Goal: Task Accomplishment & Management: Complete application form

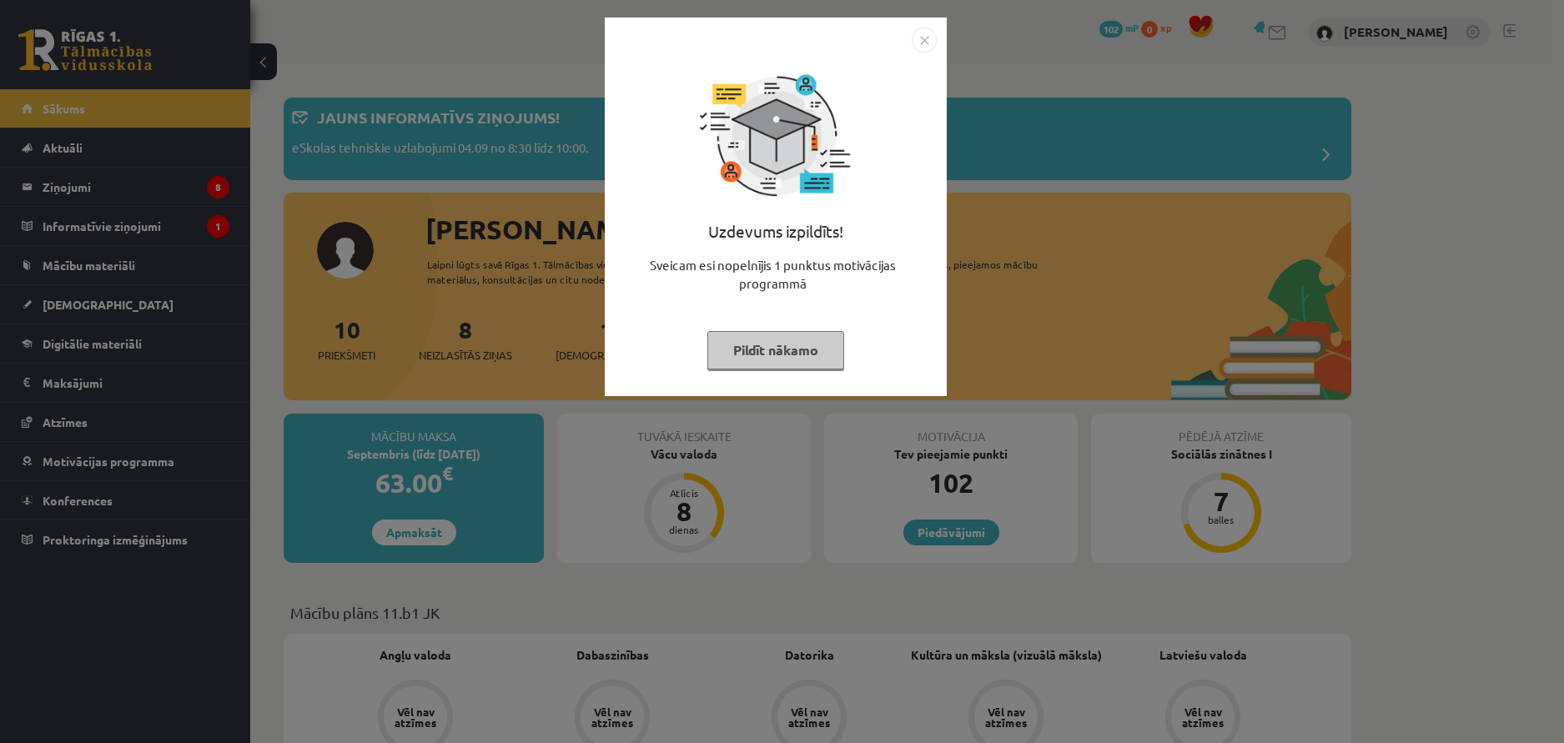
click at [791, 355] on button "Pildīt nākamo" at bounding box center [776, 350] width 137 height 38
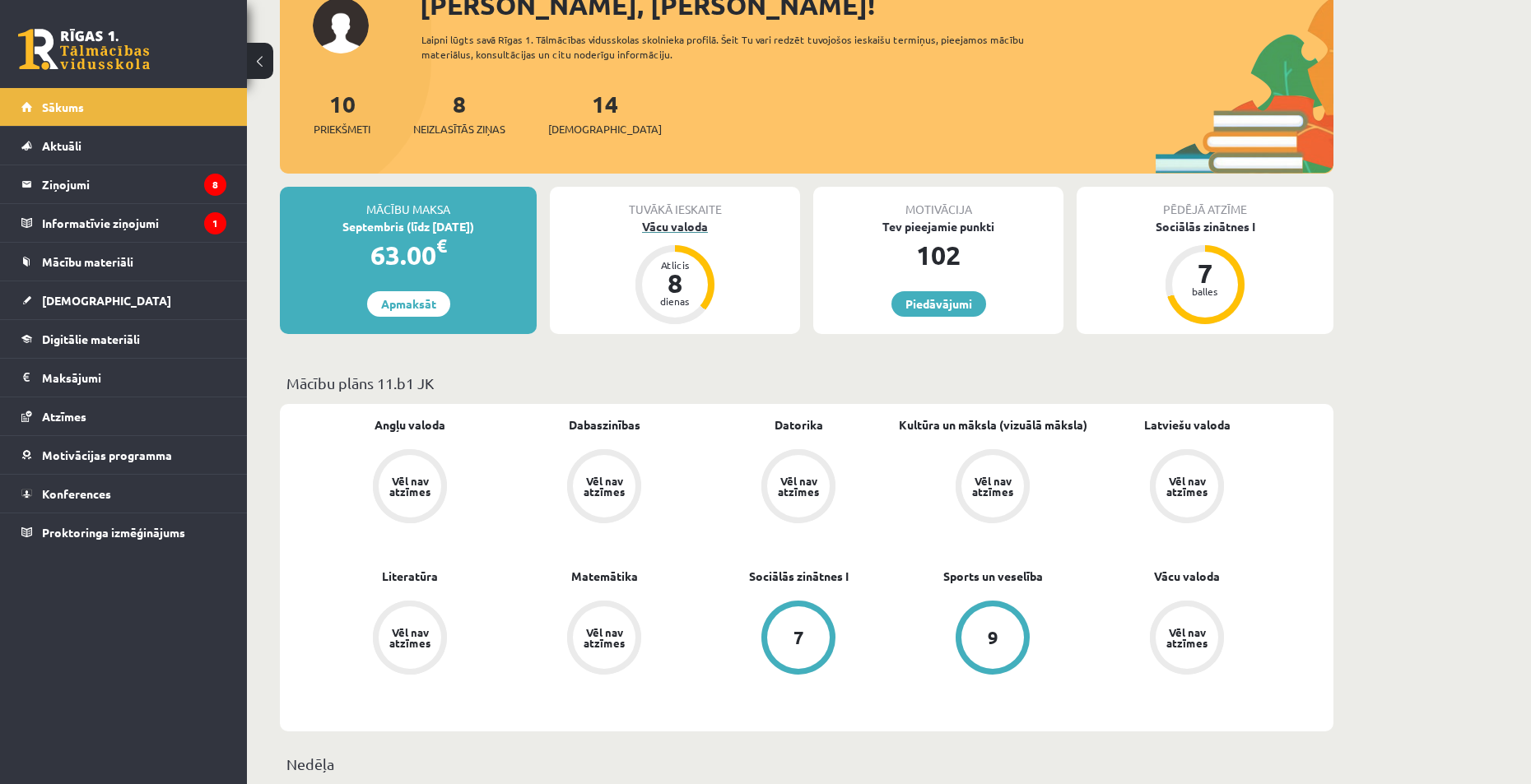
scroll to position [247, 0]
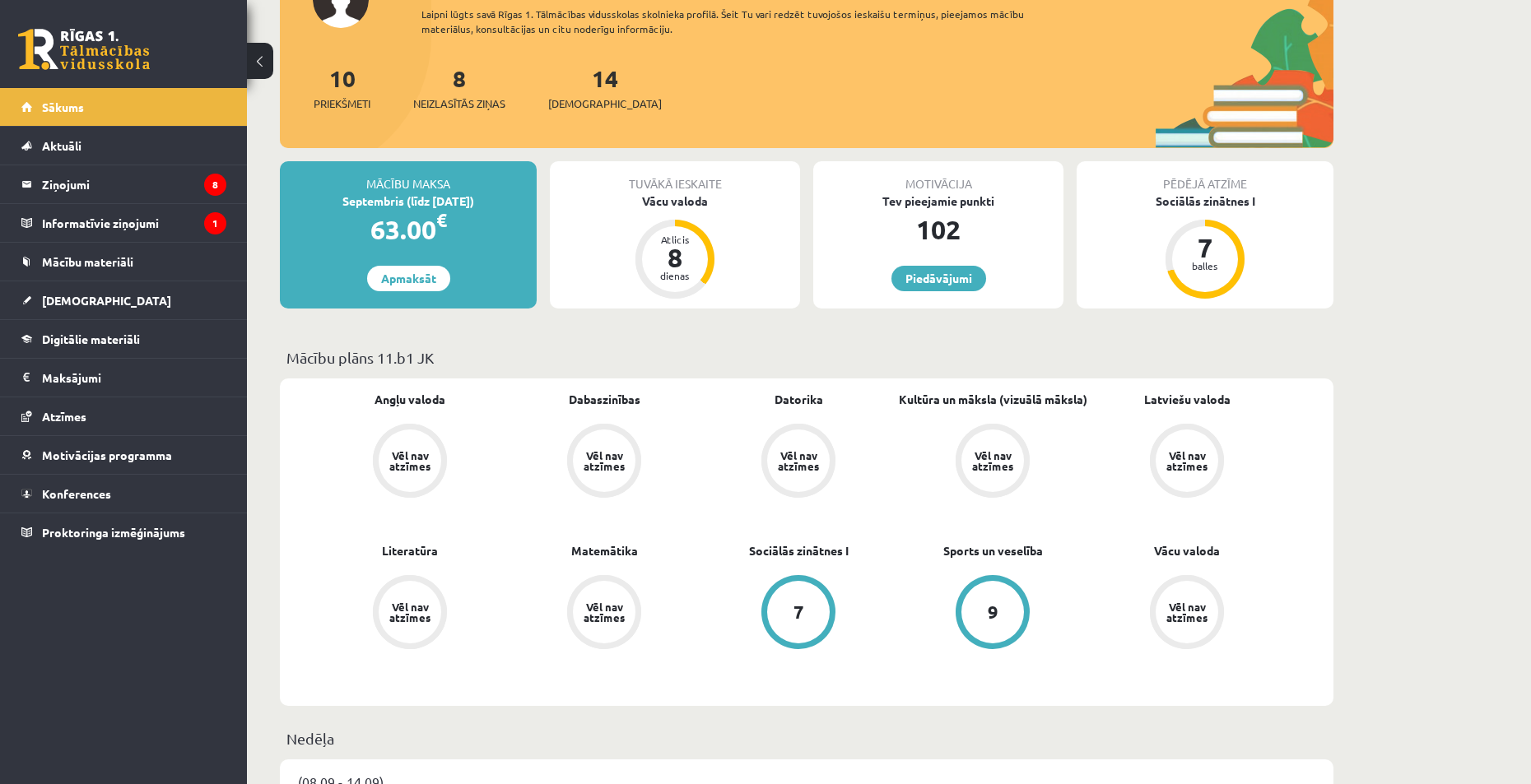
click at [440, 450] on div "Vēl nav atzīmes" at bounding box center [409, 461] width 74 height 74
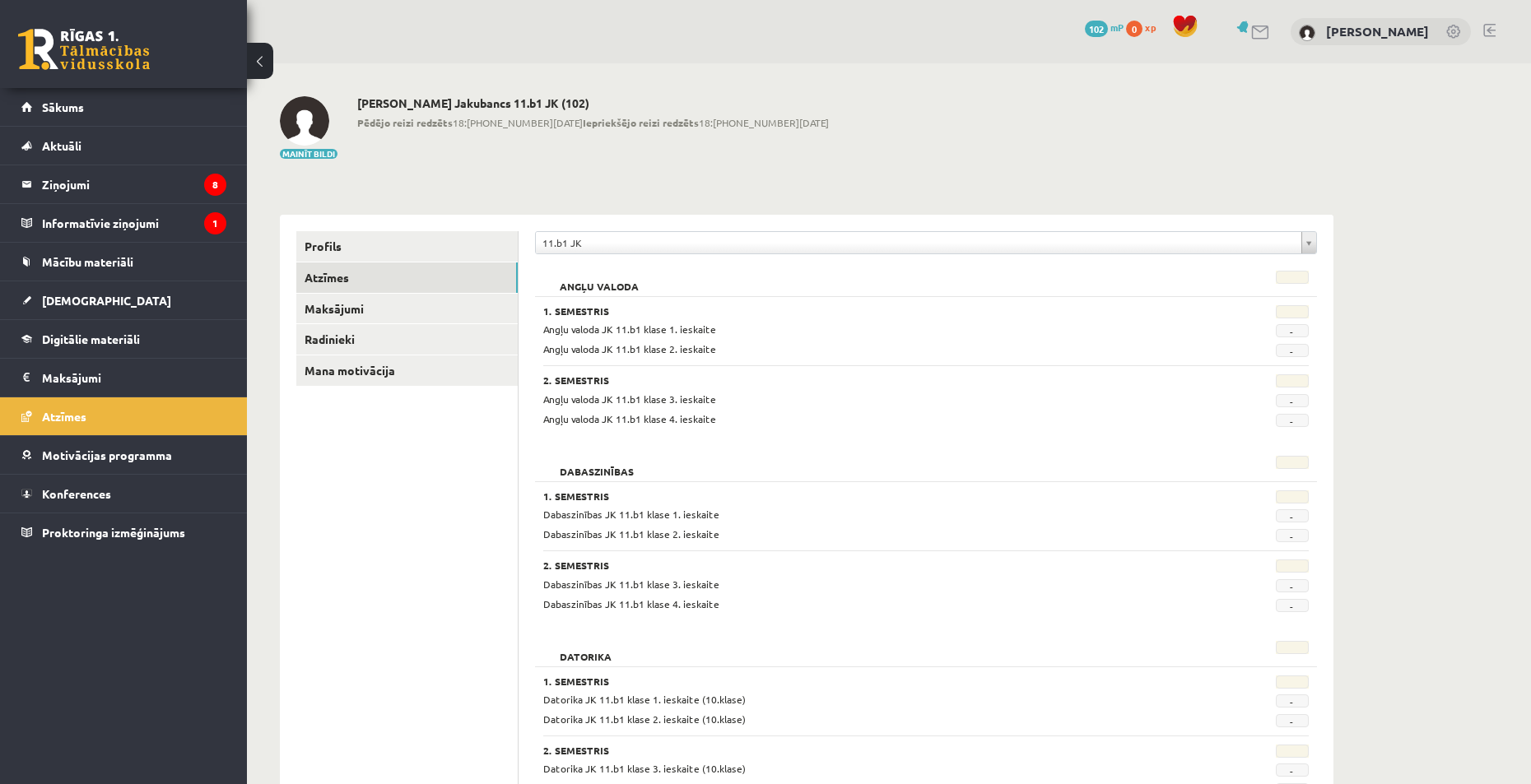
click at [1292, 330] on span "-" at bounding box center [1291, 330] width 33 height 13
click at [145, 178] on legend "Ziņojumi 8" at bounding box center [134, 184] width 184 height 37
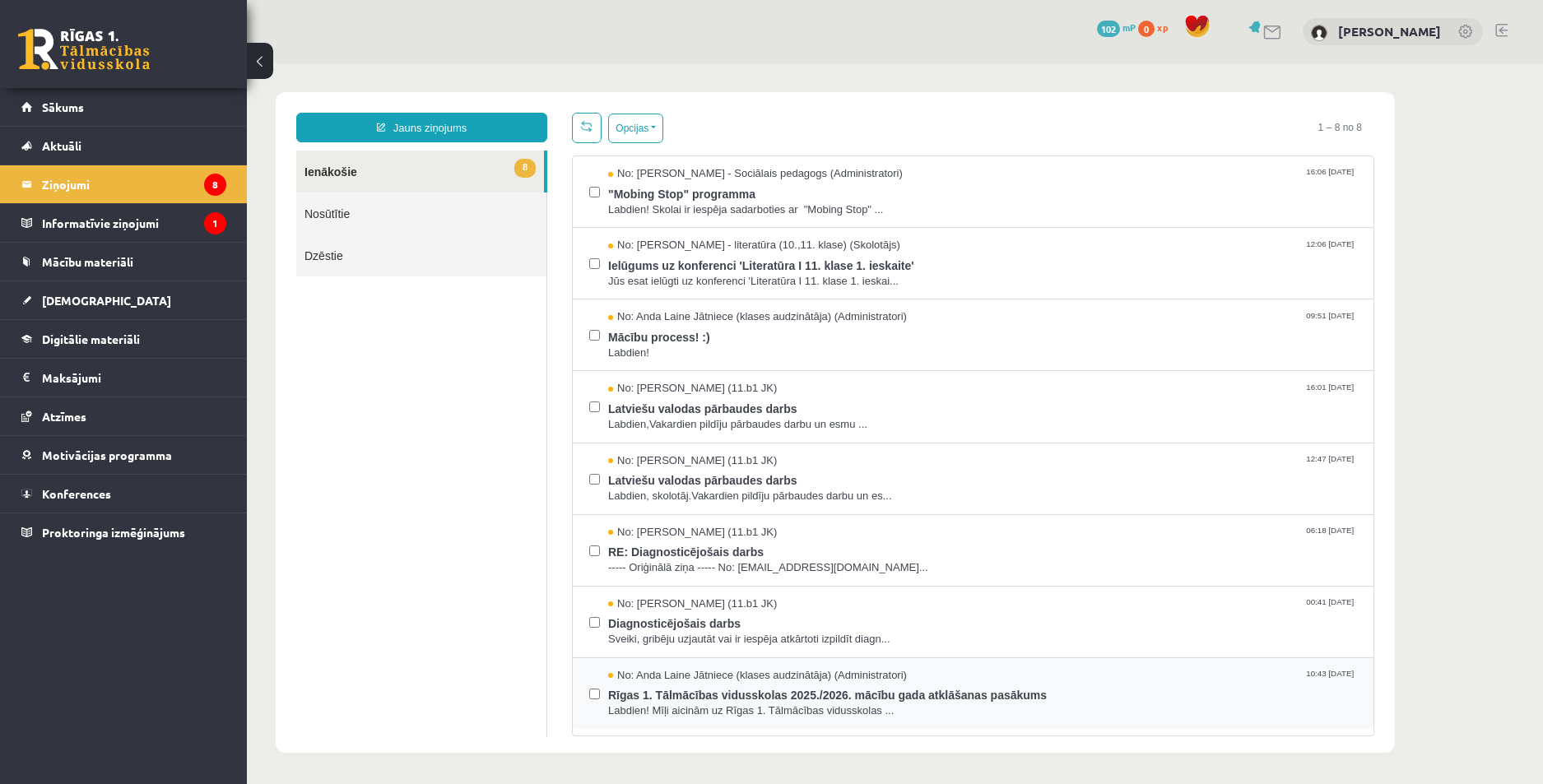
click at [601, 709] on div "No: [PERSON_NAME] Jātniece (klases audzinātāja) (Administratori) 10:43 [DATE] R…" at bounding box center [973, 694] width 768 height 51
click at [867, 613] on span "Diagnosticējošais darbs" at bounding box center [983, 621] width 749 height 21
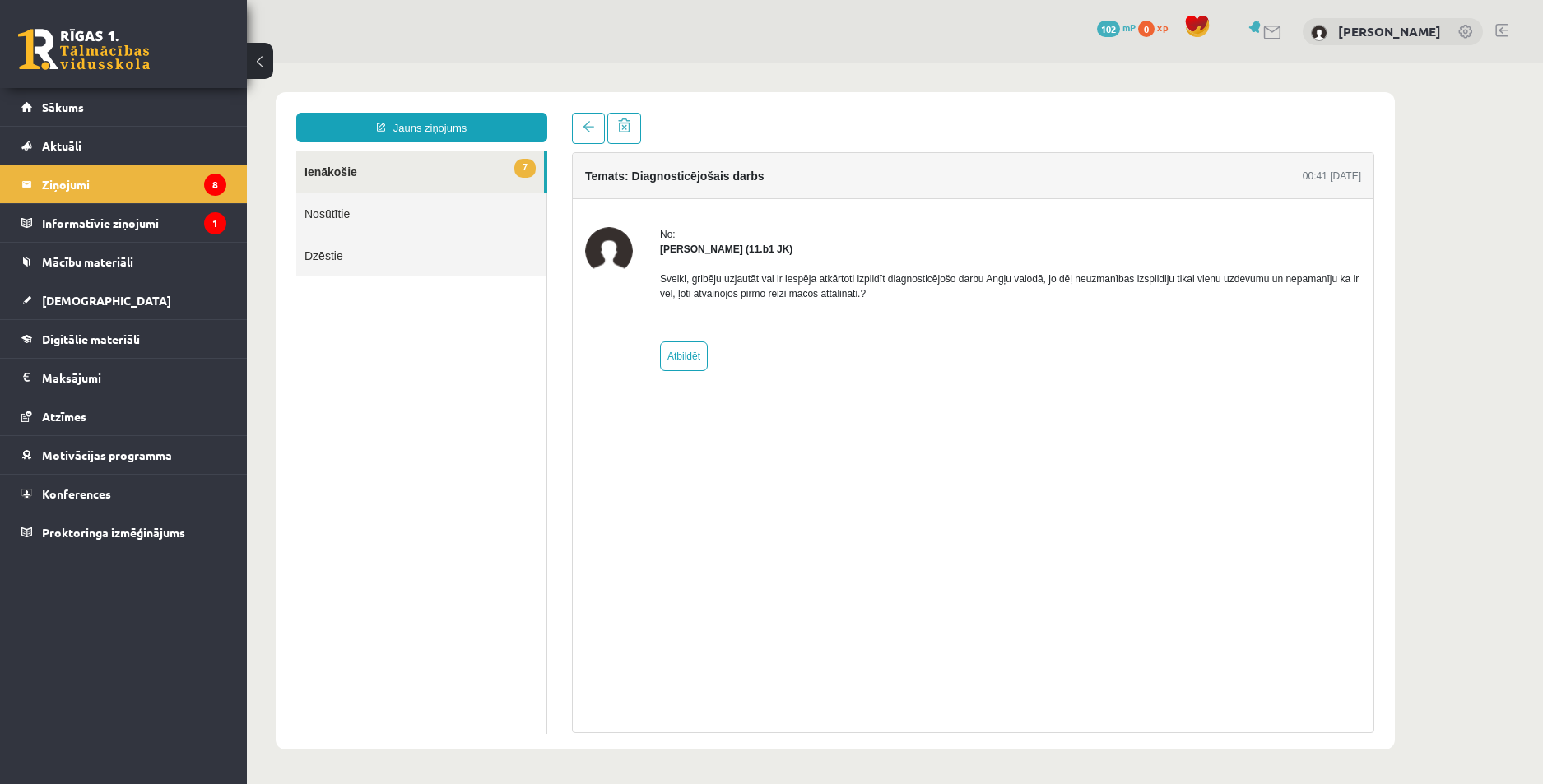
click at [385, 177] on link "7 Ienākošie" at bounding box center [419, 172] width 248 height 42
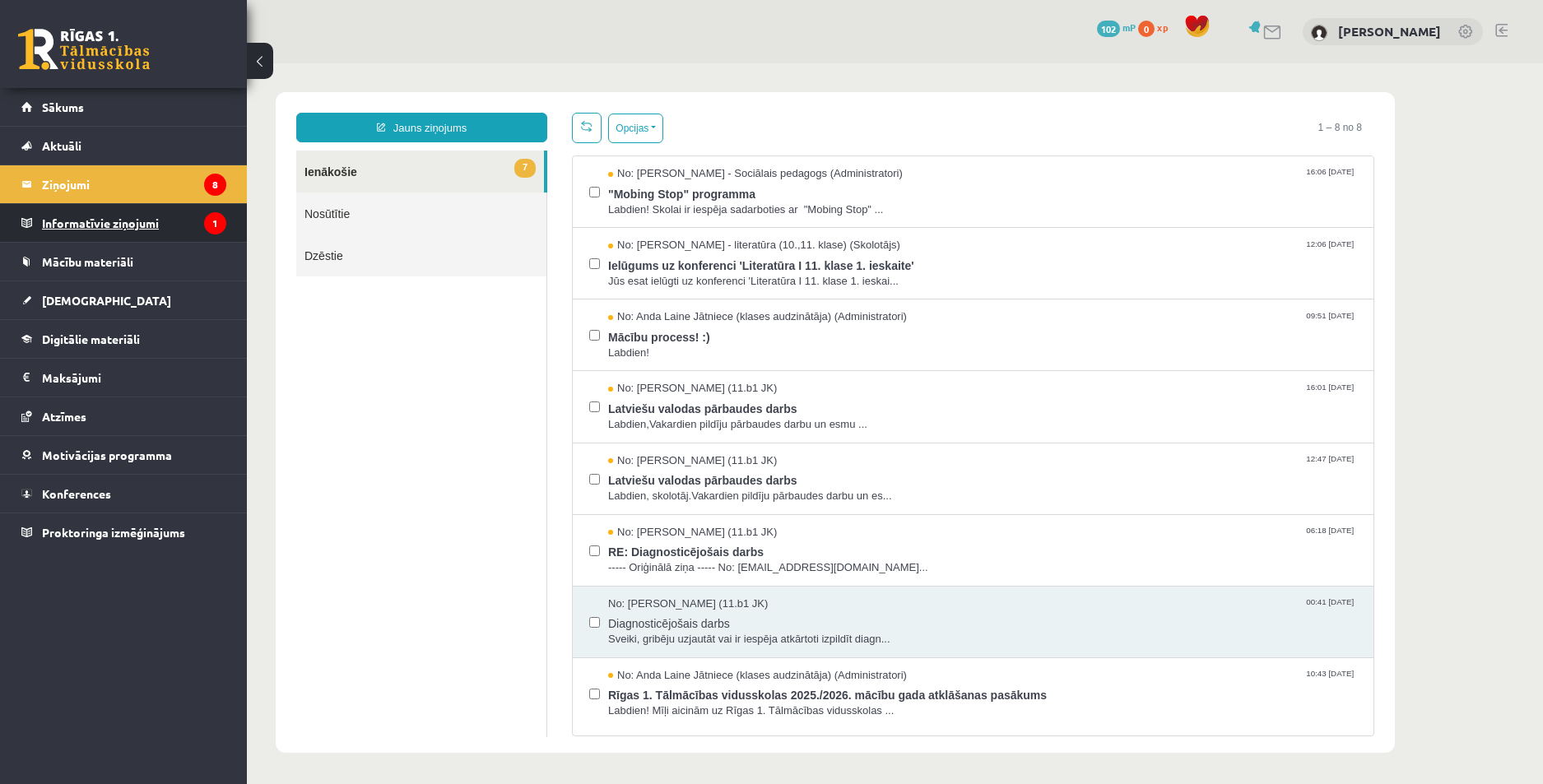
click at [188, 219] on legend "Informatīvie ziņojumi 1" at bounding box center [134, 223] width 184 height 37
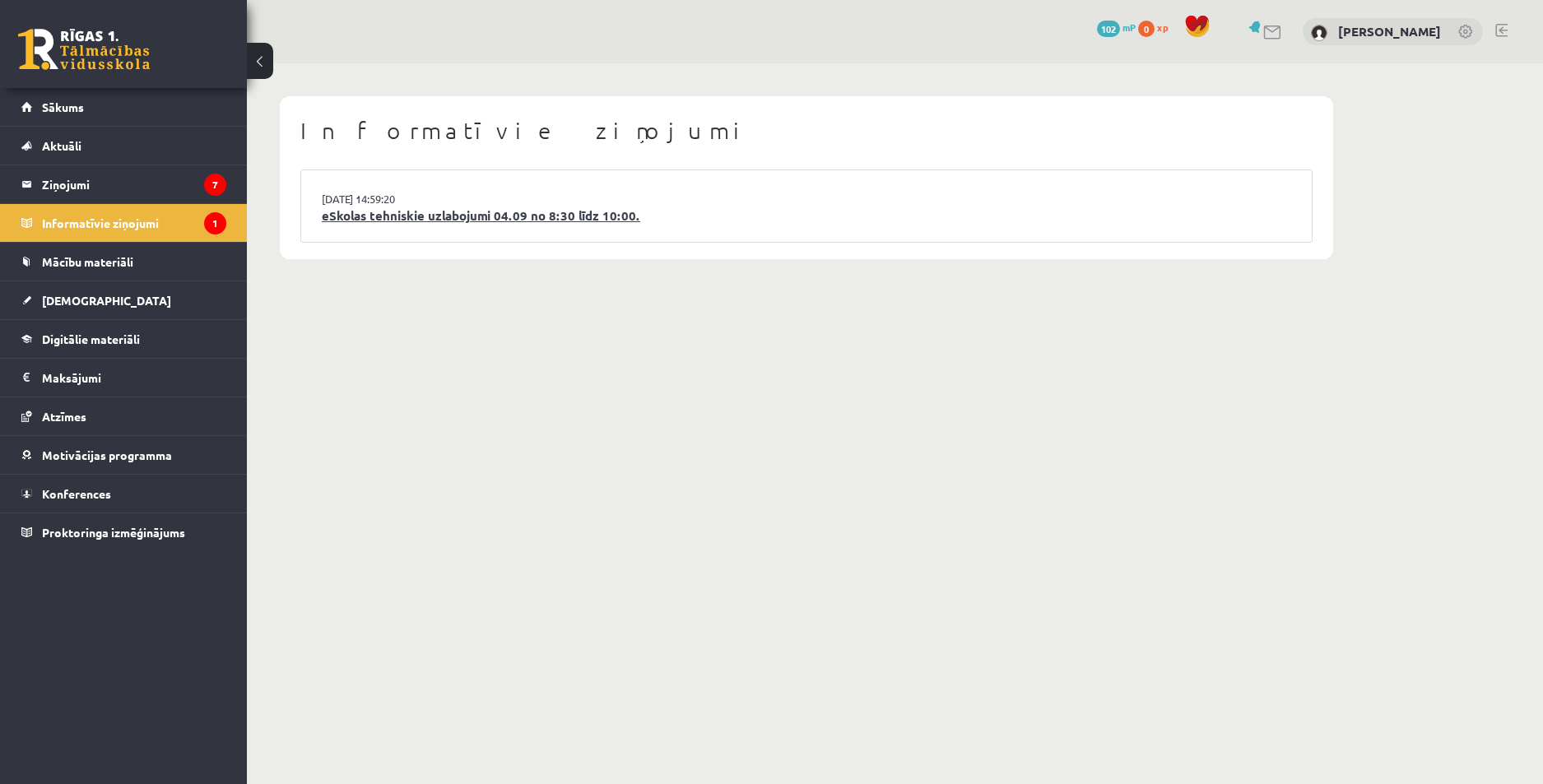
click at [435, 221] on link "eSkolas tehniskie uzlabojumi 04.09 no 8:30 līdz 10:00." at bounding box center [806, 215] width 970 height 19
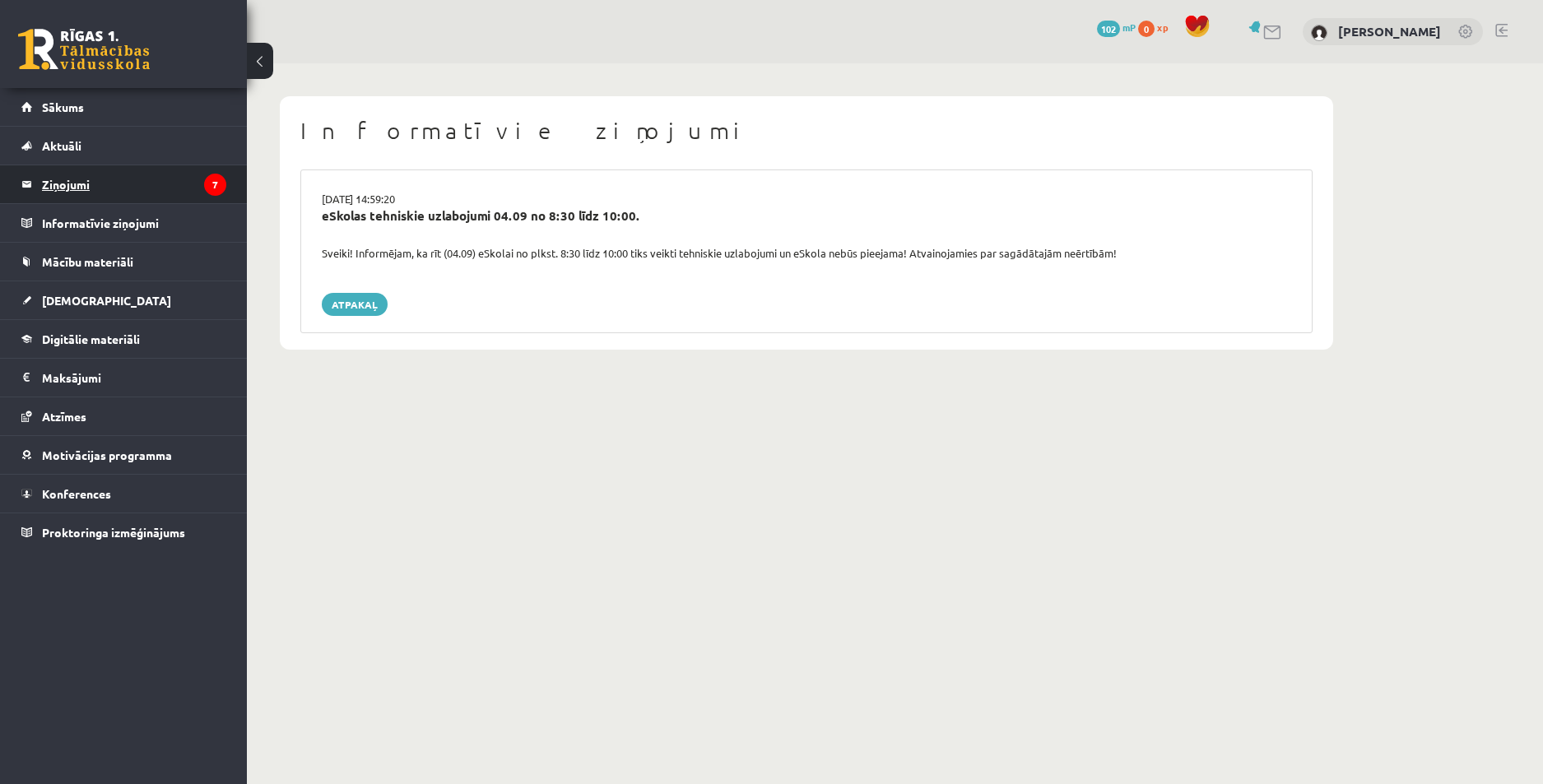
click at [174, 186] on legend "Ziņojumi 7" at bounding box center [134, 184] width 184 height 37
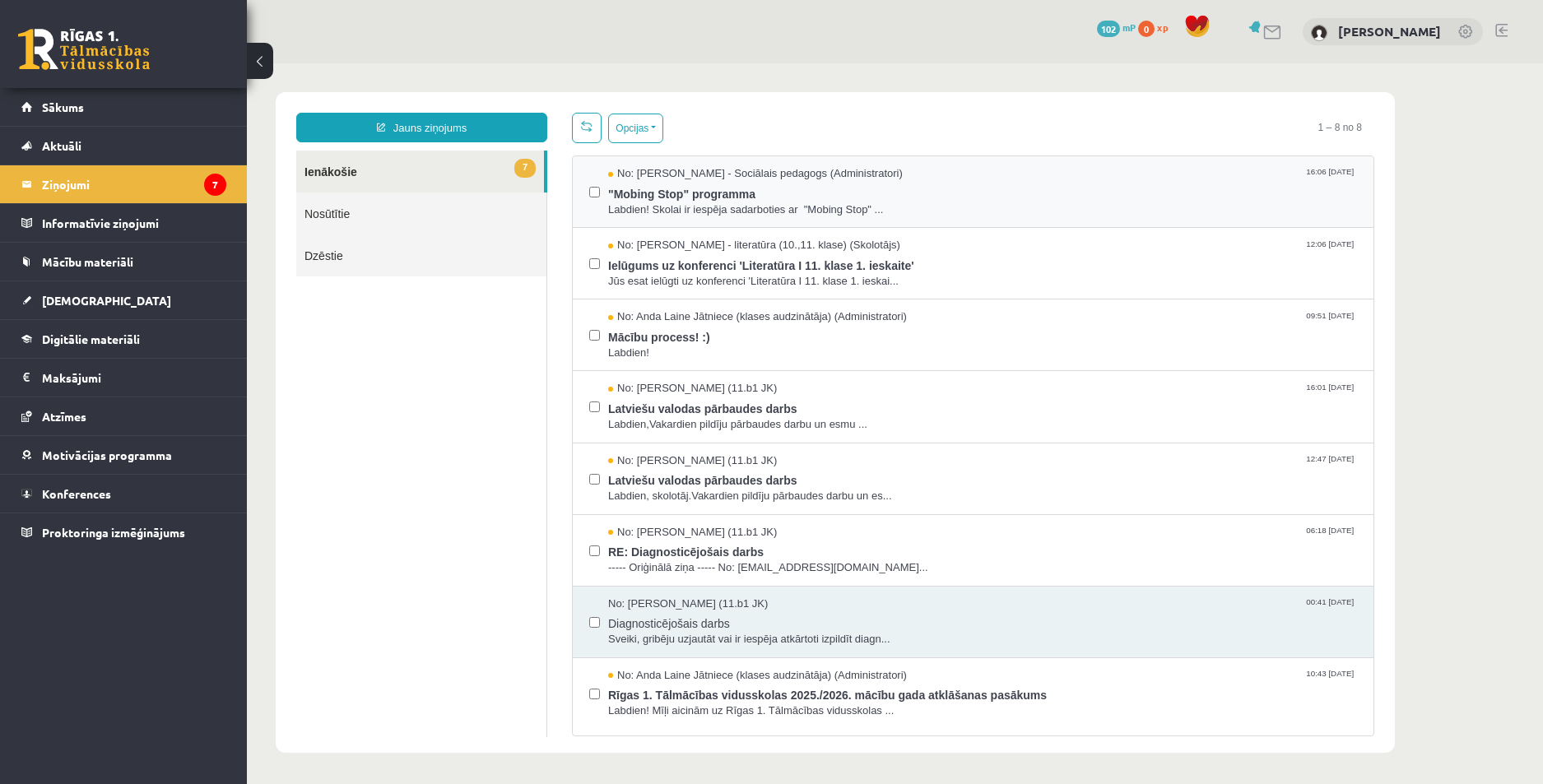
click at [600, 192] on div "No: Dagnija Gaubšteina - Sociālais pedagogs (Administratori) 16:06 08/09/2025 "…" at bounding box center [973, 192] width 768 height 51
click at [765, 354] on span "Labdien!" at bounding box center [983, 353] width 749 height 16
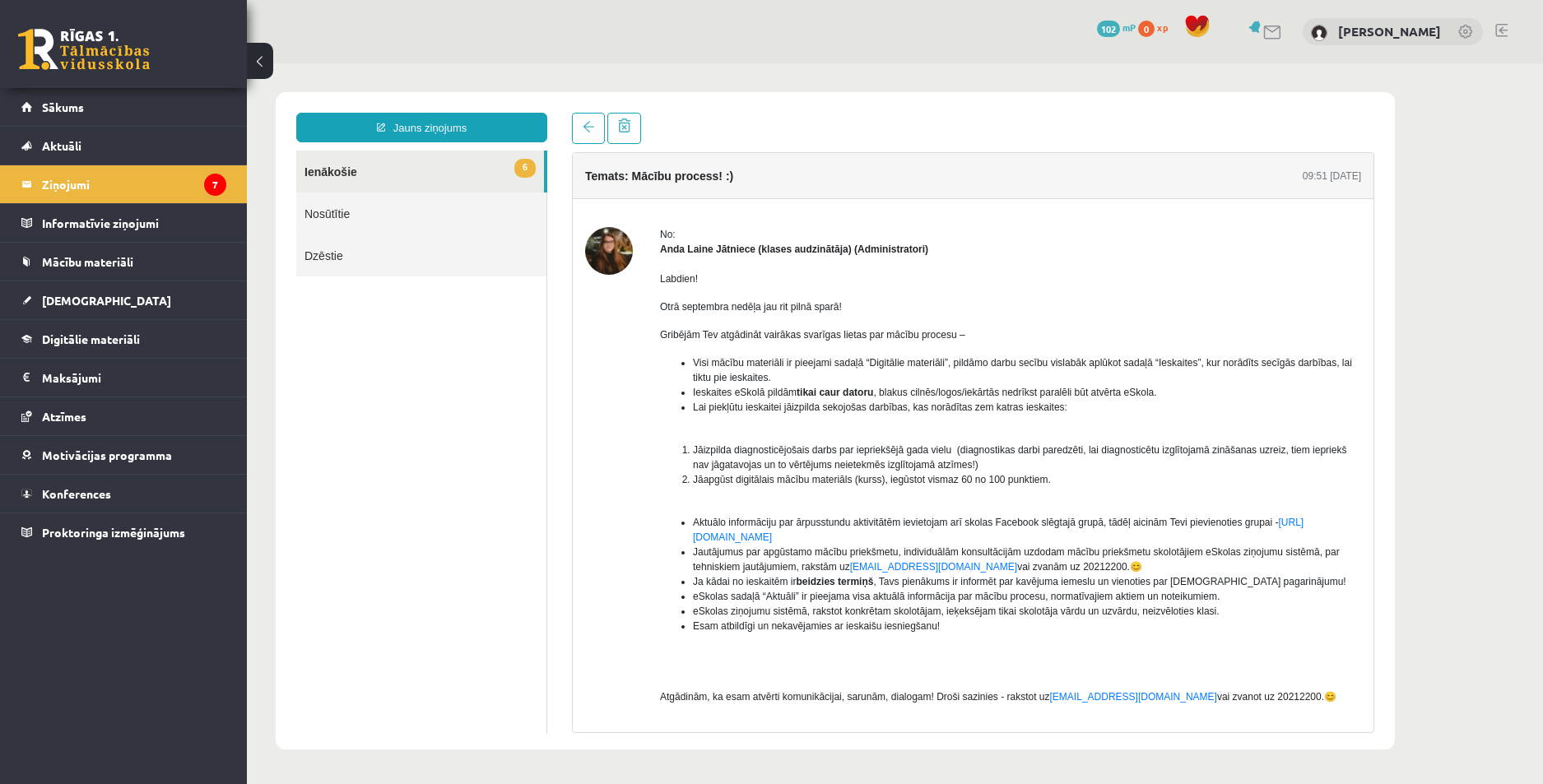
click at [396, 164] on link "6 Ienākošie" at bounding box center [419, 172] width 248 height 42
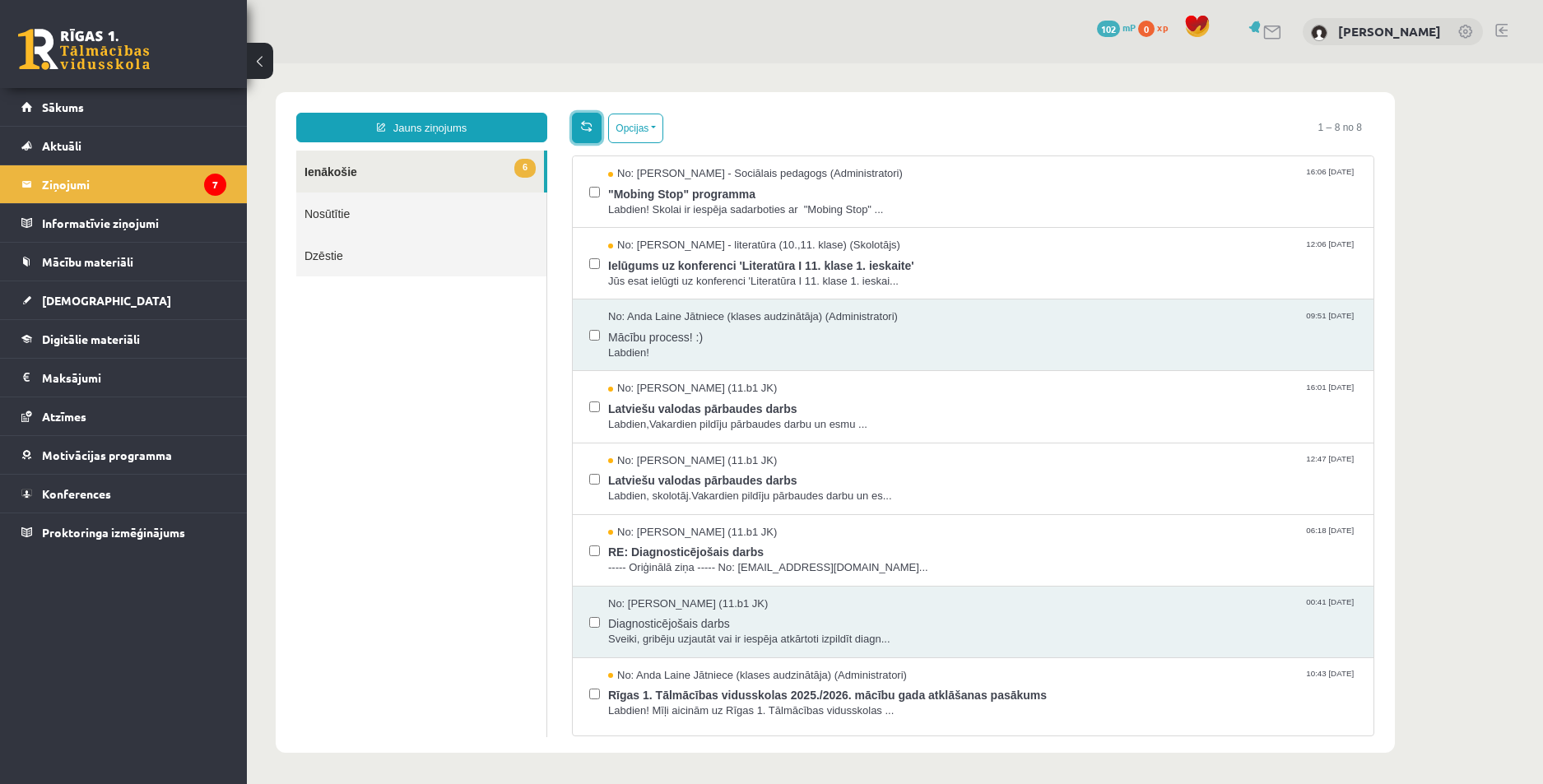
click at [578, 133] on link at bounding box center [587, 127] width 30 height 31
click at [837, 541] on span "RE: Diagnosticējošais darbs" at bounding box center [983, 549] width 749 height 21
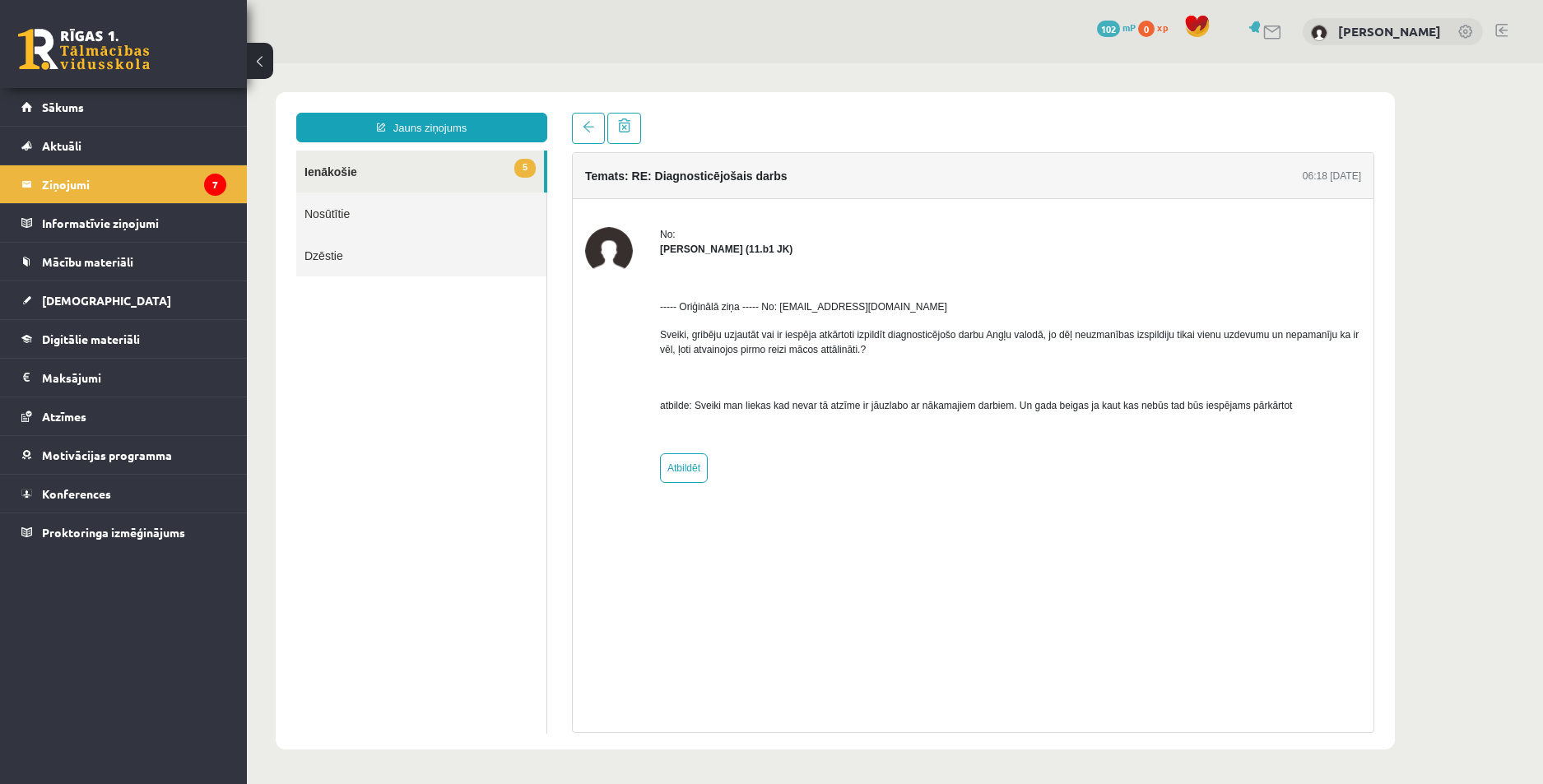
click at [447, 162] on link "5 Ienākošie" at bounding box center [419, 172] width 248 height 42
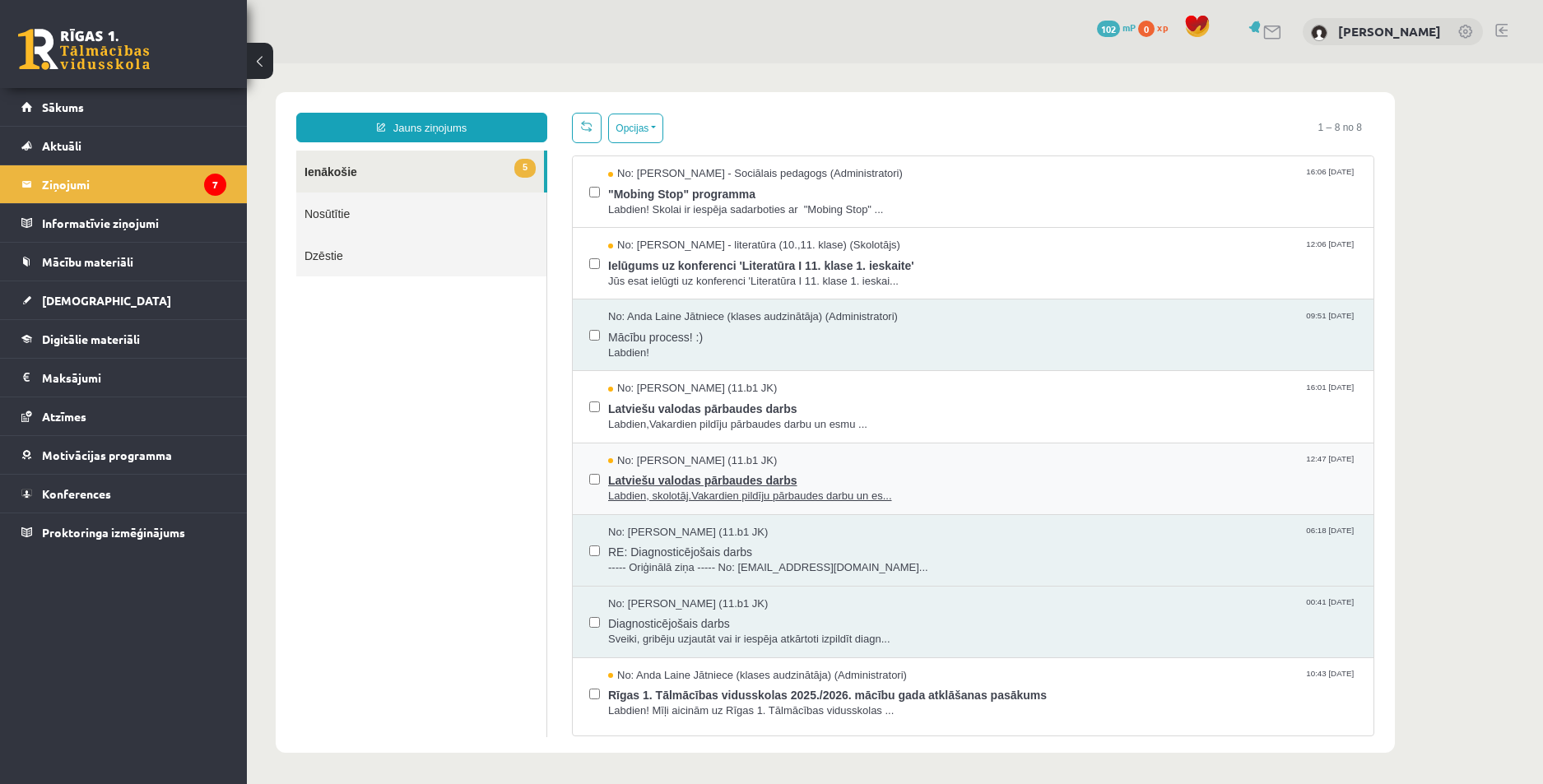
click at [852, 462] on div "No: Anna Kristiāna Bērziņa (11.b1 JK) 12:47 03/09/2025" at bounding box center [983, 462] width 749 height 16
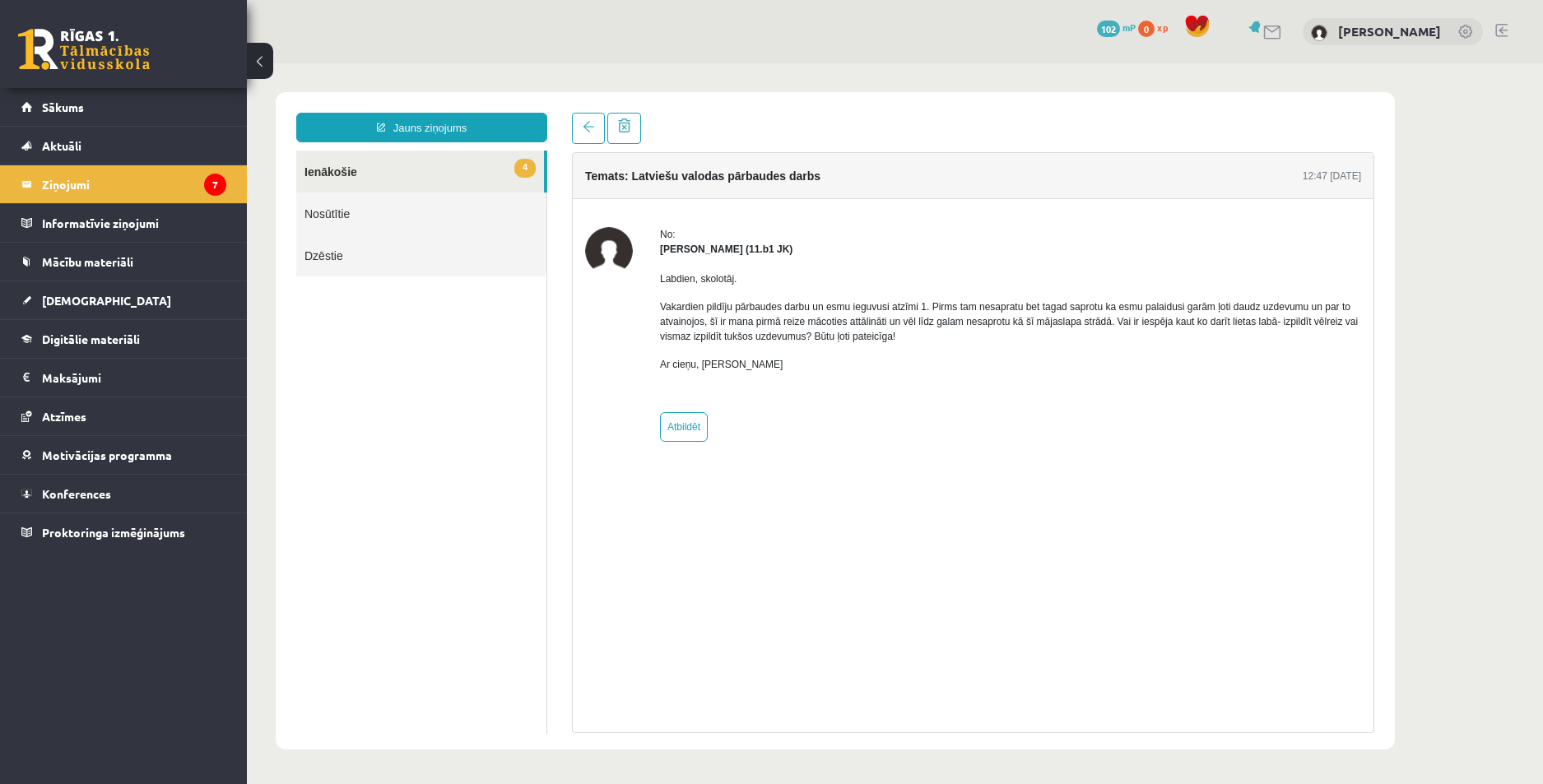
click at [487, 178] on link "4 Ienākošie" at bounding box center [419, 172] width 248 height 42
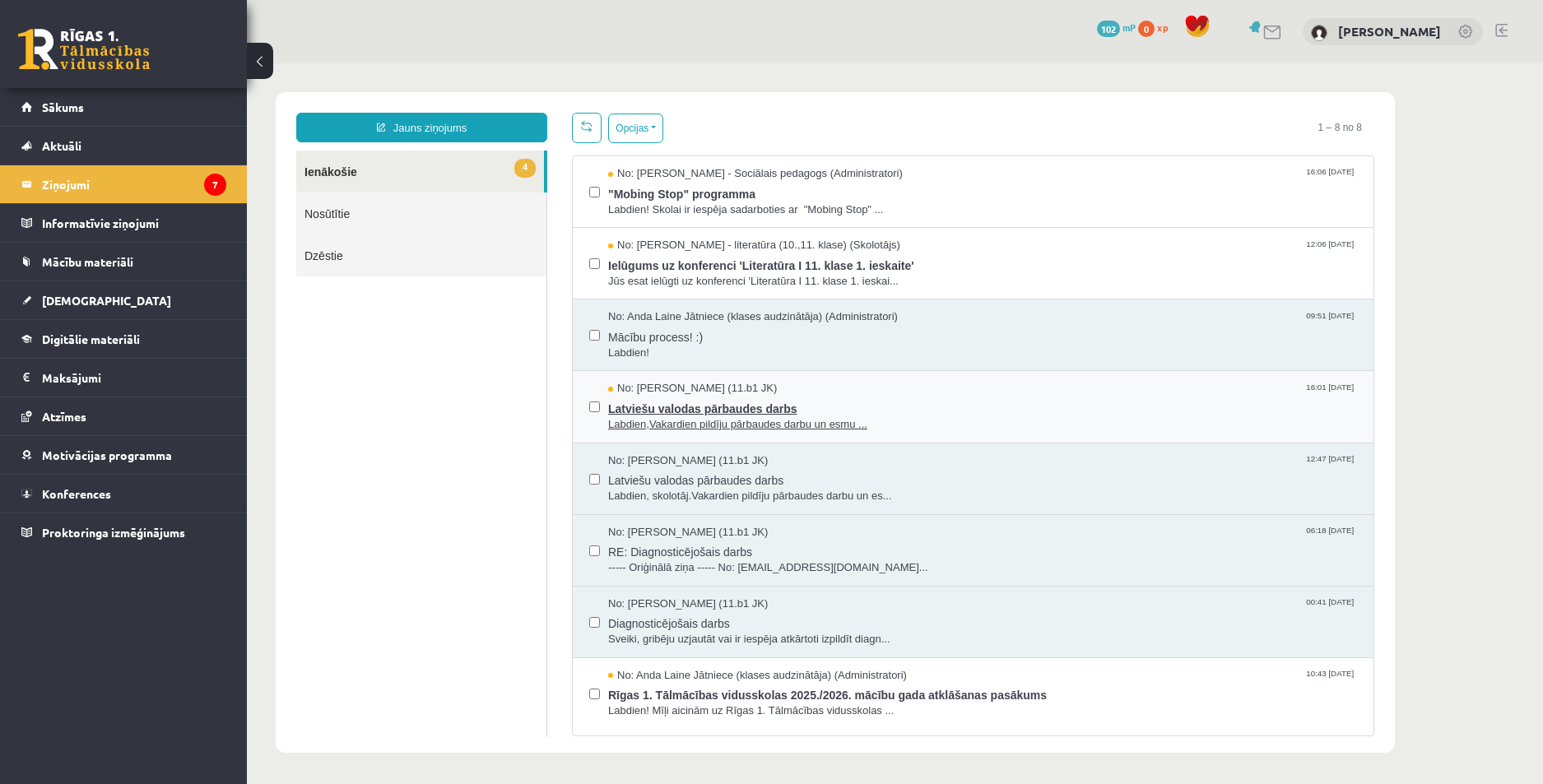
click at [808, 388] on div "No: Anna Kristiāna Bērziņa (11.b1 JK) 16:01 03/09/2025" at bounding box center [983, 389] width 749 height 16
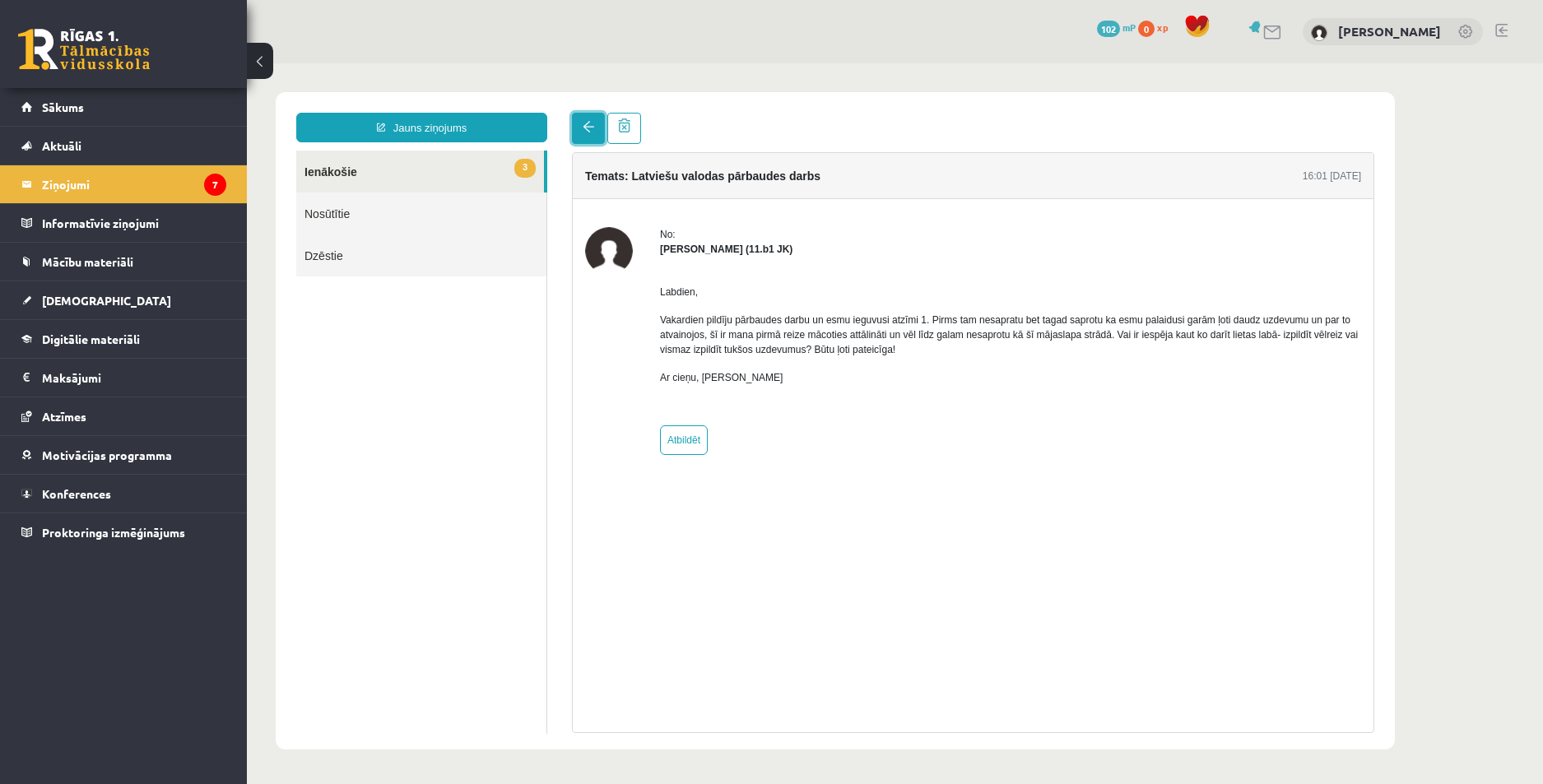
click at [584, 138] on link at bounding box center [588, 128] width 33 height 32
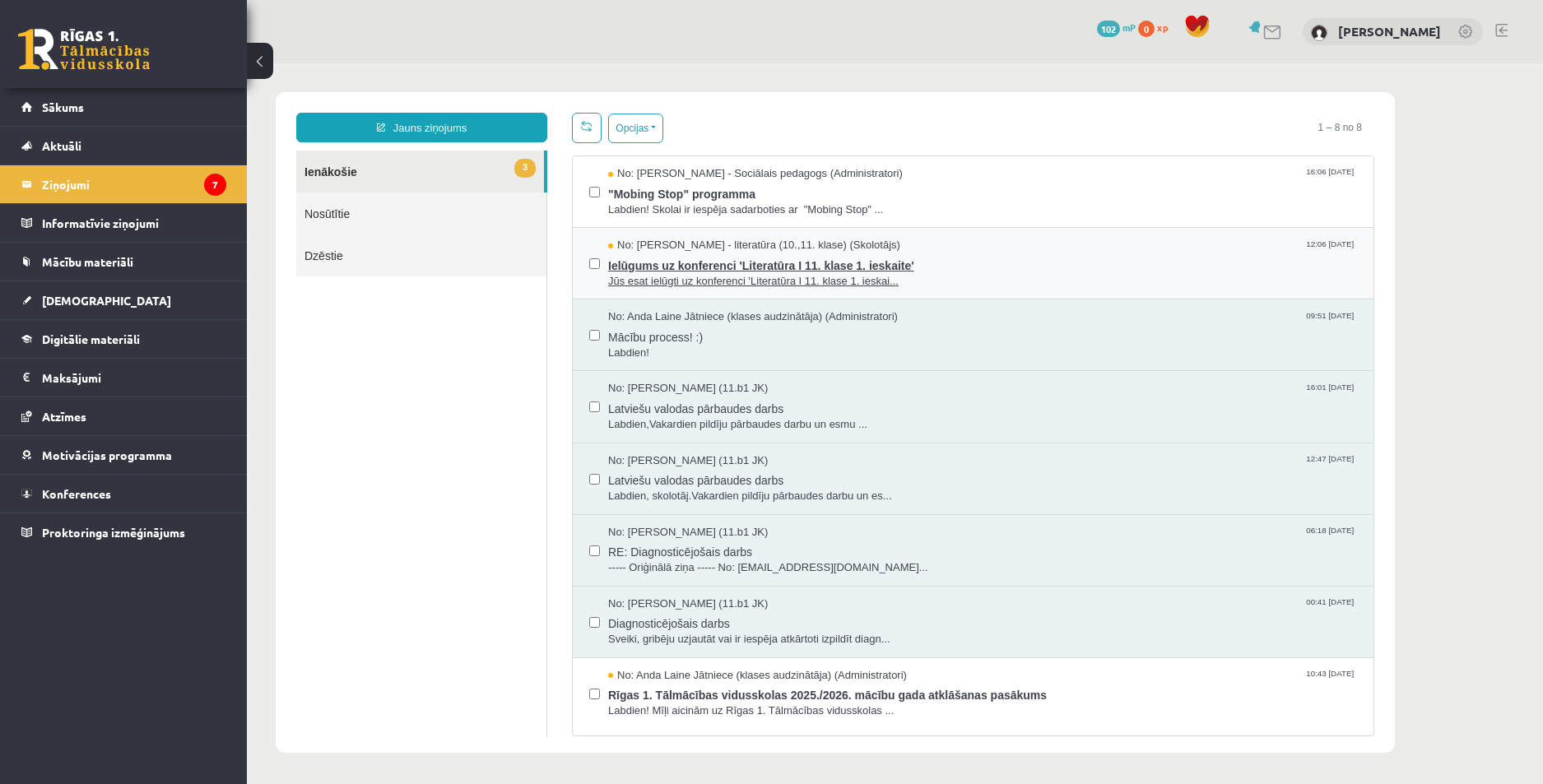
click at [931, 253] on span "Ielūgums uz konferenci 'Literatūra I 11. klase 1. ieskaite'" at bounding box center [983, 263] width 749 height 21
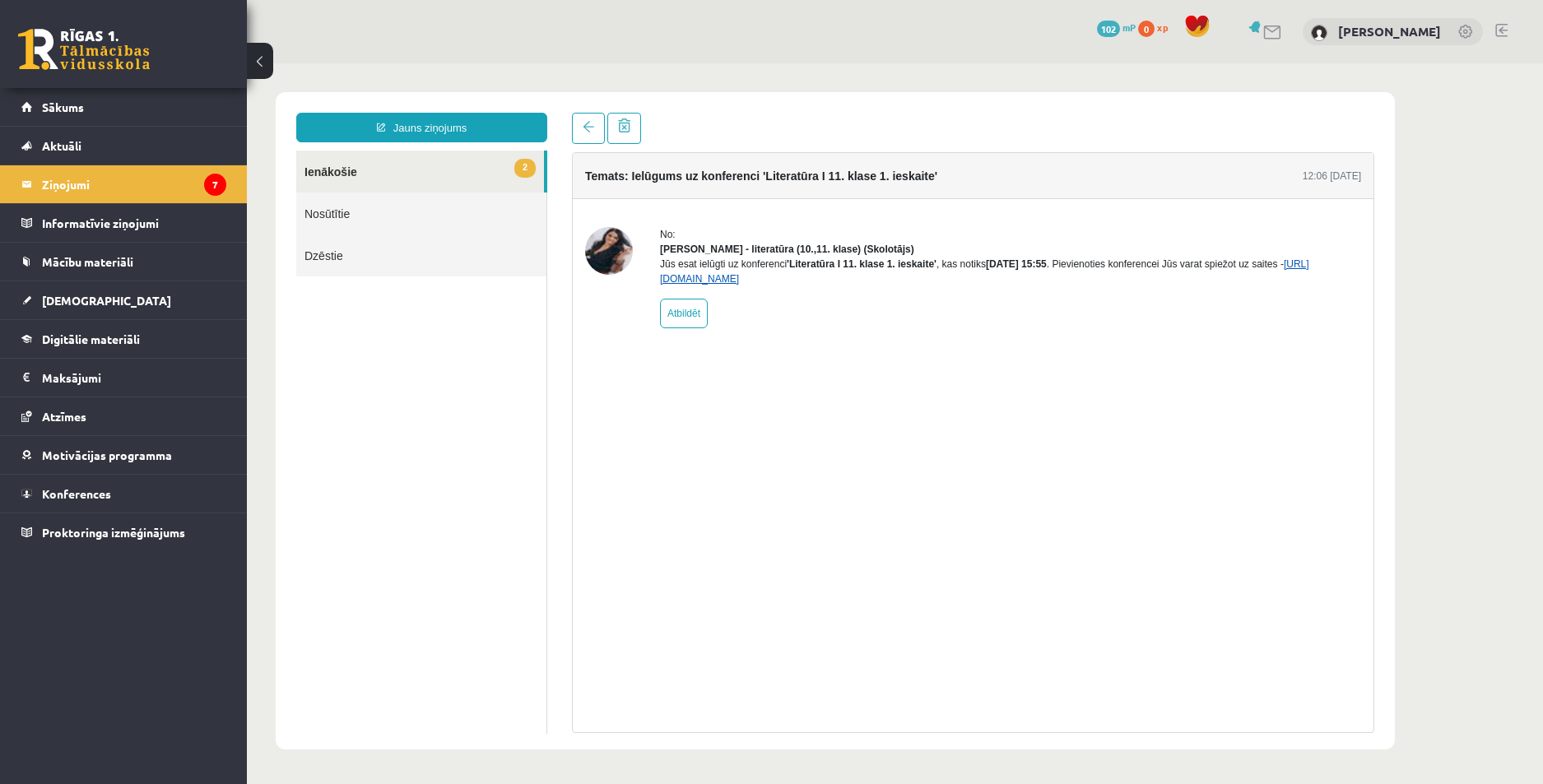
click at [752, 285] on link "https://eskola.r1tv.lv/conferences/5035/join" at bounding box center [985, 271] width 649 height 27
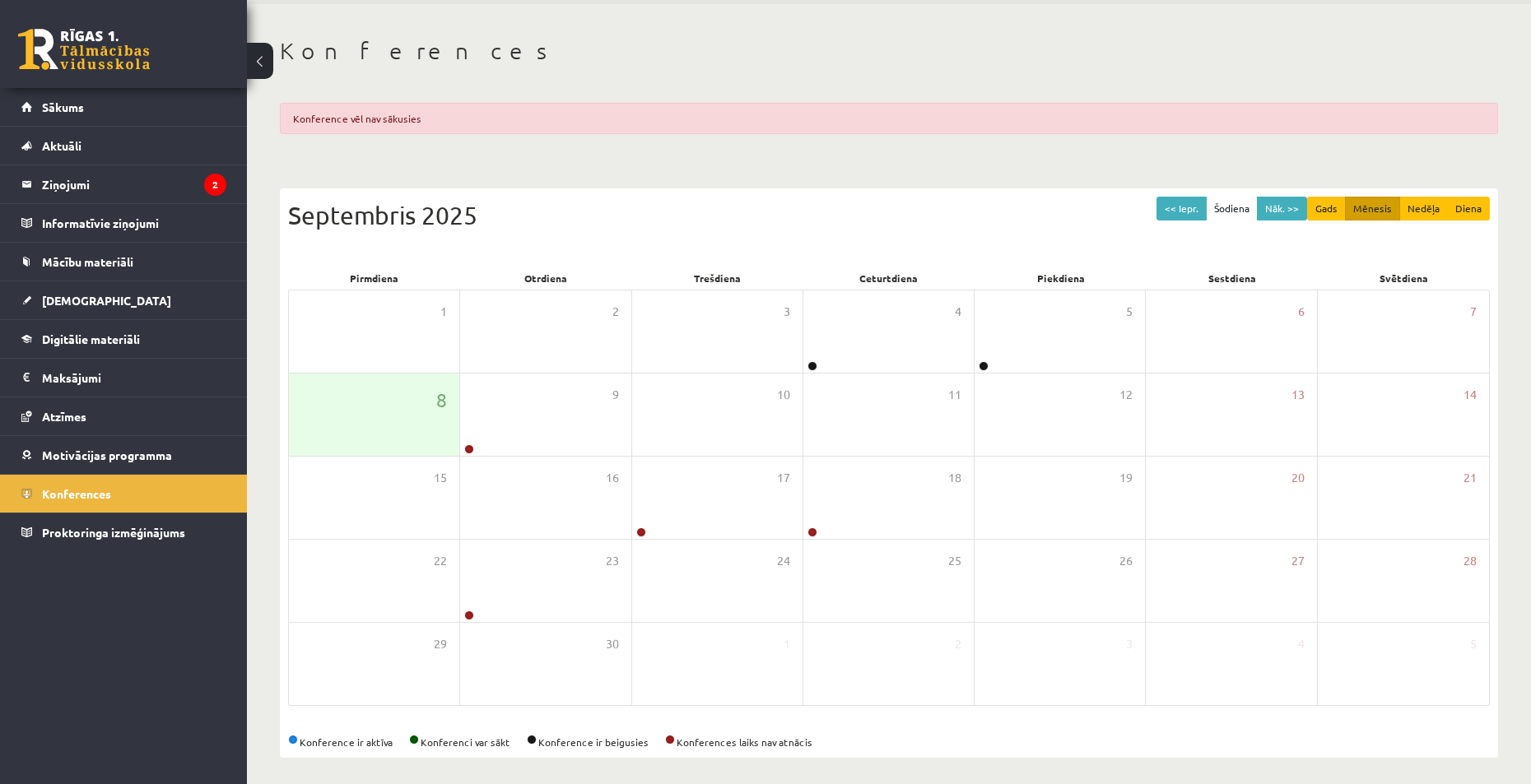
scroll to position [67, 0]
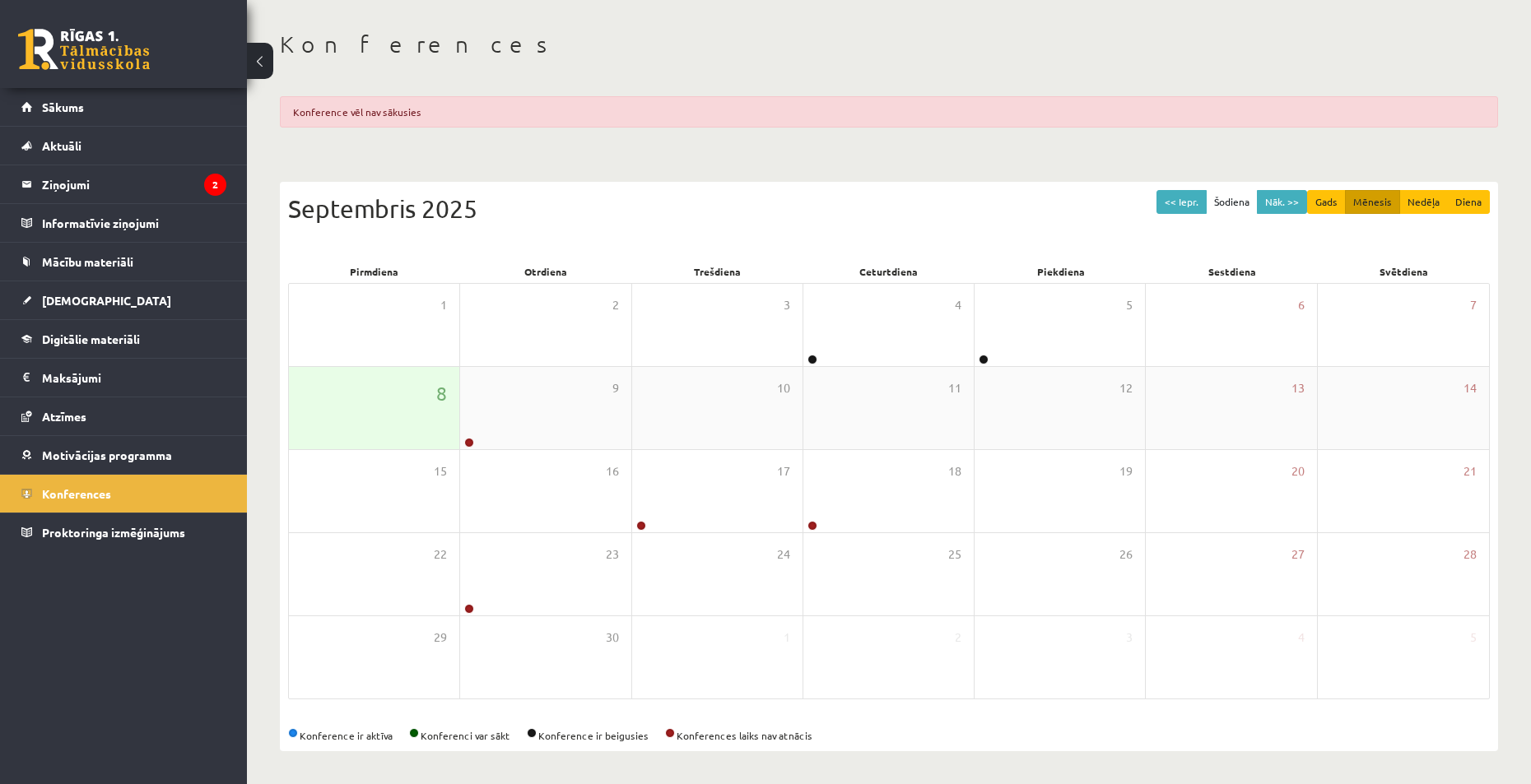
click at [426, 395] on div "8" at bounding box center [374, 407] width 171 height 82
click at [557, 395] on div "9" at bounding box center [545, 407] width 171 height 82
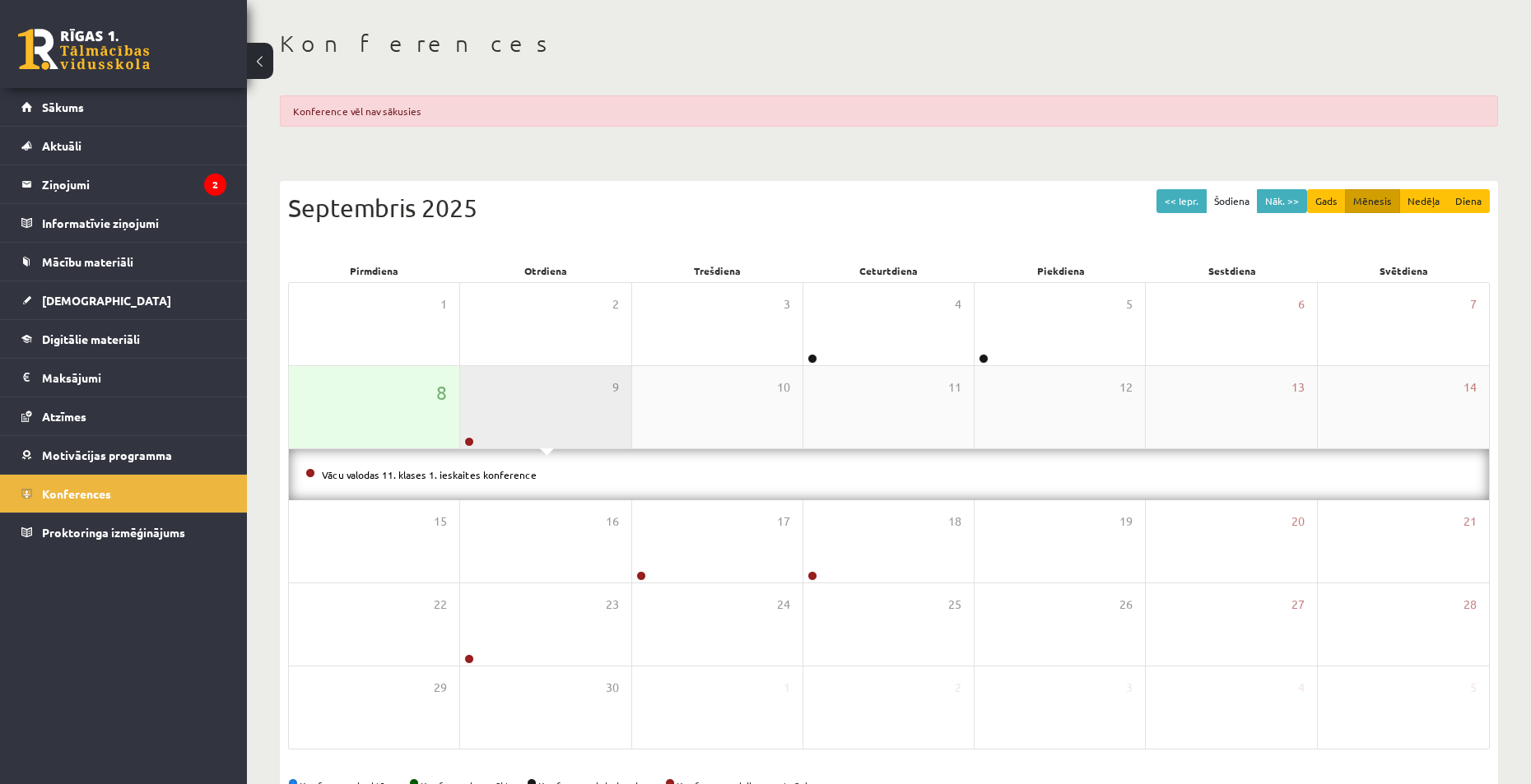
click at [568, 395] on div "9" at bounding box center [545, 406] width 171 height 82
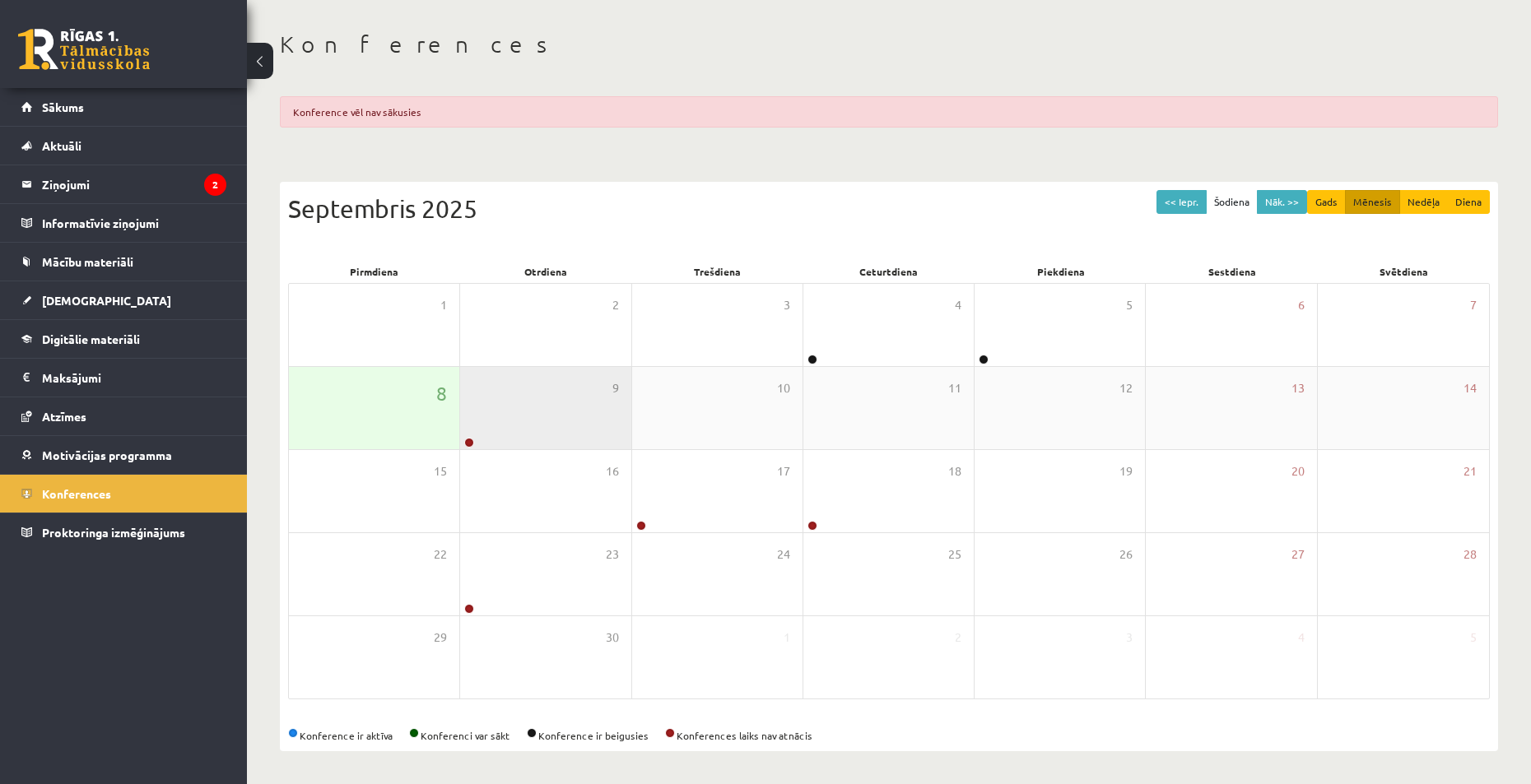
click at [568, 395] on div "9" at bounding box center [545, 407] width 171 height 82
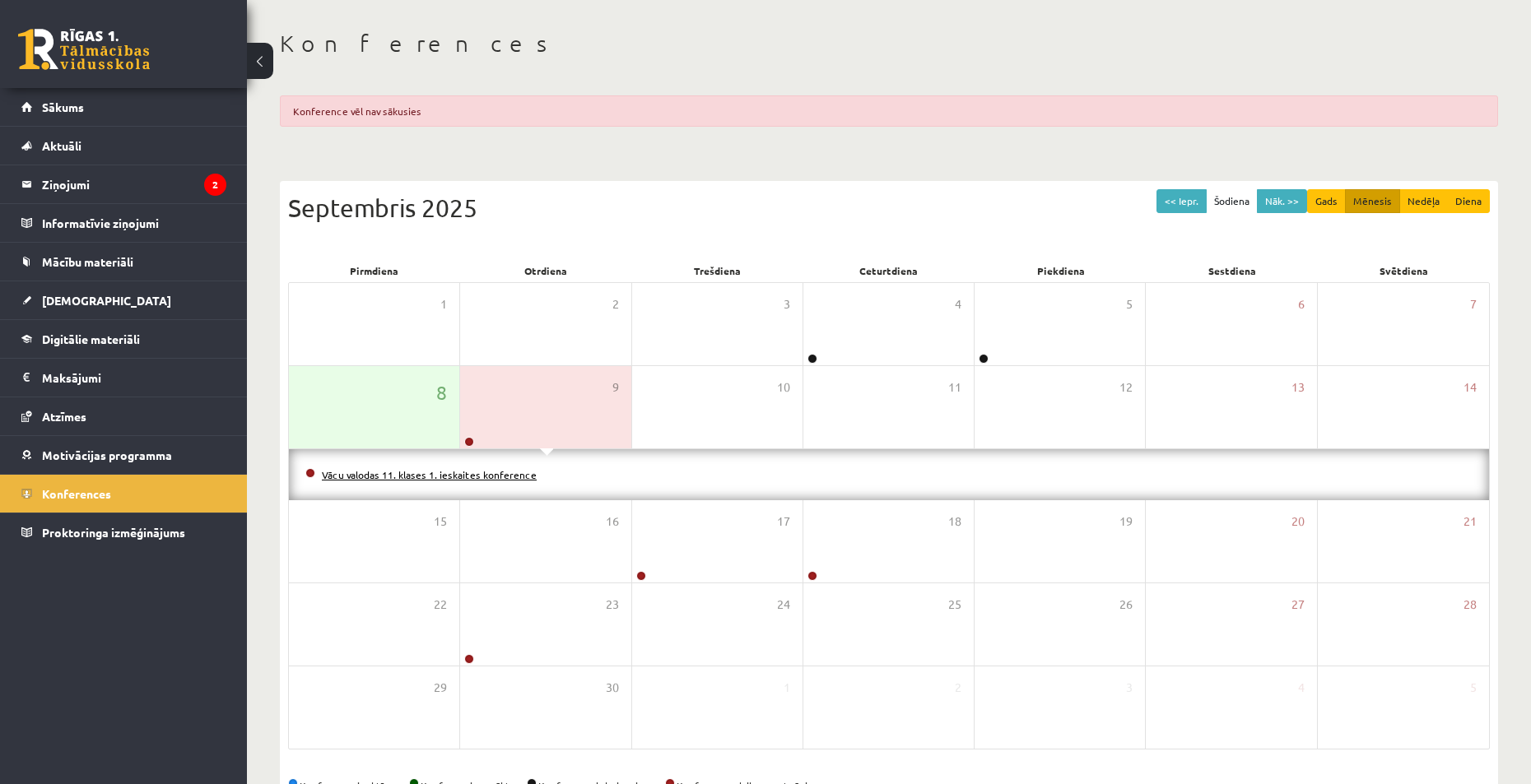
click at [459, 475] on link "Vācu valodas 11. klases 1. ieskaites konference" at bounding box center [429, 474] width 215 height 13
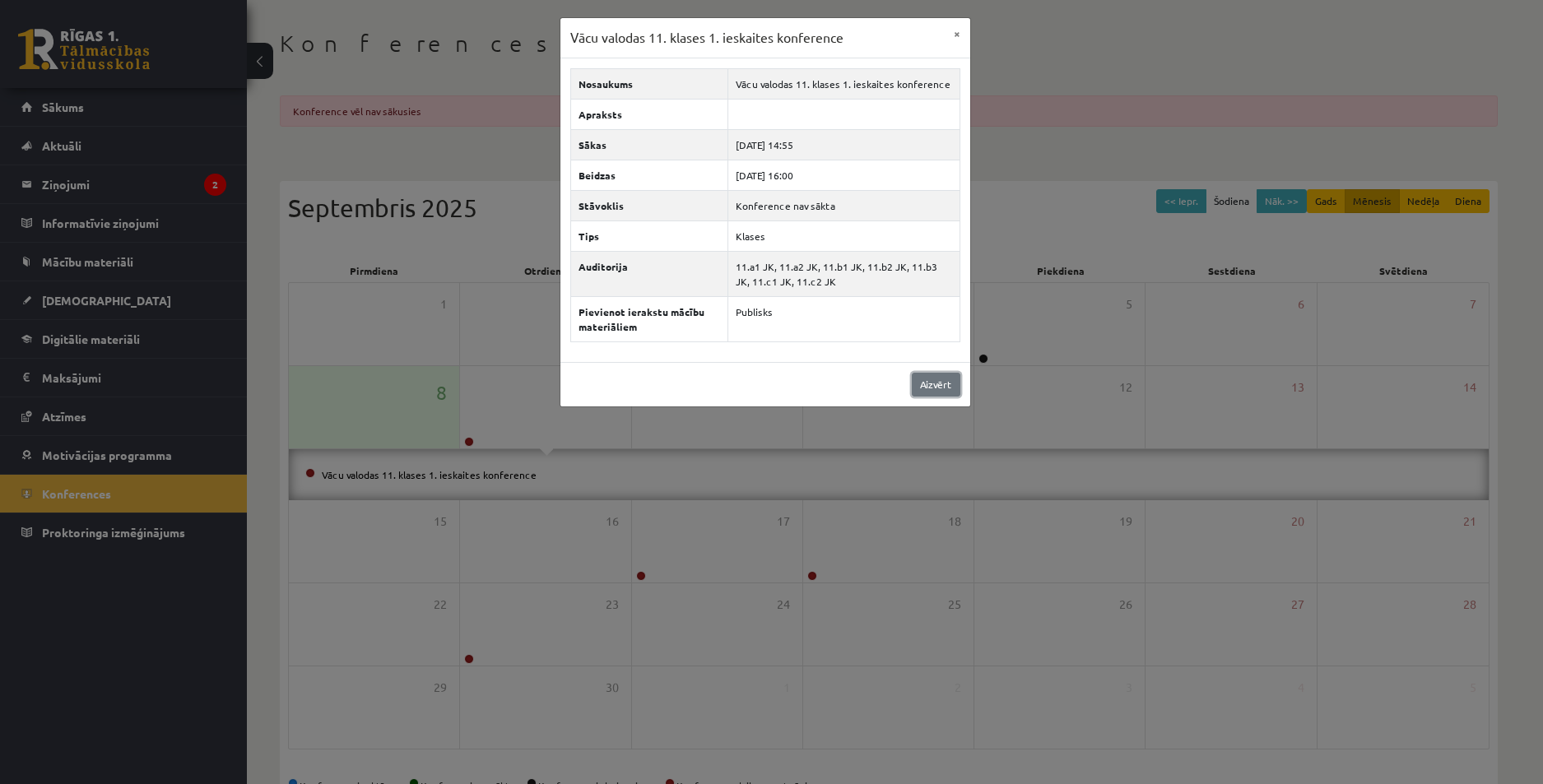
click at [922, 389] on link "Aizvērt" at bounding box center [935, 385] width 48 height 24
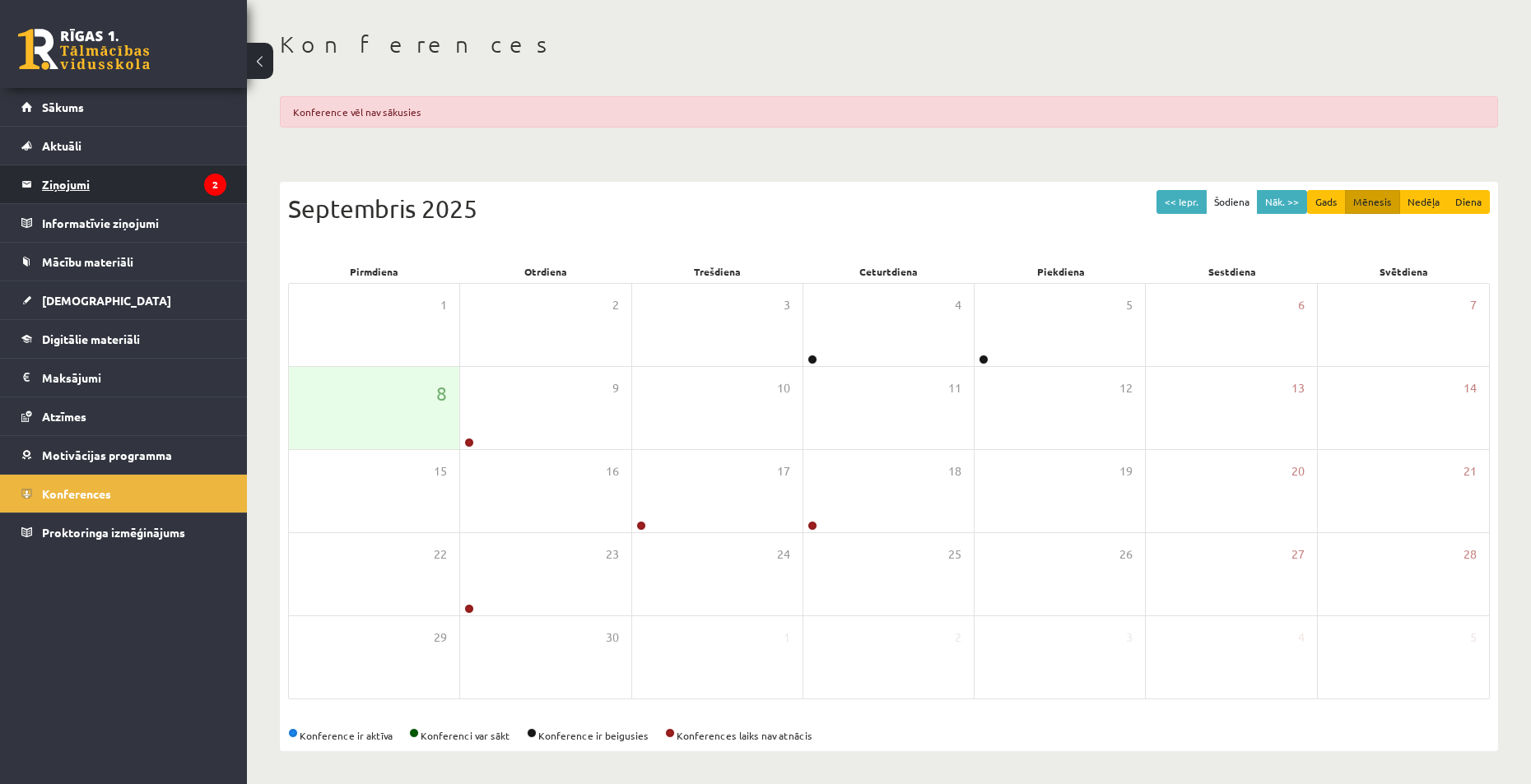
click at [134, 181] on legend "Ziņojumi 2" at bounding box center [134, 184] width 184 height 37
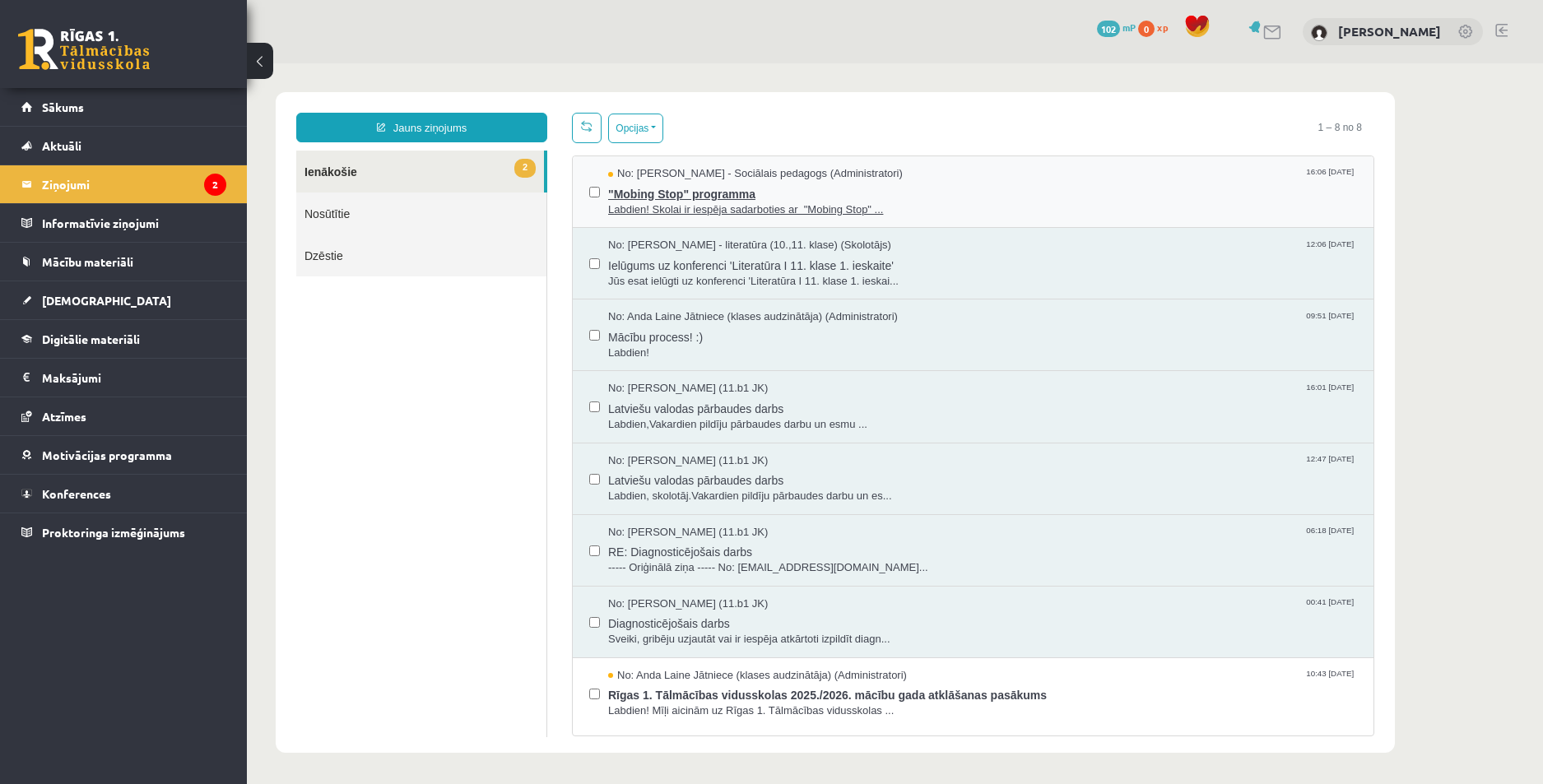
click at [852, 189] on span ""Mobing Stop" programma" at bounding box center [983, 191] width 749 height 21
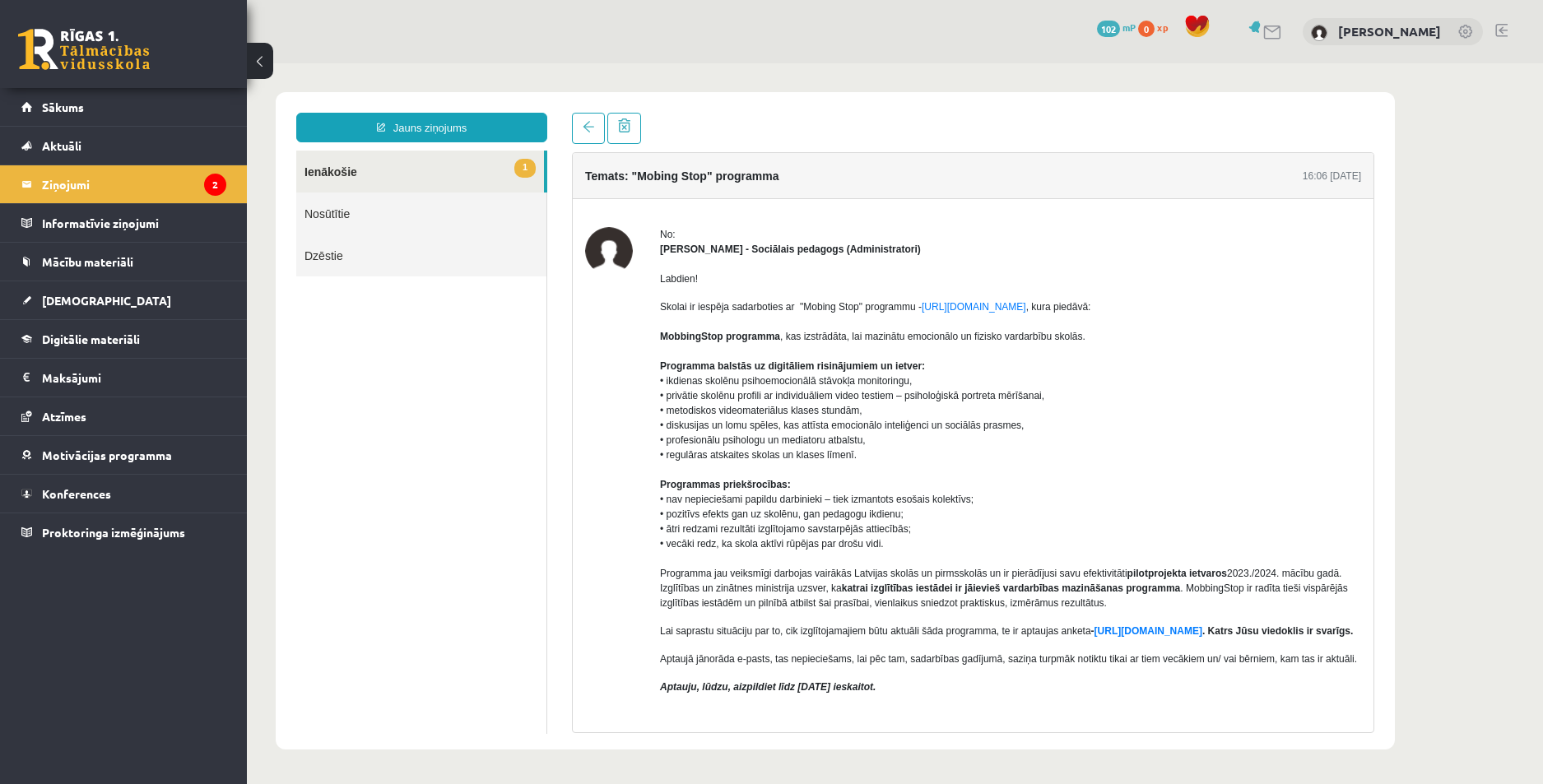
click at [466, 159] on link "1 Ienākošie" at bounding box center [419, 172] width 248 height 42
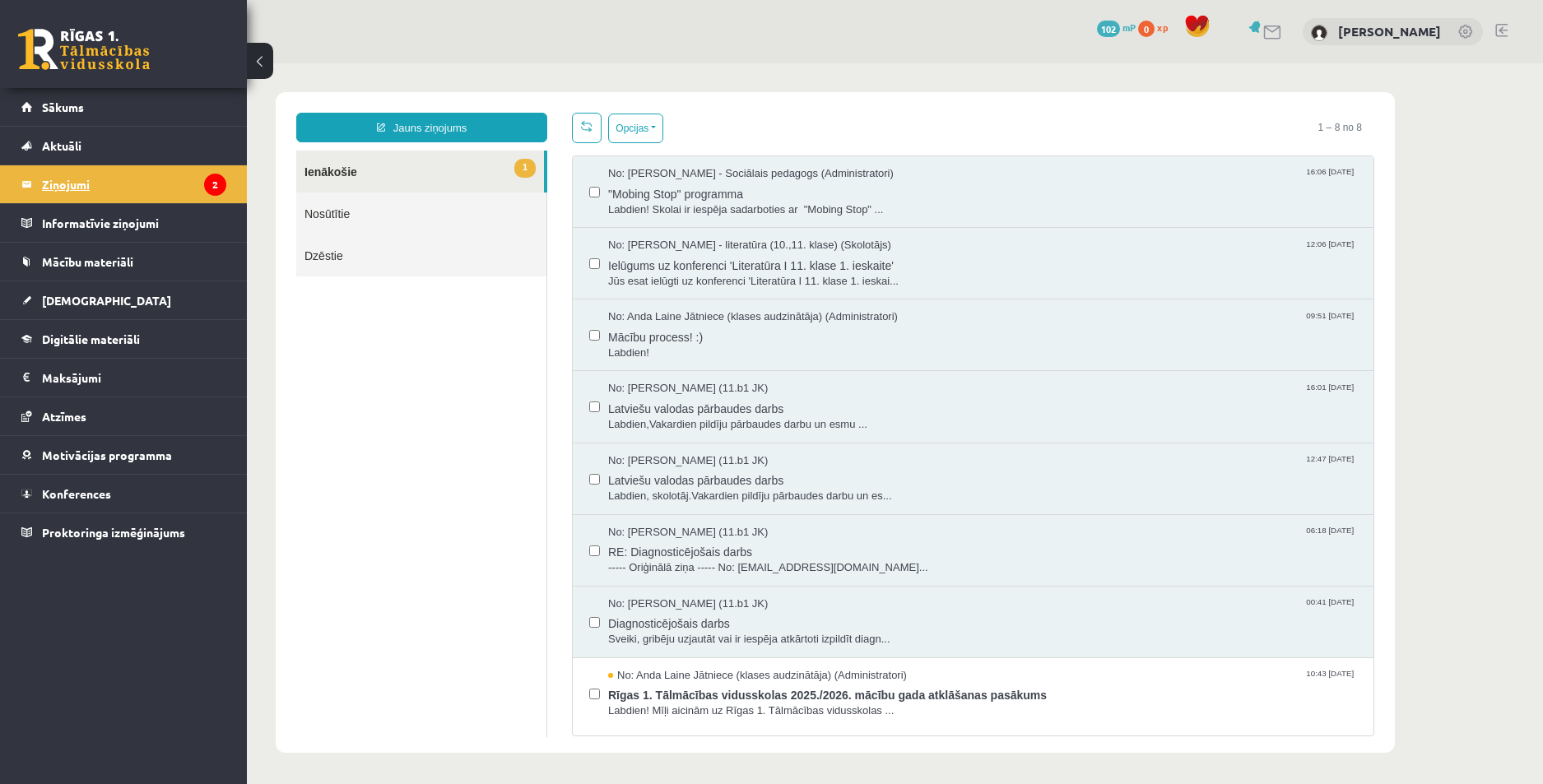
click at [210, 187] on icon "2" at bounding box center [215, 184] width 23 height 23
click at [1062, 696] on span "Rīgas 1. Tālmācības vidusskolas 2025./2026. mācību gada atklāšanas pasākums" at bounding box center [983, 693] width 749 height 21
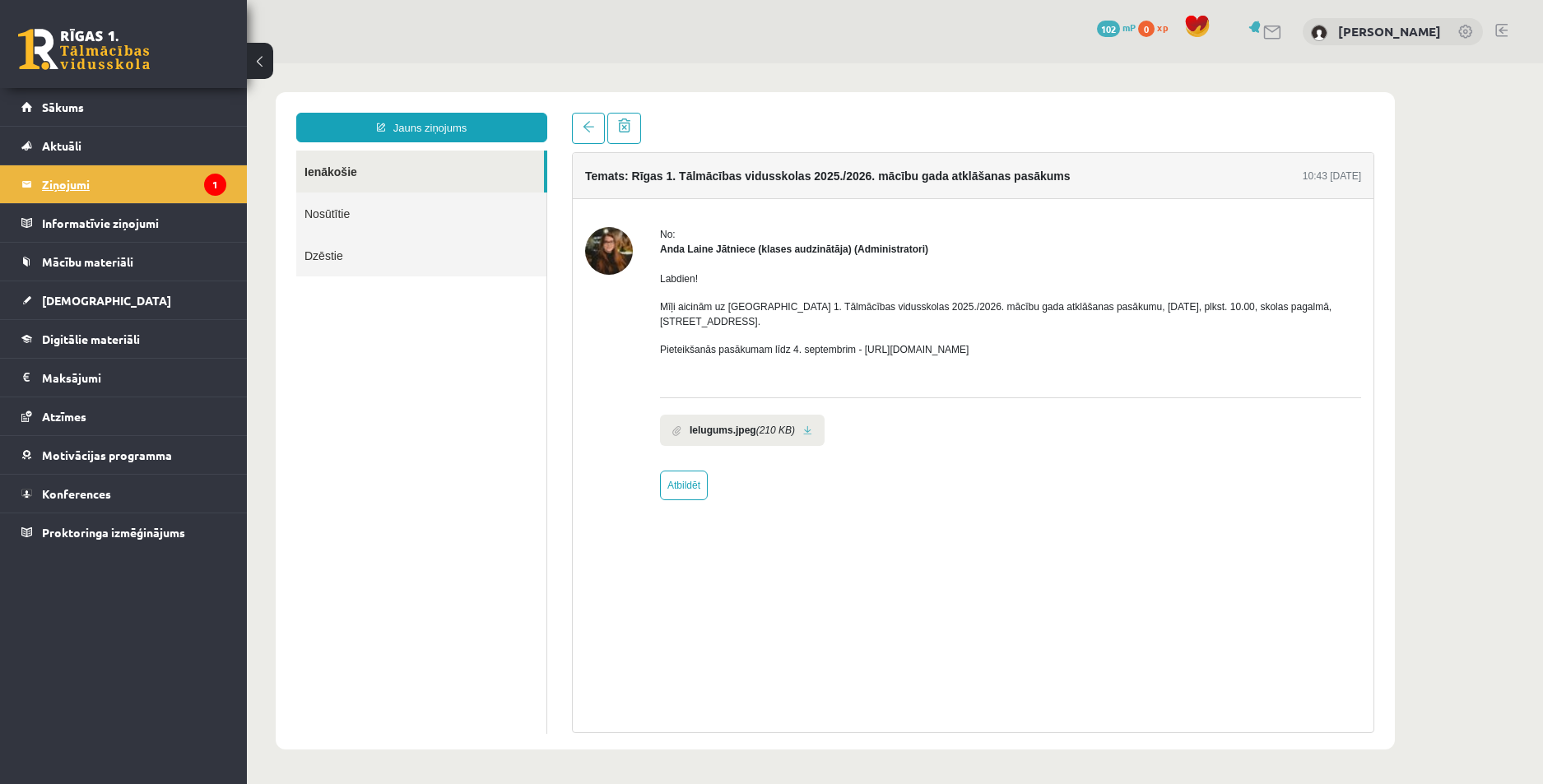
click at [132, 190] on legend "Ziņojumi 1" at bounding box center [134, 184] width 184 height 37
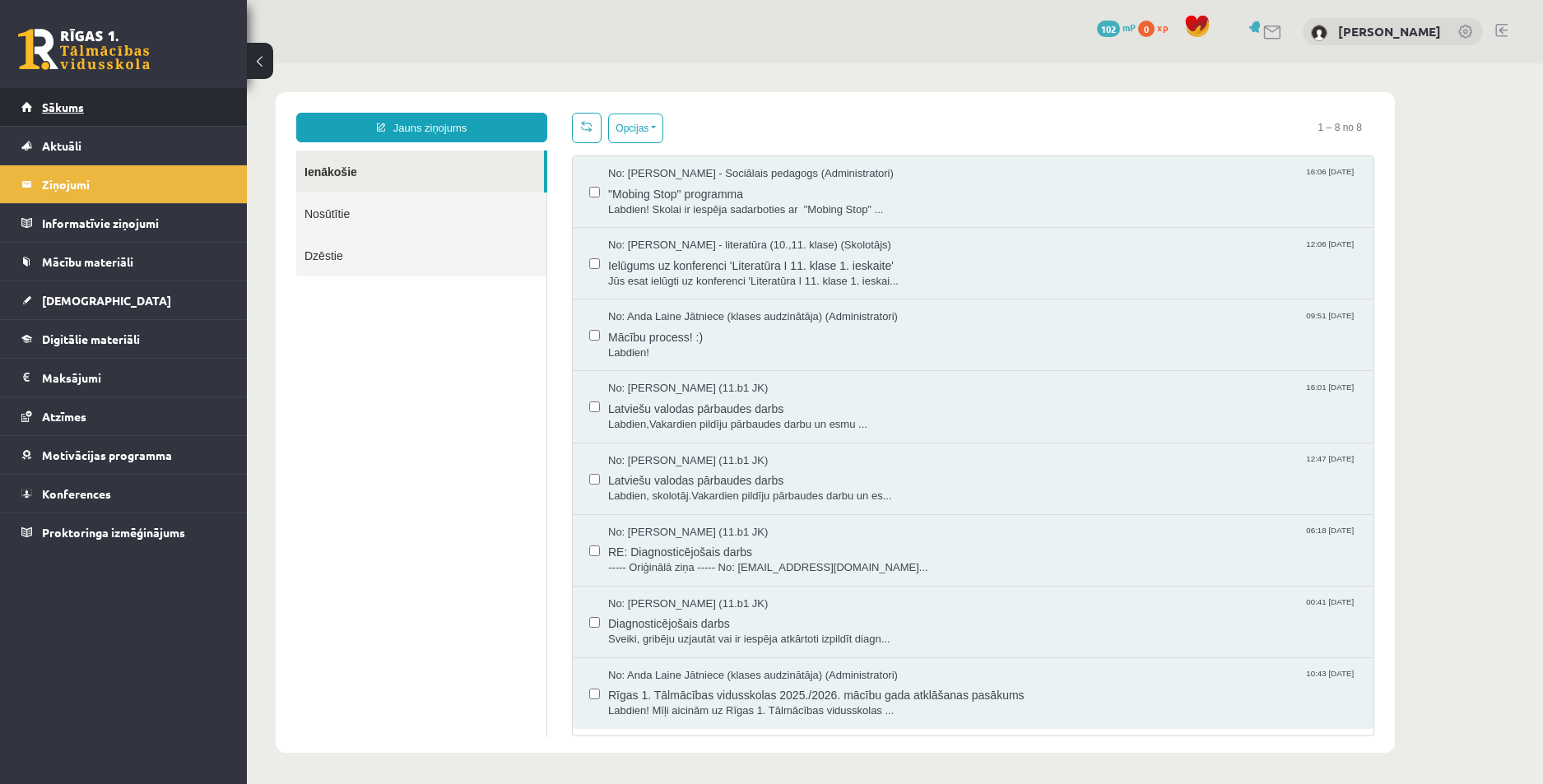
click at [118, 107] on link "Sākums" at bounding box center [124, 107] width 205 height 37
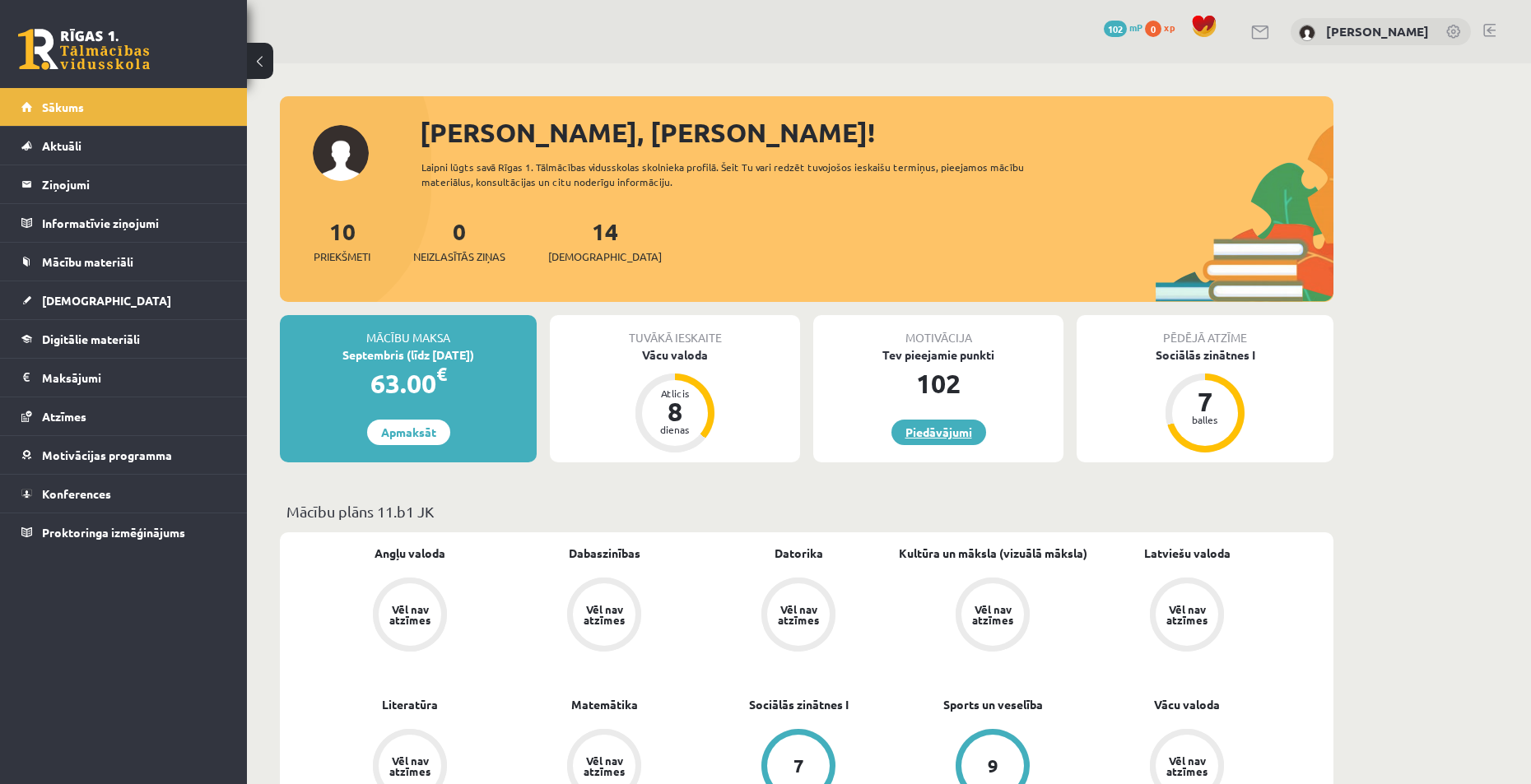
click at [929, 435] on link "Piedāvājumi" at bounding box center [939, 433] width 95 height 26
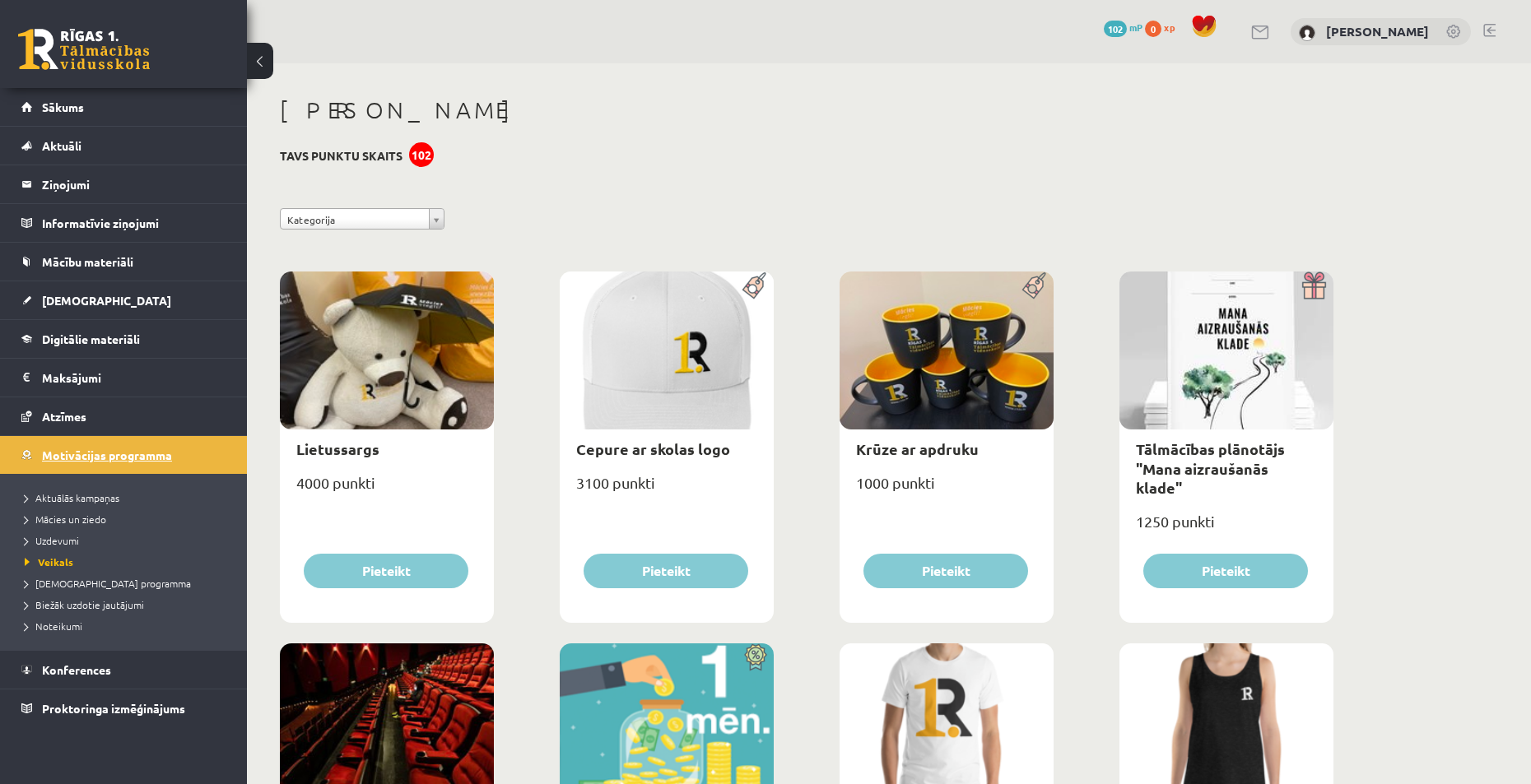
click at [186, 451] on link "Motivācijas programma" at bounding box center [124, 455] width 205 height 37
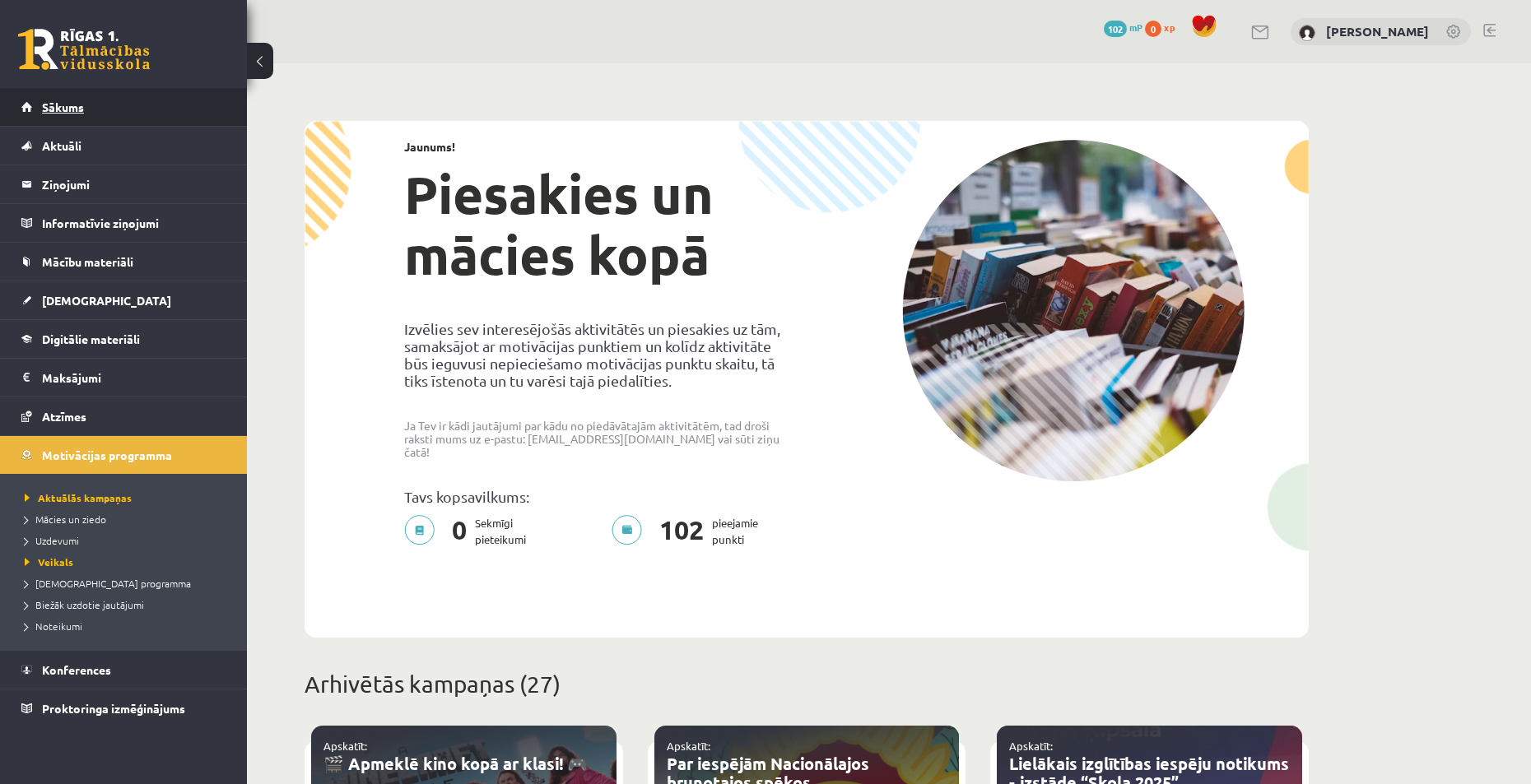
click at [139, 111] on link "Sākums" at bounding box center [124, 107] width 205 height 37
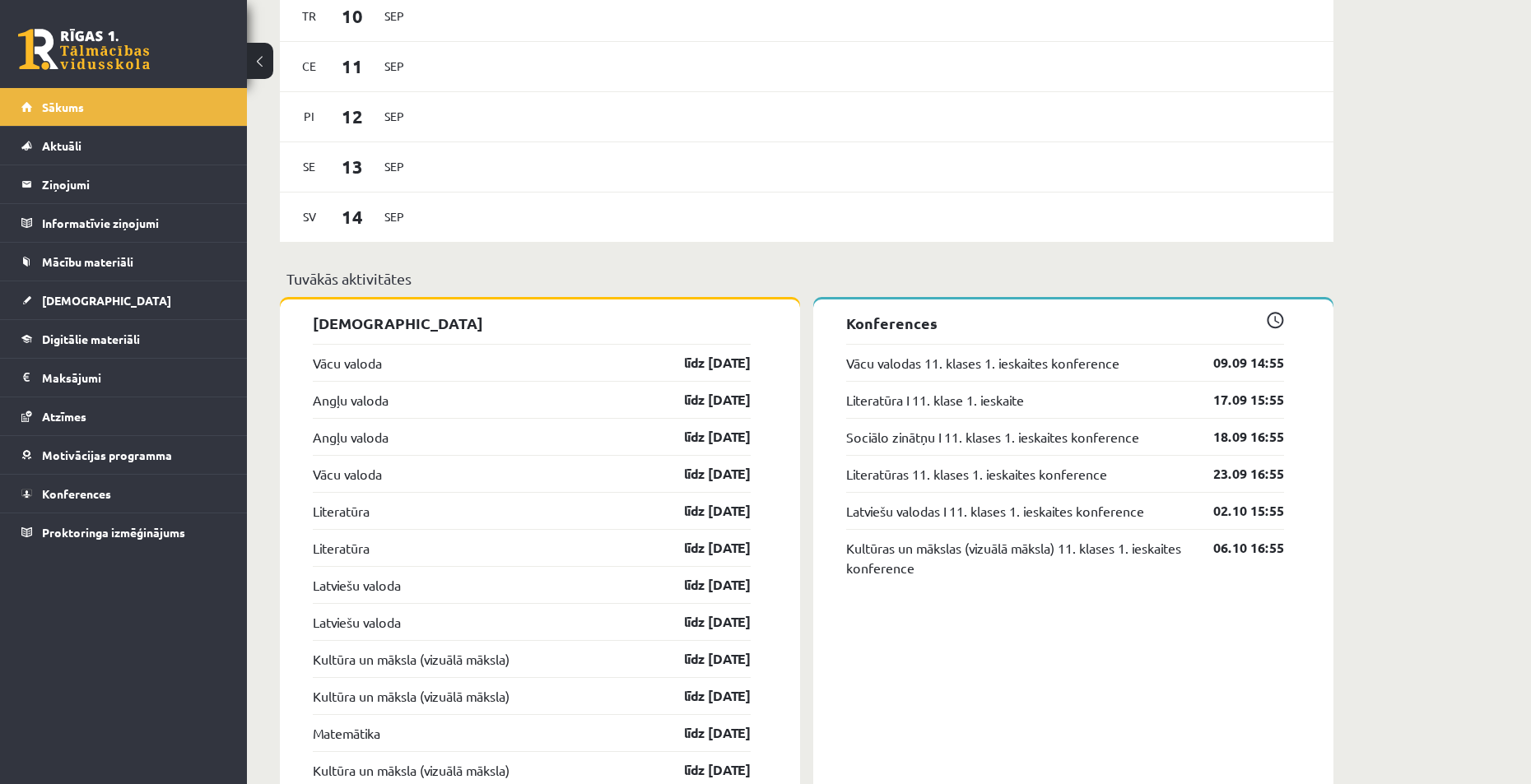
scroll to position [1070, 0]
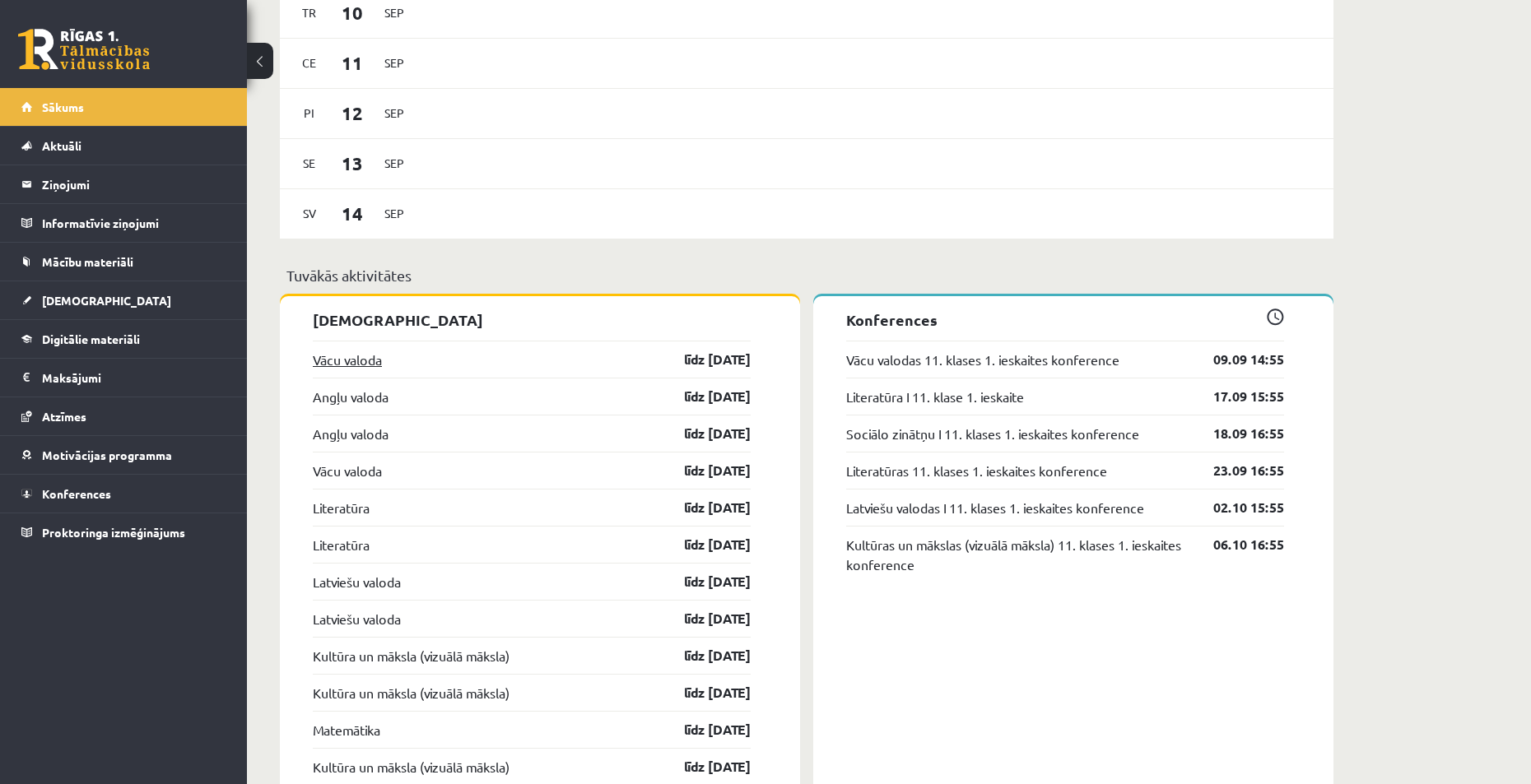
click at [366, 365] on link "Vācu valoda" at bounding box center [347, 360] width 69 height 20
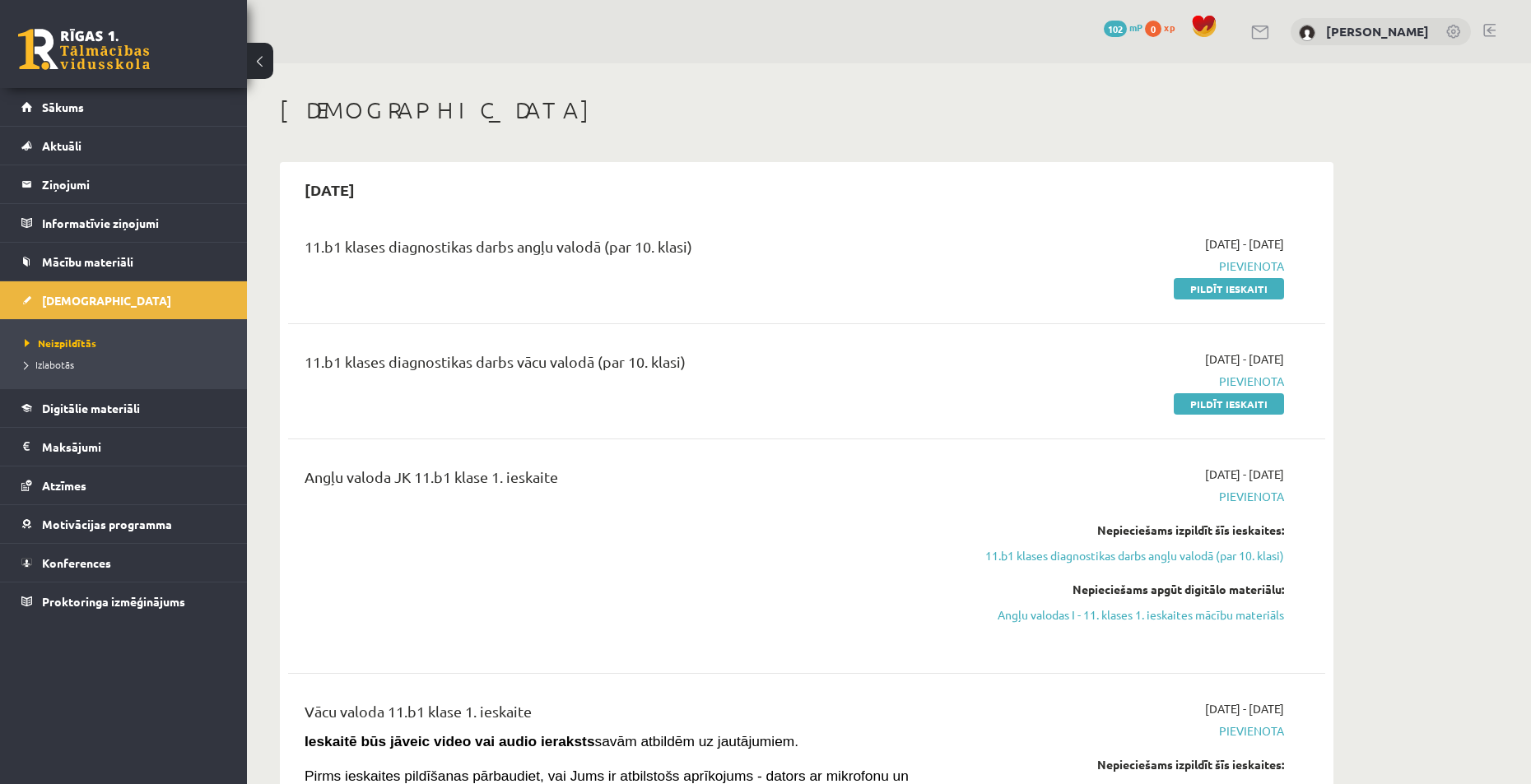
click at [965, 120] on h1 "[DEMOGRAPHIC_DATA]" at bounding box center [807, 110] width 1054 height 28
click at [1207, 290] on link "Pildīt ieskaiti" at bounding box center [1229, 289] width 110 height 22
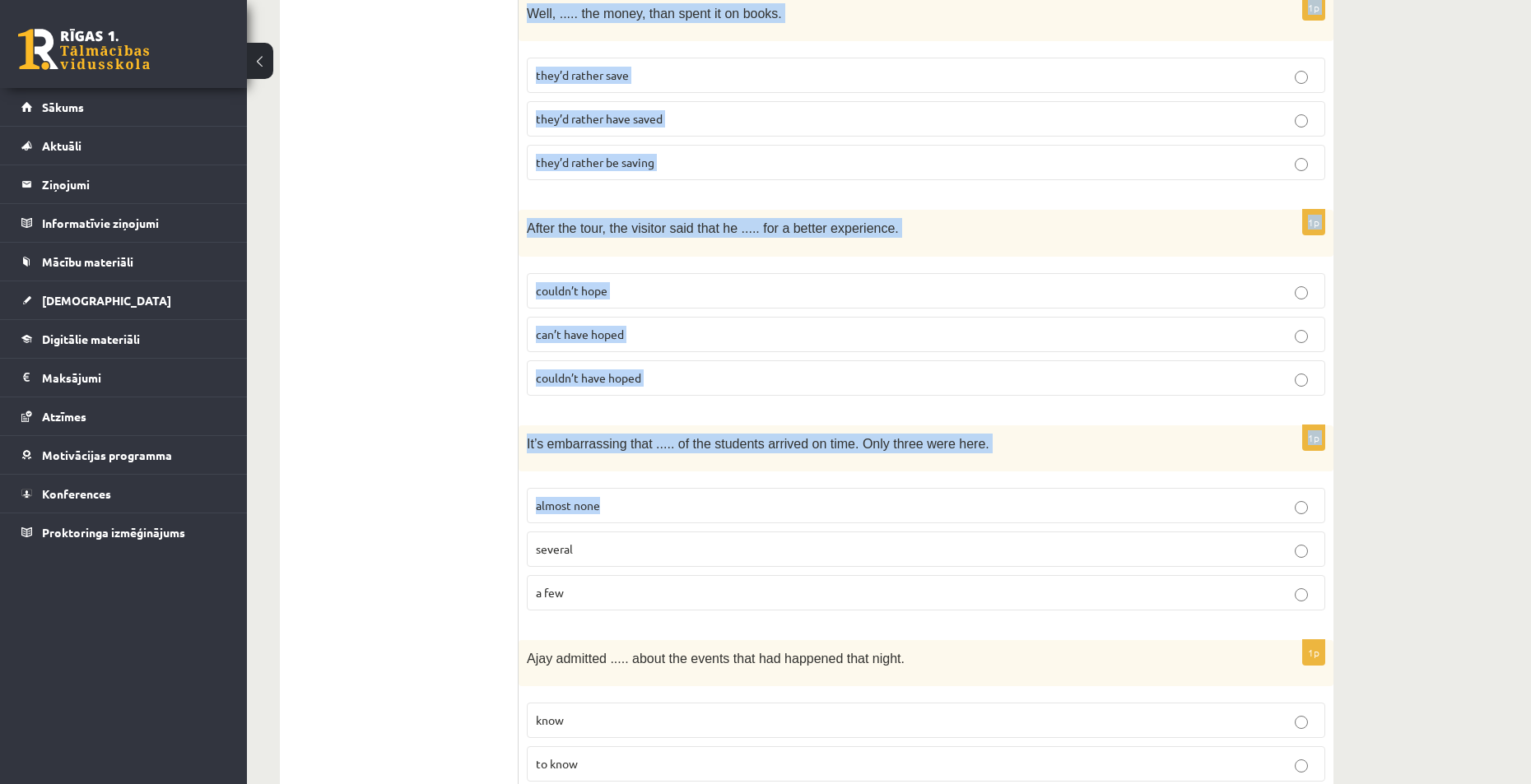
scroll to position [3936, 0]
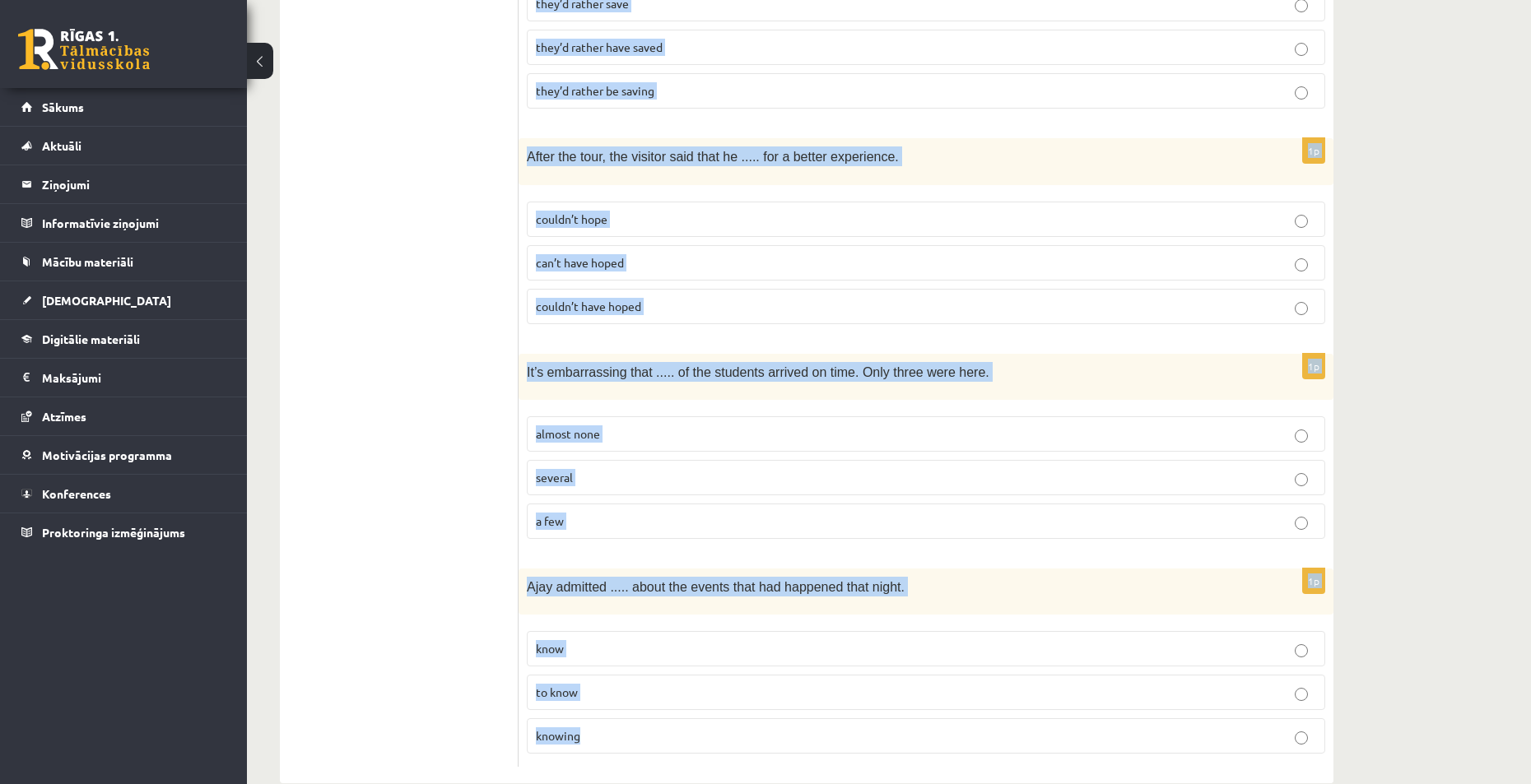
drag, startPoint x: 535, startPoint y: 140, endPoint x: 738, endPoint y: 698, distance: 593.8
copy form "Read the sentence and choose the correct answer. 1p Visitors ..... their own fo…"
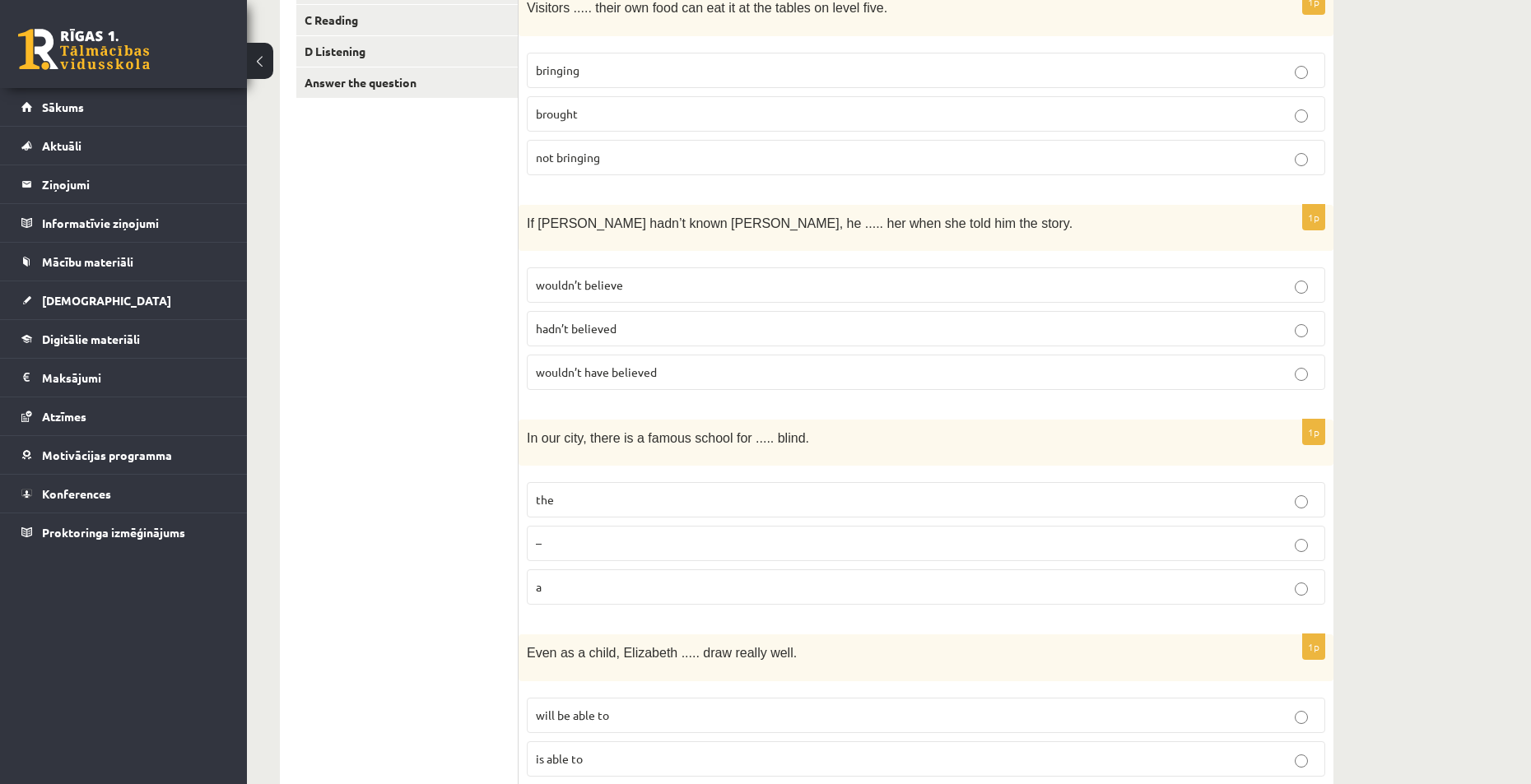
scroll to position [0, 0]
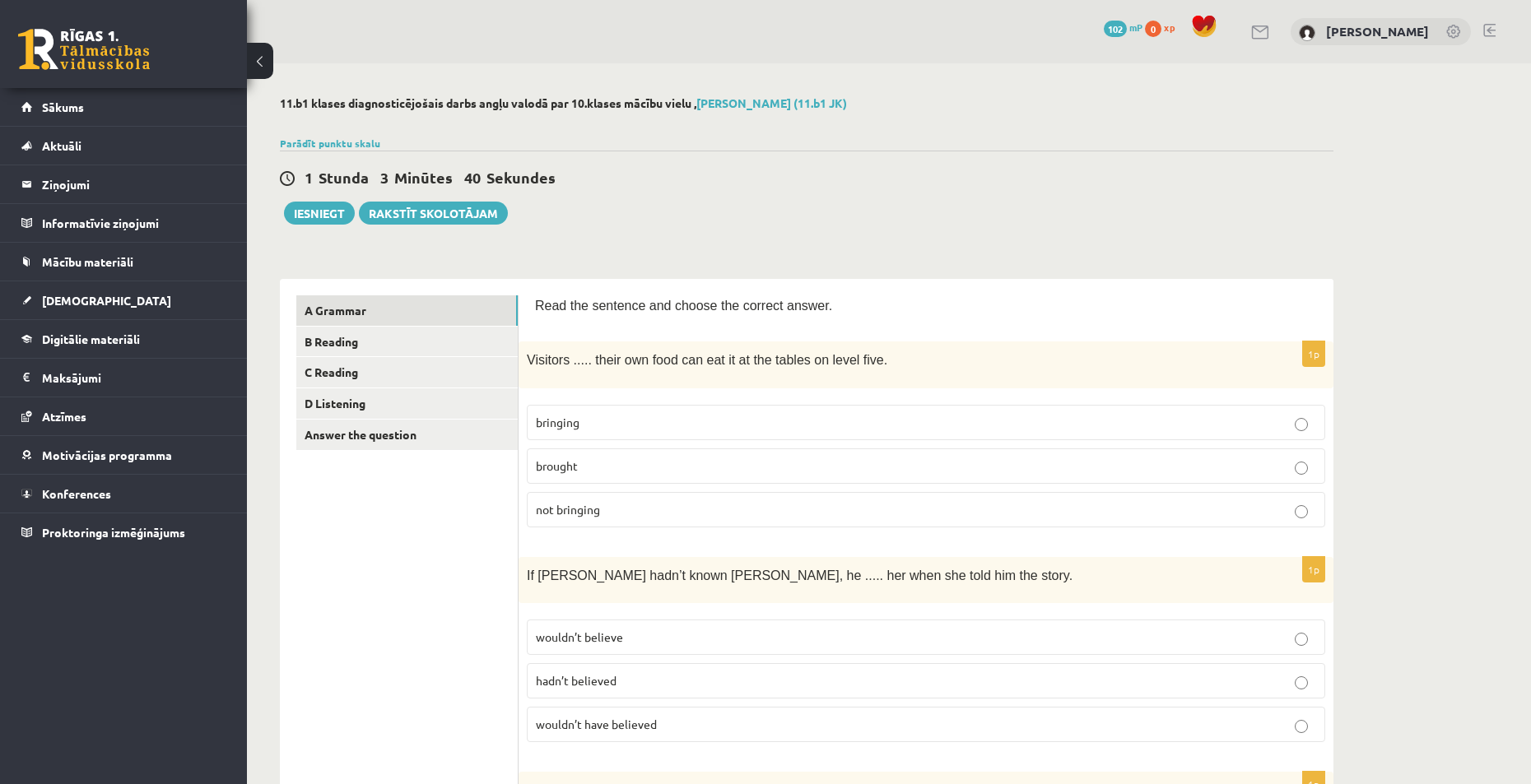
click at [618, 430] on label "bringing" at bounding box center [925, 423] width 798 height 36
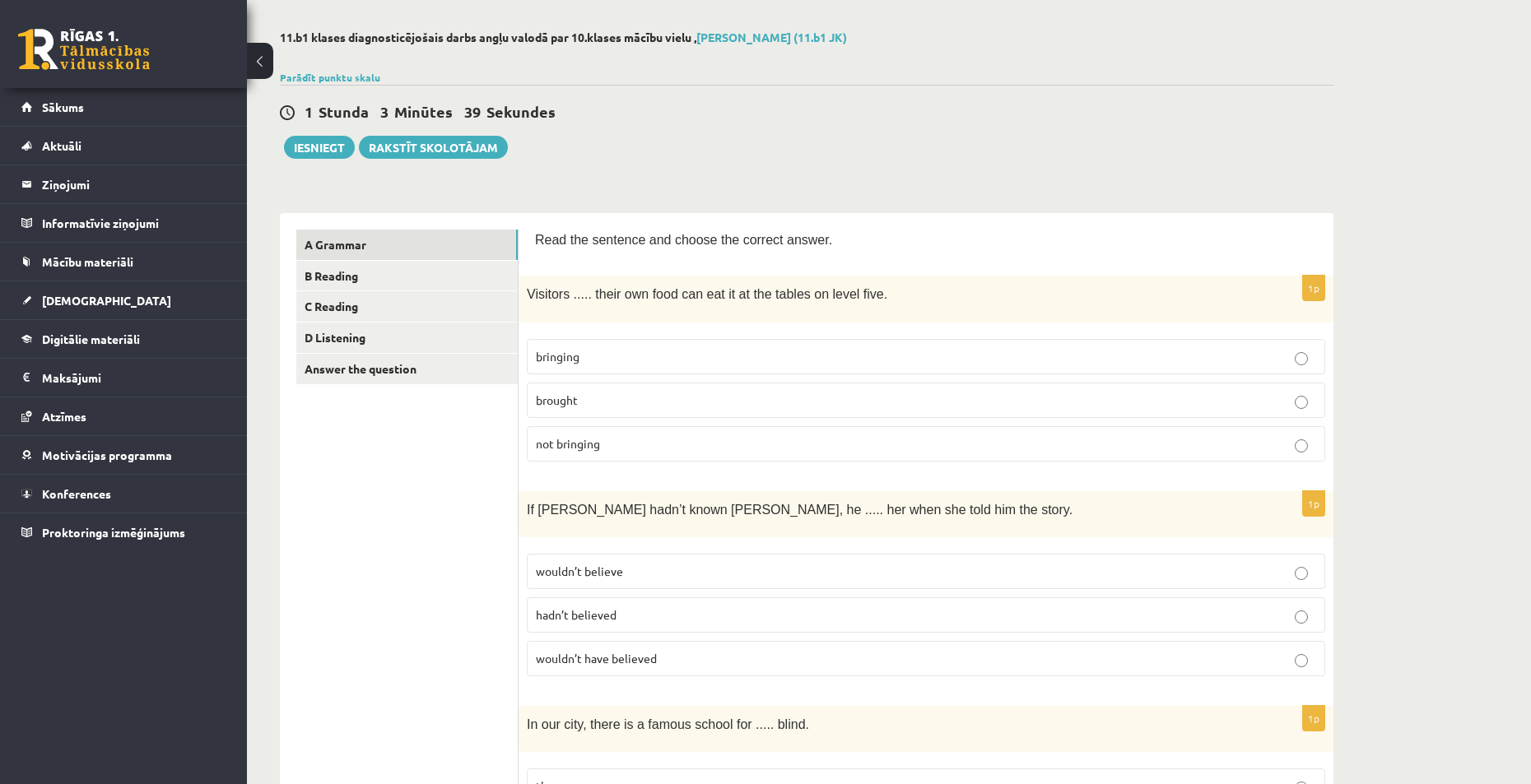
scroll to position [329, 0]
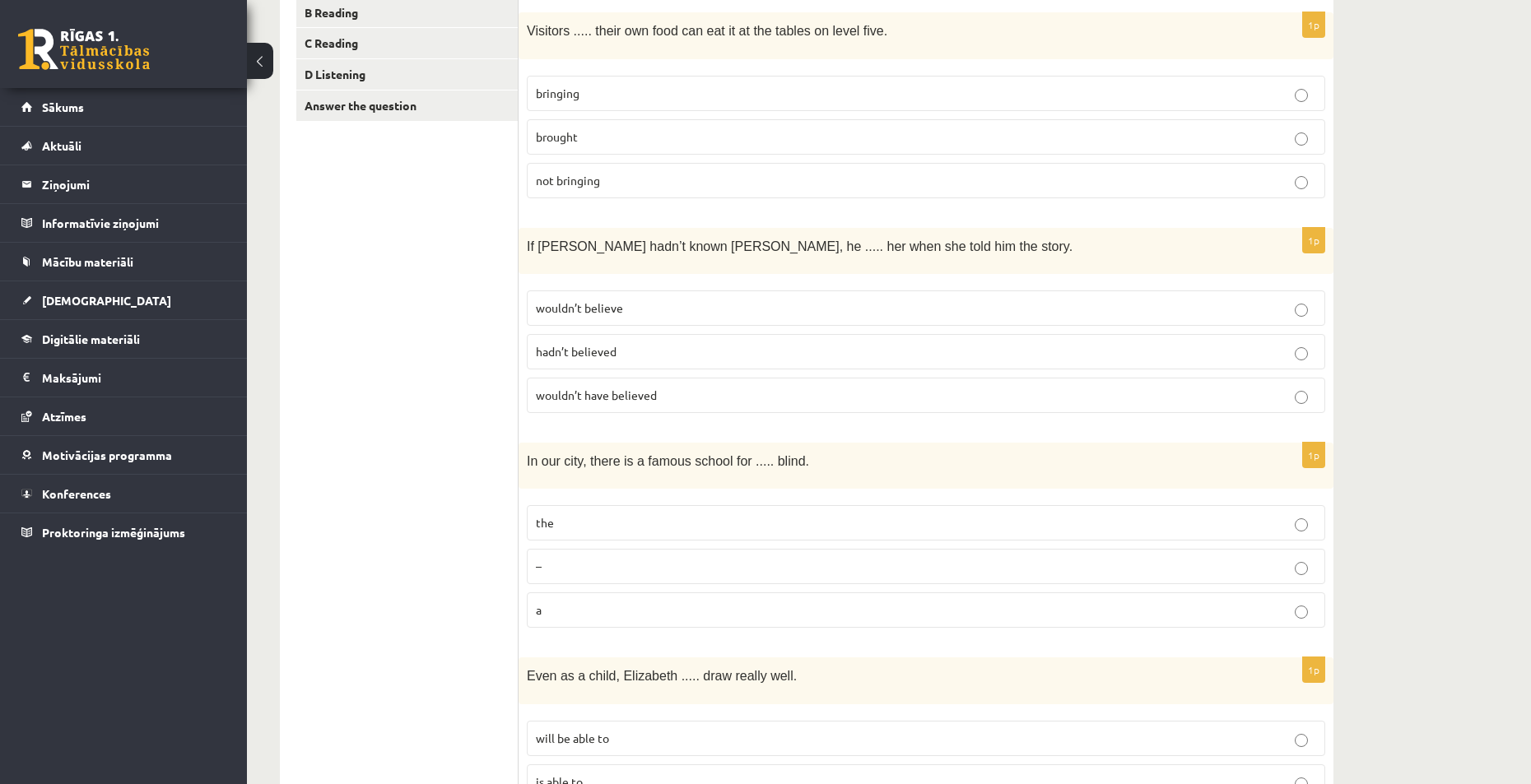
click at [679, 395] on p "wouldn’t have believed" at bounding box center [925, 395] width 780 height 18
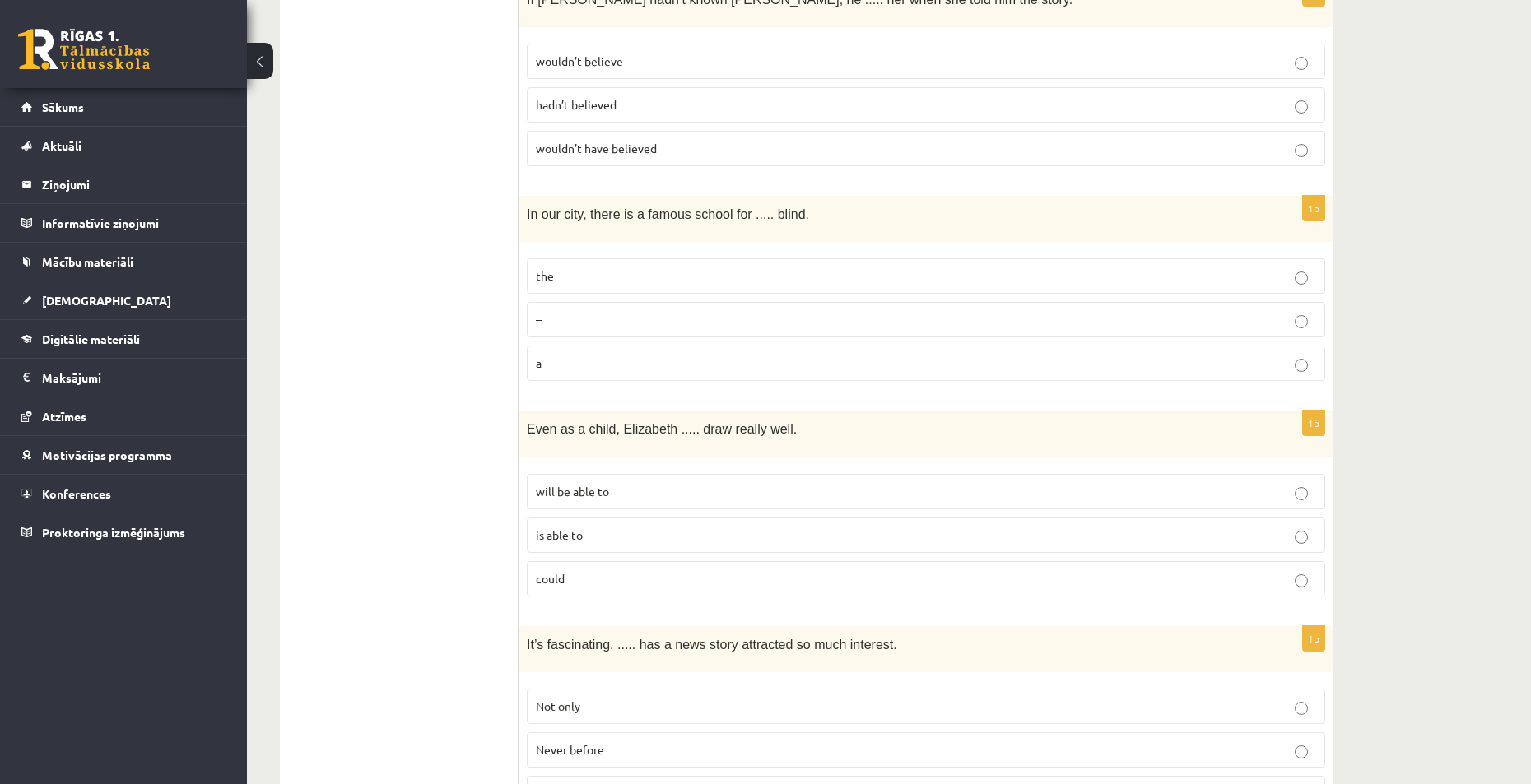
click at [629, 274] on p "the" at bounding box center [925, 276] width 780 height 18
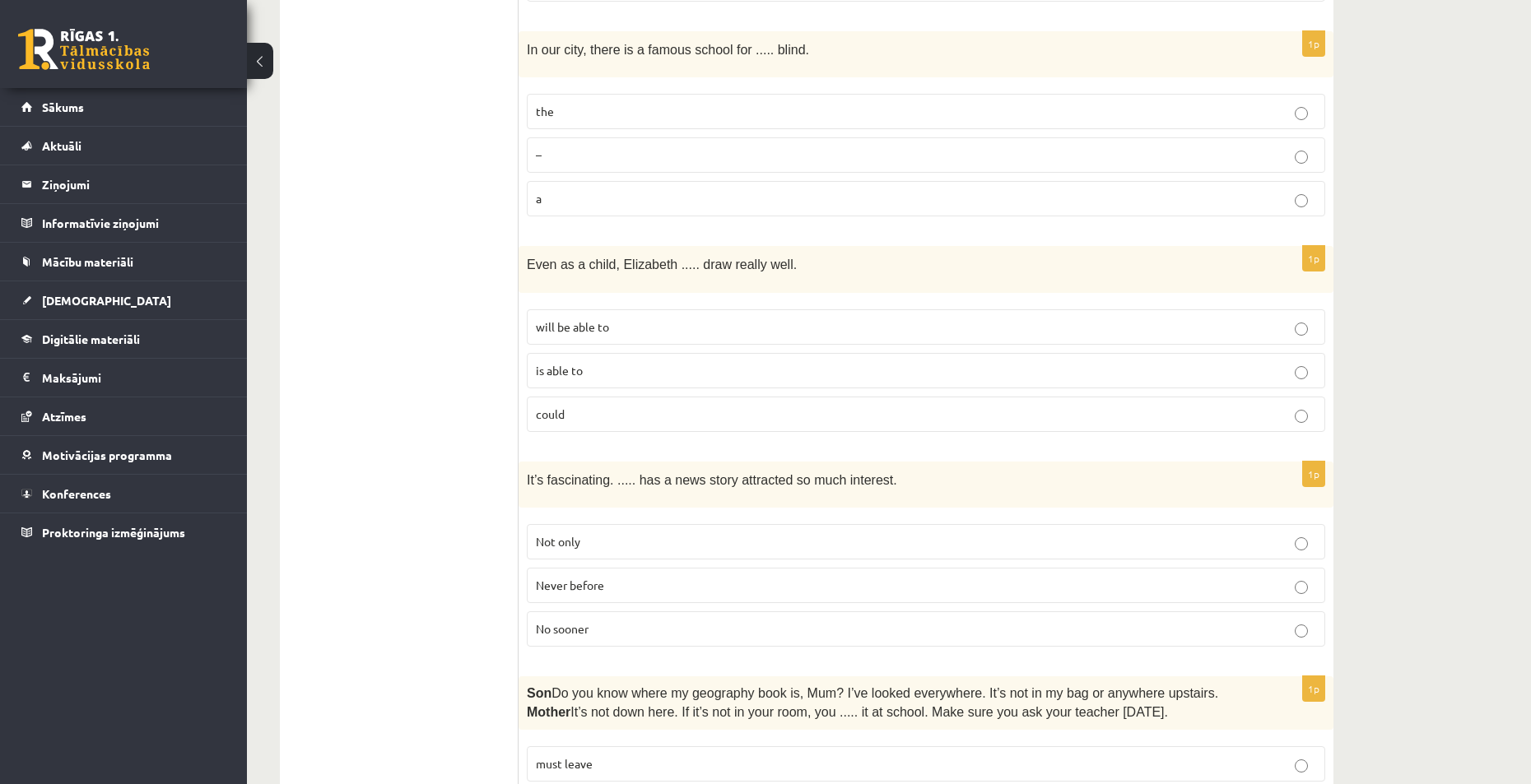
click at [618, 405] on p "could" at bounding box center [925, 414] width 780 height 18
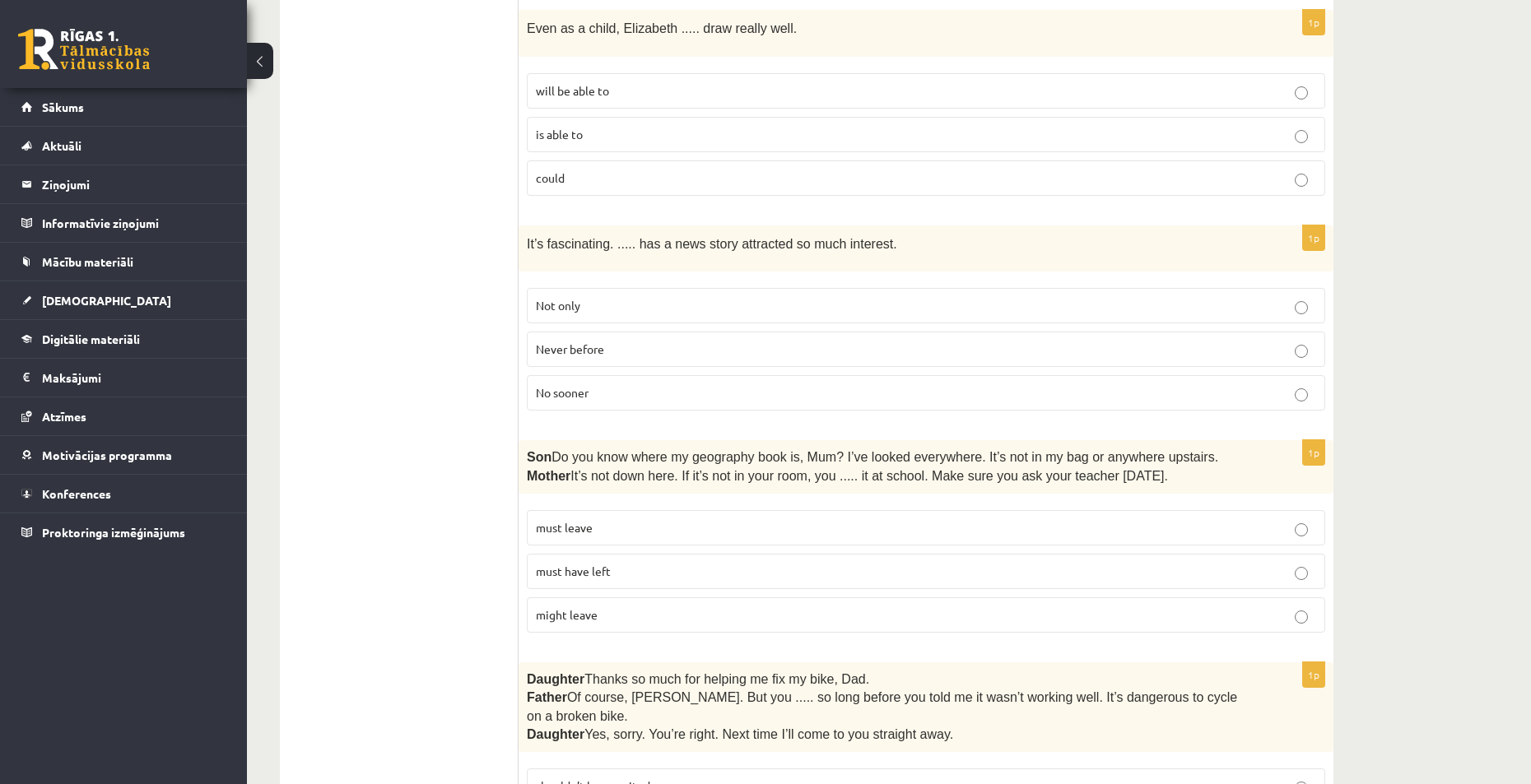
scroll to position [987, 0]
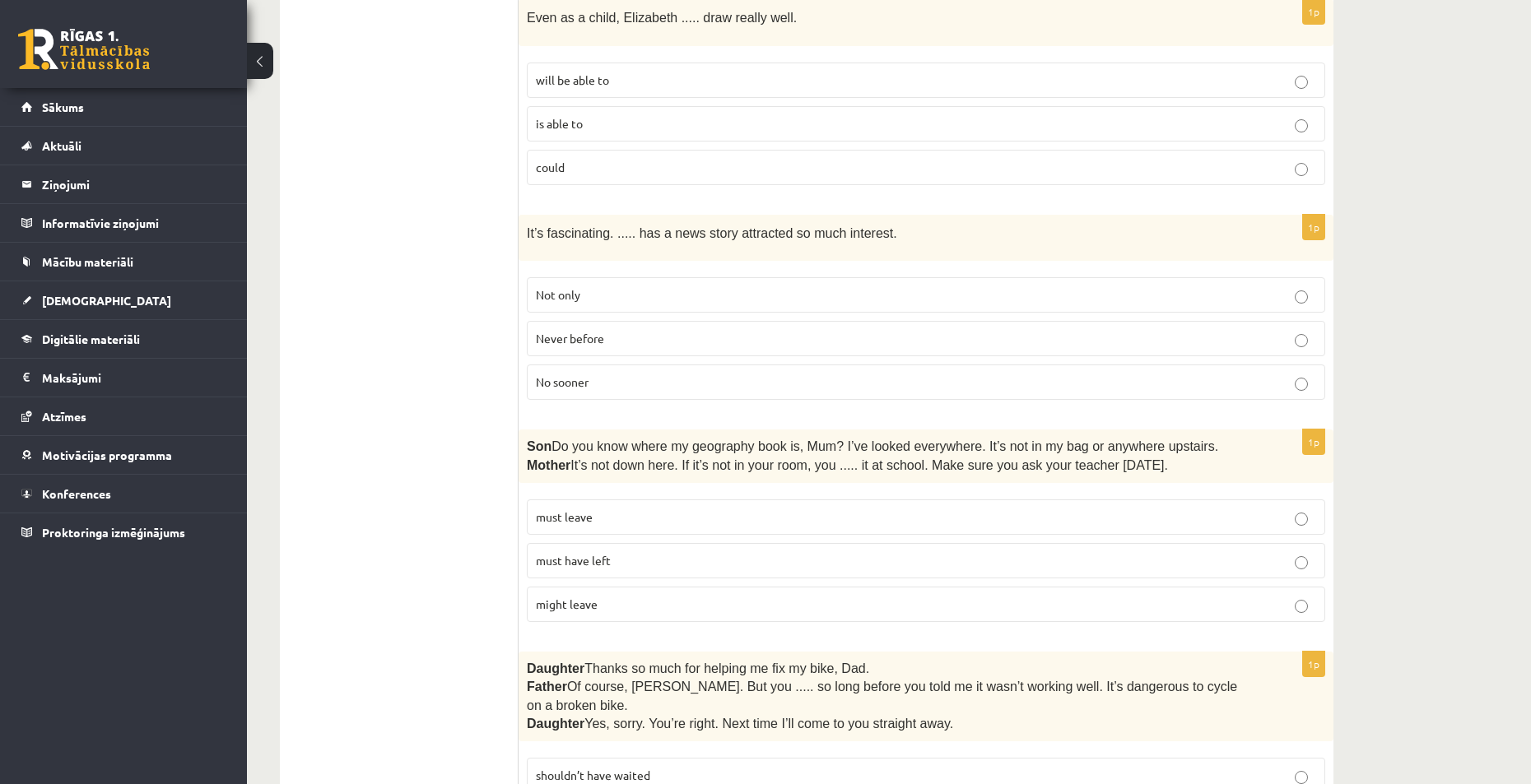
click at [621, 334] on p "Never before" at bounding box center [925, 339] width 780 height 18
click at [621, 558] on p "must have left" at bounding box center [925, 561] width 780 height 18
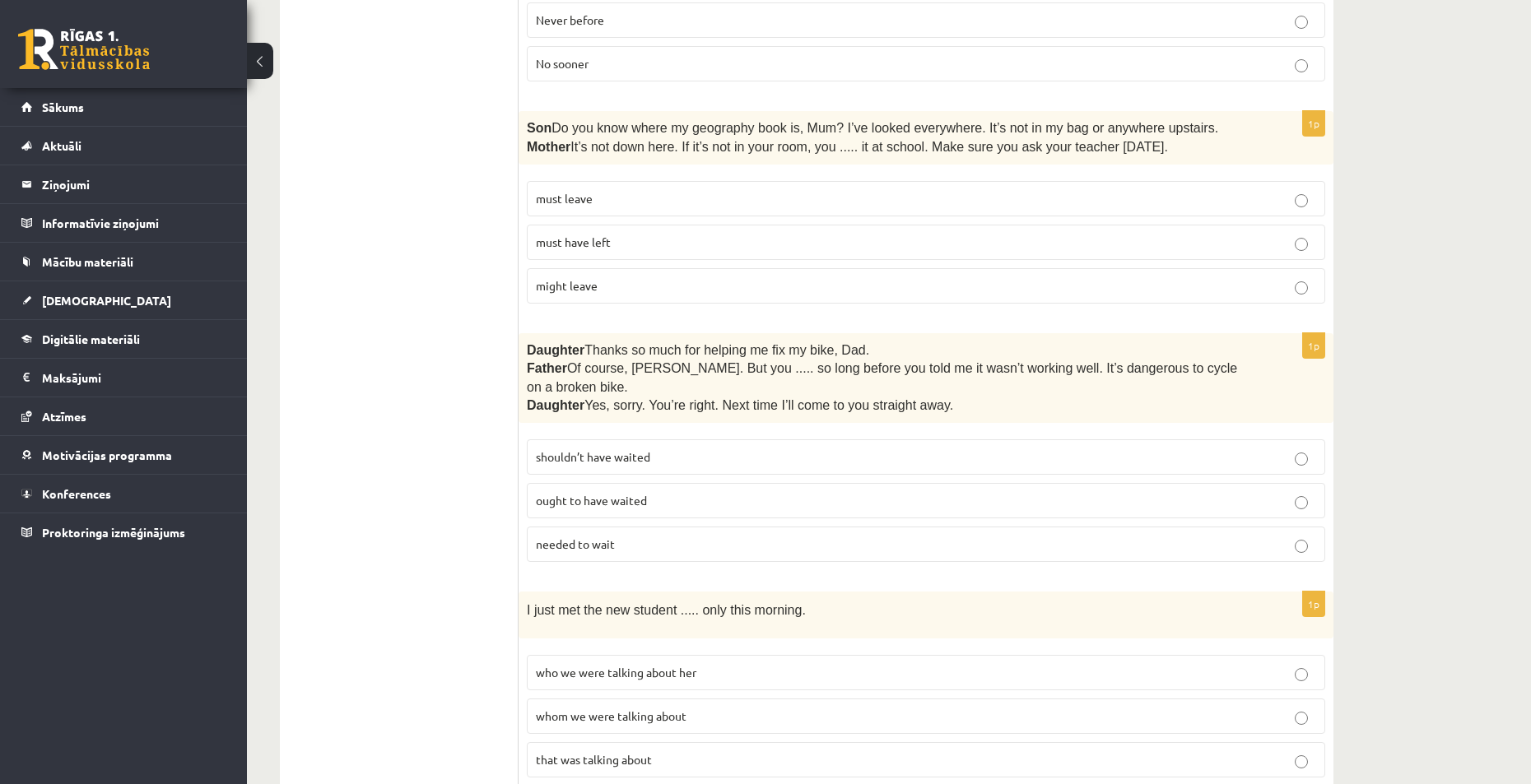
scroll to position [1317, 0]
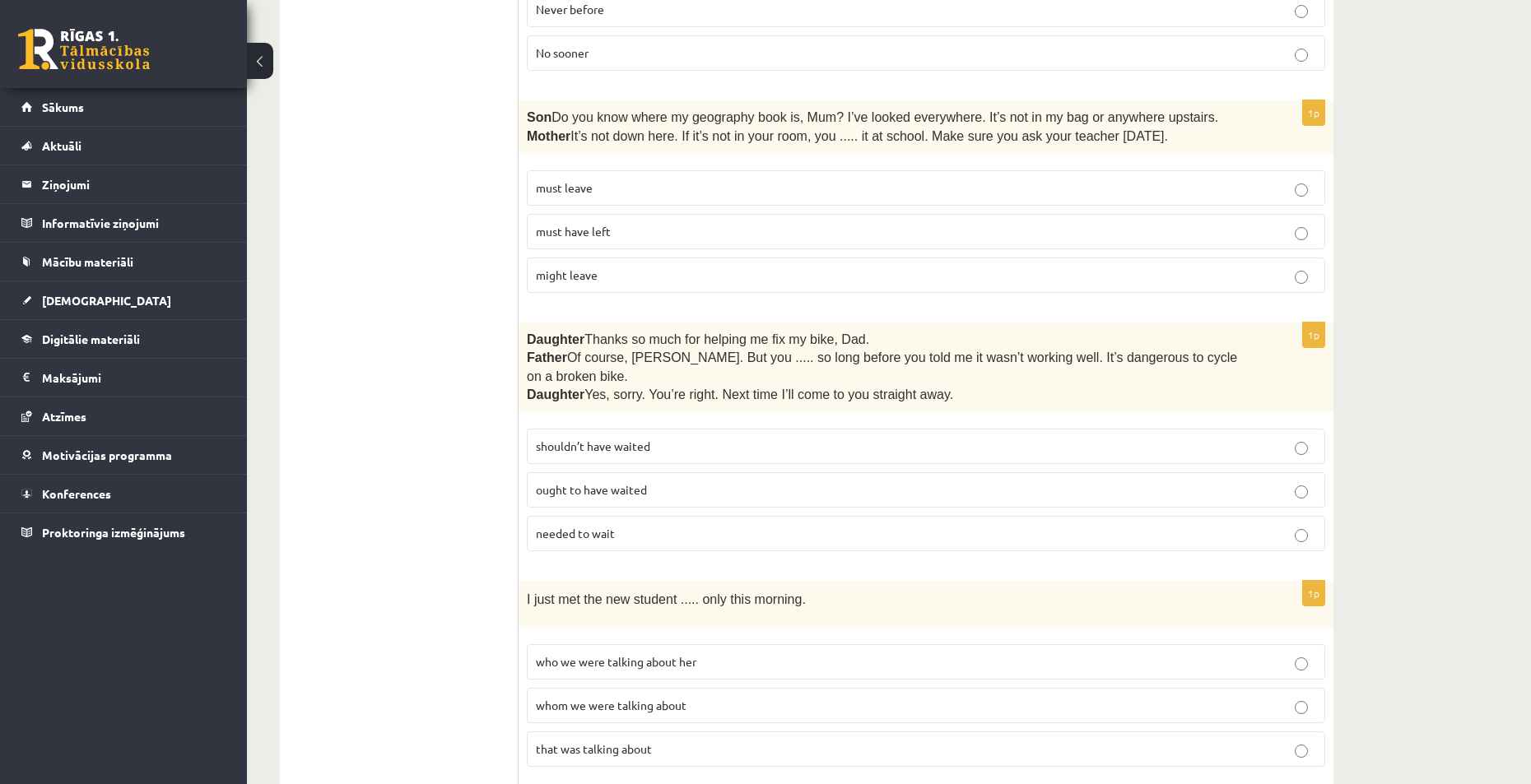
click at [689, 438] on p "shouldn’t have waited" at bounding box center [925, 447] width 780 height 18
click at [659, 697] on p "whom we were talking about" at bounding box center [925, 706] width 780 height 18
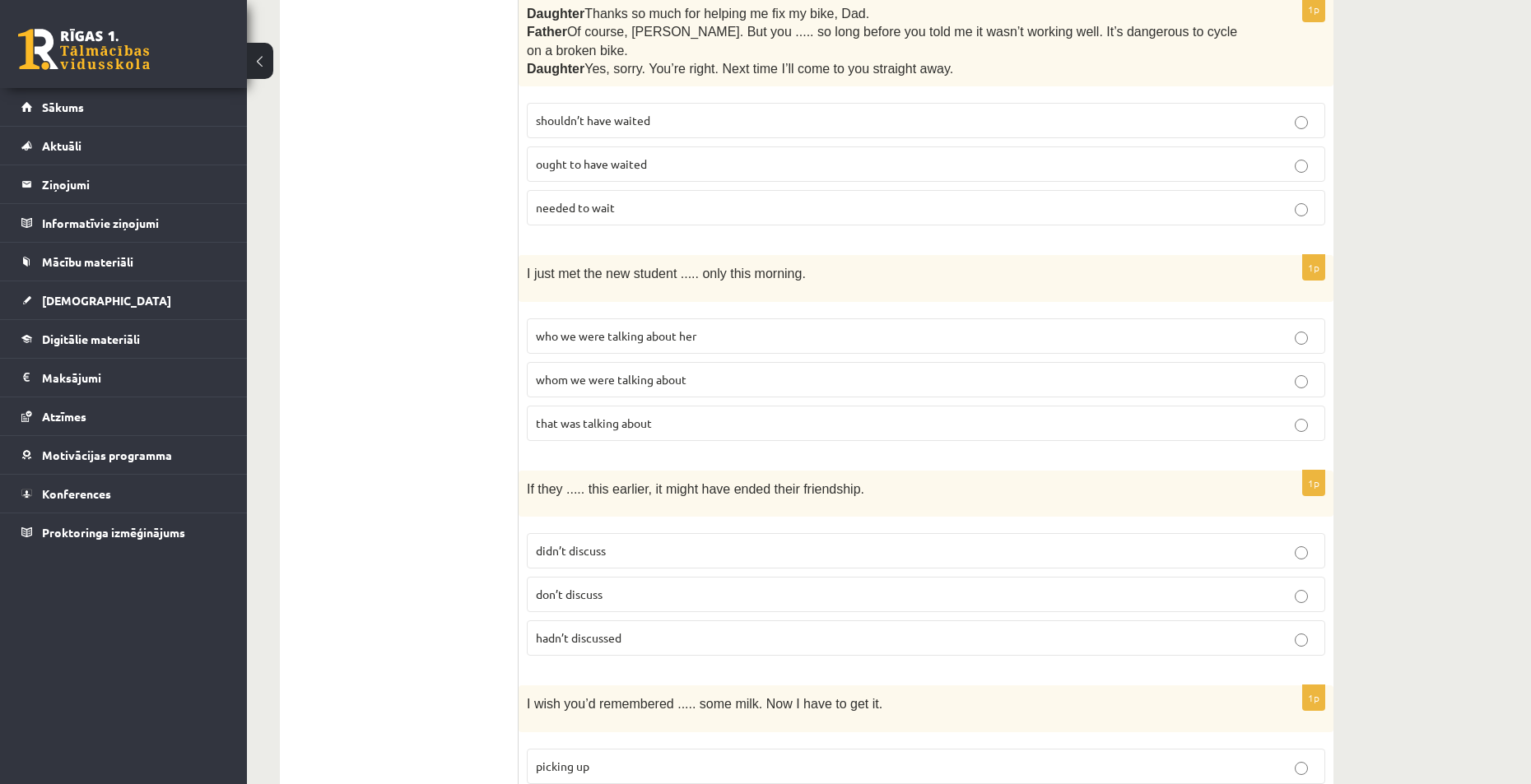
scroll to position [1646, 0]
click at [649, 626] on p "hadn’t discussed" at bounding box center [925, 635] width 780 height 18
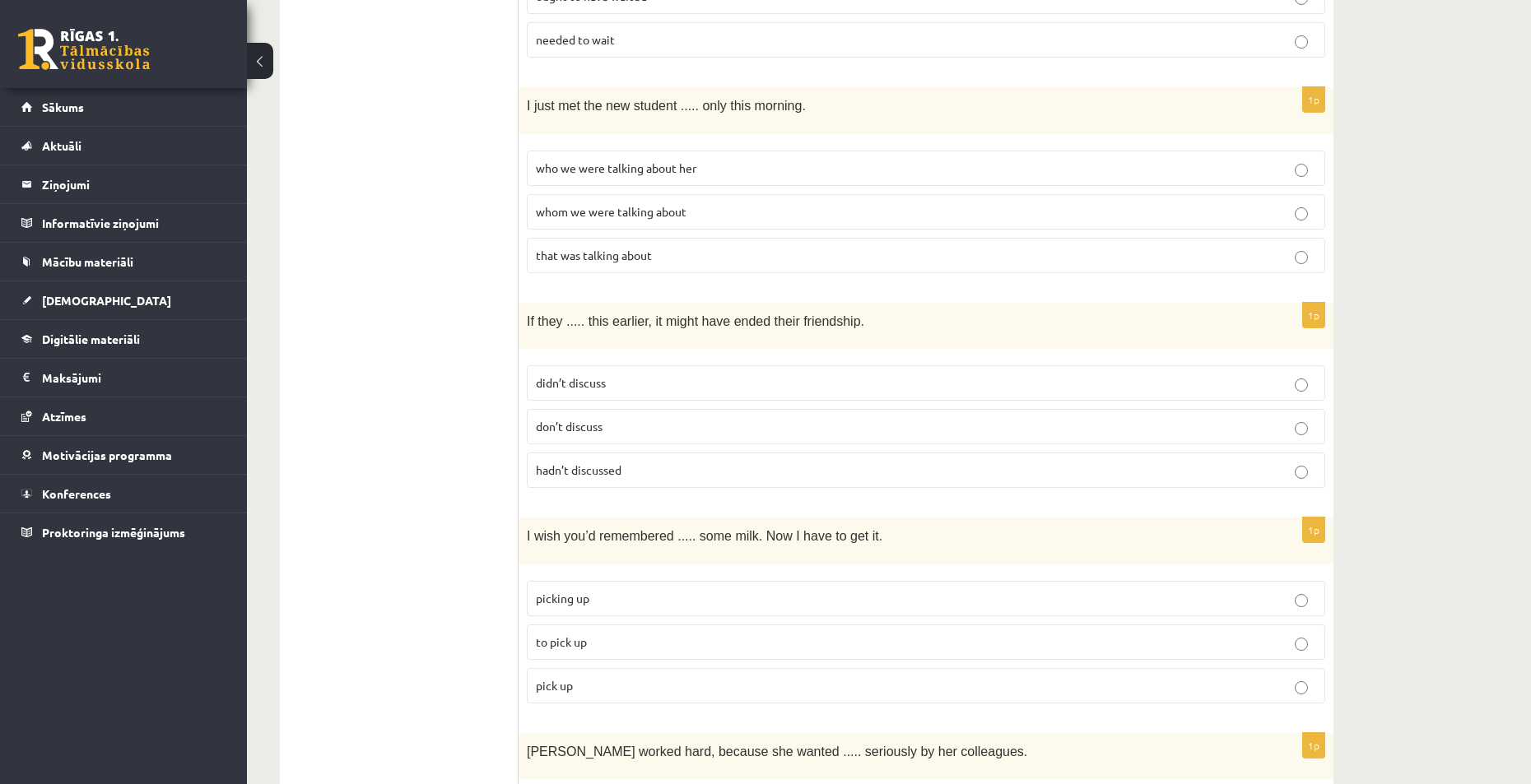
click at [620, 633] on p "to pick up" at bounding box center [925, 642] width 780 height 18
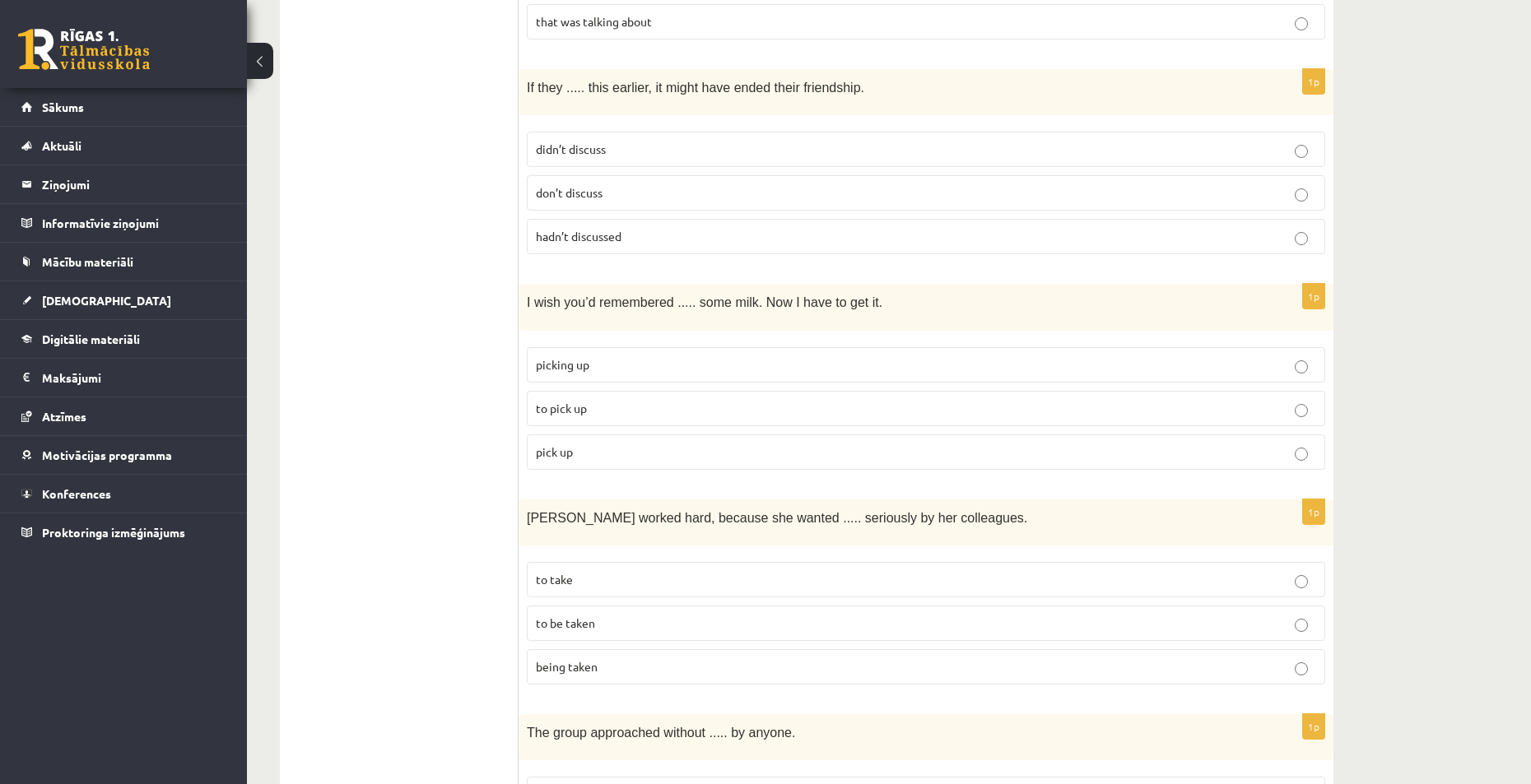
scroll to position [2057, 0]
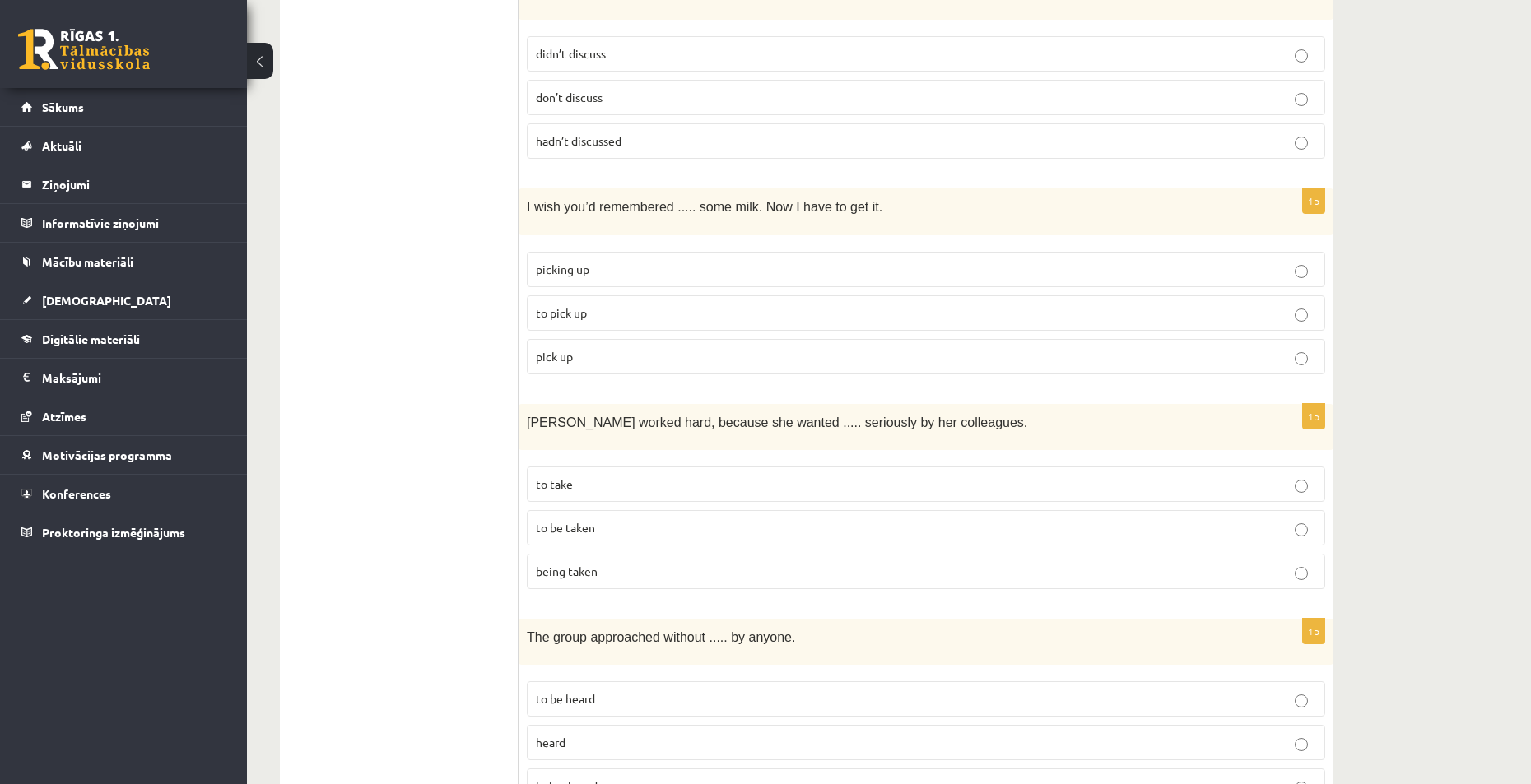
click at [619, 519] on p "to be taken" at bounding box center [925, 528] width 780 height 18
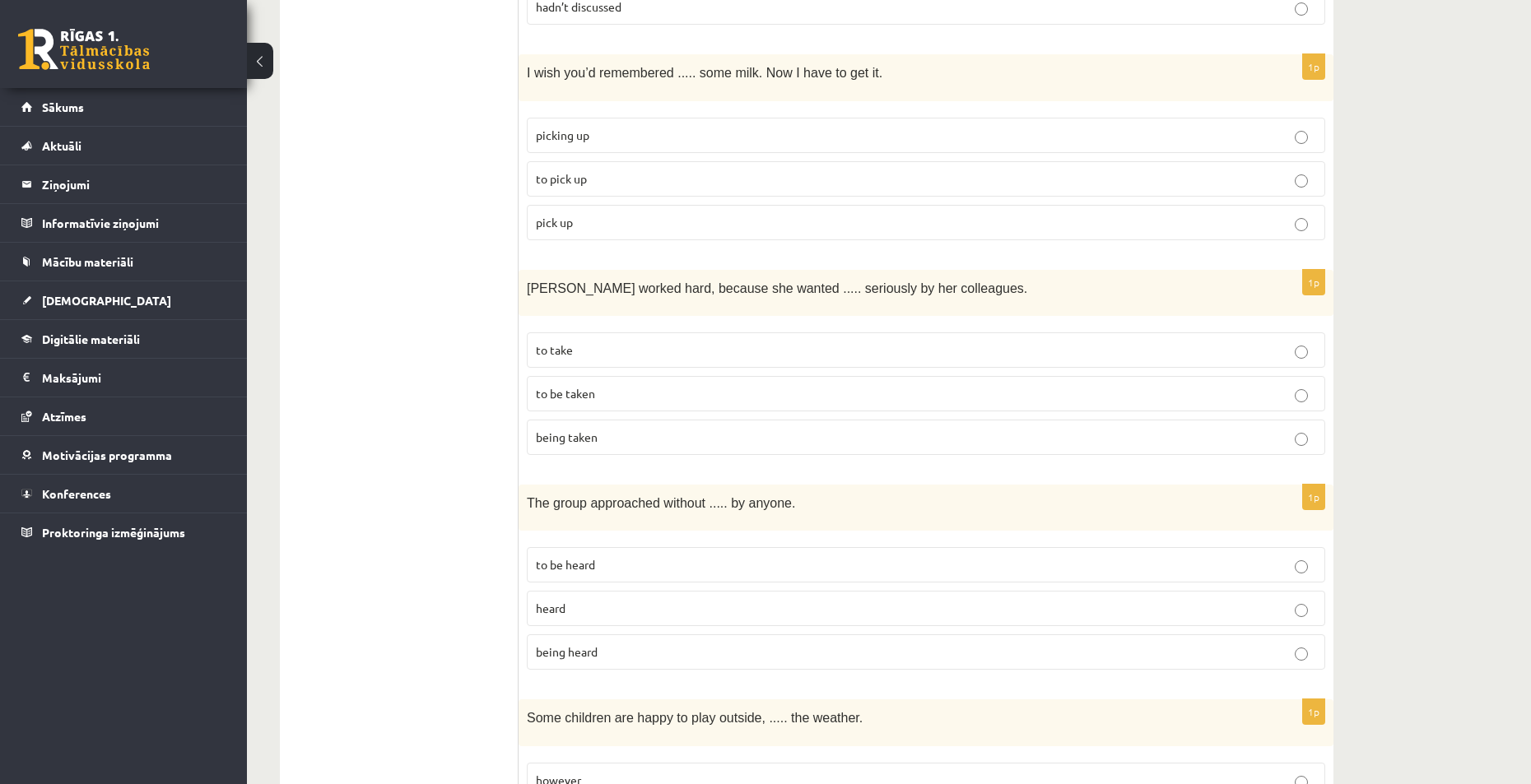
scroll to position [2304, 0]
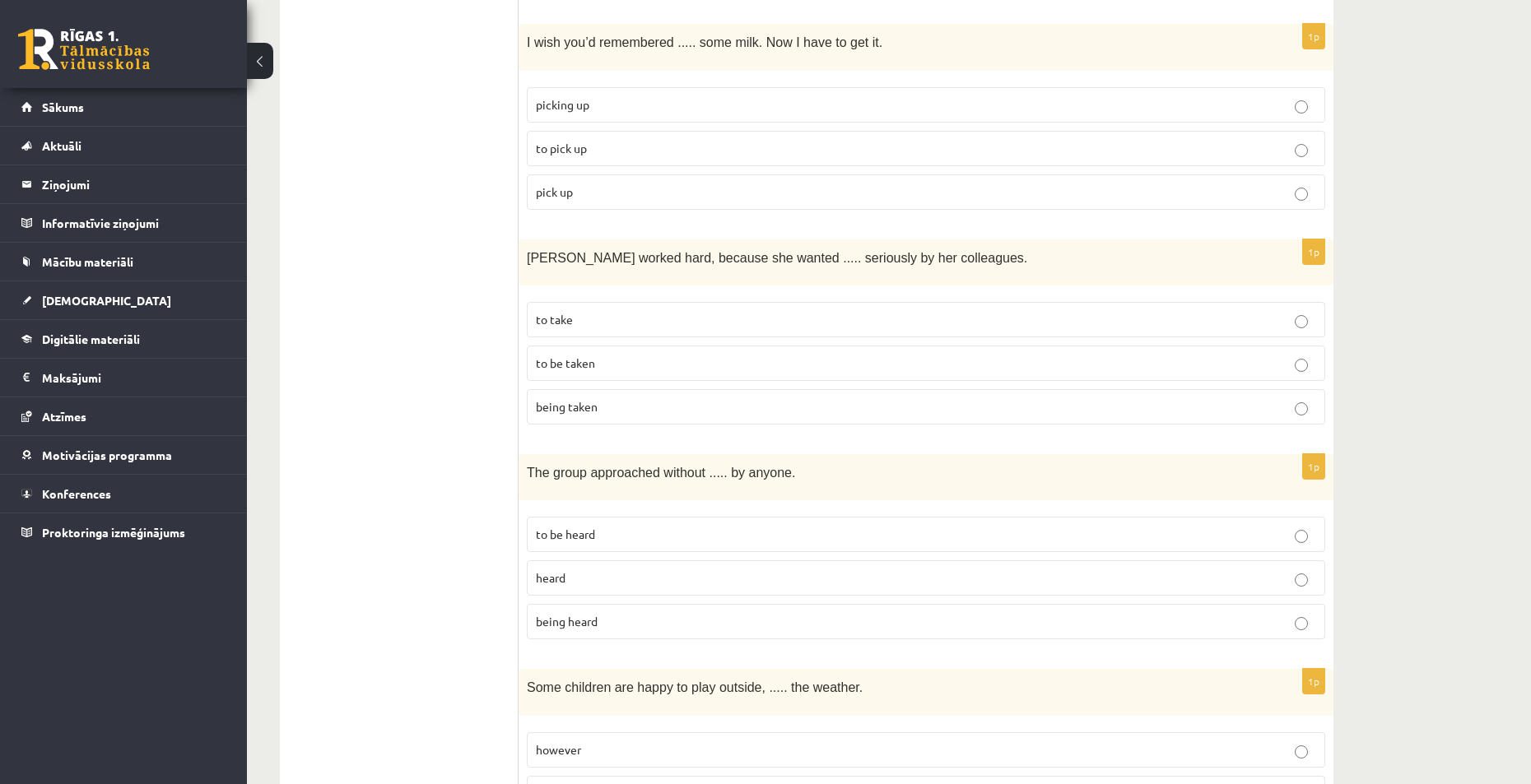
click at [623, 517] on label "to be heard" at bounding box center [925, 535] width 798 height 36
click at [639, 613] on p "being heard" at bounding box center [925, 622] width 780 height 18
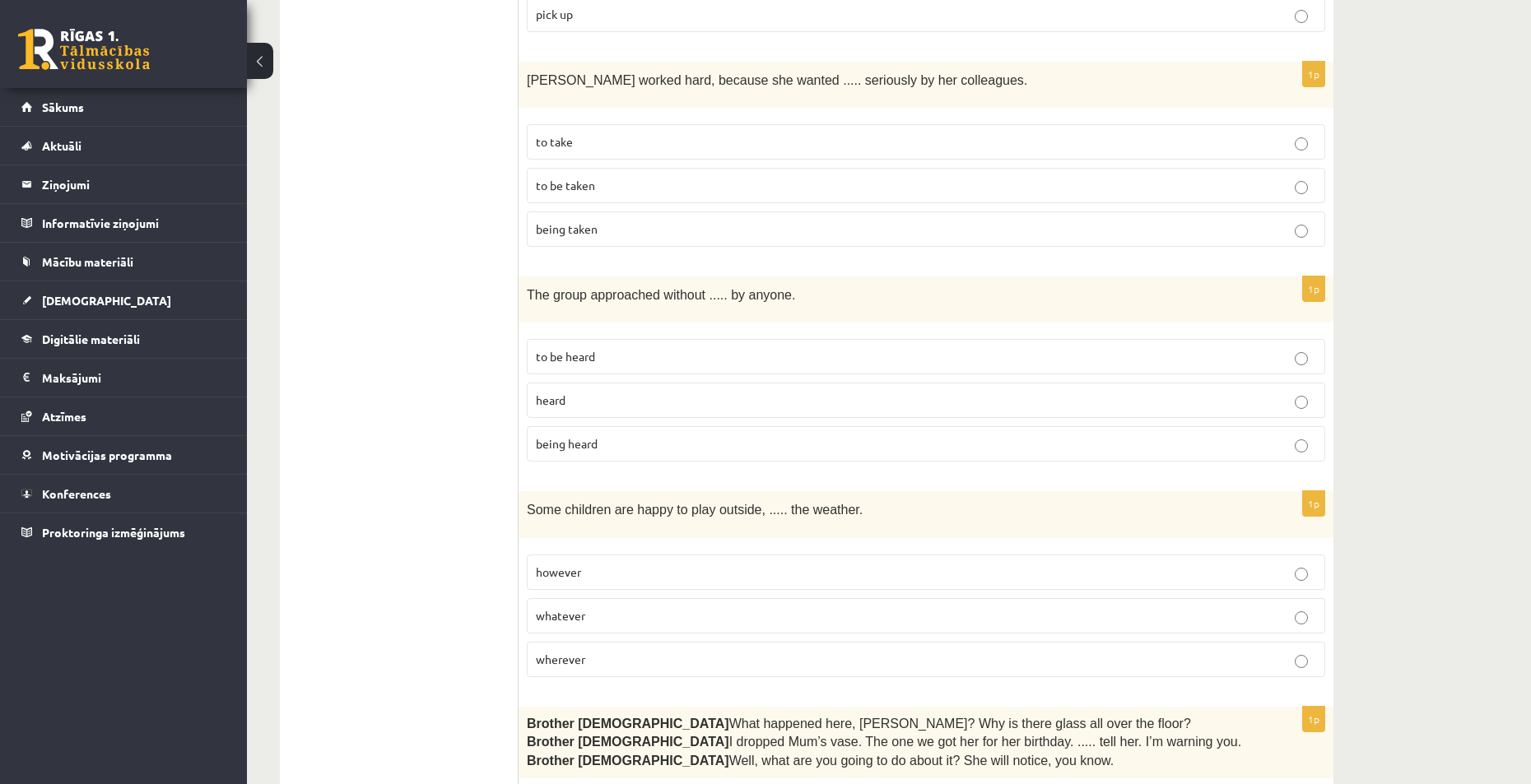
scroll to position [2551, 0]
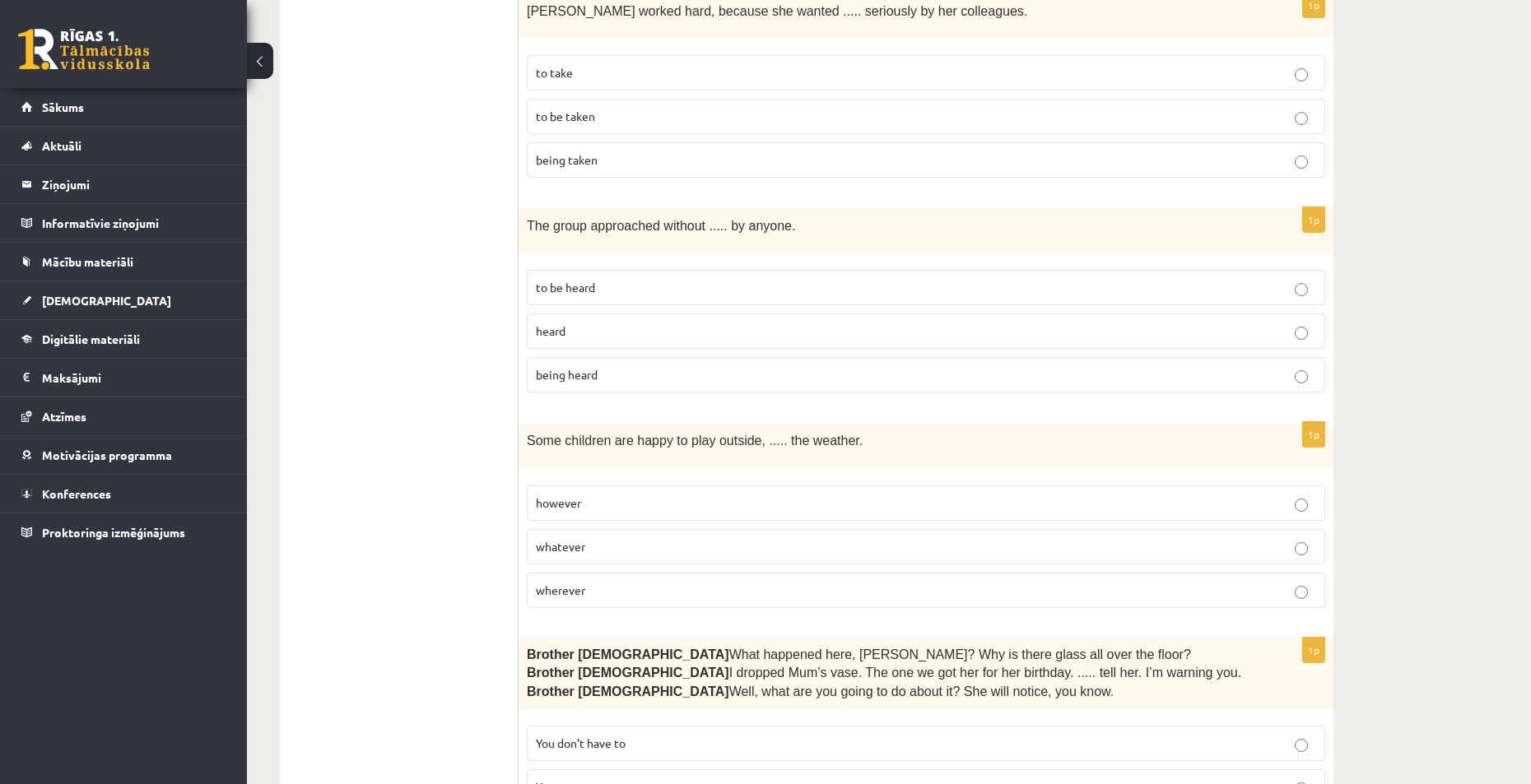
click at [616, 538] on p "whatever" at bounding box center [925, 547] width 780 height 18
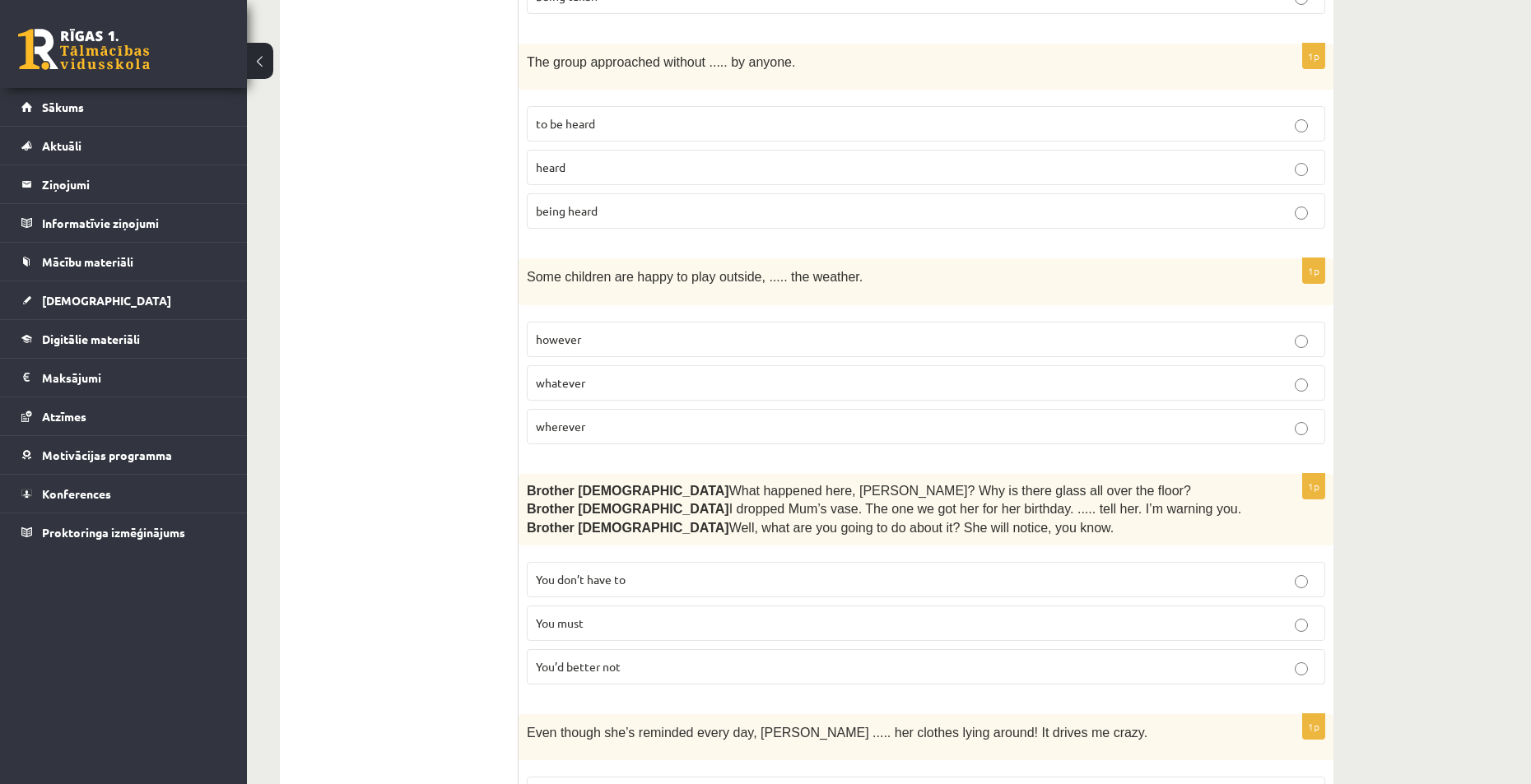
scroll to position [2715, 0]
click at [641, 658] on p "You’d better not" at bounding box center [925, 667] width 780 height 18
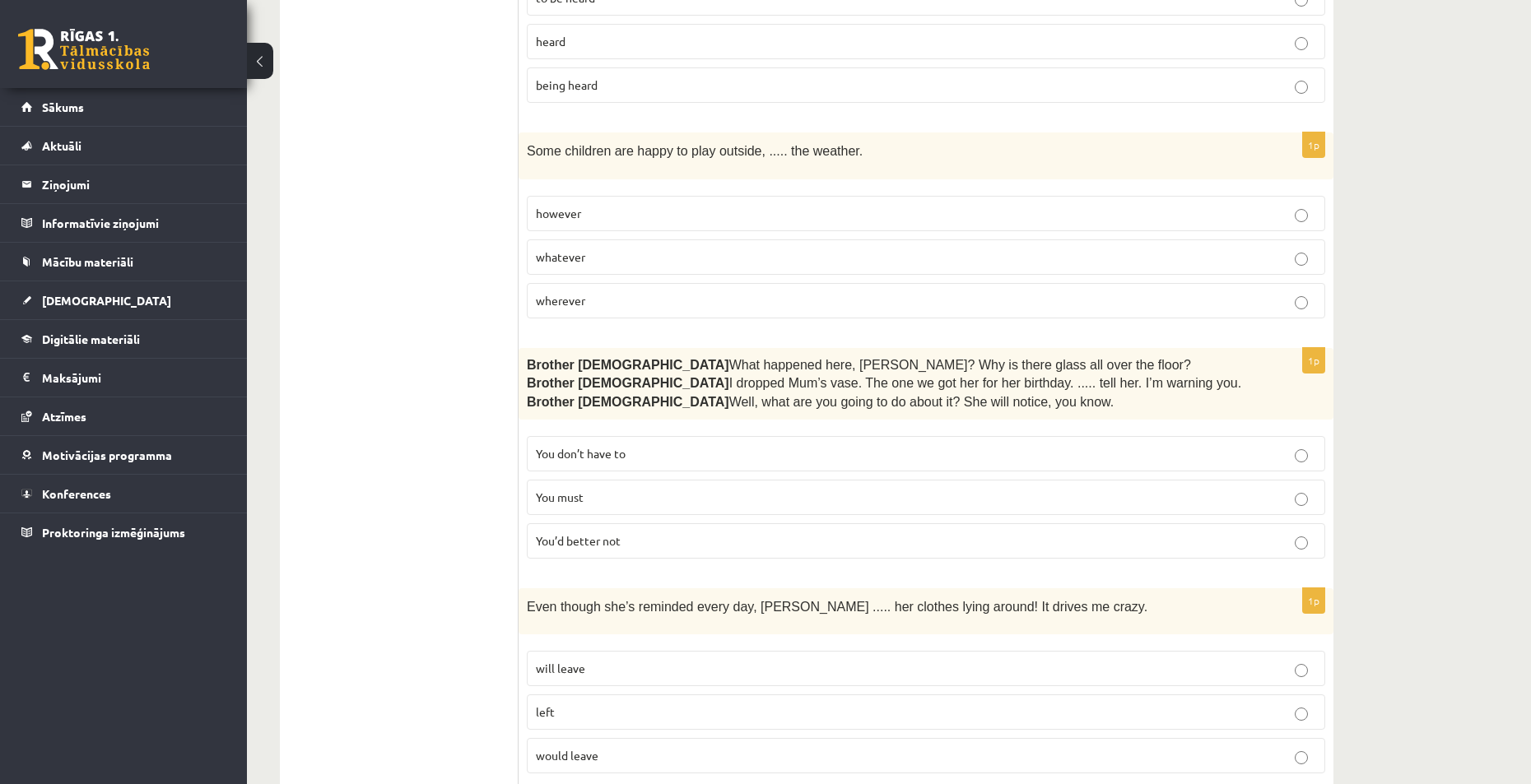
scroll to position [2880, 0]
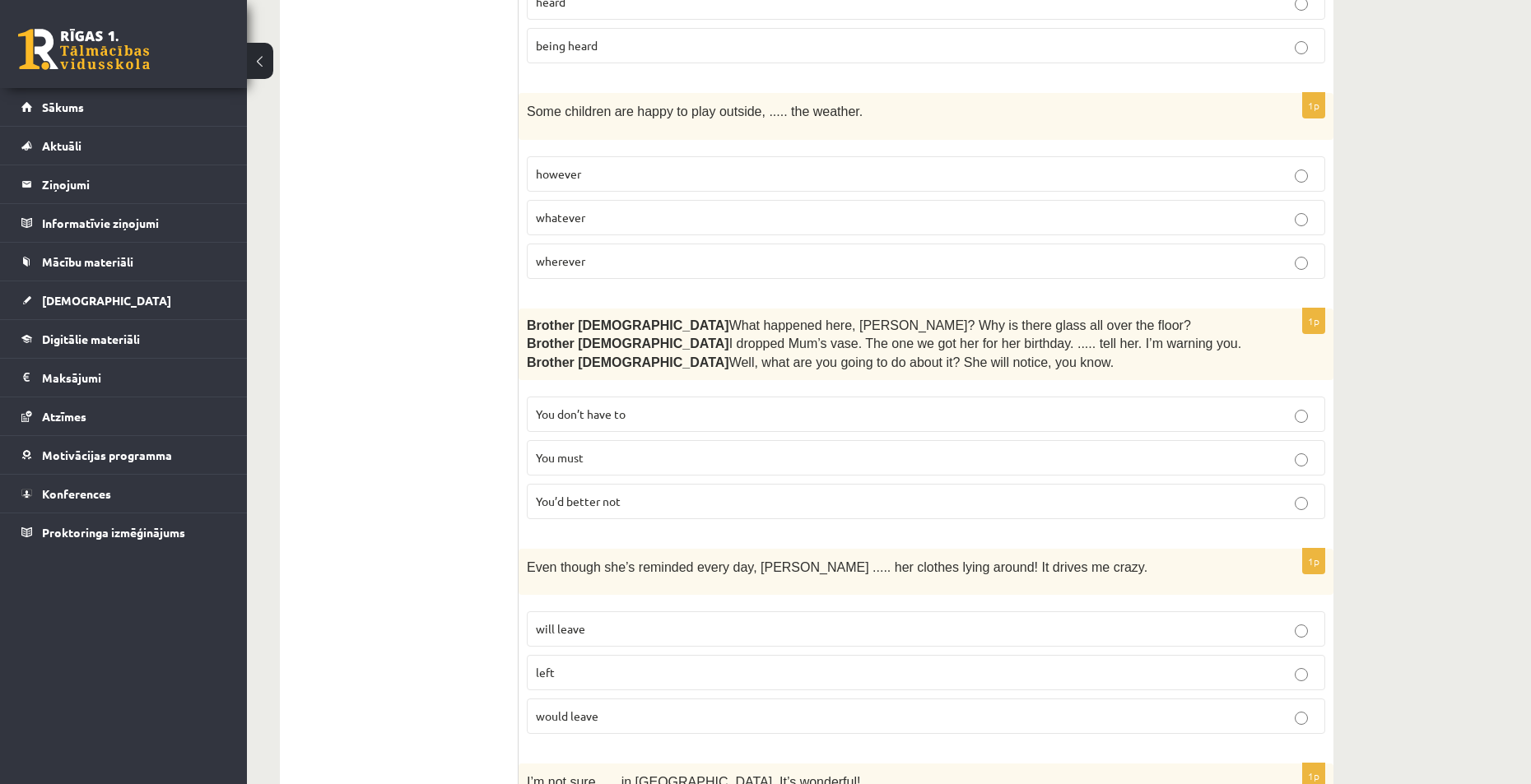
click at [608, 708] on p "would leave" at bounding box center [925, 717] width 780 height 18
click at [654, 611] on label "will leave" at bounding box center [925, 629] width 798 height 36
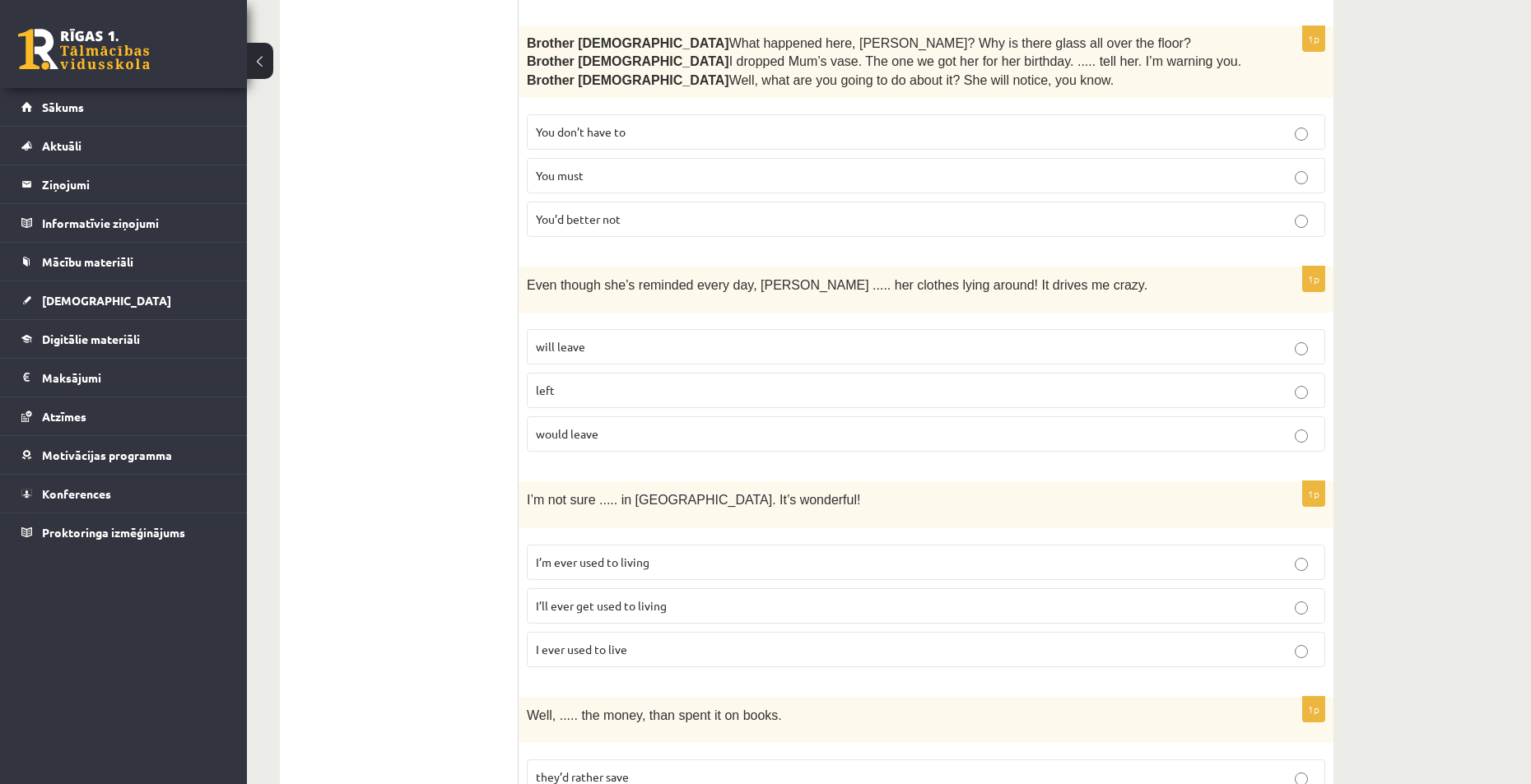
scroll to position [3209, 0]
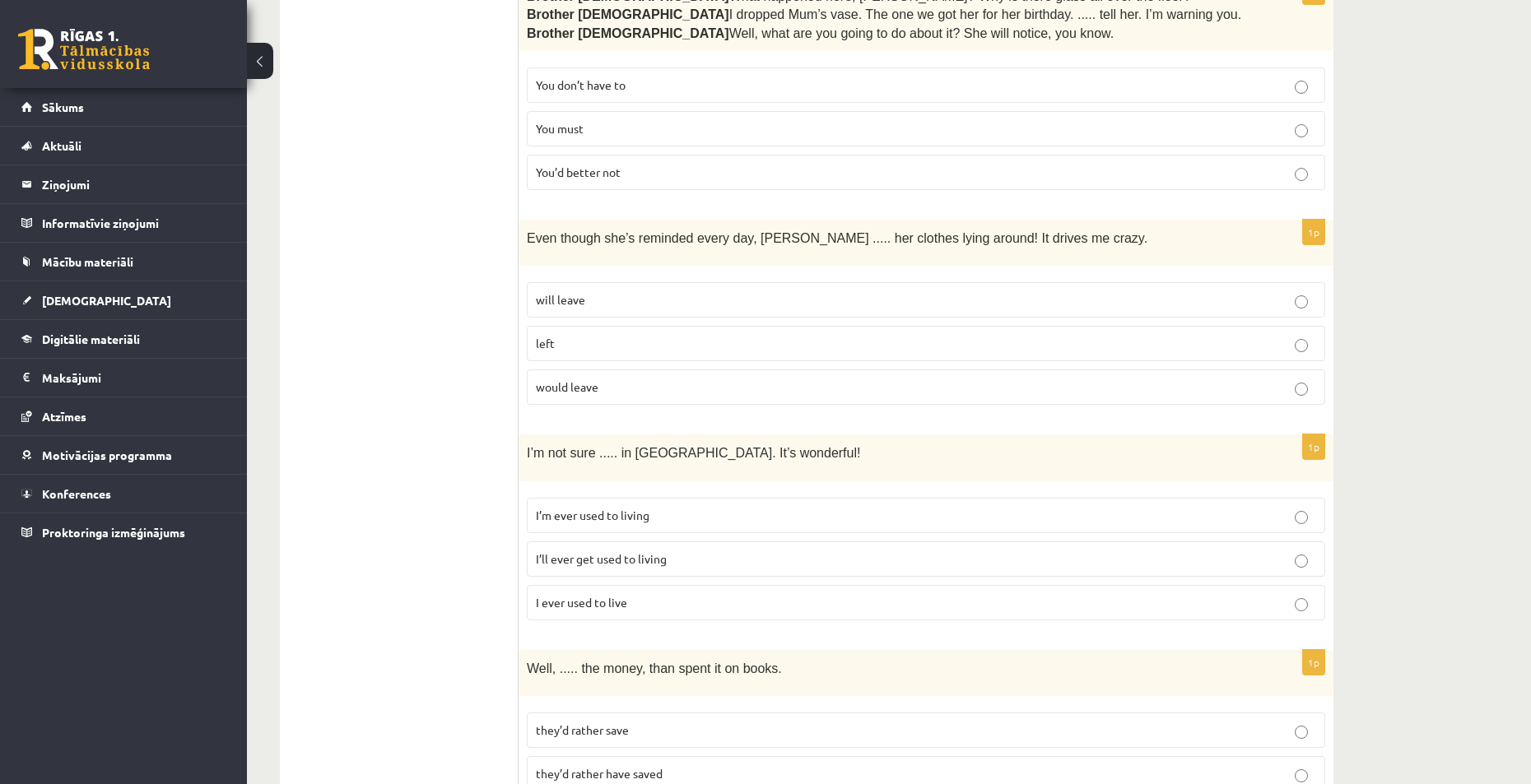
click at [670, 550] on p "I’ll ever get used to living" at bounding box center [925, 559] width 780 height 18
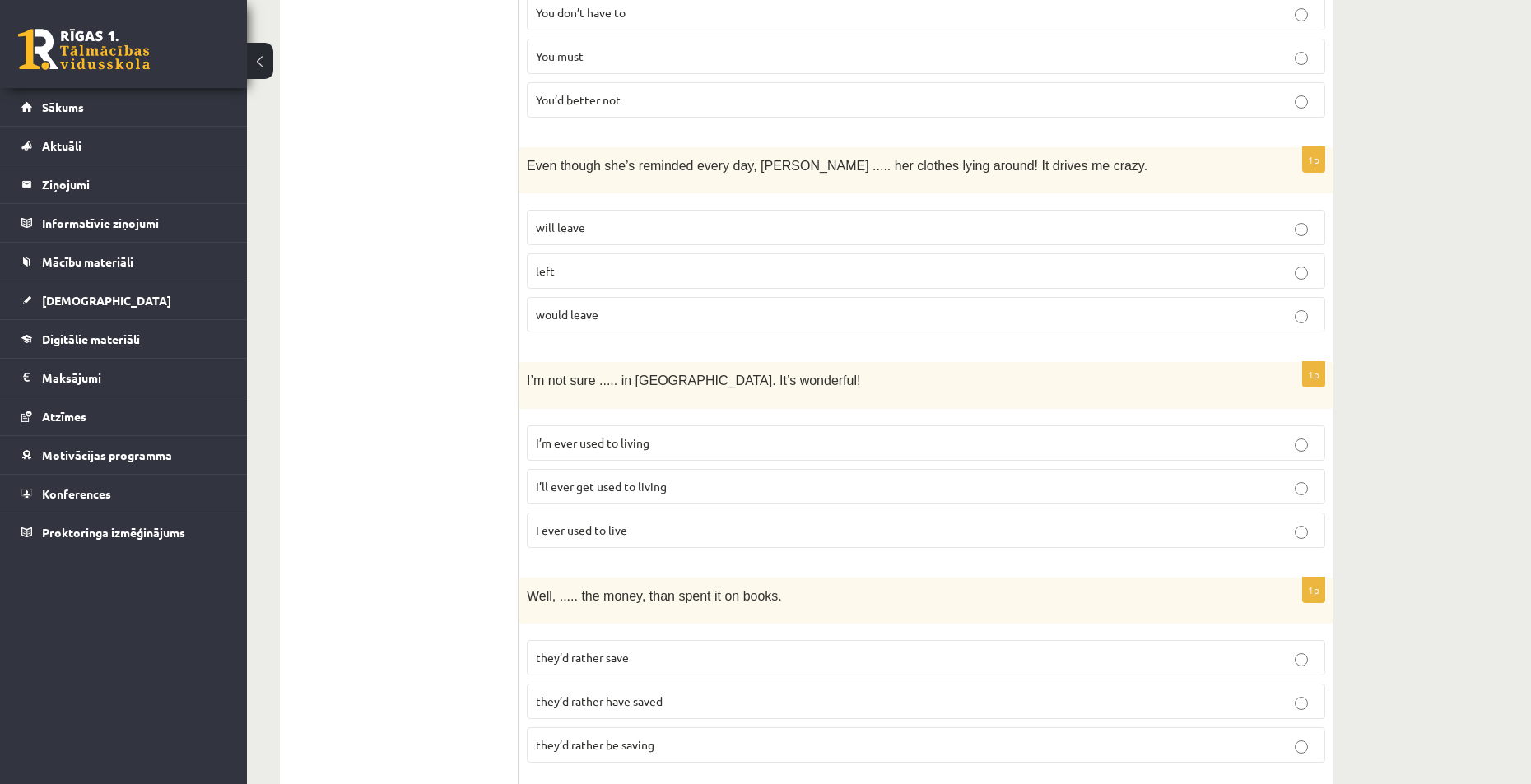
scroll to position [3292, 0]
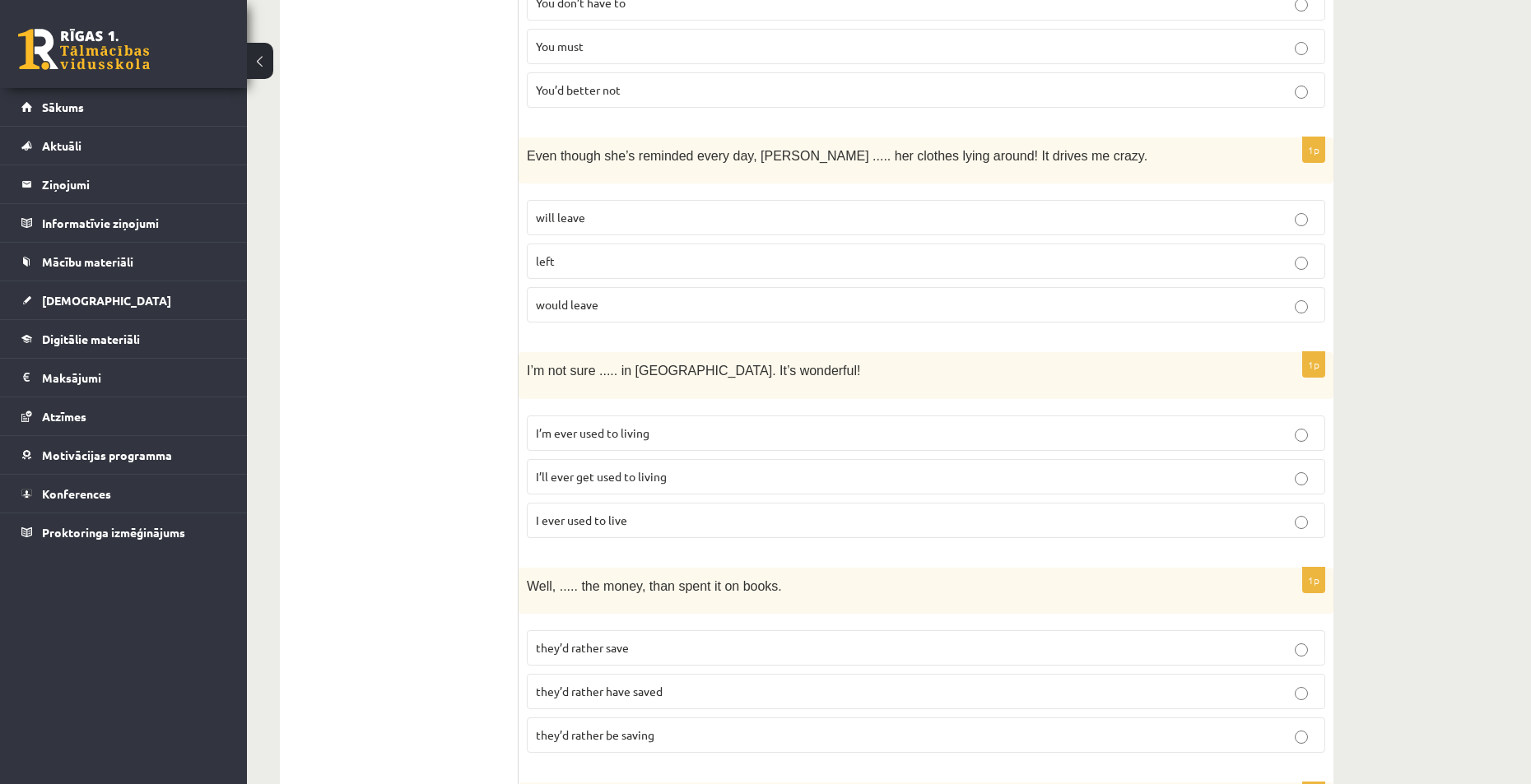
click at [689, 727] on p "they’d rather be saving" at bounding box center [925, 736] width 780 height 18
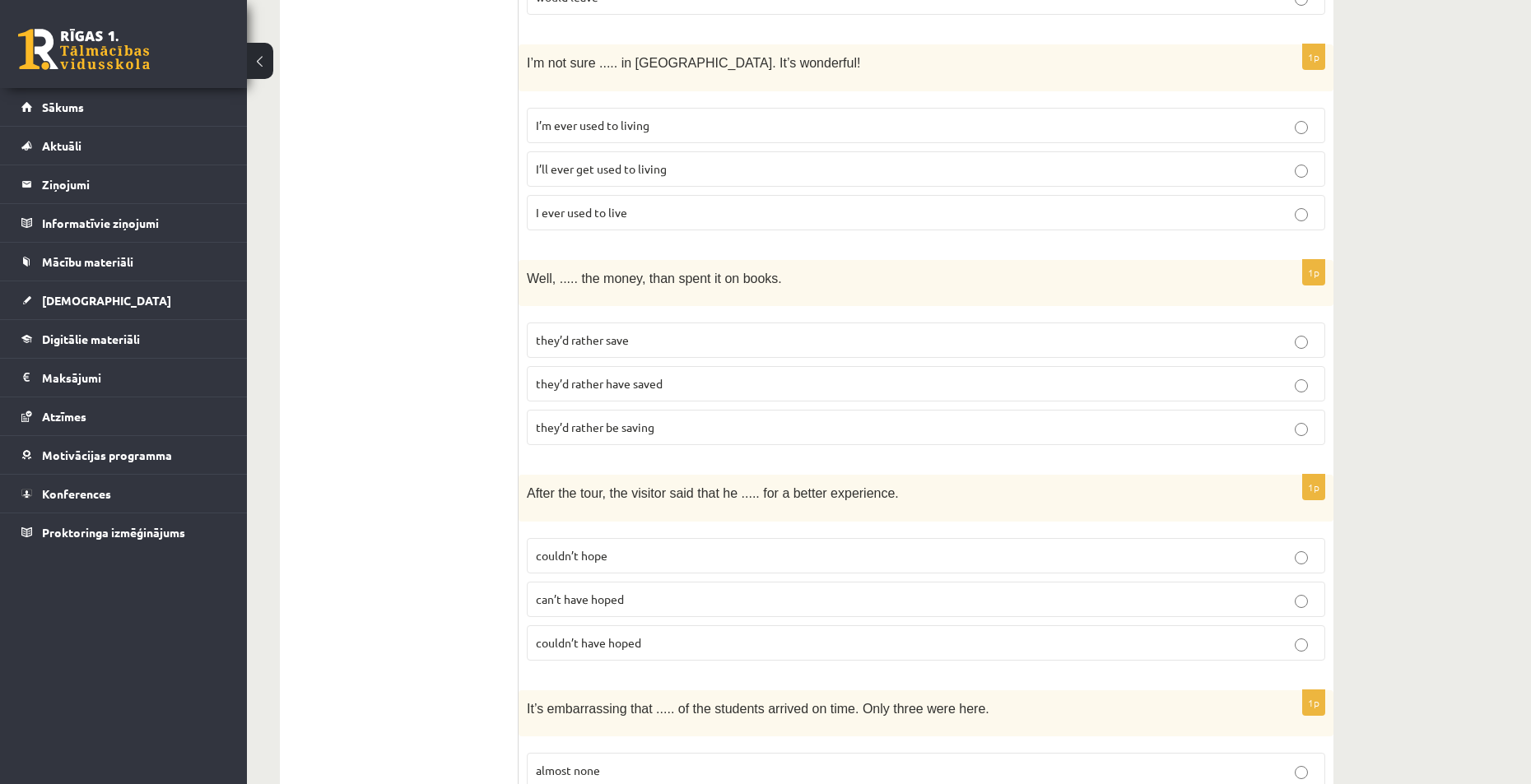
scroll to position [3620, 0]
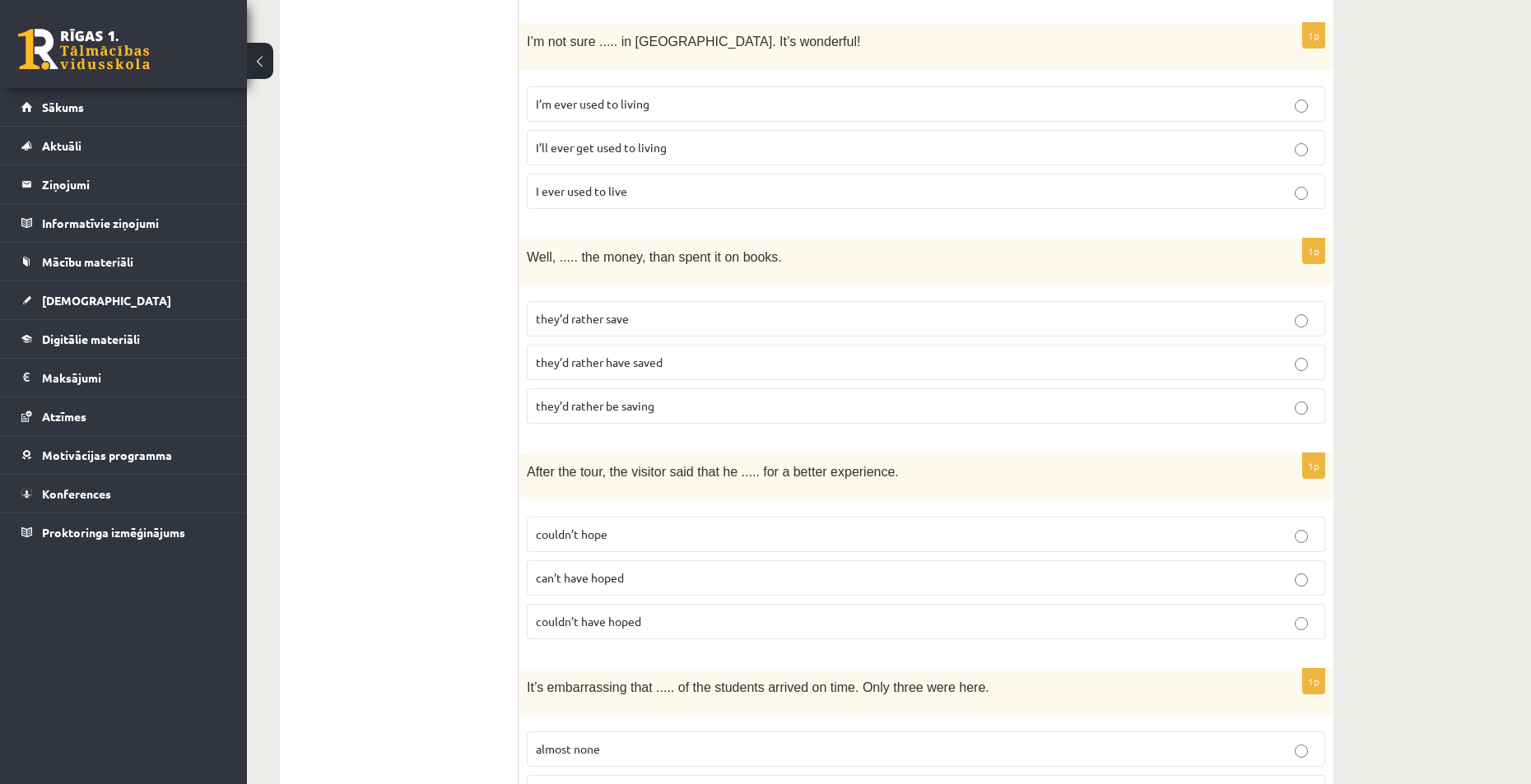
click at [659, 613] on p "couldn’t have hoped" at bounding box center [925, 622] width 780 height 18
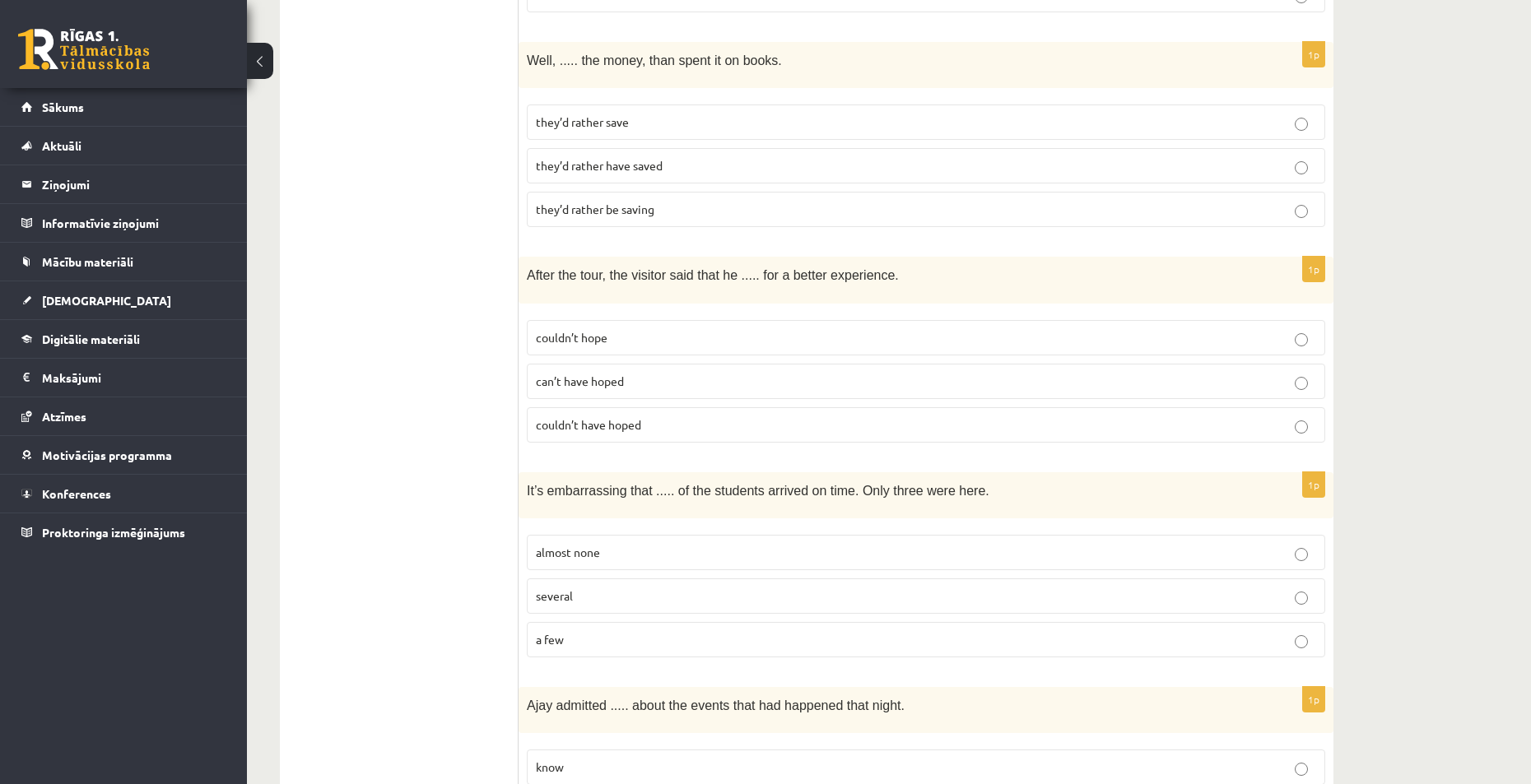
scroll to position [3936, 0]
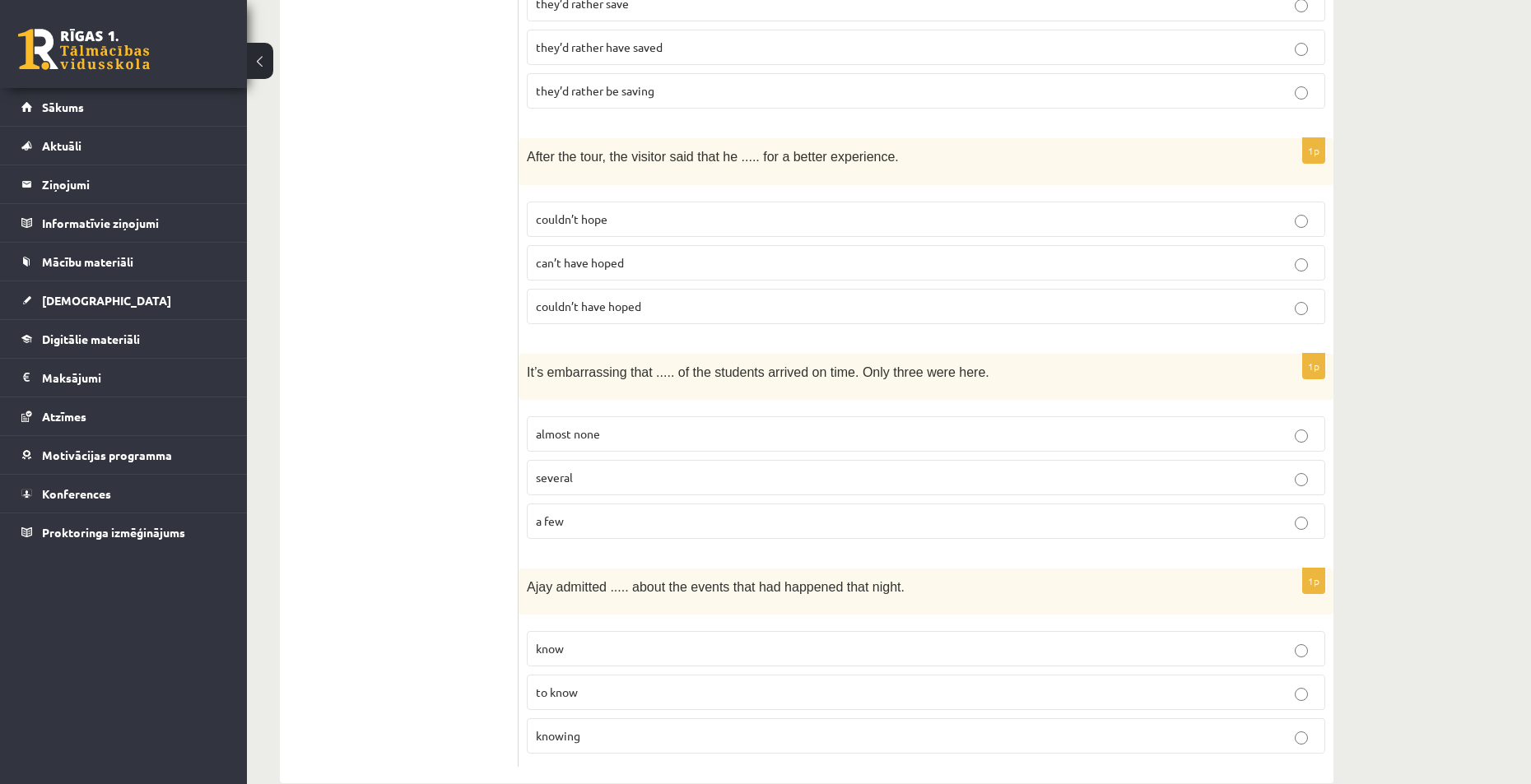
click at [634, 425] on p "almost none" at bounding box center [925, 434] width 780 height 18
click at [600, 728] on p "knowing" at bounding box center [925, 737] width 780 height 18
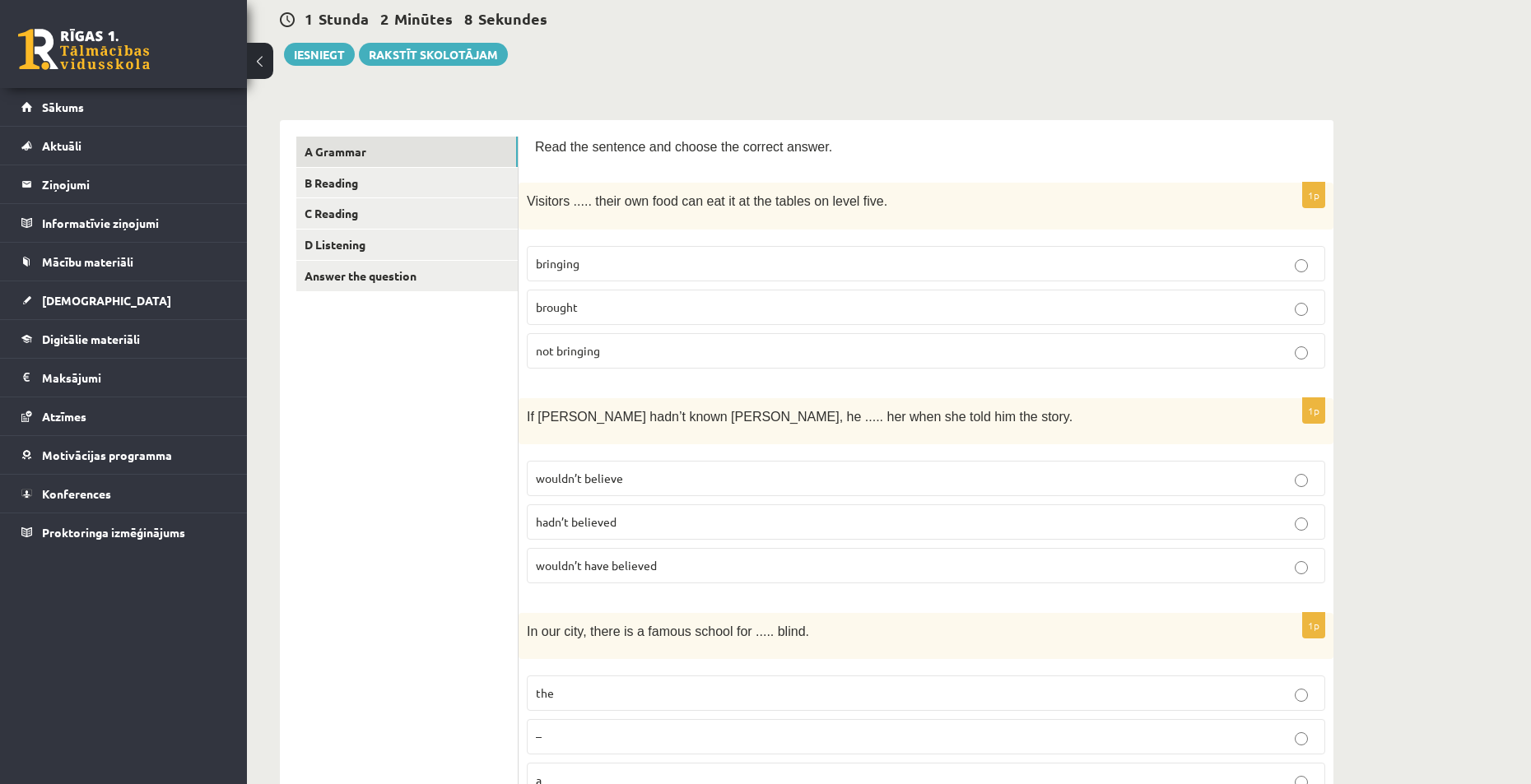
scroll to position [0, 0]
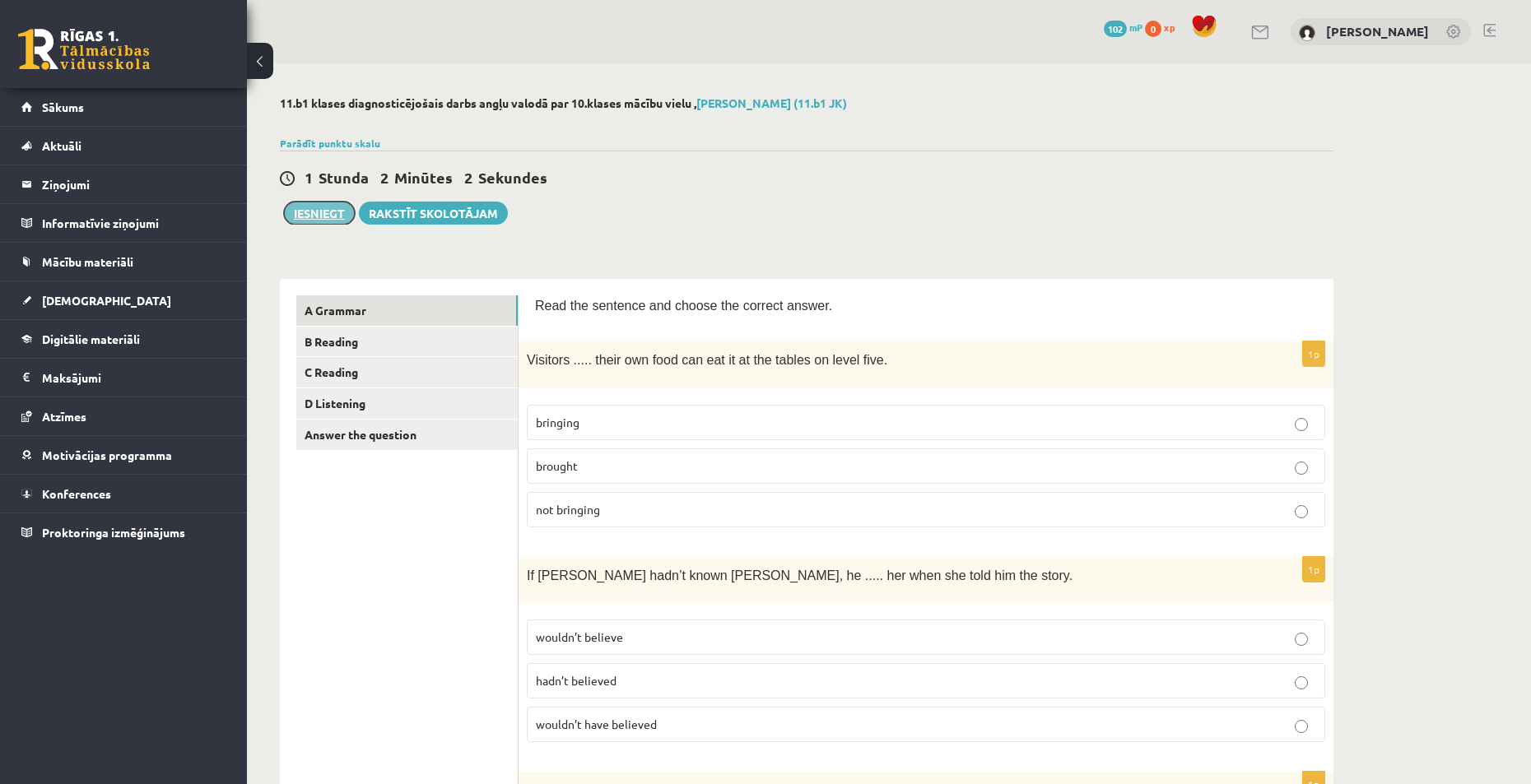
click at [322, 217] on button "Iesniegt" at bounding box center [320, 212] width 71 height 23
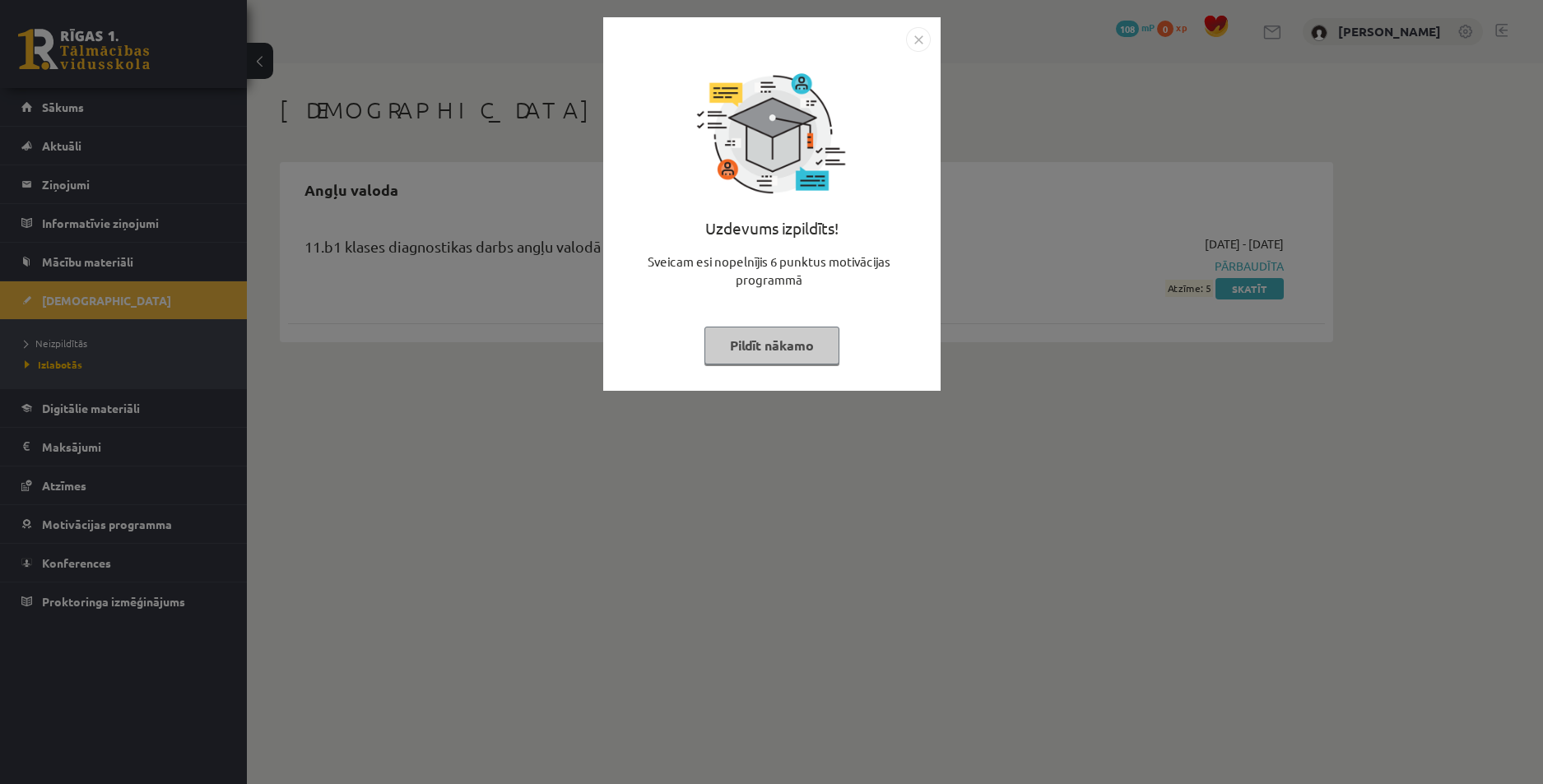
click at [918, 40] on img "Close" at bounding box center [918, 39] width 25 height 25
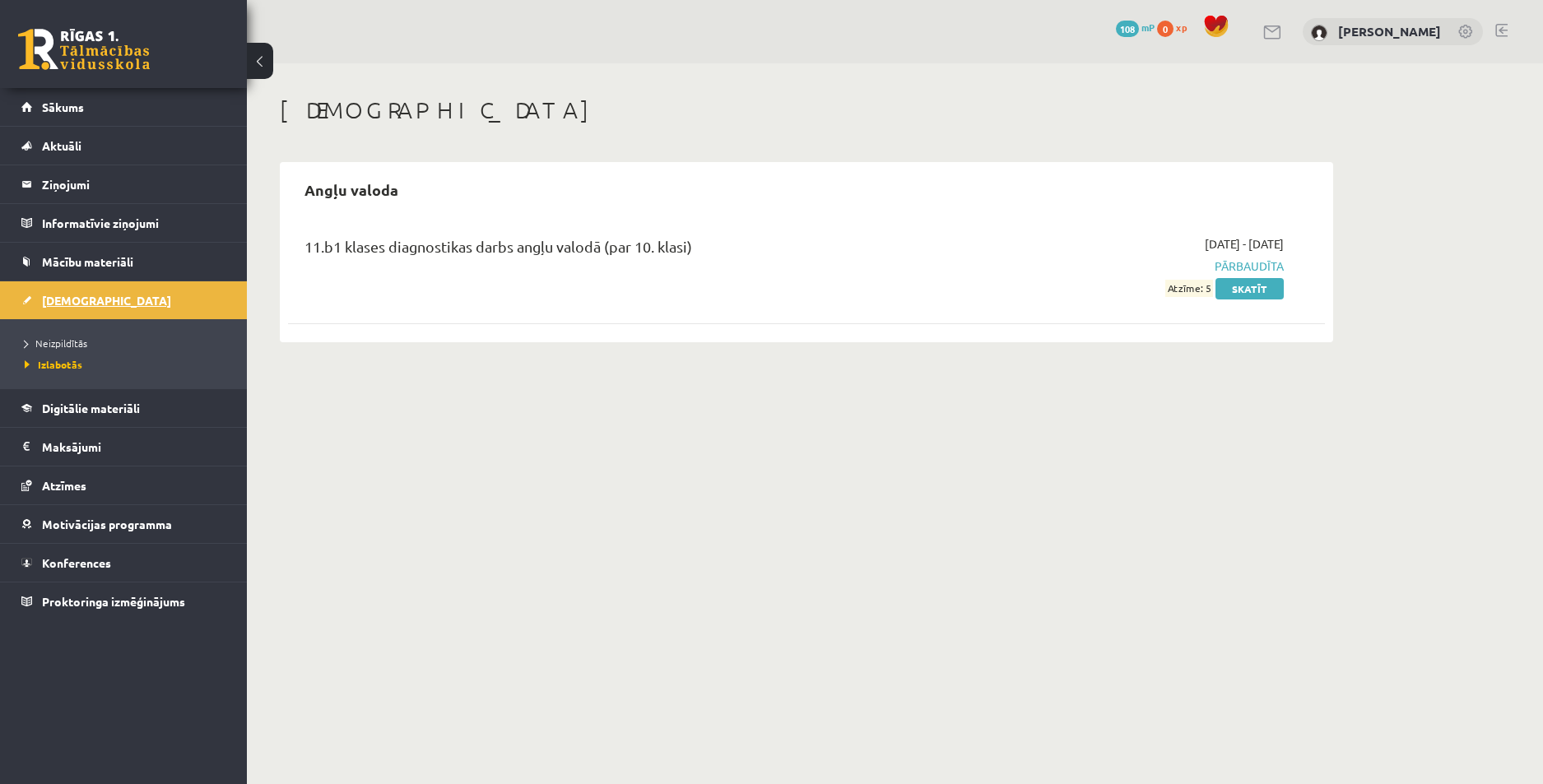
click at [82, 300] on span "[DEMOGRAPHIC_DATA]" at bounding box center [107, 300] width 129 height 15
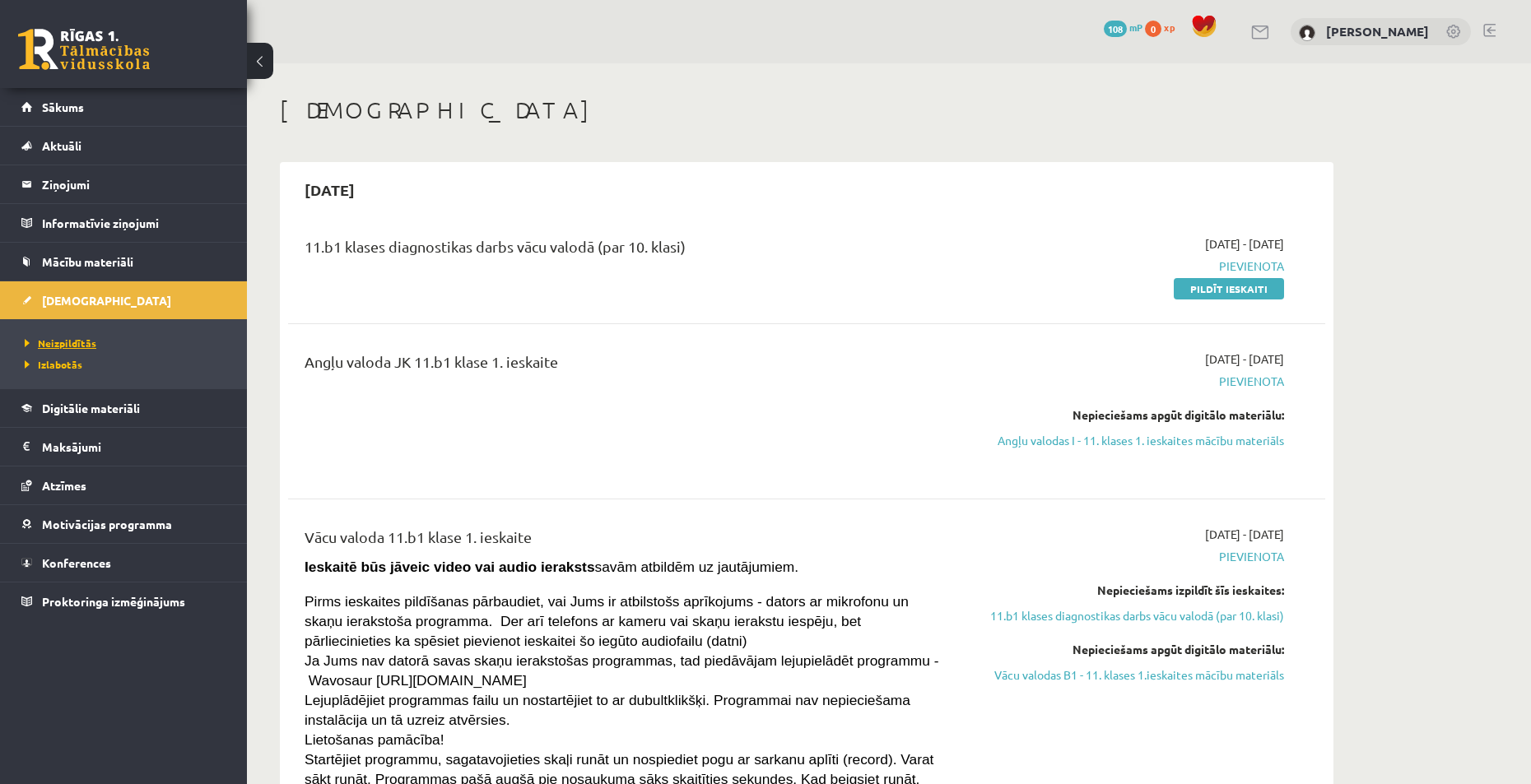
click at [84, 341] on span "Neizpildītās" at bounding box center [60, 342] width 72 height 13
click at [1221, 288] on link "Pildīt ieskaiti" at bounding box center [1229, 289] width 110 height 22
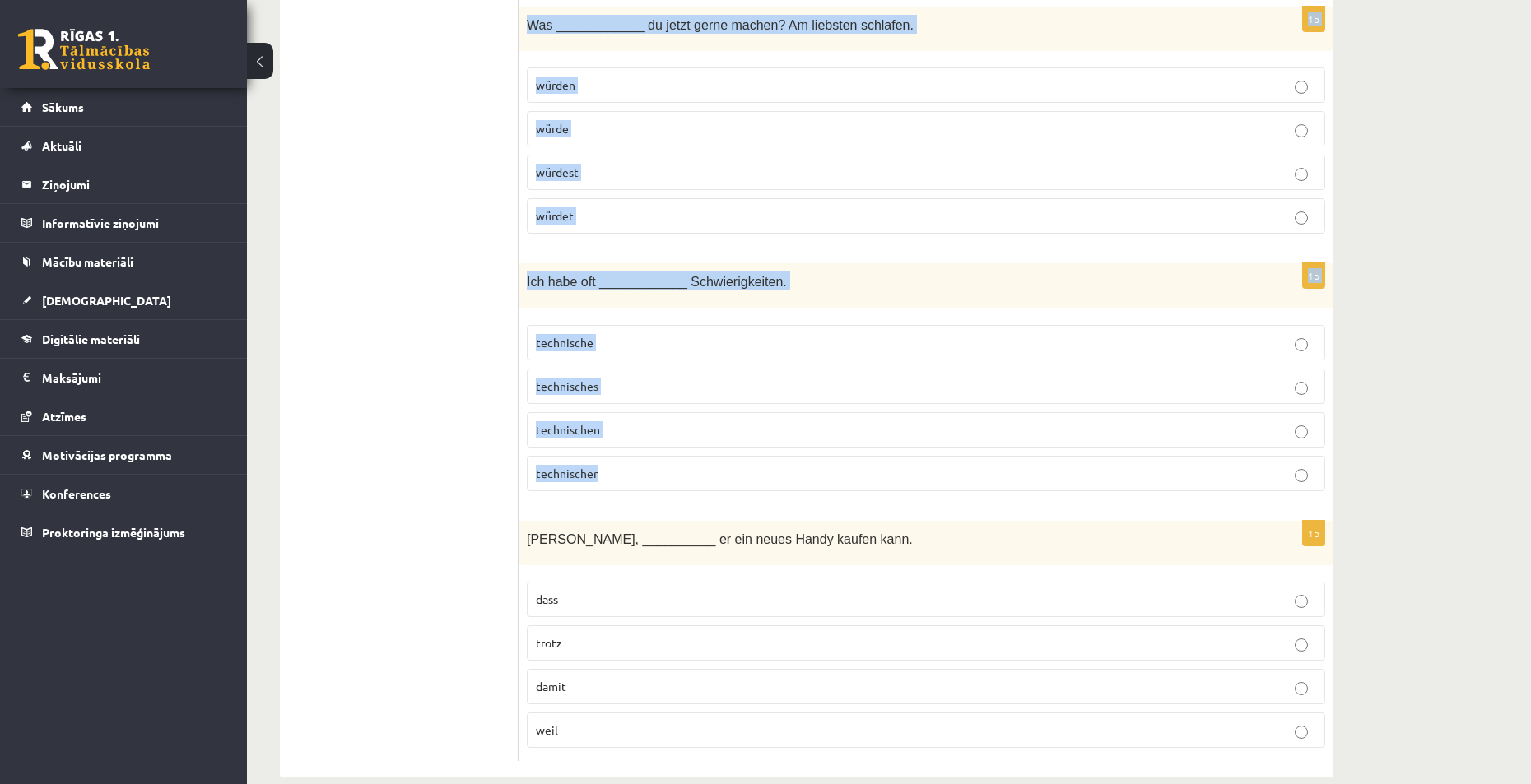
scroll to position [7018, 0]
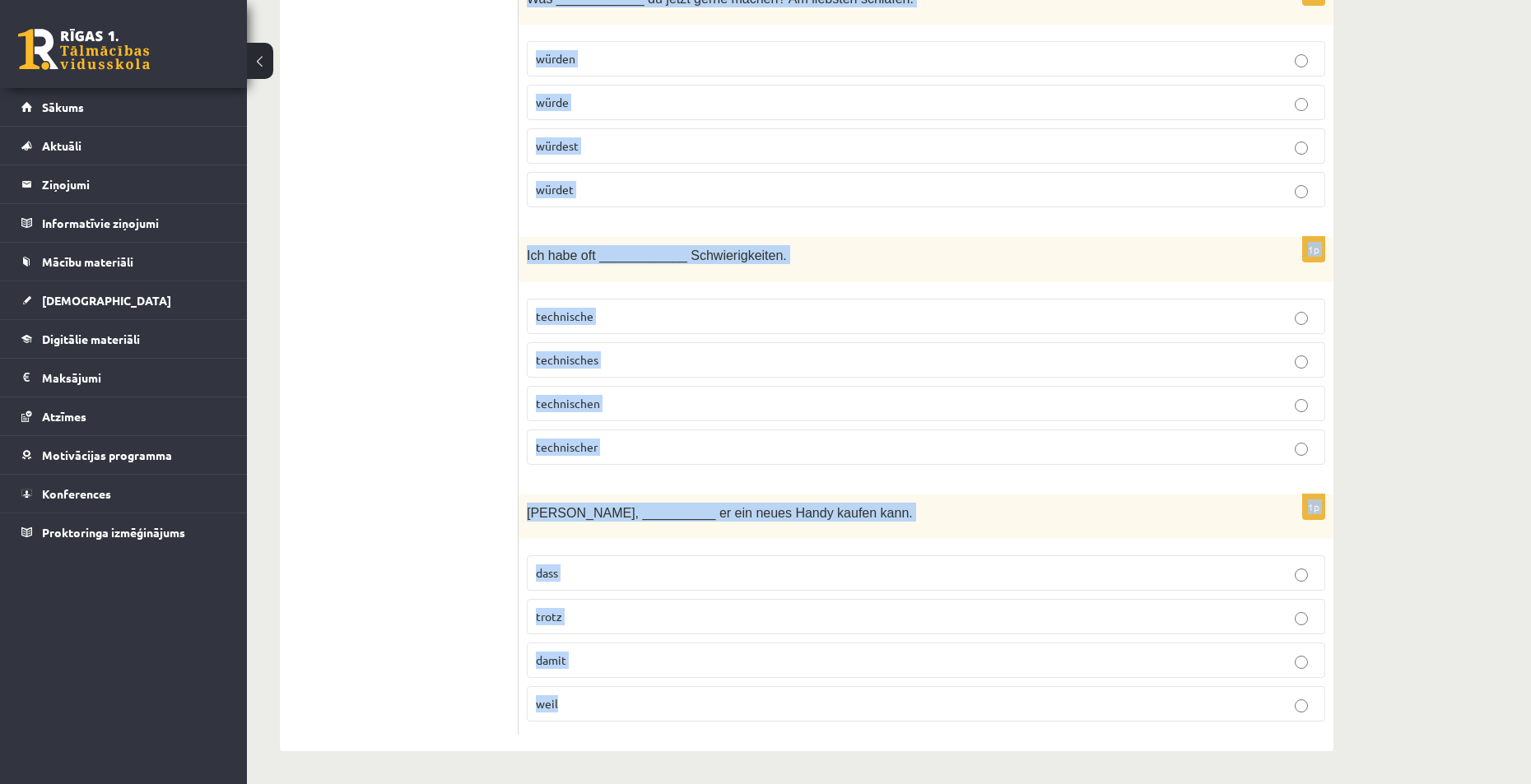
drag, startPoint x: 529, startPoint y: 330, endPoint x: 650, endPoint y: 715, distance: 403.6
copy form "Wie kann ich das noch sagen? Ich bestelle meine Kleidung im Internet. Ich kaufe…"
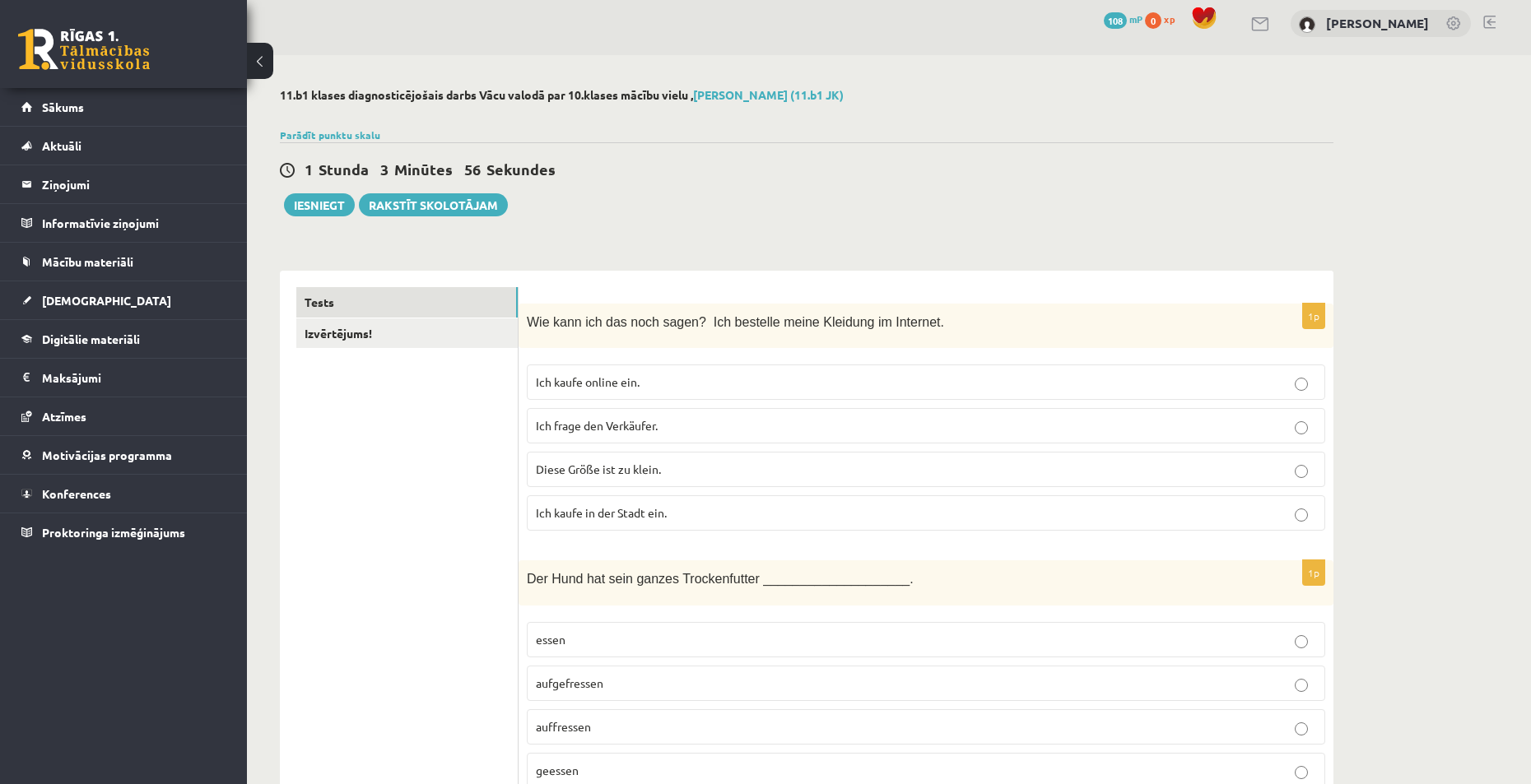
scroll to position [0, 0]
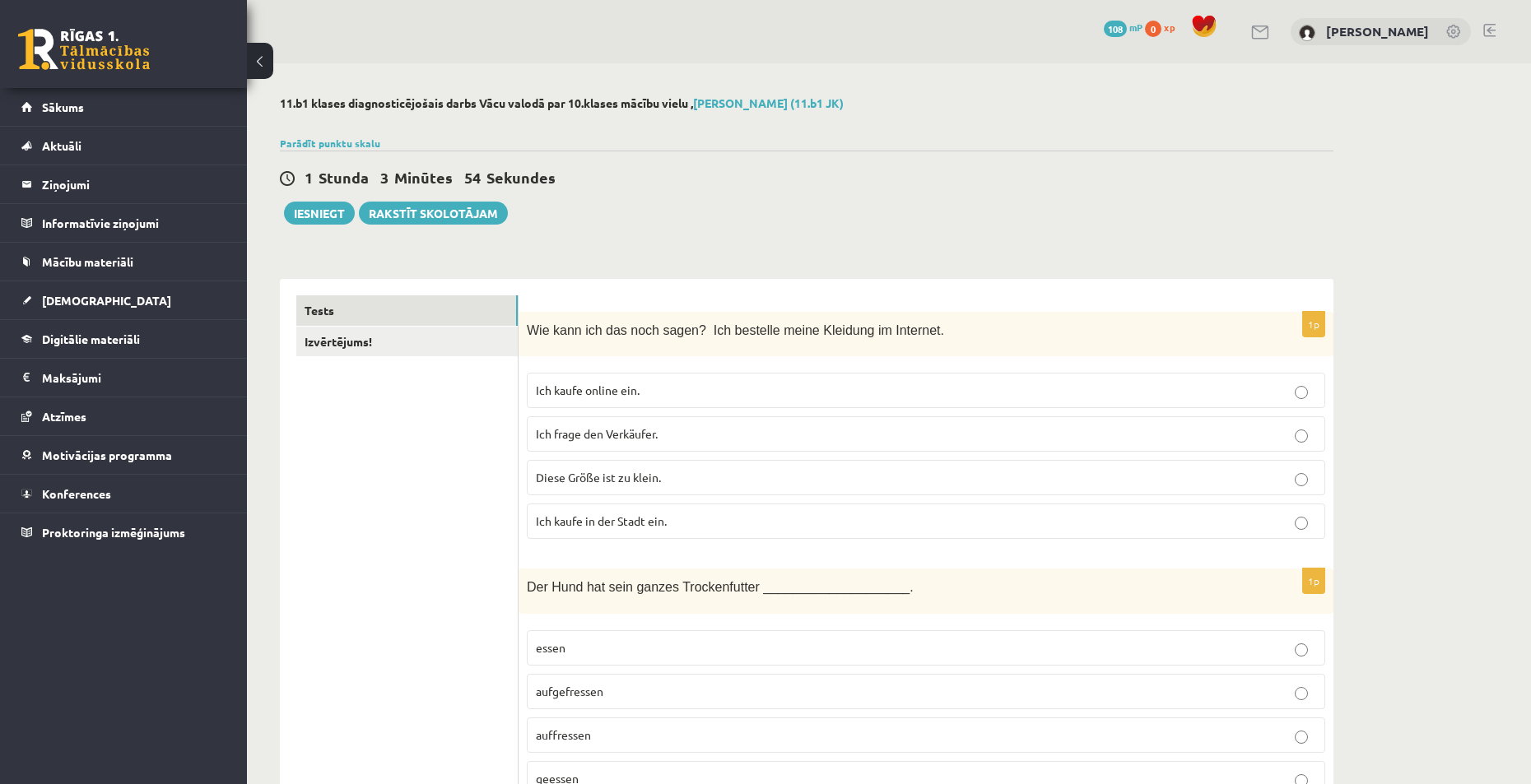
click at [680, 389] on p "Ich kaufe online ein." at bounding box center [925, 391] width 780 height 18
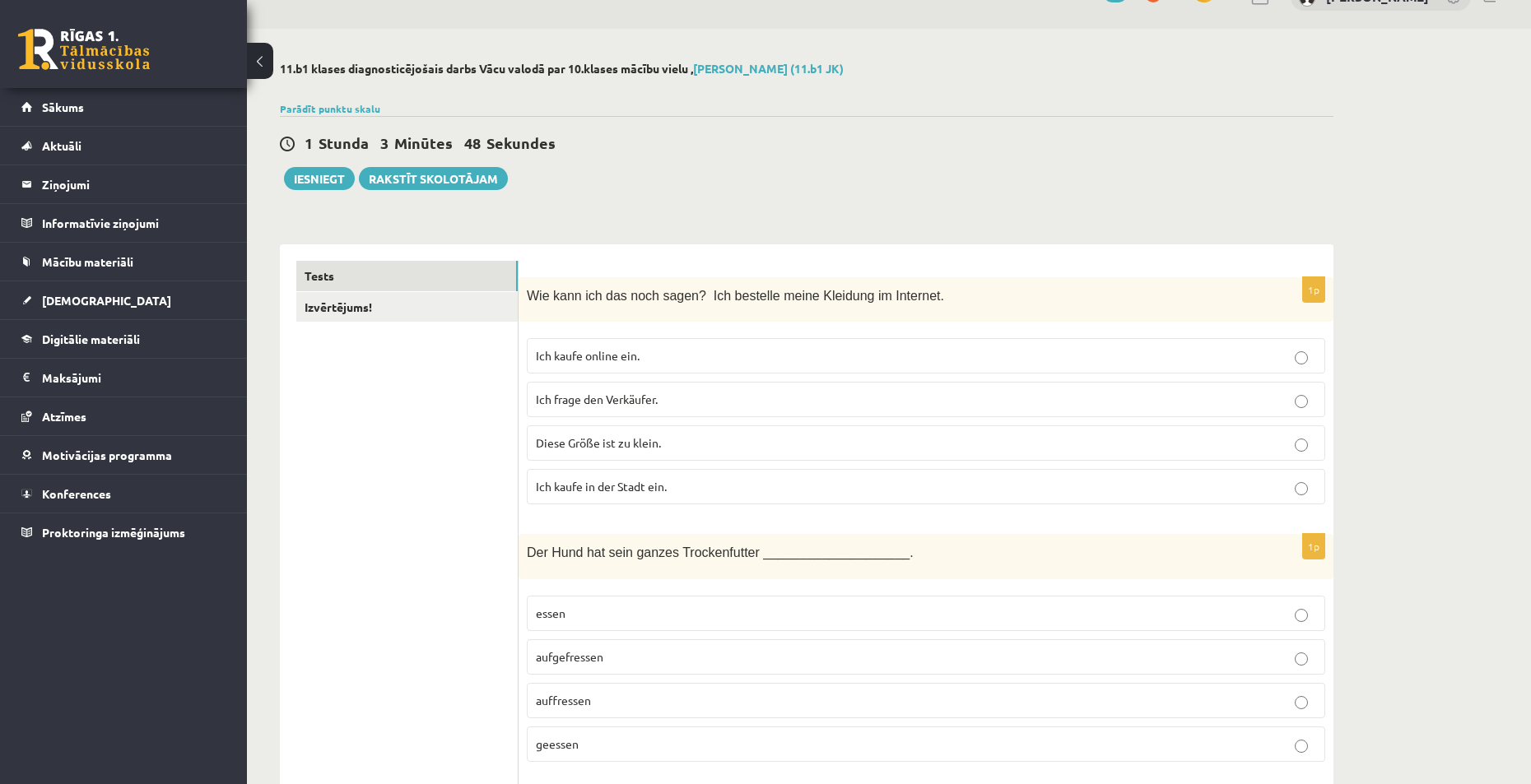
scroll to position [329, 0]
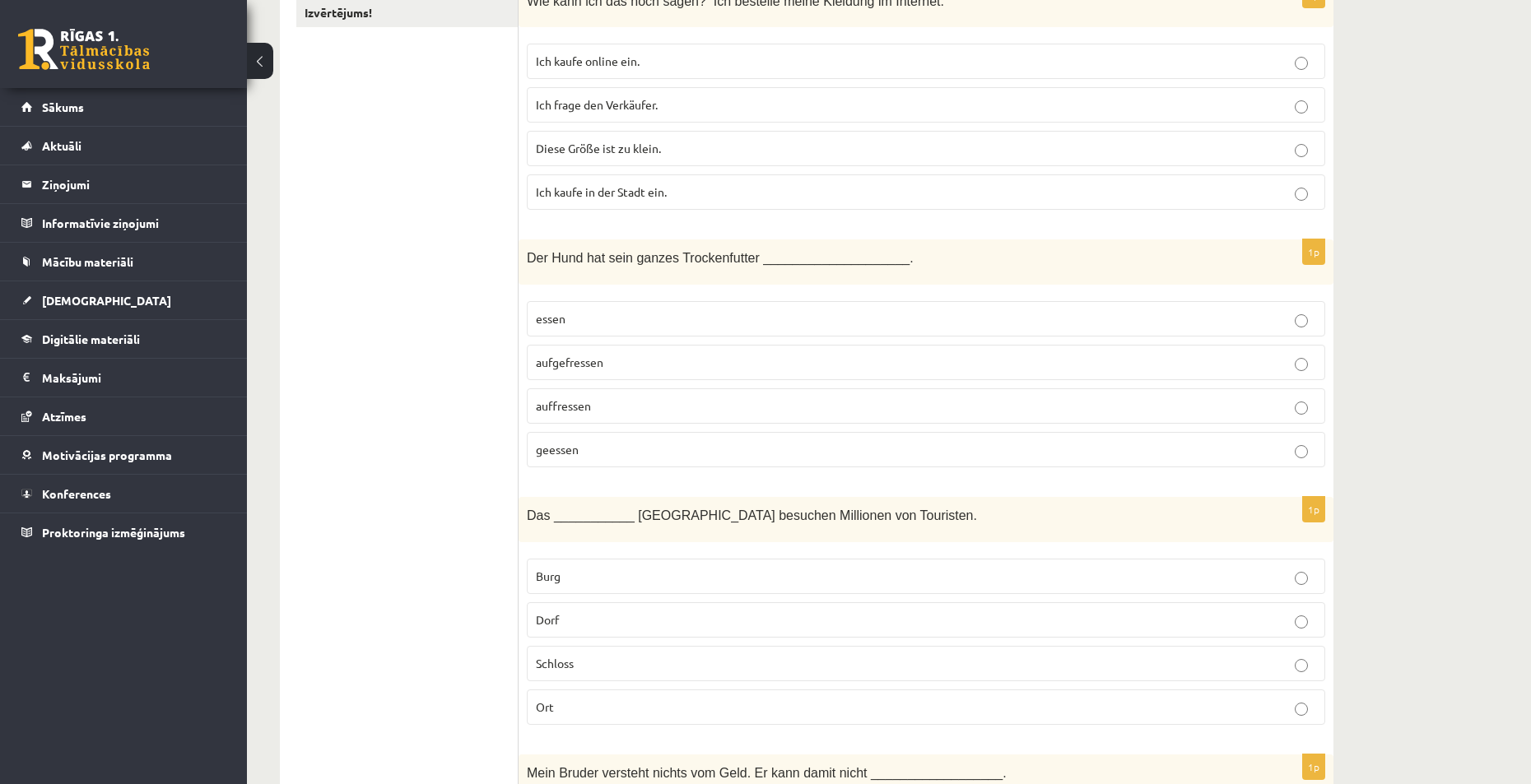
click at [631, 360] on p "aufgefressen" at bounding box center [925, 363] width 780 height 18
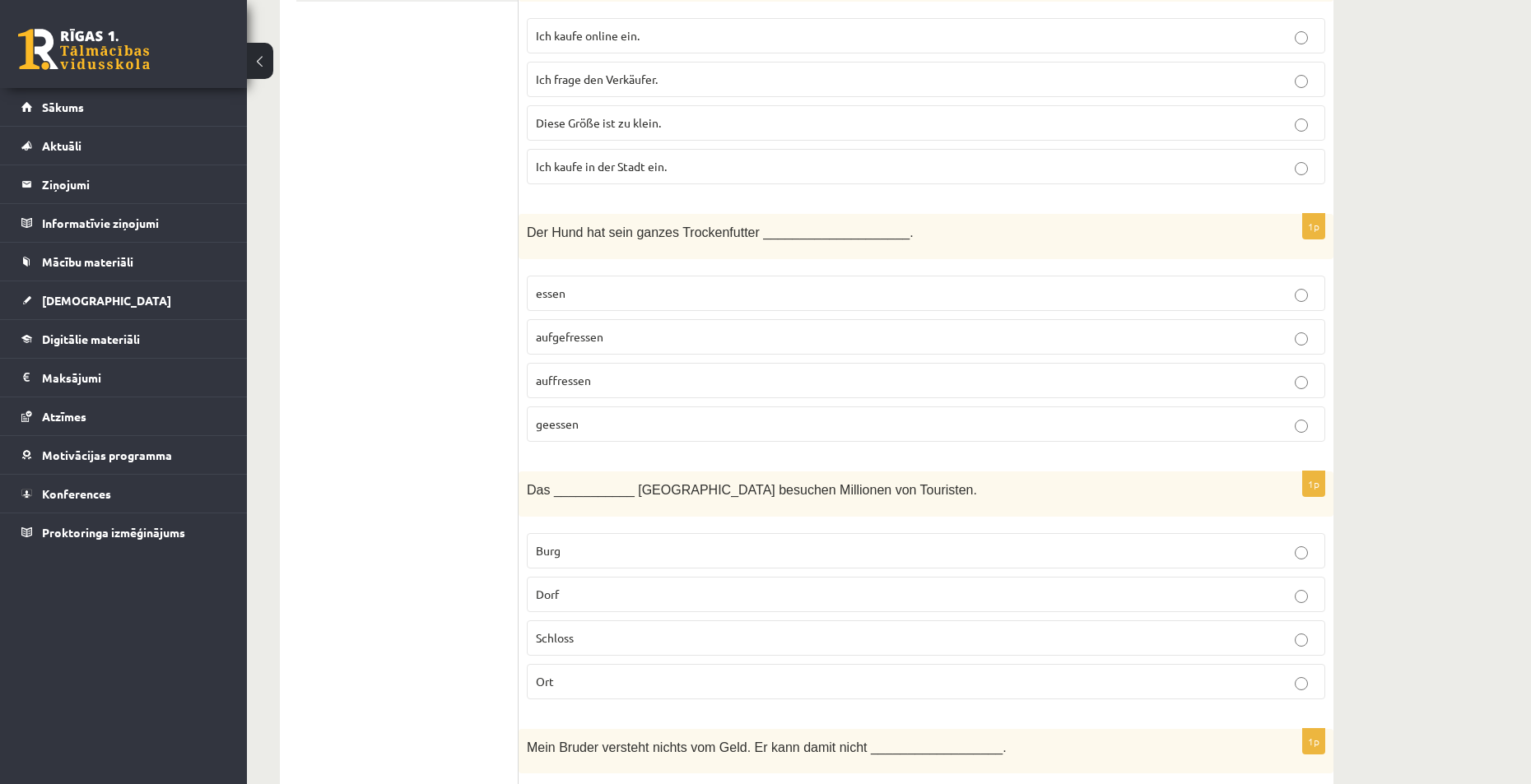
scroll to position [494, 0]
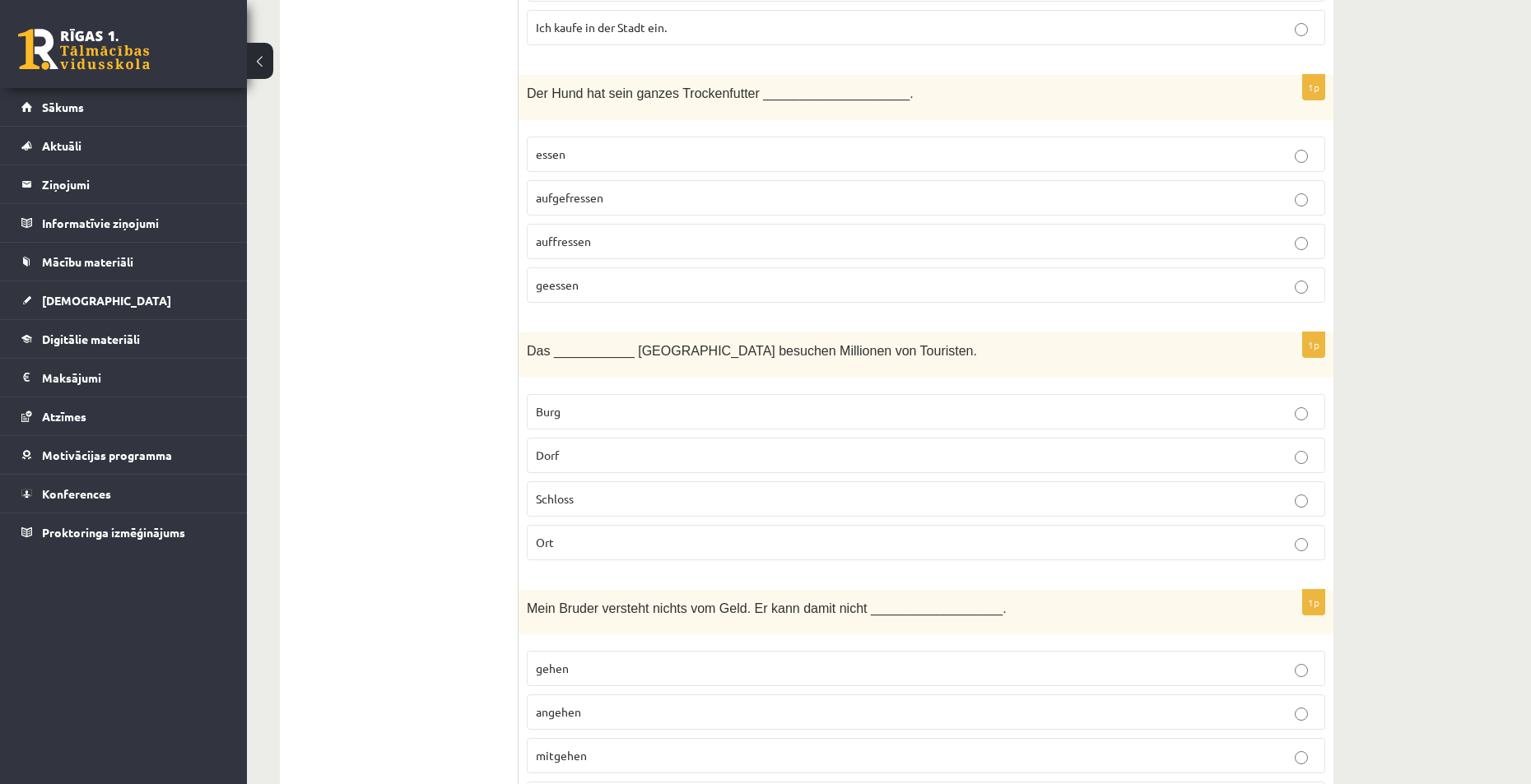
click at [605, 502] on p "Schloss" at bounding box center [925, 499] width 780 height 18
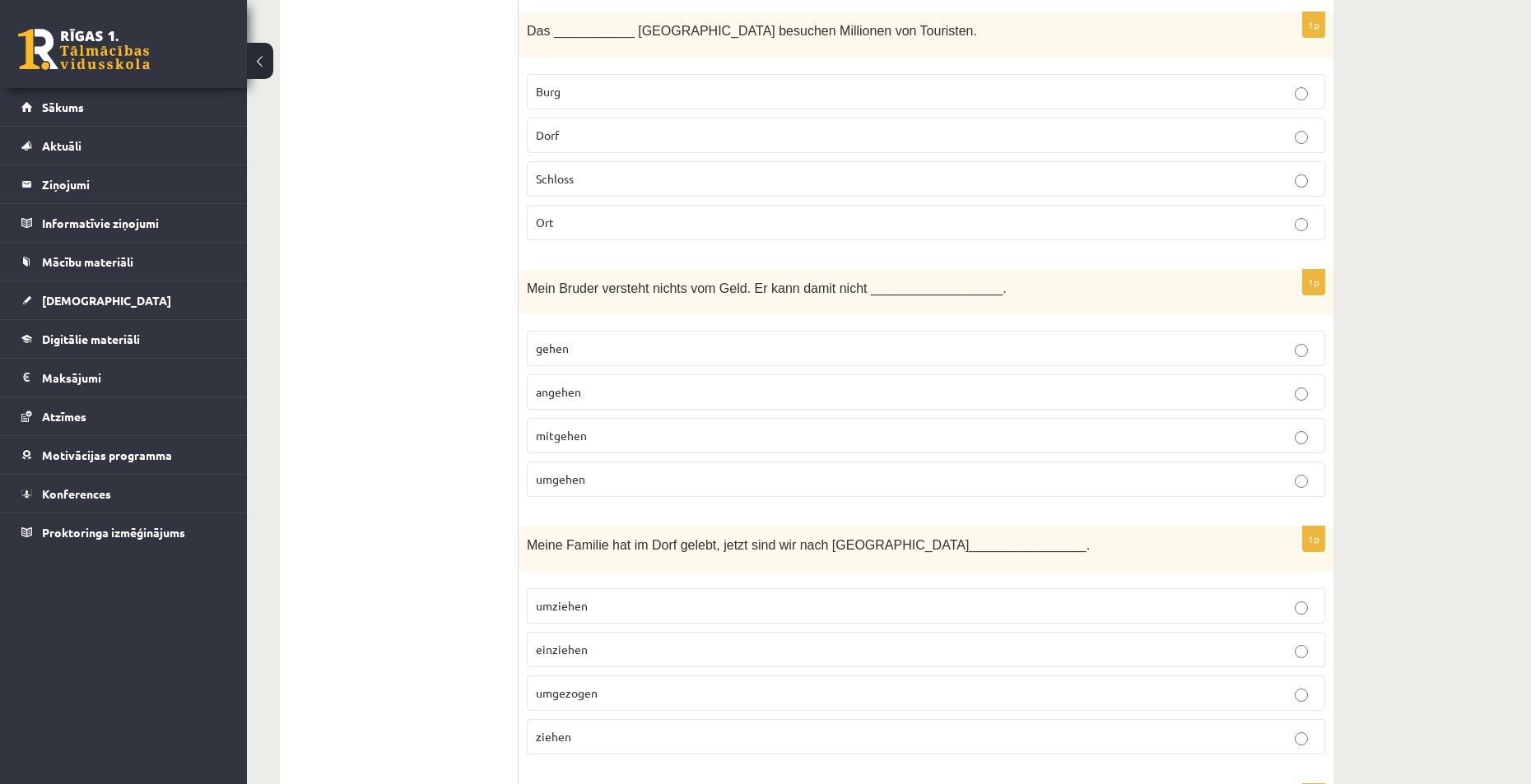
scroll to position [822, 0]
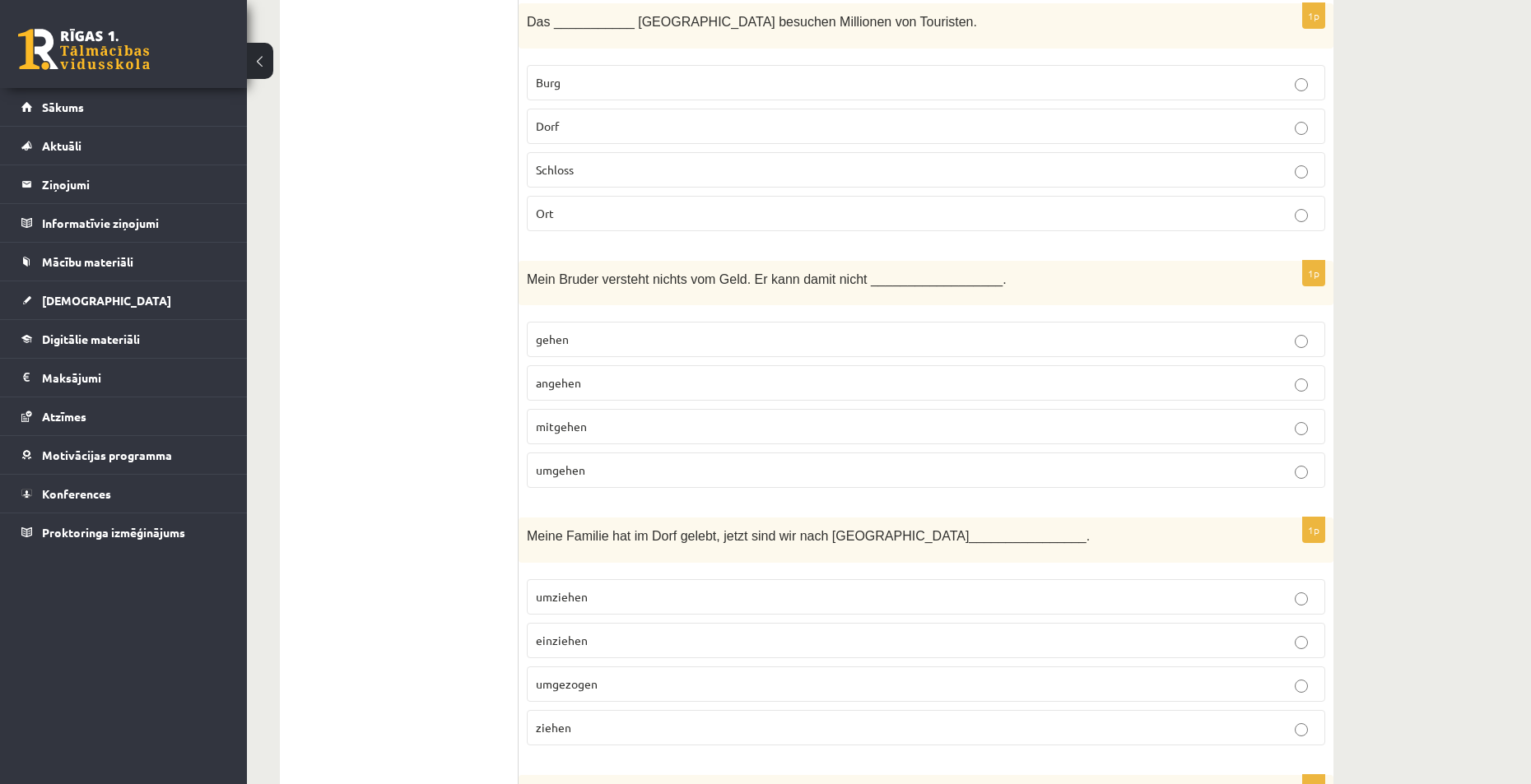
click at [594, 469] on p "umgehen" at bounding box center [925, 470] width 780 height 18
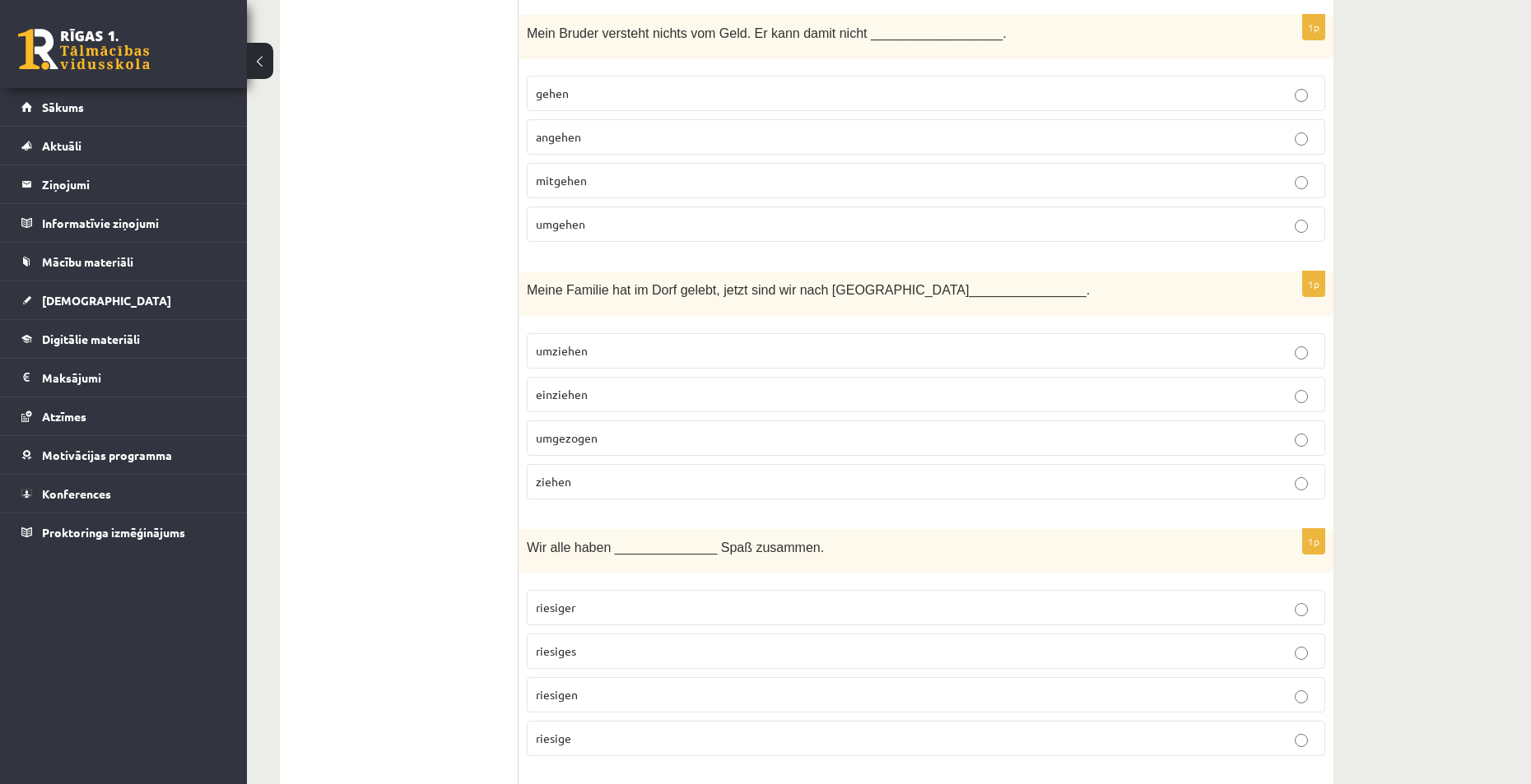
scroll to position [1070, 0]
drag, startPoint x: 627, startPoint y: 440, endPoint x: 687, endPoint y: 411, distance: 66.6
click at [628, 442] on p "umgezogen" at bounding box center [925, 438] width 780 height 18
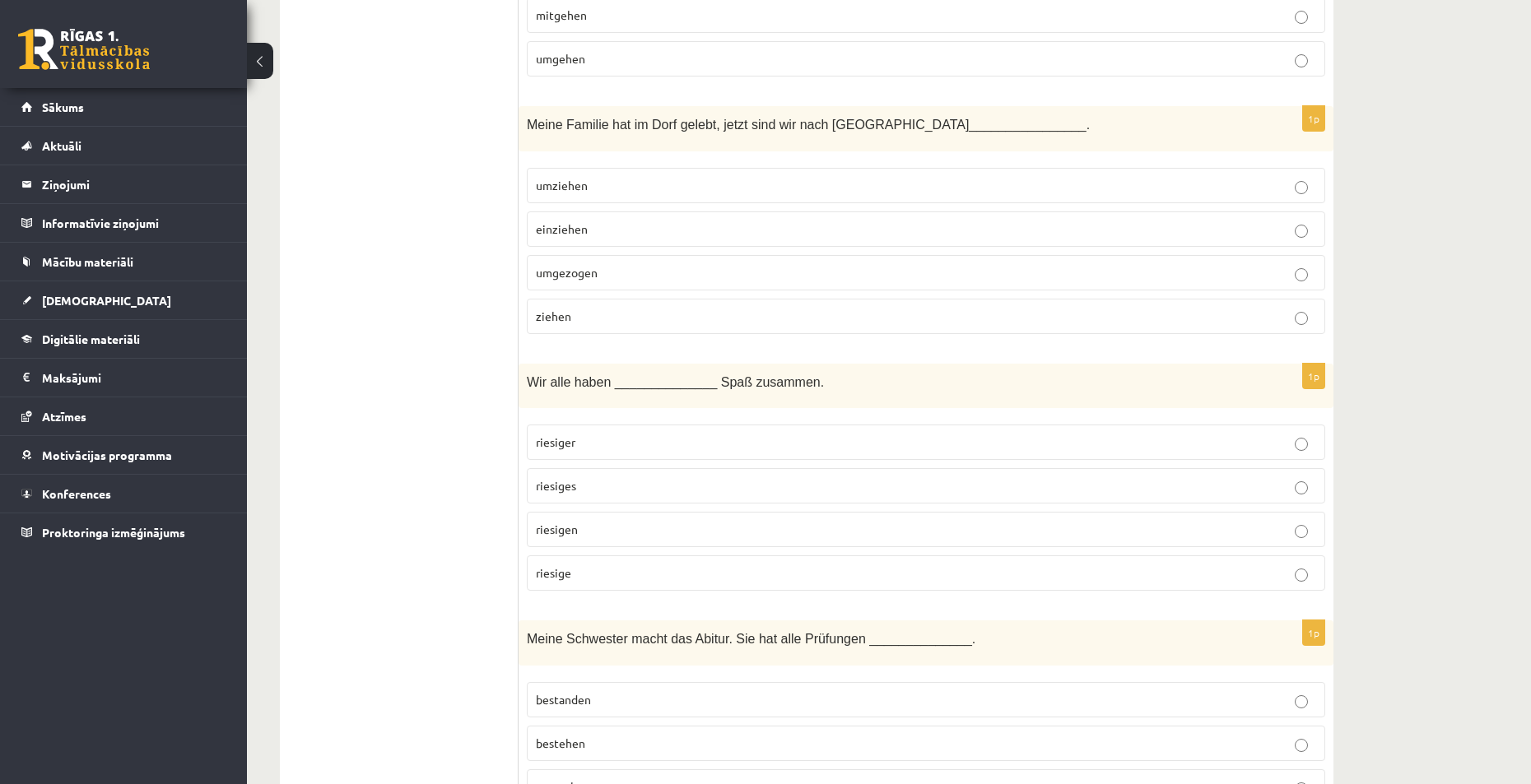
click at [591, 530] on p "riesigen" at bounding box center [925, 530] width 780 height 18
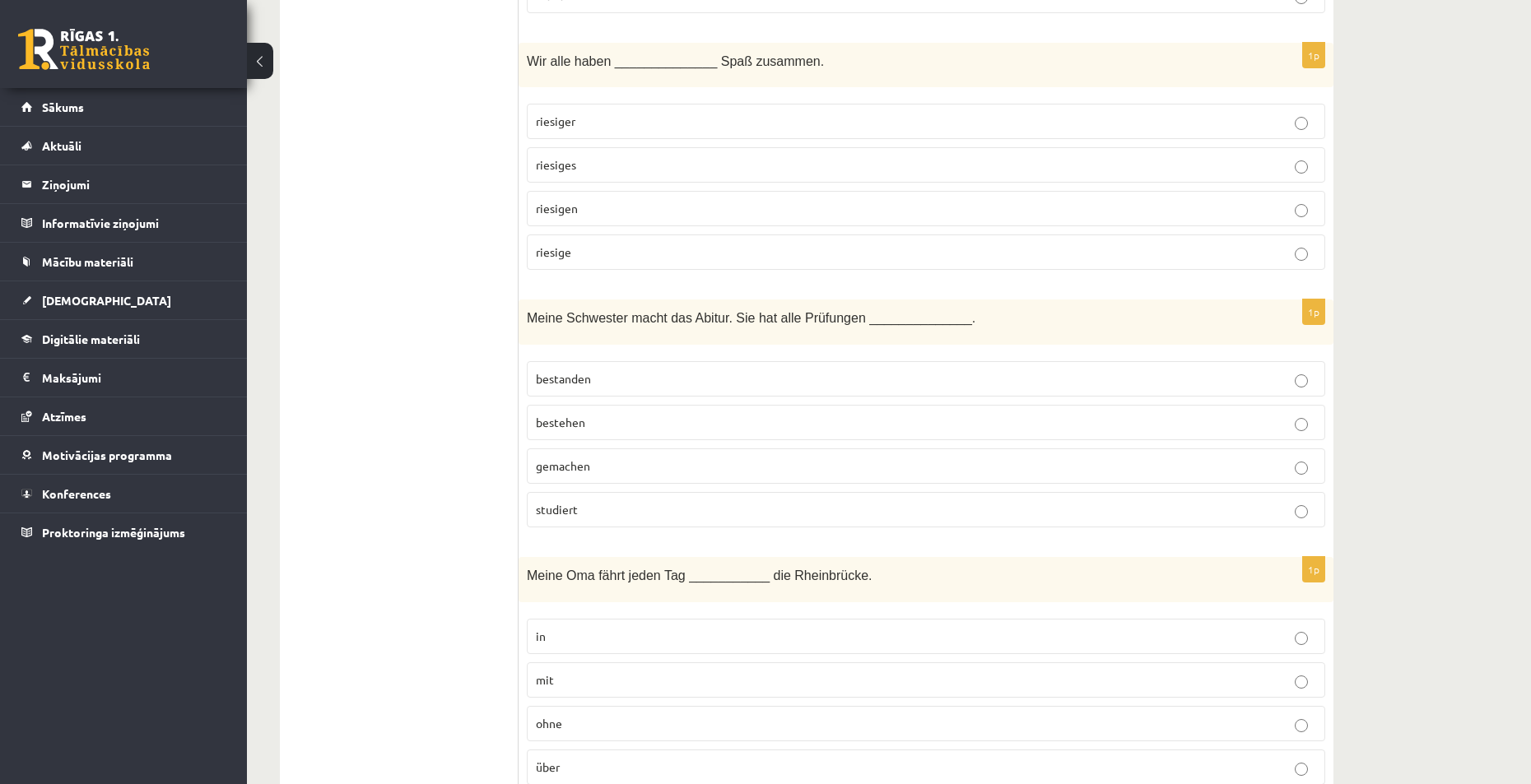
scroll to position [1563, 0]
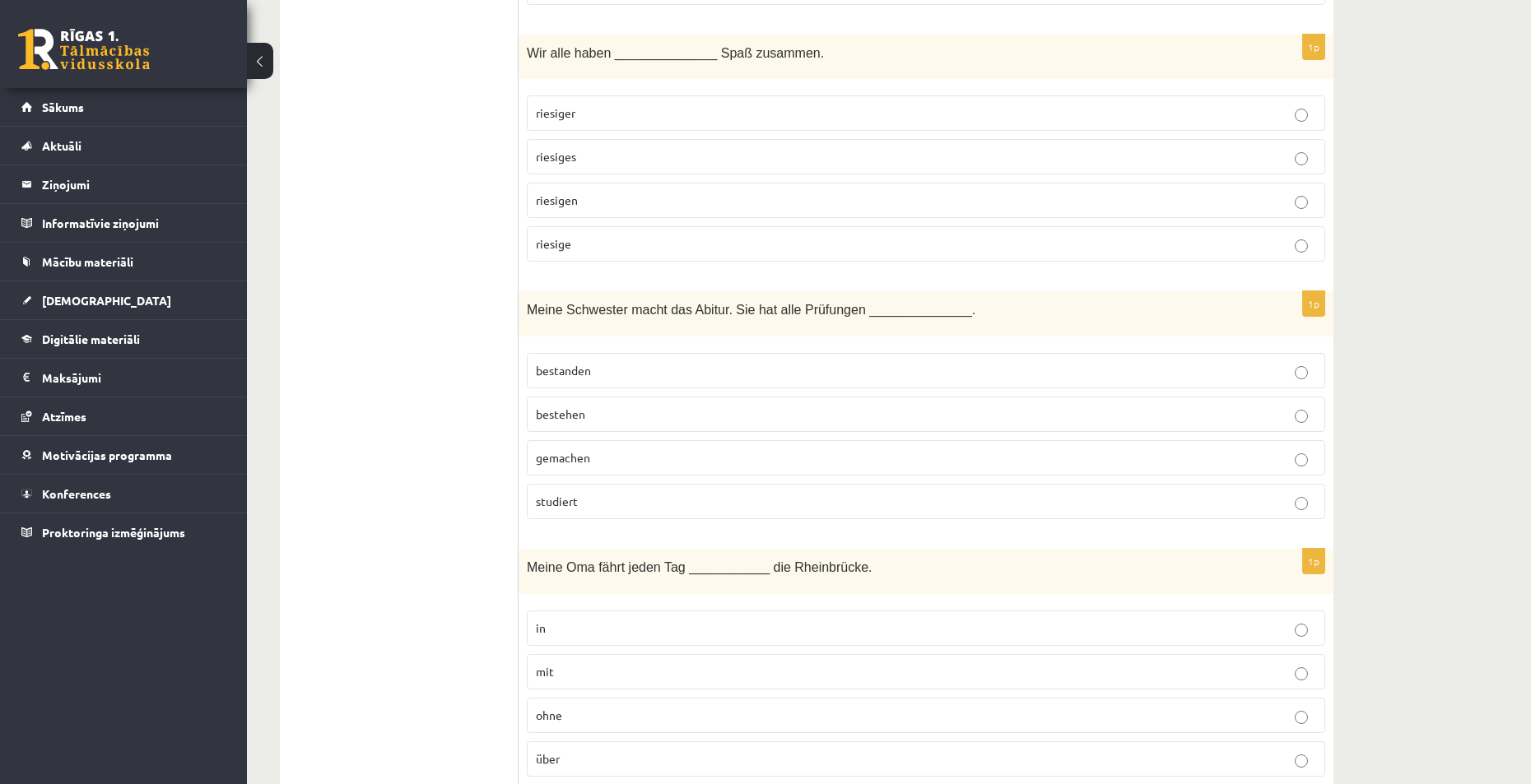
click at [622, 370] on p "bestanden" at bounding box center [925, 371] width 780 height 18
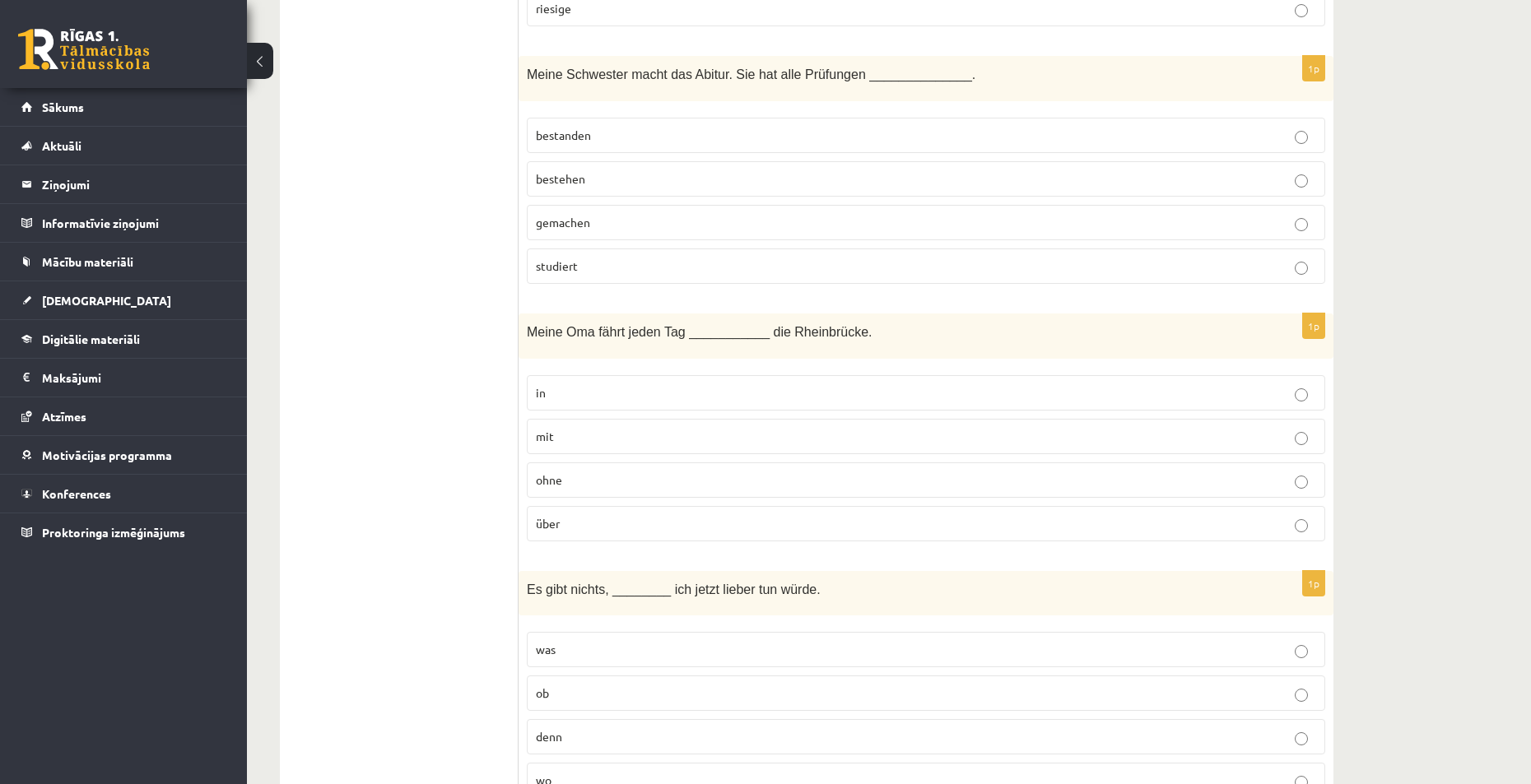
scroll to position [1811, 0]
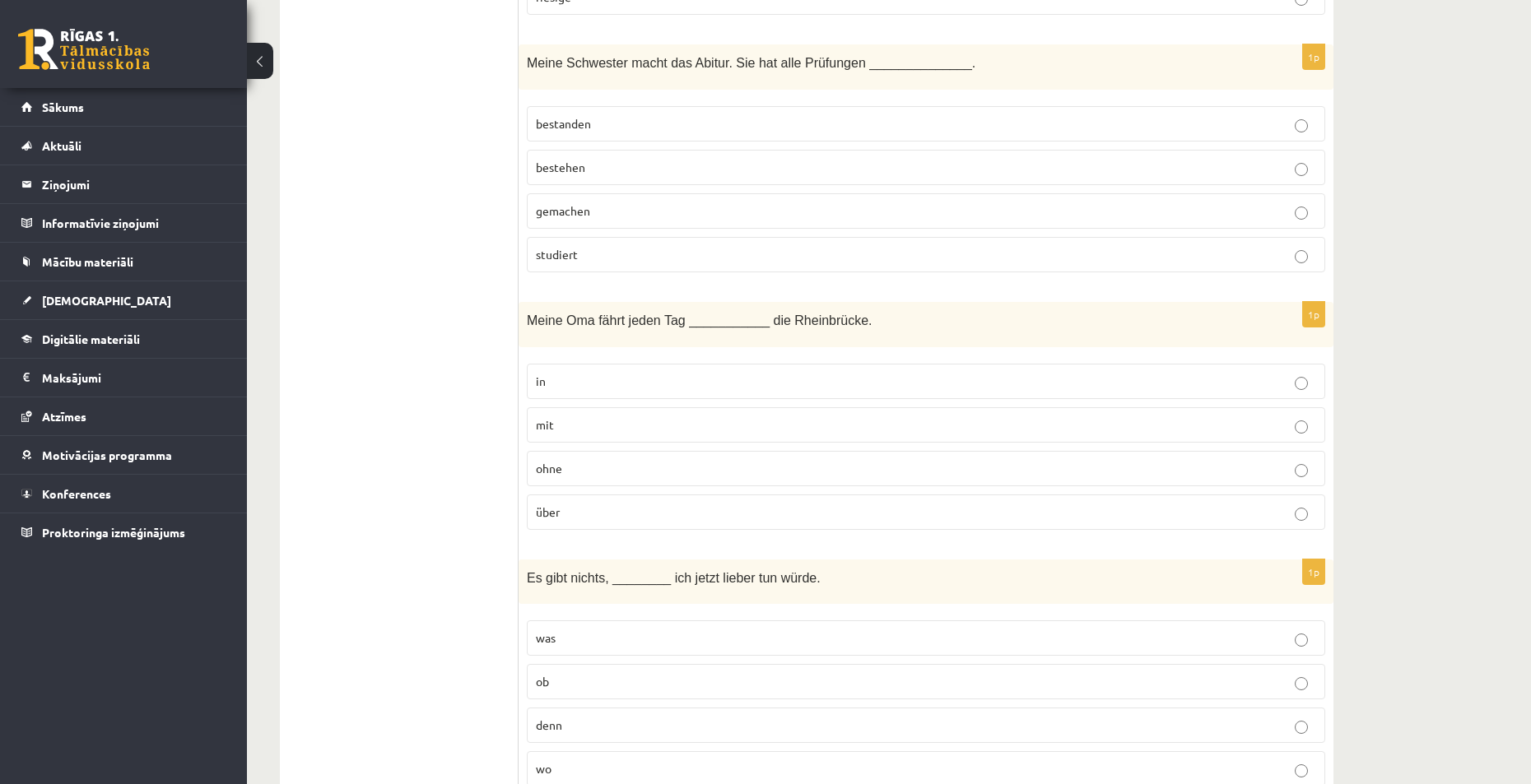
click at [592, 519] on p "über" at bounding box center [925, 513] width 780 height 18
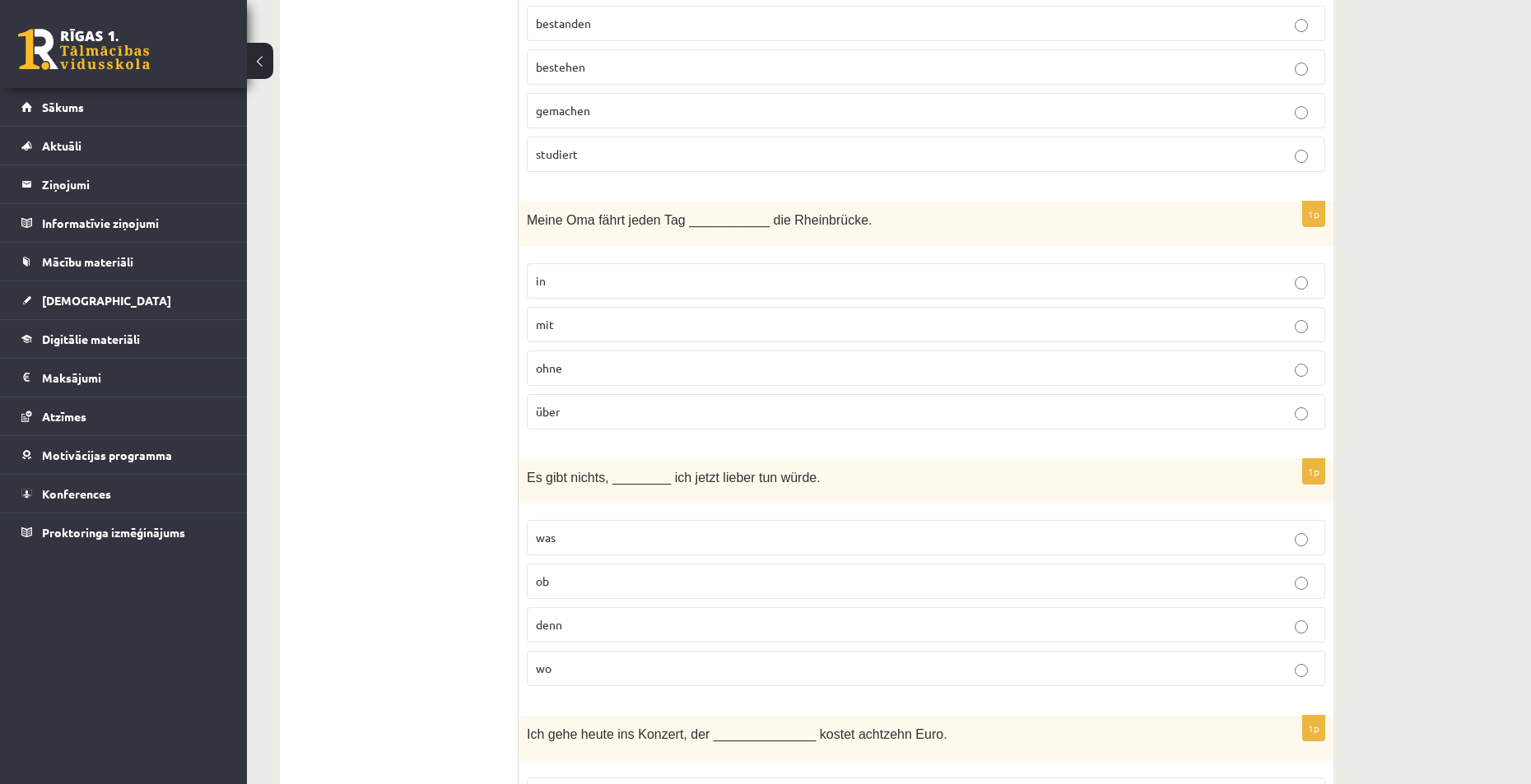
scroll to position [1975, 0]
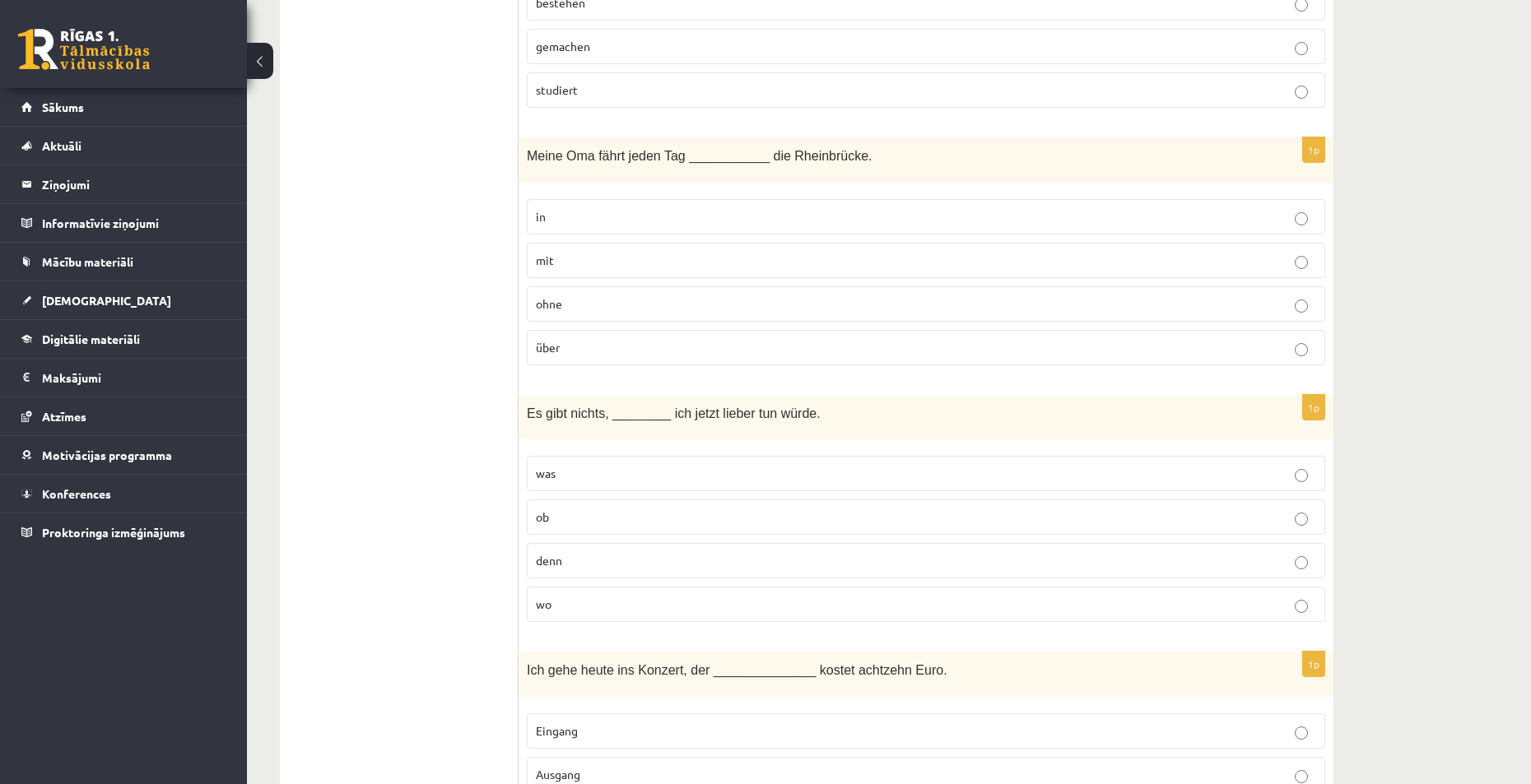
click at [604, 476] on p "was" at bounding box center [925, 473] width 780 height 18
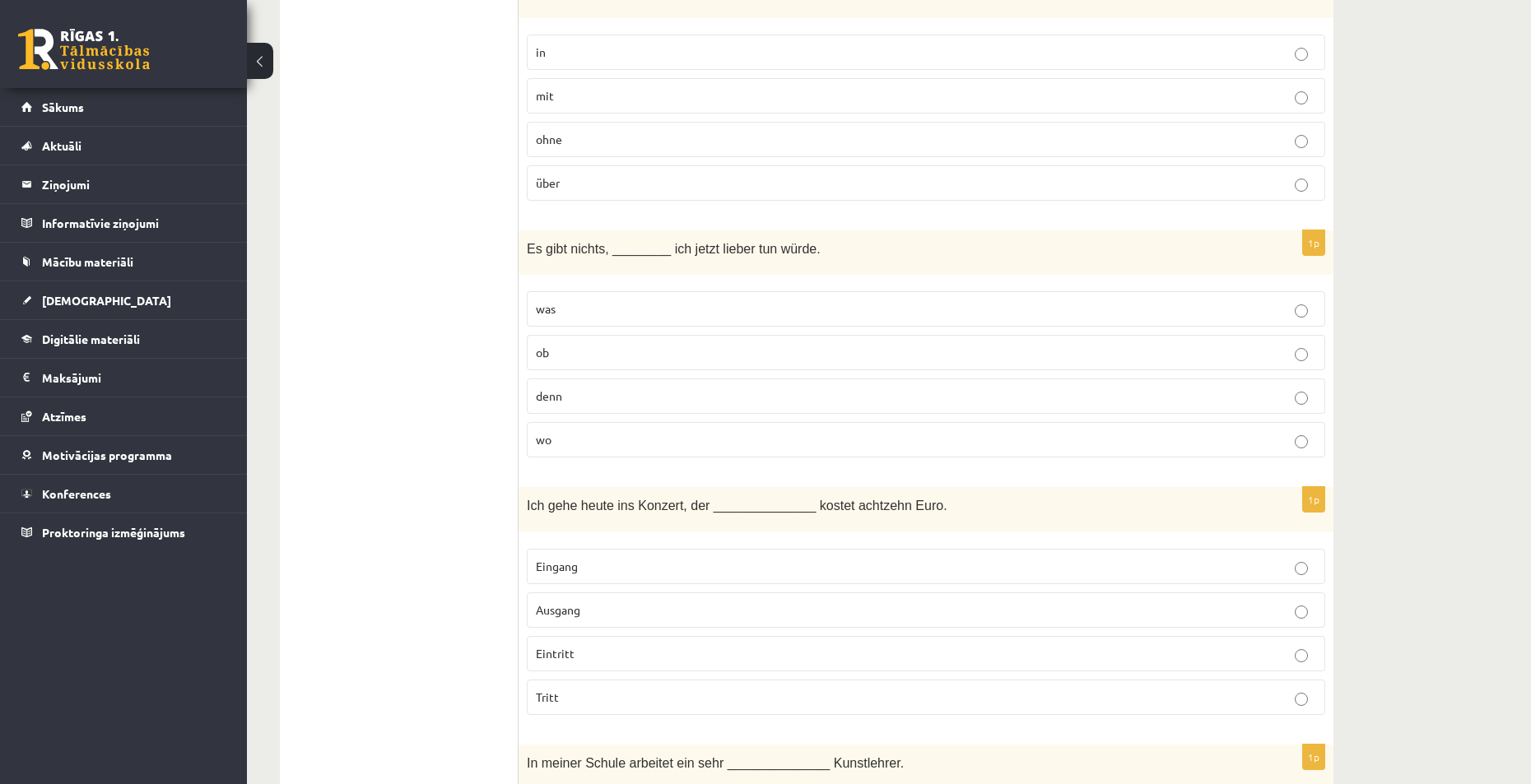
click at [599, 569] on p "Eingang" at bounding box center [925, 567] width 780 height 18
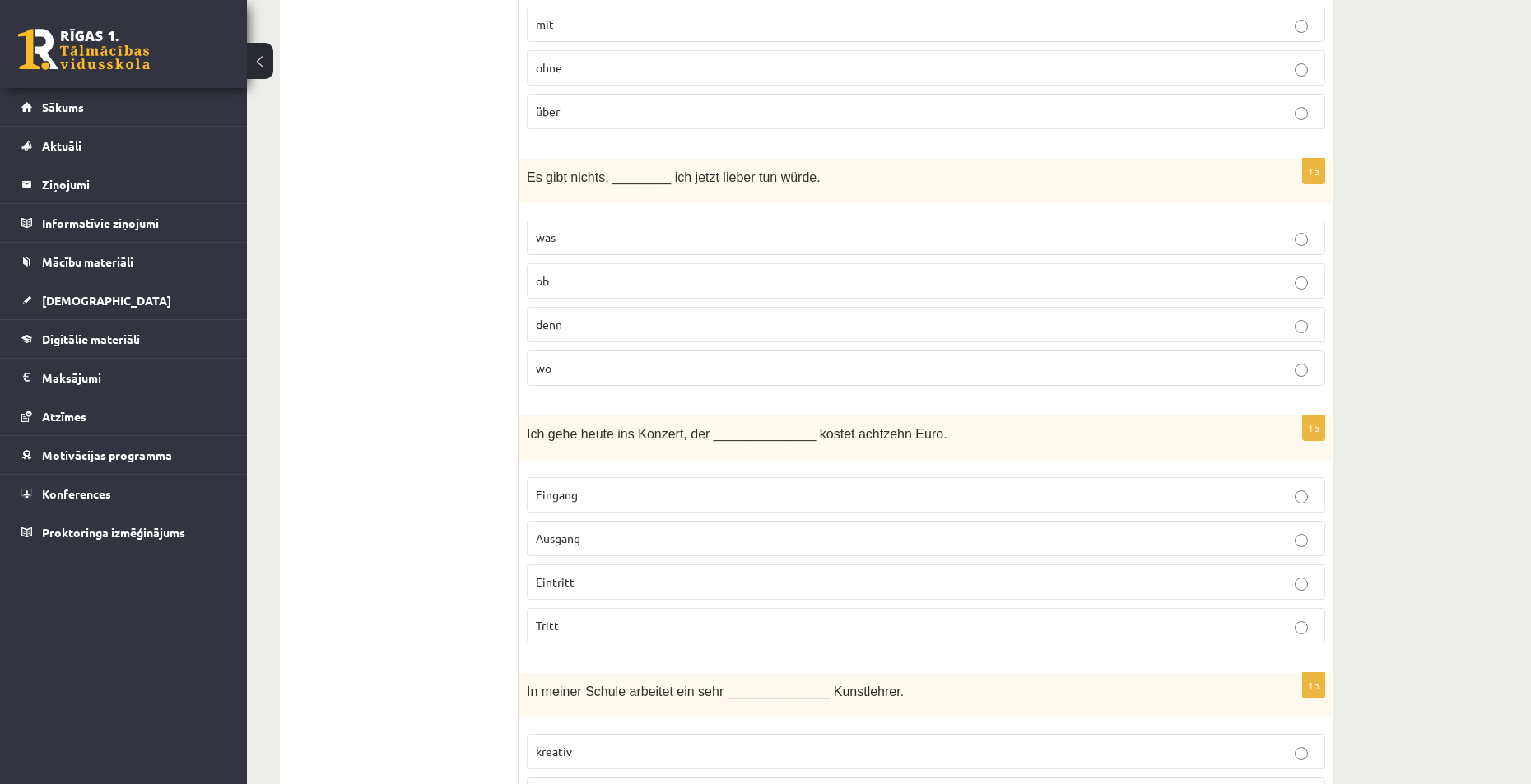
scroll to position [2222, 0]
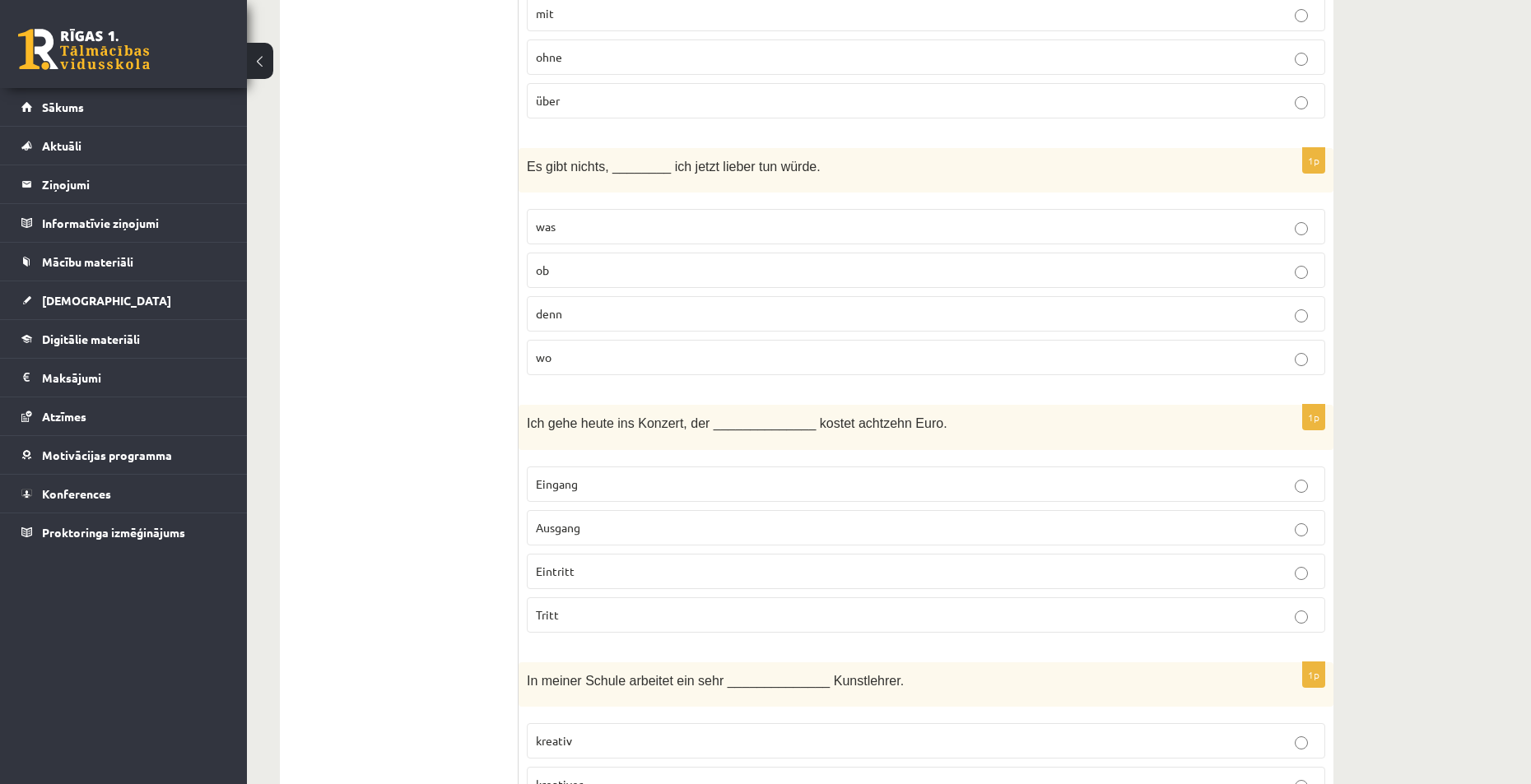
click at [599, 564] on p "Eintritt" at bounding box center [925, 572] width 780 height 18
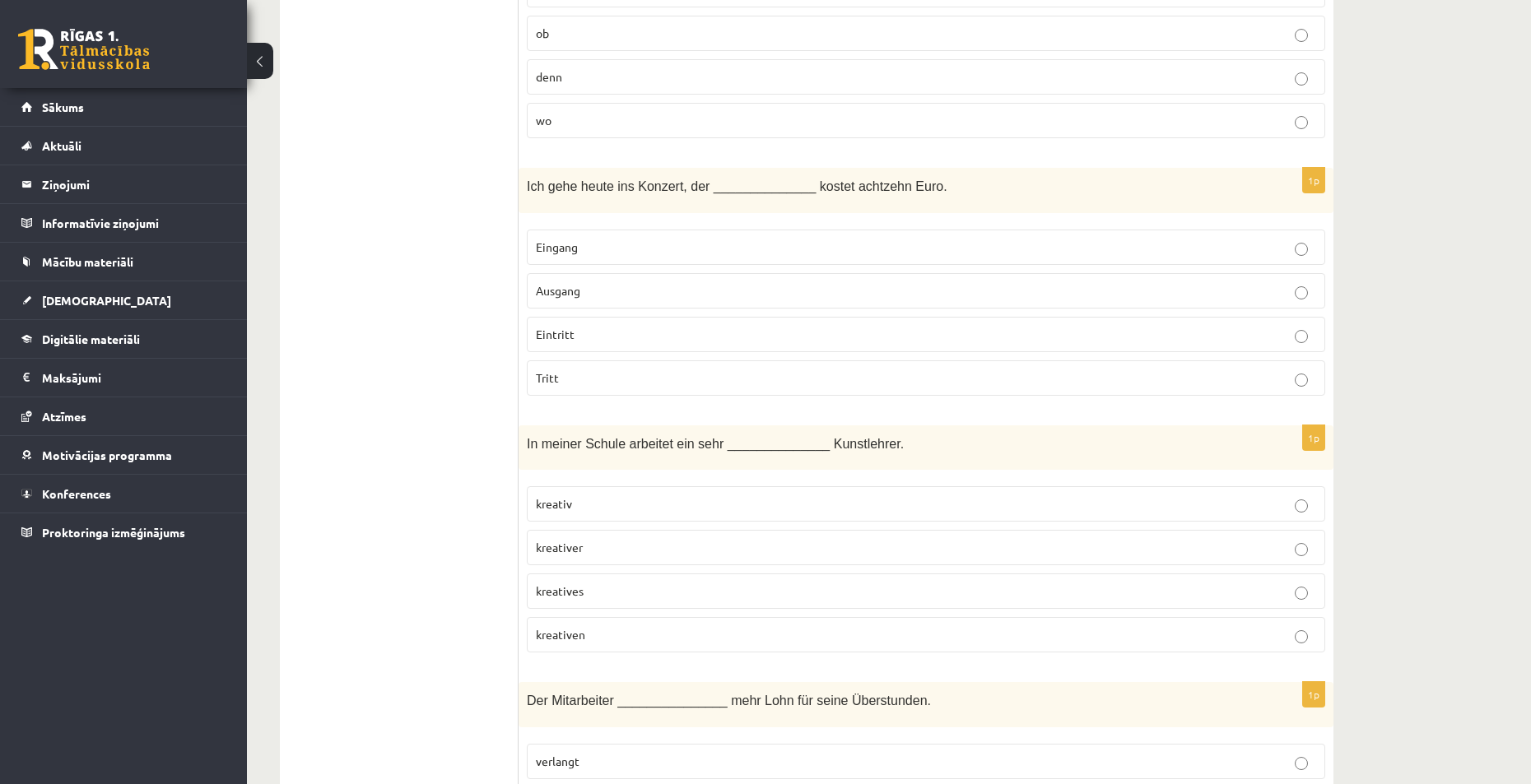
scroll to position [2468, 0]
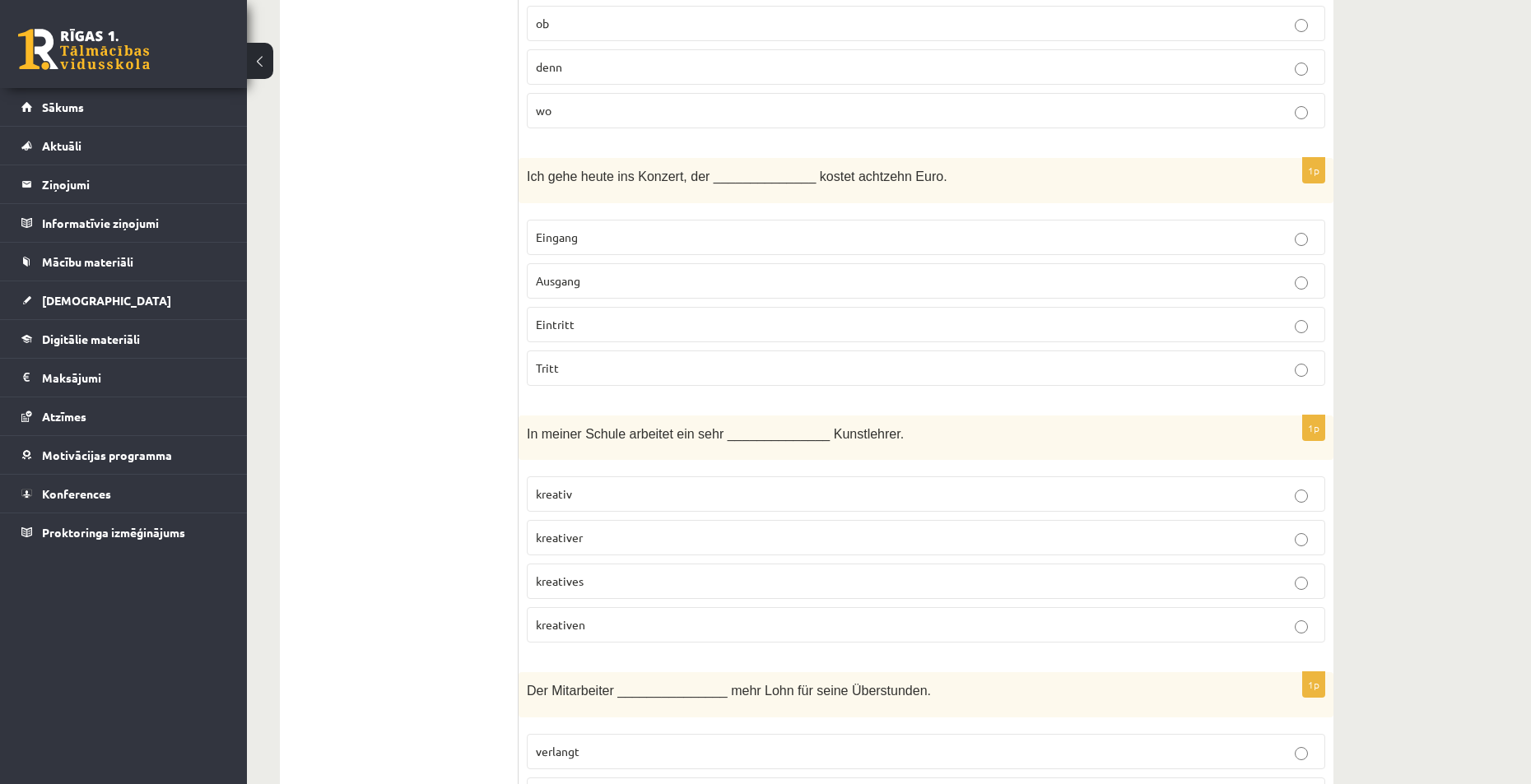
click at [611, 535] on p "kreativer" at bounding box center [925, 538] width 780 height 18
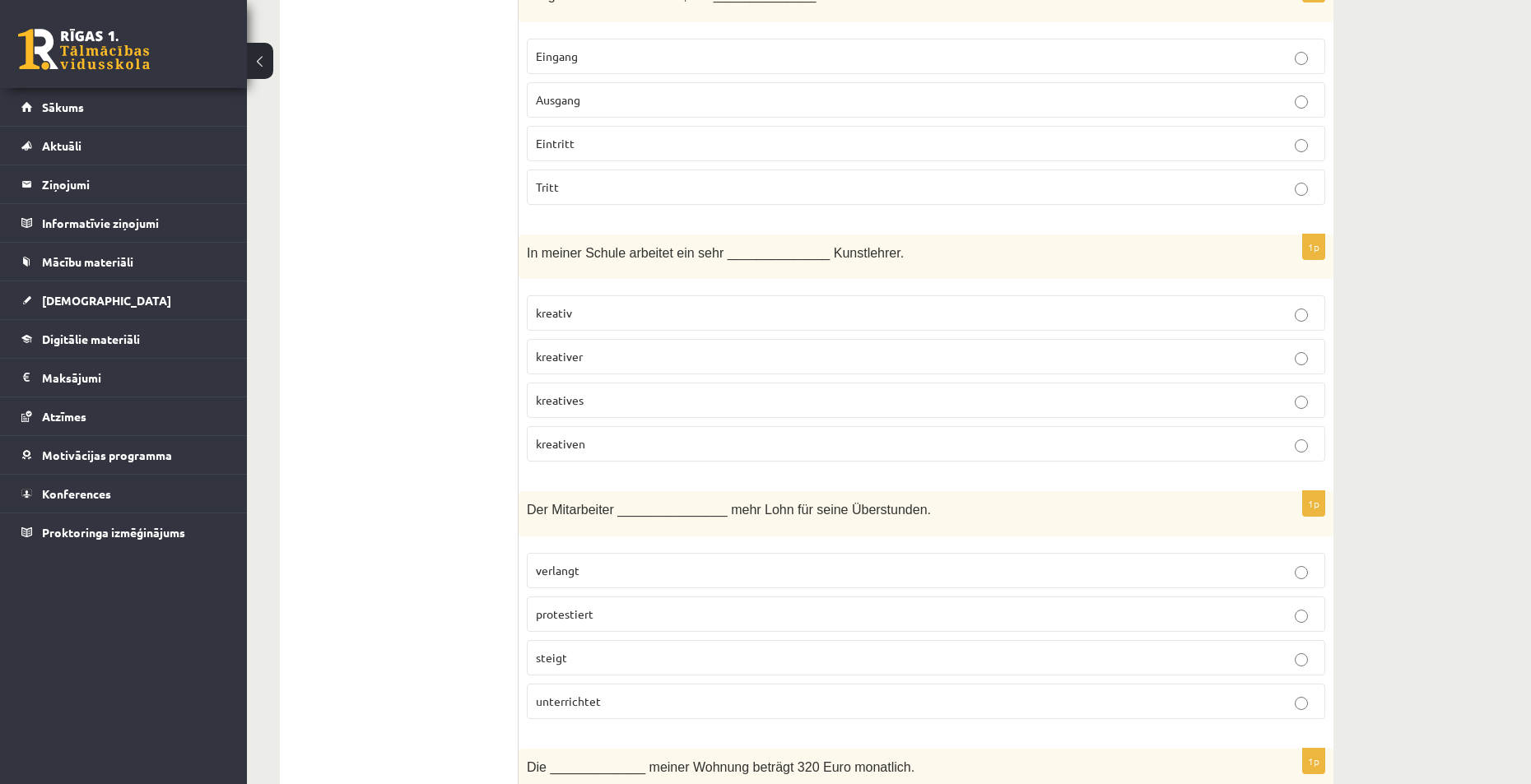
scroll to position [2715, 0]
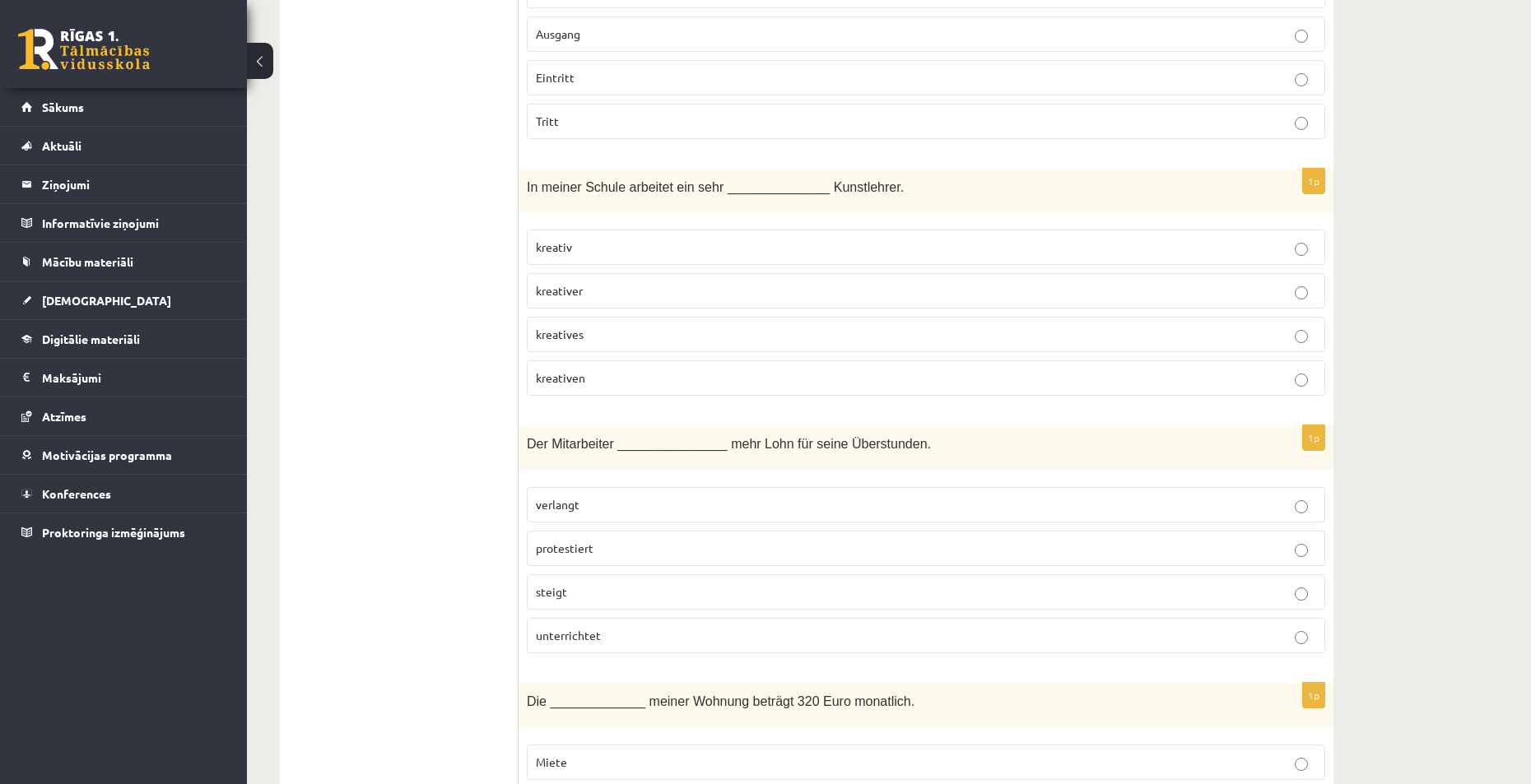
click at [615, 511] on p "verlangt" at bounding box center [925, 505] width 780 height 18
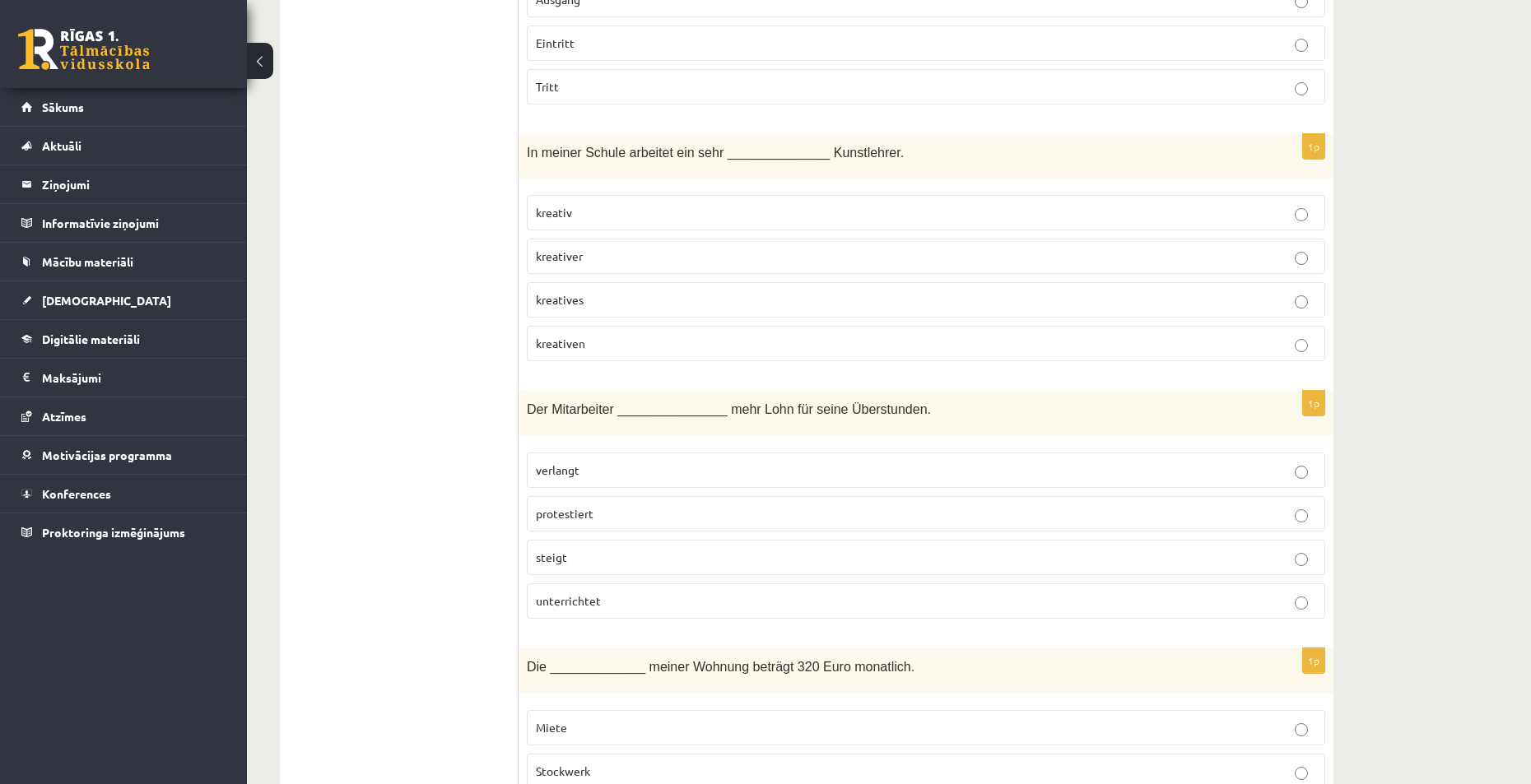
scroll to position [2880, 0]
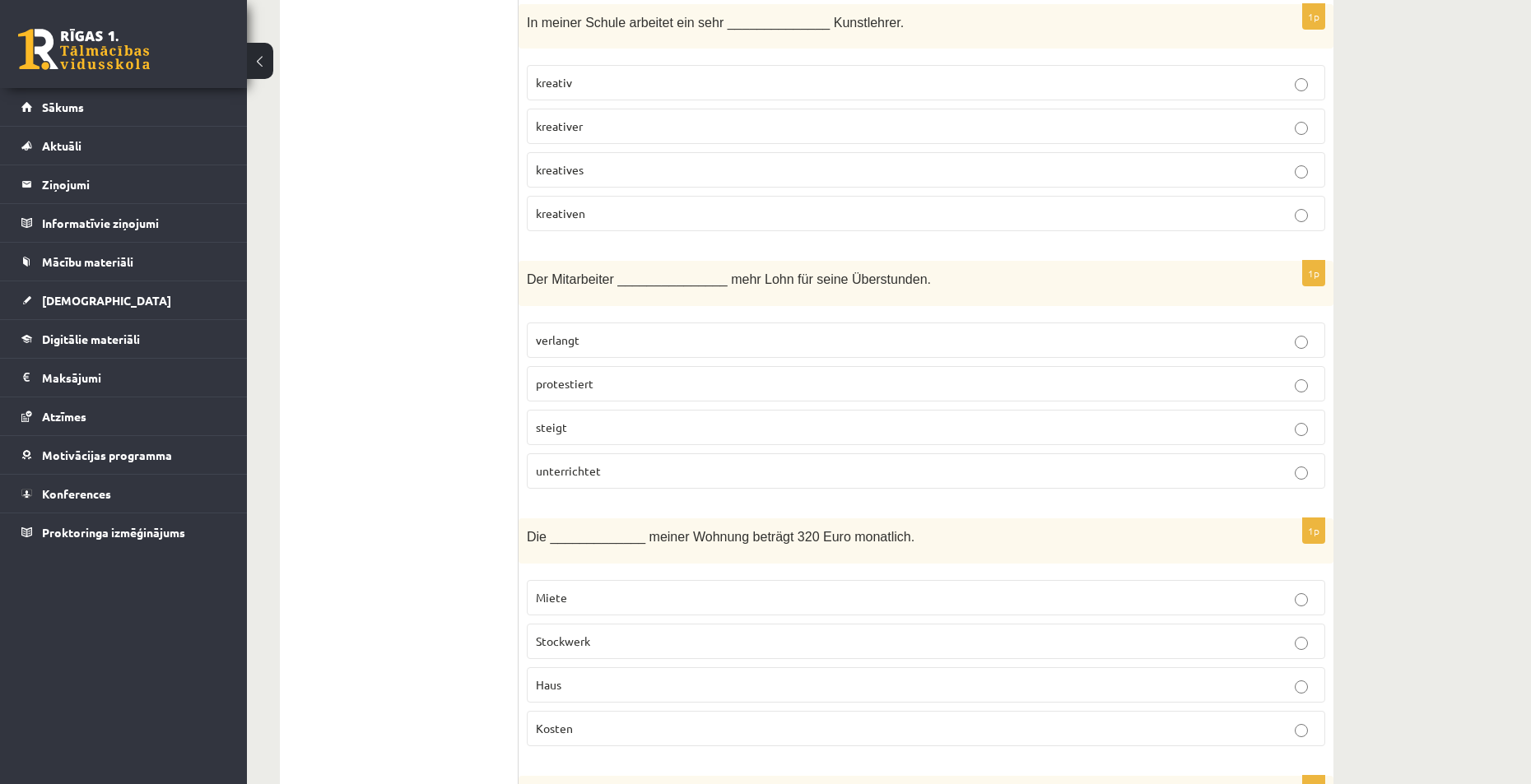
click at [585, 605] on p "Miete" at bounding box center [925, 598] width 780 height 18
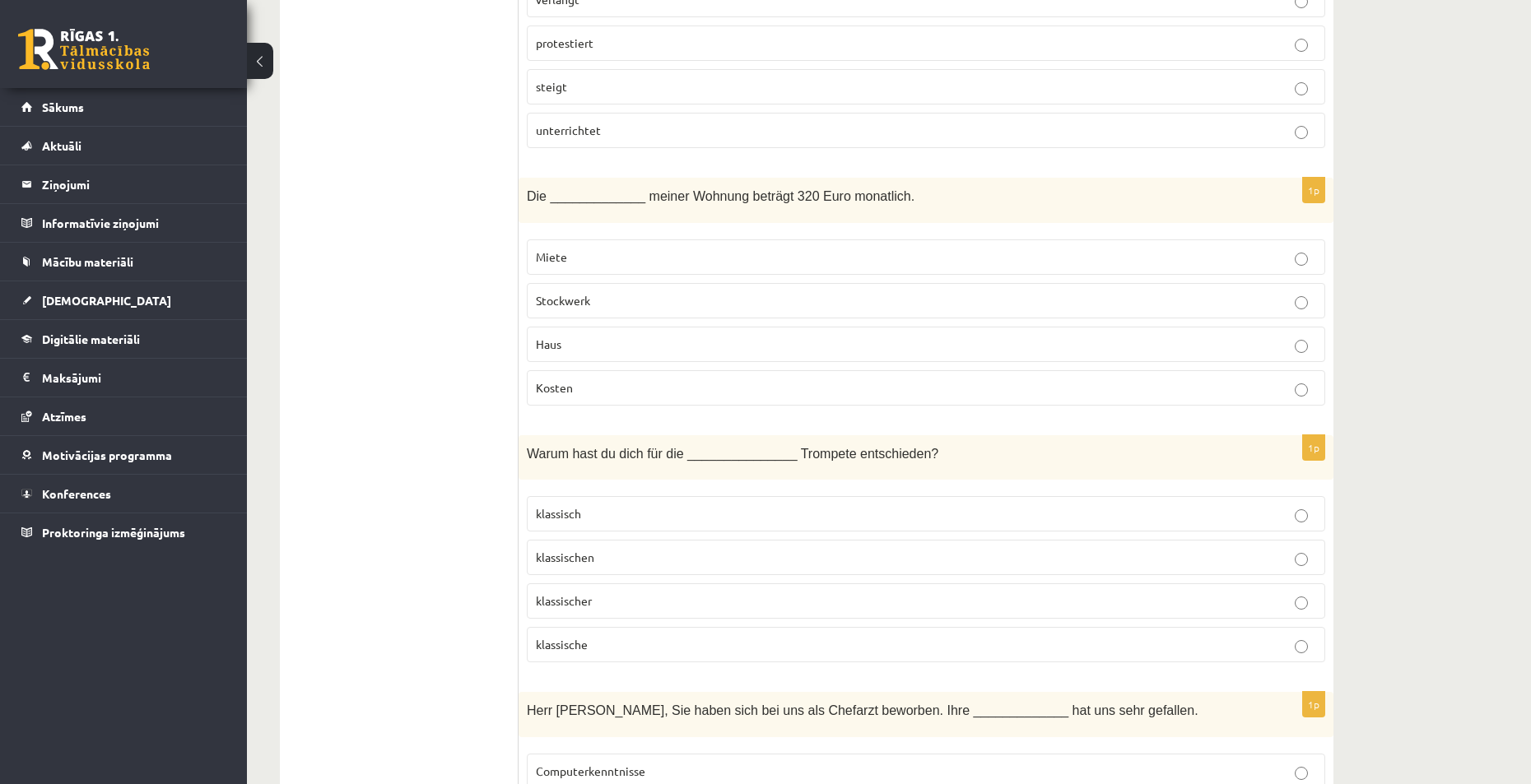
scroll to position [3292, 0]
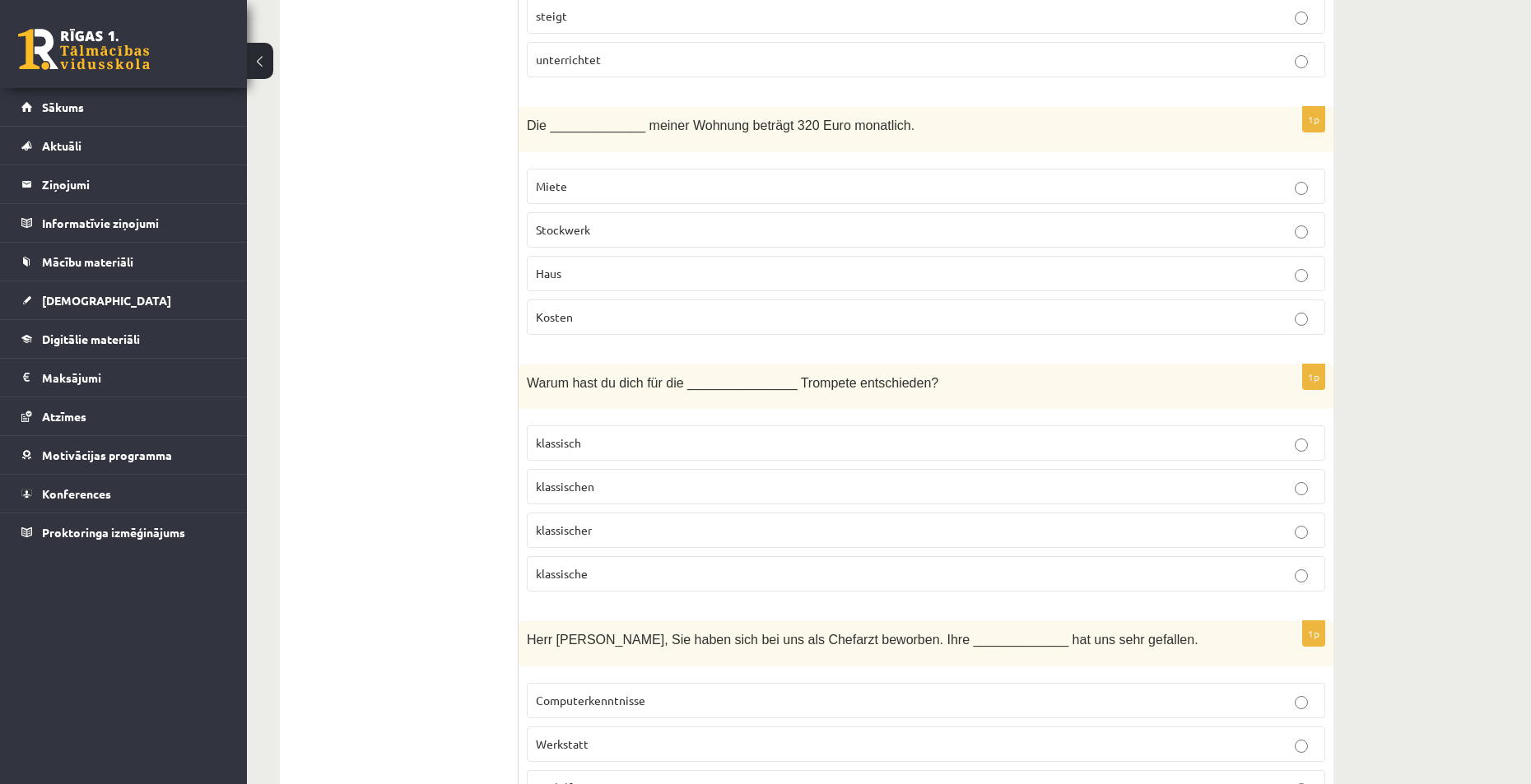
click at [620, 574] on p "klassische" at bounding box center [925, 574] width 780 height 18
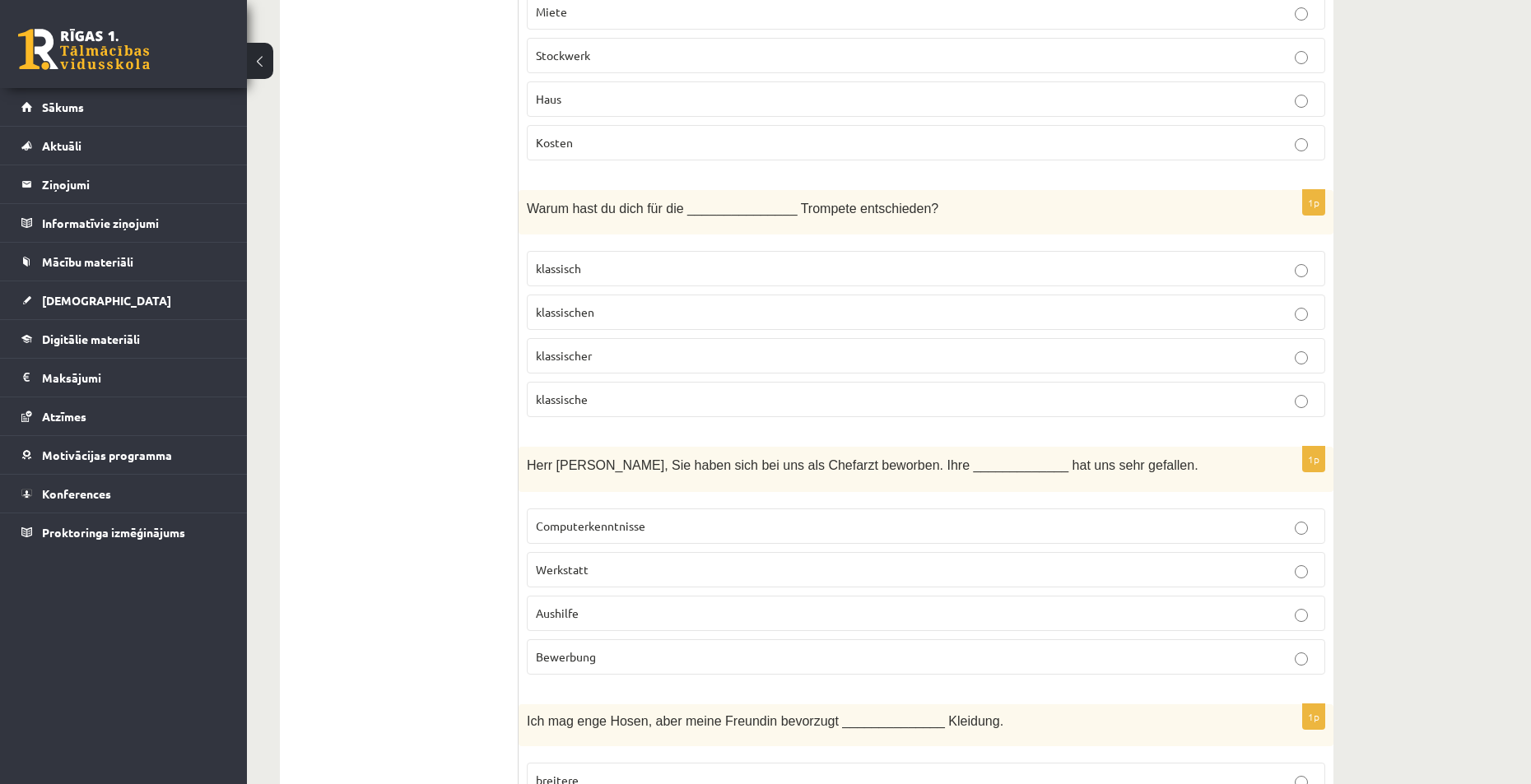
scroll to position [3538, 0]
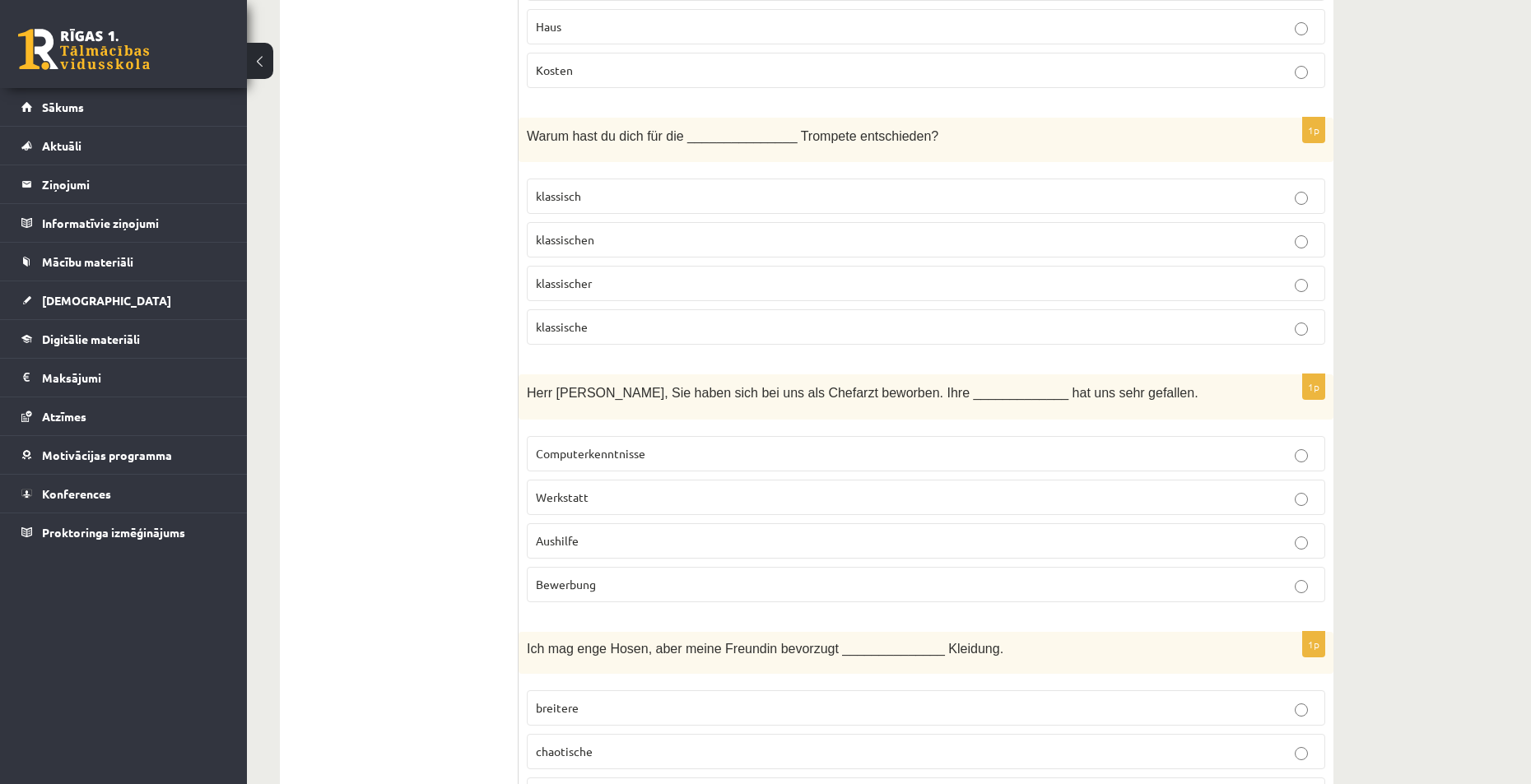
click at [616, 580] on p "Bewerbung" at bounding box center [925, 585] width 780 height 18
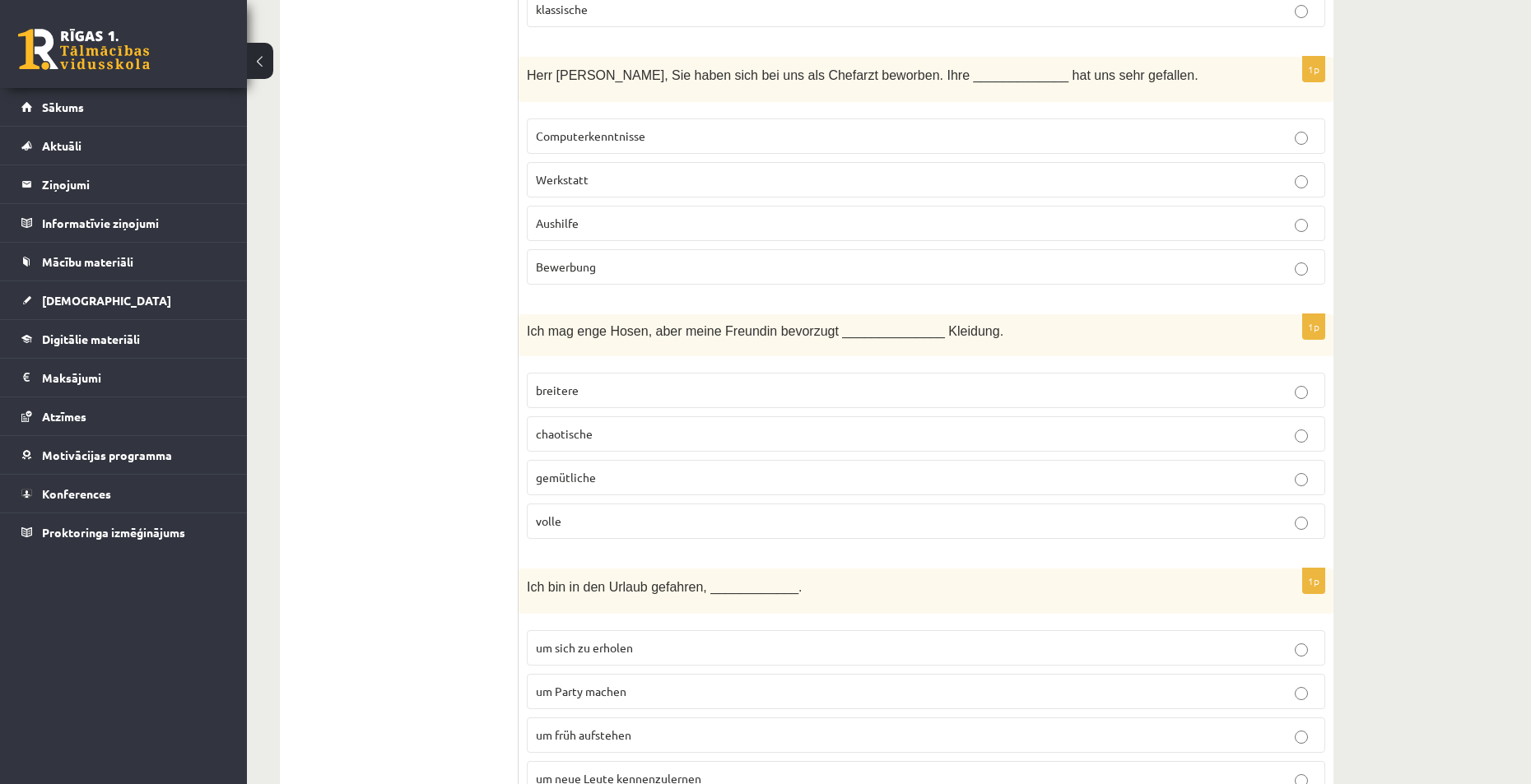
scroll to position [3868, 0]
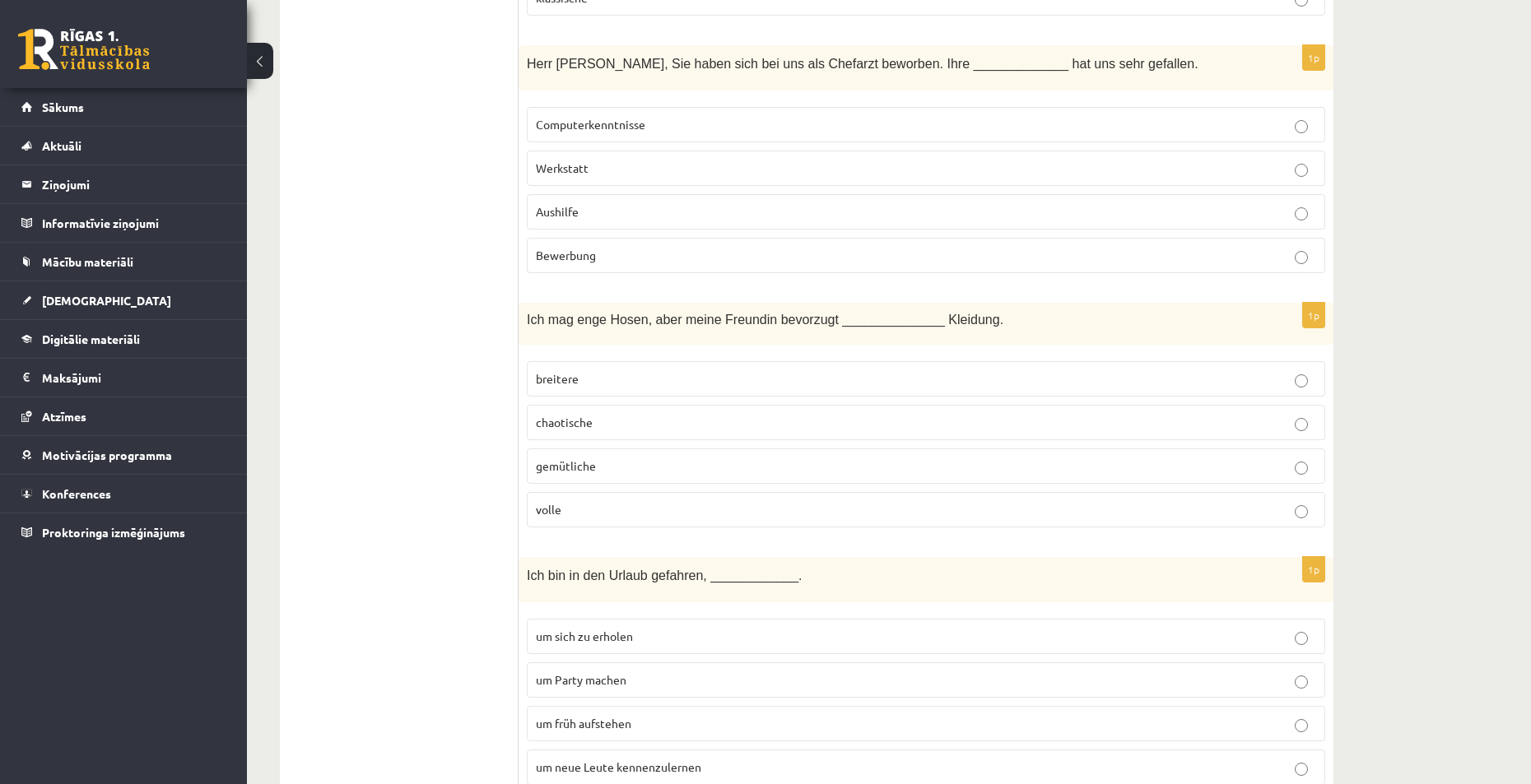
click at [636, 468] on p "gemütliche" at bounding box center [925, 466] width 780 height 18
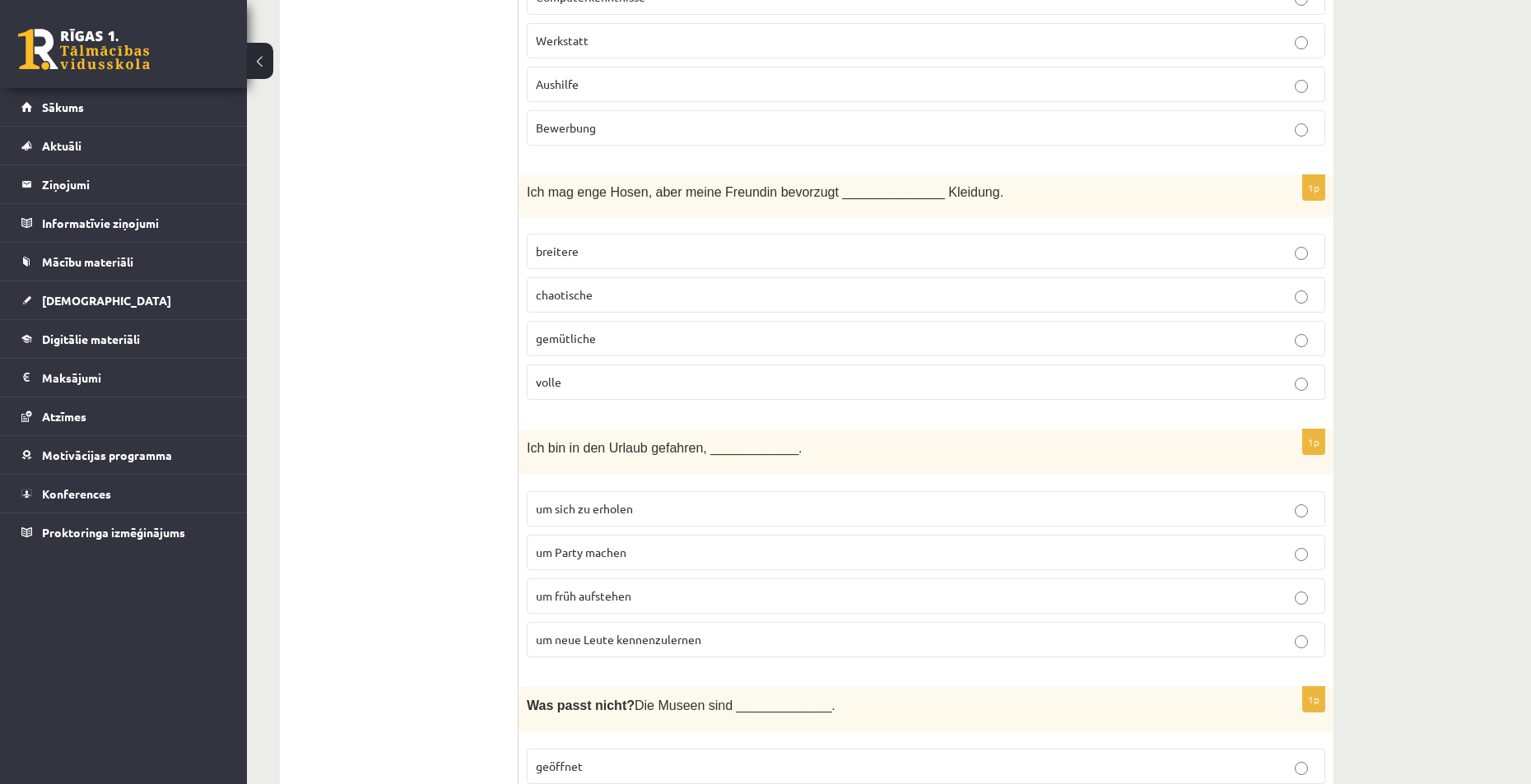
scroll to position [4031, 0]
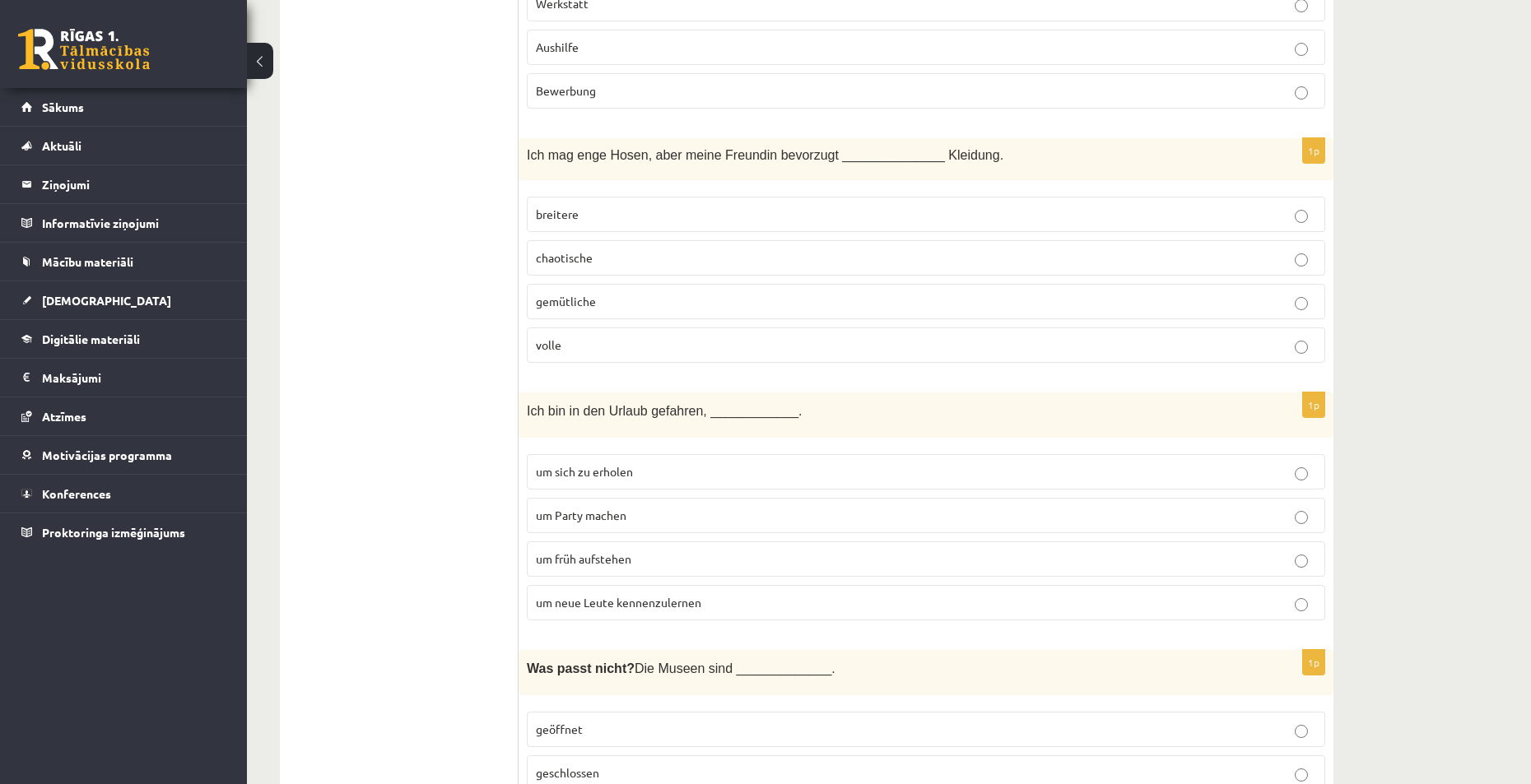
click at [659, 601] on span "um neue Leute kennenzulernen" at bounding box center [619, 602] width 166 height 15
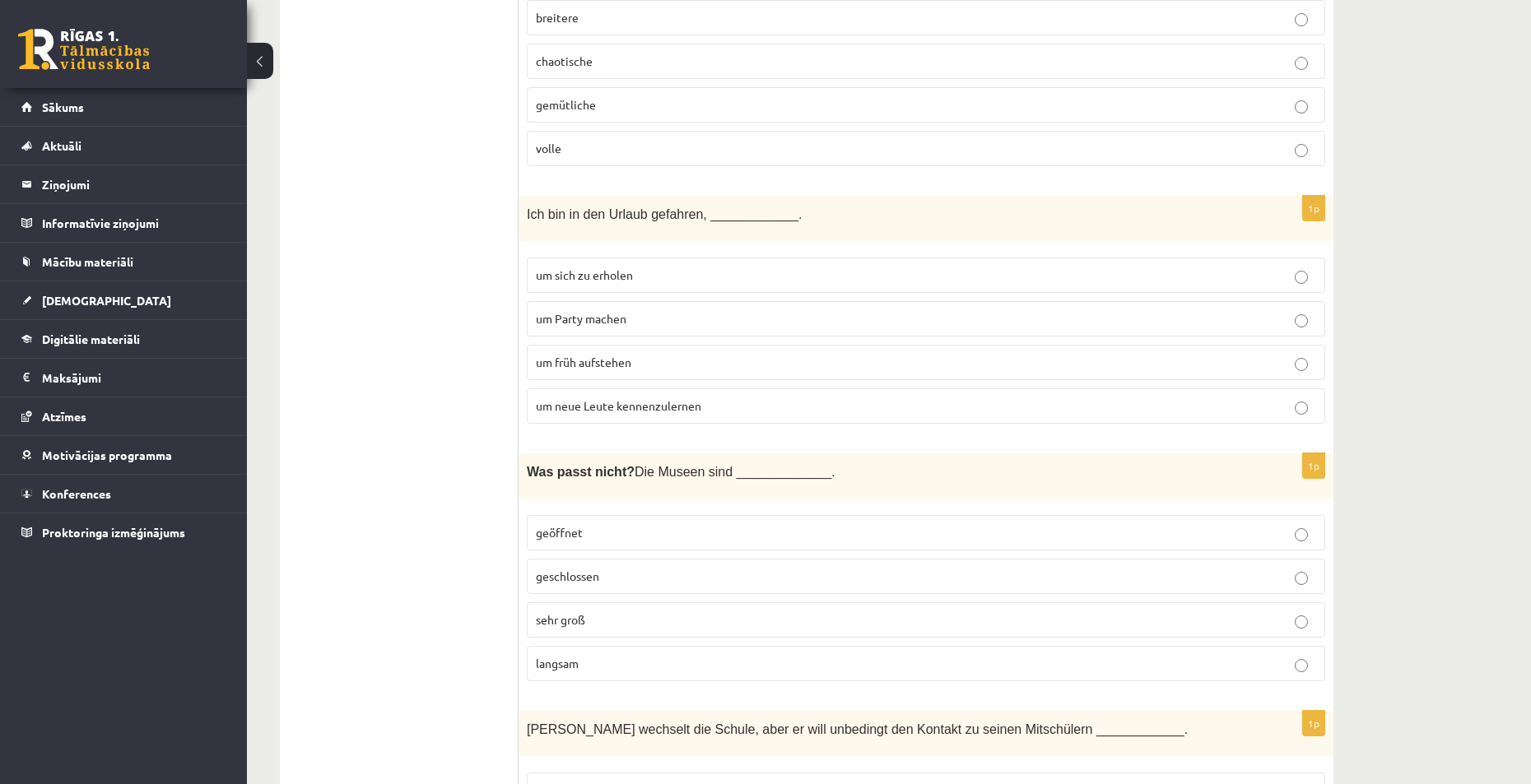
scroll to position [4279, 0]
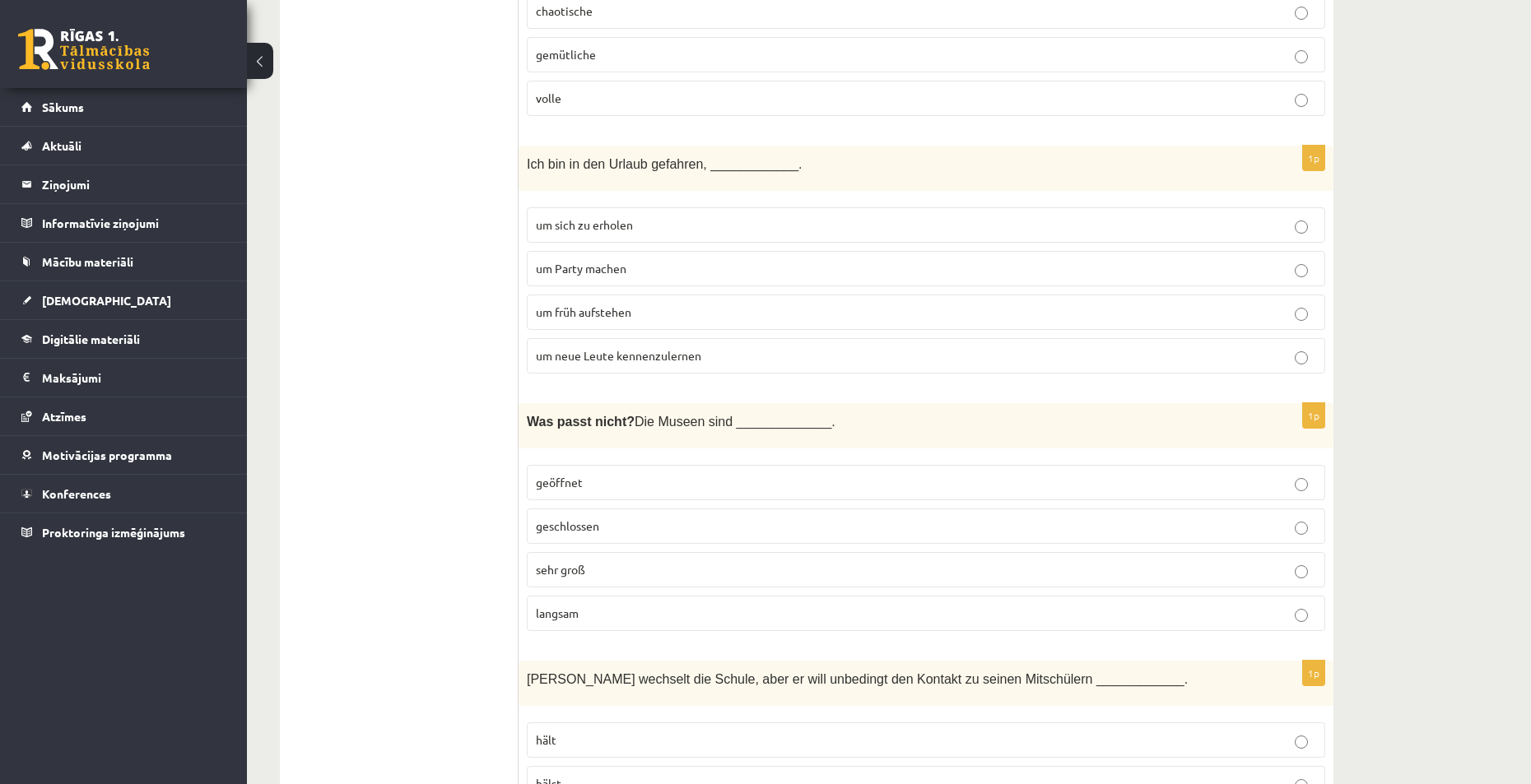
click at [613, 616] on p "langsam" at bounding box center [925, 613] width 780 height 18
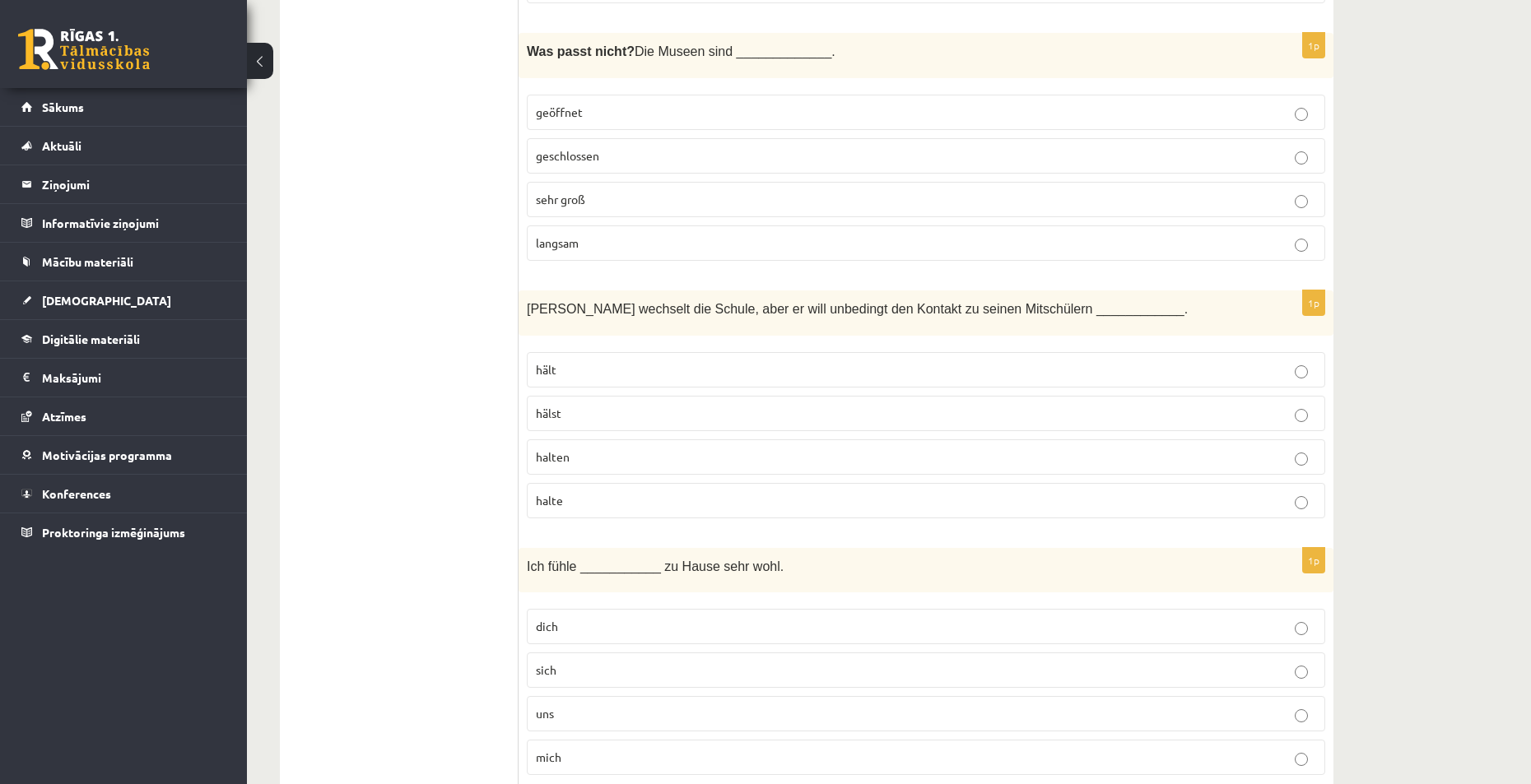
scroll to position [4690, 0]
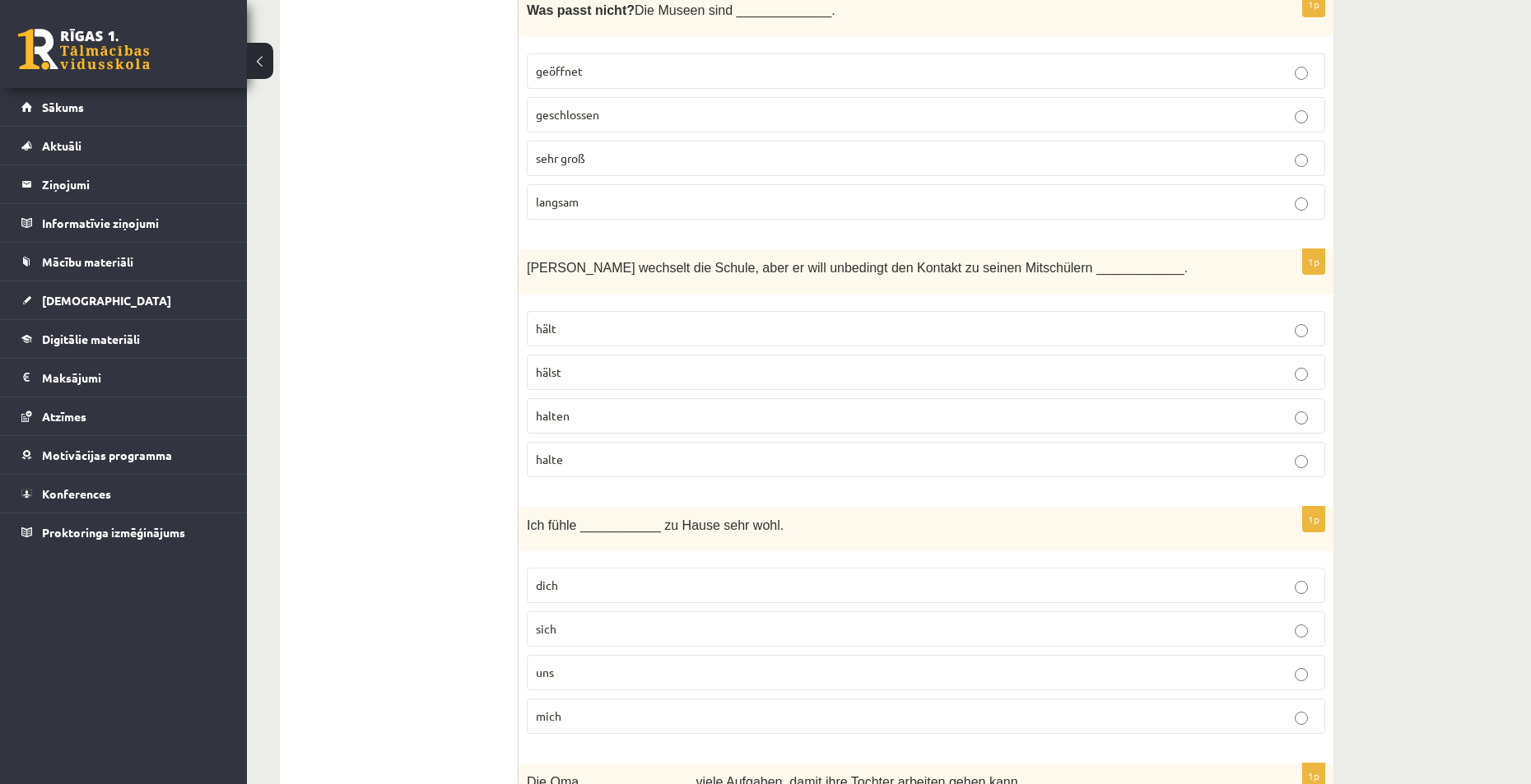
click at [614, 419] on p "halten" at bounding box center [925, 416] width 780 height 18
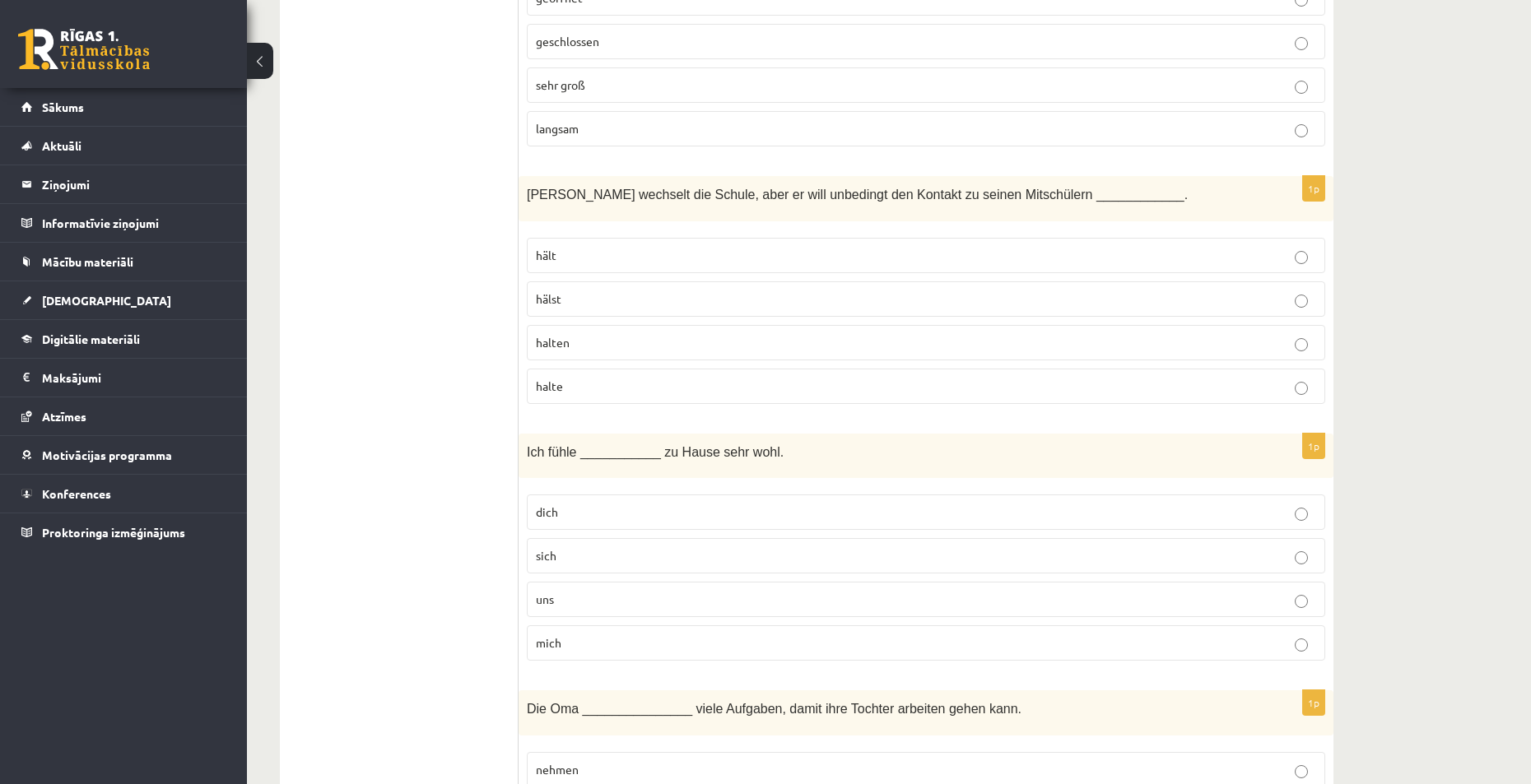
scroll to position [4855, 0]
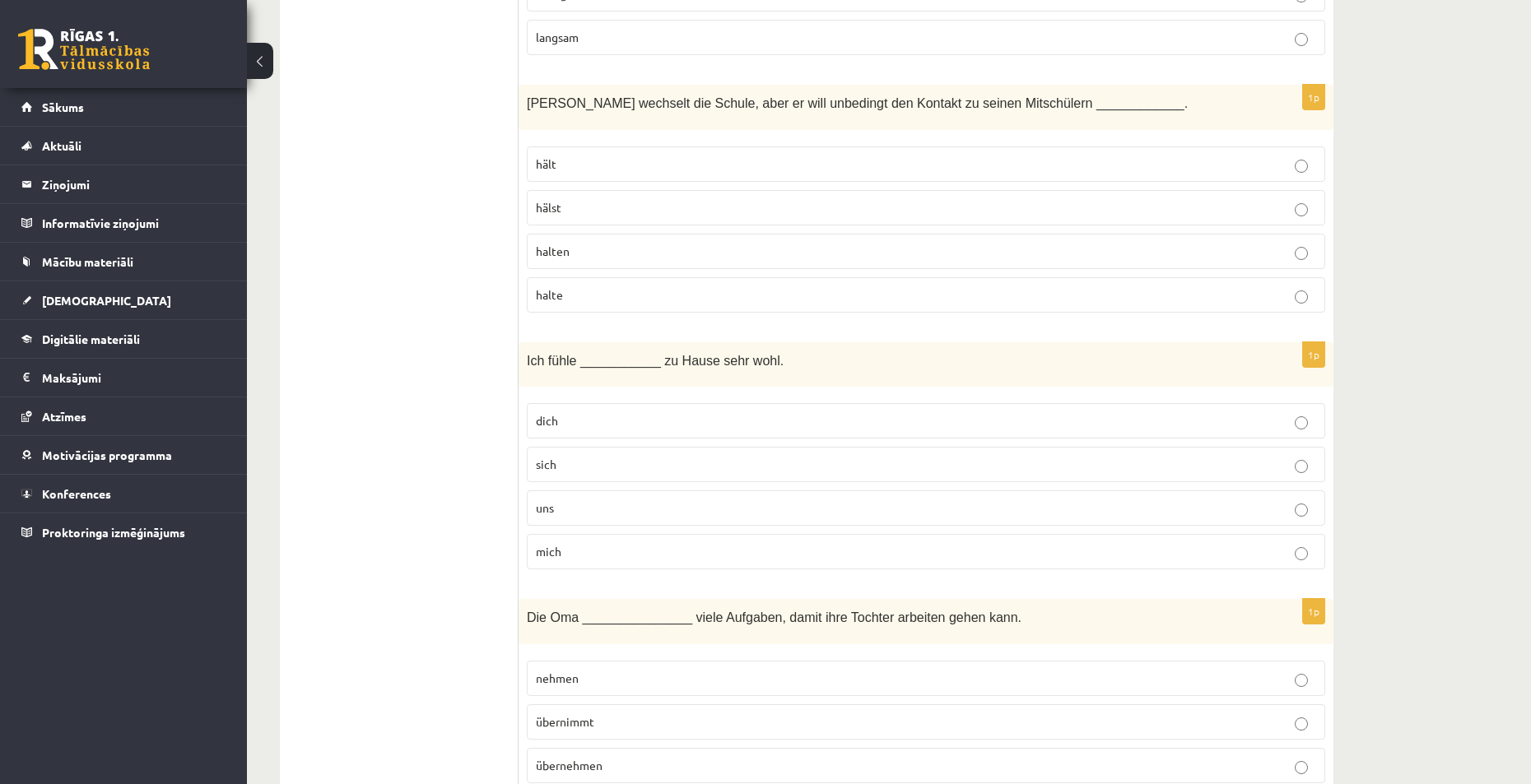
click at [607, 554] on p "mich" at bounding box center [925, 552] width 780 height 18
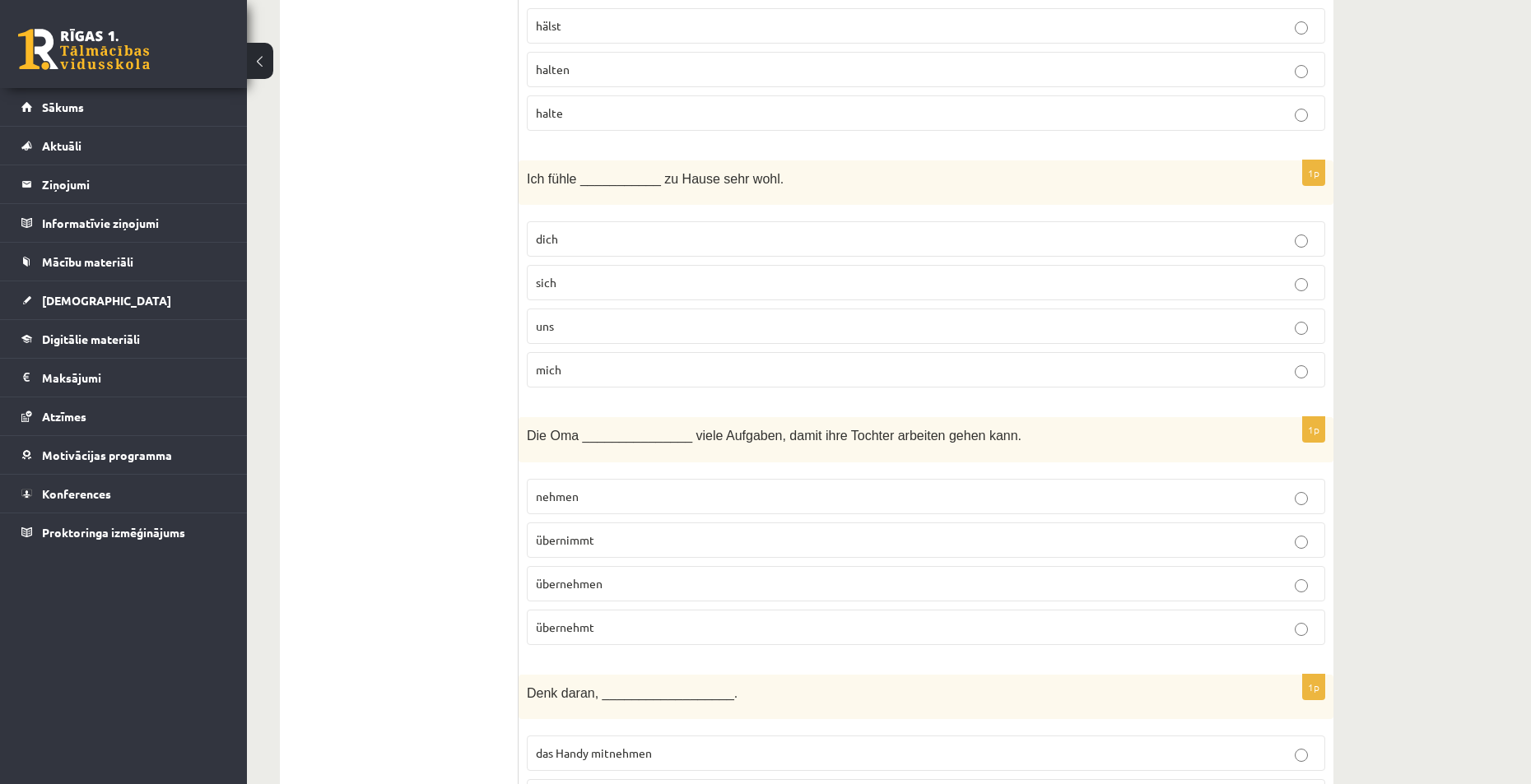
scroll to position [5101, 0]
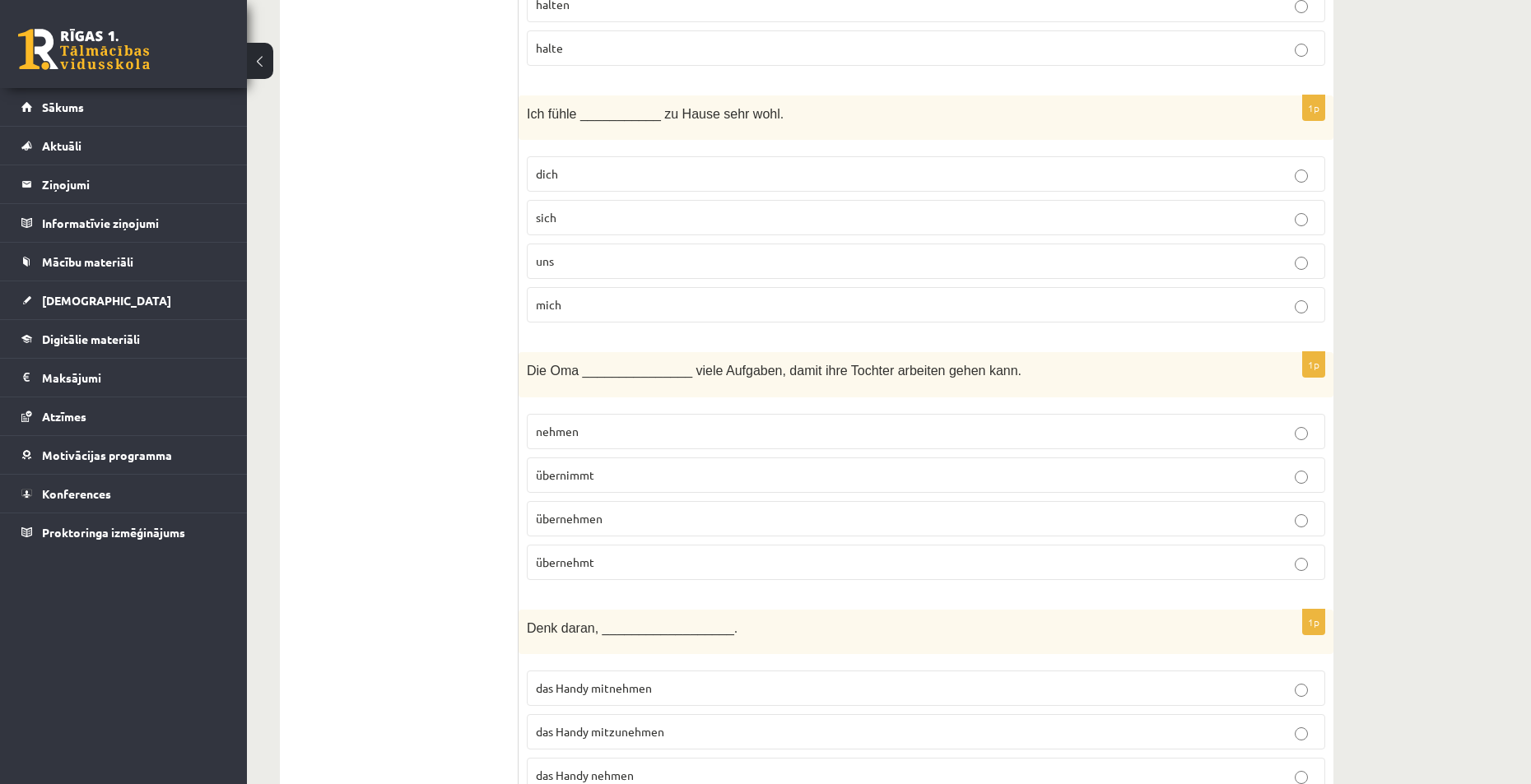
click at [610, 474] on p "übernimmt" at bounding box center [925, 475] width 780 height 18
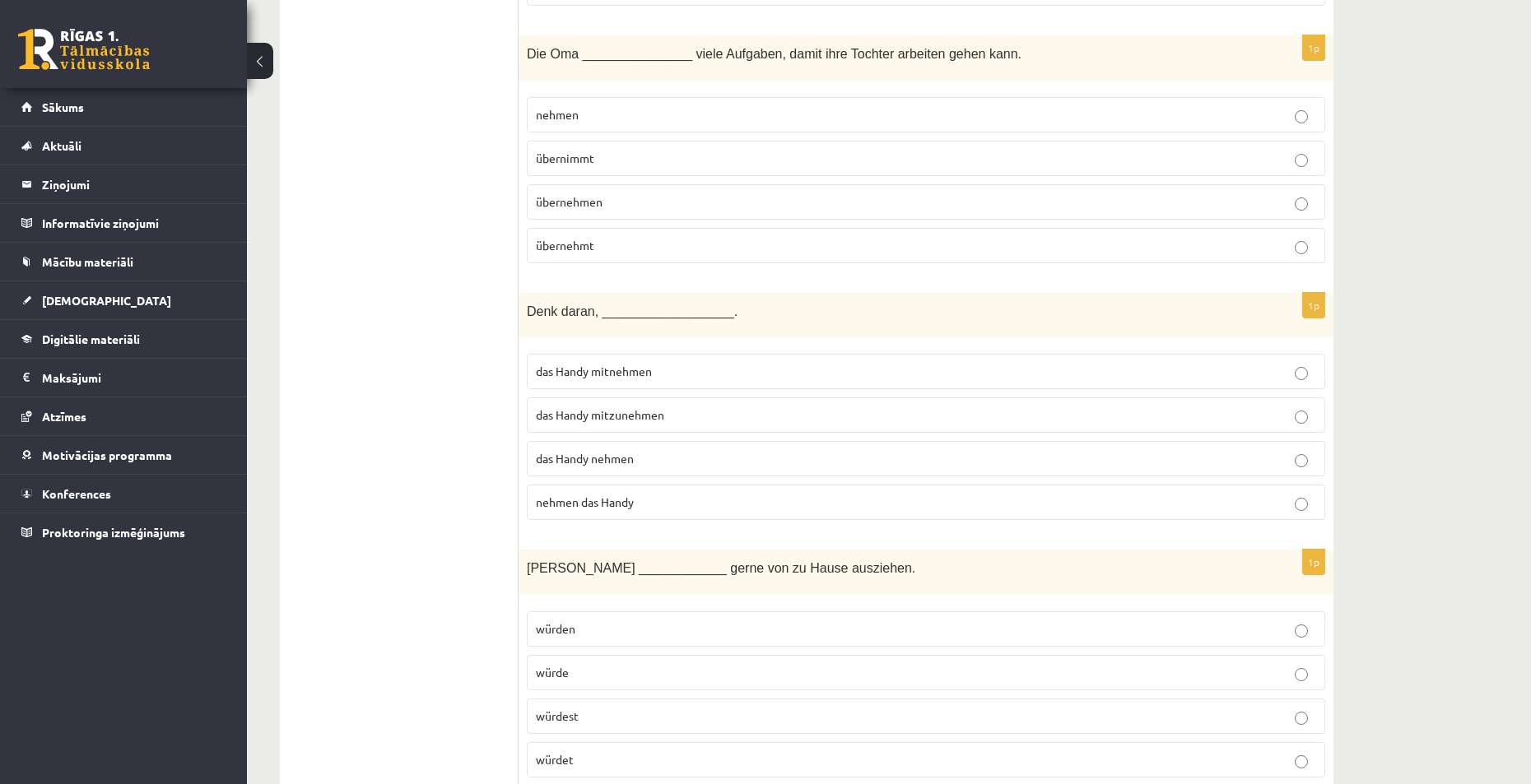
scroll to position [5431, 0]
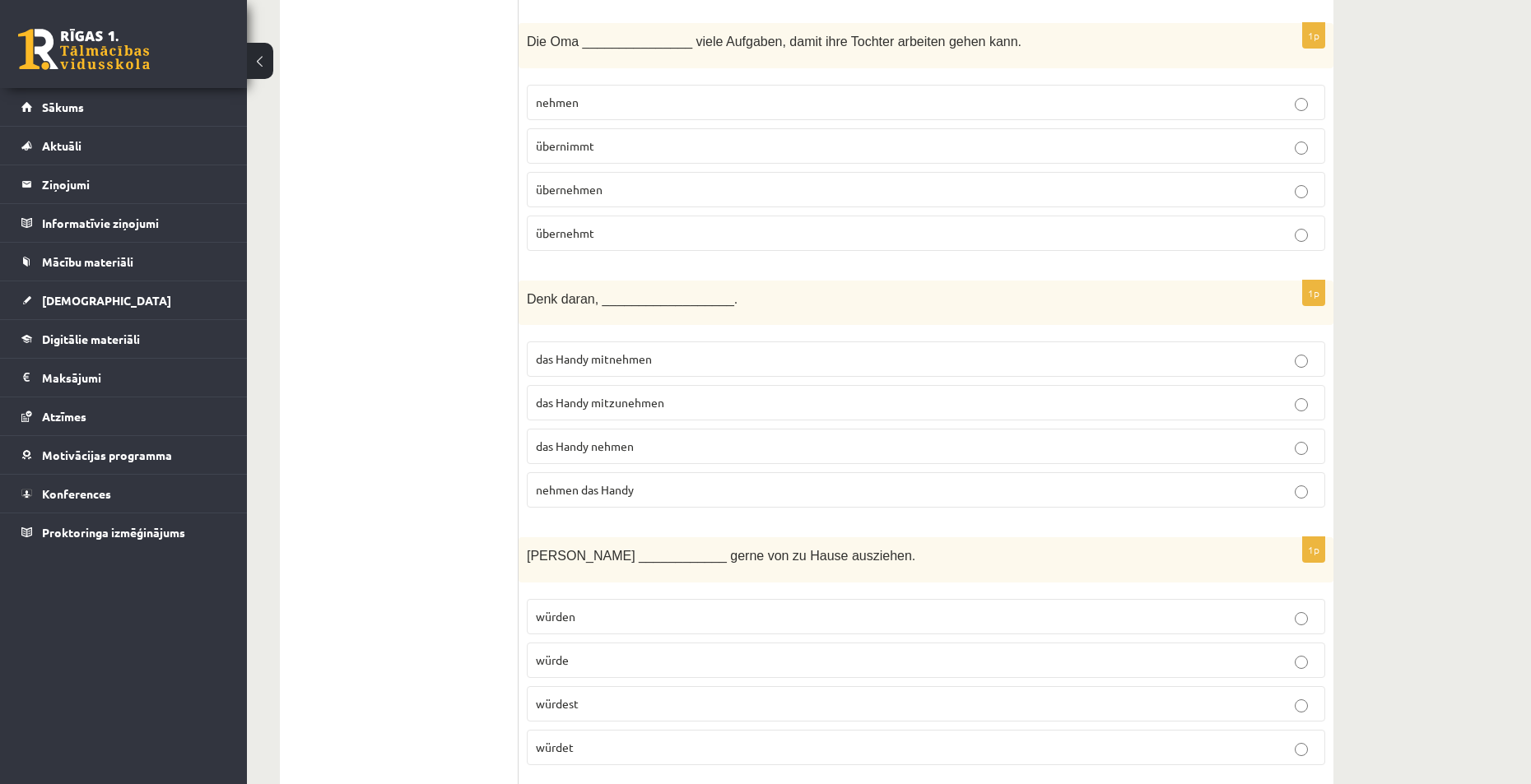
click at [659, 404] on span "das Handy mitzunehmen" at bounding box center [600, 402] width 128 height 15
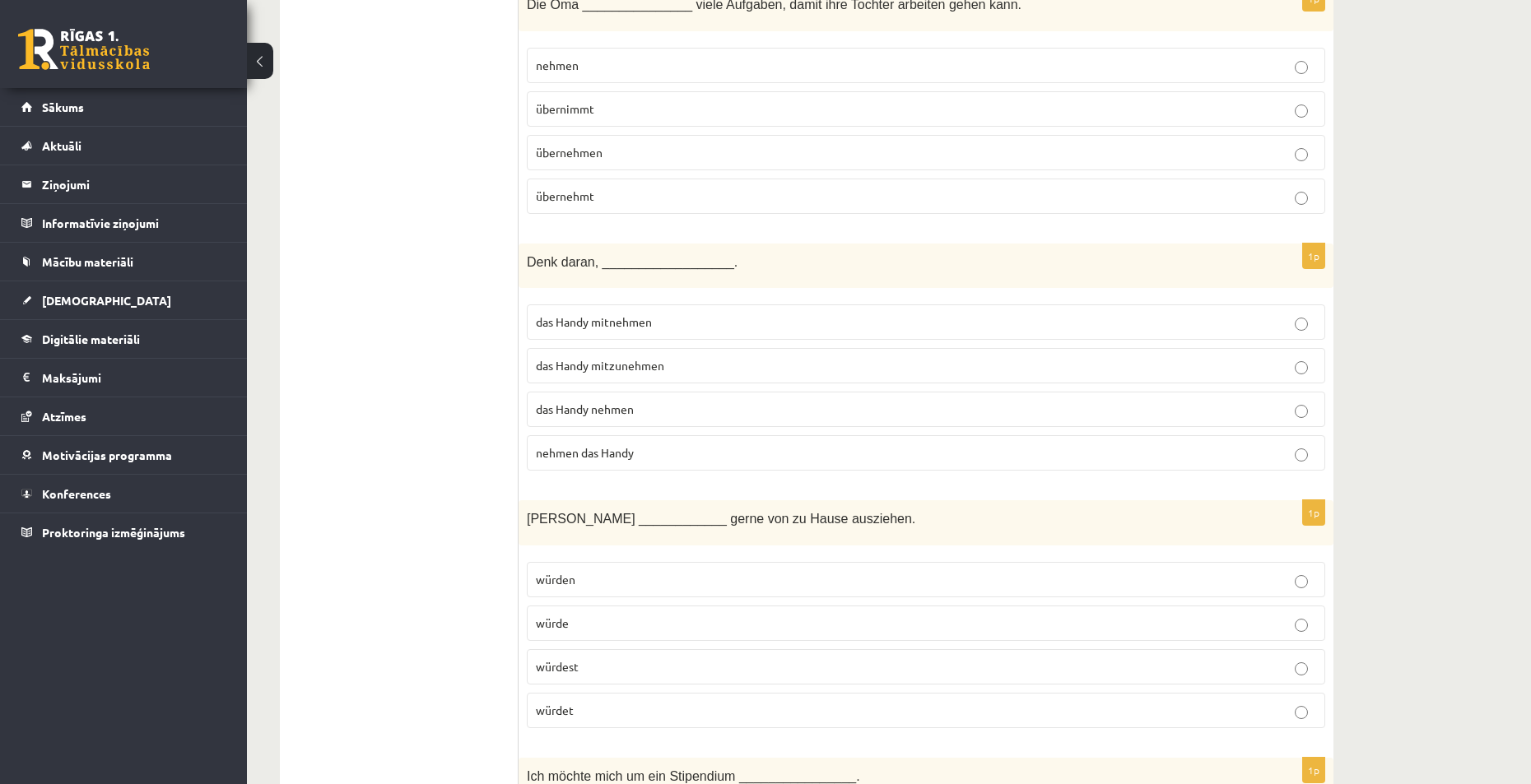
scroll to position [5595, 0]
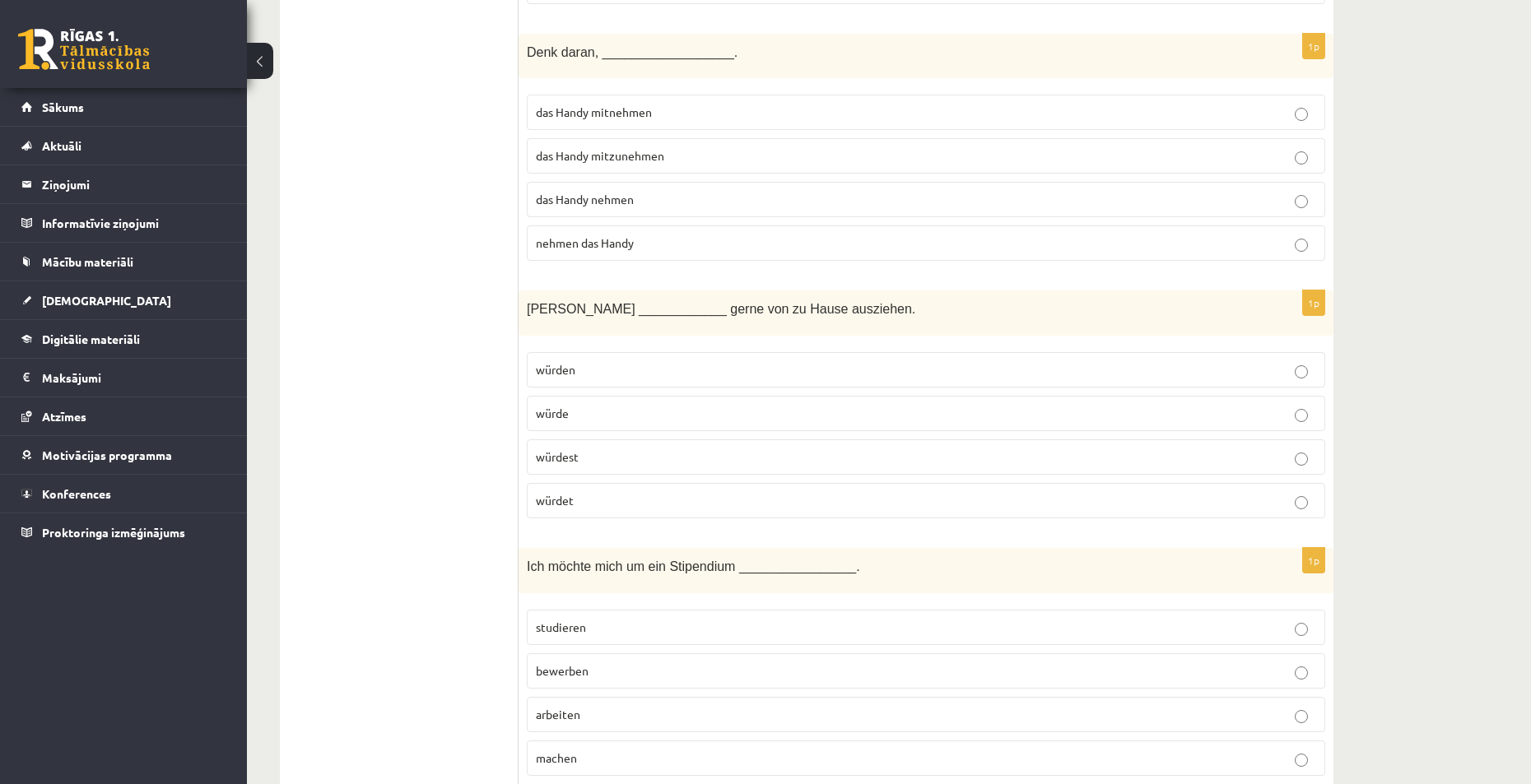
click at [604, 411] on p "würde" at bounding box center [925, 414] width 780 height 18
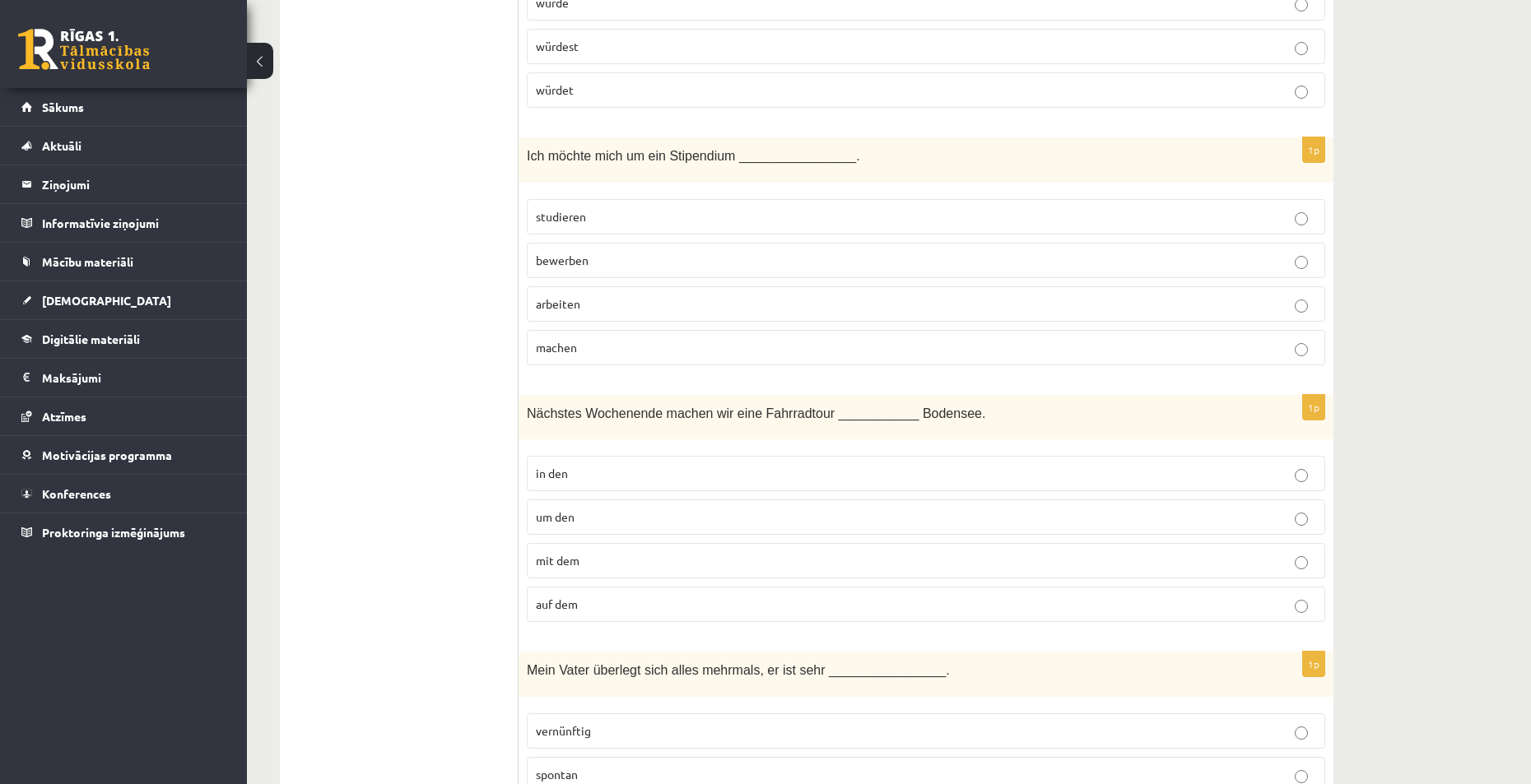
scroll to position [6089, 0]
click at [628, 255] on p "bewerben" at bounding box center [925, 259] width 780 height 18
click at [606, 516] on p "um den" at bounding box center [925, 517] width 780 height 18
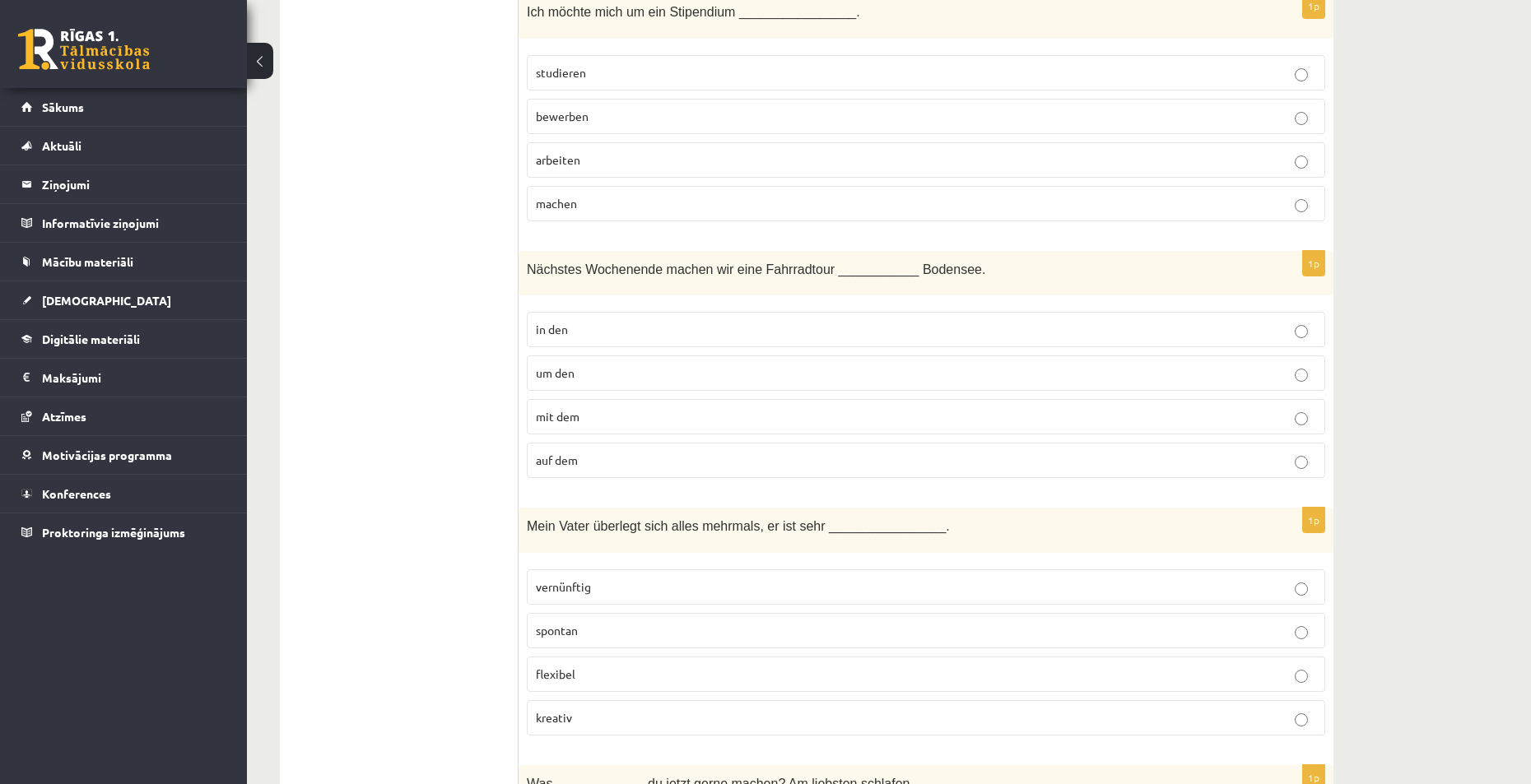
scroll to position [6253, 0]
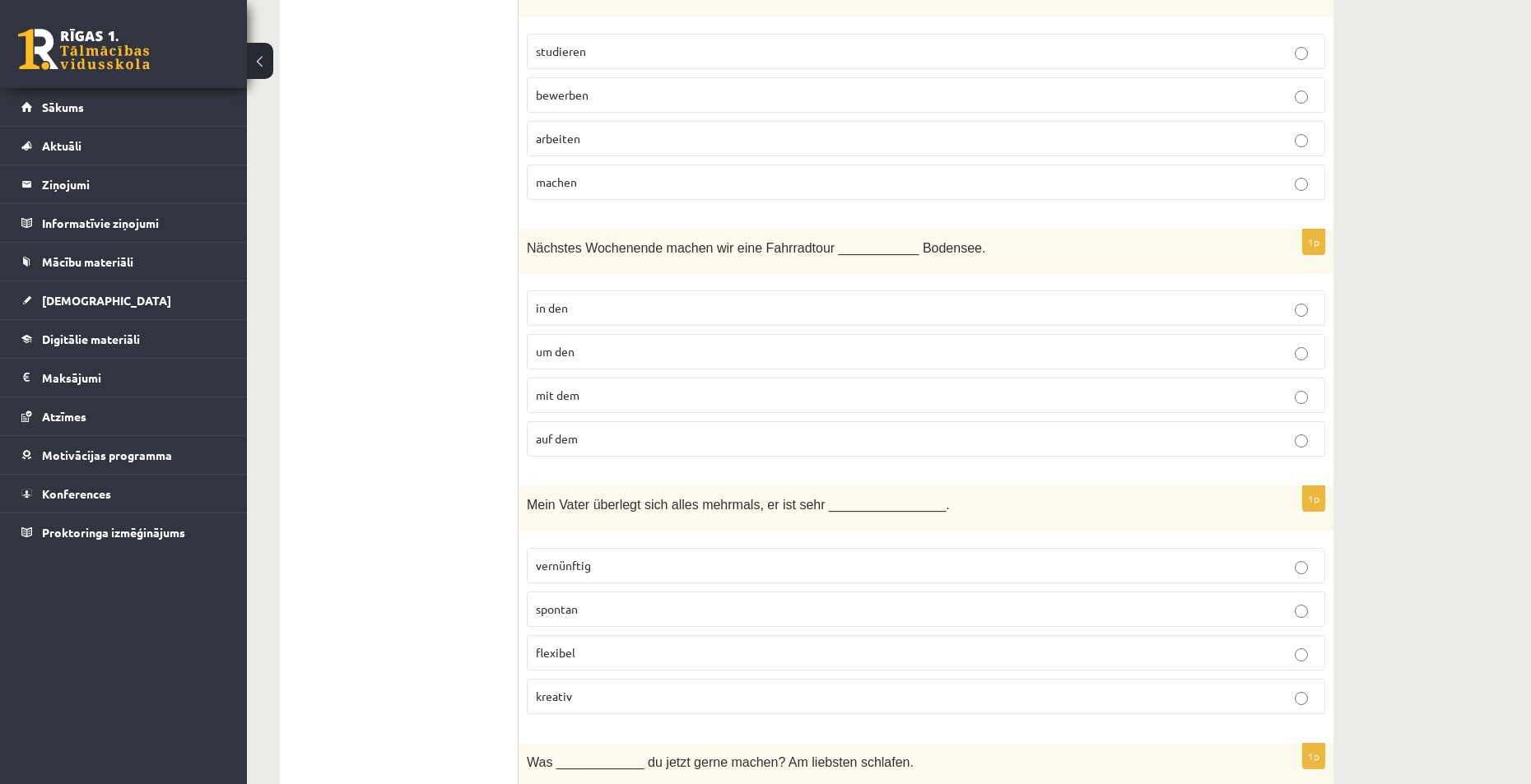
click at [603, 565] on p "vernünftig" at bounding box center [925, 566] width 780 height 18
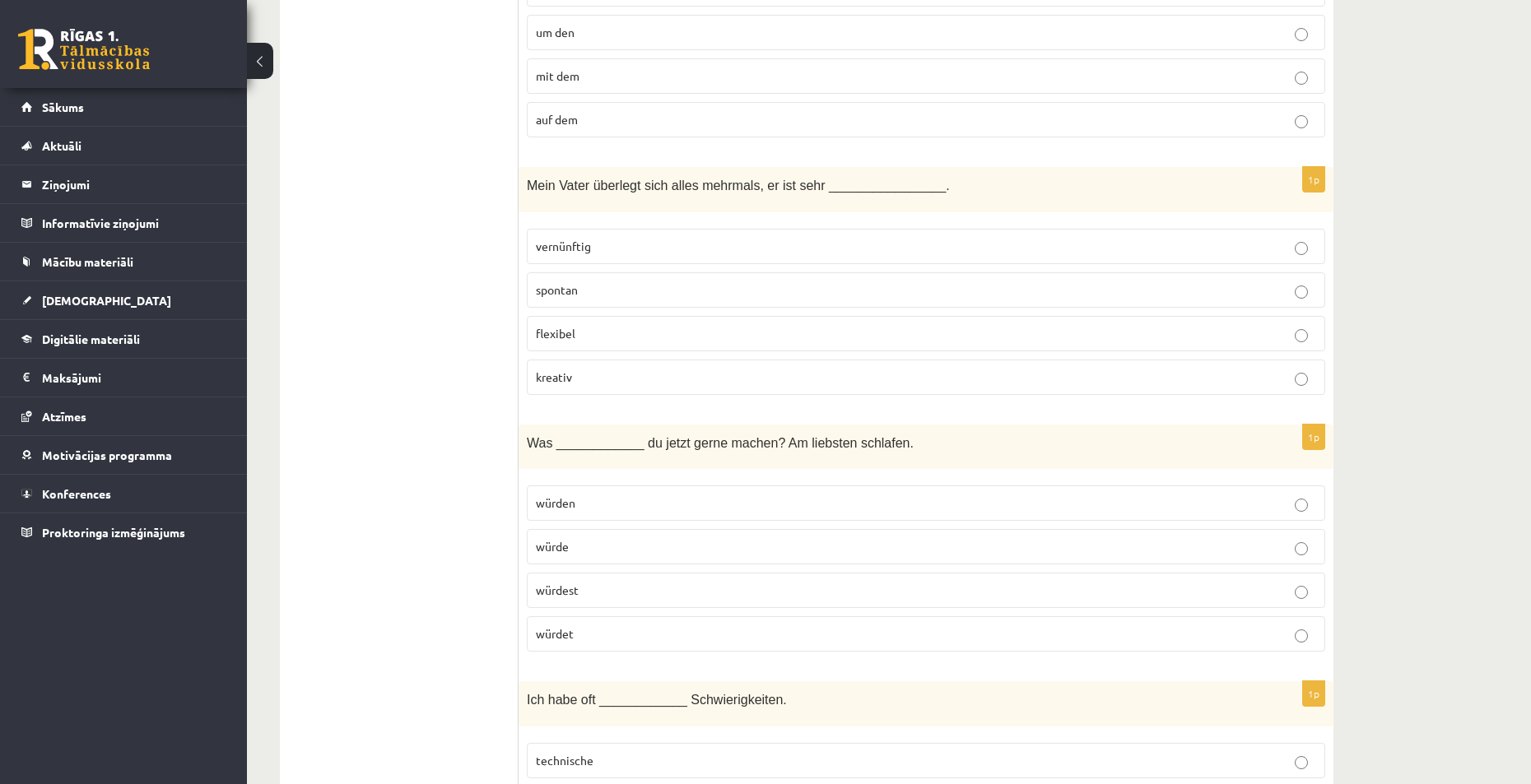
scroll to position [6583, 0]
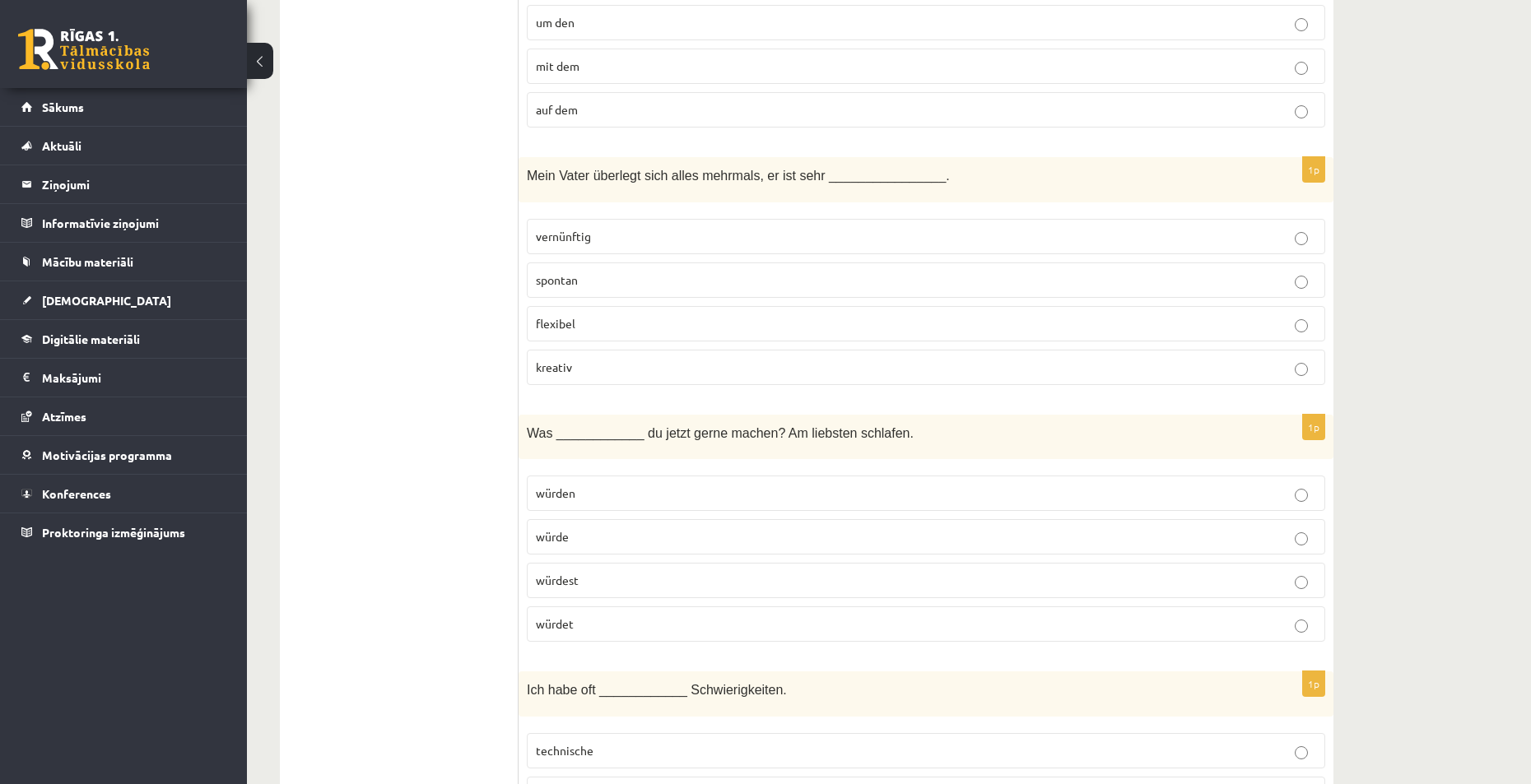
click at [622, 581] on p "würdest" at bounding box center [925, 581] width 780 height 18
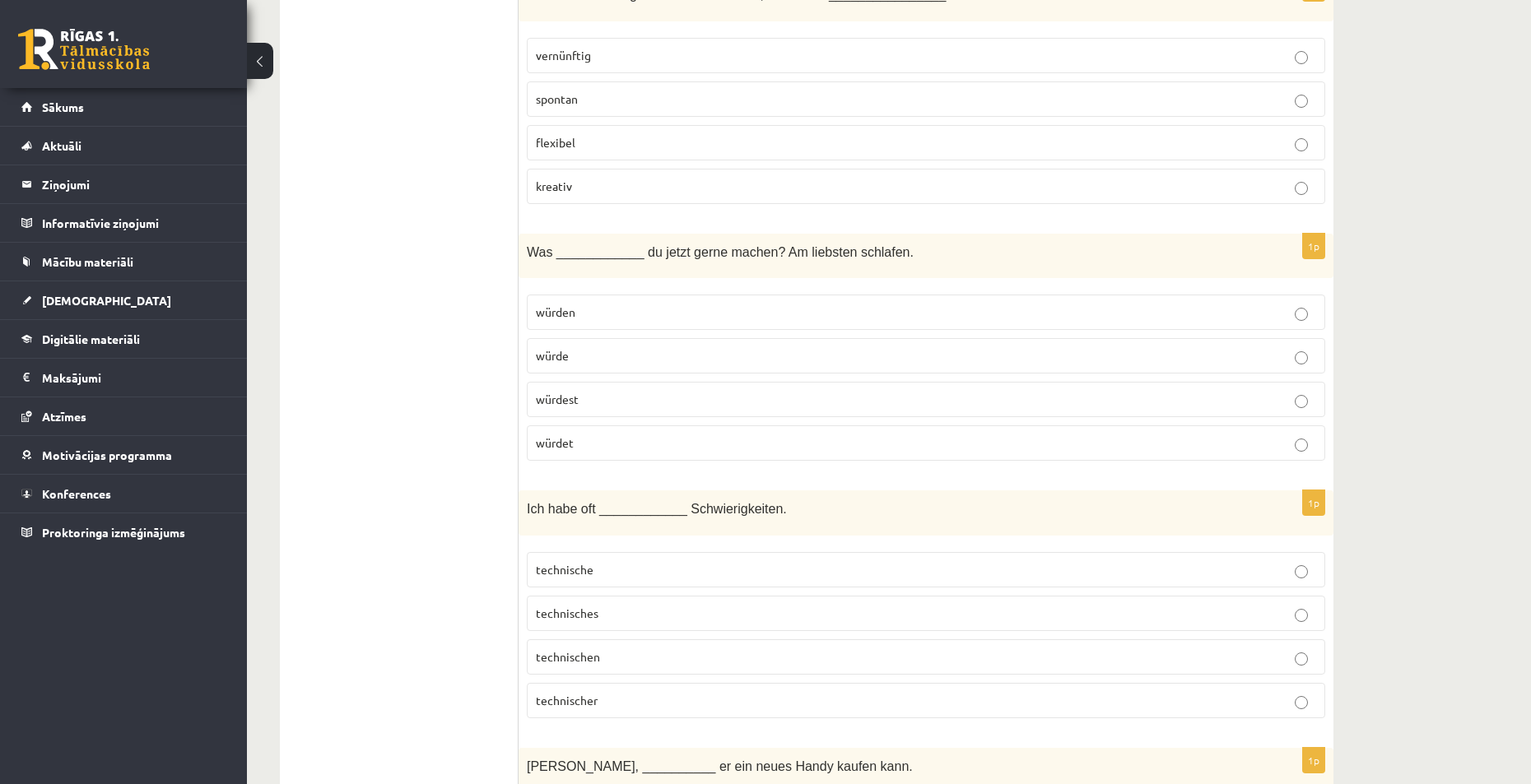
scroll to position [6829, 0]
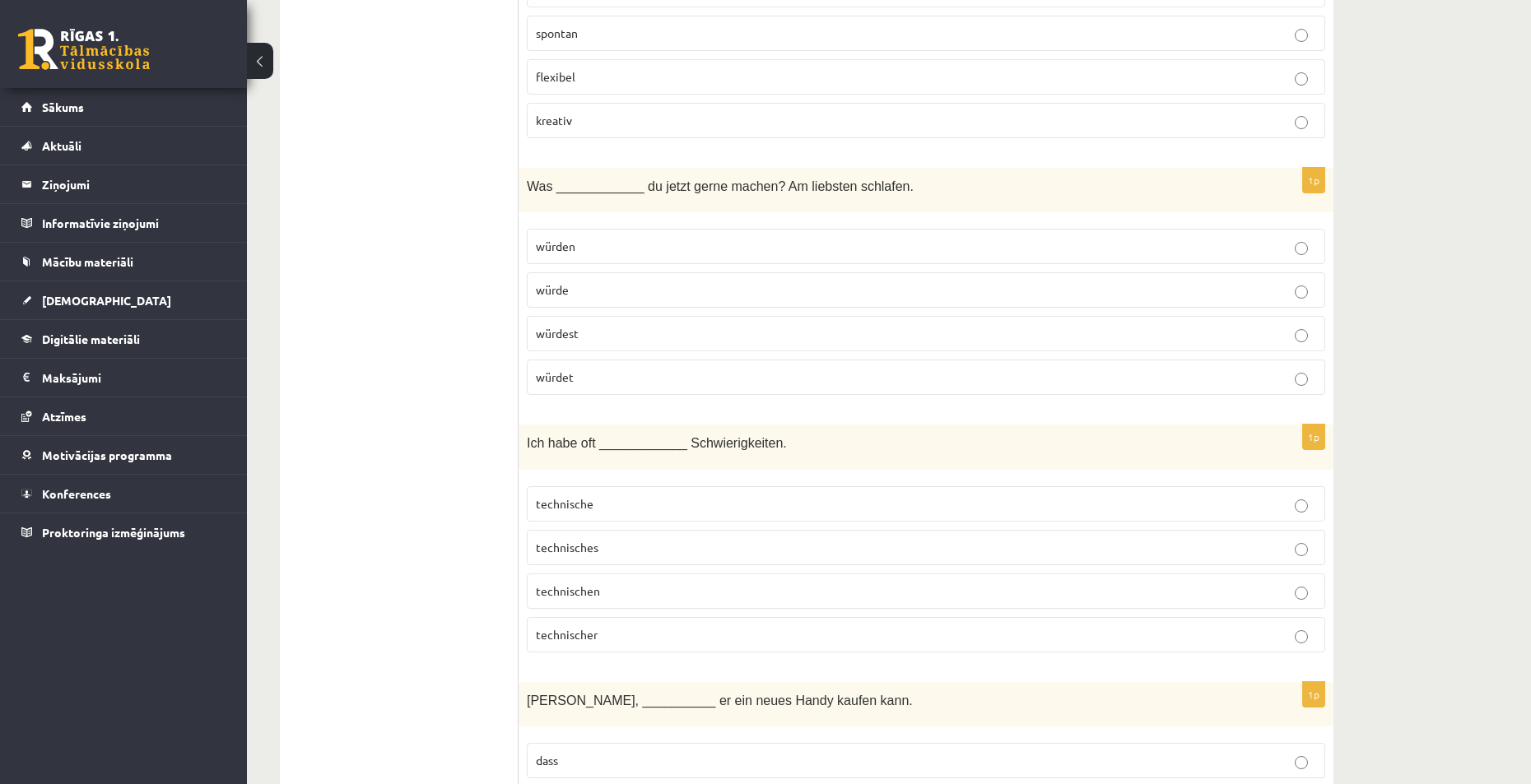
click at [627, 501] on p "technische" at bounding box center [925, 504] width 780 height 18
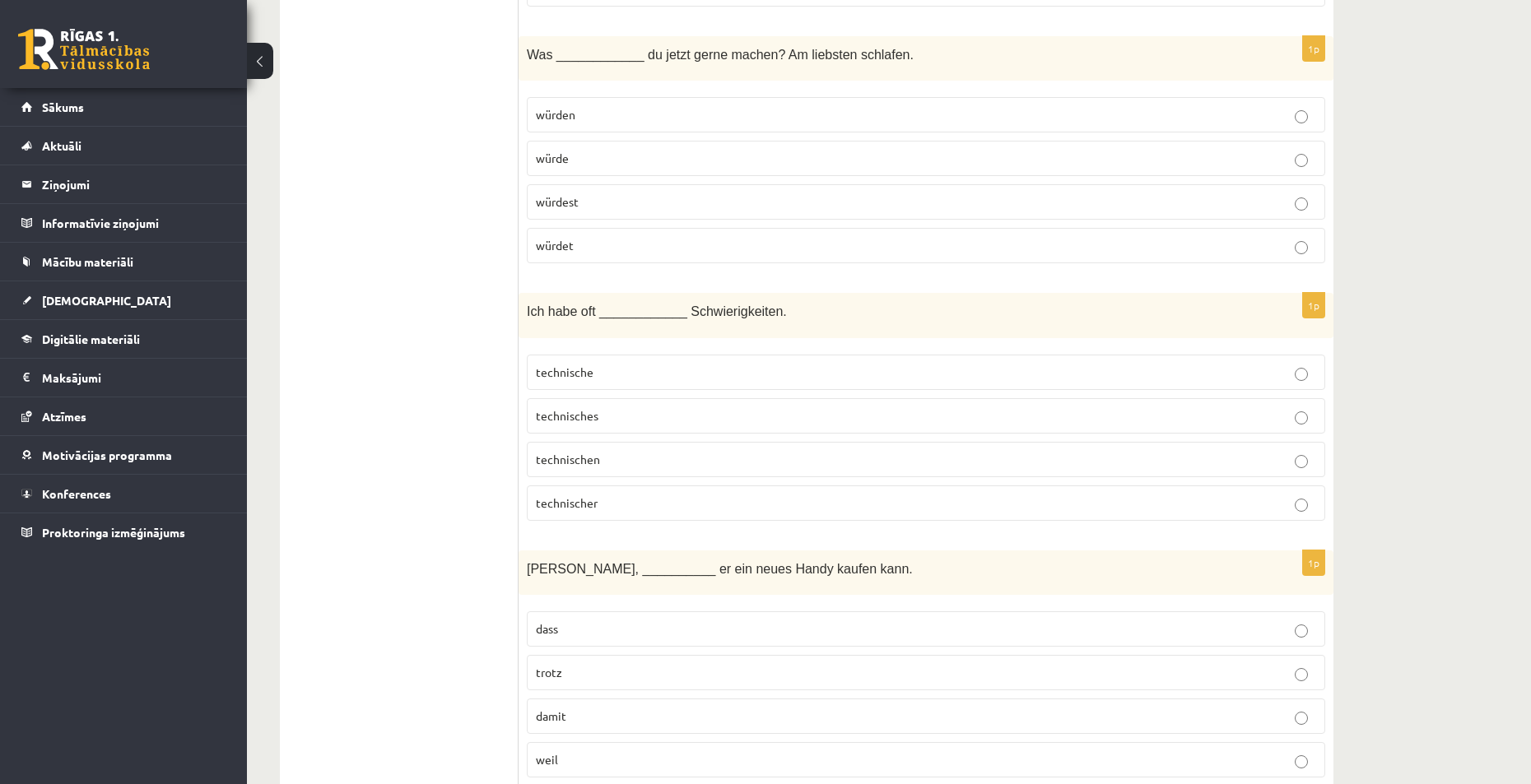
scroll to position [7018, 0]
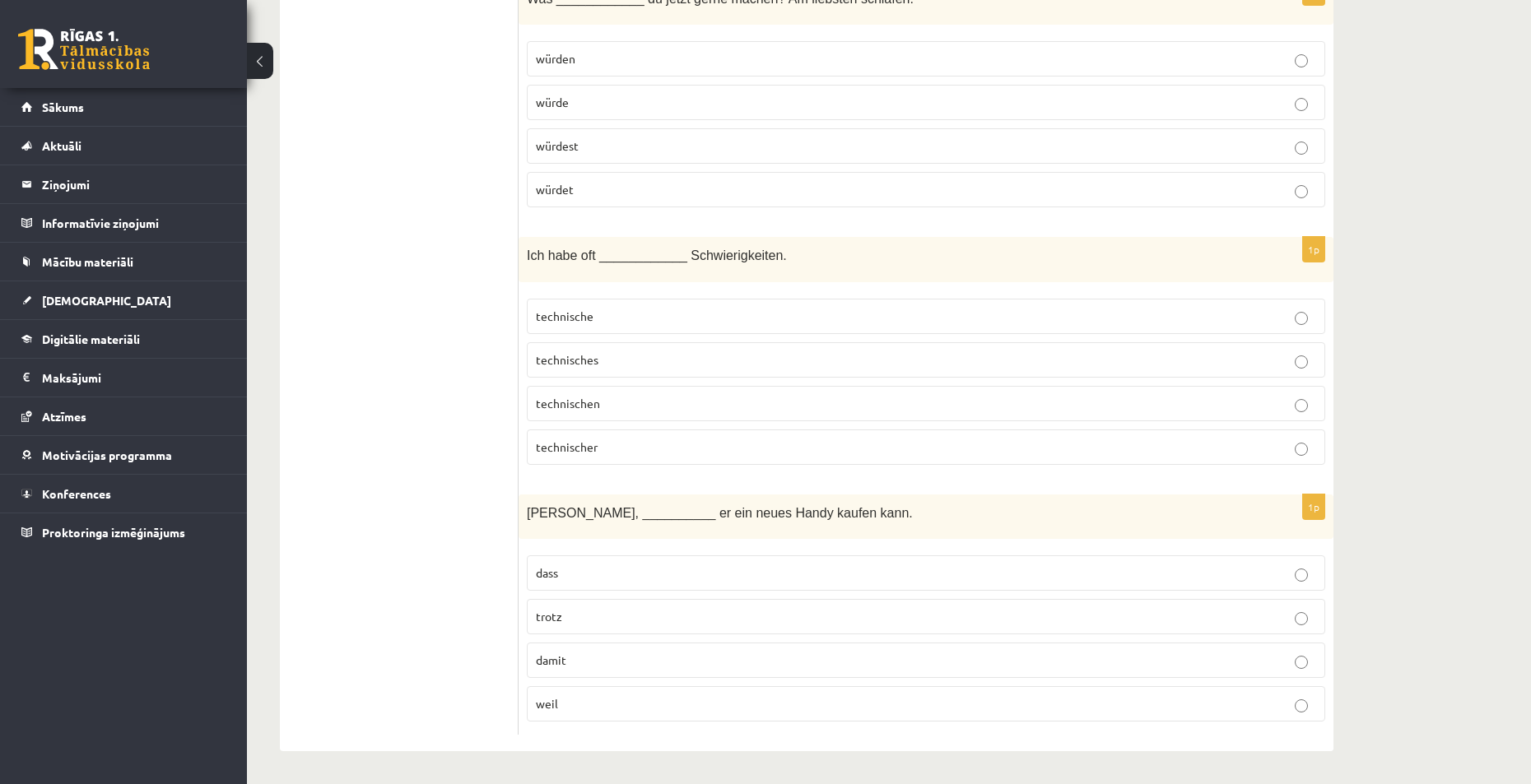
click at [599, 665] on p "damit" at bounding box center [925, 661] width 780 height 18
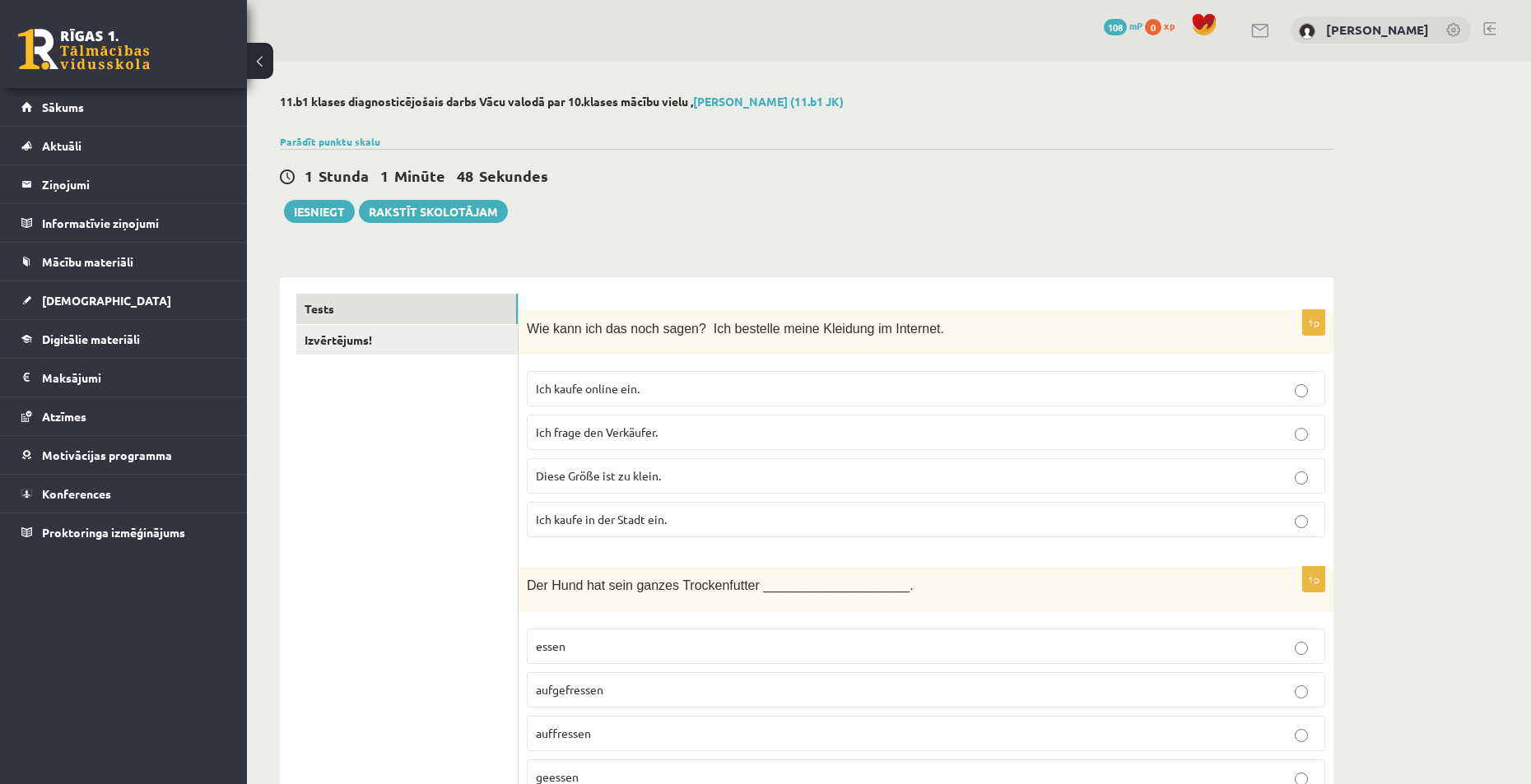
scroll to position [0, 0]
click at [311, 218] on button "Iesniegt" at bounding box center [320, 212] width 71 height 23
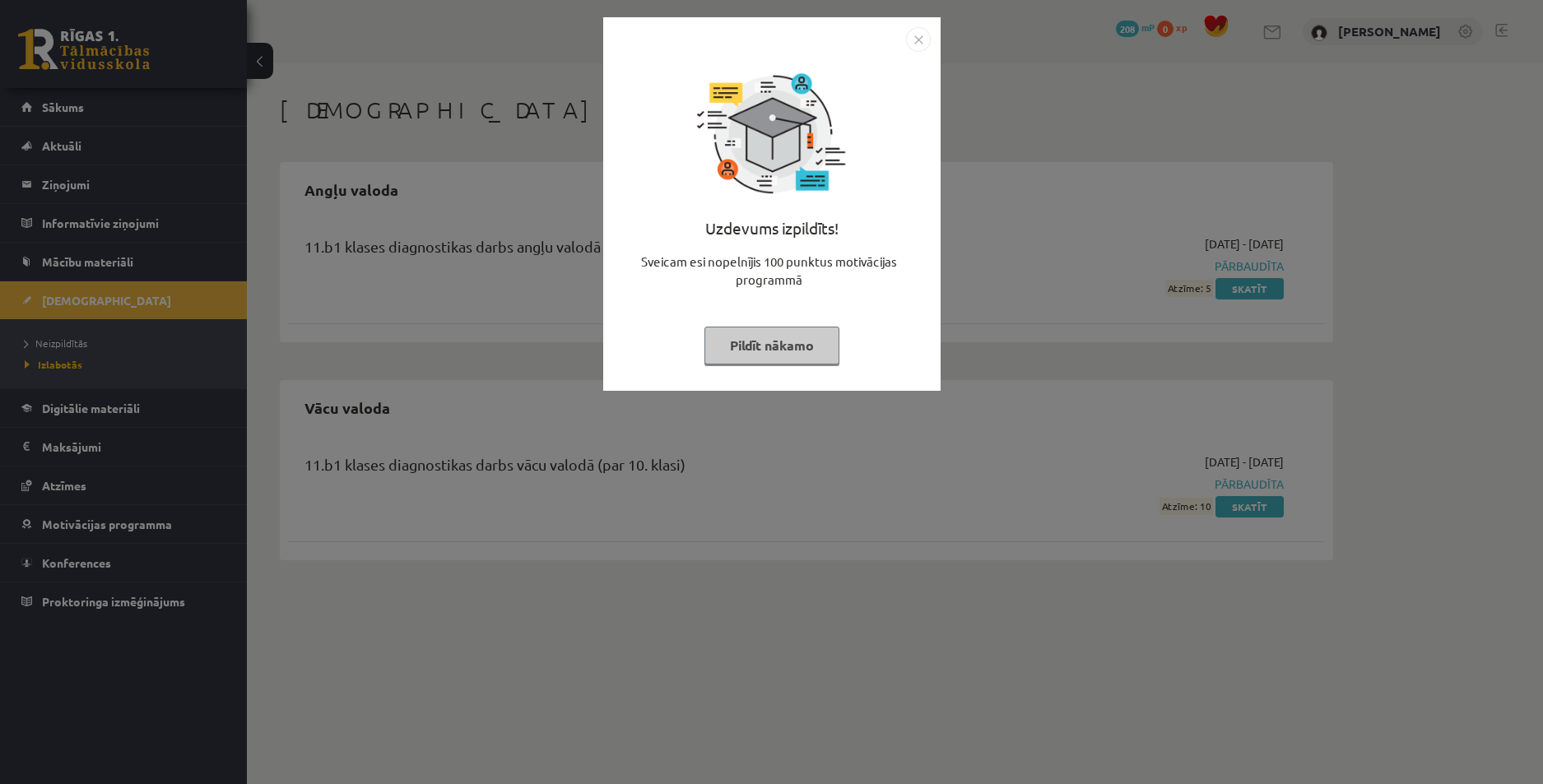
click at [757, 346] on button "Pildīt nākamo" at bounding box center [772, 345] width 135 height 37
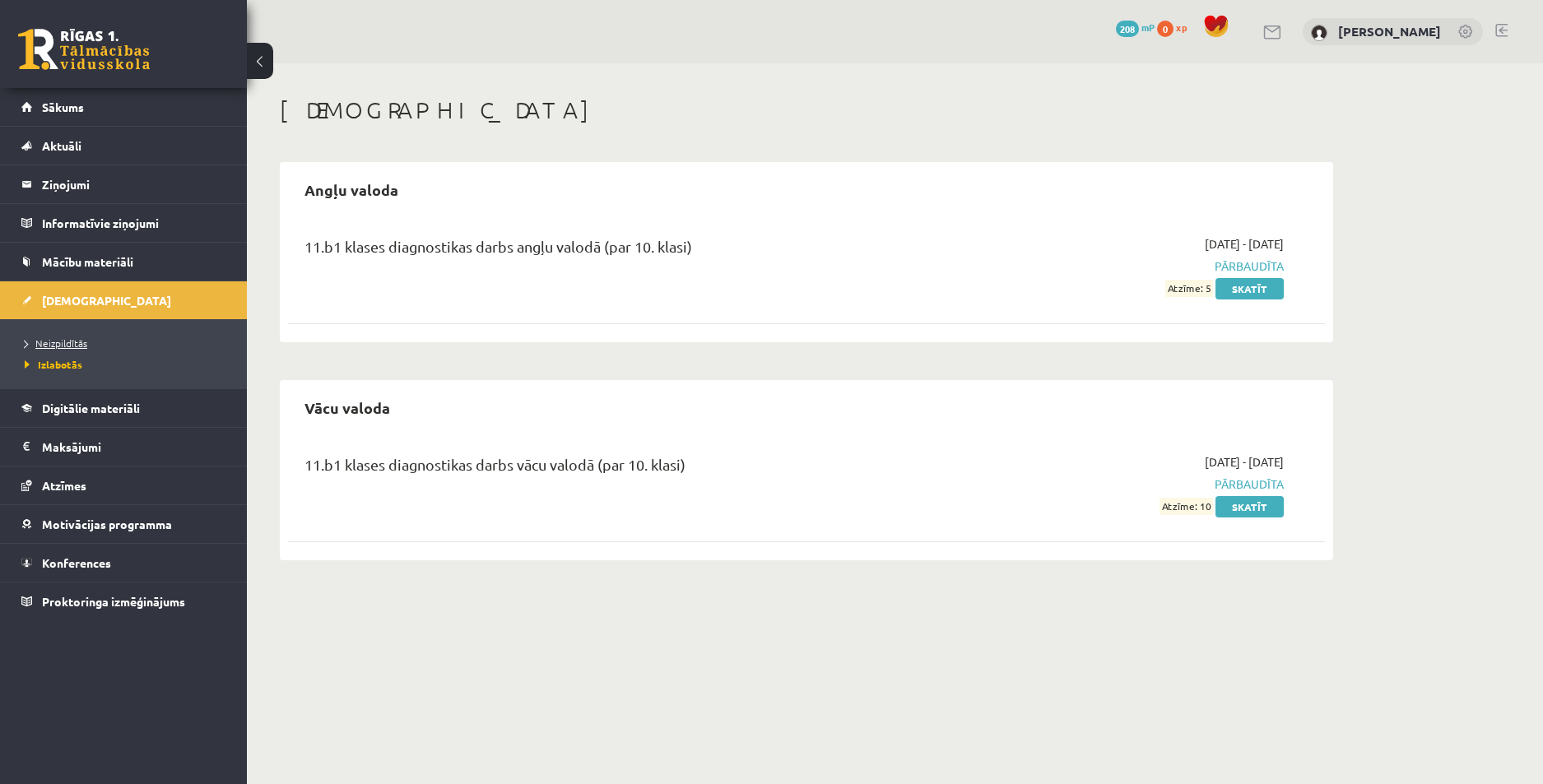
click at [66, 343] on span "Neizpildītās" at bounding box center [55, 342] width 62 height 13
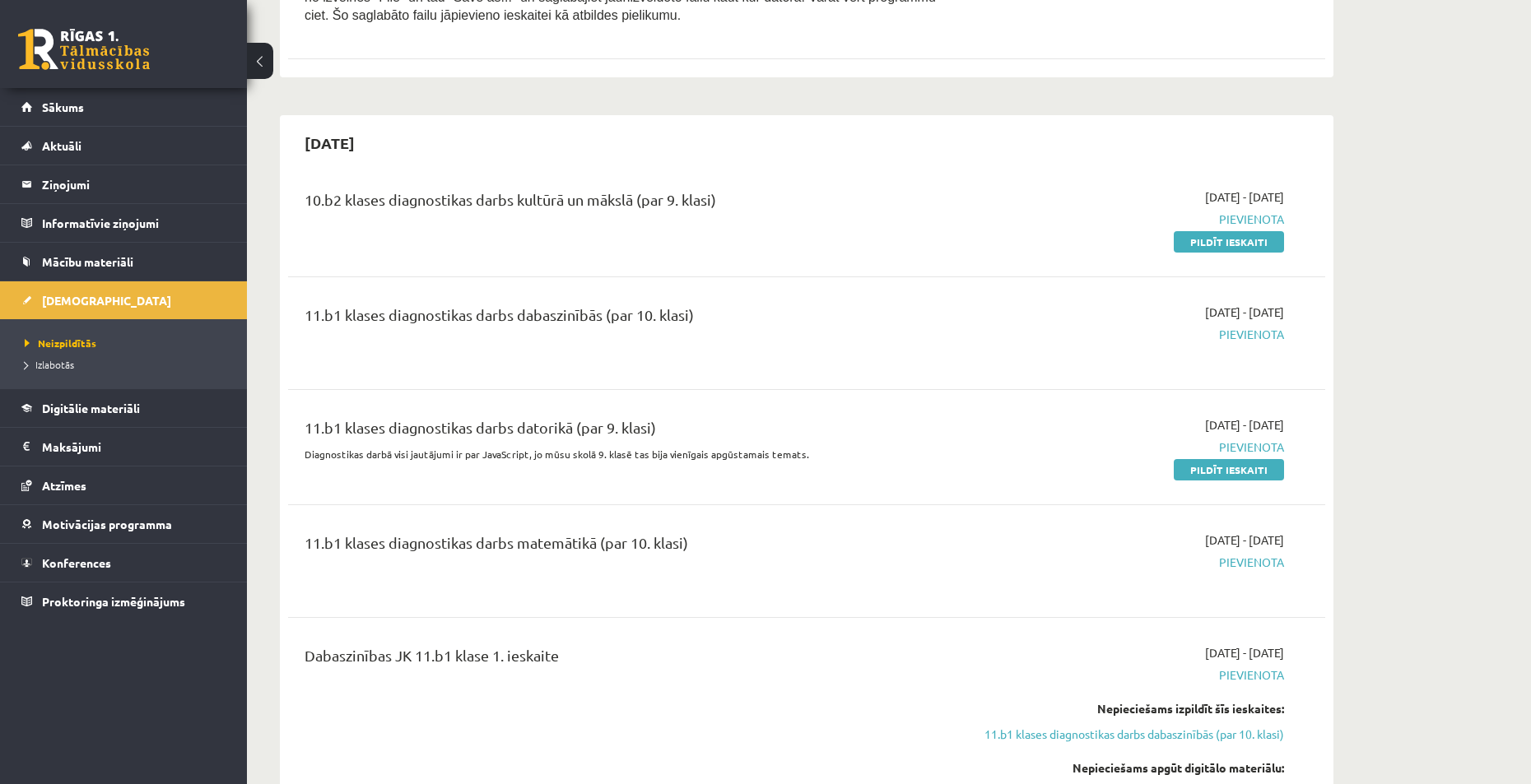
scroll to position [2222, 0]
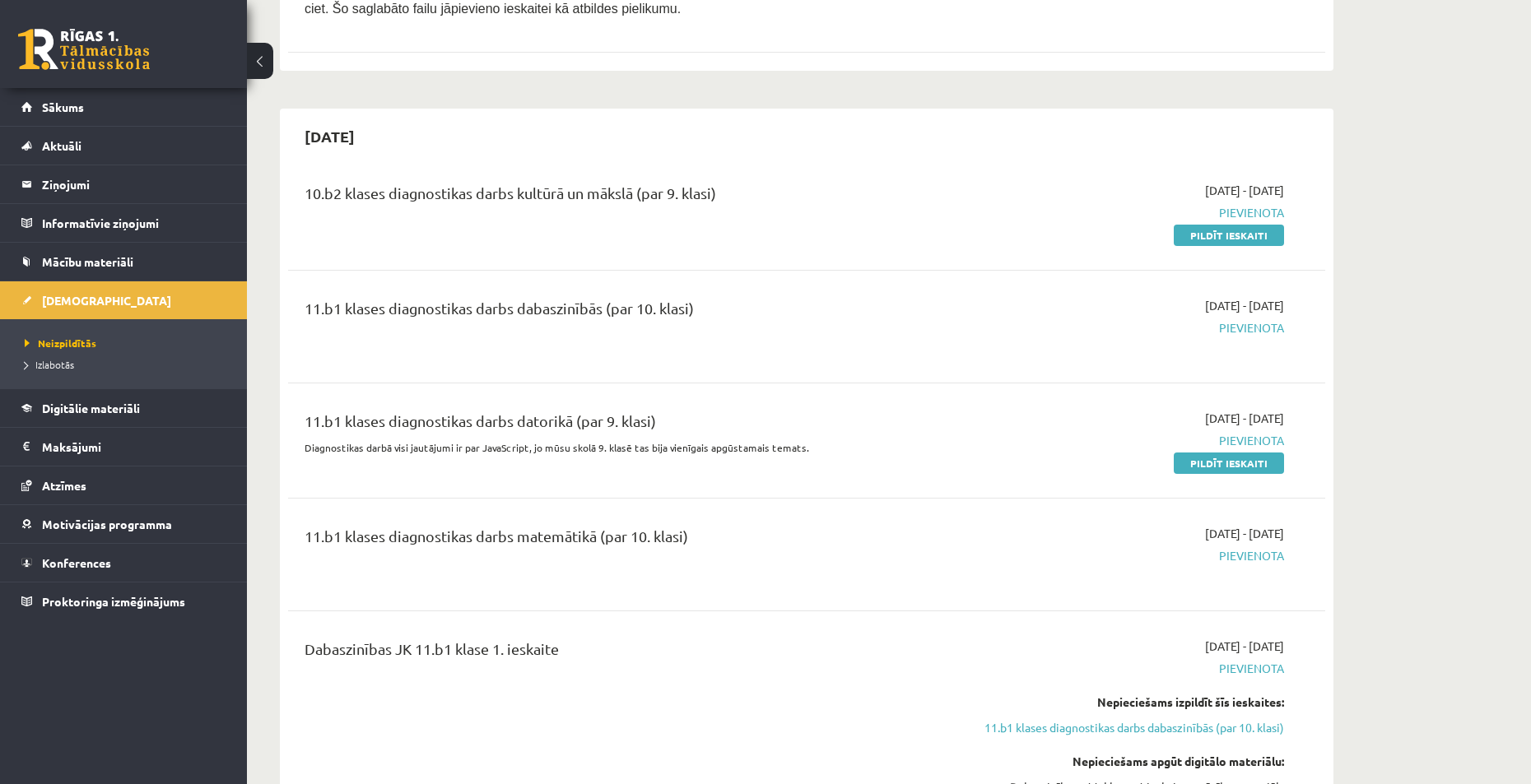
click at [1209, 453] on link "Pildīt ieskaiti" at bounding box center [1229, 463] width 110 height 22
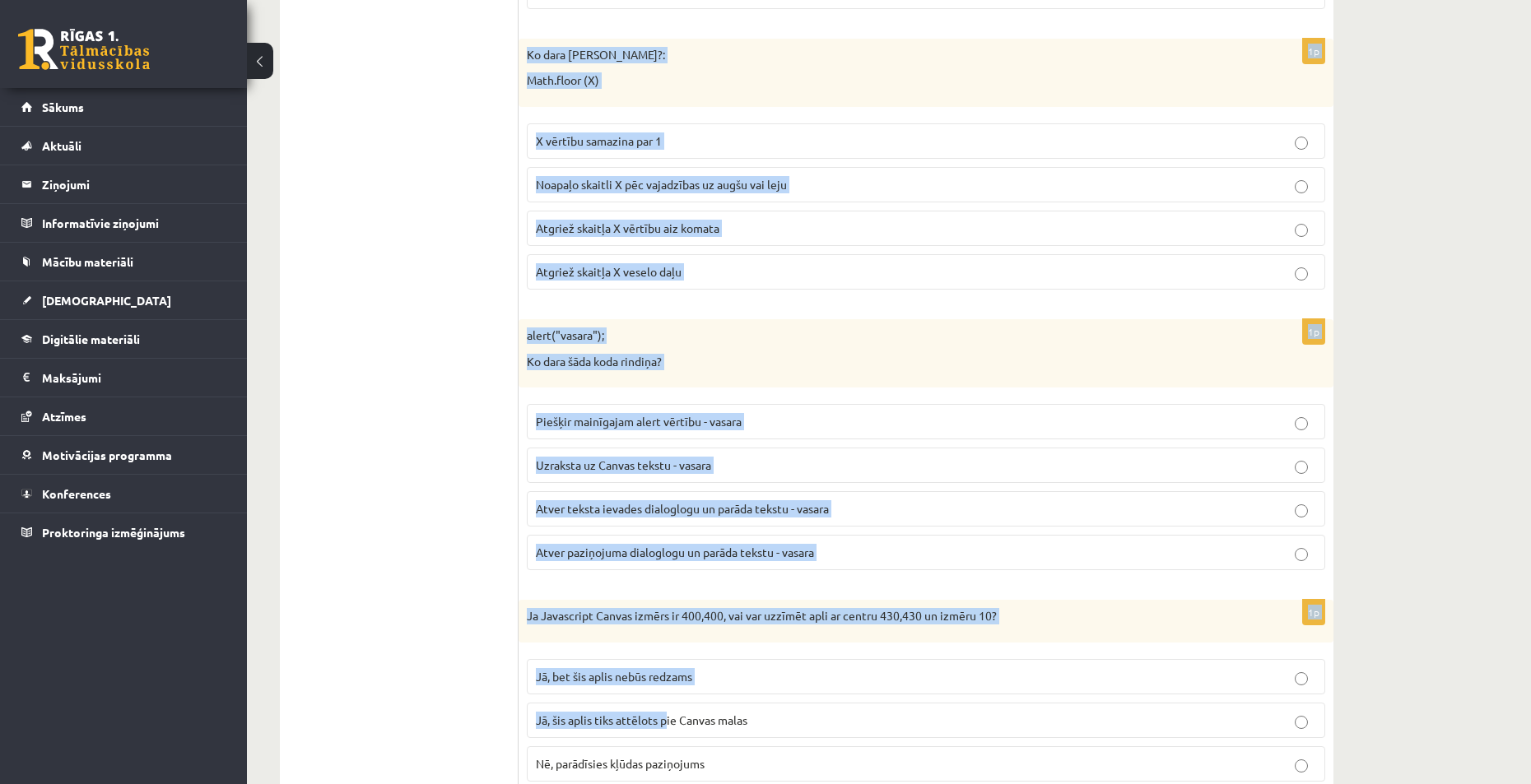
scroll to position [8161, 0]
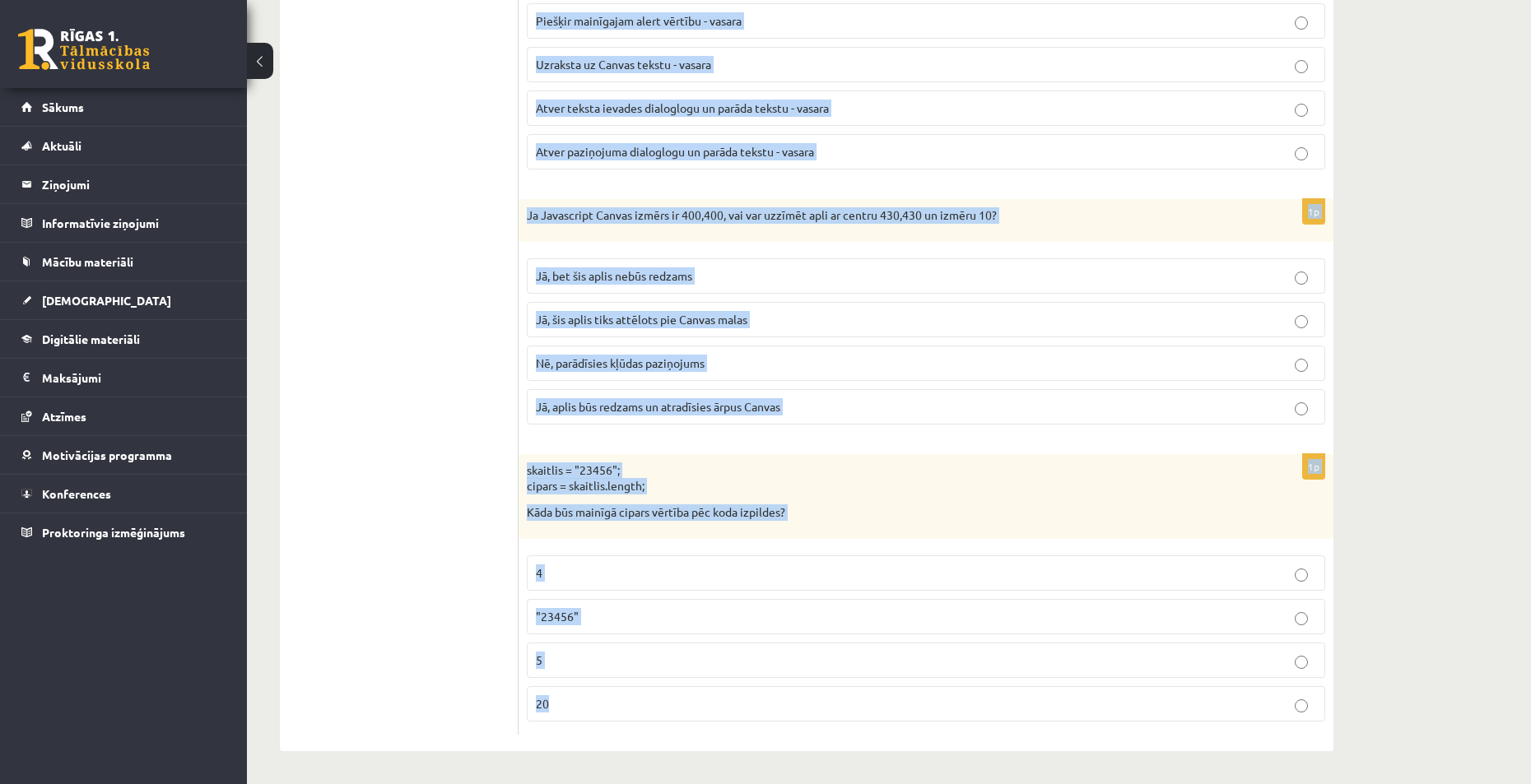
drag, startPoint x: 529, startPoint y: 351, endPoint x: 653, endPoint y: 703, distance: 373.2
copy form "Lore ipsu dolorsita consect Adipis eli seddoe temporin? utl.ETD= mag.aliqu = en…"
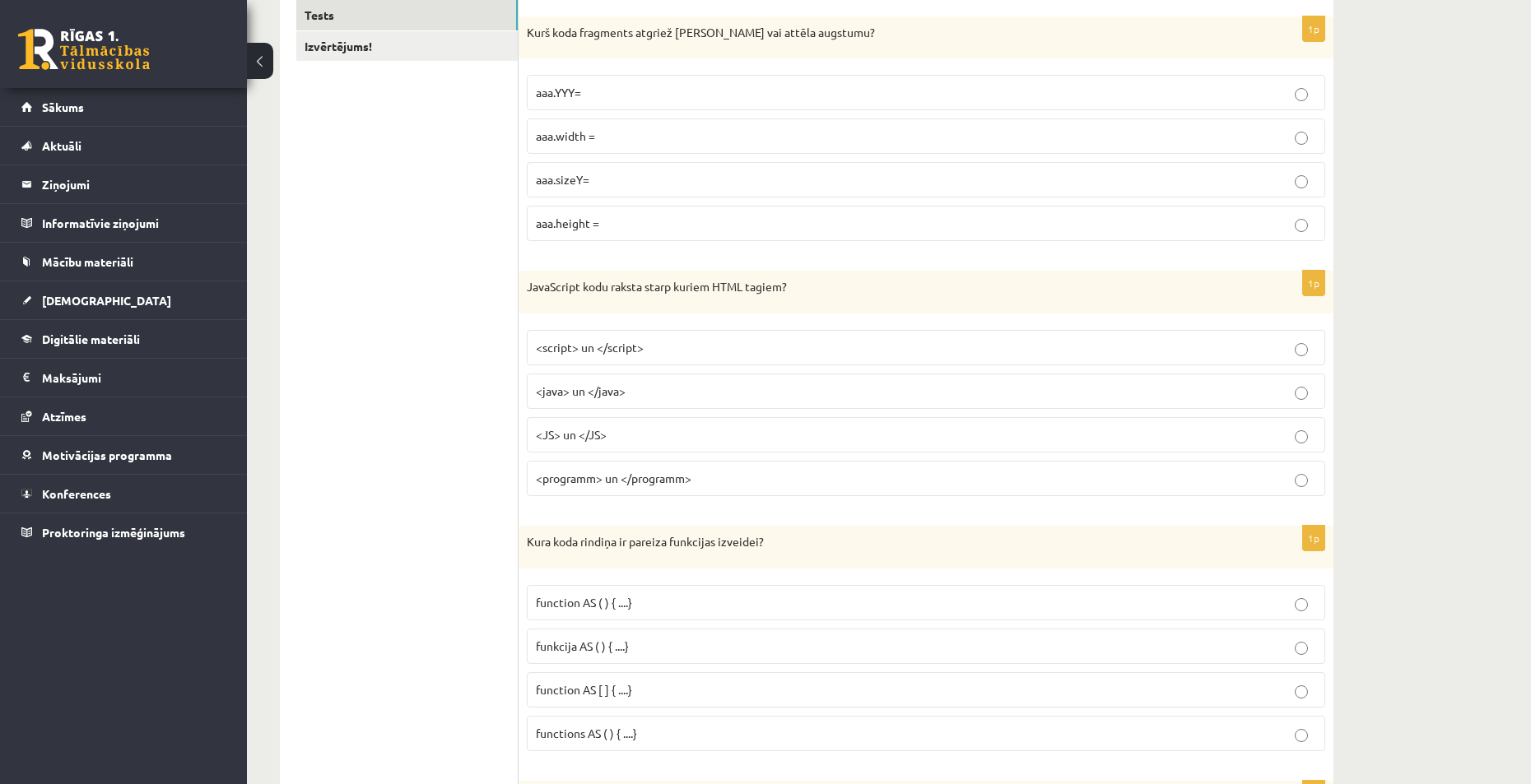
scroll to position [97, 0]
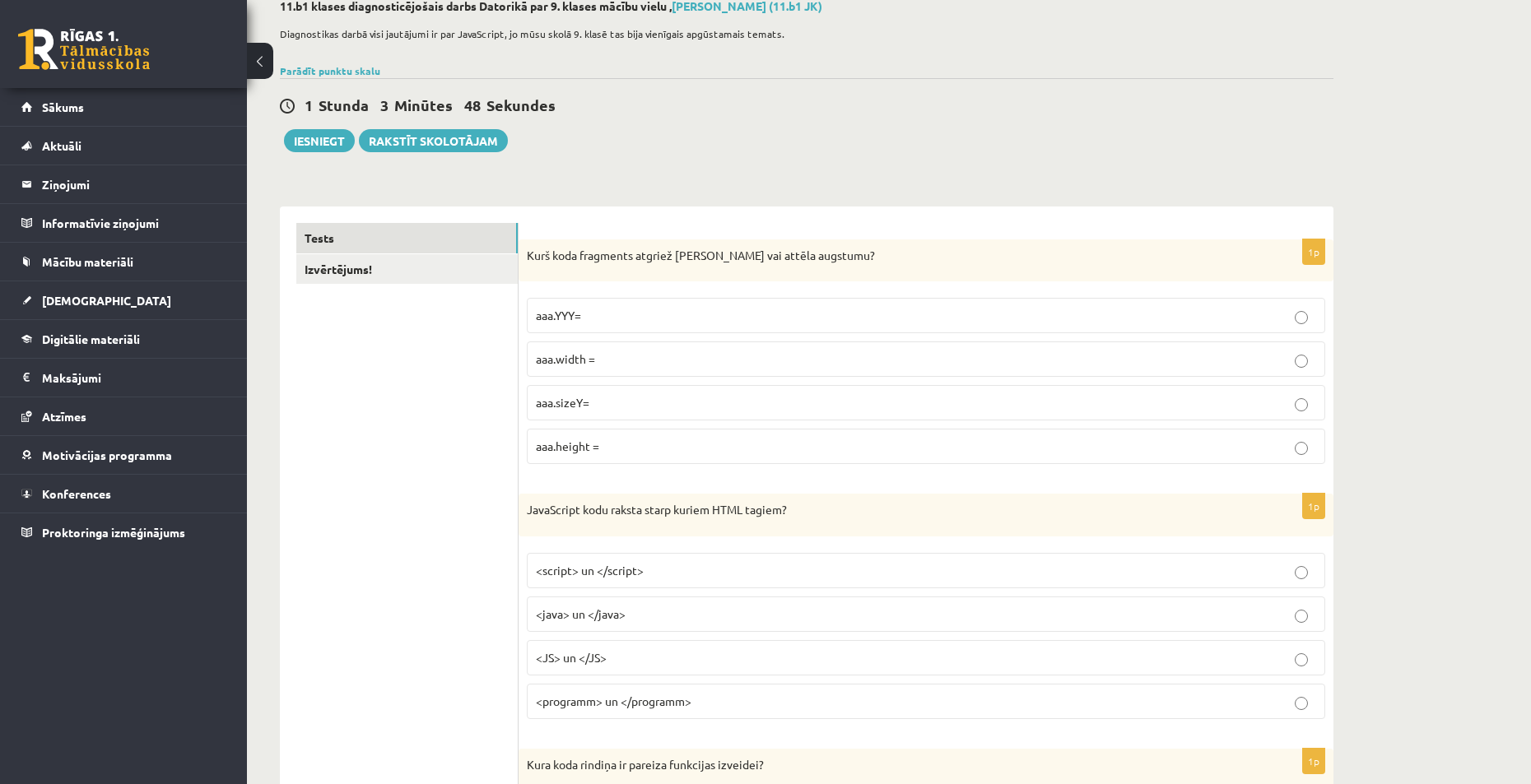
click at [614, 451] on p "aaa.height =" at bounding box center [925, 447] width 780 height 18
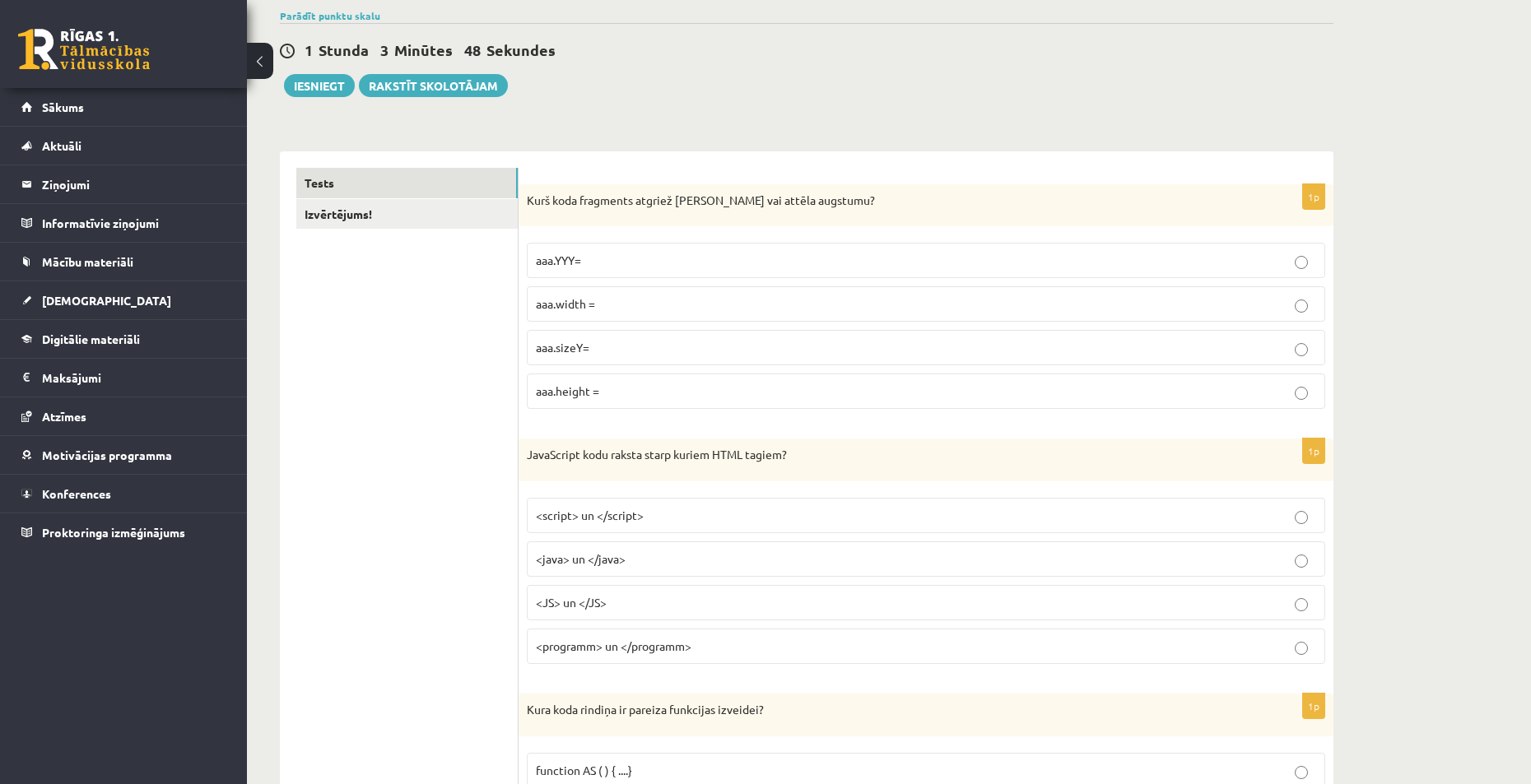
scroll to position [344, 0]
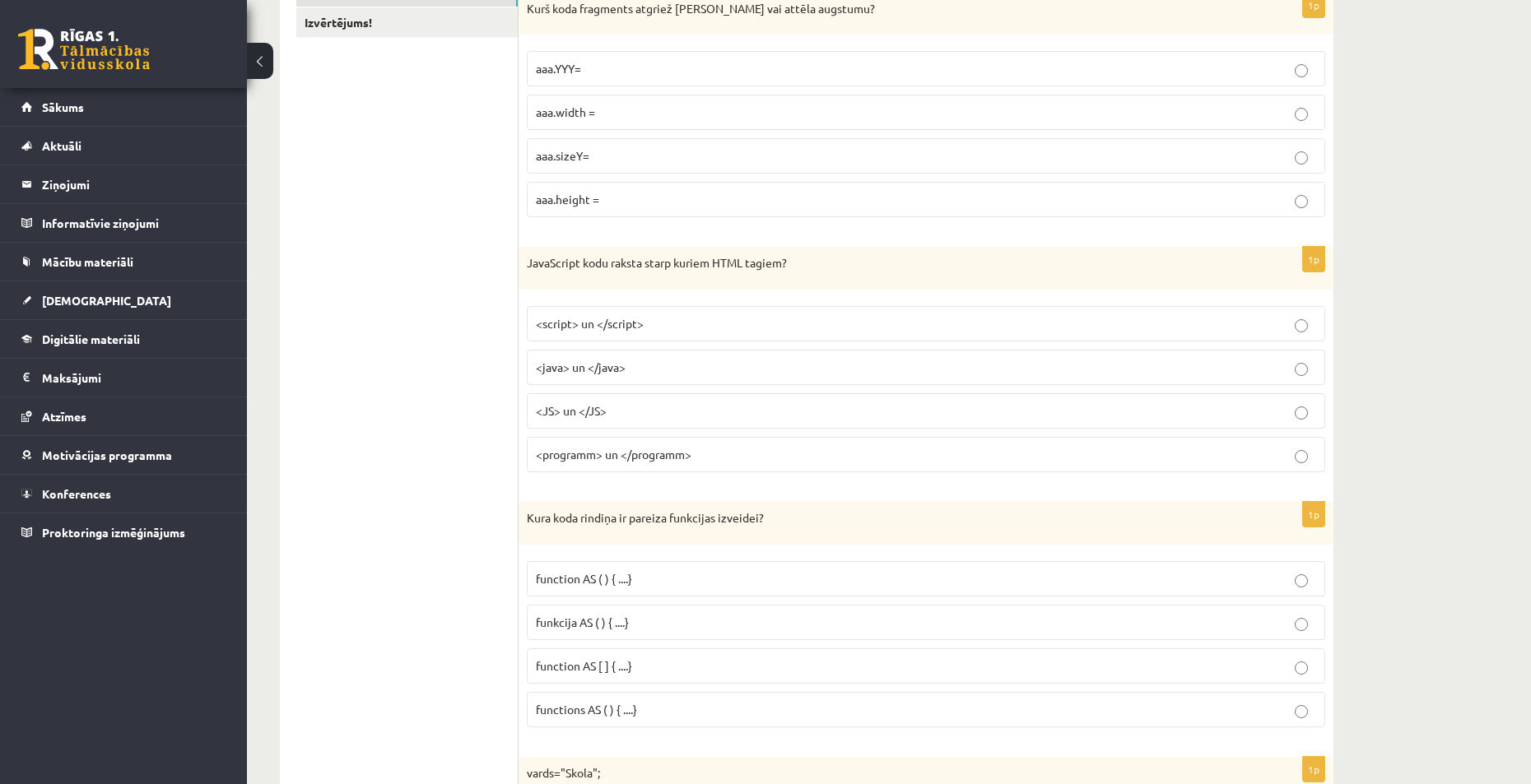
click at [671, 325] on p "<script> un </script>" at bounding box center [925, 324] width 780 height 18
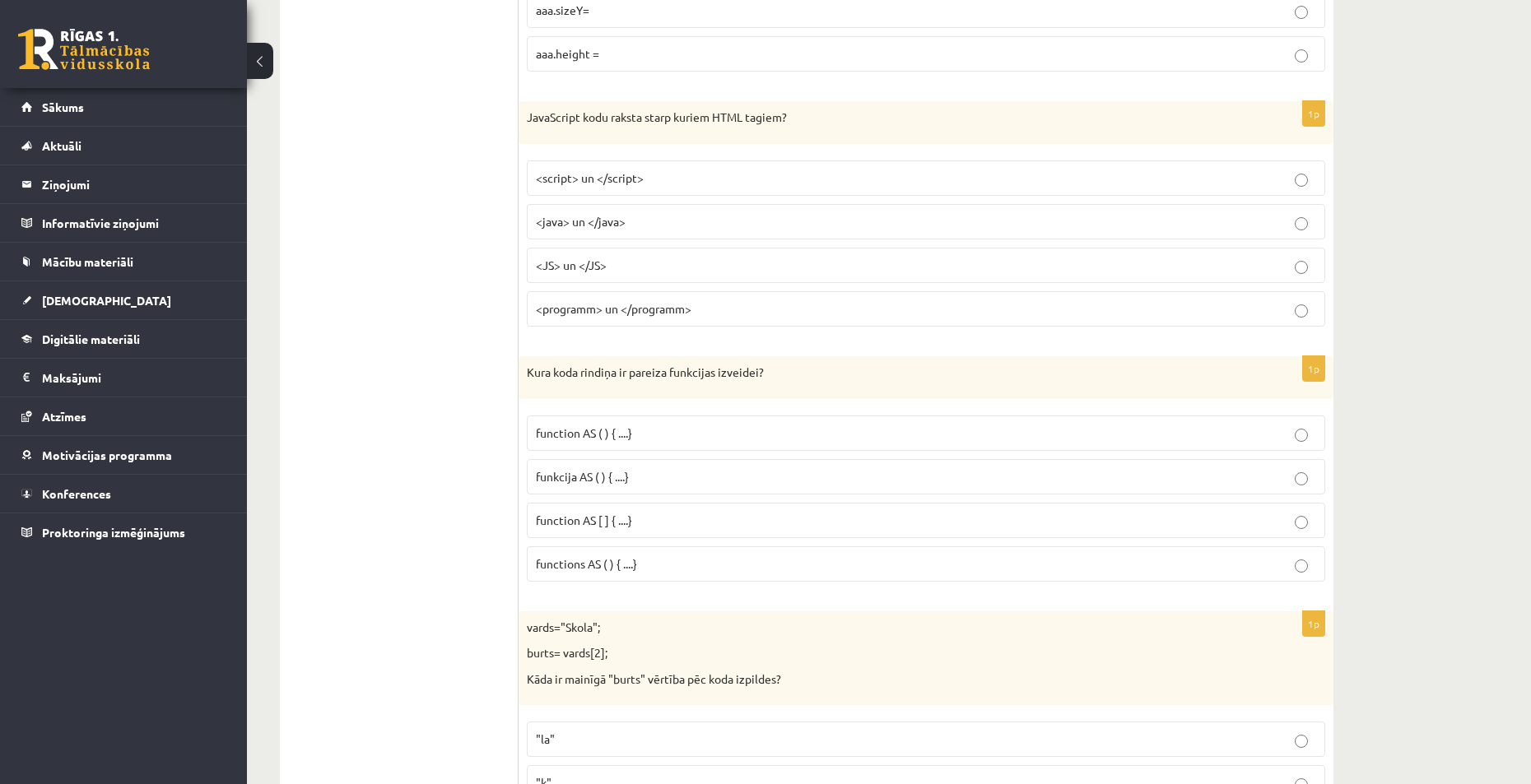
scroll to position [509, 0]
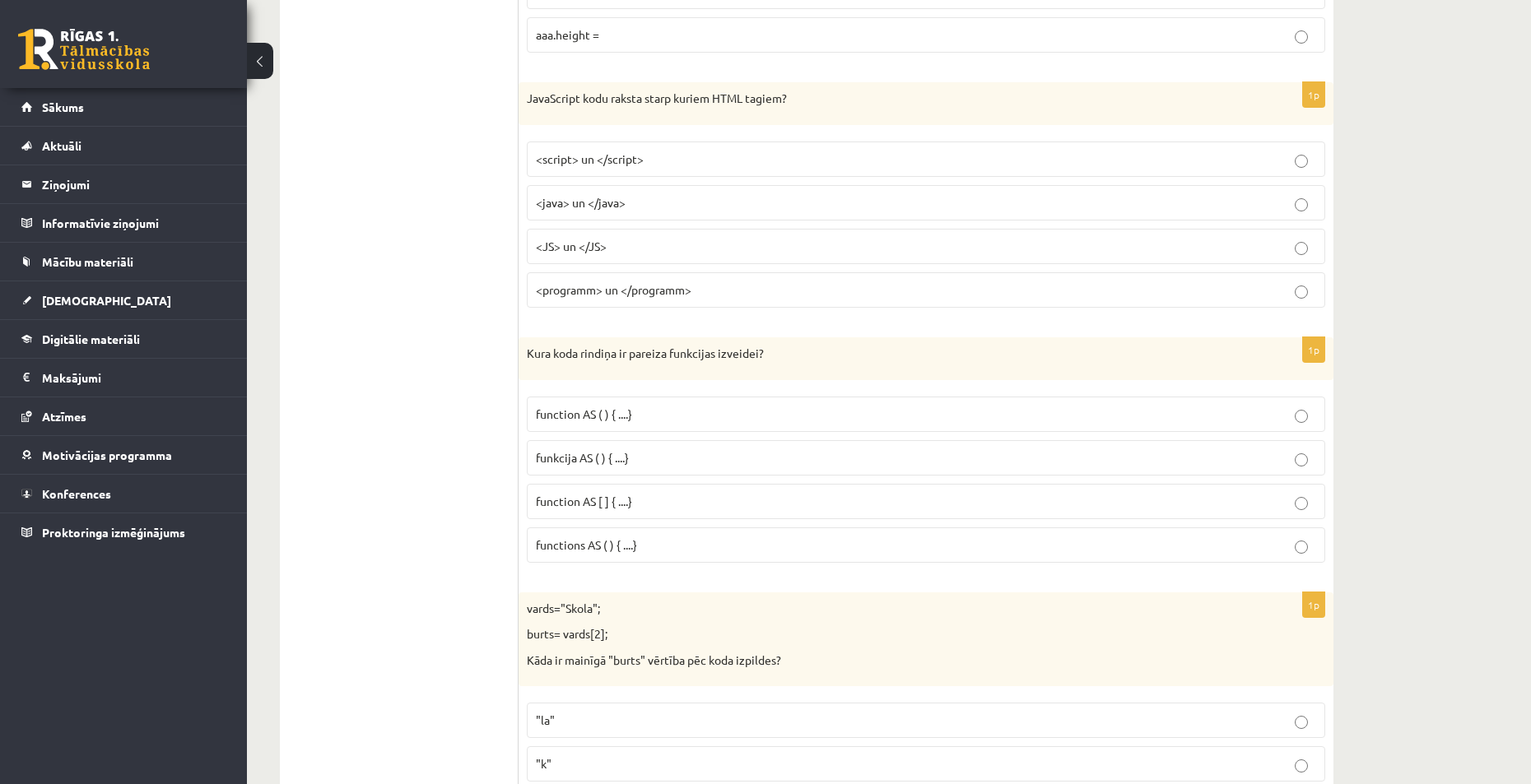
click at [674, 412] on p "function AS ( ) { ....}" at bounding box center [925, 414] width 780 height 18
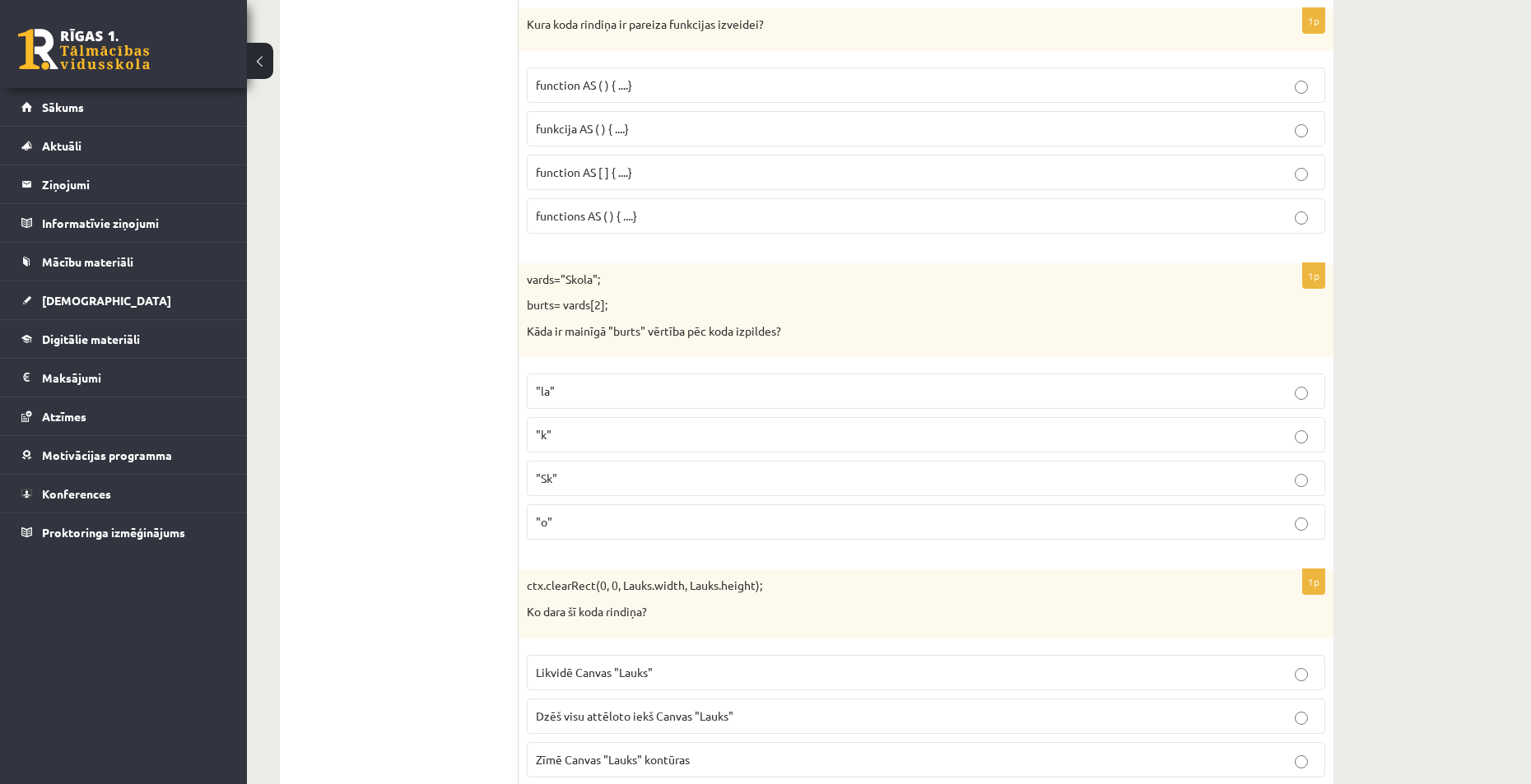
click at [594, 512] on label ""o"" at bounding box center [925, 522] width 798 height 36
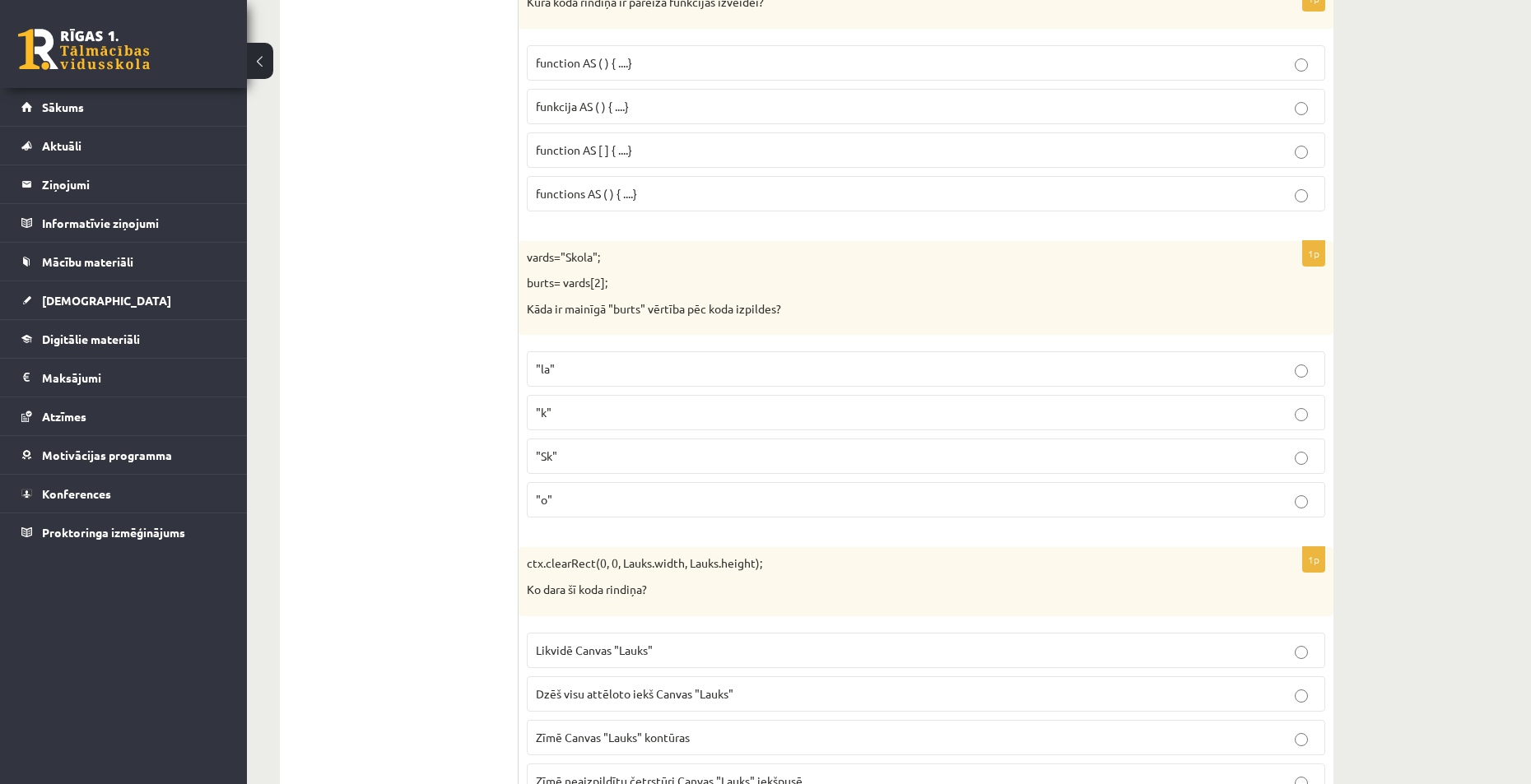
scroll to position [1167, 0]
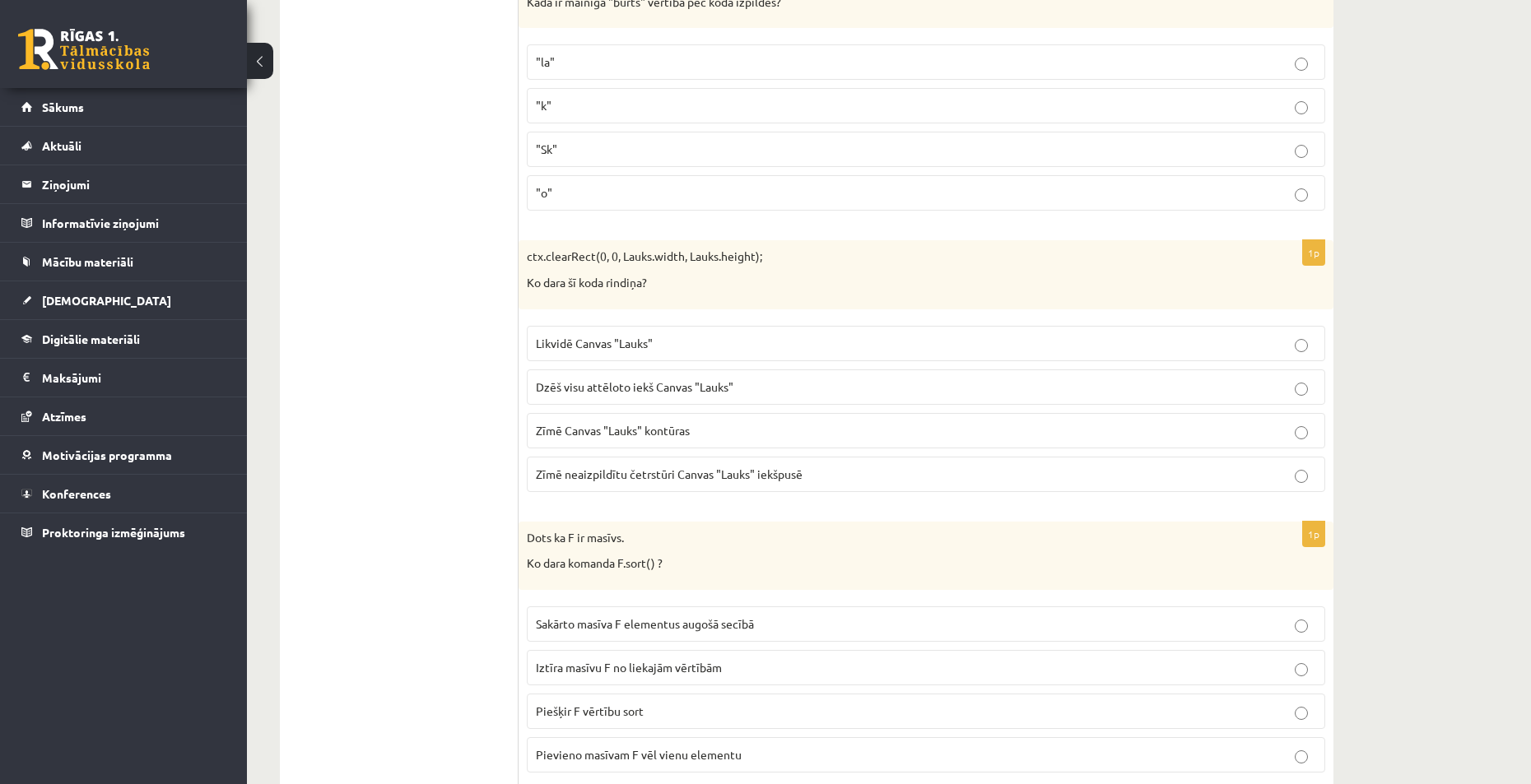
click at [579, 380] on span "Dzēš visu attēloto iekš Canvas "Lauks"" at bounding box center [634, 387] width 197 height 15
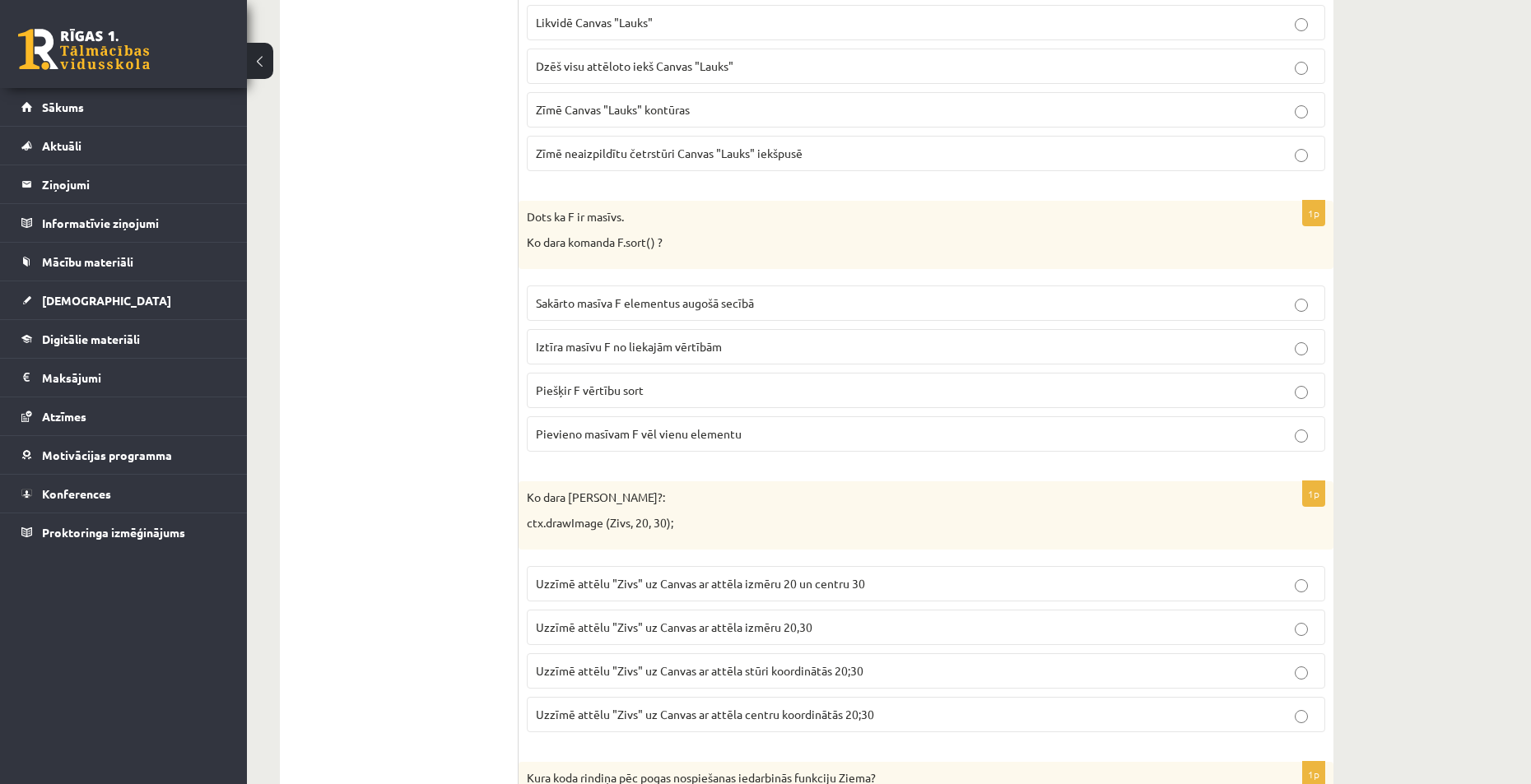
scroll to position [1496, 0]
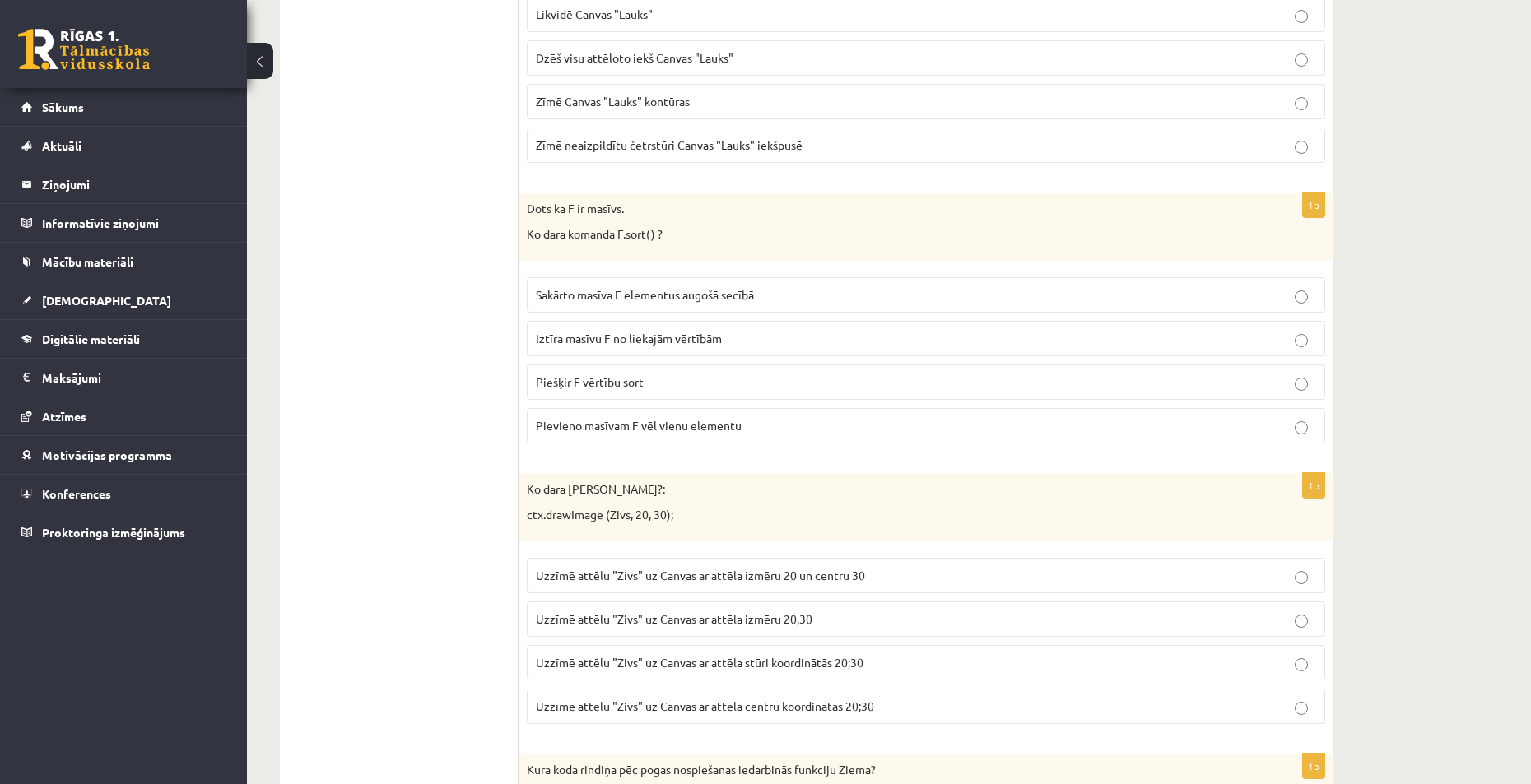
click at [694, 296] on span "Sakārto masīva F elementus augošā secībā" at bounding box center [644, 294] width 218 height 15
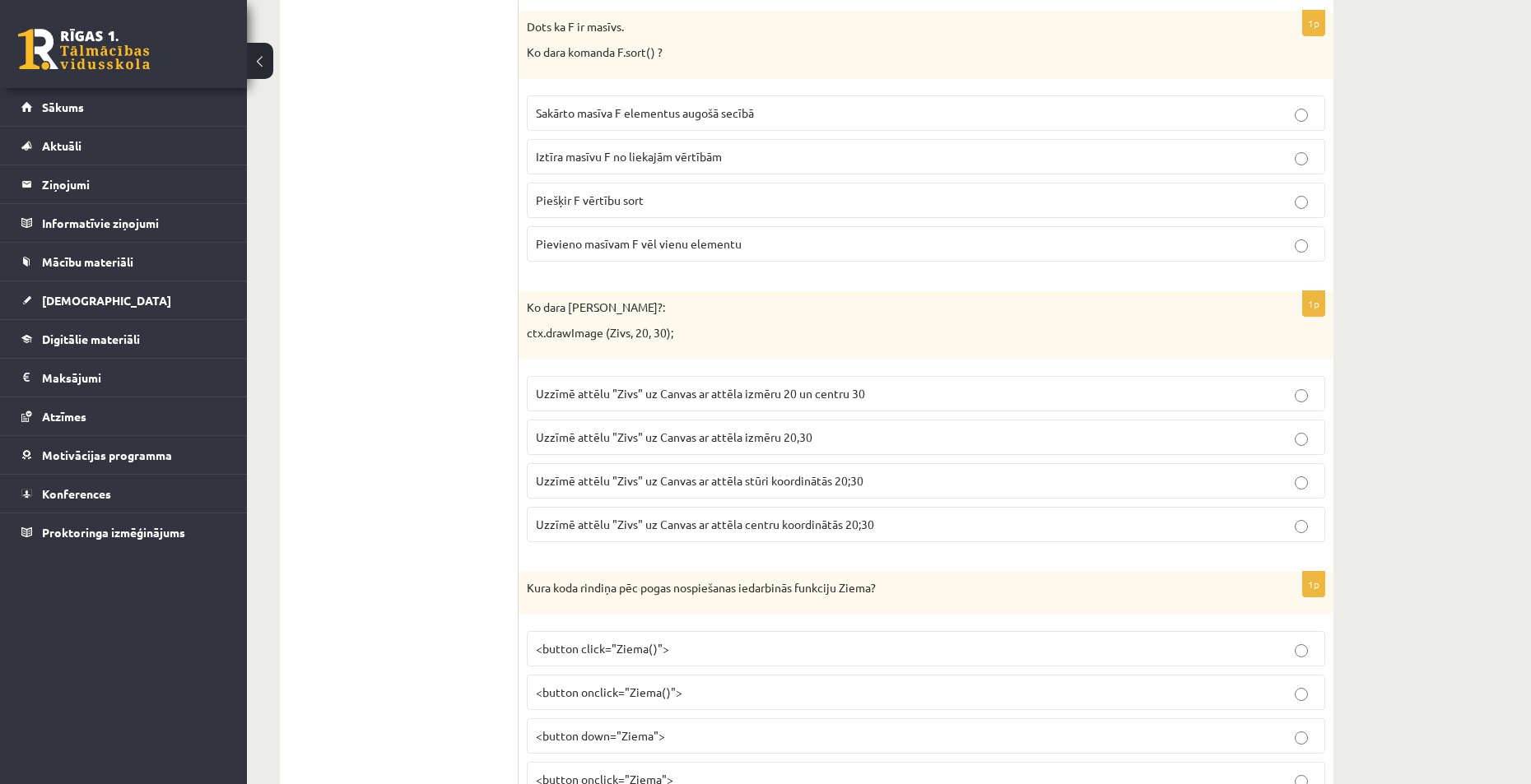
scroll to position [1743, 0]
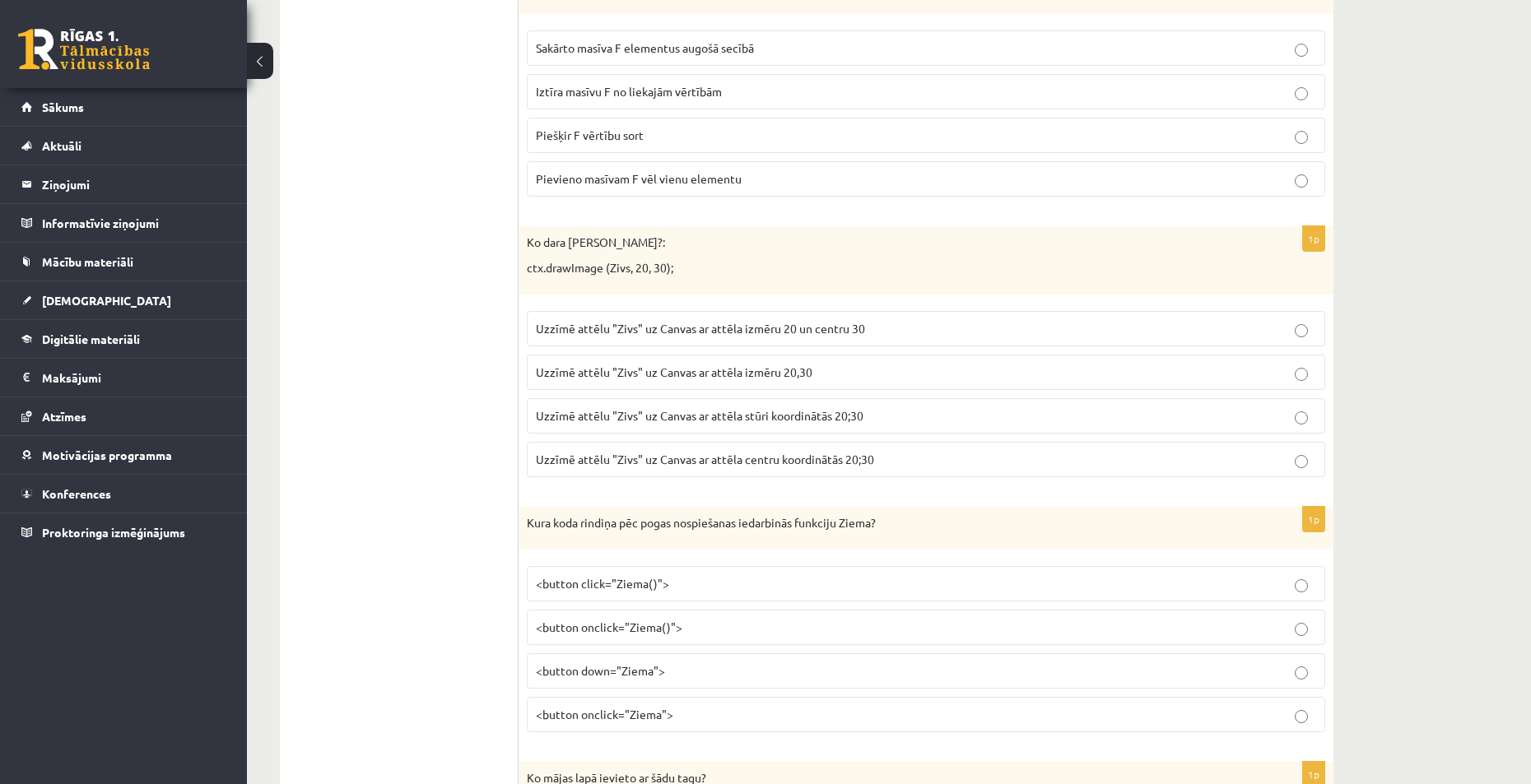
click at [669, 415] on span "Uzzīmē attēlu "Zivs" uz Canvas ar attēla stūri koordinātās 20;30" at bounding box center [699, 415] width 328 height 15
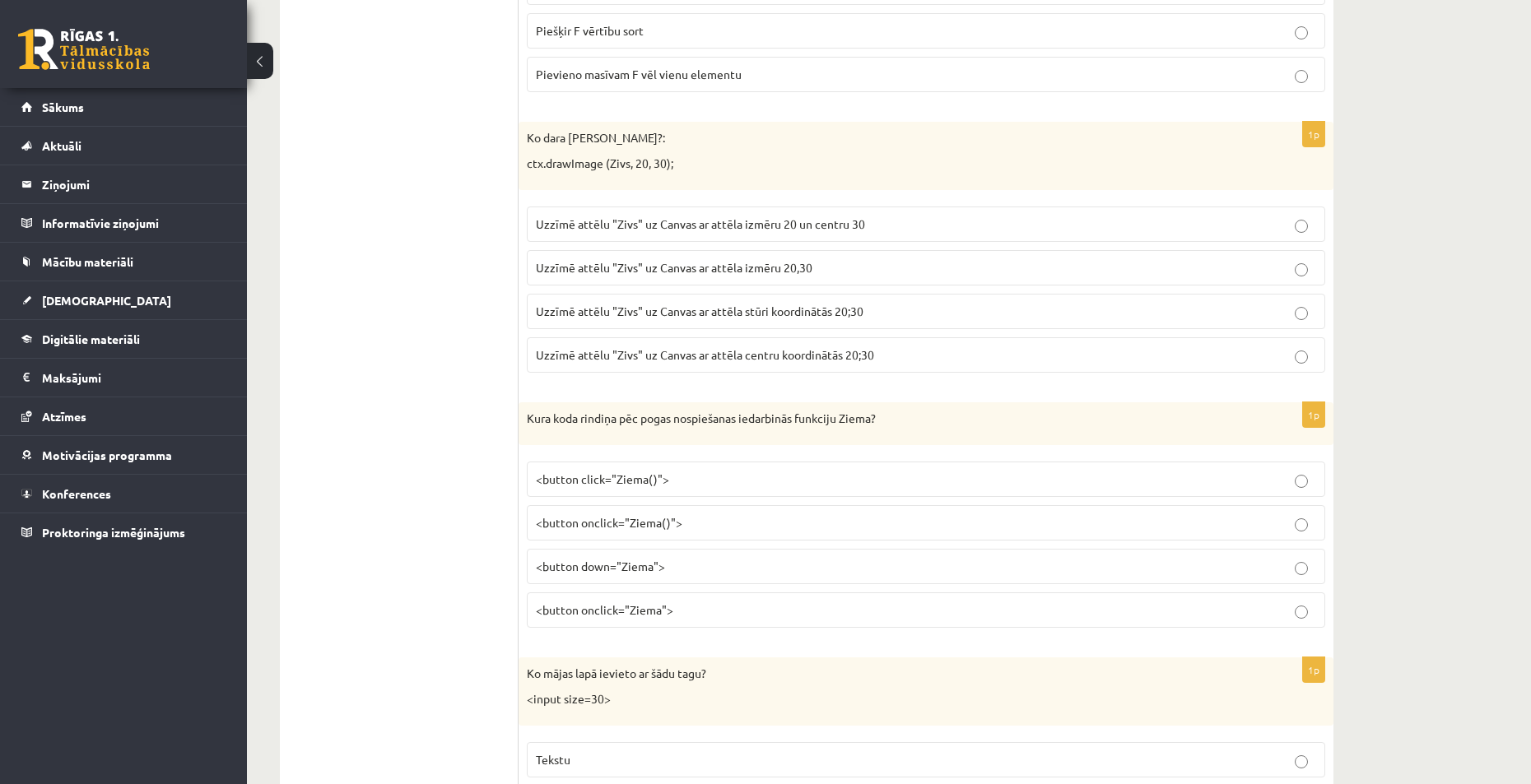
scroll to position [1990, 0]
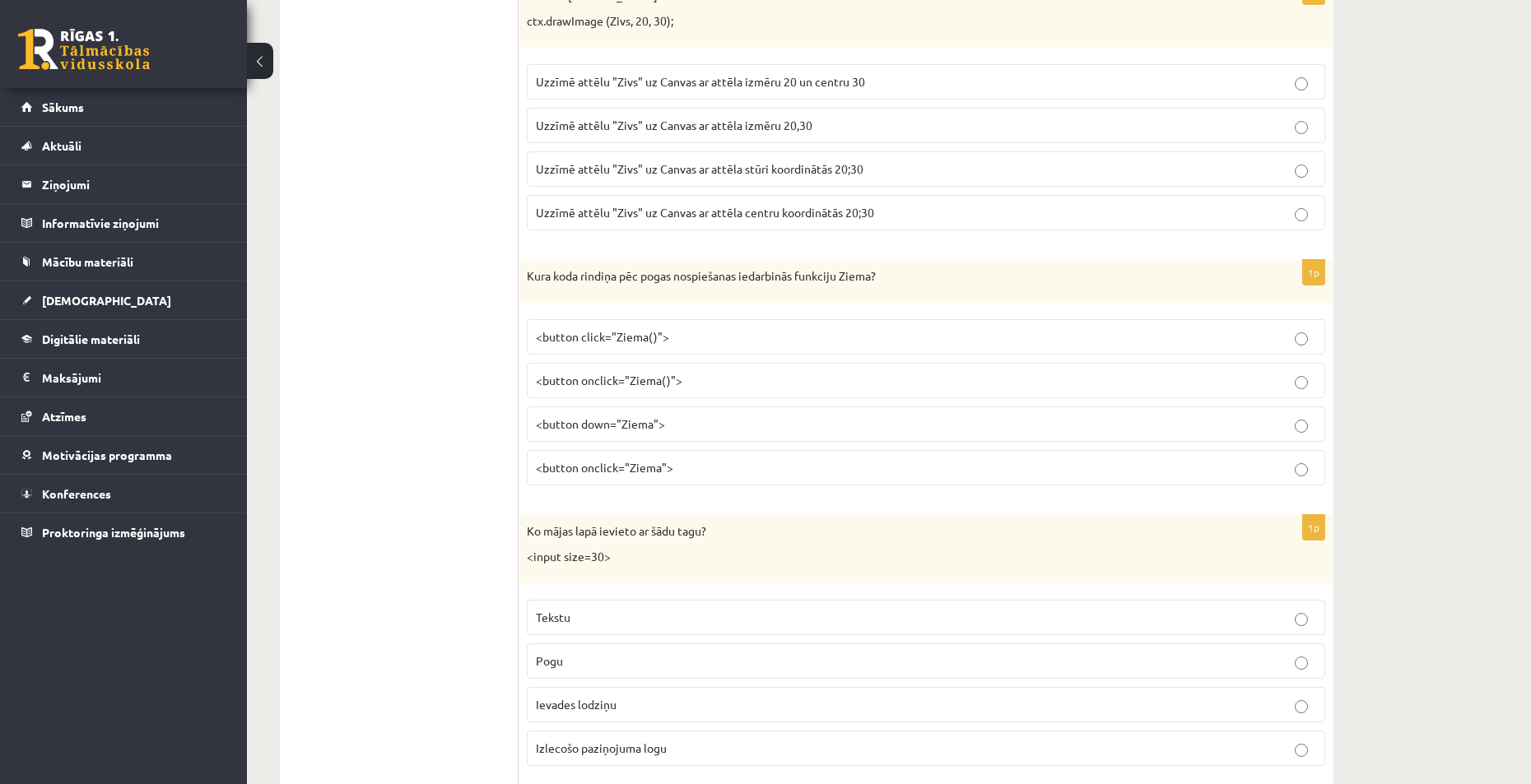
click at [633, 384] on span "<button onclick="Ziema()">" at bounding box center [609, 380] width 147 height 15
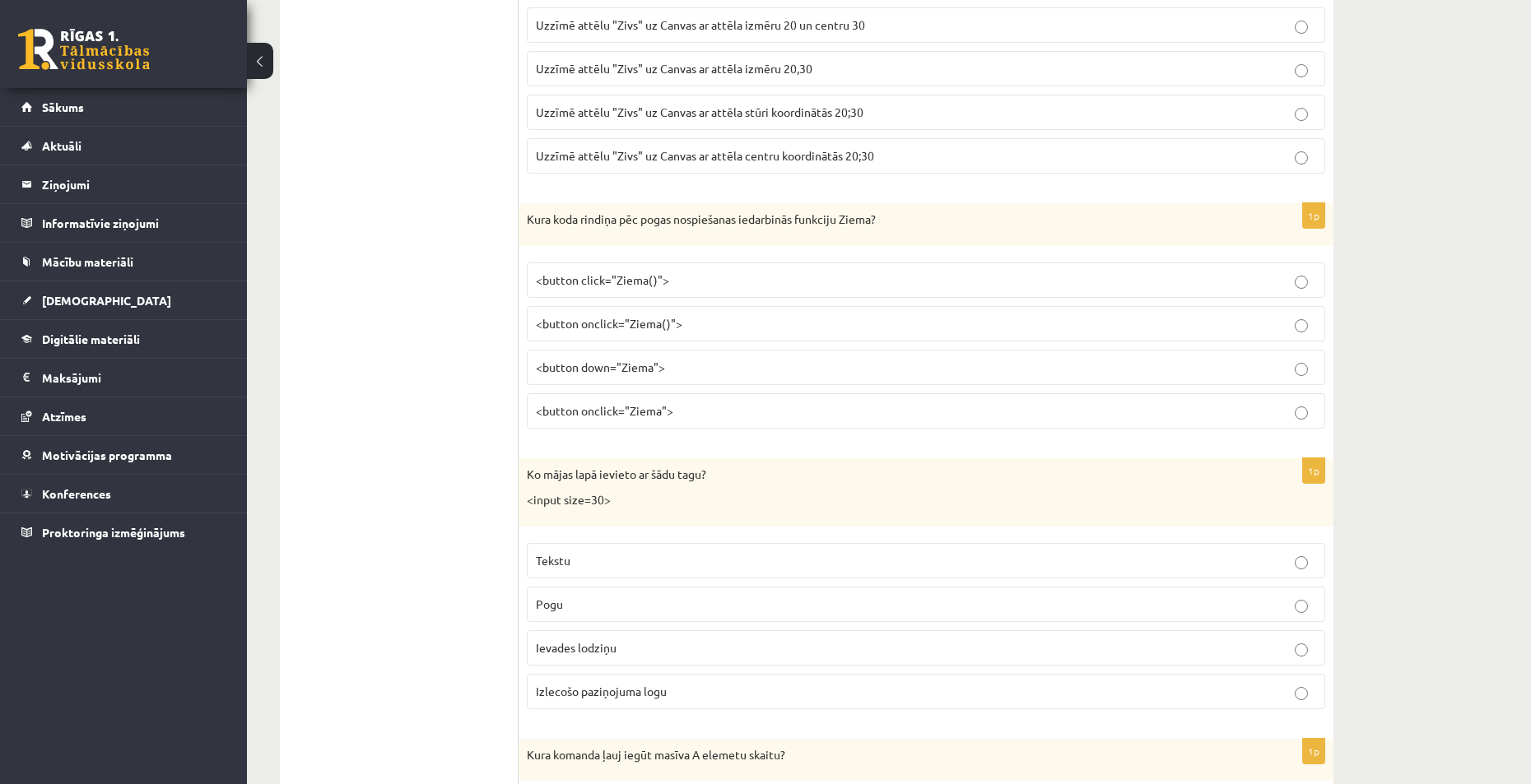
scroll to position [2318, 0]
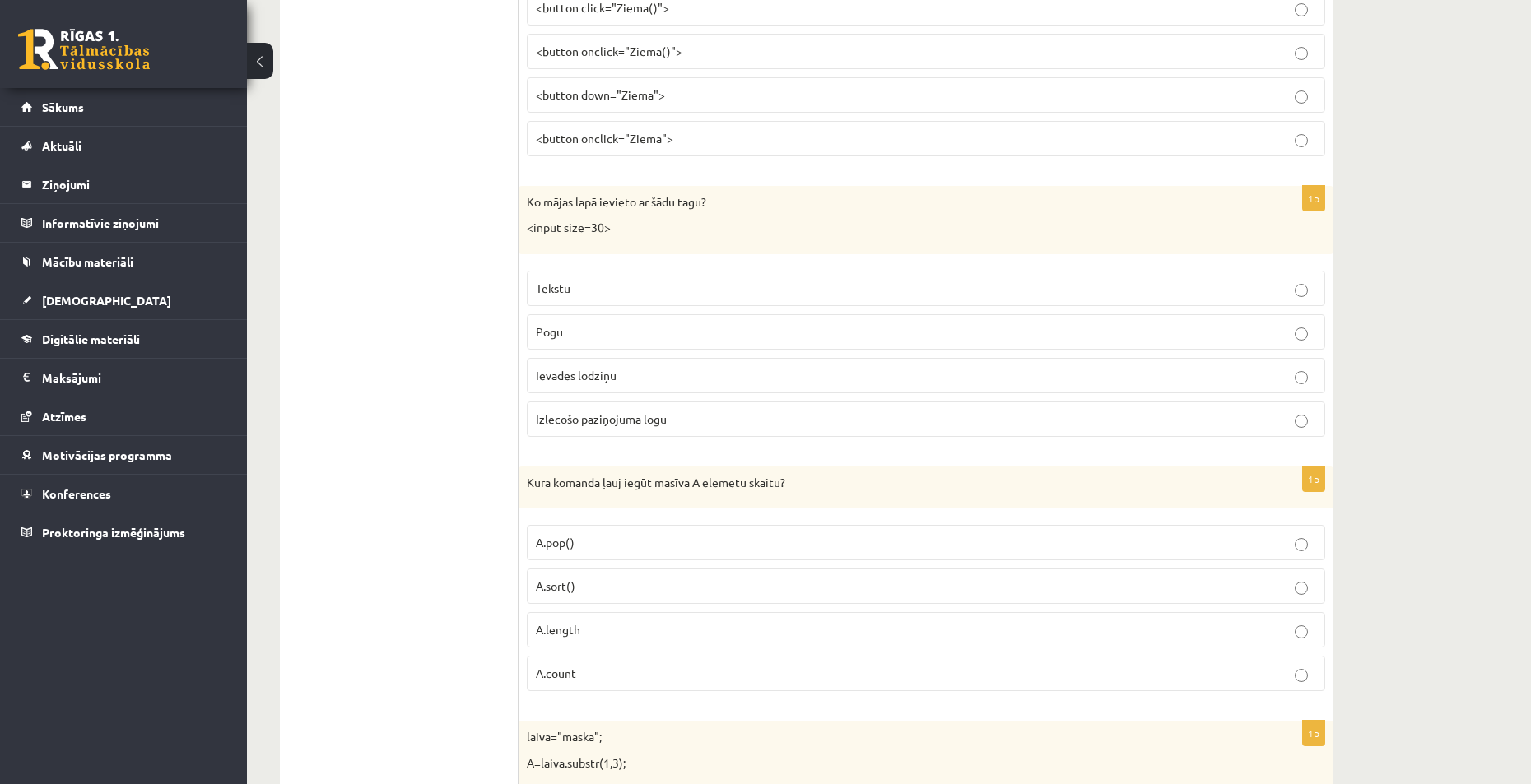
click at [646, 385] on label "Ievades lodziņu" at bounding box center [925, 376] width 798 height 36
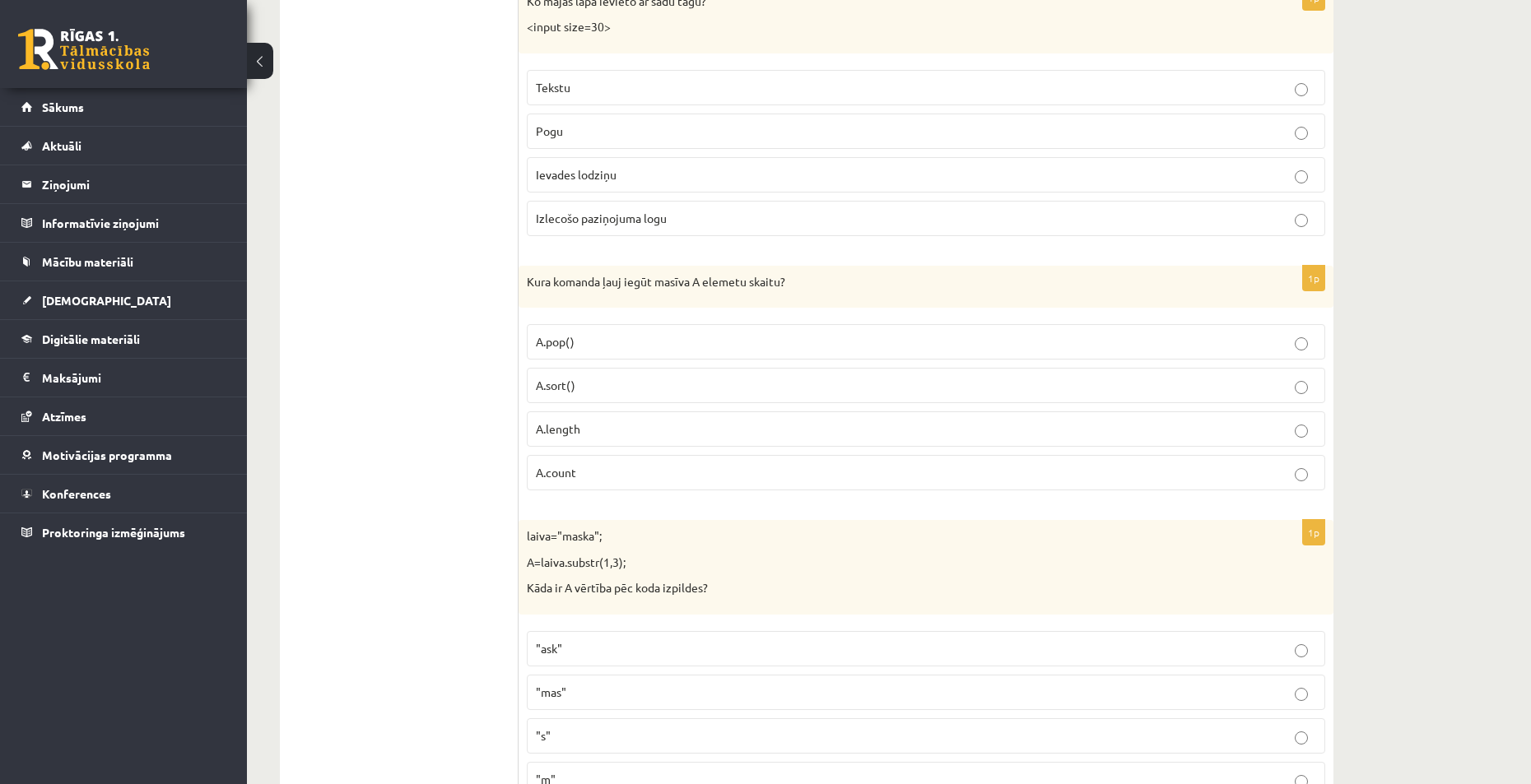
scroll to position [2566, 0]
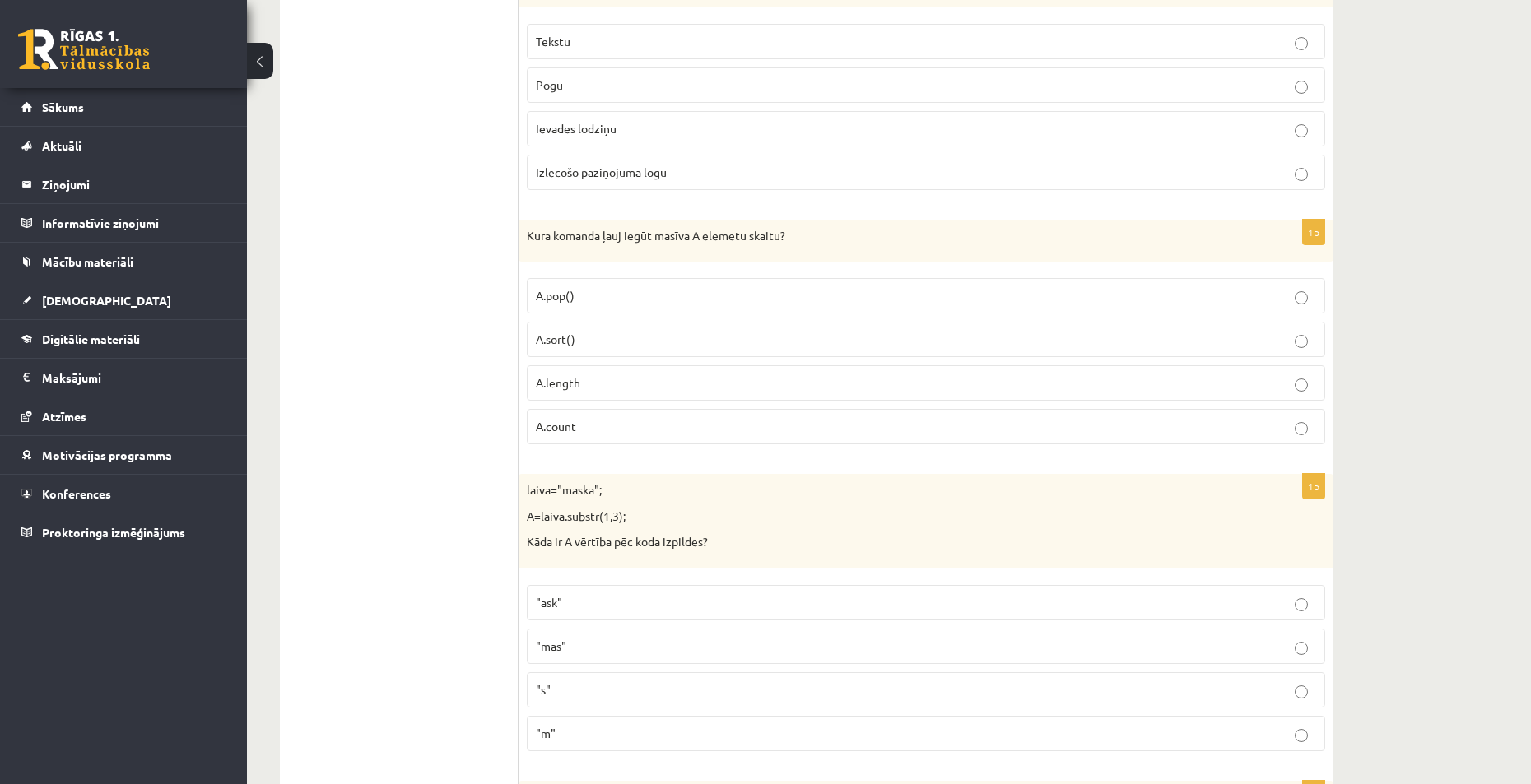
click at [641, 389] on p "A.length" at bounding box center [925, 384] width 780 height 18
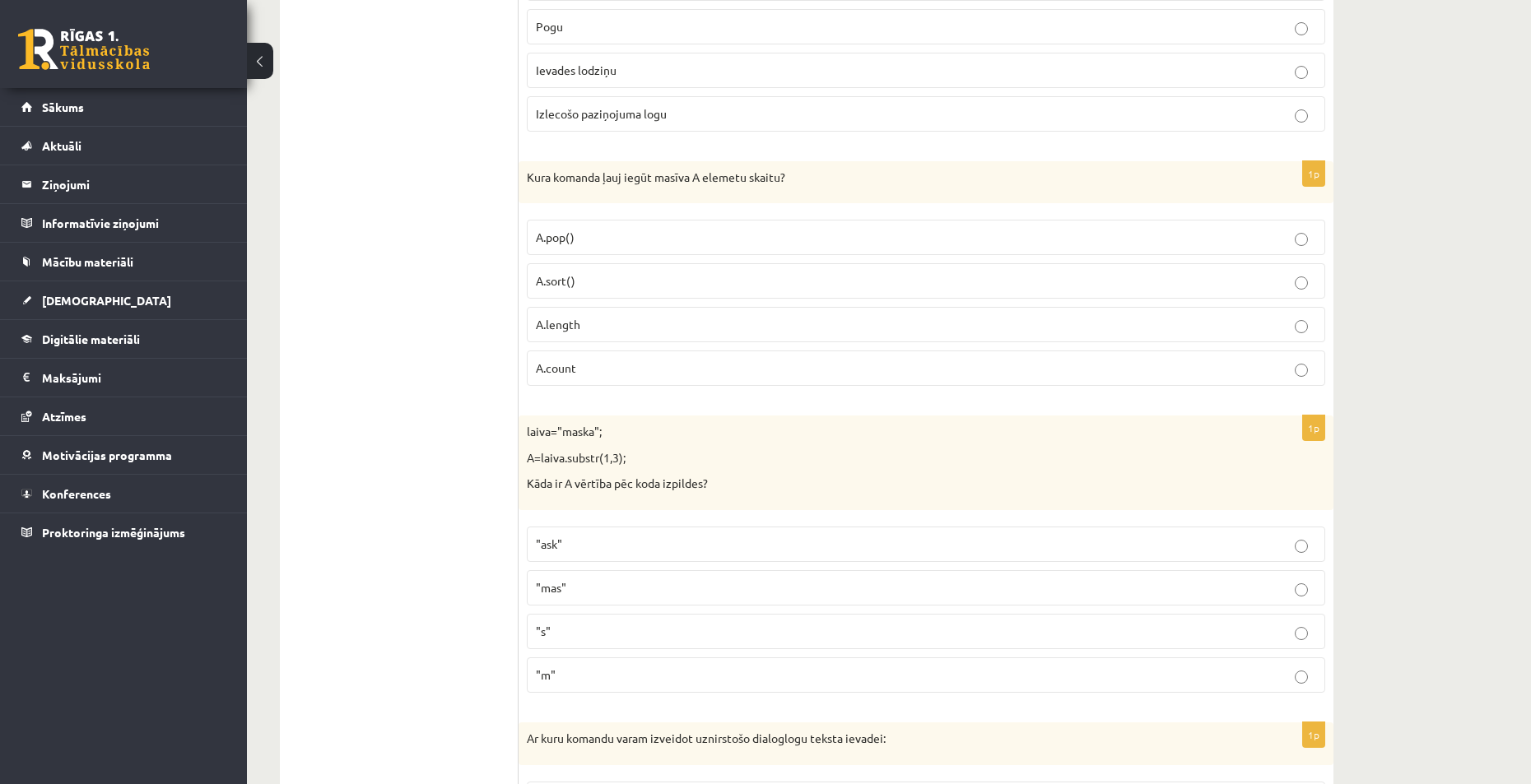
scroll to position [2813, 0]
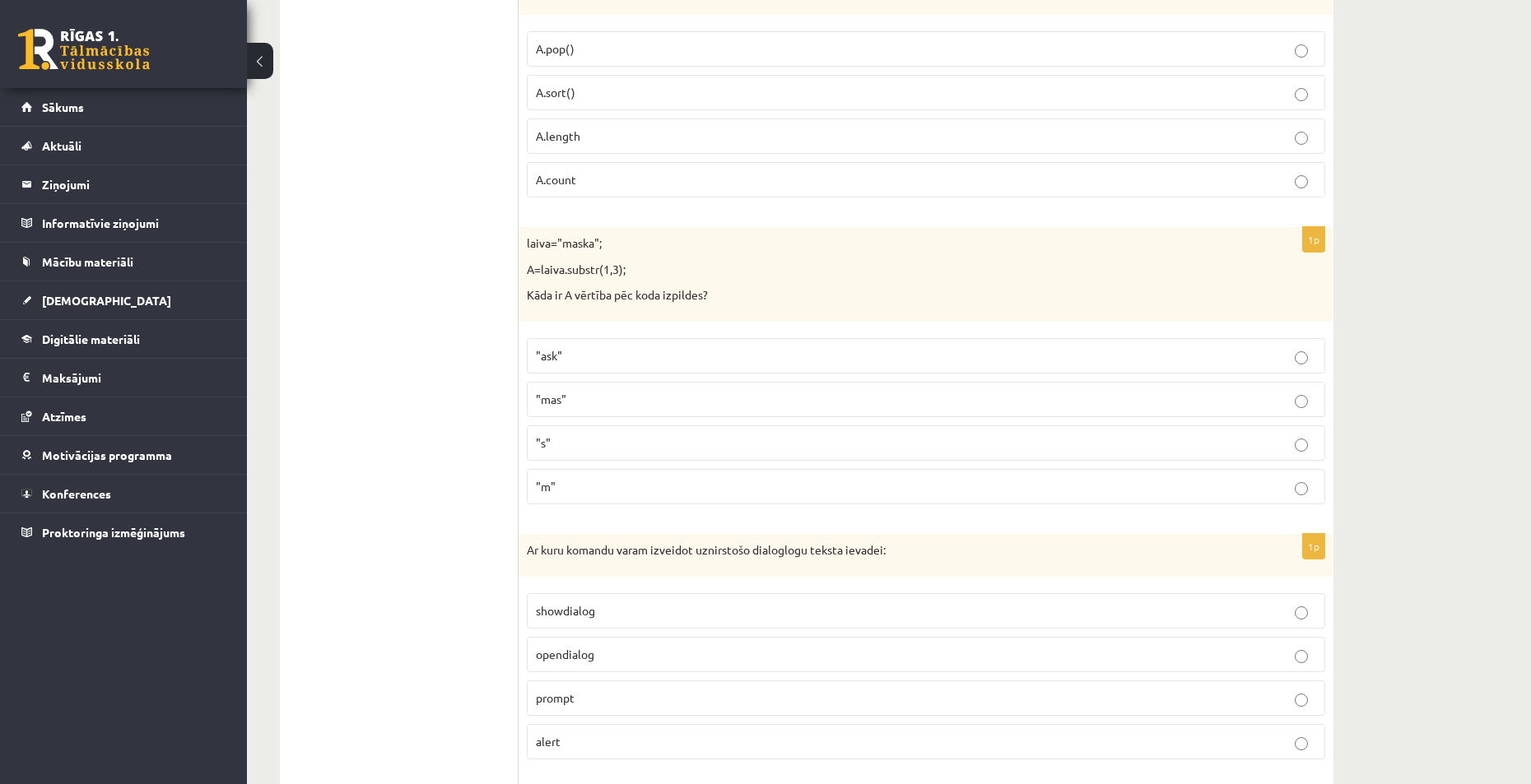
click at [606, 366] on label ""ask"" at bounding box center [925, 356] width 798 height 36
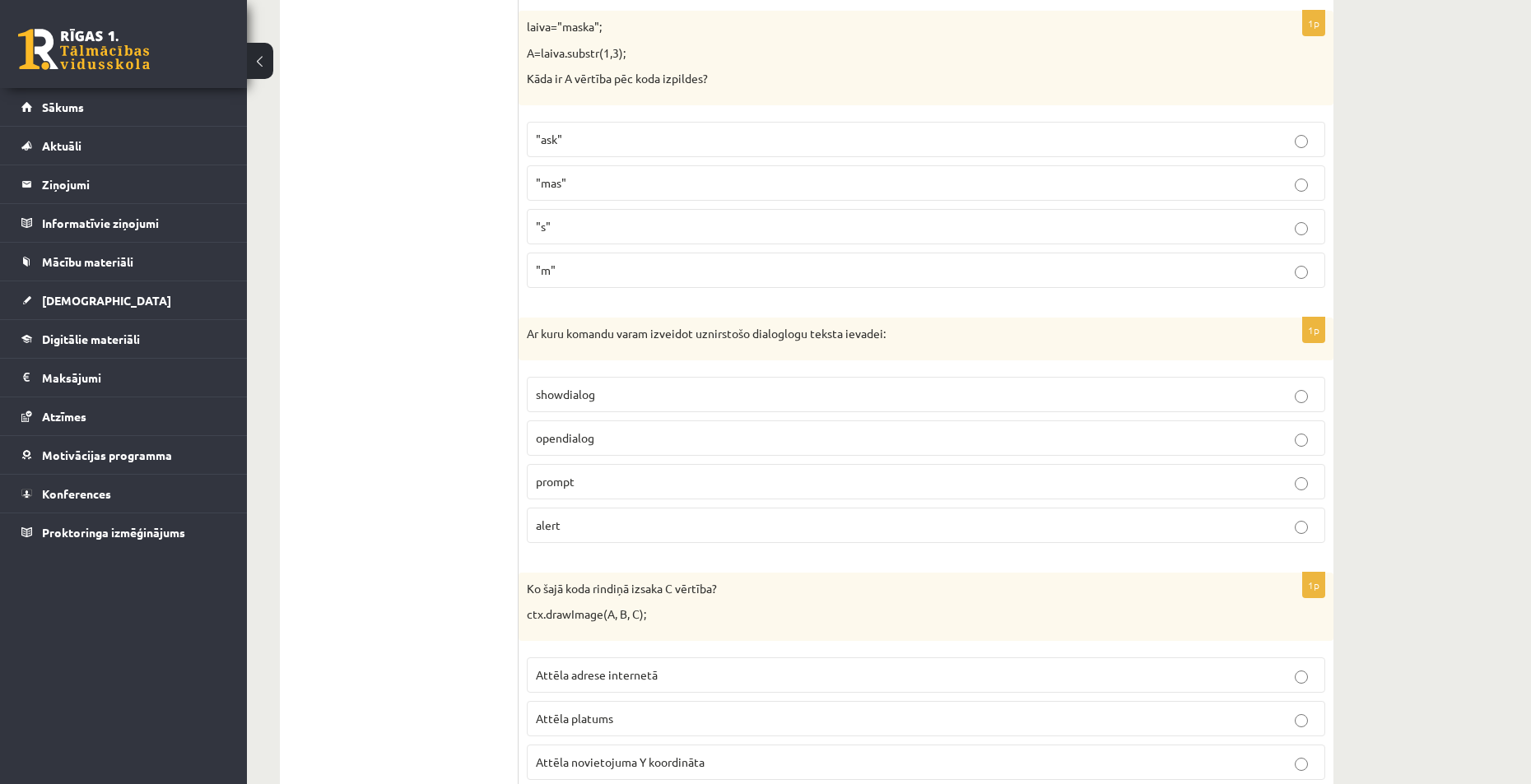
scroll to position [3059, 0]
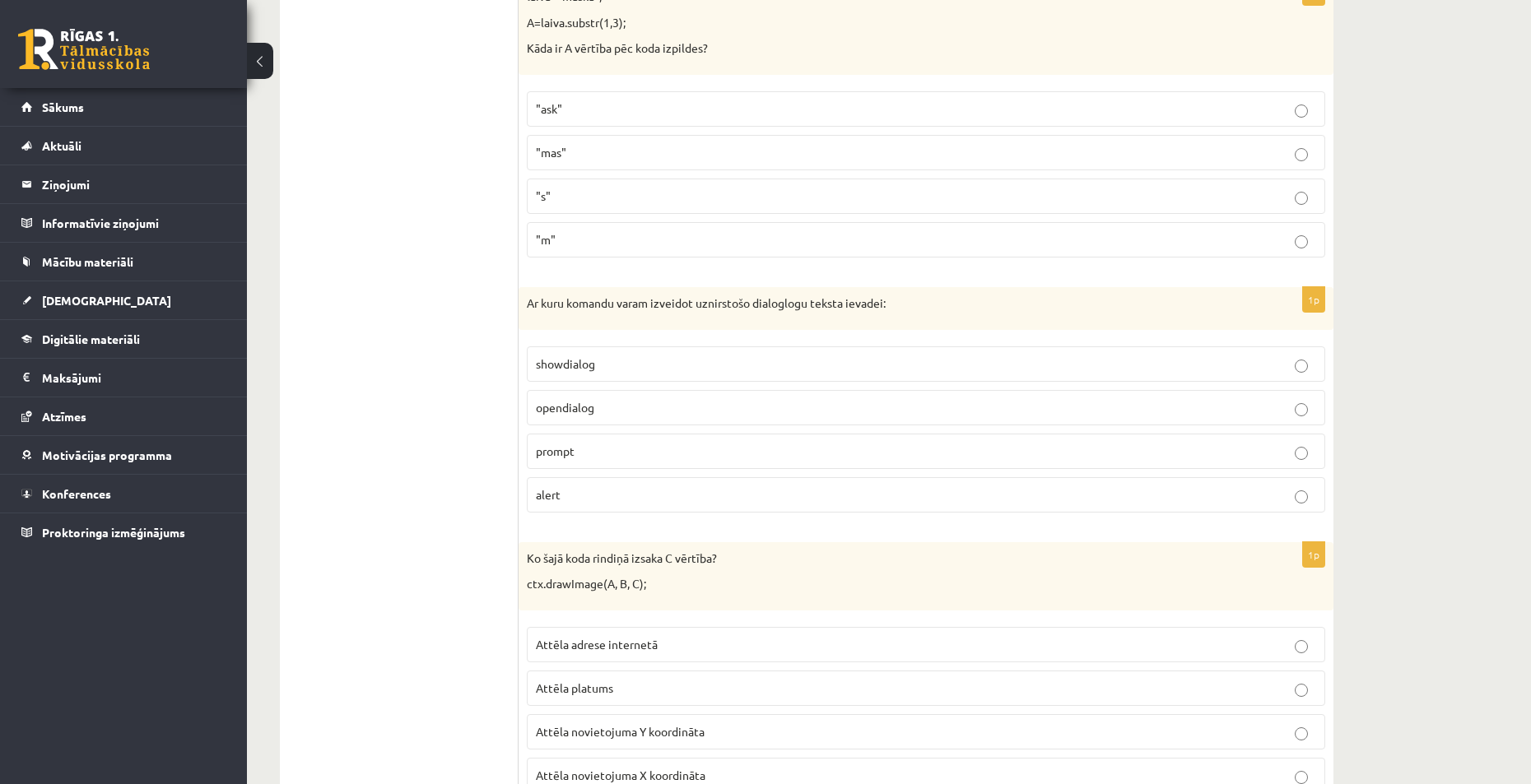
click at [614, 454] on p "prompt" at bounding box center [925, 452] width 780 height 18
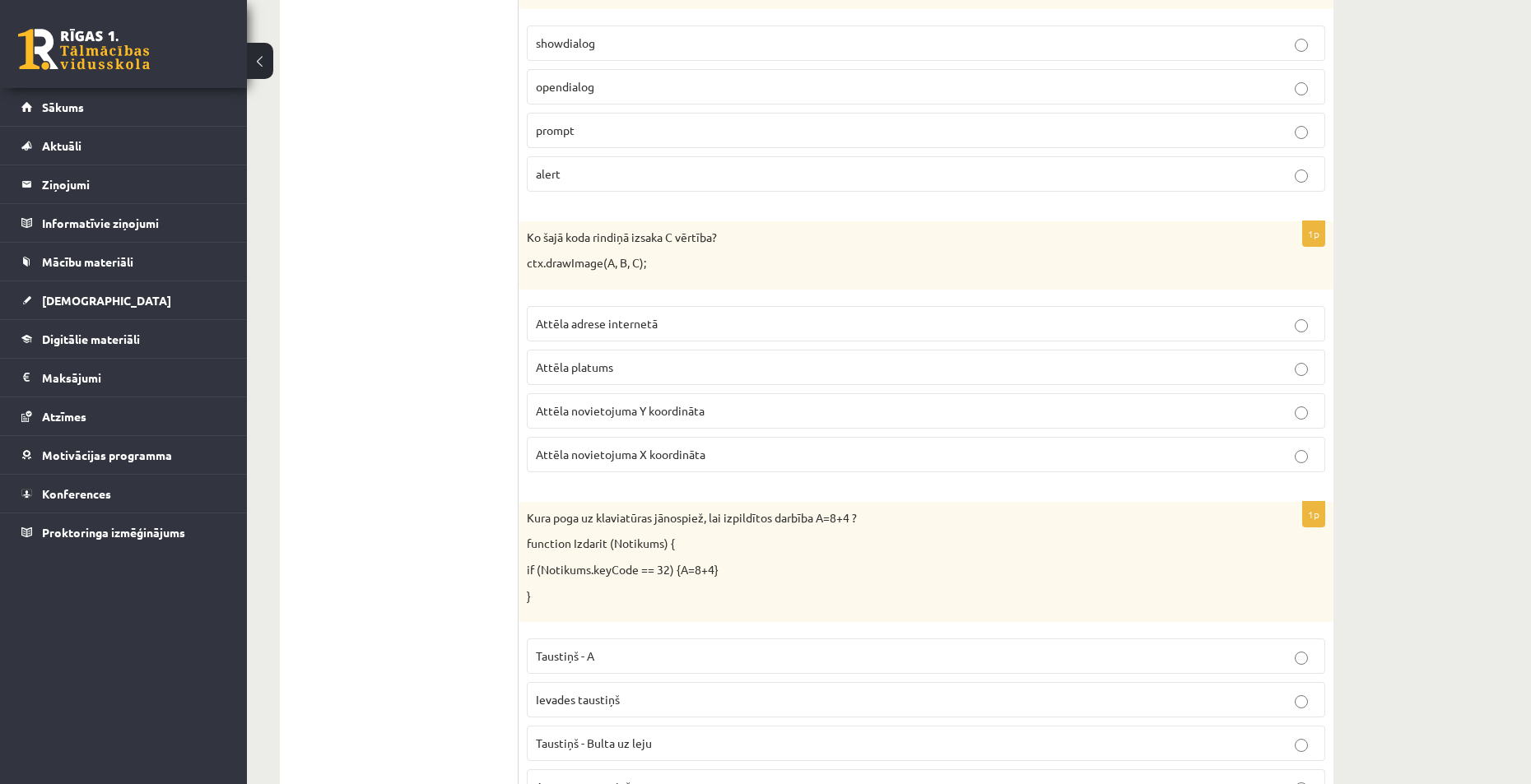
scroll to position [3388, 0]
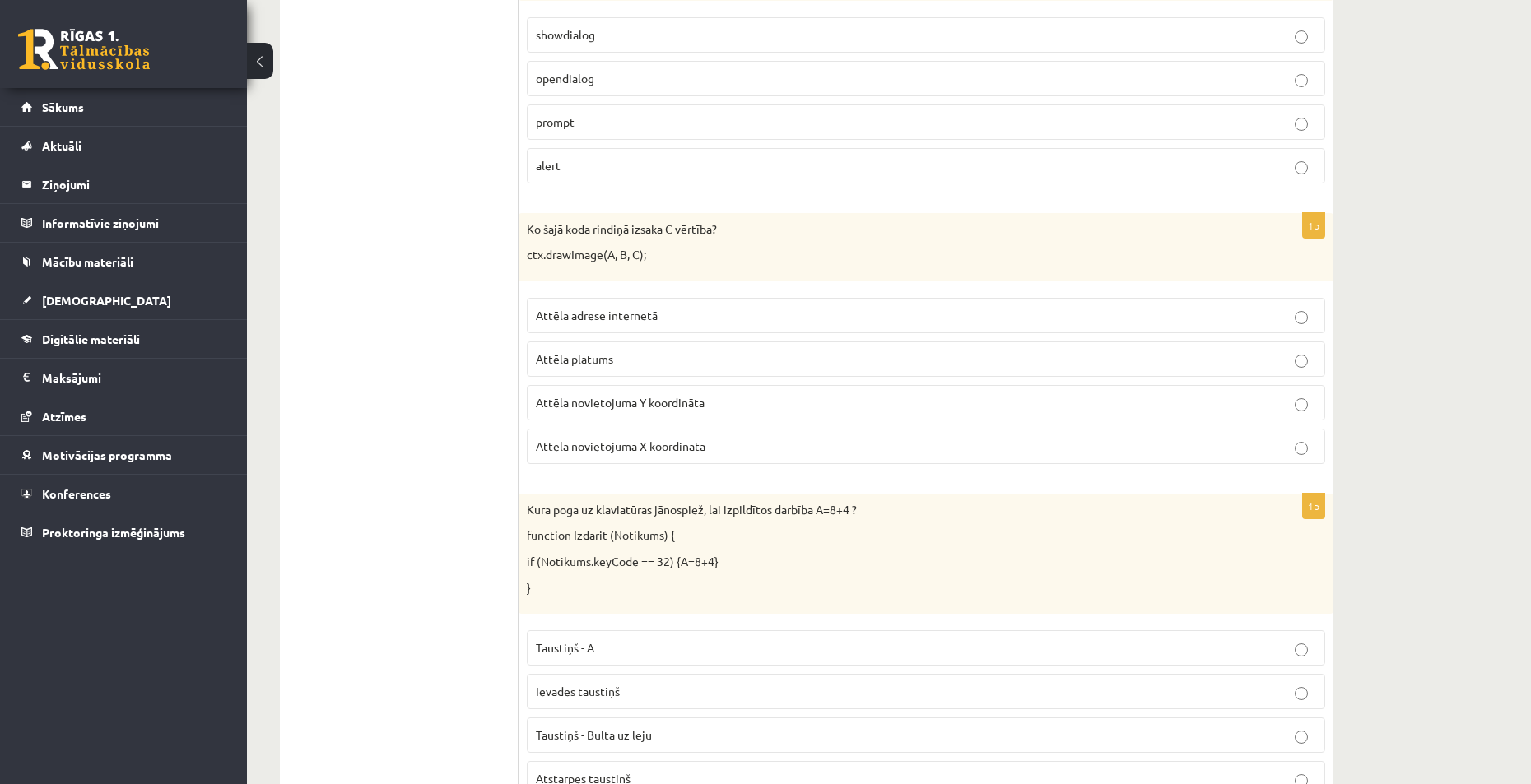
click at [726, 403] on p "Attēla novietojuma Y koordināta" at bounding box center [925, 403] width 780 height 18
click at [684, 350] on p "Attēla platums" at bounding box center [925, 359] width 780 height 18
click at [716, 392] on label "Attēla novietojuma Y koordināta" at bounding box center [925, 402] width 798 height 36
click at [740, 405] on p "Attēla novietojuma Y koordināta" at bounding box center [925, 403] width 780 height 18
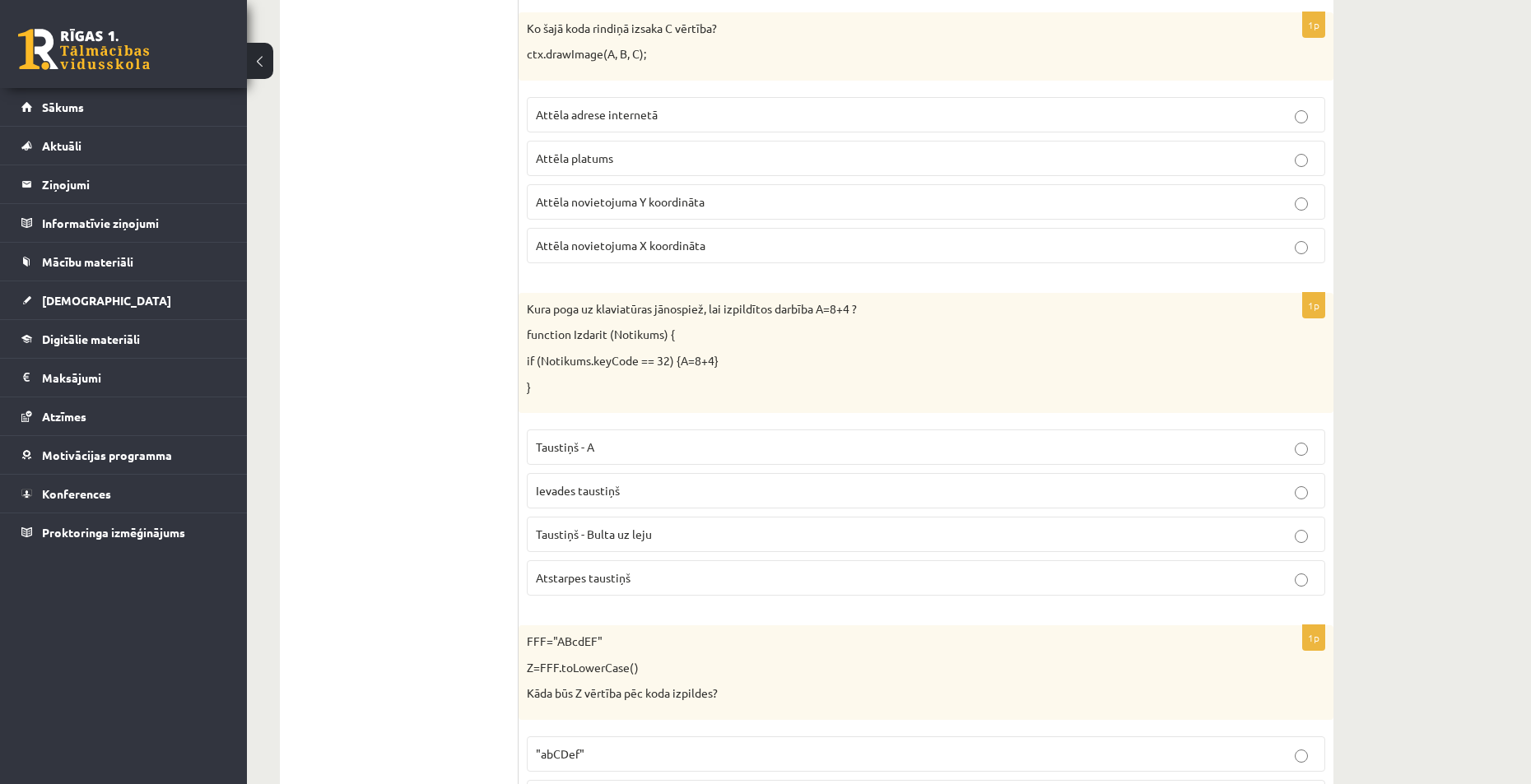
scroll to position [3718, 0]
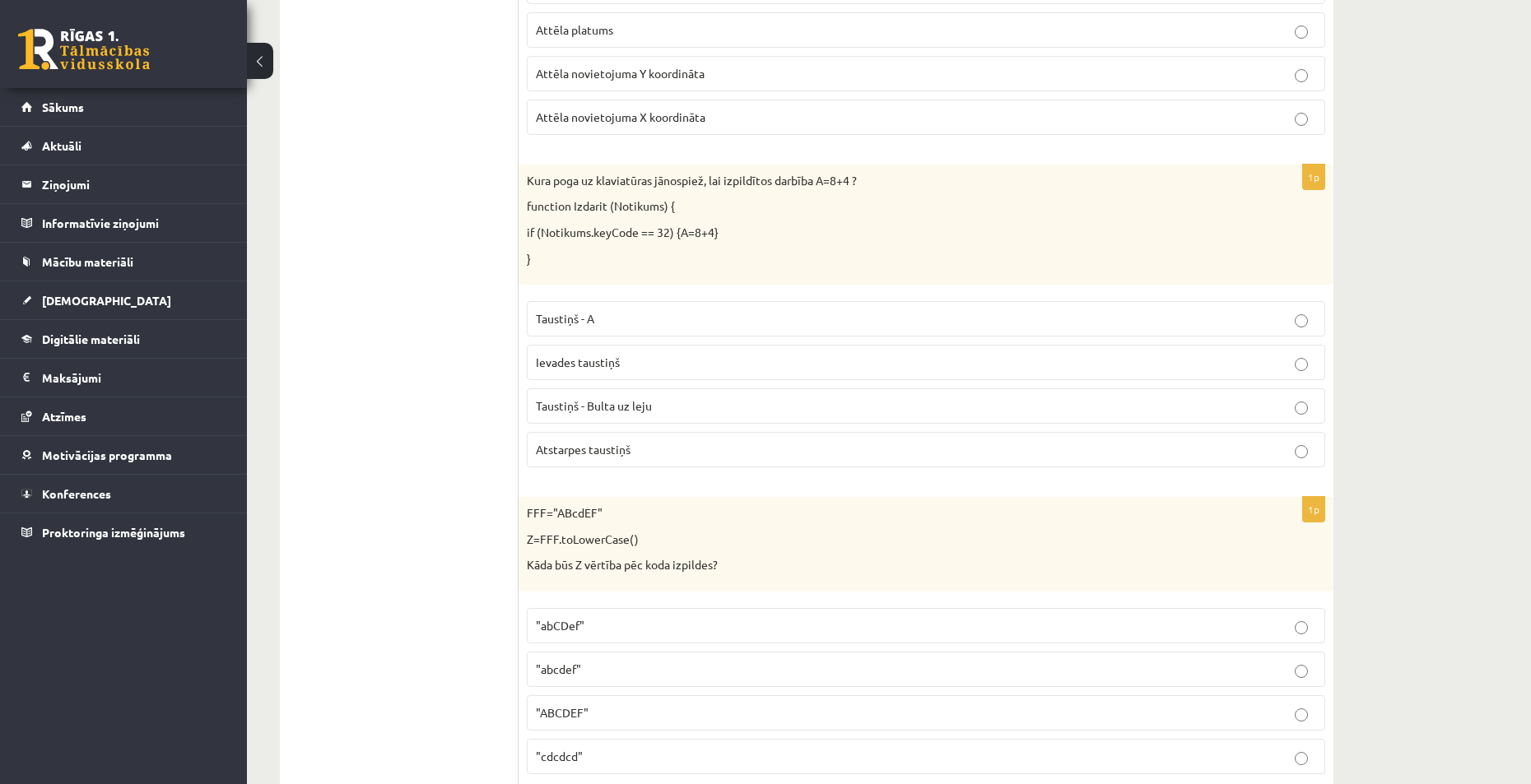
click at [688, 447] on p "Atstarpes taustiņš" at bounding box center [925, 450] width 780 height 18
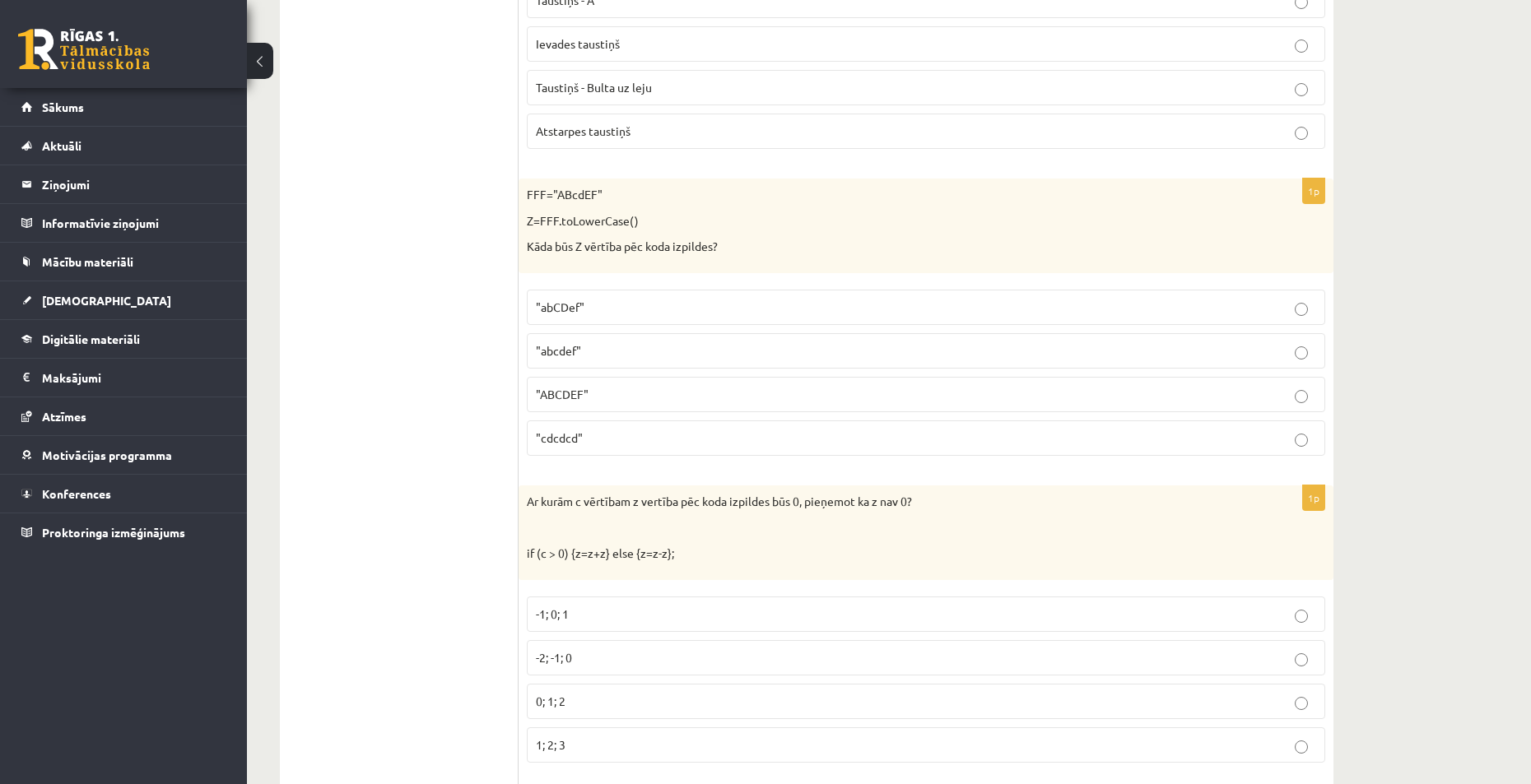
scroll to position [4046, 0]
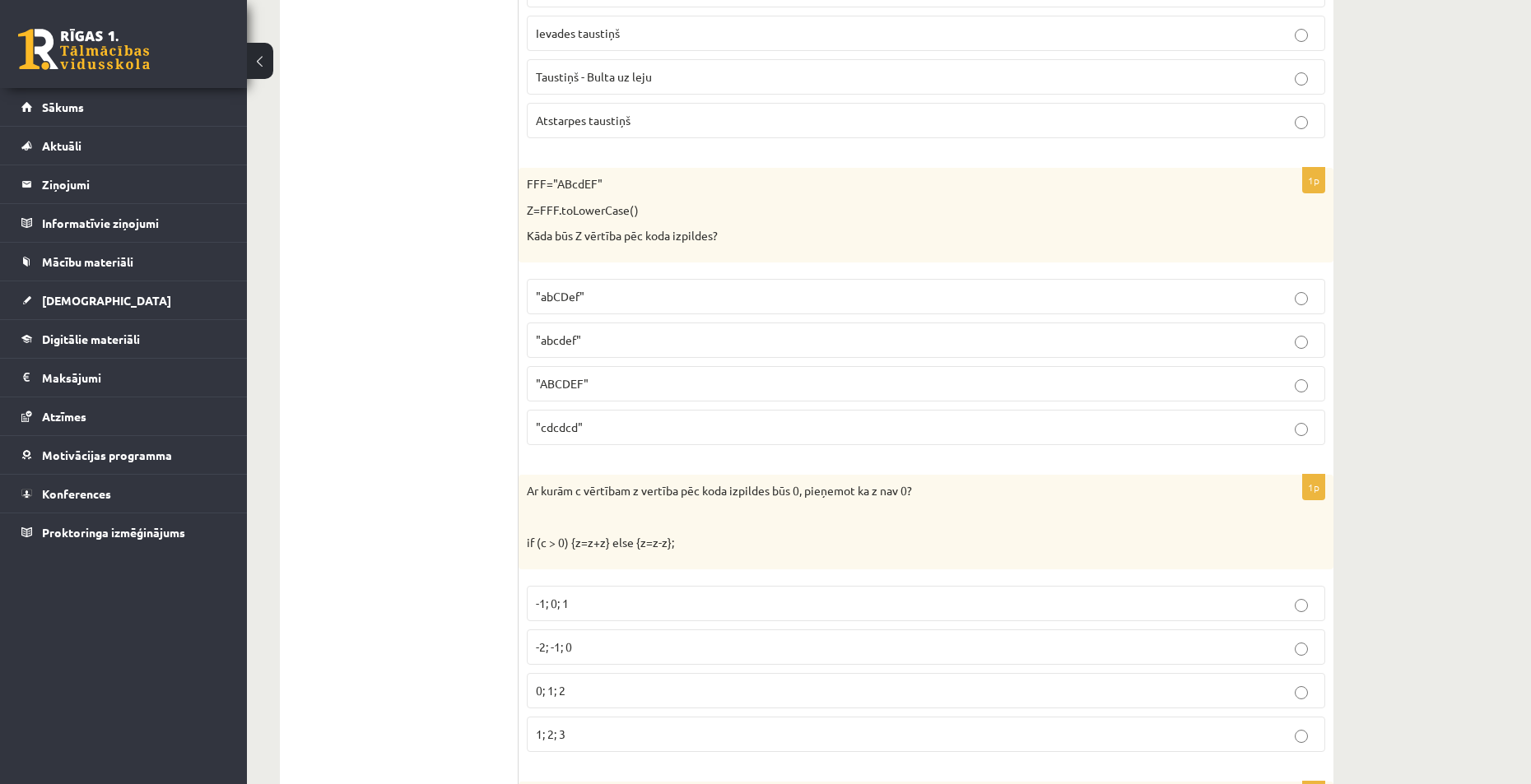
click at [633, 342] on p ""abcdef"" at bounding box center [925, 340] width 780 height 18
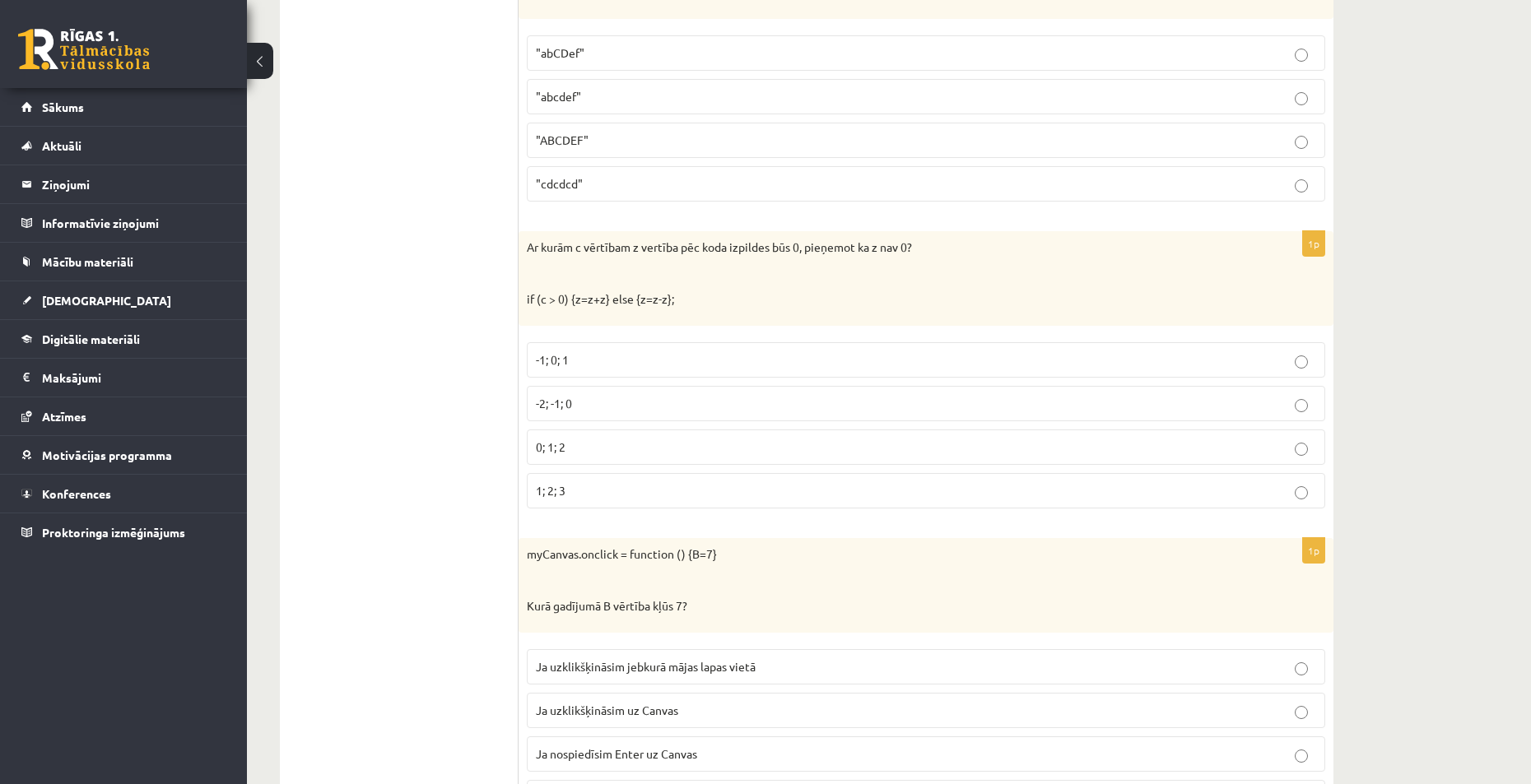
scroll to position [4294, 0]
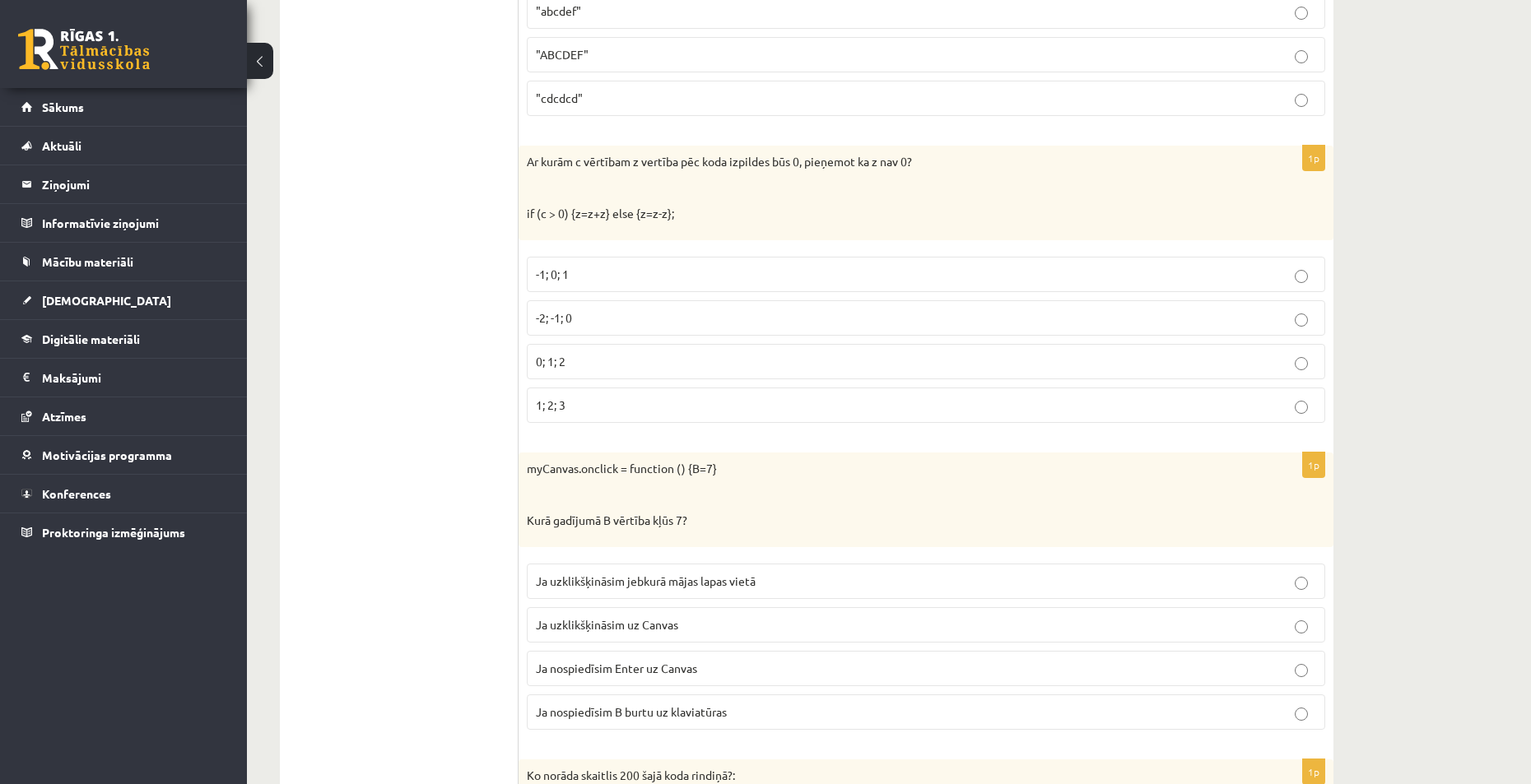
click at [602, 310] on p "-2; -1; 0" at bounding box center [925, 319] width 780 height 18
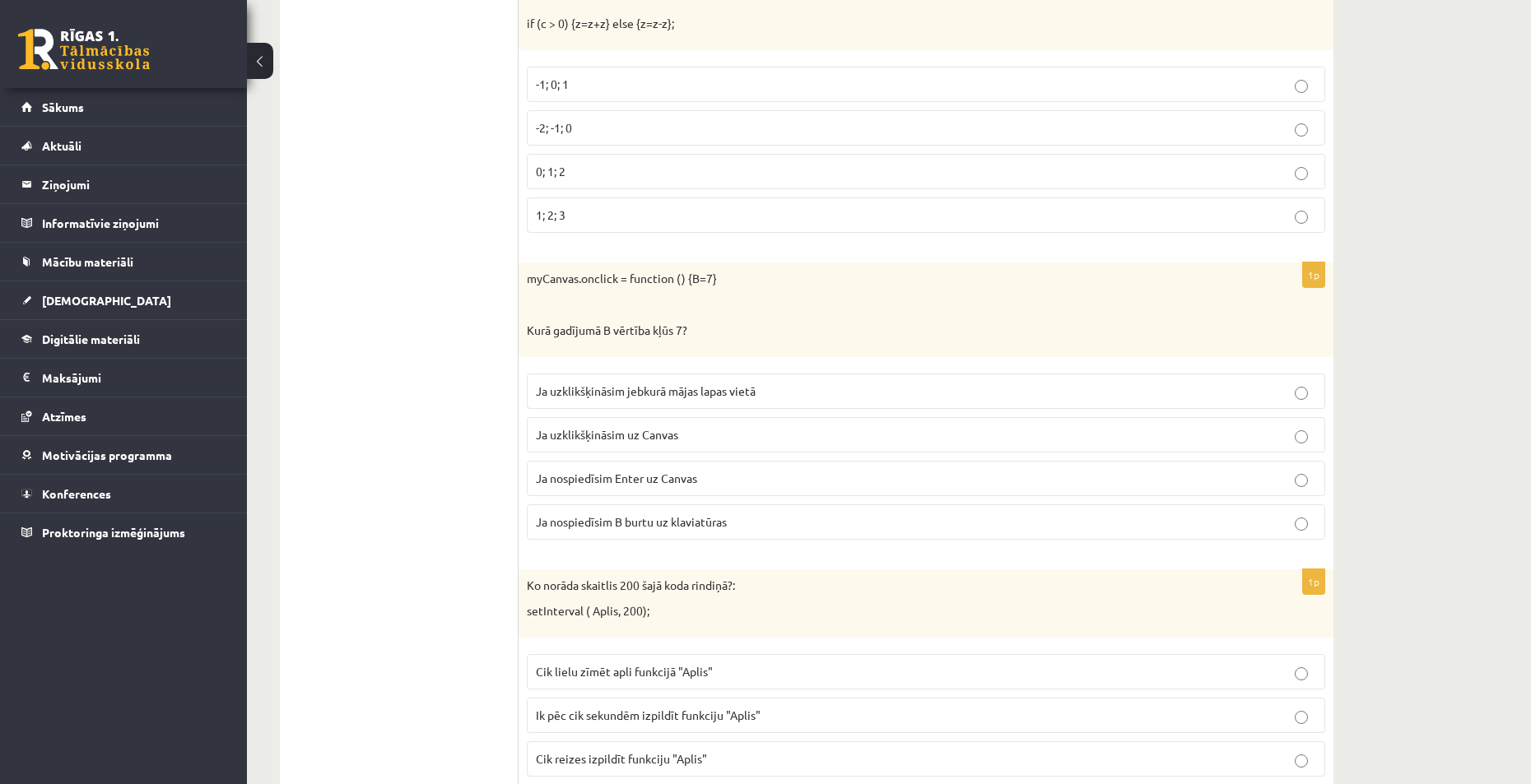
scroll to position [4623, 0]
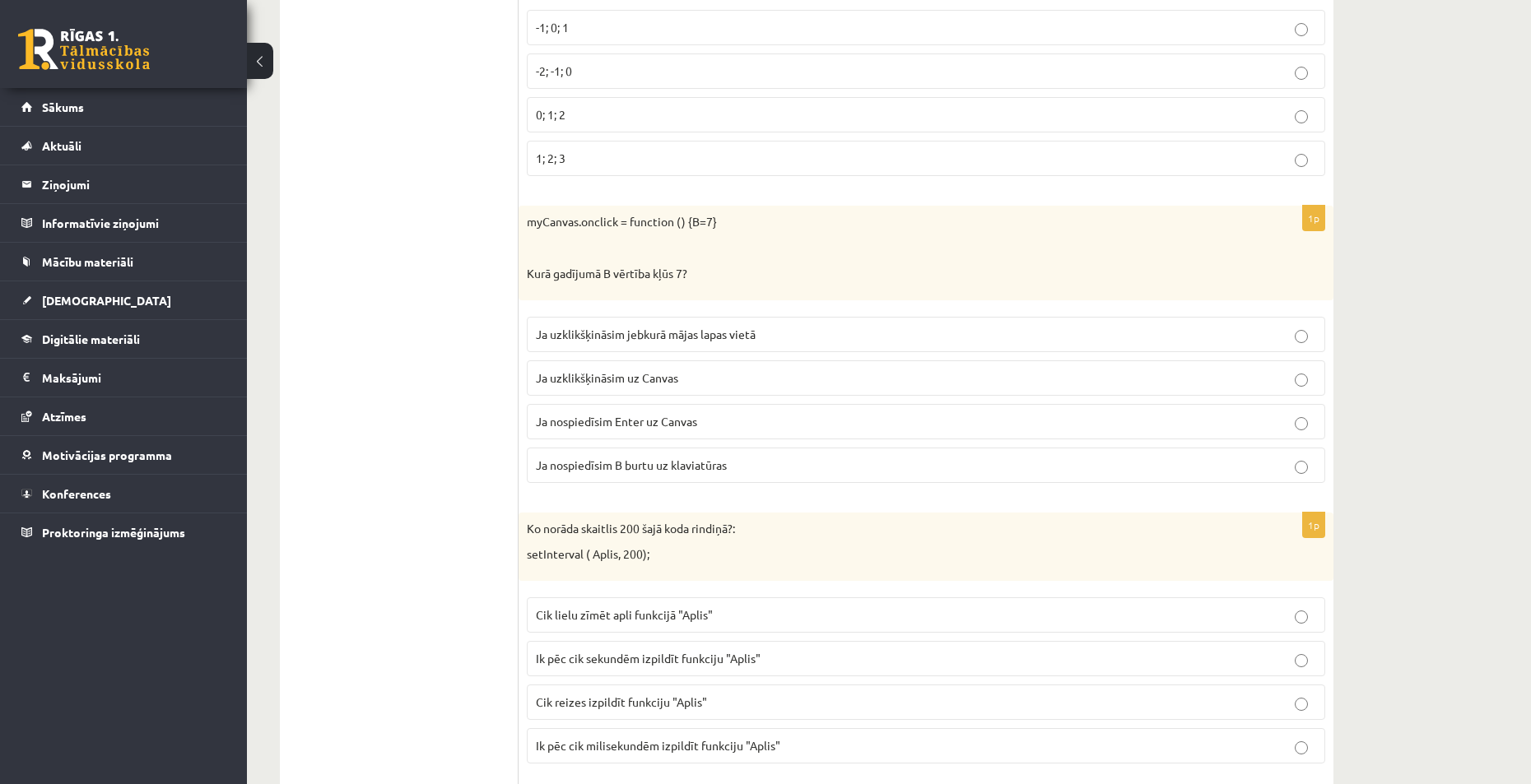
click at [743, 382] on p "Ja uzklikšķināsim uz Canvas" at bounding box center [925, 379] width 780 height 18
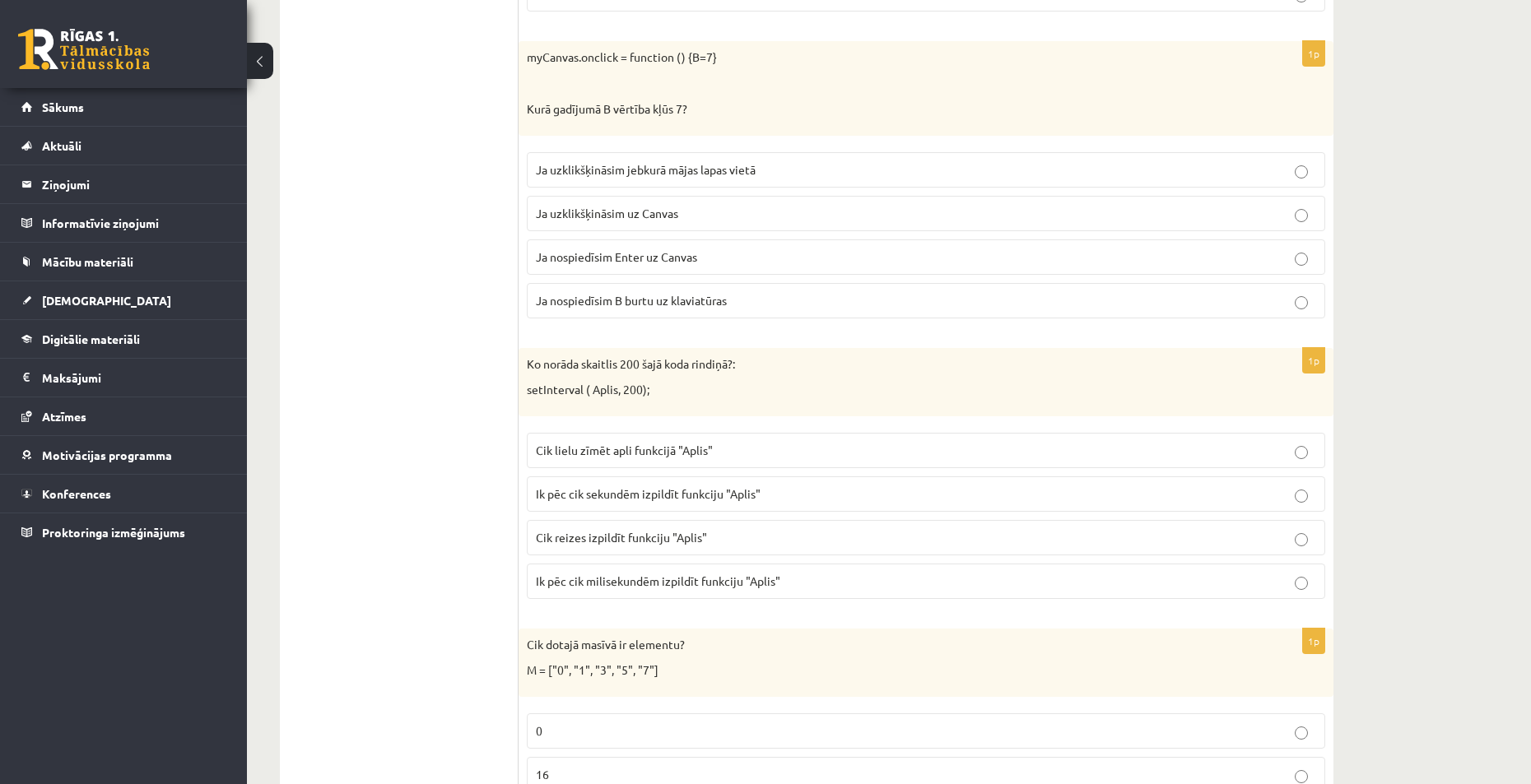
click at [712, 489] on span "Ik pēc cik sekundēm izpildīt funkciju "Aplis"" at bounding box center [648, 493] width 225 height 15
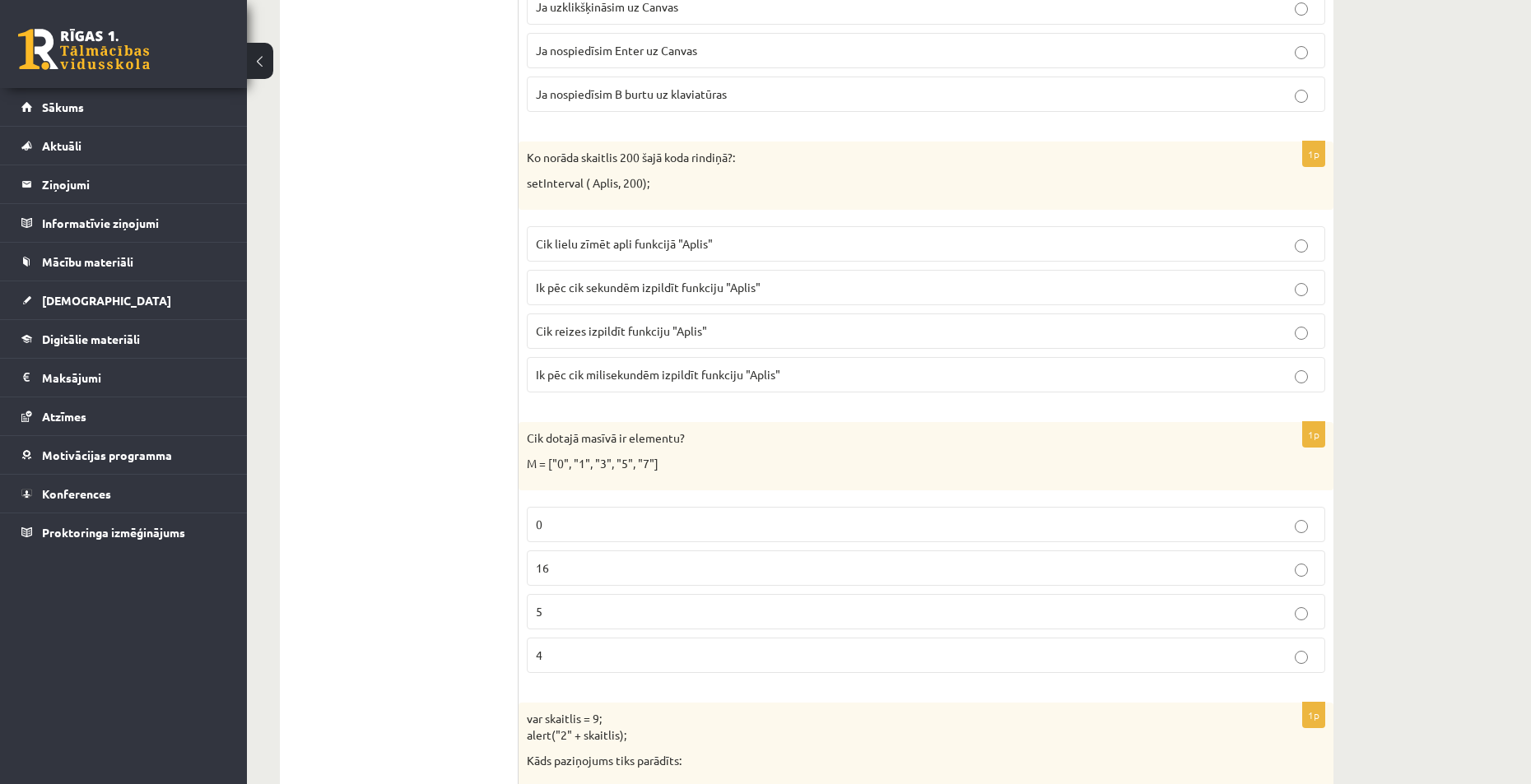
scroll to position [5034, 0]
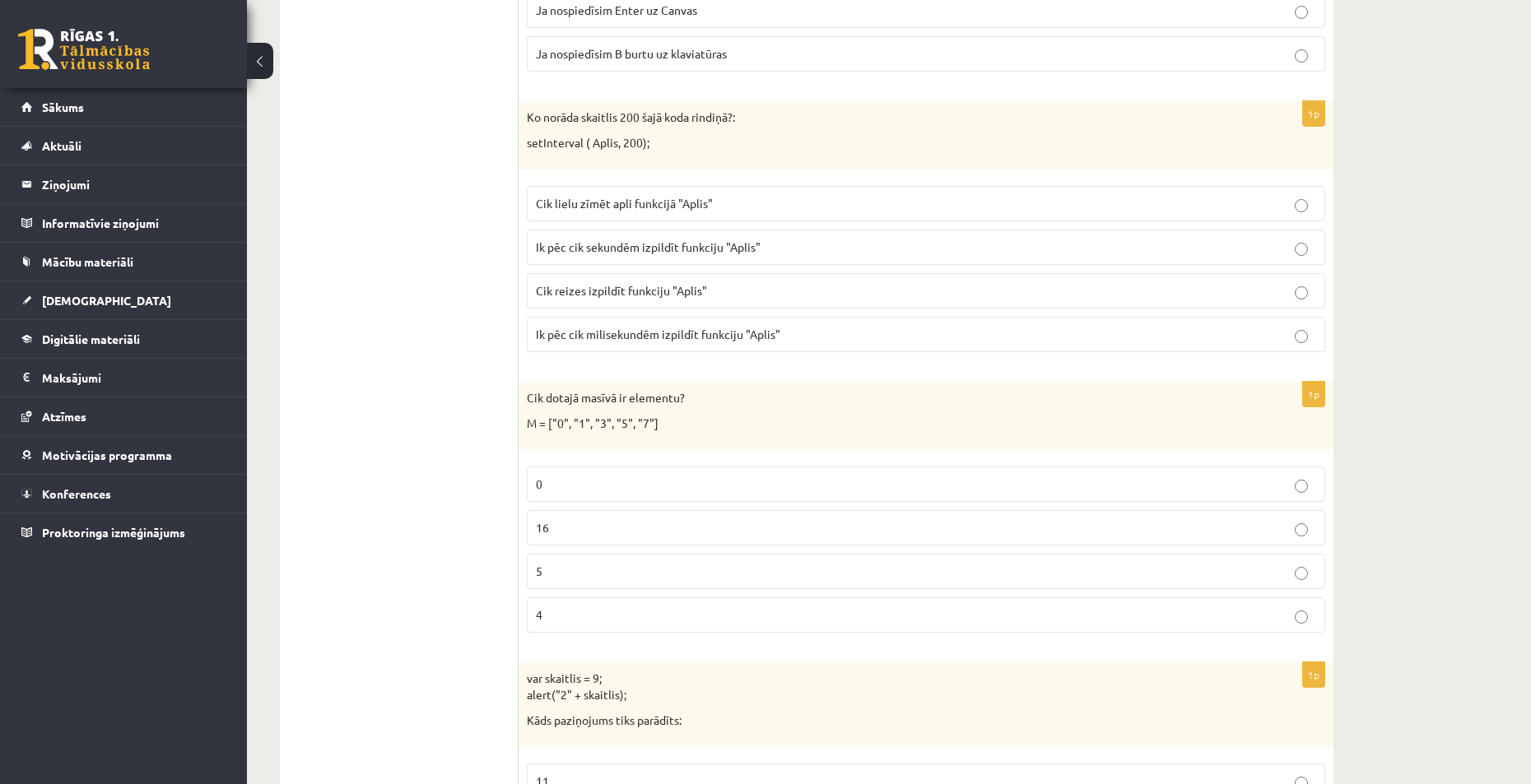
click at [679, 341] on p "Ik pēc cik milisekundēm izpildīt funkciju "Aplis"" at bounding box center [925, 334] width 780 height 18
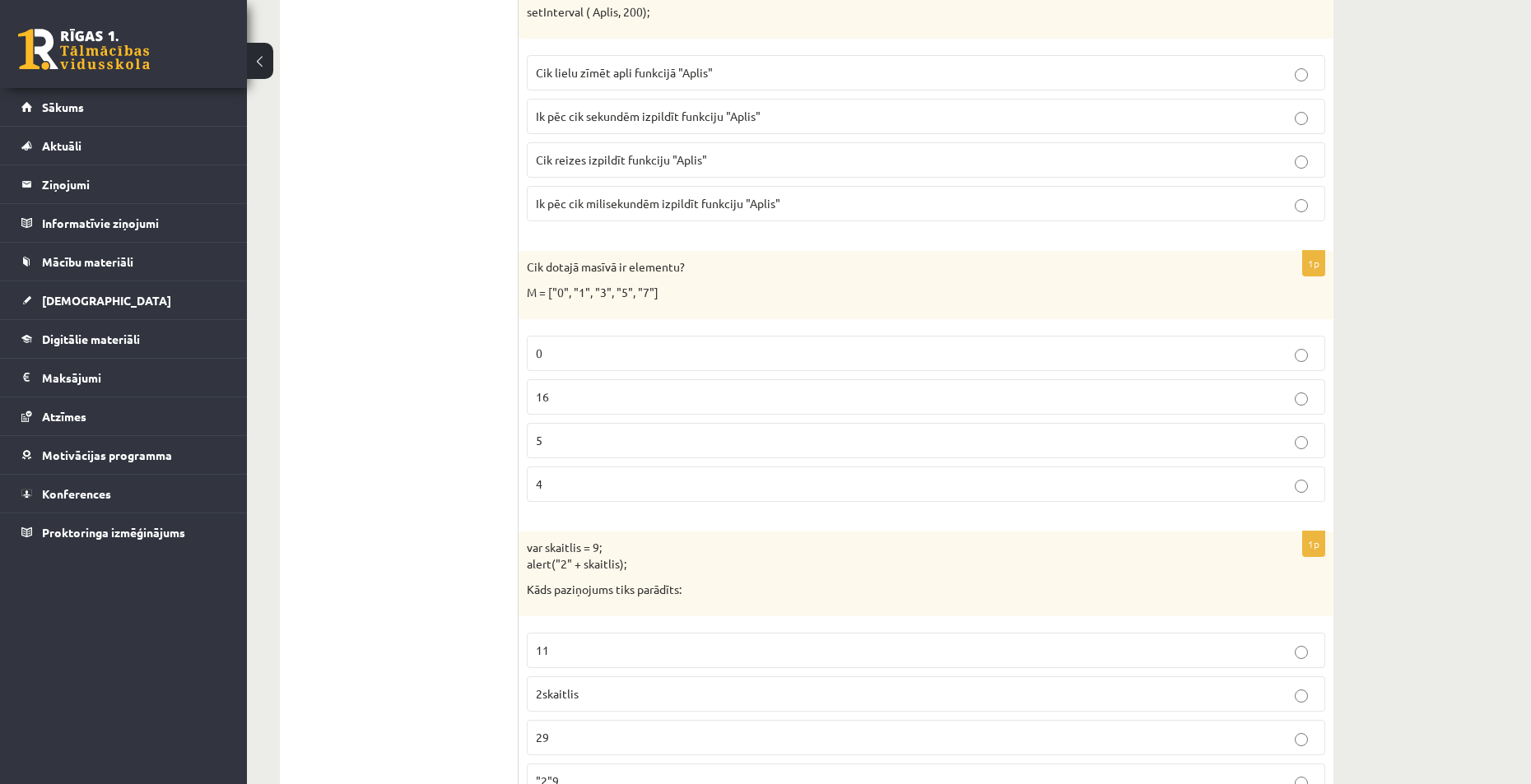
scroll to position [5199, 0]
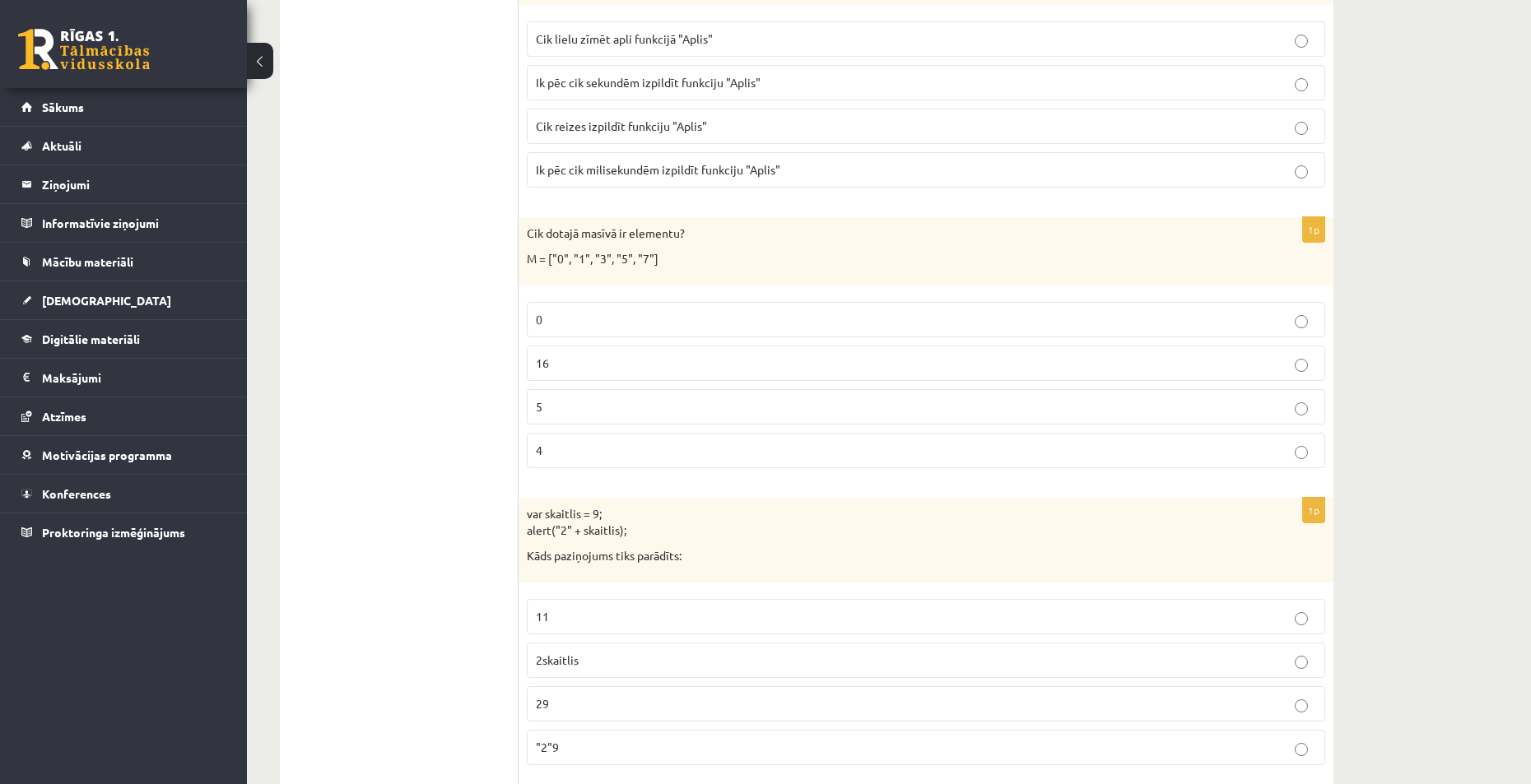
click at [633, 400] on p "5" at bounding box center [925, 407] width 780 height 18
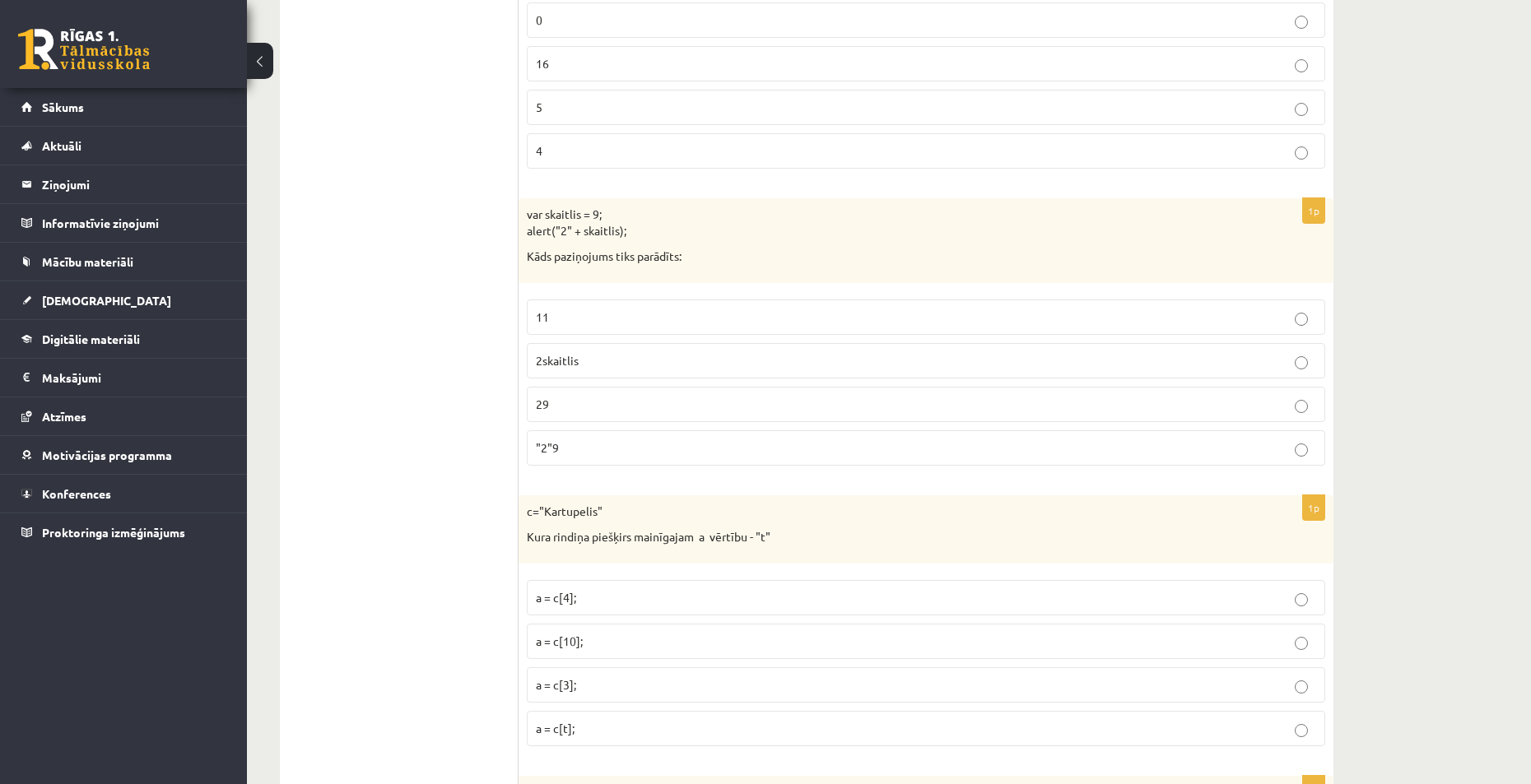
scroll to position [5527, 0]
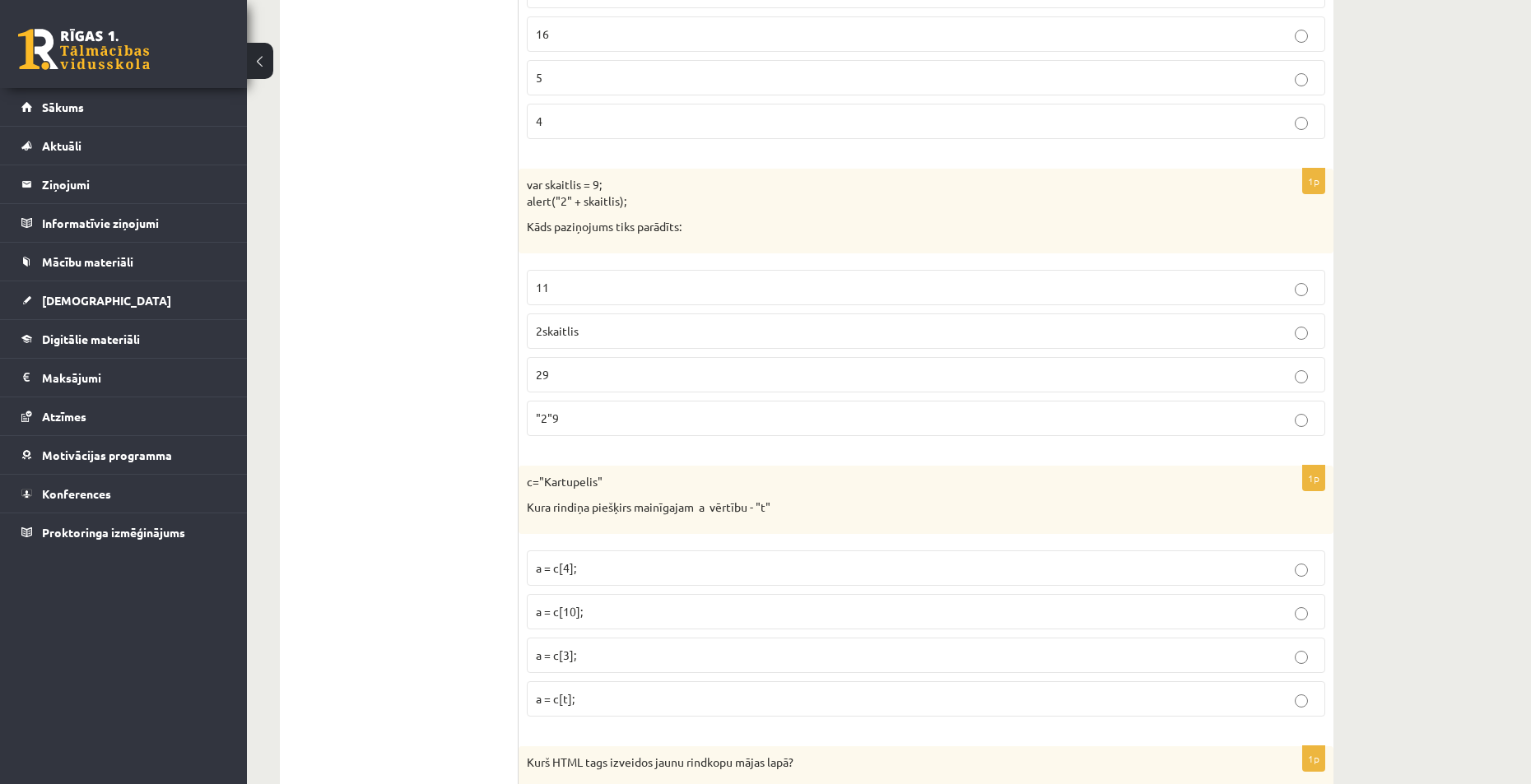
click at [607, 371] on p "29" at bounding box center [925, 375] width 780 height 18
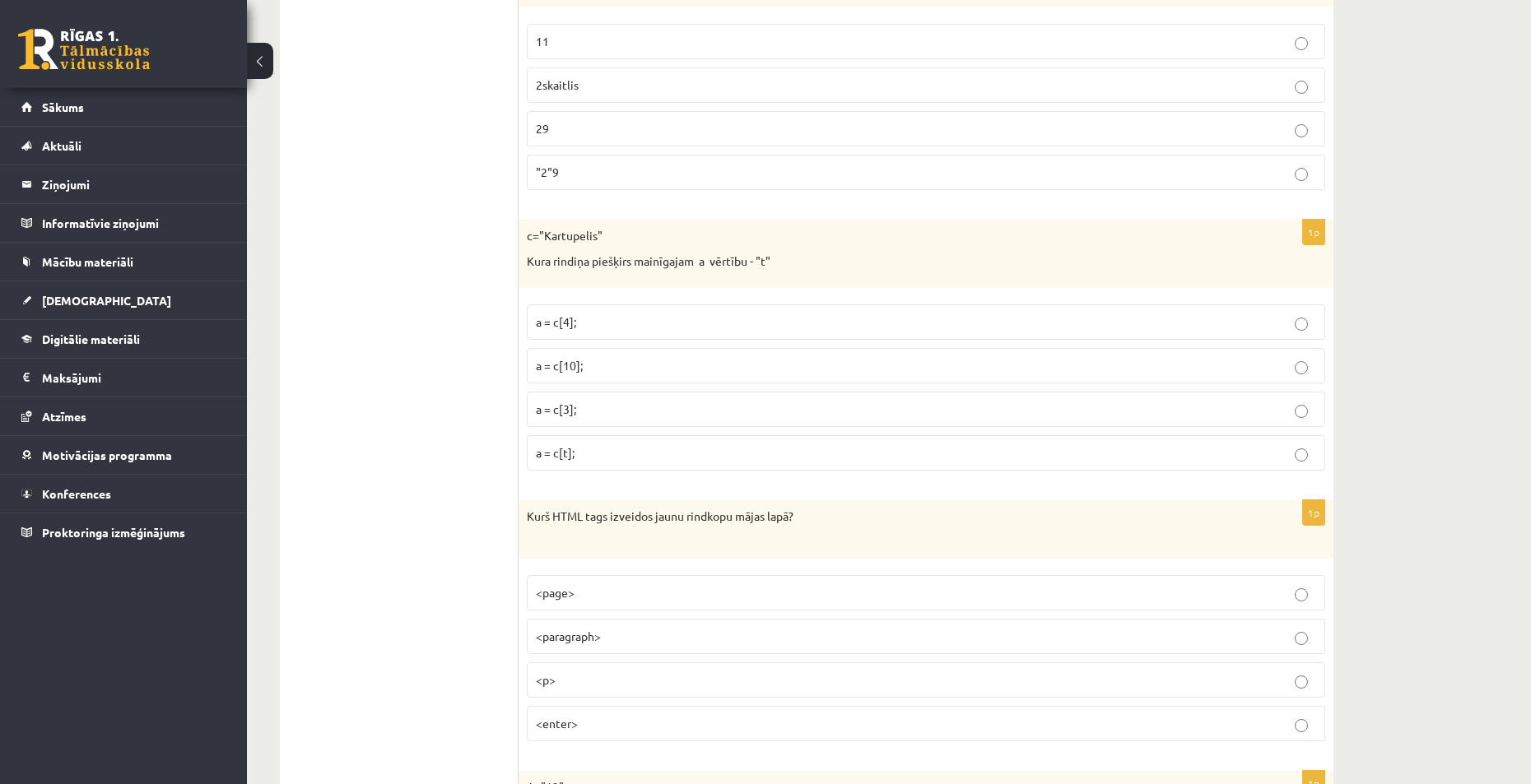
scroll to position [5775, 0]
click at [637, 414] on p "a = c[3];" at bounding box center [925, 409] width 780 height 18
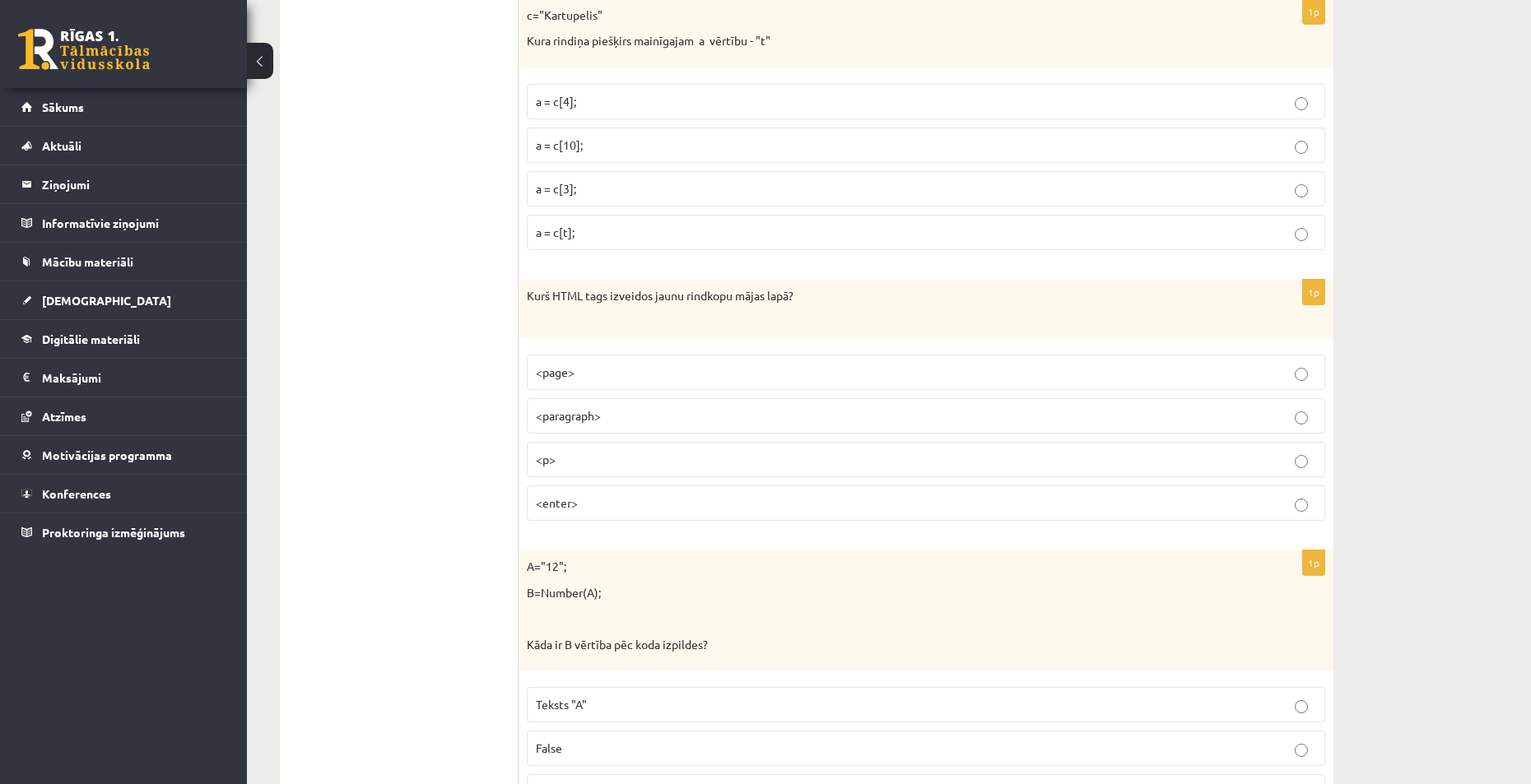
scroll to position [6022, 0]
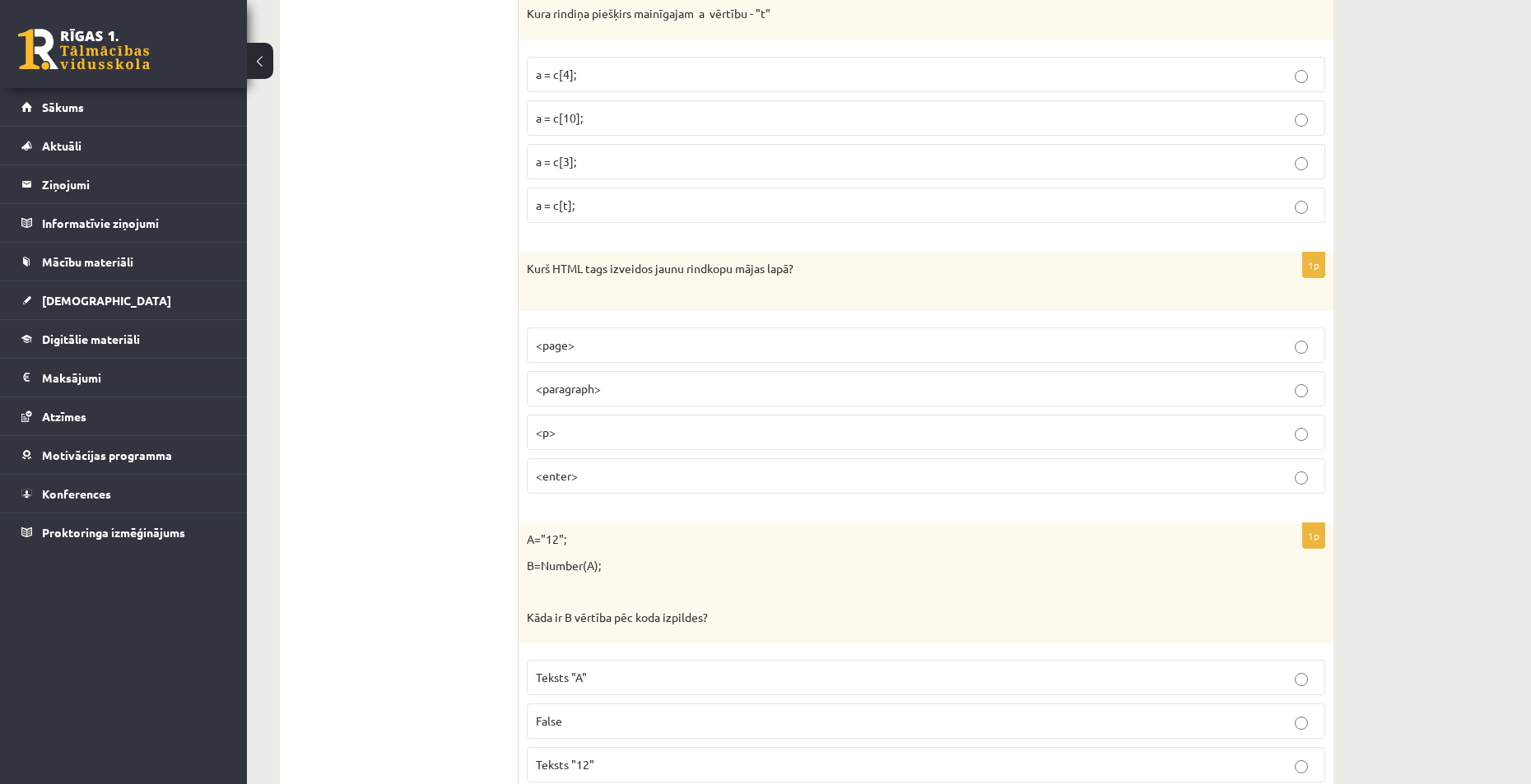
click at [614, 197] on p "a = c[t];" at bounding box center [925, 205] width 780 height 18
click at [632, 72] on p "a = c[4];" at bounding box center [925, 75] width 780 height 18
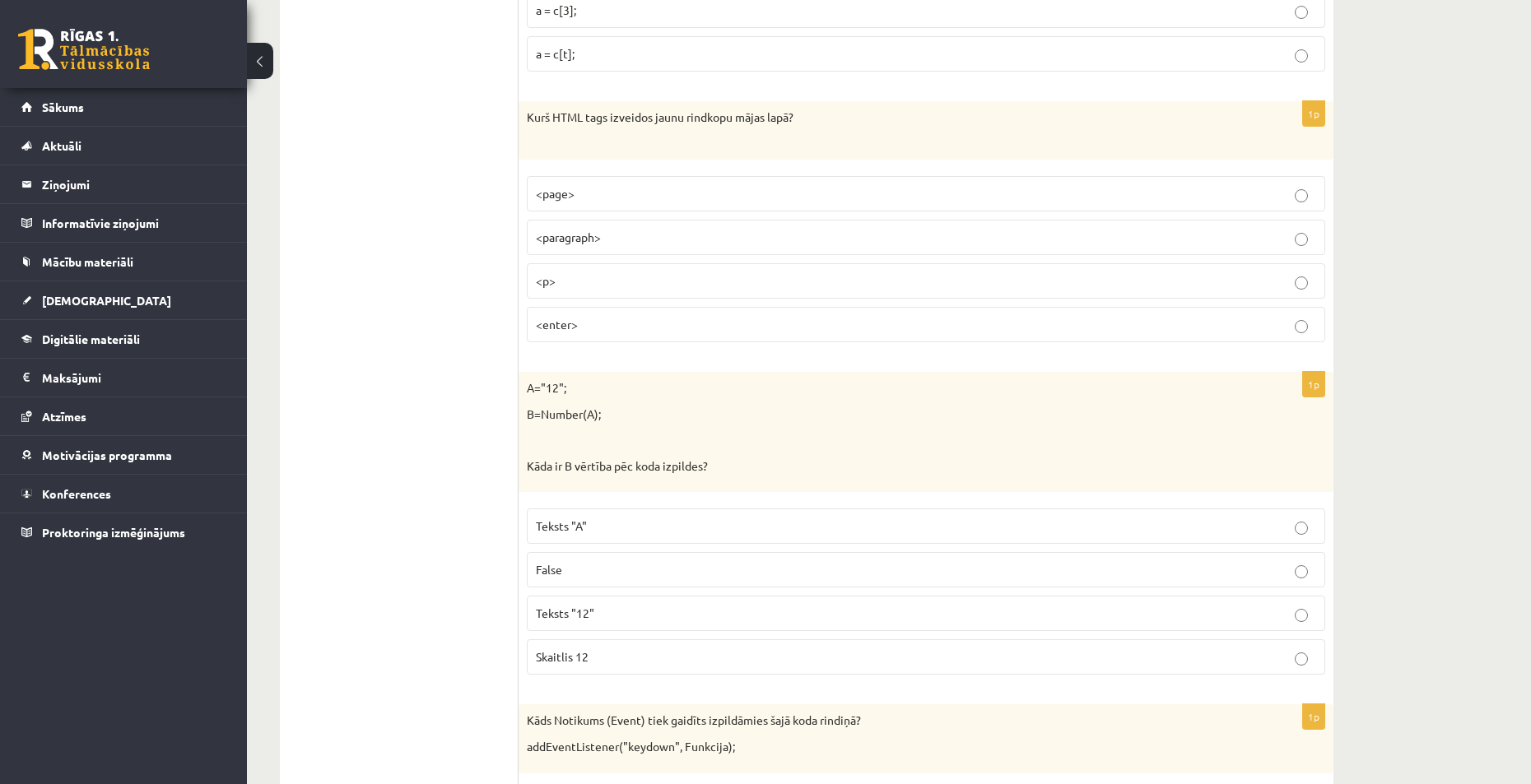
scroll to position [6186, 0]
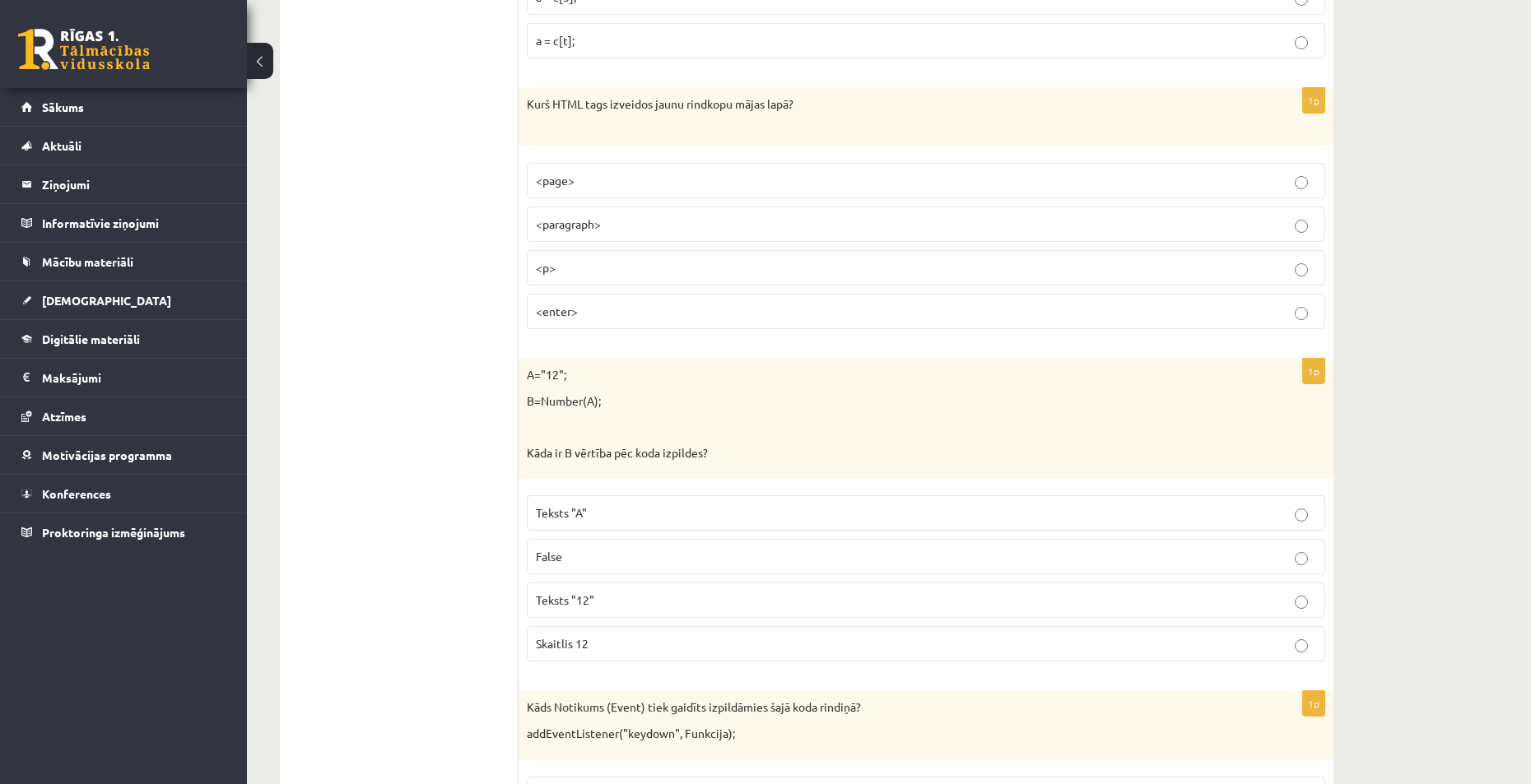
click at [608, 275] on p "<p>" at bounding box center [925, 268] width 780 height 18
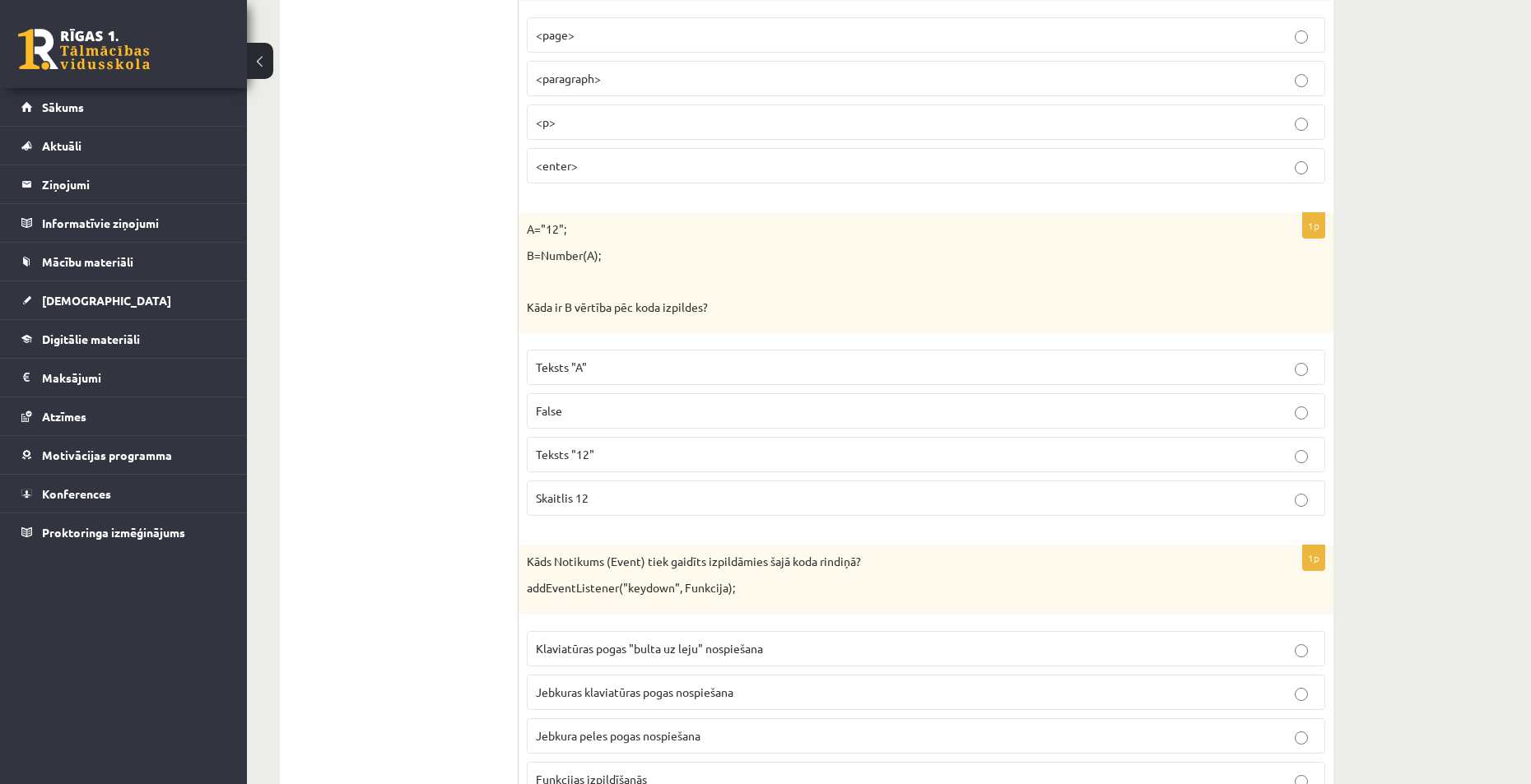
scroll to position [6433, 0]
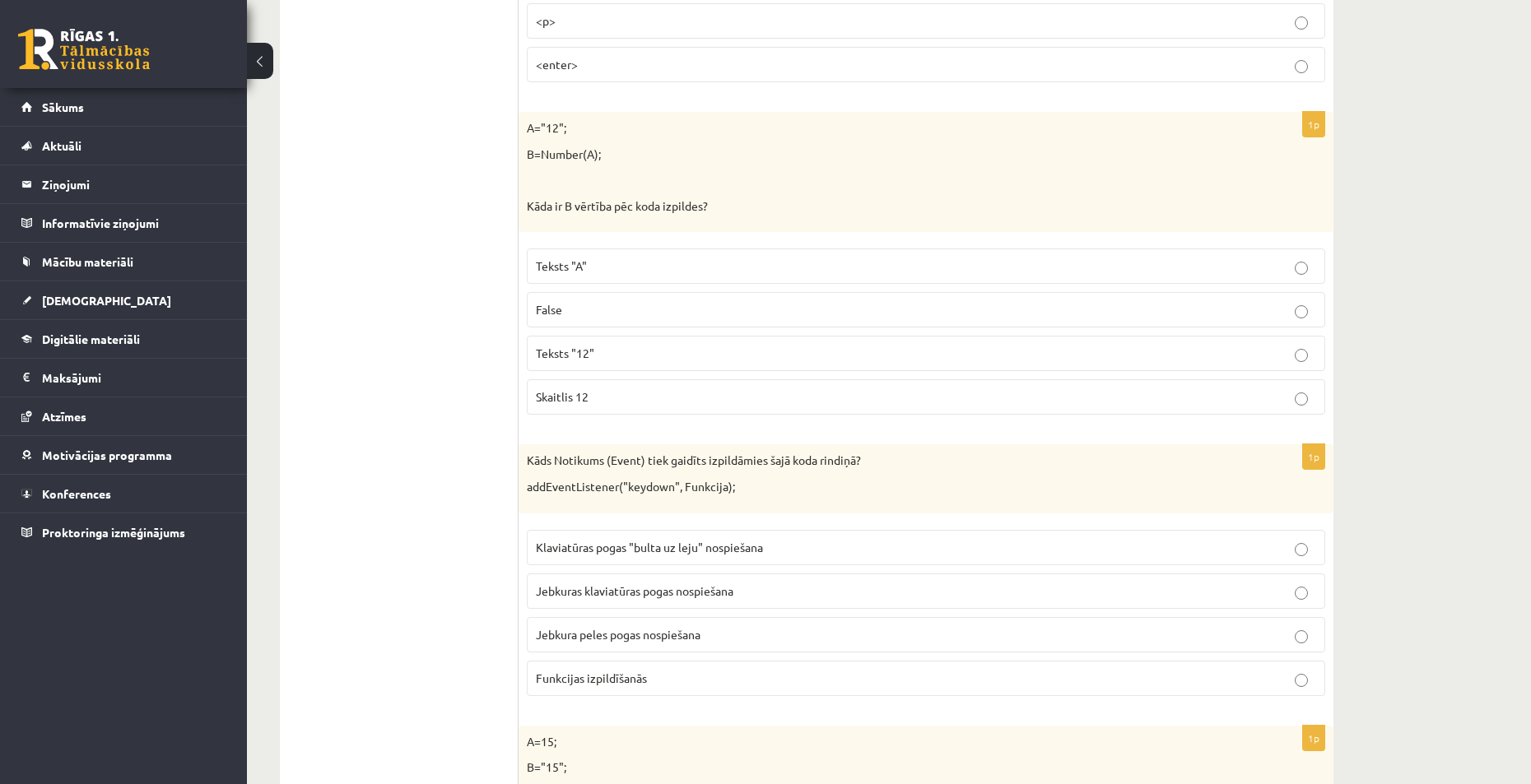
click at [628, 354] on p "Teksts "12"" at bounding box center [925, 354] width 780 height 18
click at [630, 392] on p "Skaitlis 12" at bounding box center [925, 397] width 780 height 18
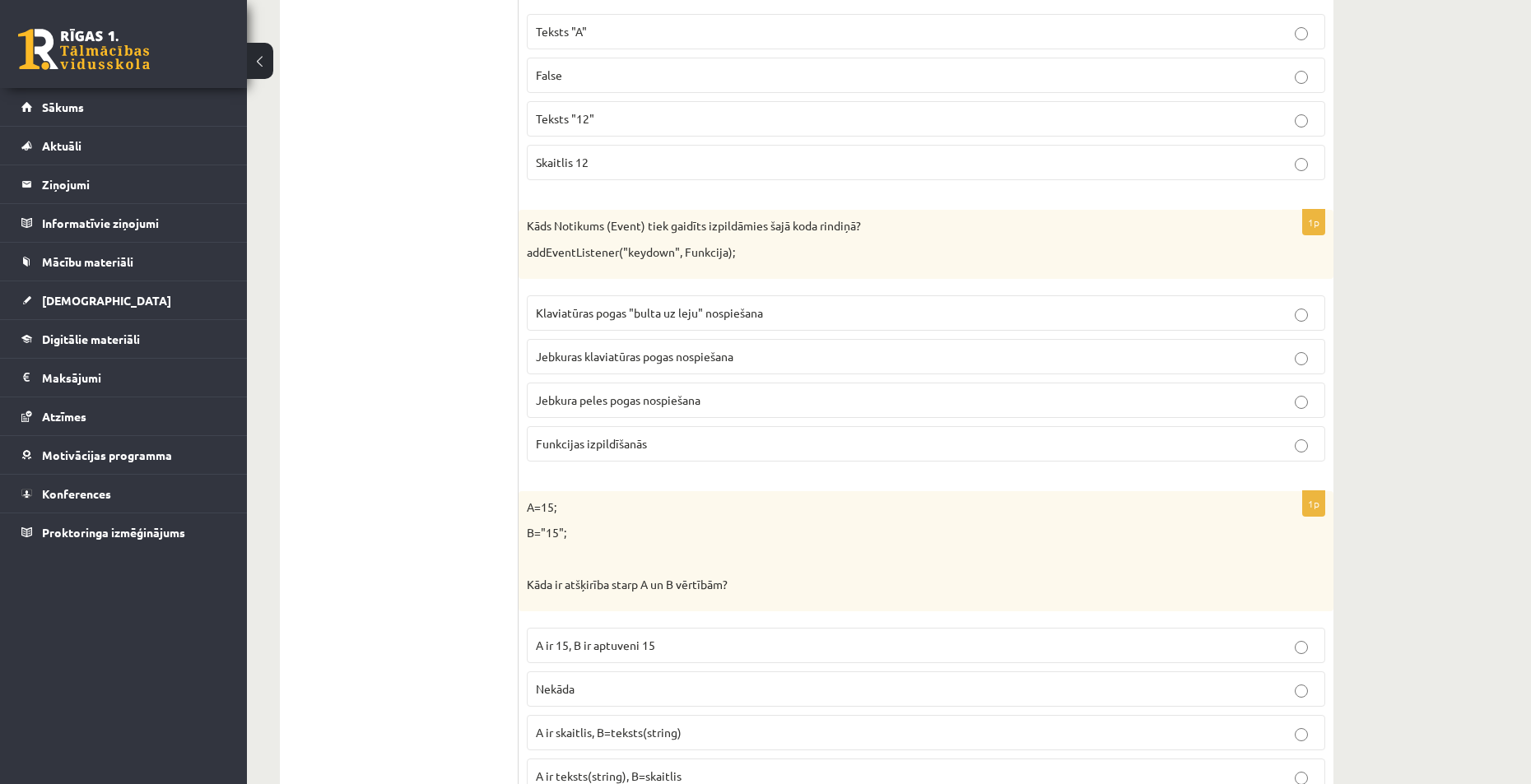
scroll to position [6680, 0]
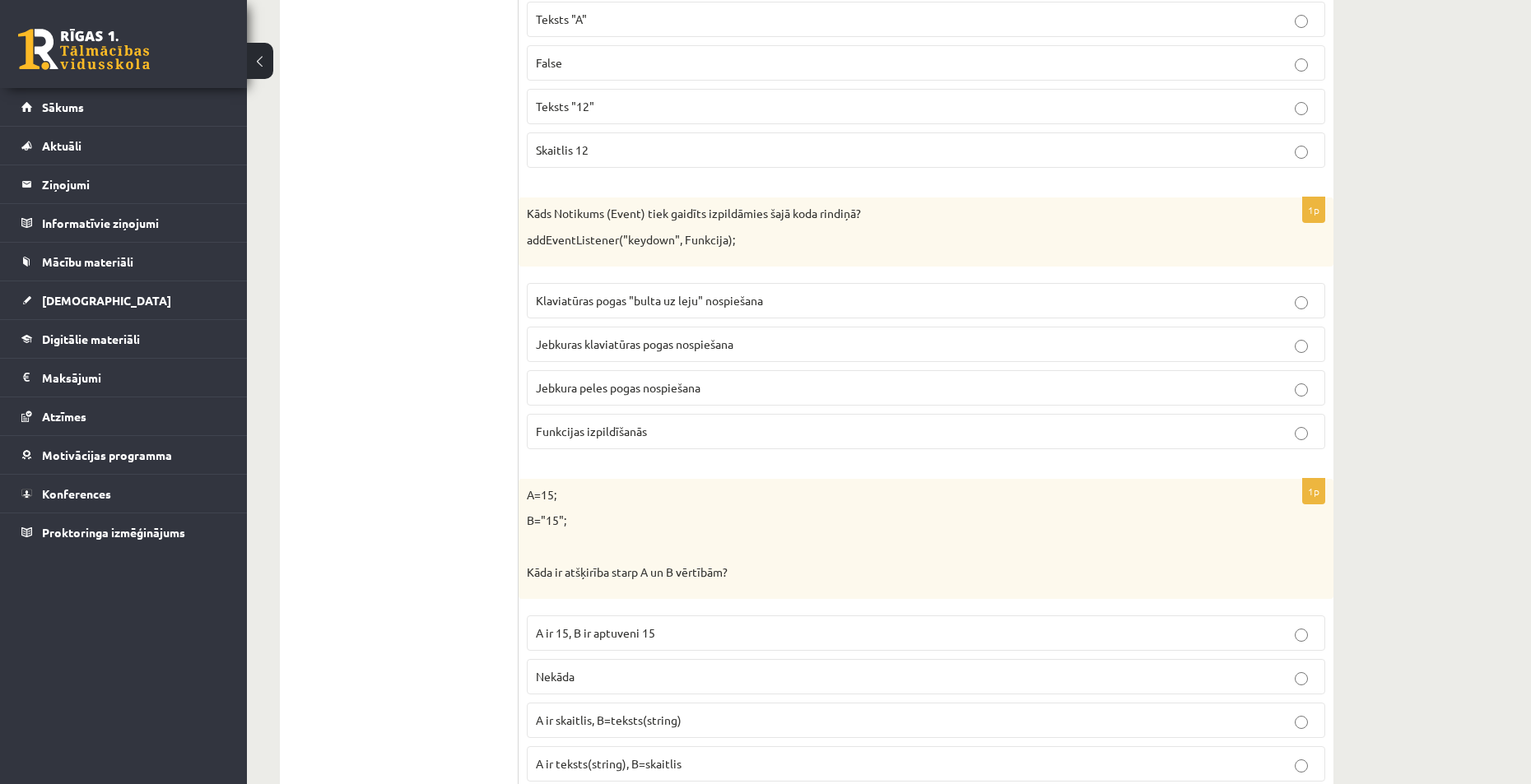
click at [772, 344] on p "Jebkuras klaviatūras pogas nospiešana" at bounding box center [925, 344] width 780 height 18
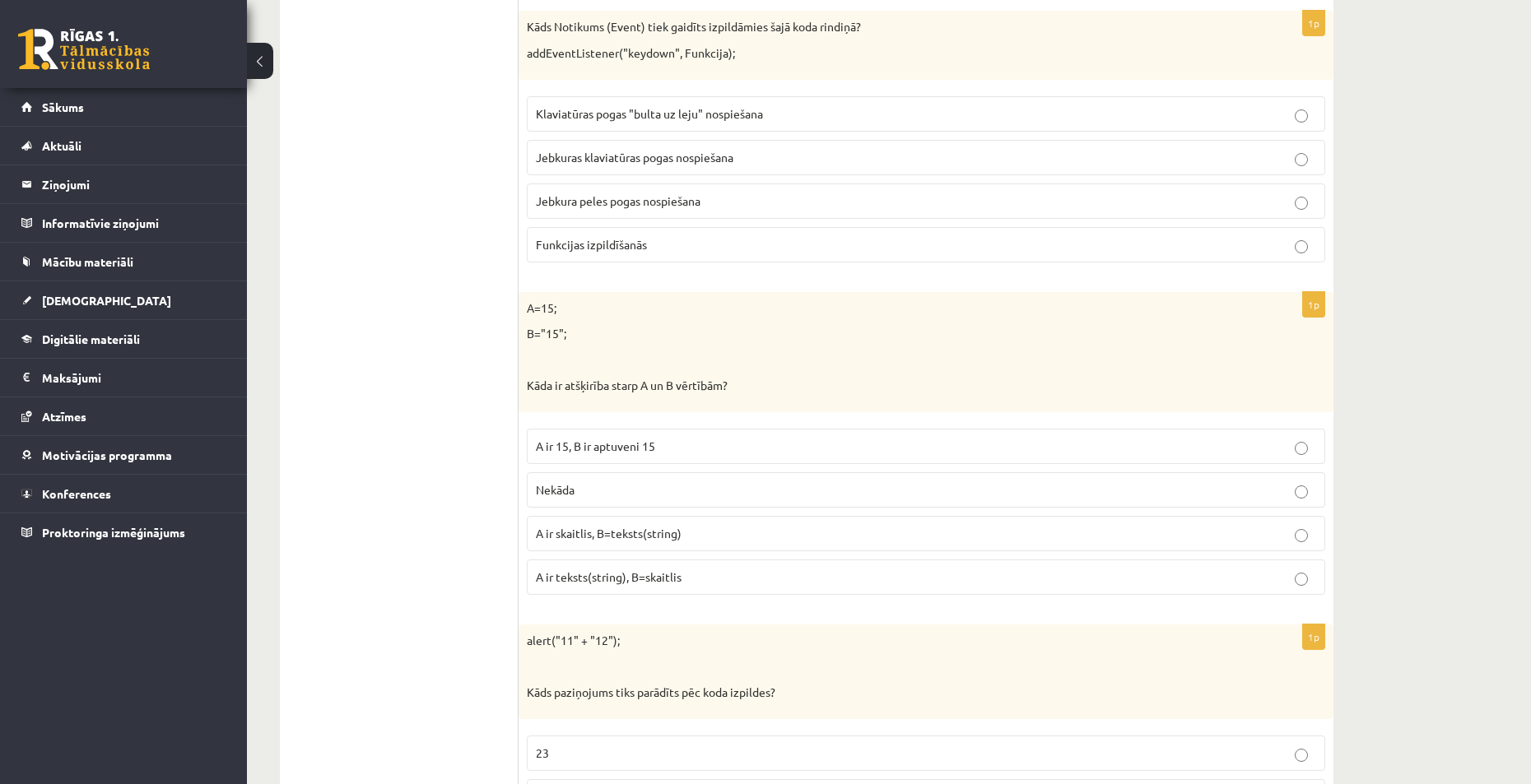
scroll to position [6927, 0]
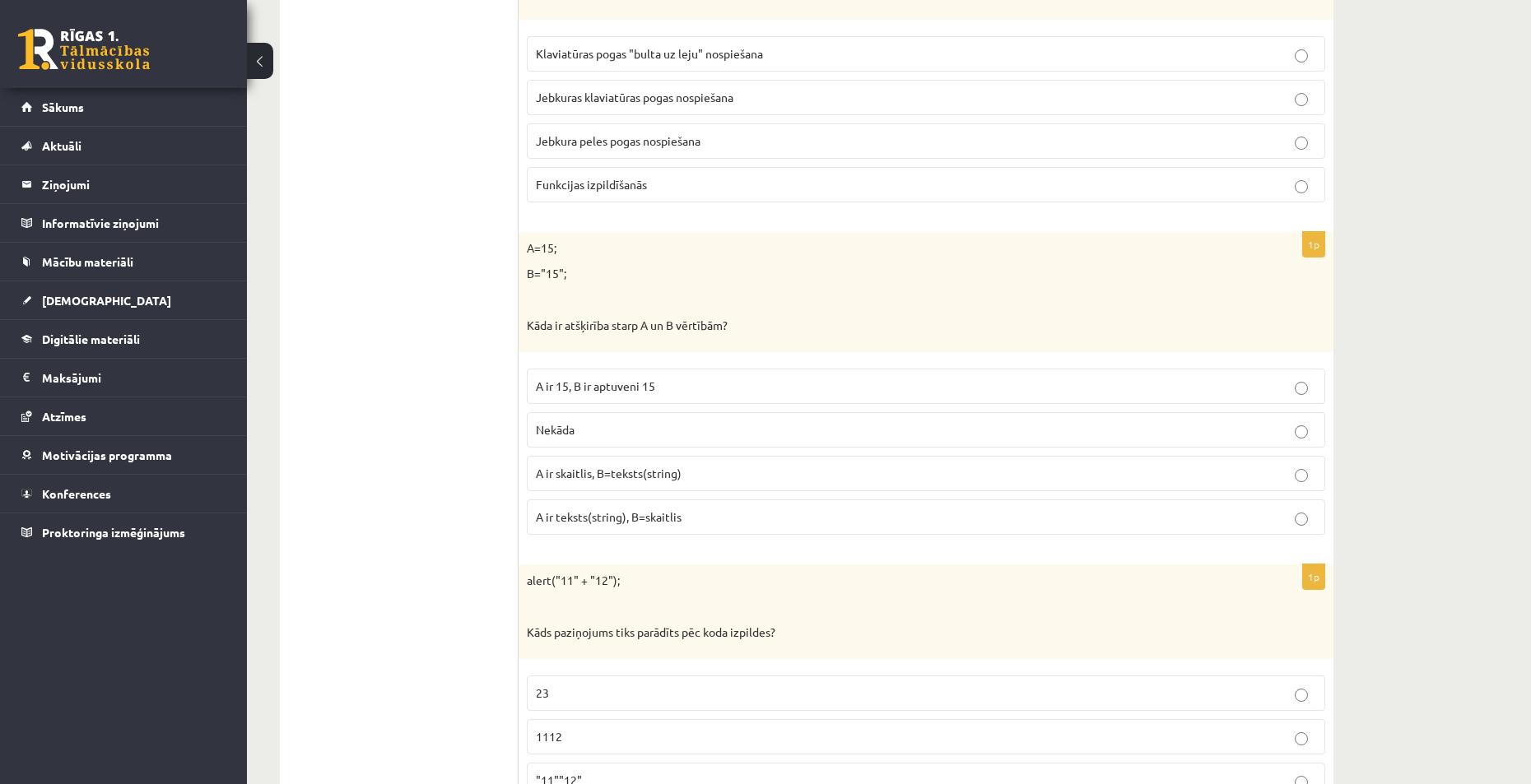
click at [697, 380] on p "A ir 15, B ir aptuveni 15" at bounding box center [925, 387] width 780 height 18
click at [701, 468] on p "A ir skaitlis, B=teksts(string)" at bounding box center [925, 473] width 780 height 18
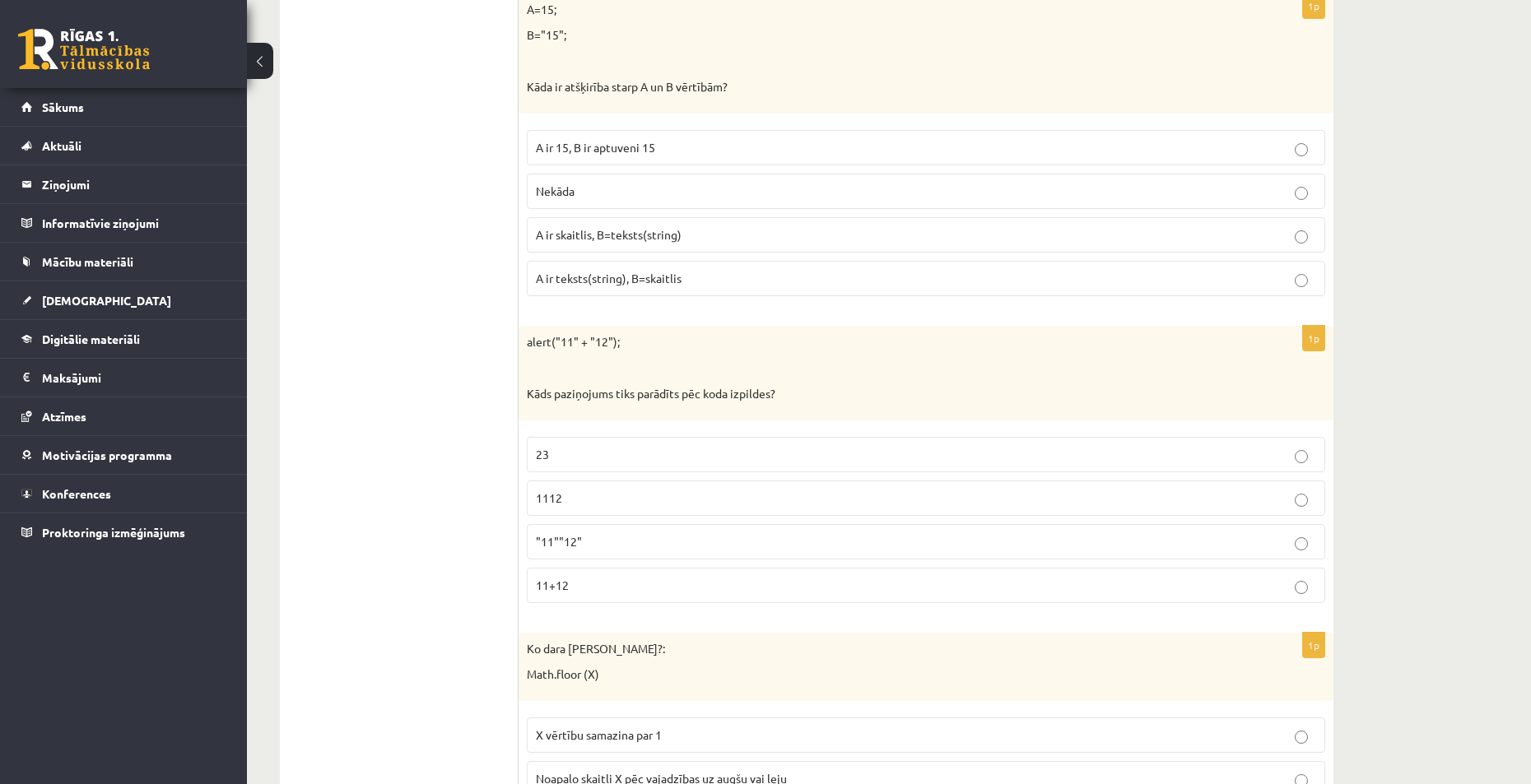
scroll to position [7173, 0]
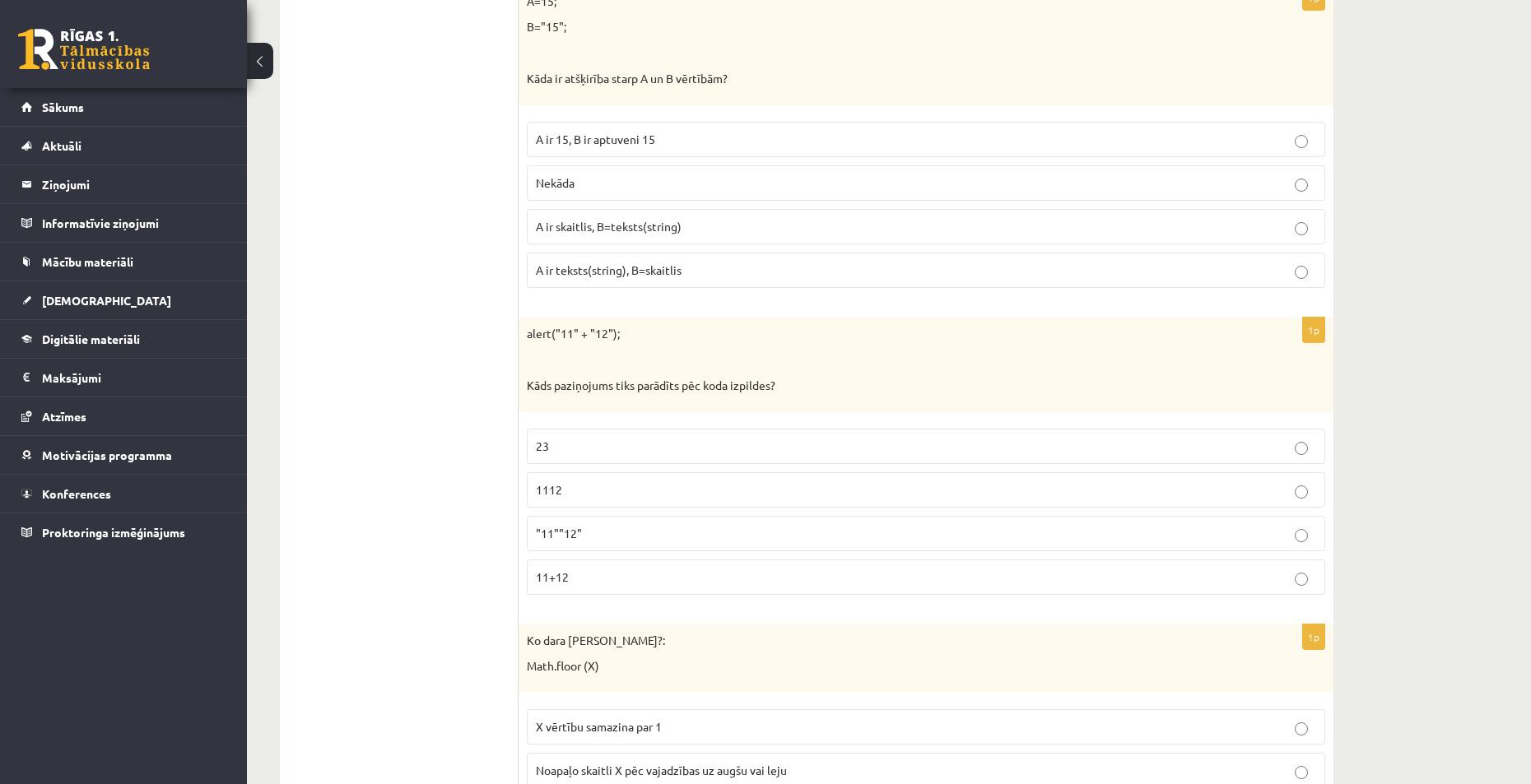
click at [655, 483] on p "1112" at bounding box center [925, 490] width 780 height 18
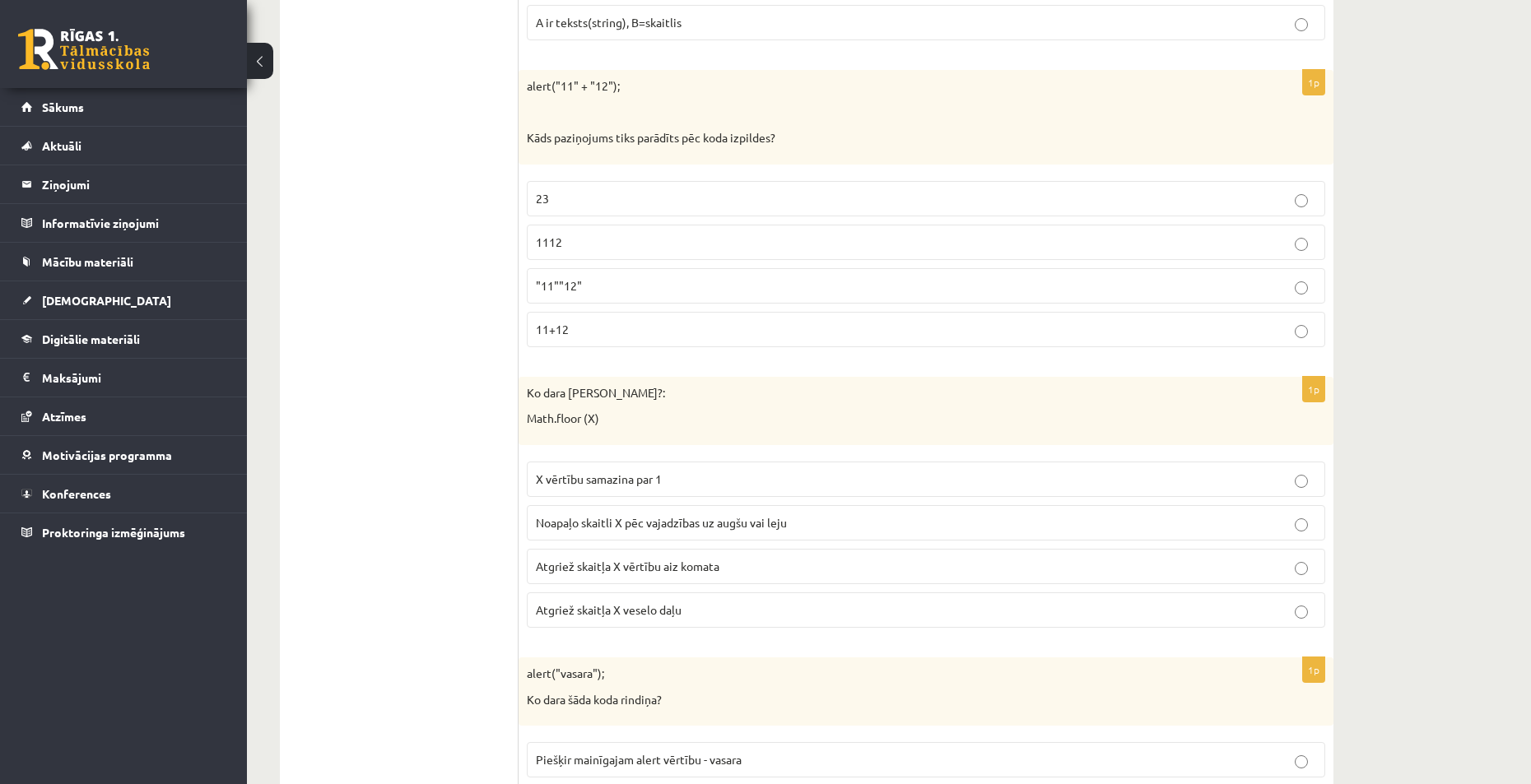
scroll to position [7503, 0]
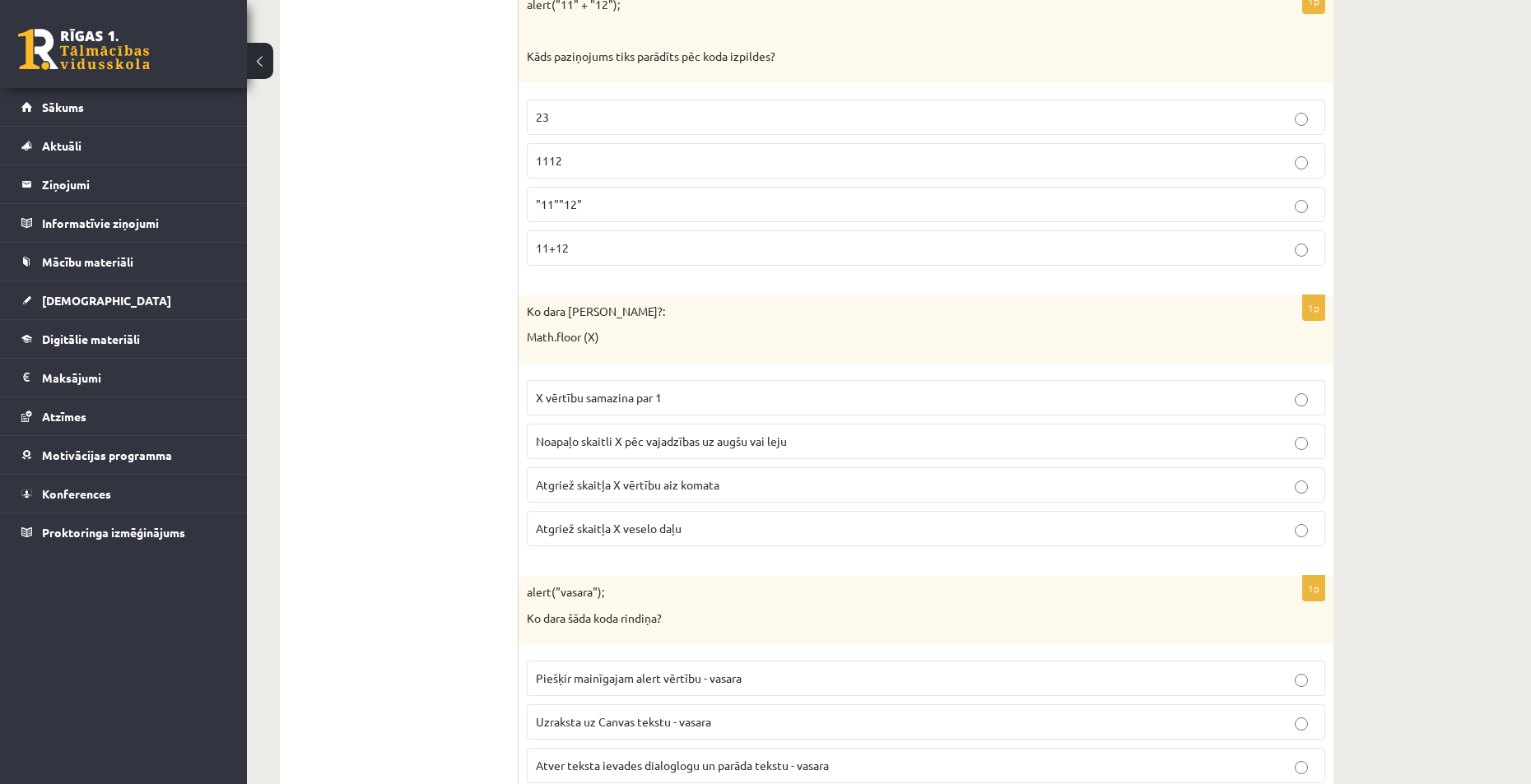
click at [721, 488] on p "Atgriež skaitļa X vērtību aiz komata" at bounding box center [925, 485] width 780 height 18
click at [720, 530] on p "Atgriež skaitļa X veselo daļu" at bounding box center [925, 529] width 780 height 18
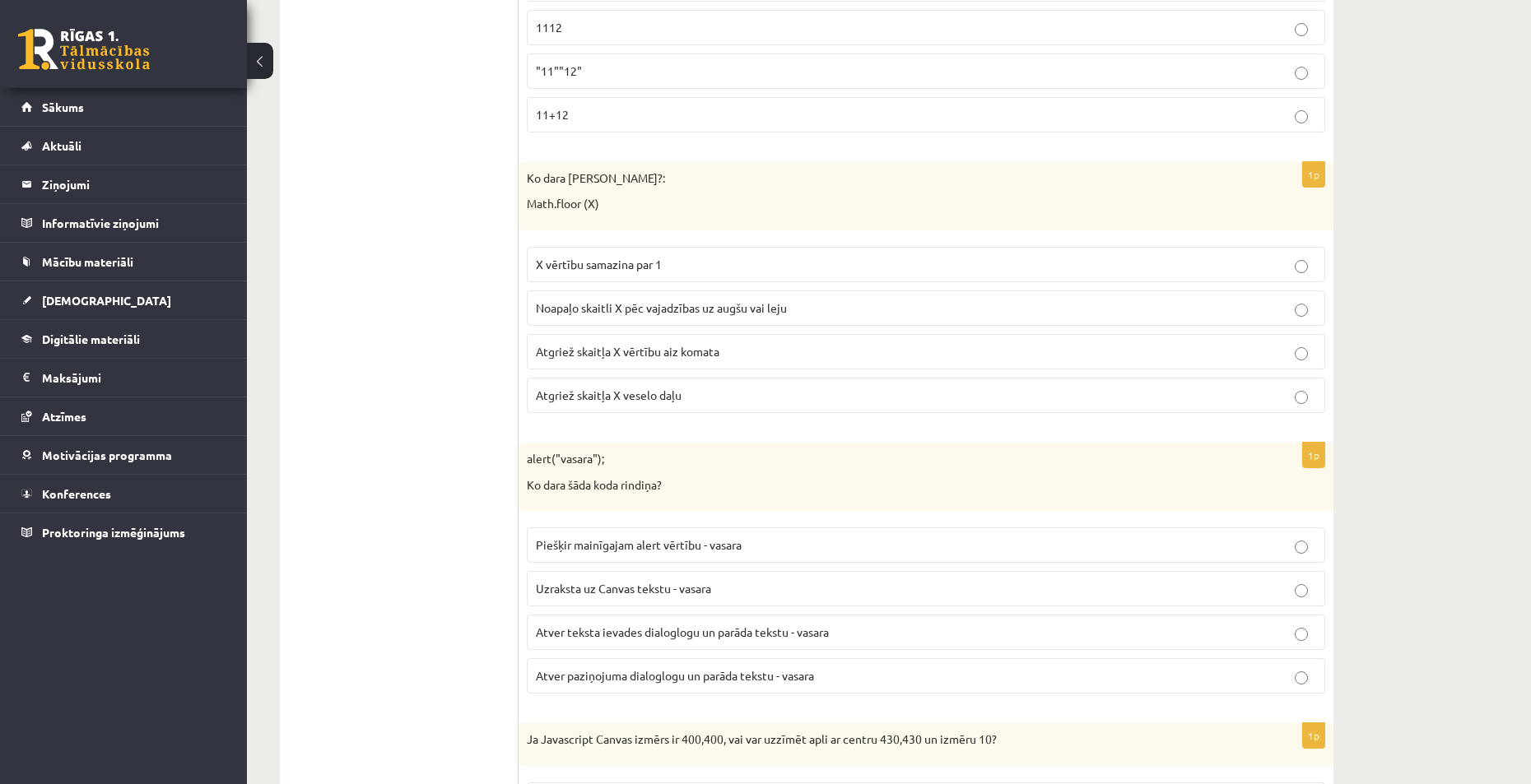
scroll to position [7749, 0]
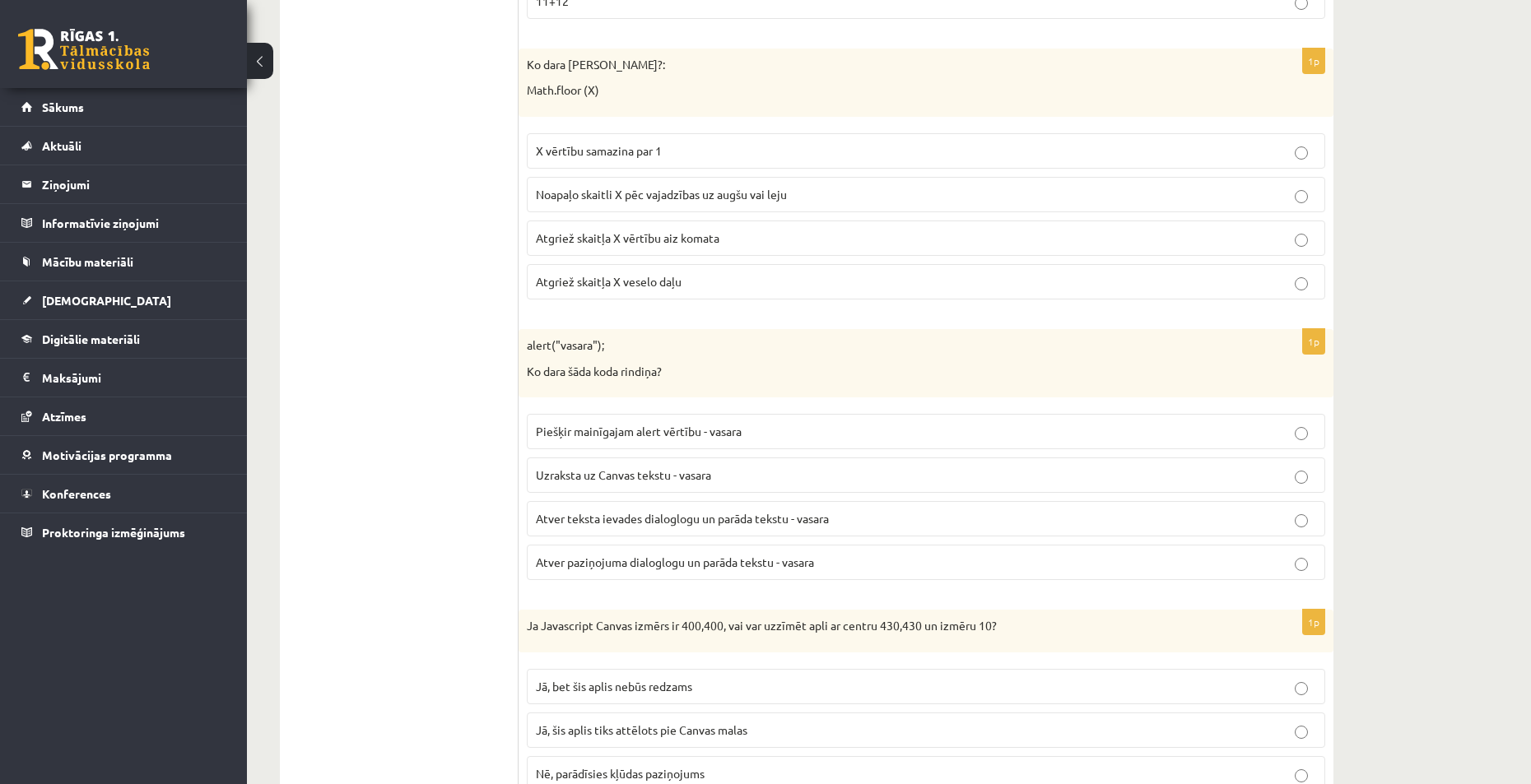
click at [674, 517] on span "Atver teksta ievades dialoglogu un parāda tekstu - vasara" at bounding box center [682, 518] width 293 height 15
click at [665, 561] on span "Atver paziņojuma dialoglogu un parāda tekstu - vasara" at bounding box center [675, 561] width 278 height 15
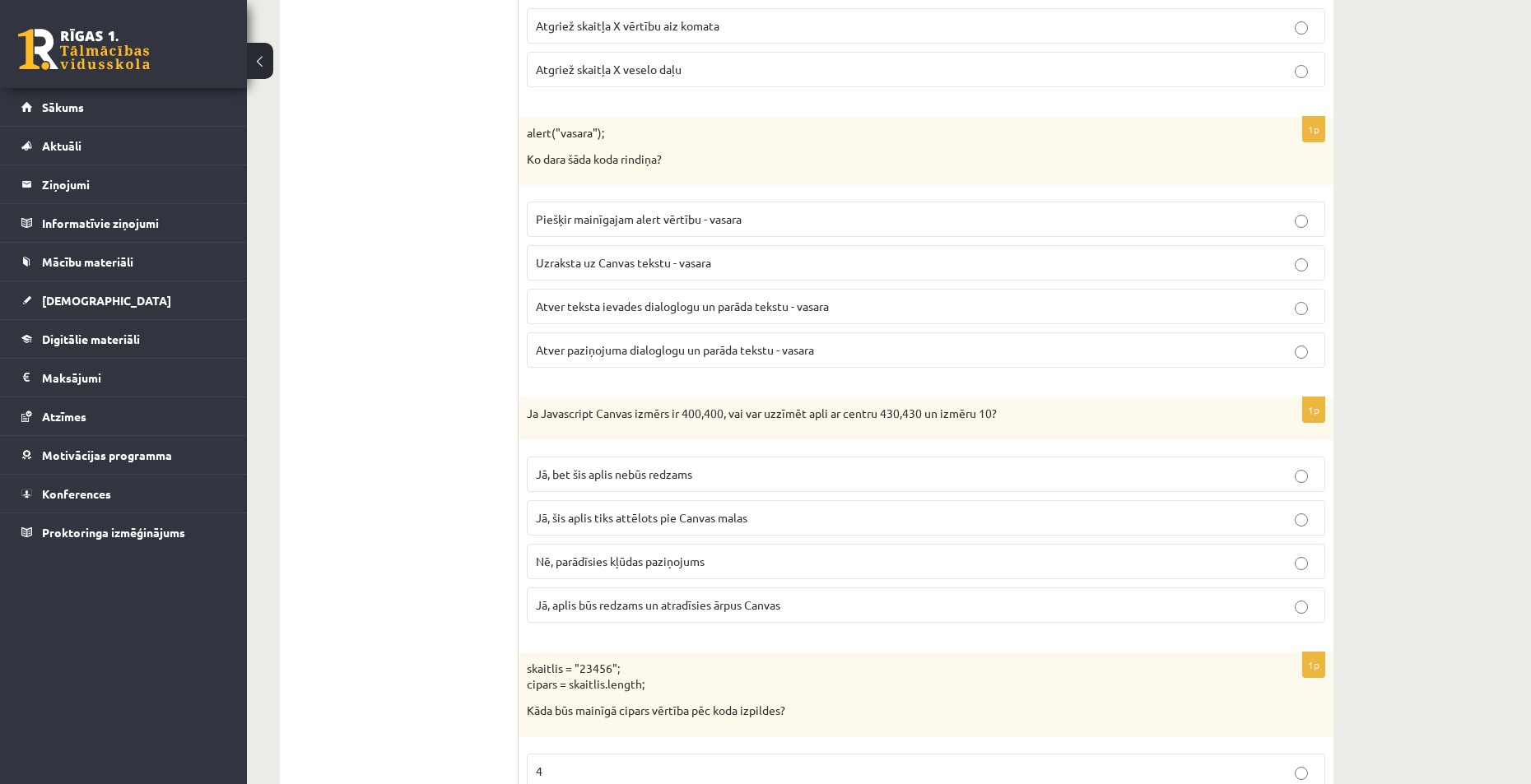
scroll to position [8079, 0]
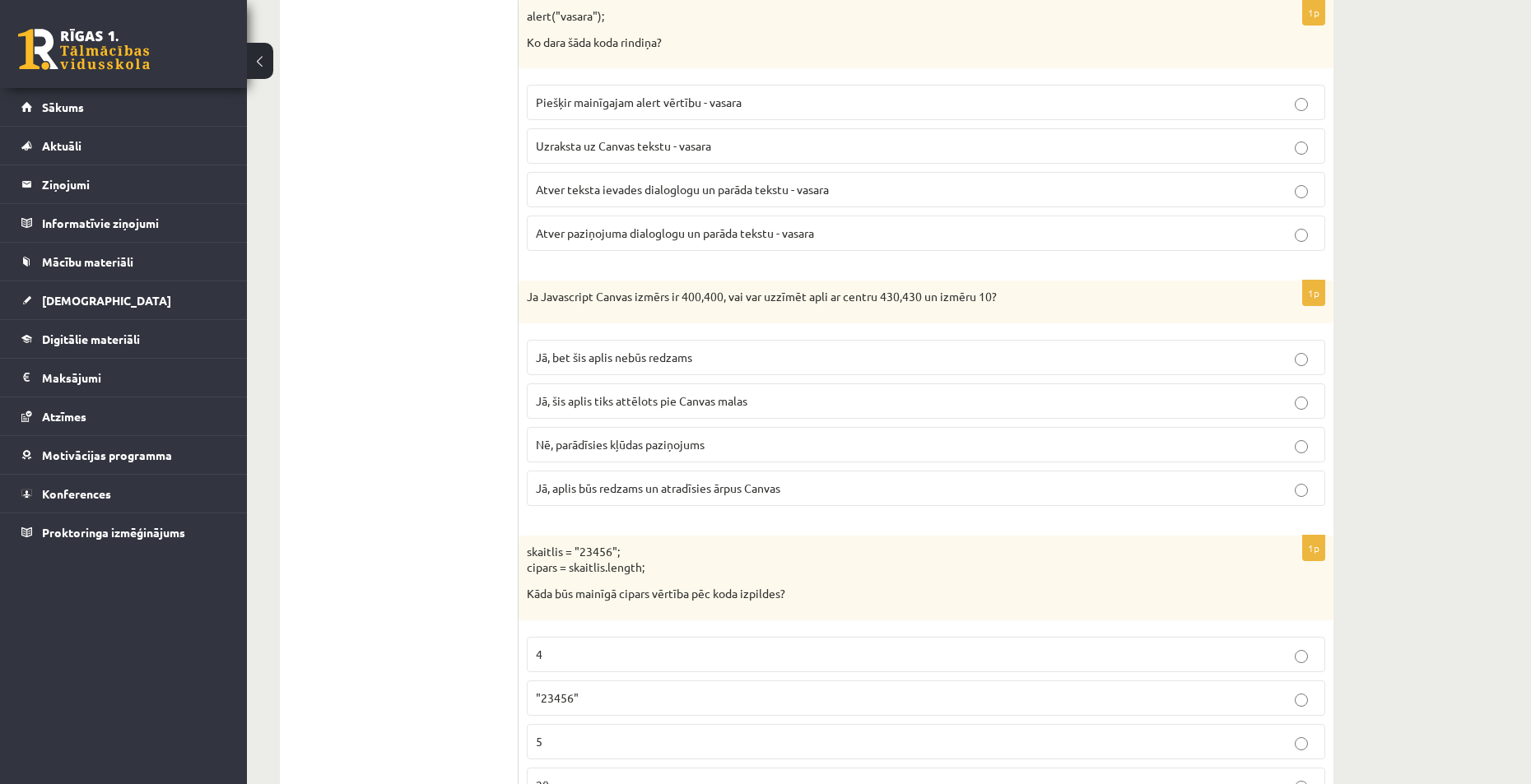
click at [693, 358] on span "Jā, bet šis aplis nebūs redzams" at bounding box center [614, 357] width 157 height 15
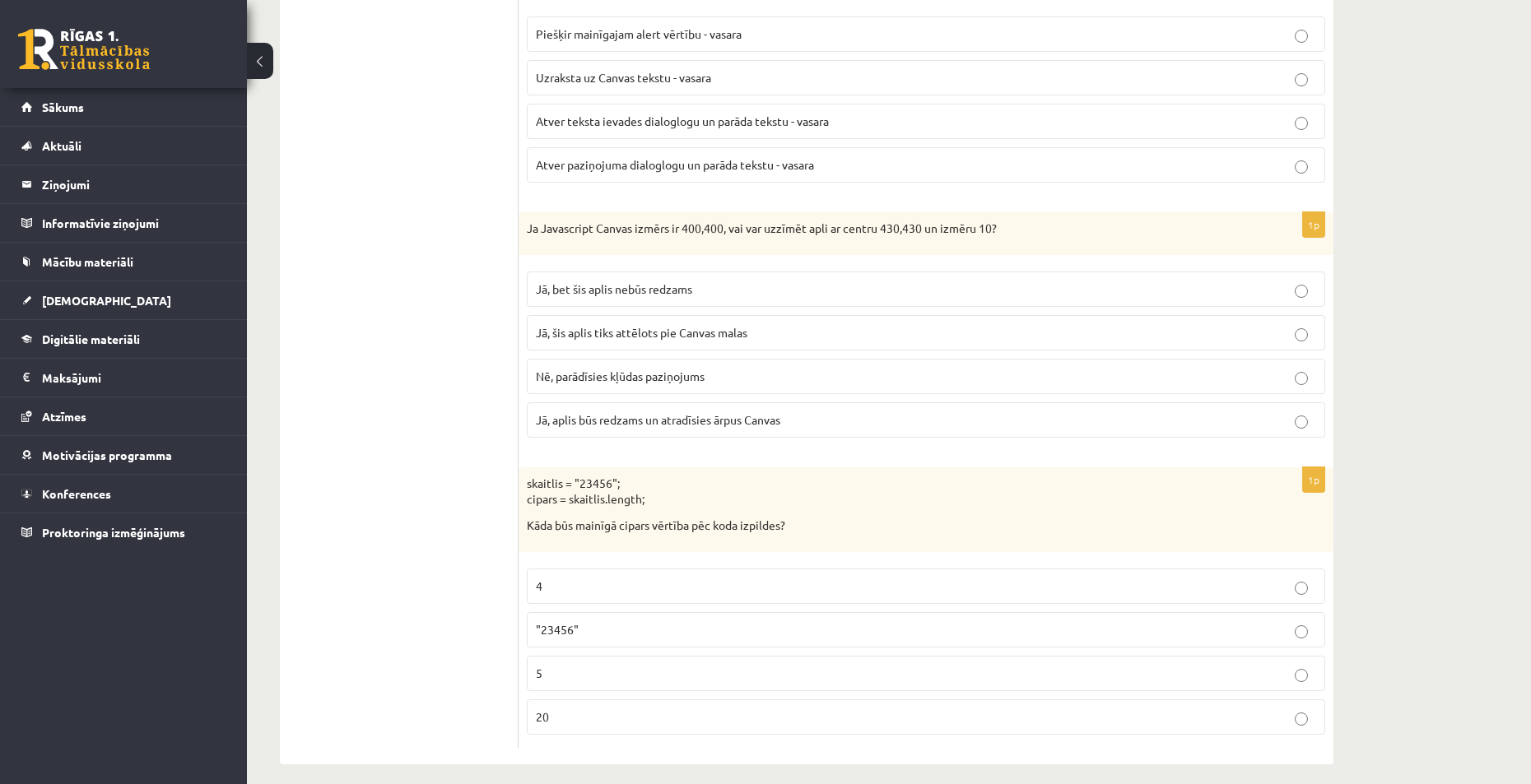
scroll to position [8161, 0]
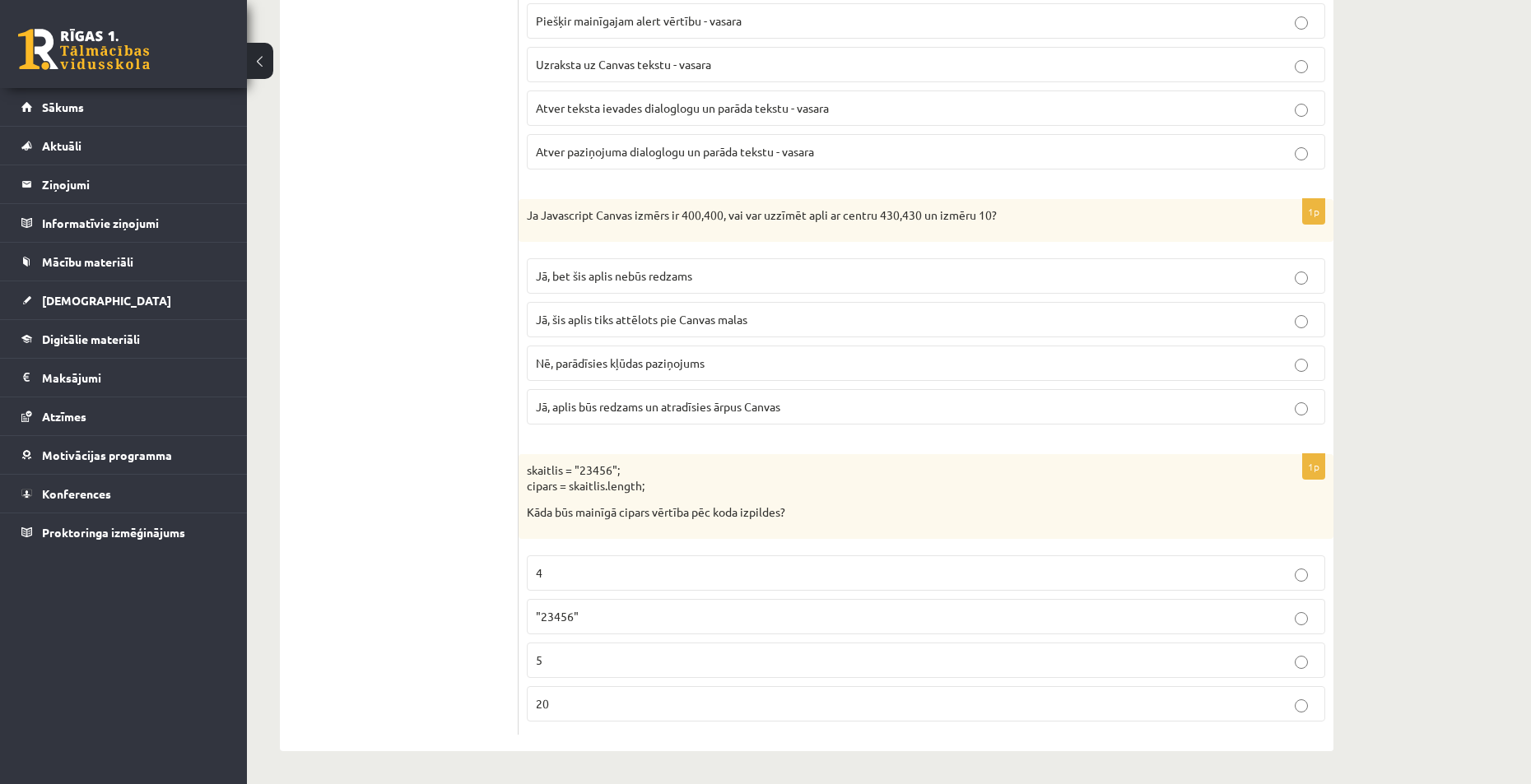
click at [593, 665] on p "5" at bounding box center [925, 661] width 780 height 18
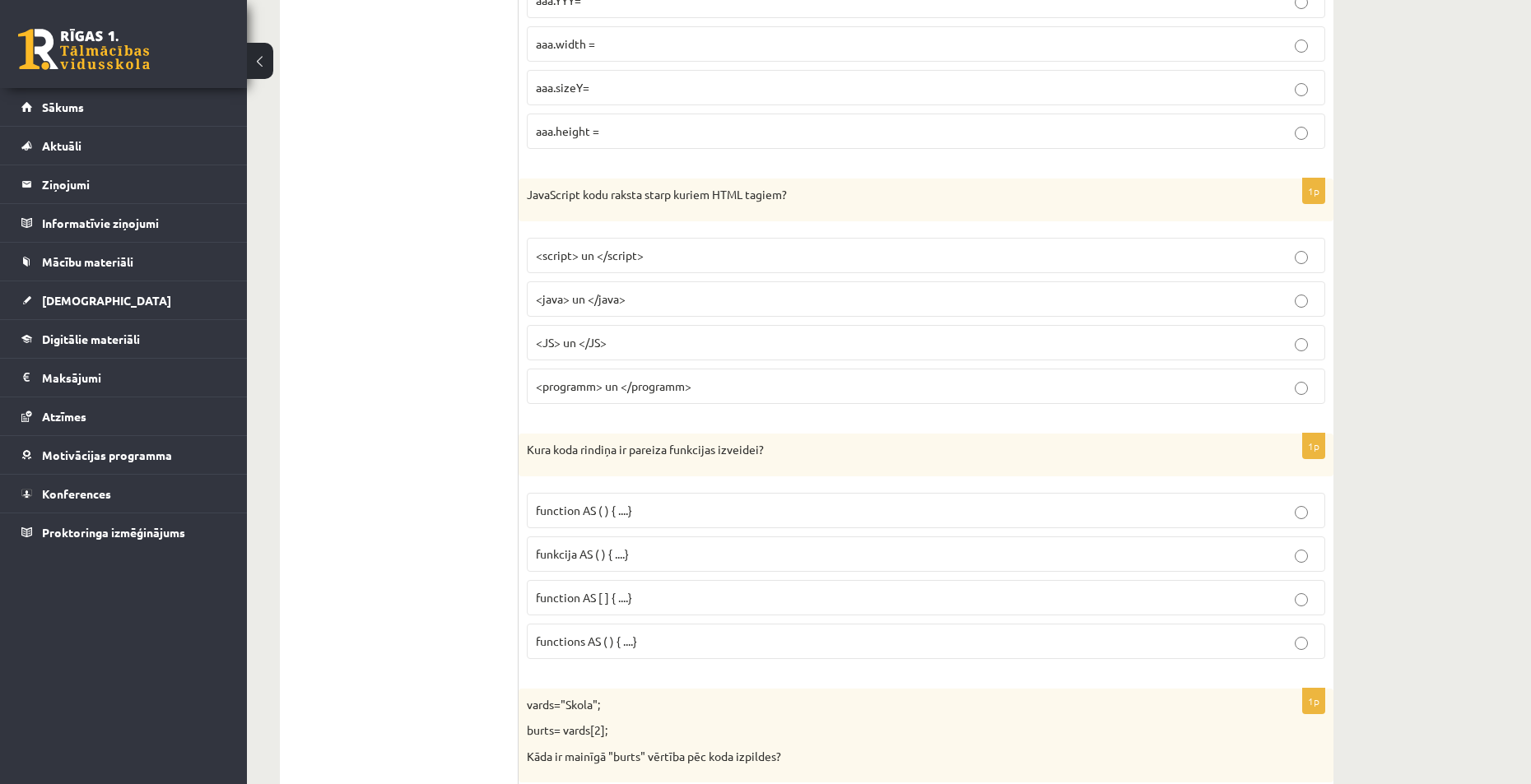
scroll to position [0, 0]
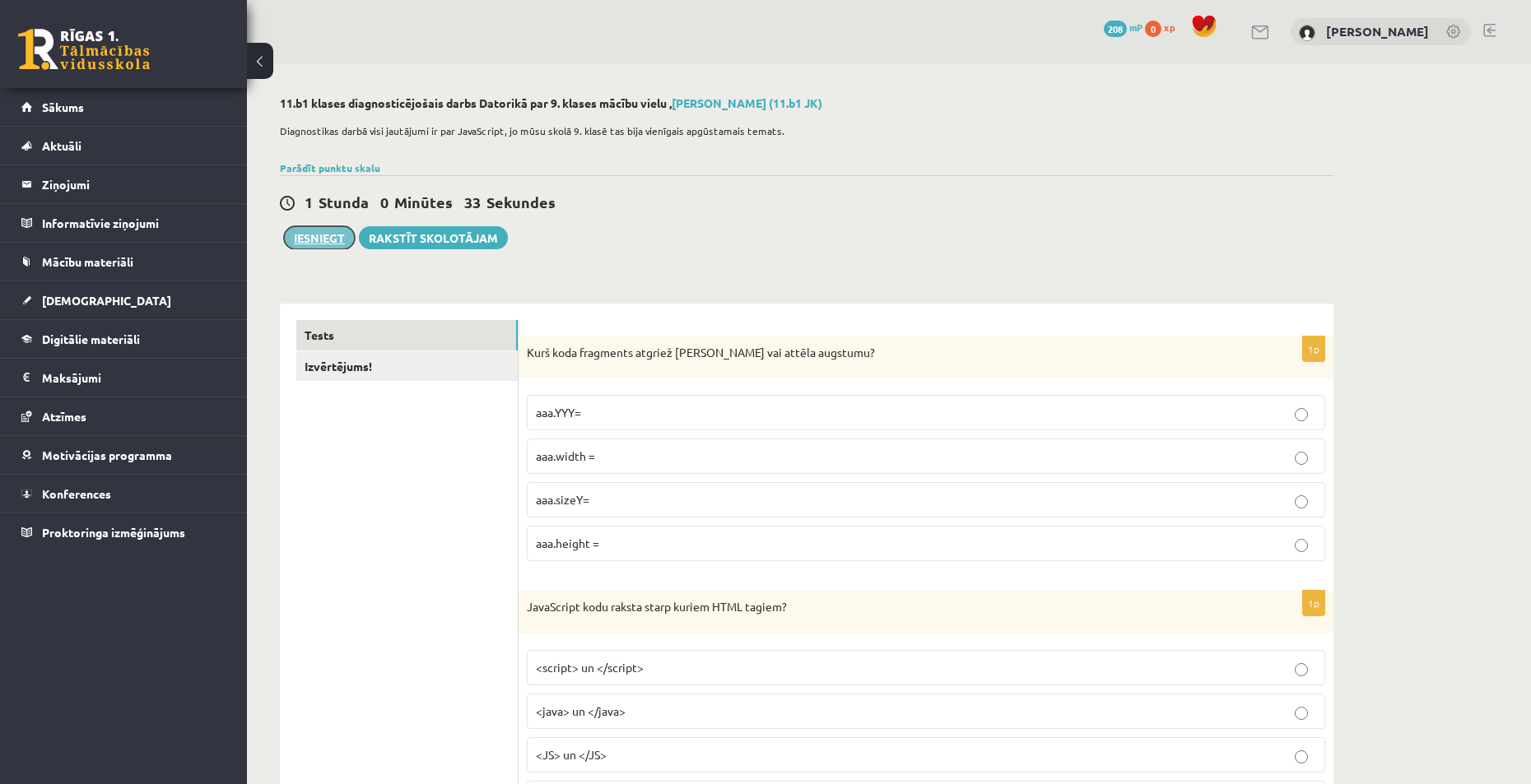
click at [335, 249] on button "Iesniegt" at bounding box center [320, 237] width 71 height 23
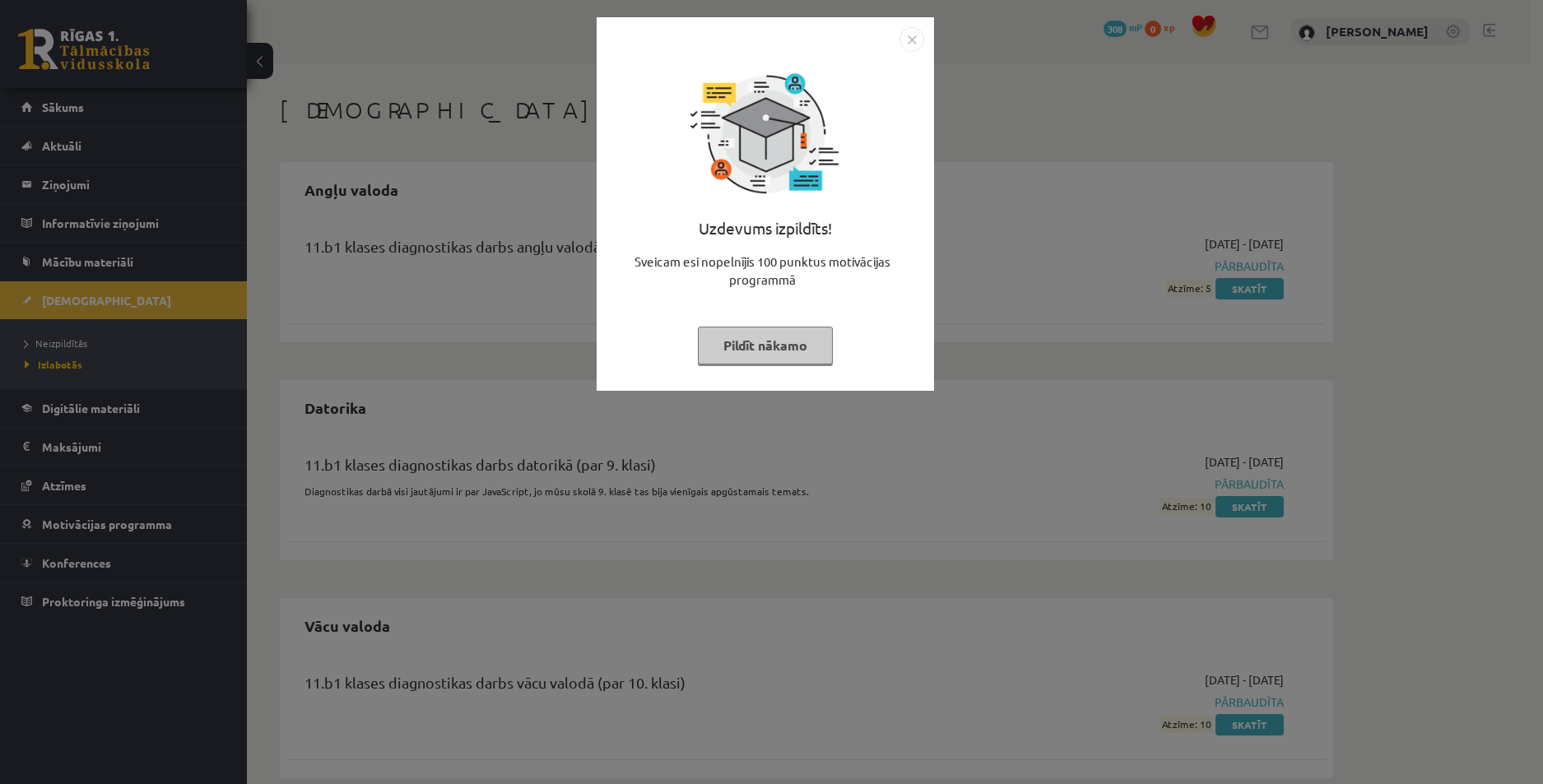
click at [763, 348] on button "Pildīt nākamo" at bounding box center [766, 345] width 135 height 37
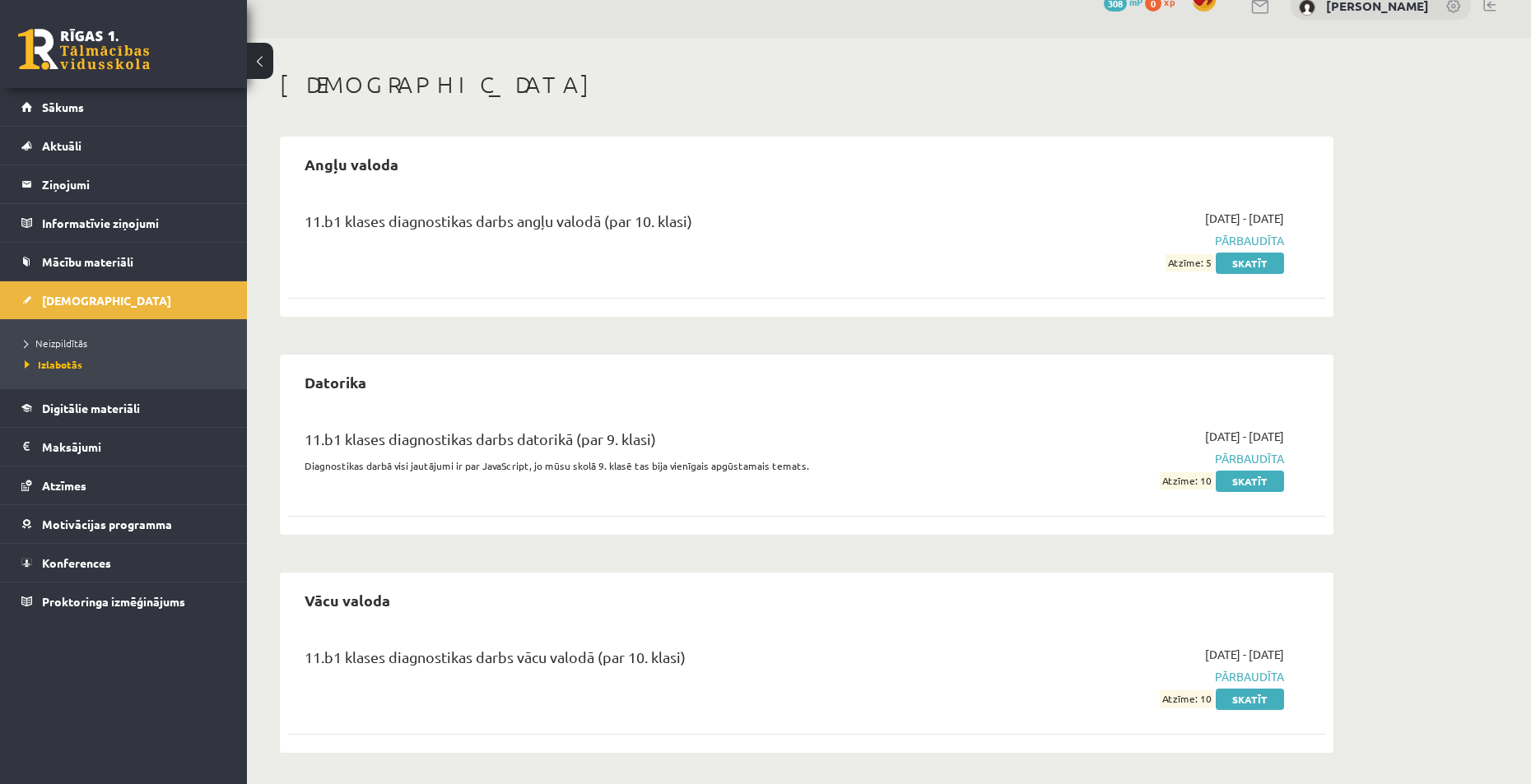
scroll to position [28, 0]
click at [88, 260] on span "Mācību materiāli" at bounding box center [88, 261] width 92 height 15
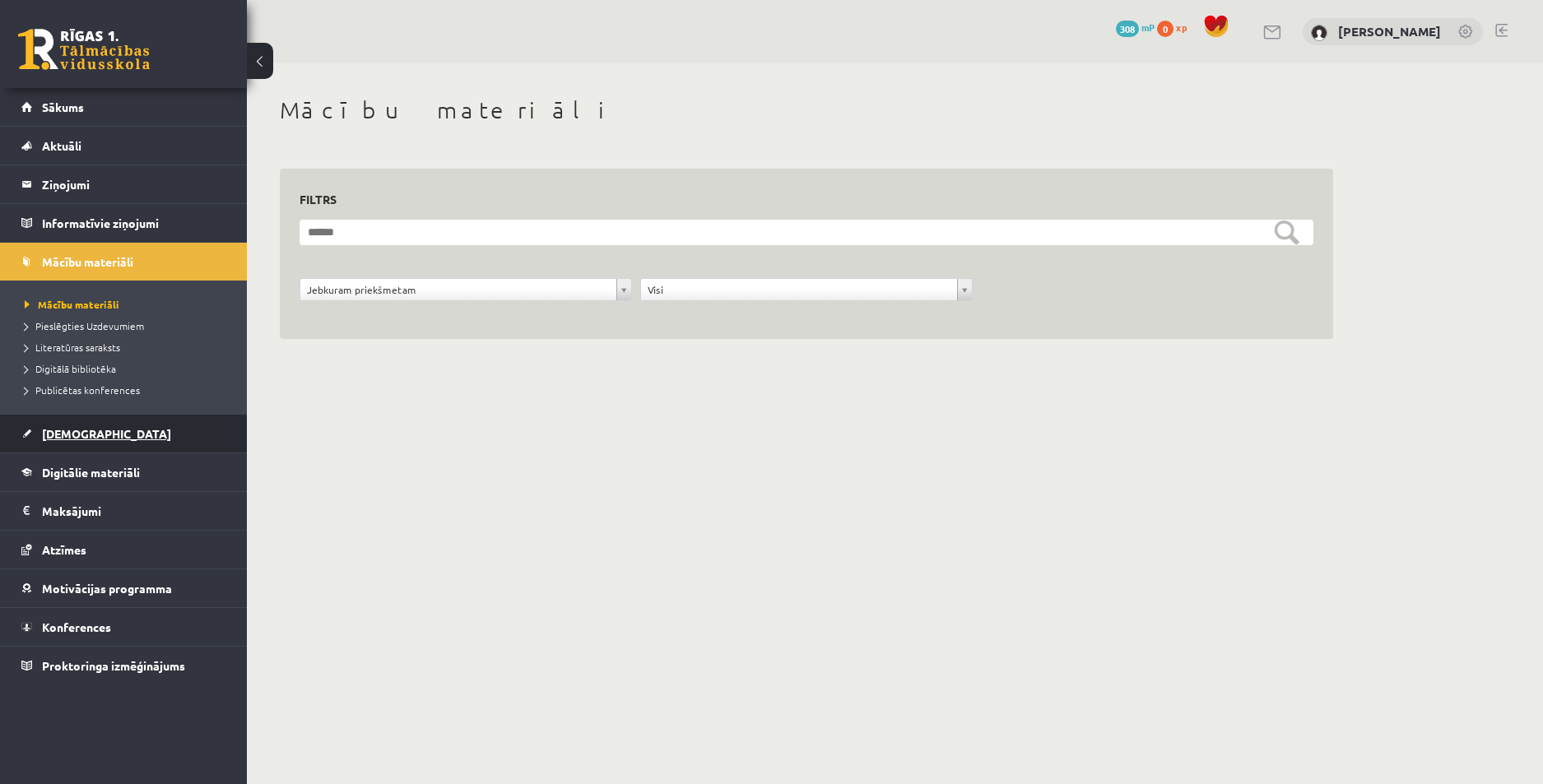
click at [87, 431] on span "[DEMOGRAPHIC_DATA]" at bounding box center [107, 433] width 129 height 15
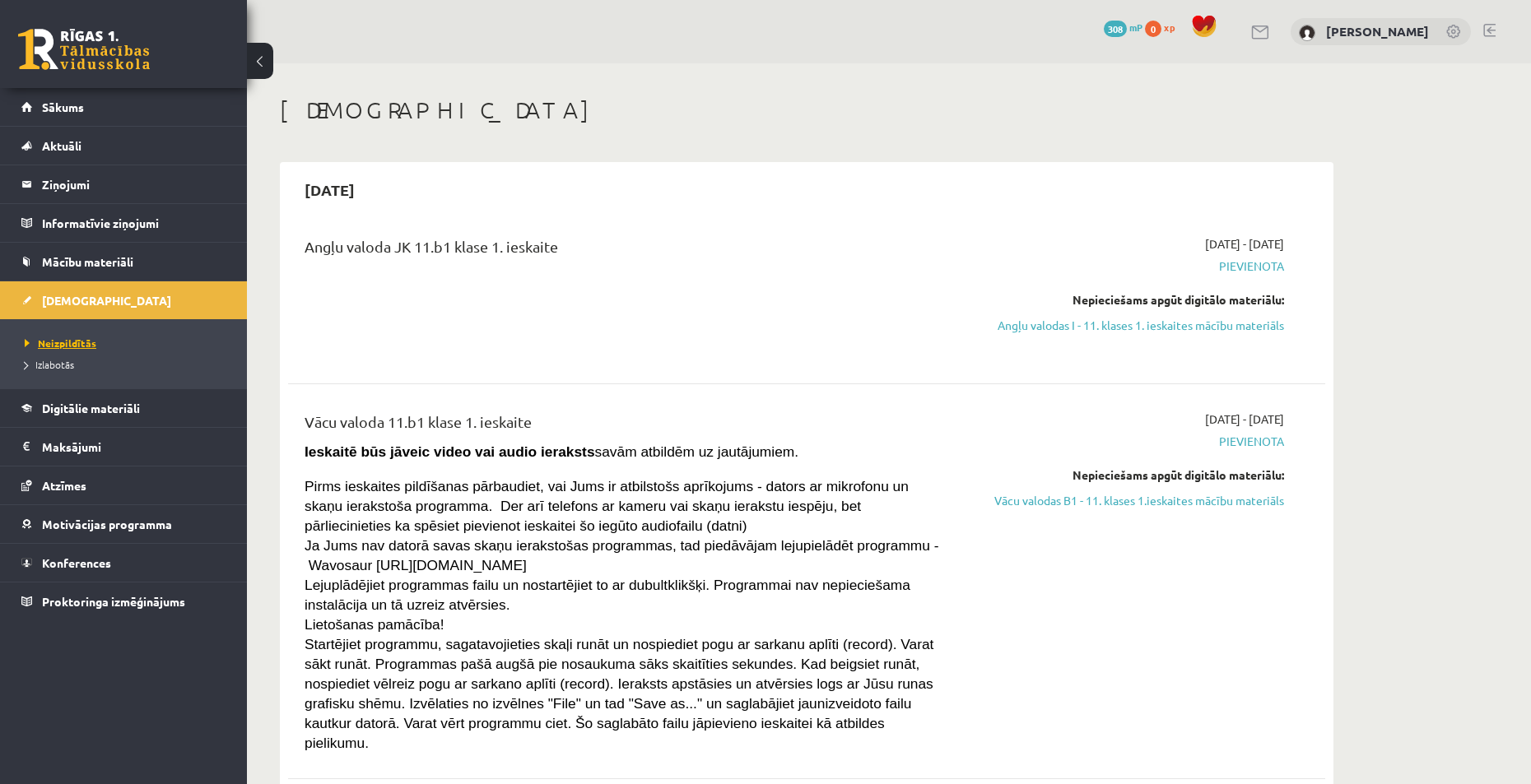
click at [57, 339] on span "Neizpildītās" at bounding box center [60, 342] width 72 height 13
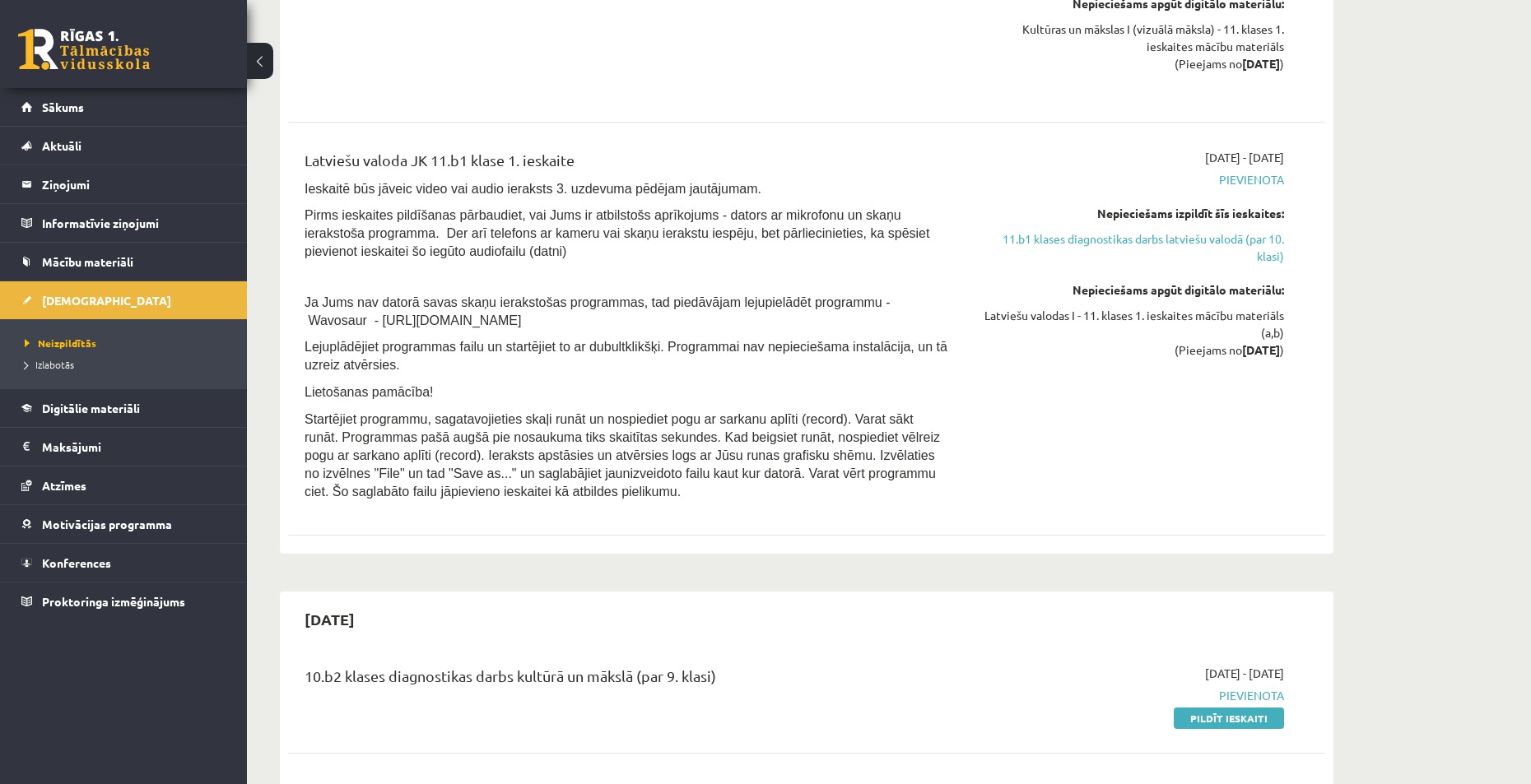
scroll to position [2005, 0]
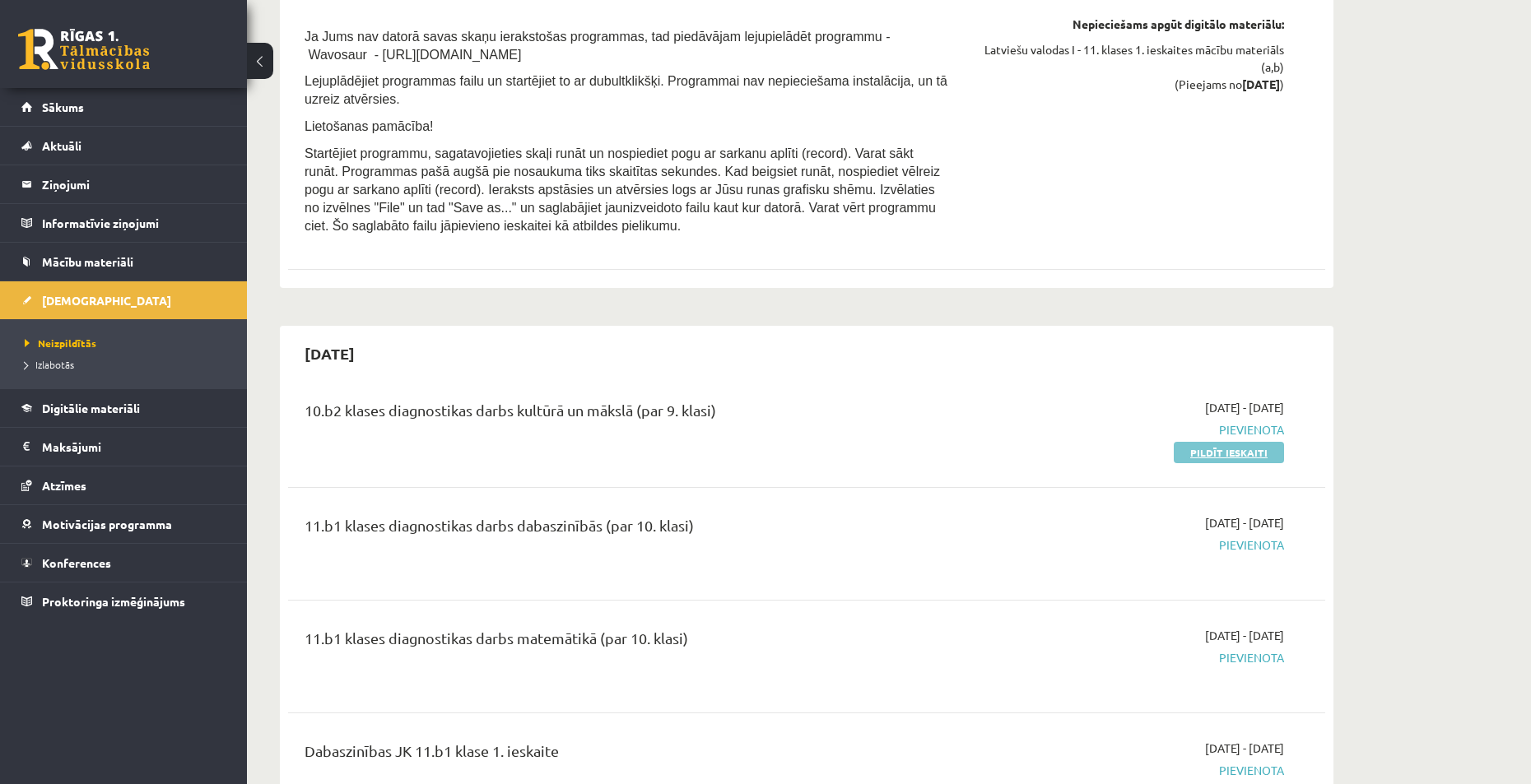
click at [1210, 442] on link "Pildīt ieskaiti" at bounding box center [1229, 453] width 110 height 22
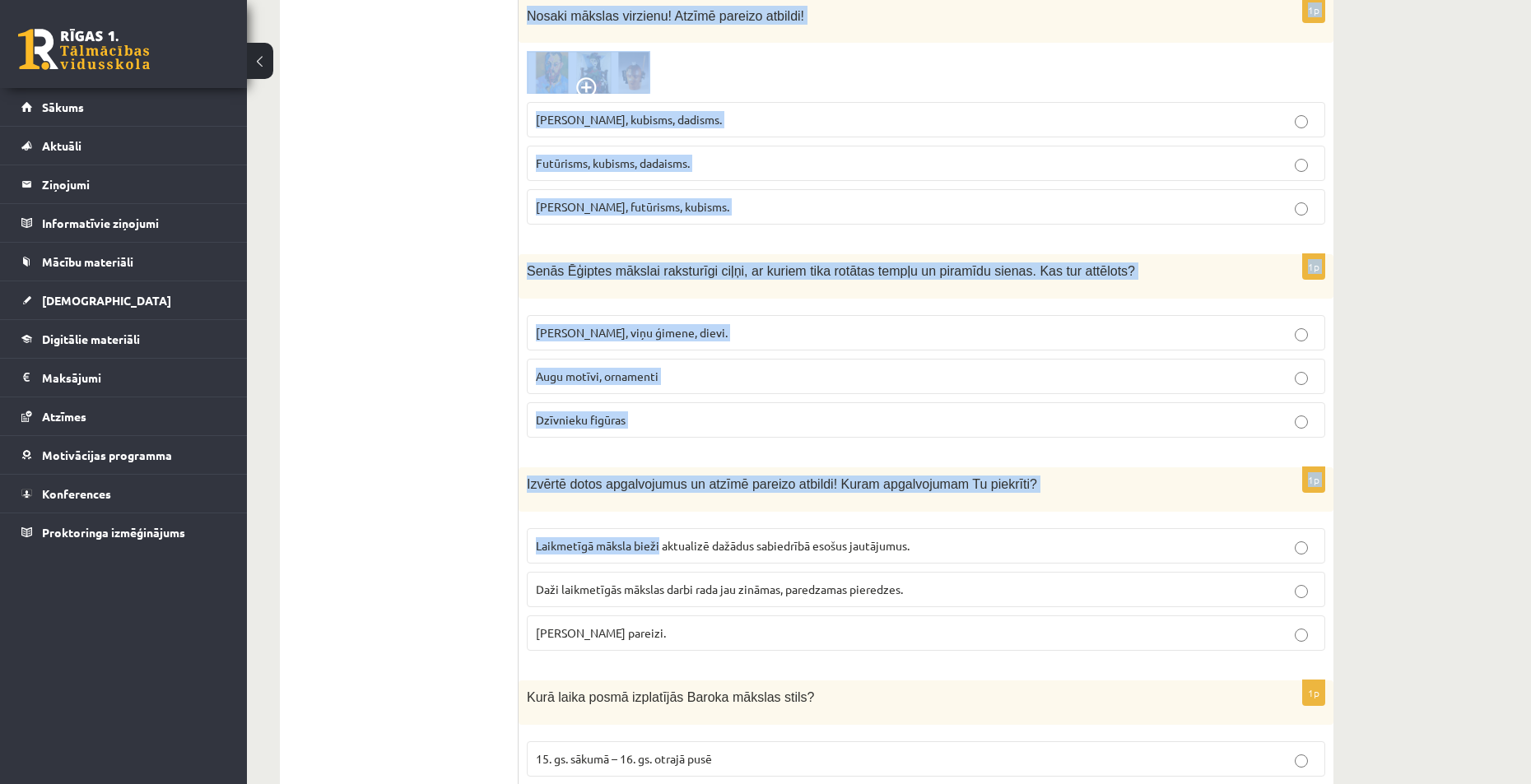
scroll to position [7178, 0]
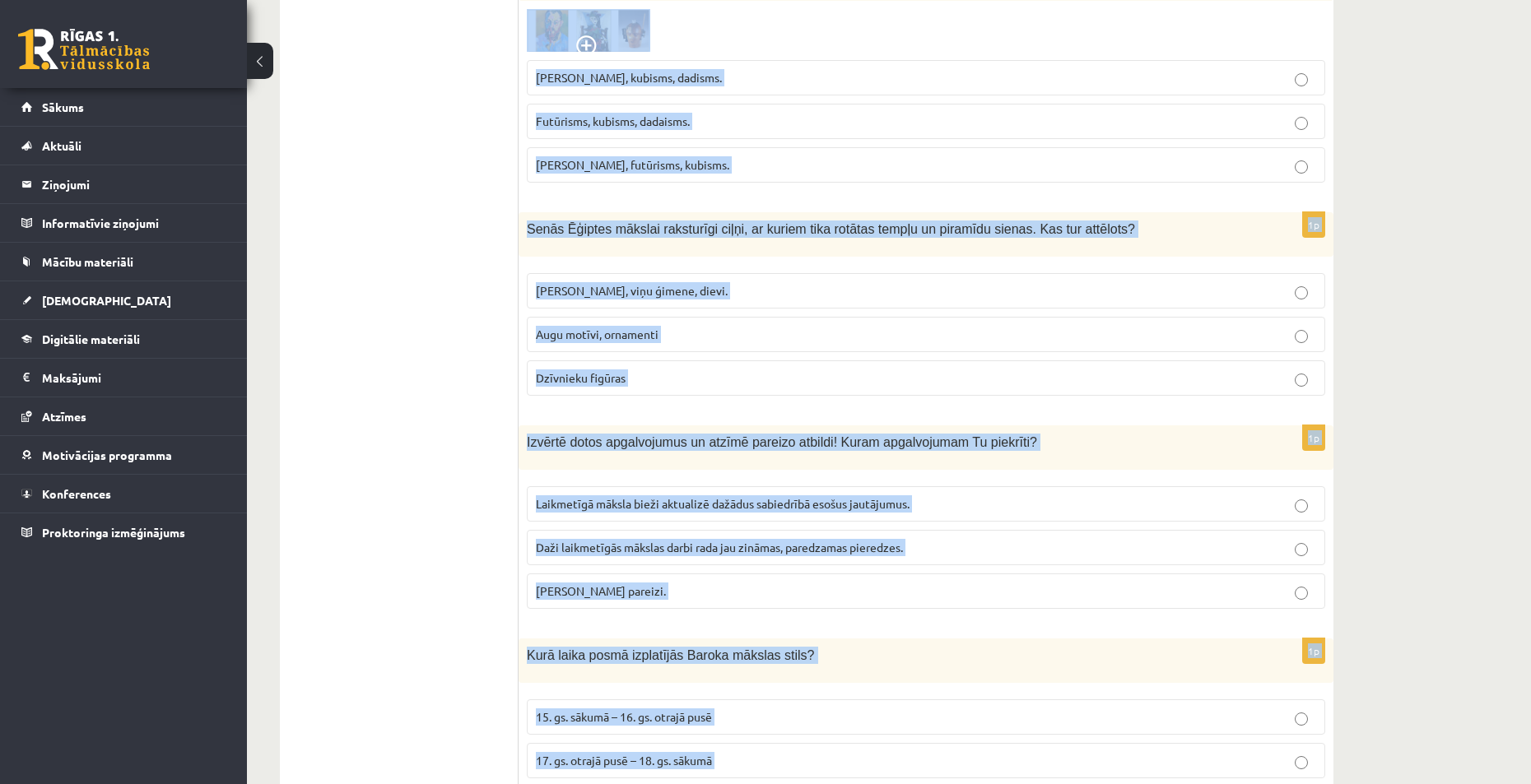
drag, startPoint x: 527, startPoint y: 327, endPoint x: 750, endPoint y: 715, distance: 447.5
copy form "Lo ipsu dolorsitame, cons adipis elitseddoei temporinc utlaboreetdolo magna: al…"
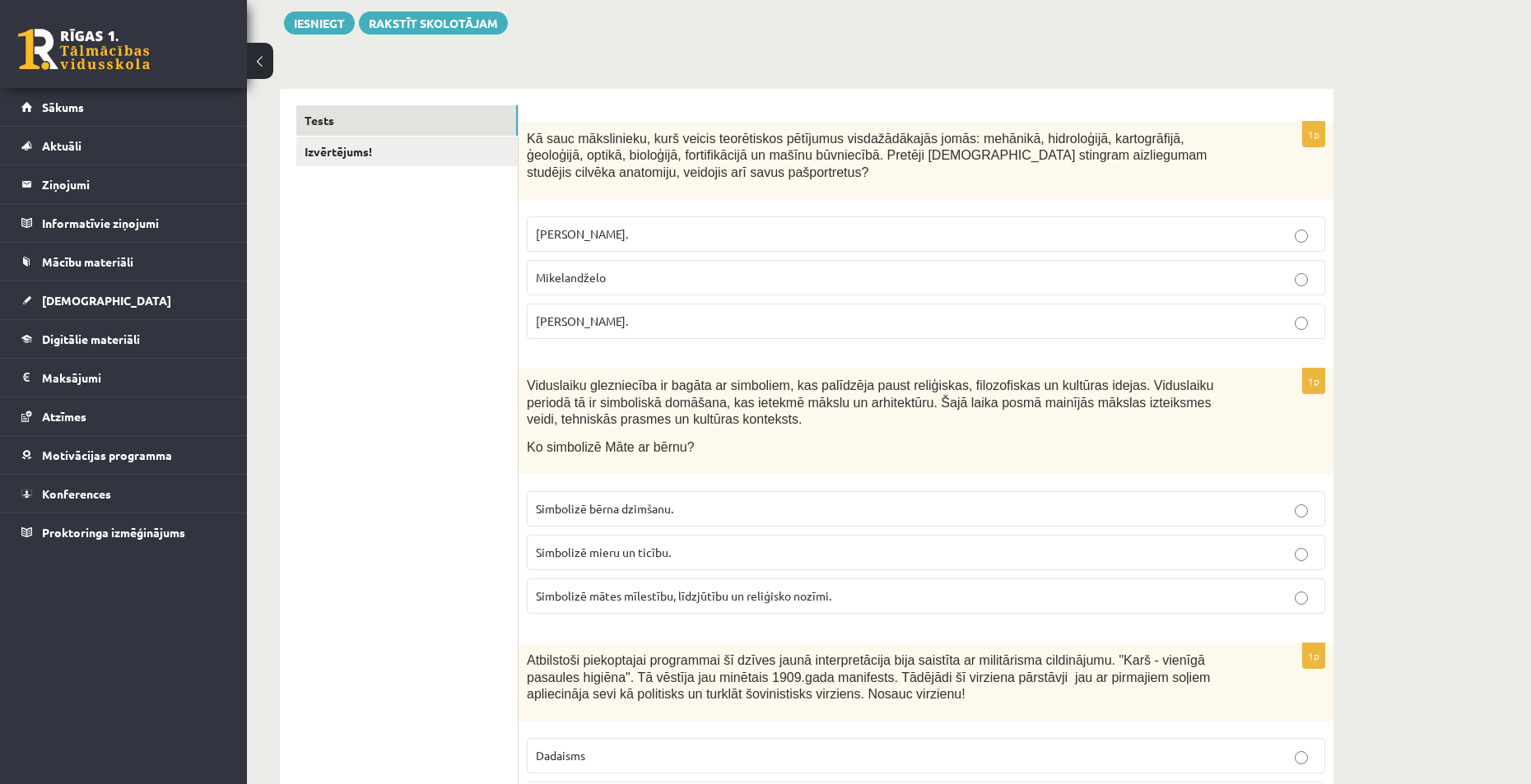
scroll to position [104, 0]
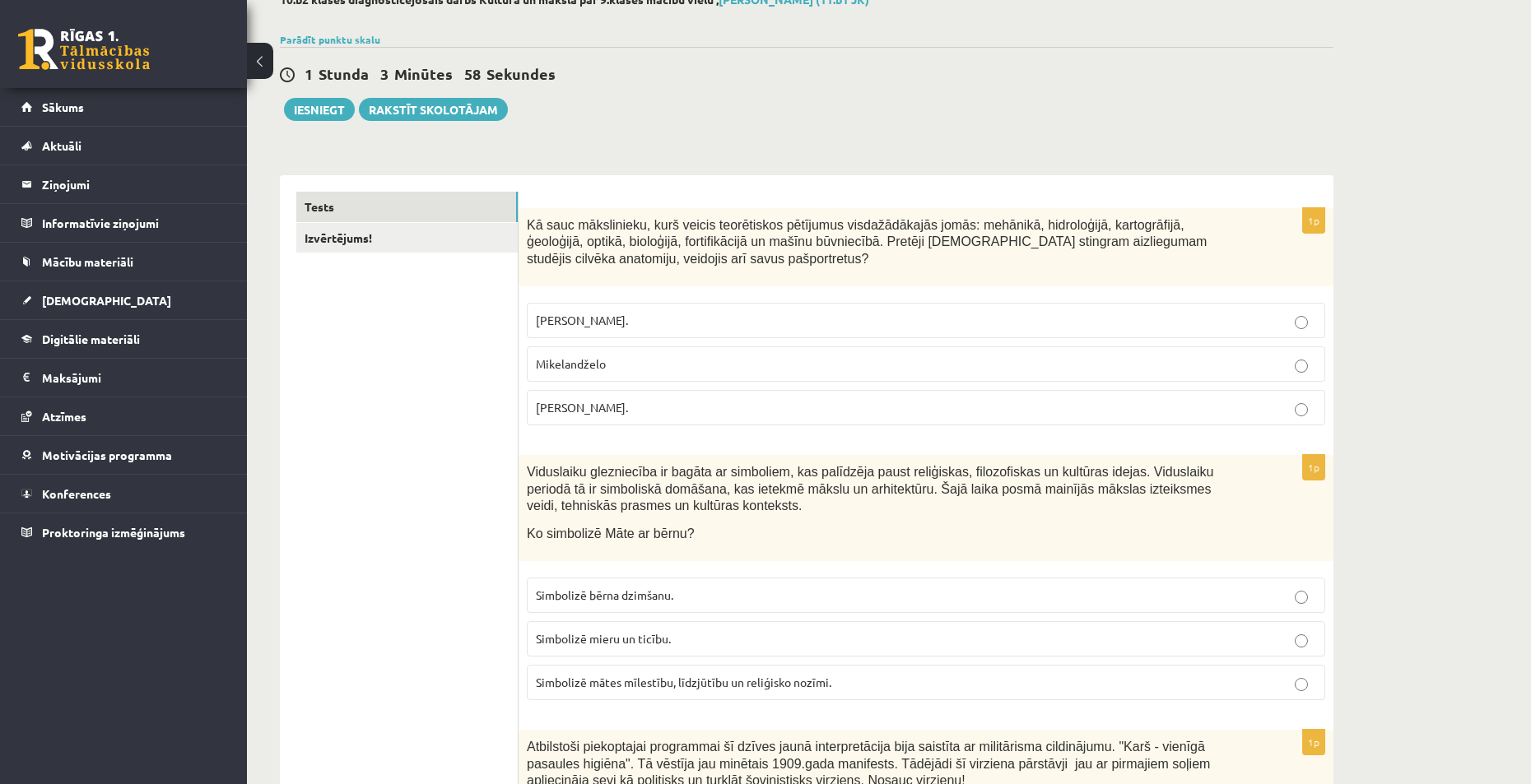
click at [673, 409] on p "[PERSON_NAME]." at bounding box center [925, 408] width 780 height 18
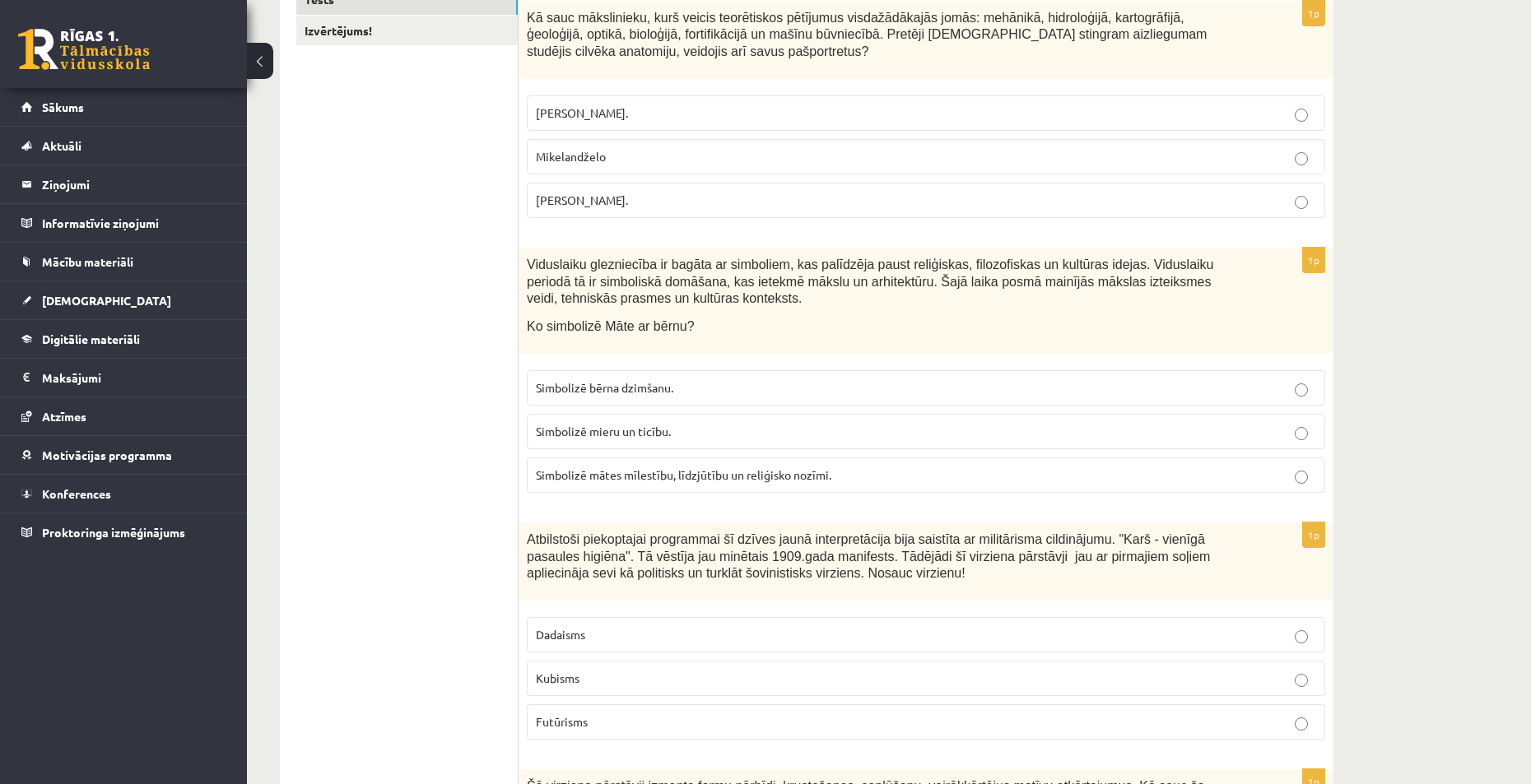
scroll to position [350, 0]
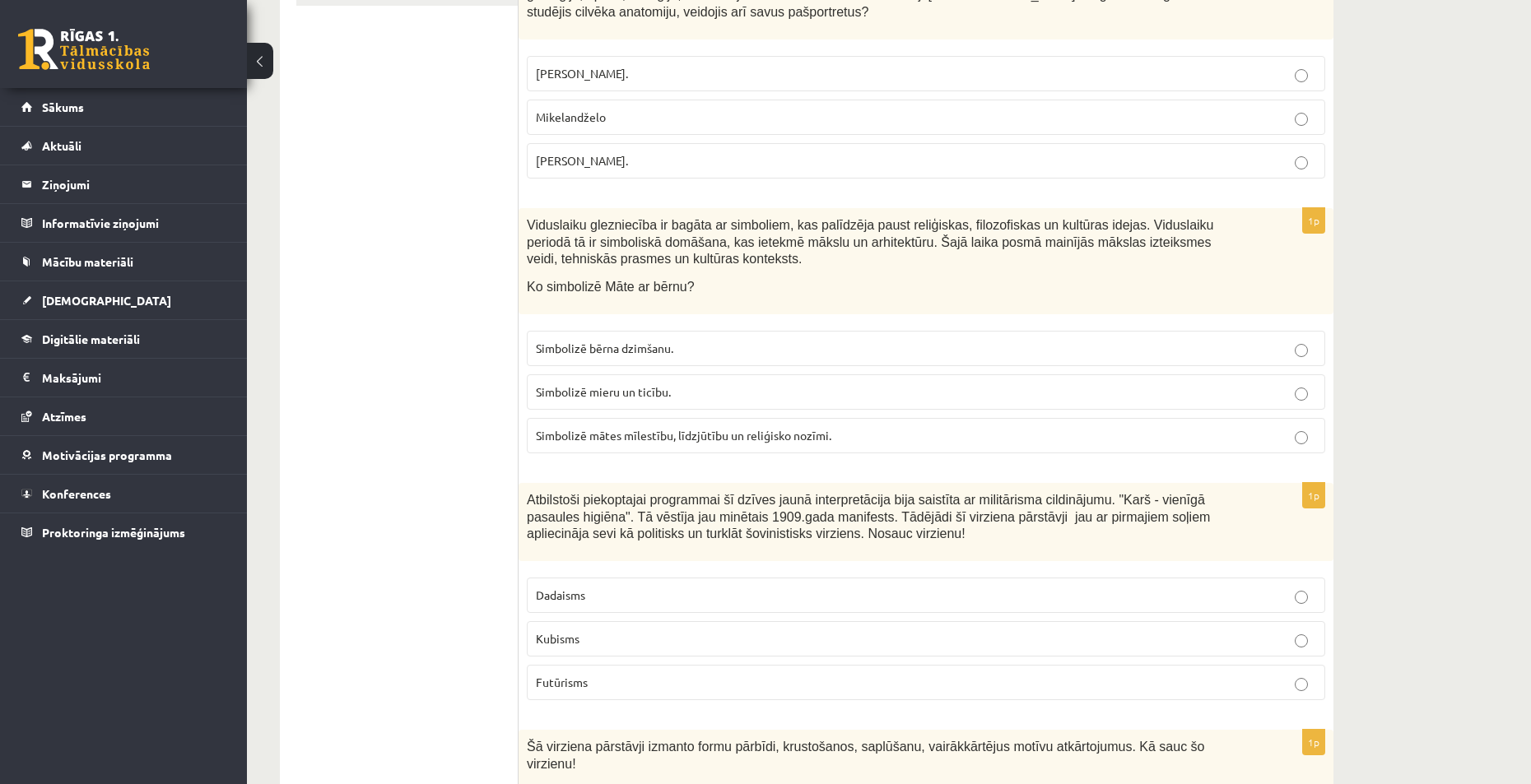
click at [698, 437] on span "Simbolizē mātes mīlestību, līdzjūtību un reliģisko nozīmi." at bounding box center [684, 435] width 296 height 15
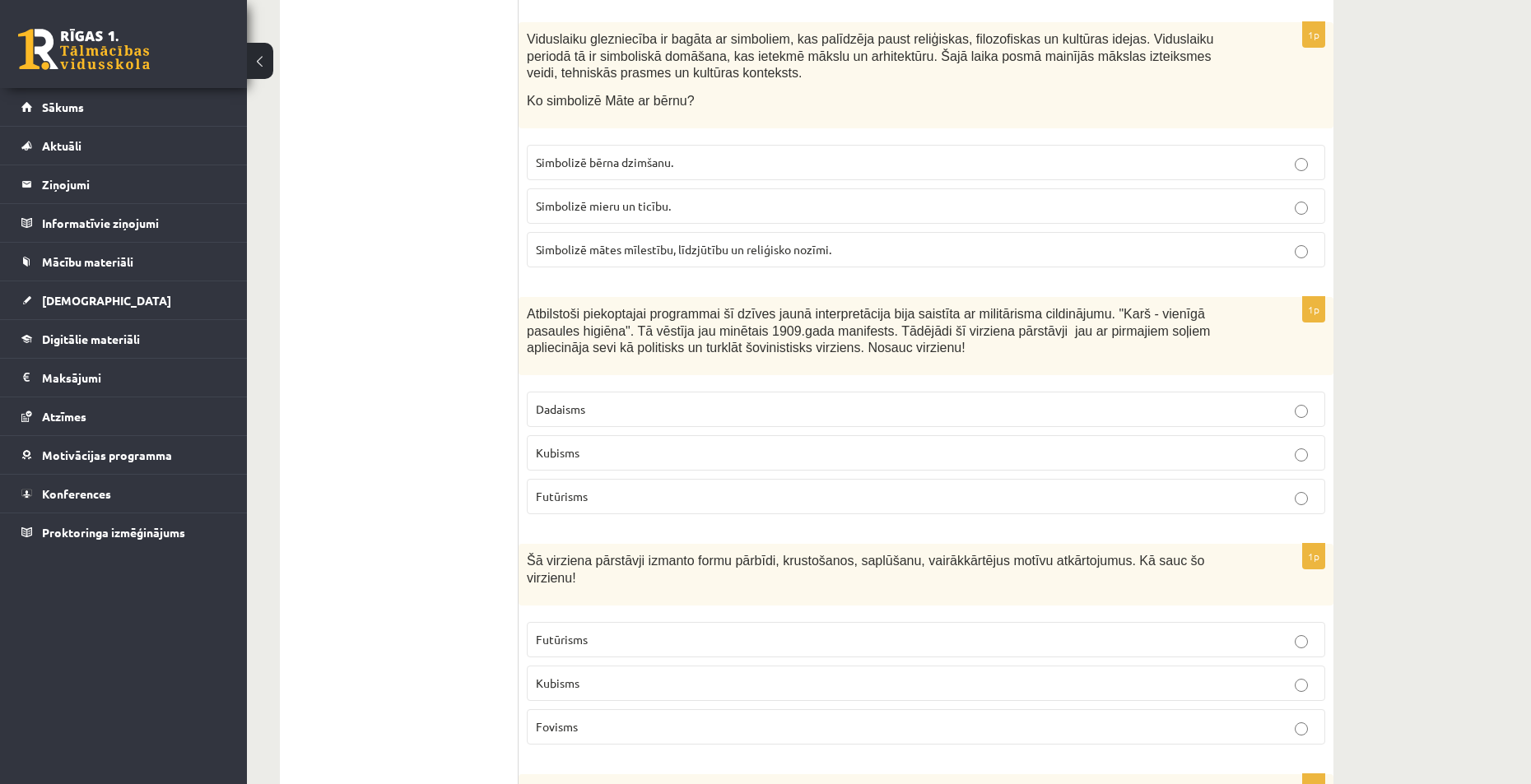
scroll to position [598, 0]
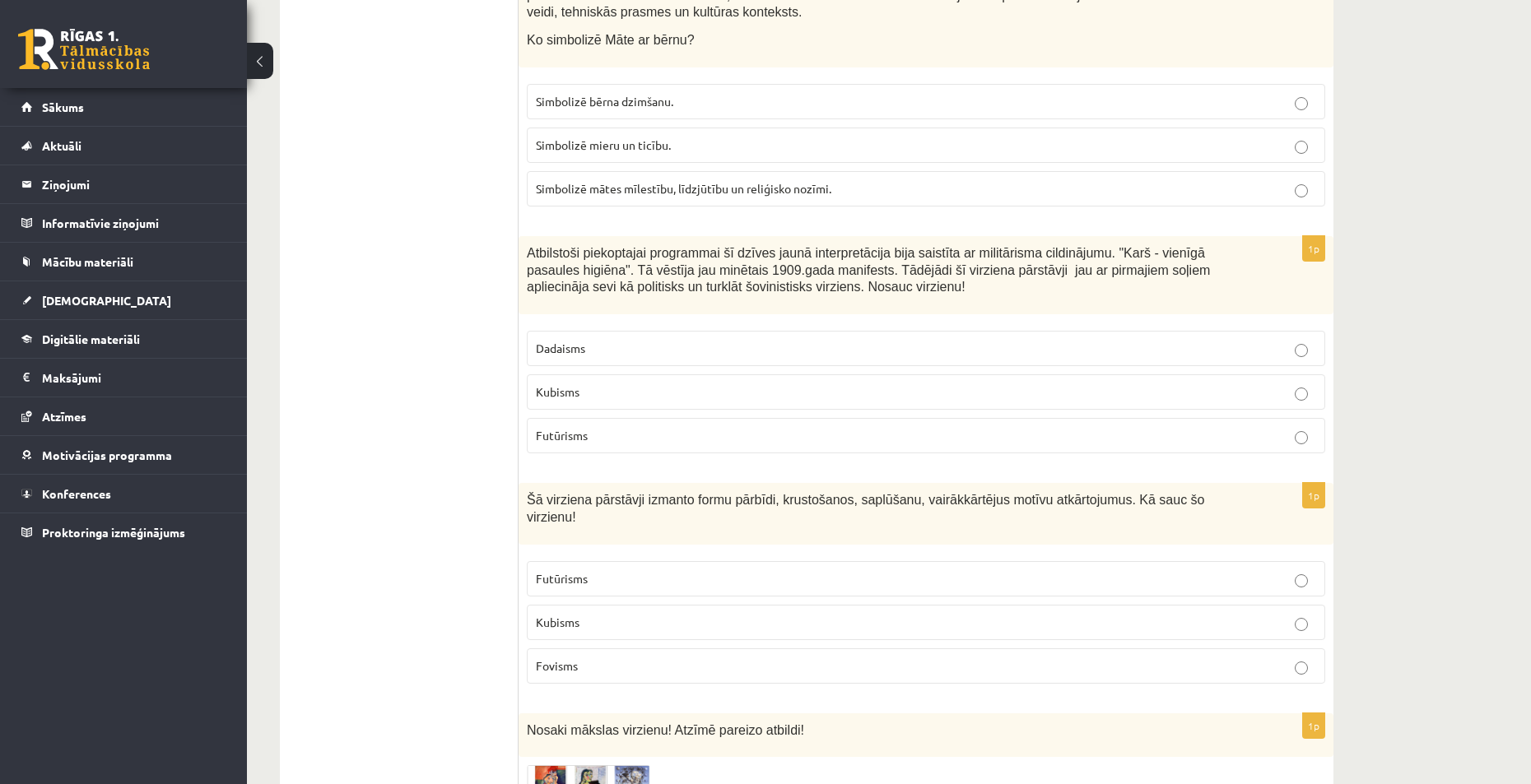
click at [619, 438] on p "Futūrisms" at bounding box center [925, 436] width 780 height 18
click at [620, 613] on p "Kubisms" at bounding box center [925, 622] width 780 height 18
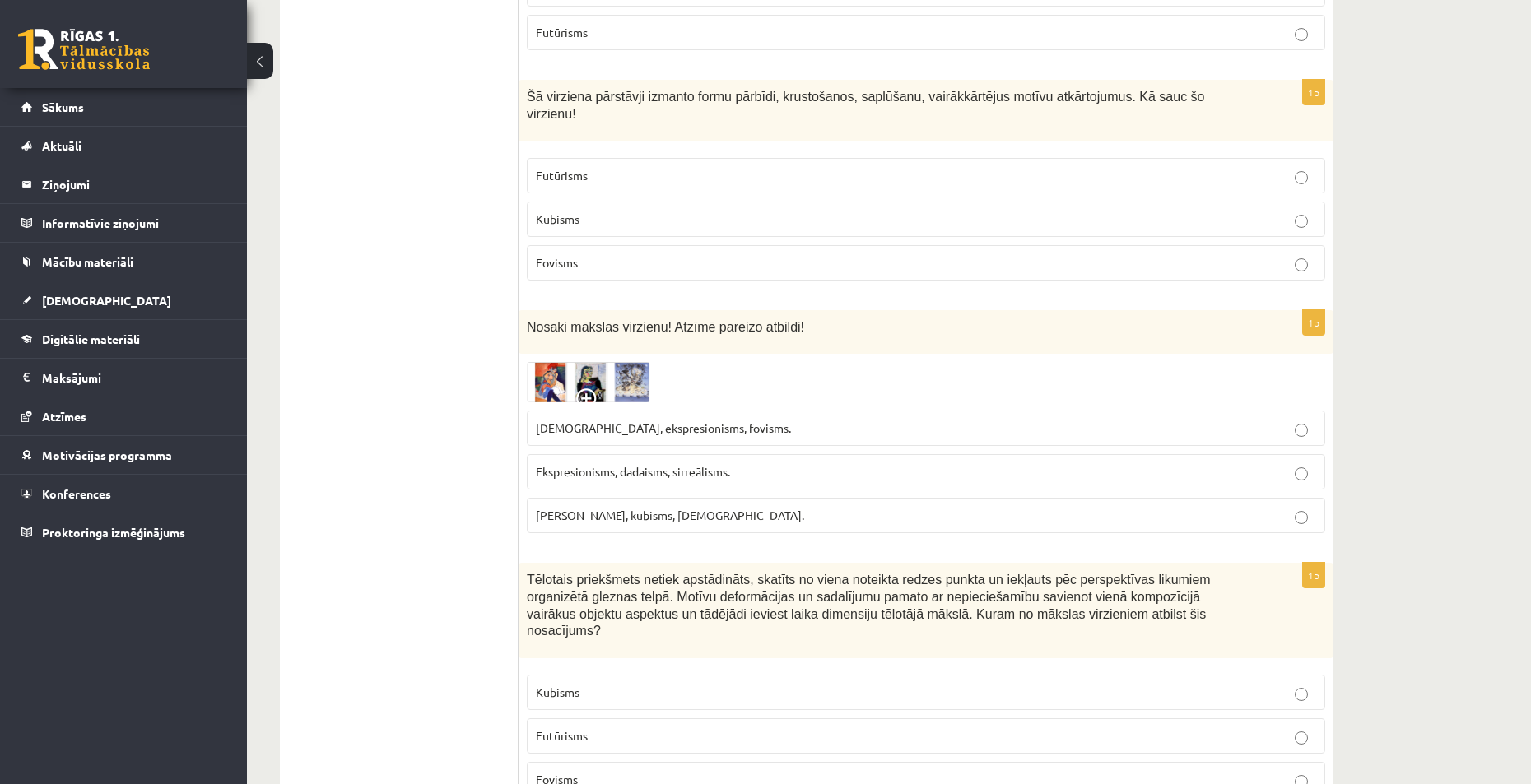
scroll to position [1009, 0]
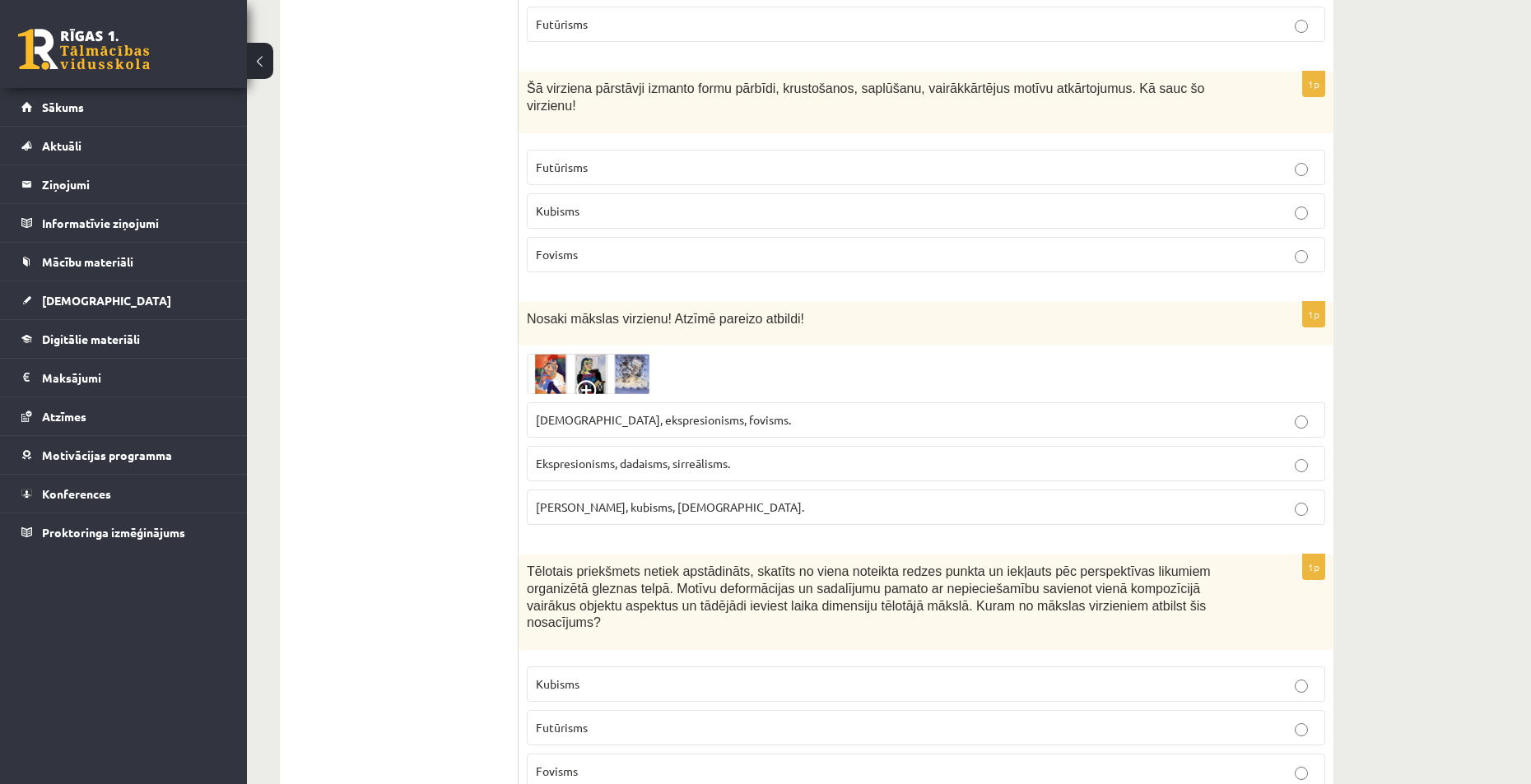
click at [623, 499] on span "[PERSON_NAME], kubisms, [DEMOGRAPHIC_DATA]." at bounding box center [670, 506] width 268 height 15
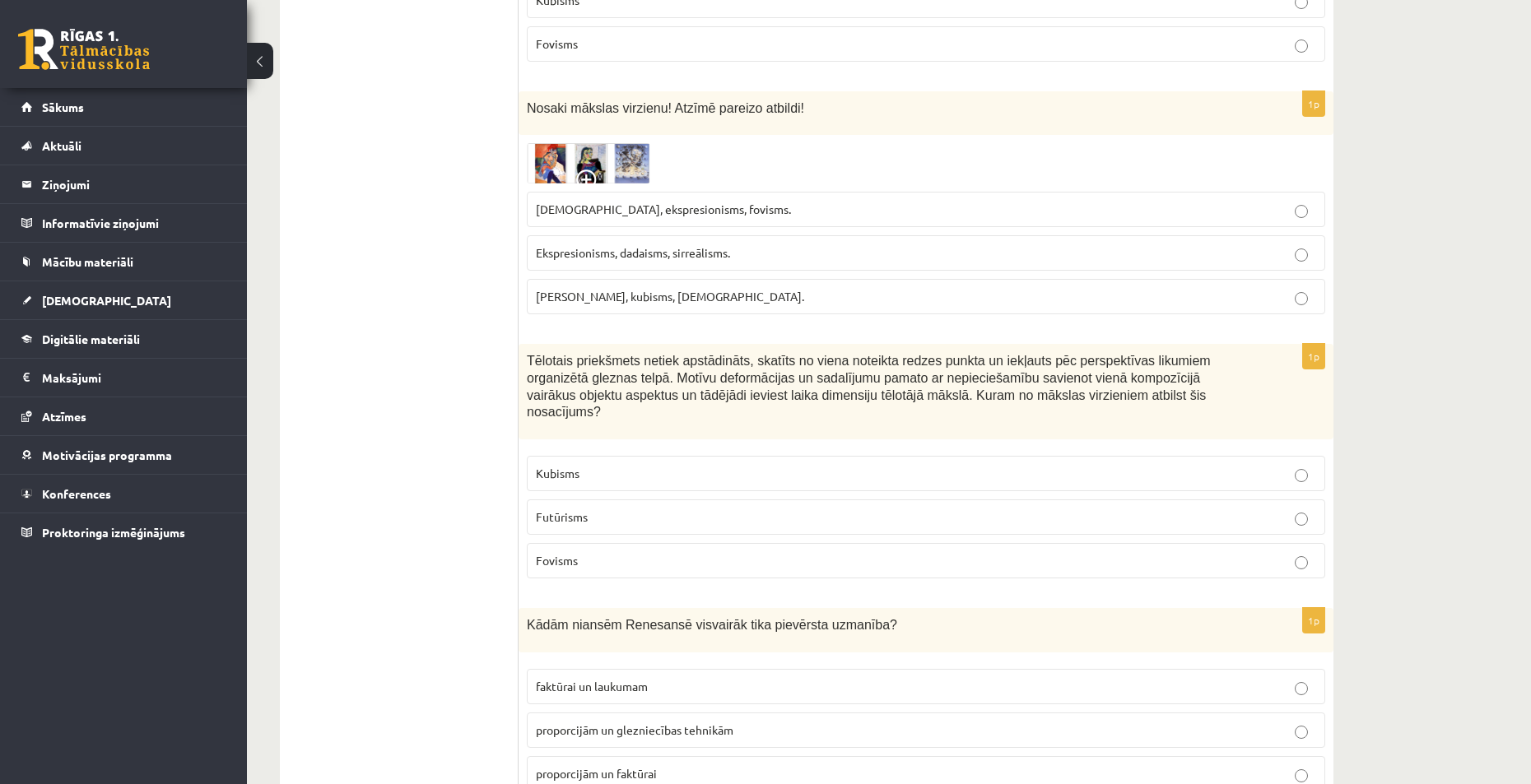
scroll to position [1255, 0]
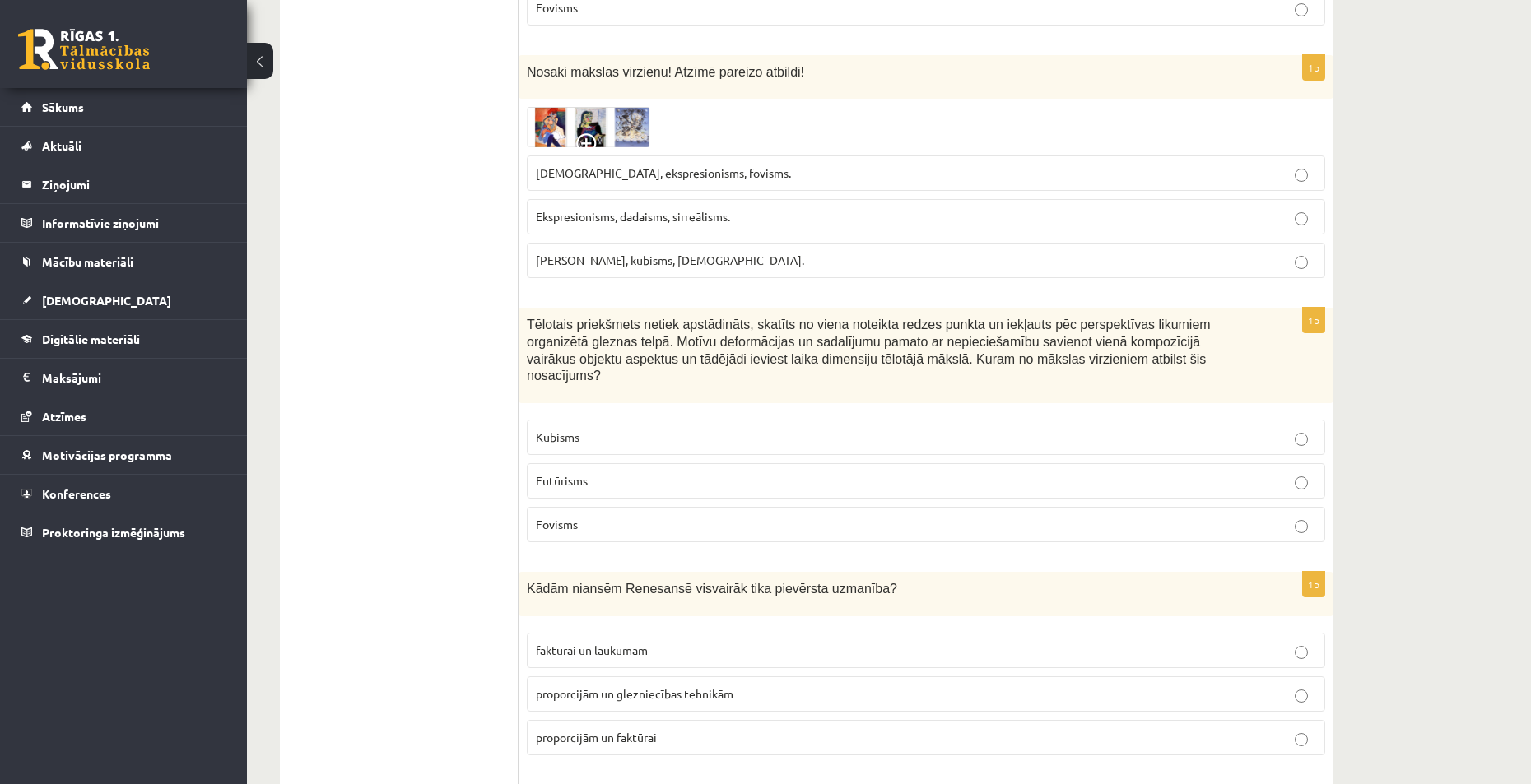
click at [606, 429] on p "Kubisms" at bounding box center [925, 438] width 780 height 18
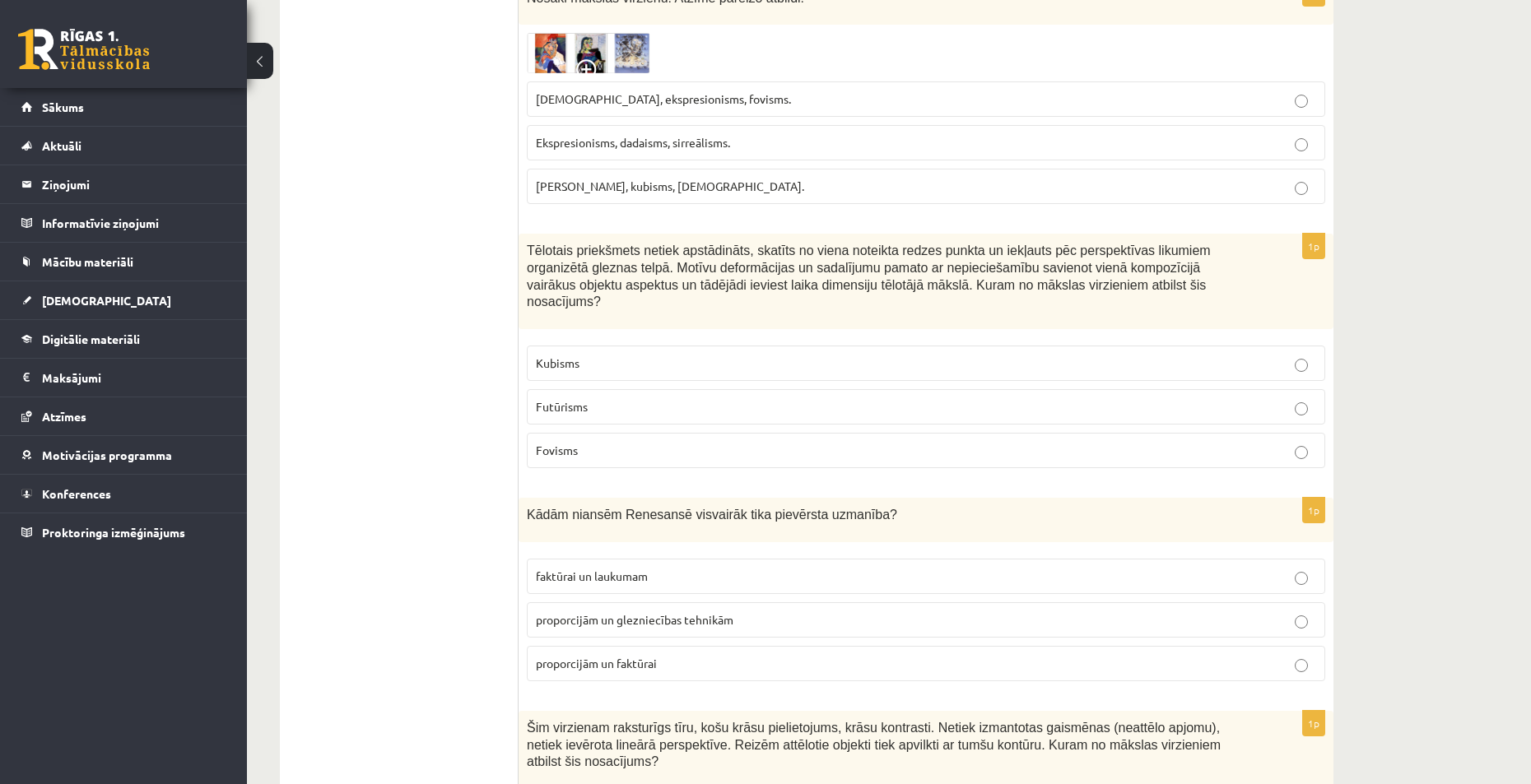
scroll to position [1338, 0]
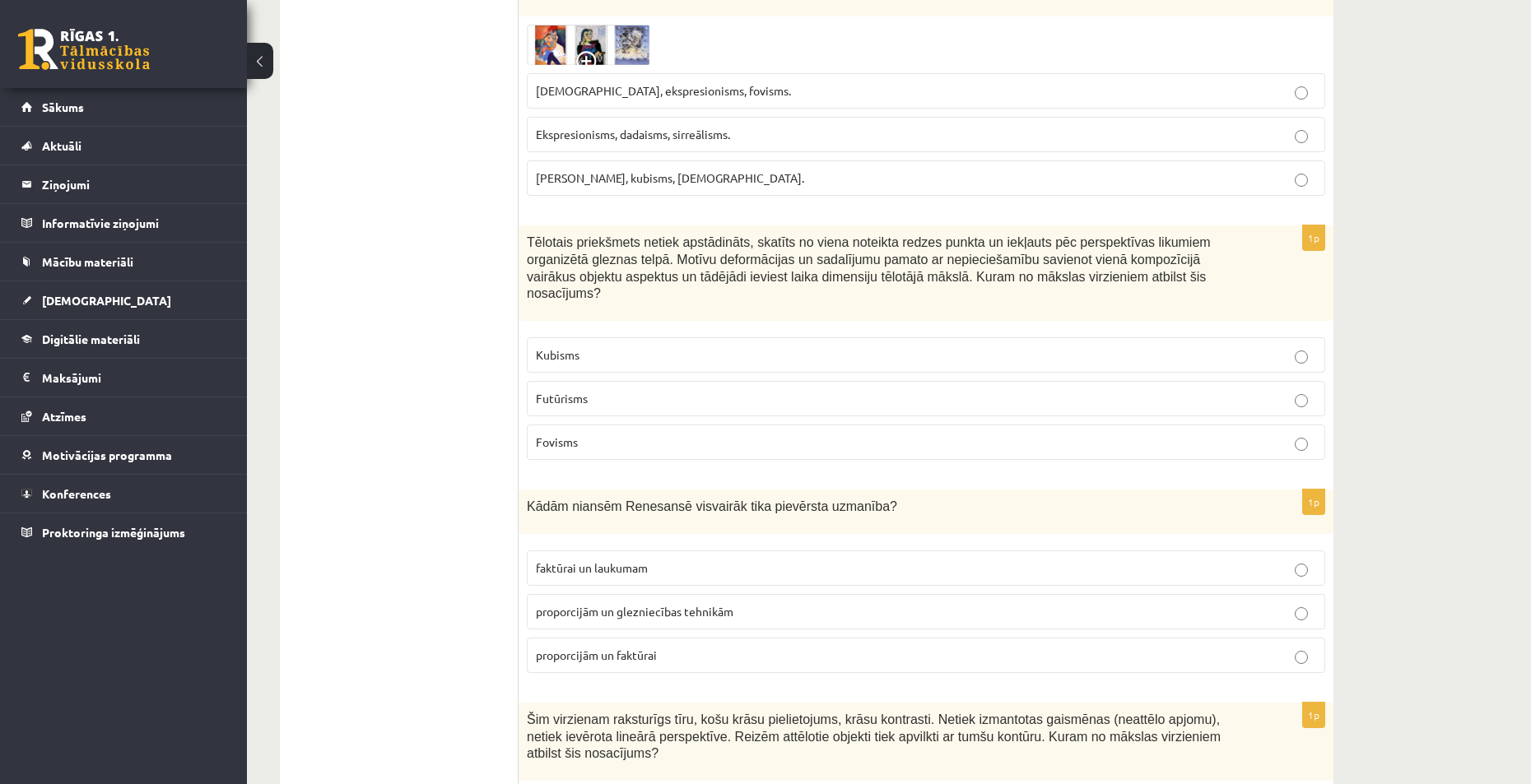
click at [689, 604] on span "proporcijām un glezniecības tehnikām" at bounding box center [634, 610] width 197 height 15
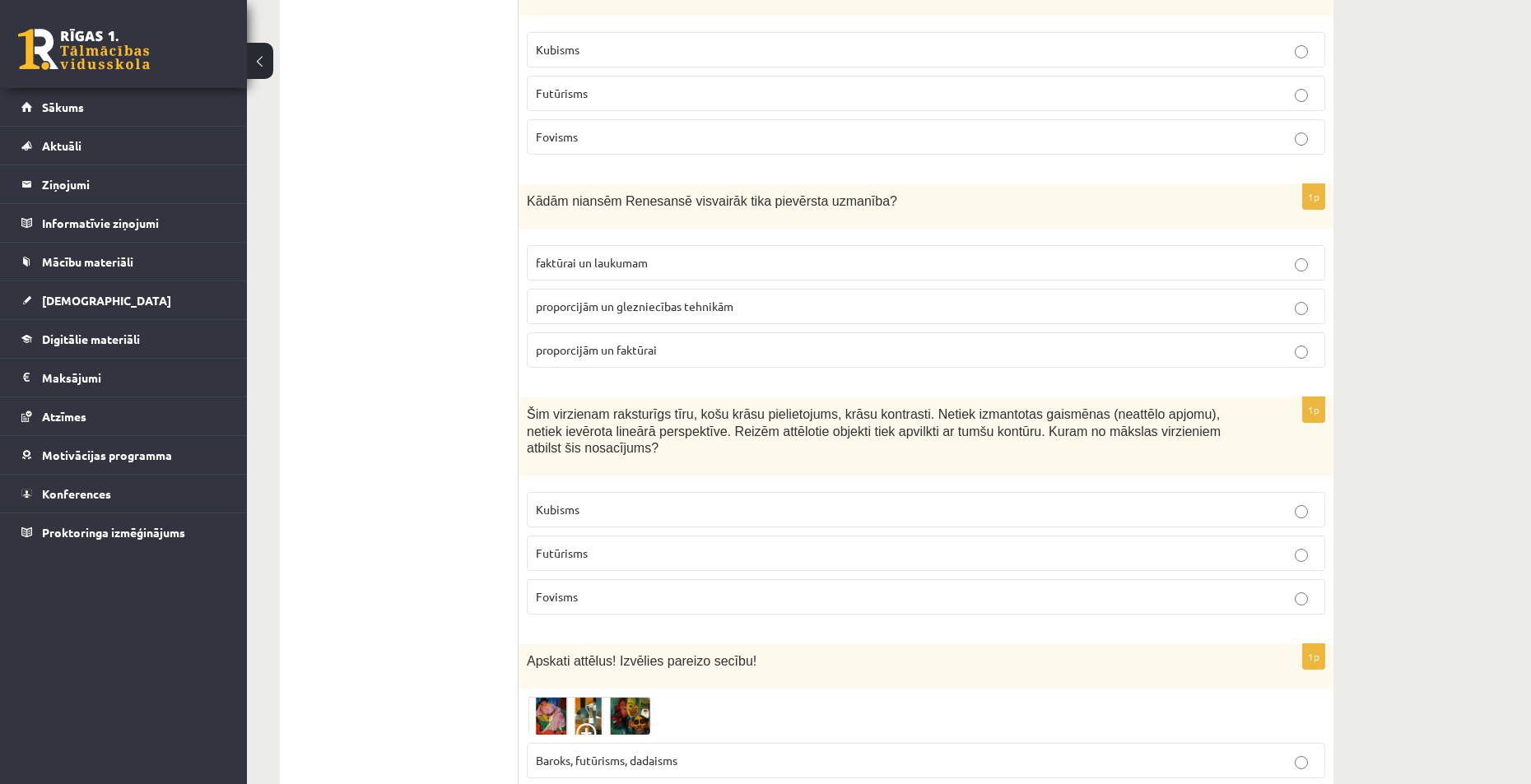
scroll to position [1667, 0]
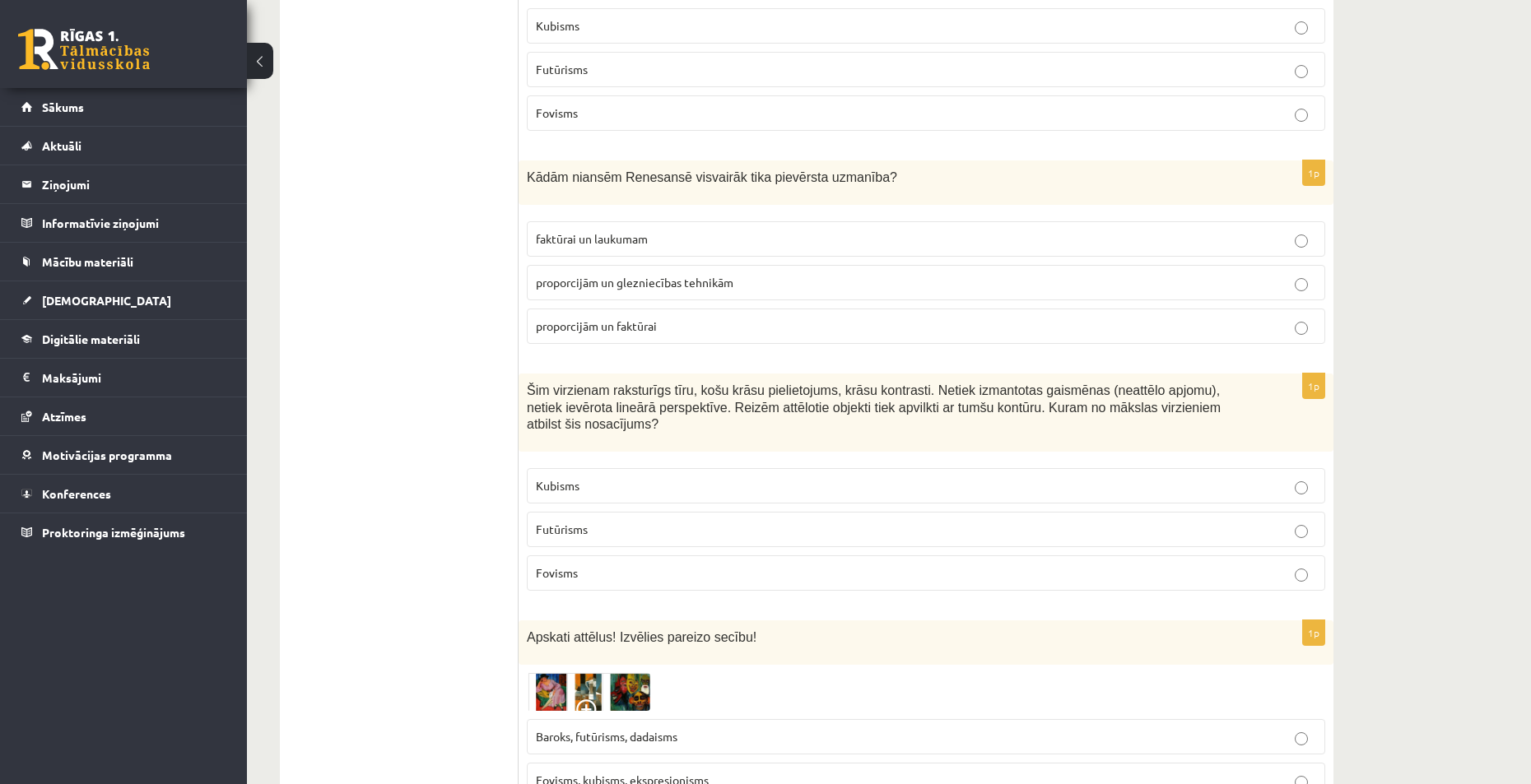
click at [623, 564] on p "Fovisms" at bounding box center [925, 573] width 780 height 18
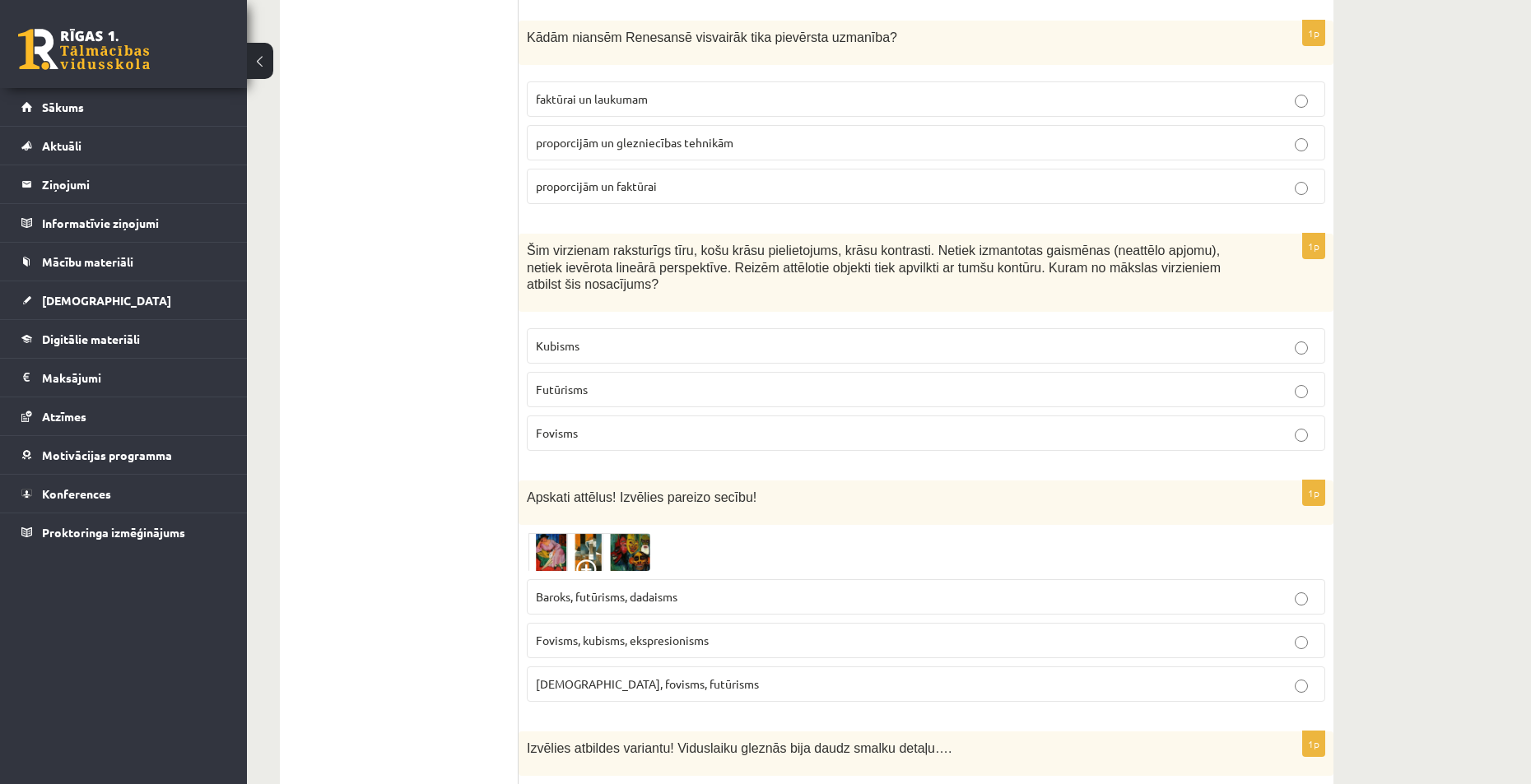
scroll to position [1831, 0]
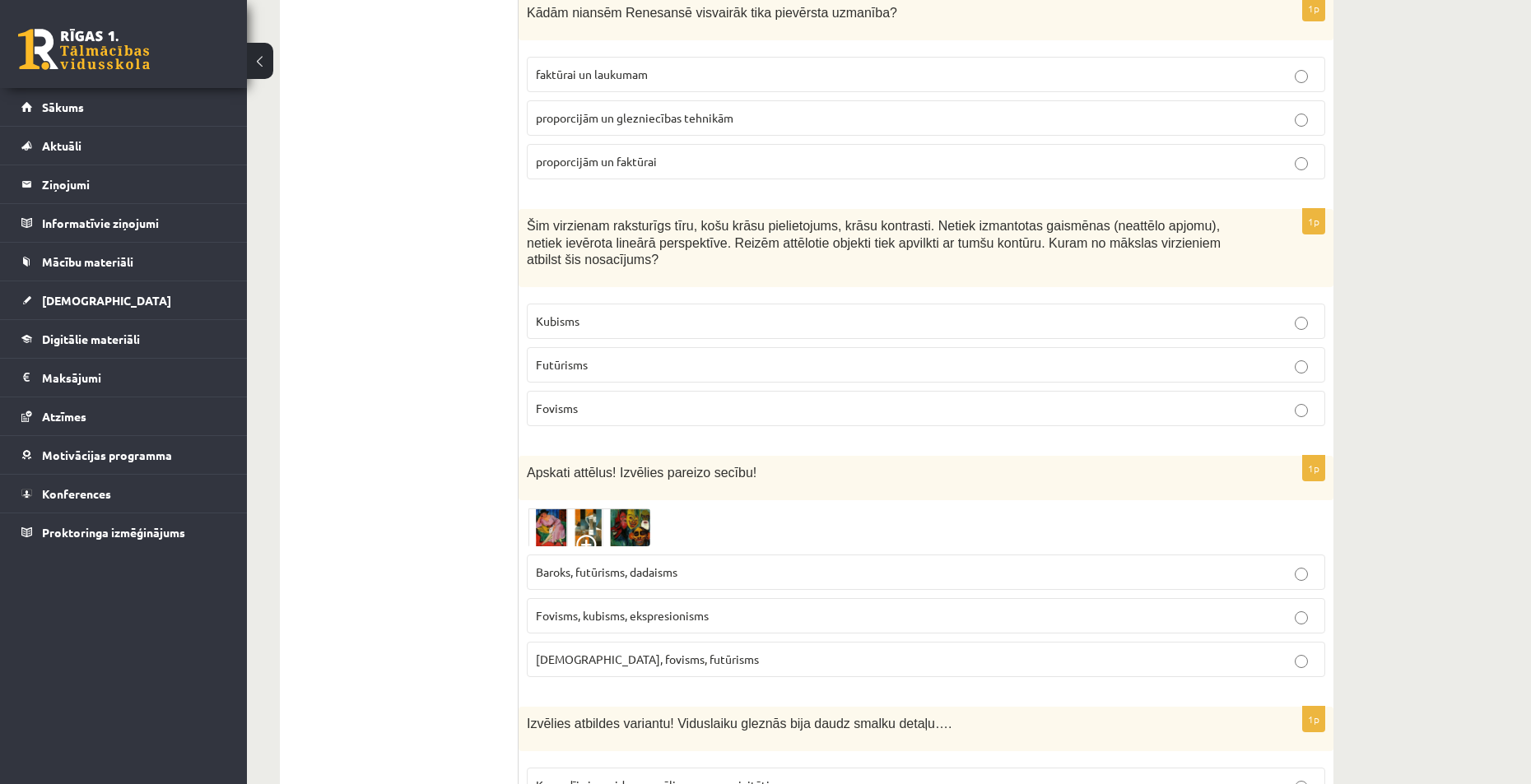
click at [628, 652] on span "[DEMOGRAPHIC_DATA], fovisms, futūrisms" at bounding box center [647, 659] width 223 height 15
click at [651, 608] on span "Fovisms, kubisms, ekspresionisms" at bounding box center [621, 615] width 173 height 15
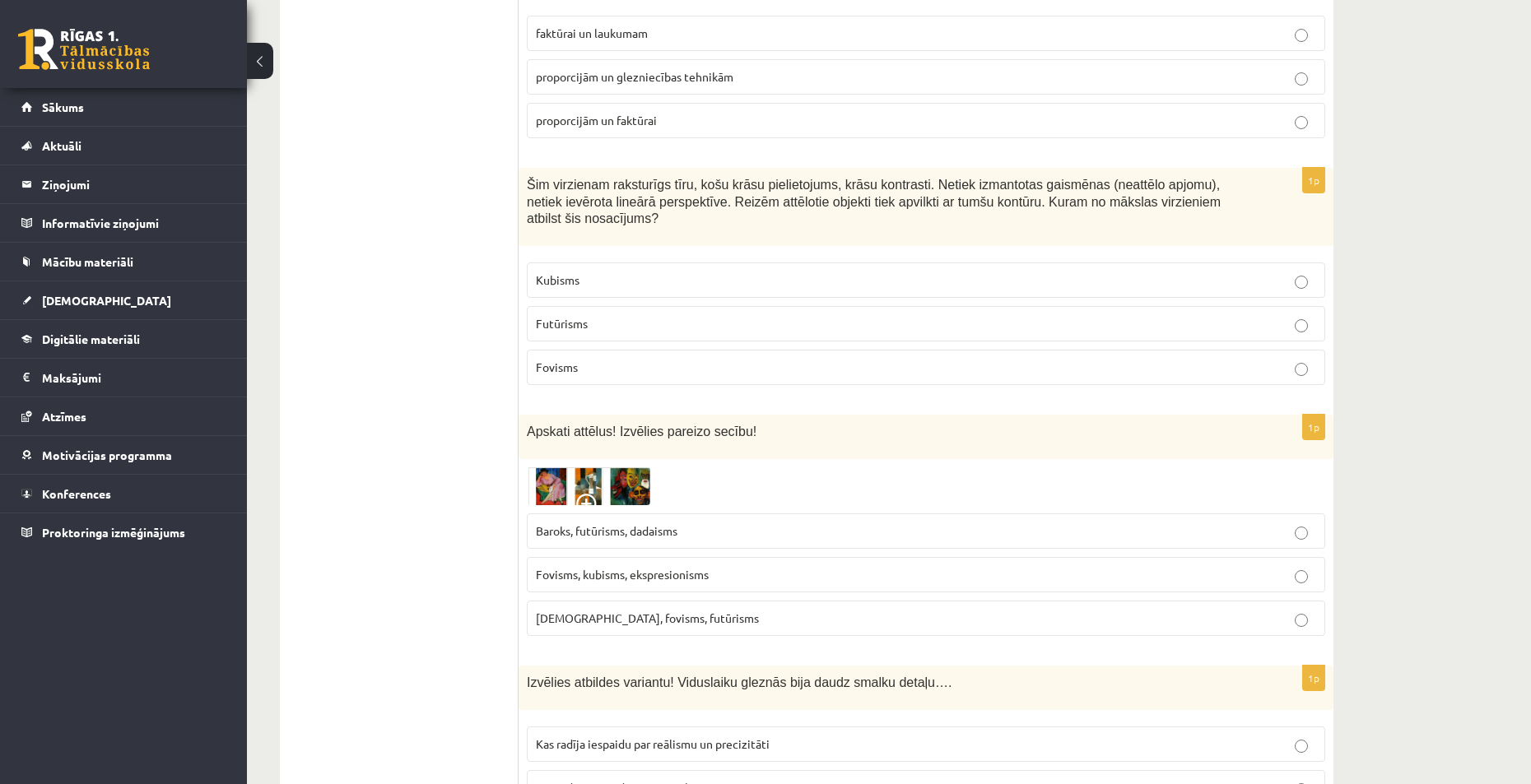
scroll to position [1996, 0]
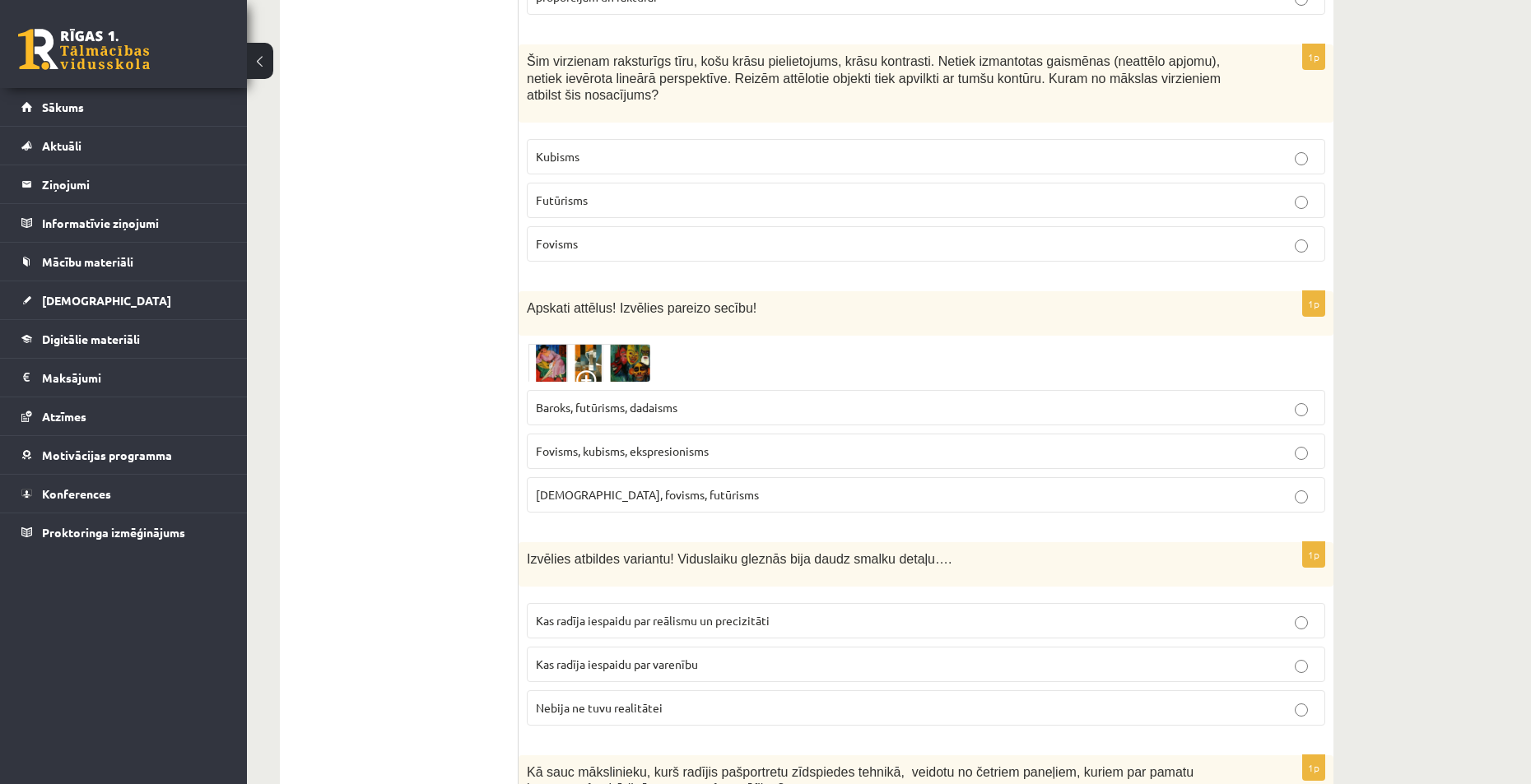
click at [691, 604] on label "Kas radīja iespaidu par reālismu un precizitāti" at bounding box center [925, 621] width 798 height 36
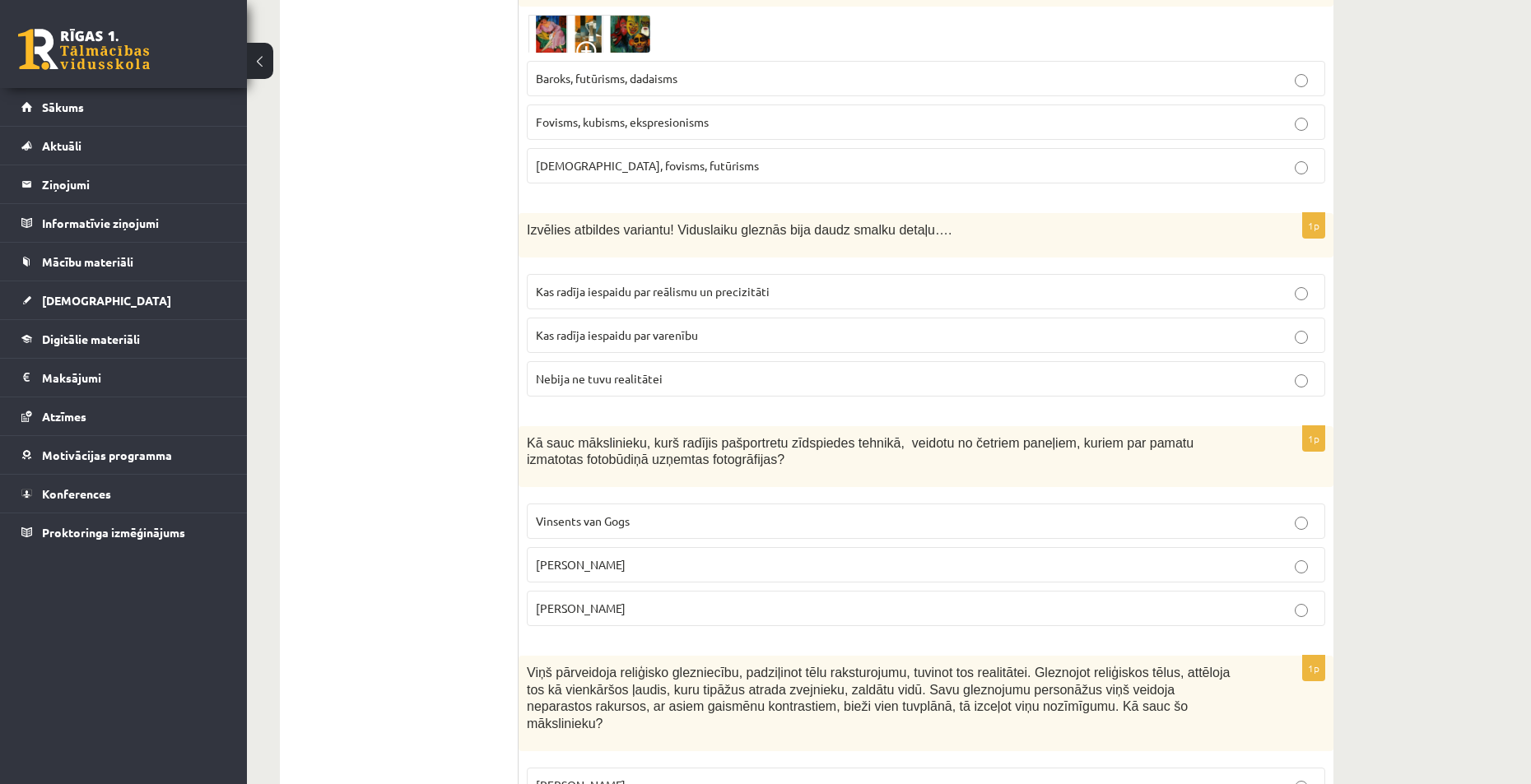
click at [648, 600] on p "[PERSON_NAME]" at bounding box center [925, 608] width 780 height 18
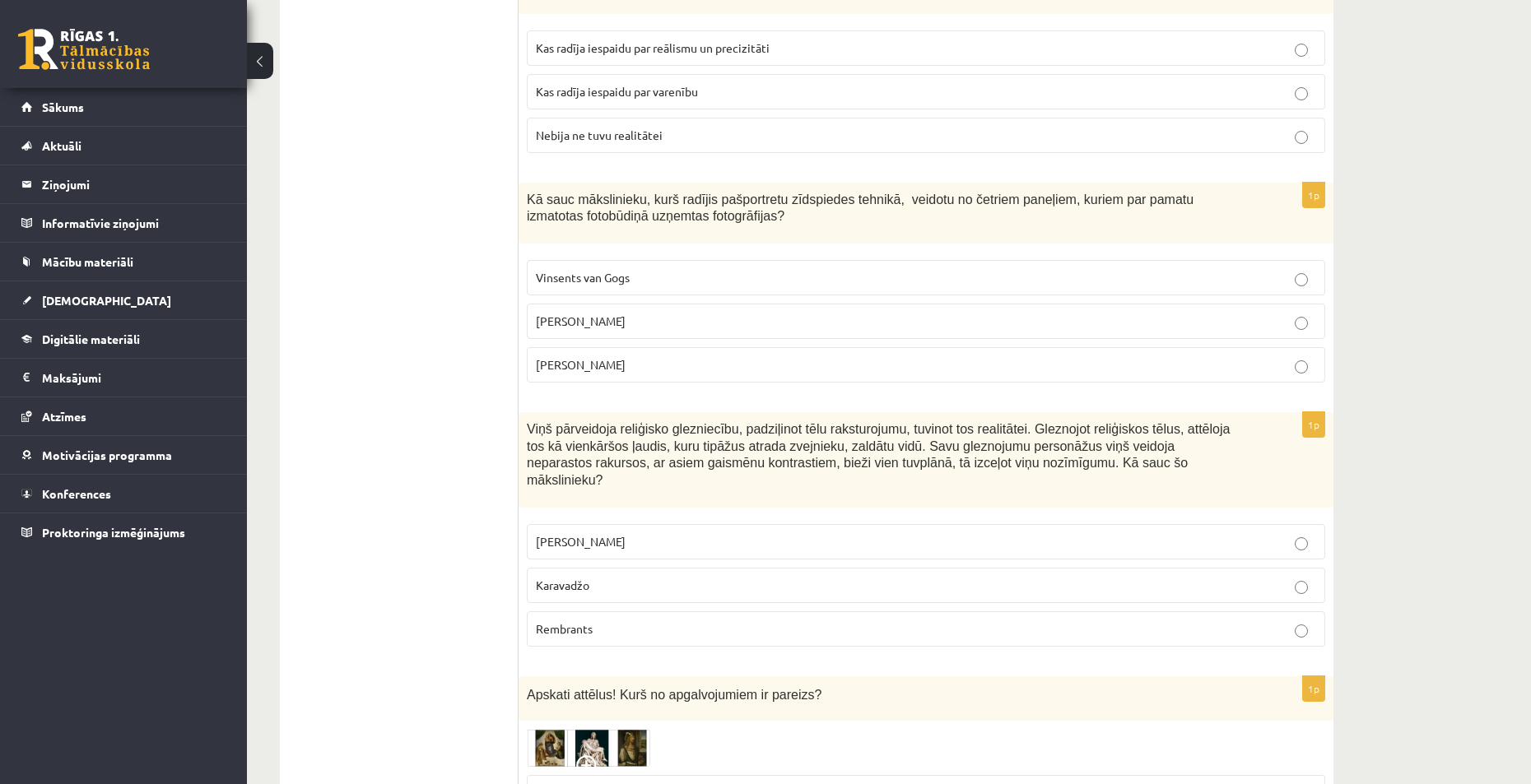
scroll to position [2572, 0]
click at [623, 574] on p "Karavadžo" at bounding box center [925, 583] width 780 height 18
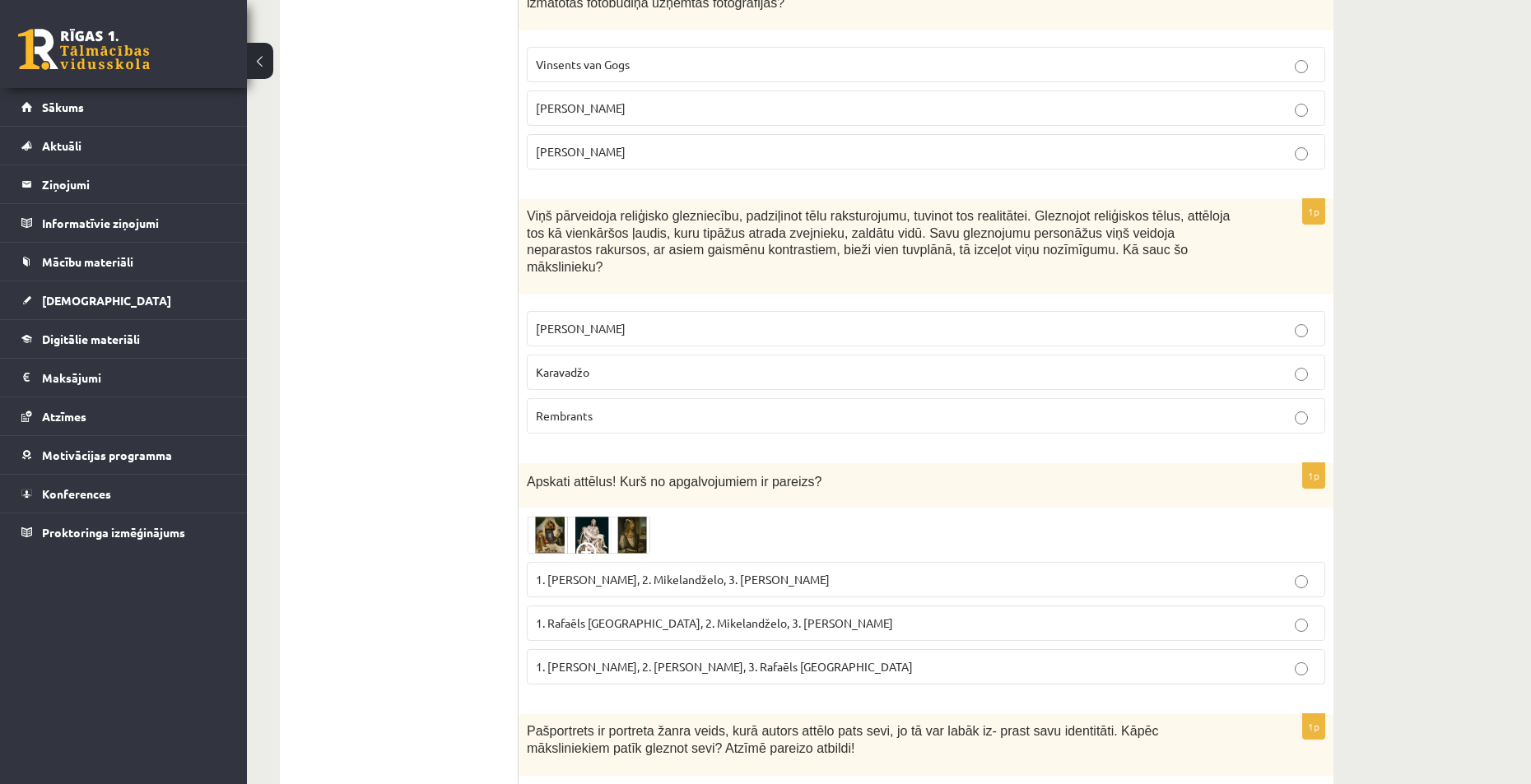
scroll to position [2819, 0]
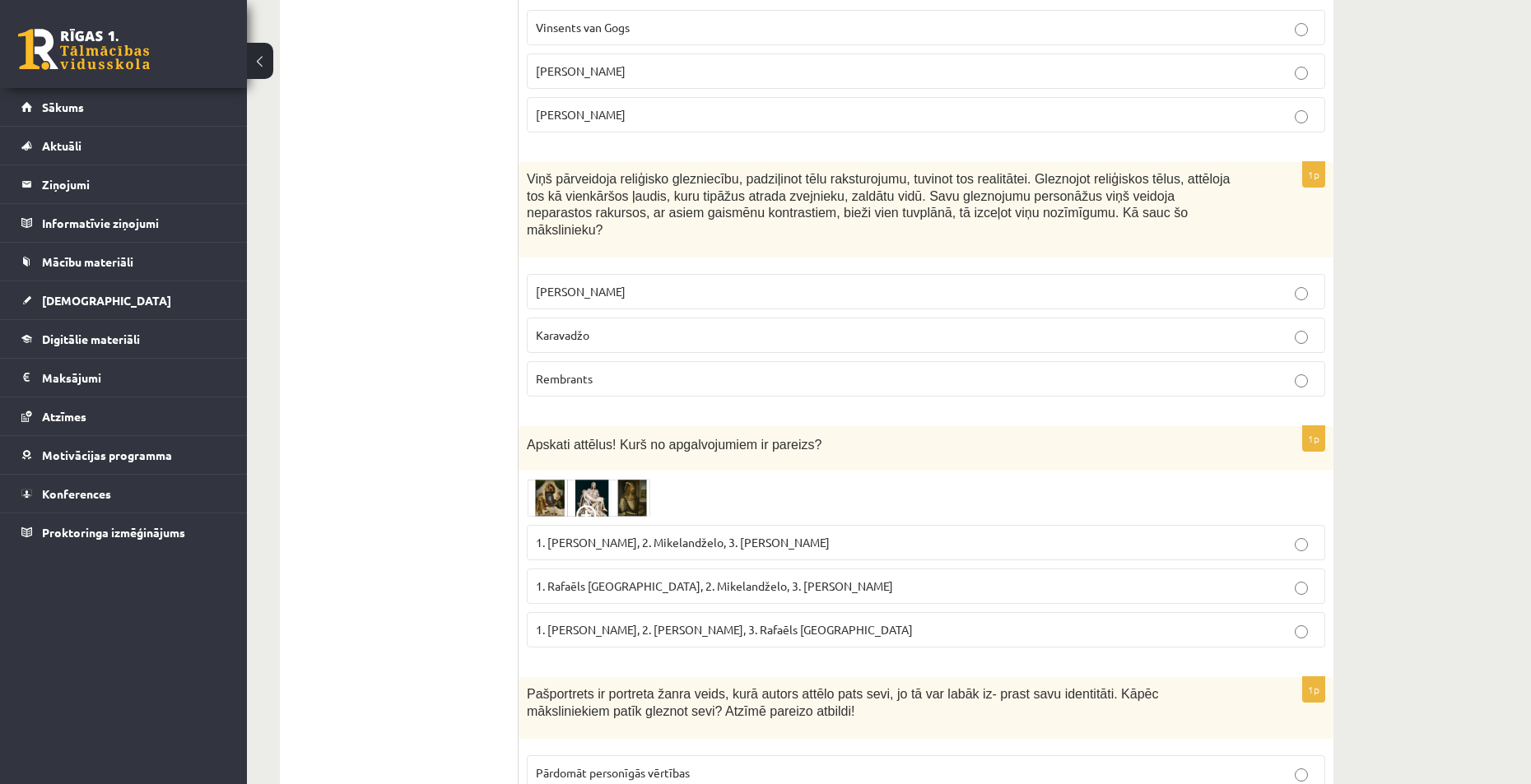
click at [630, 579] on span "1. Rafaēls Sancio da Urbīno, 2. Mikelandželo, 3. Albrehts Dīrers" at bounding box center [714, 586] width 357 height 15
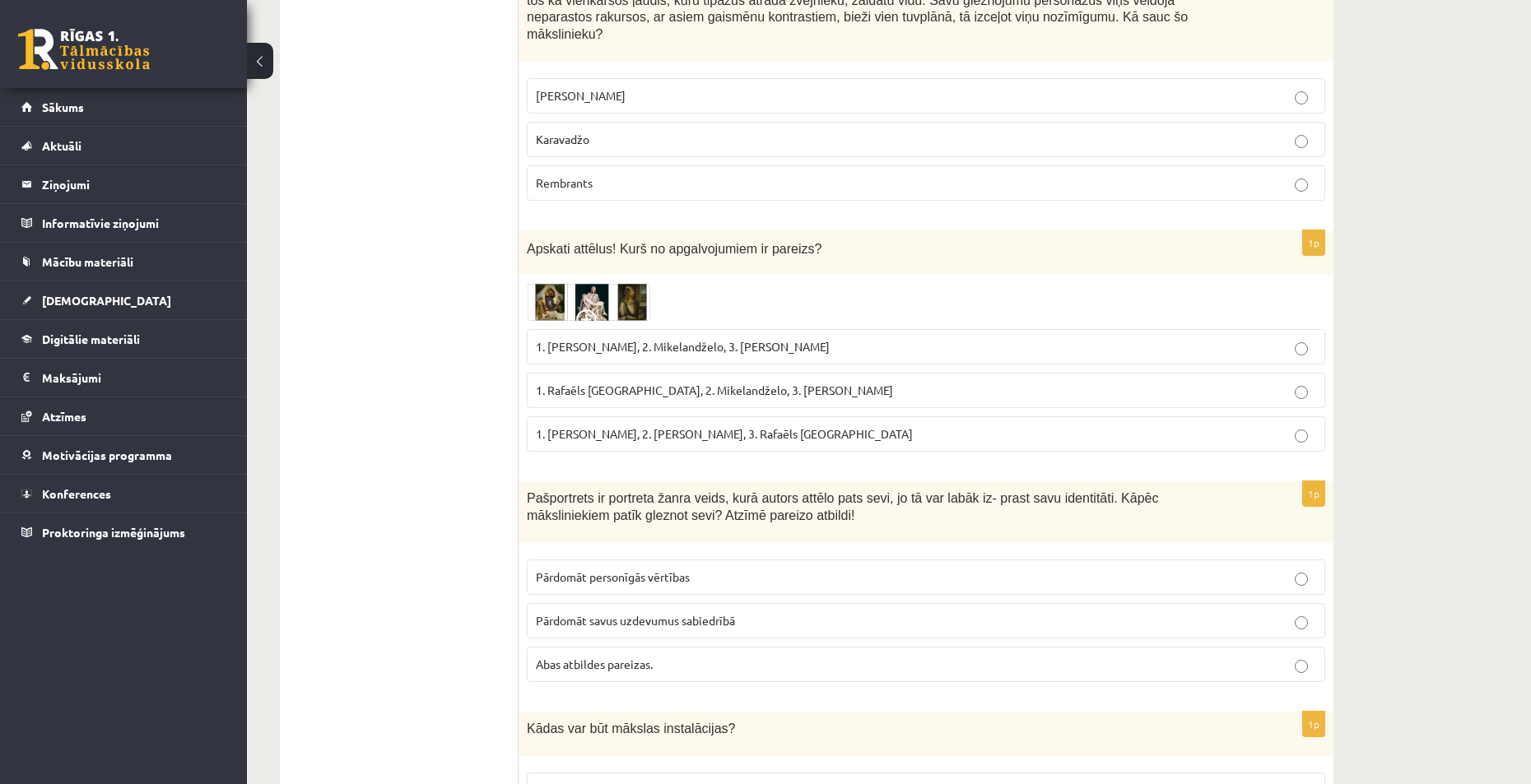
scroll to position [3066, 0]
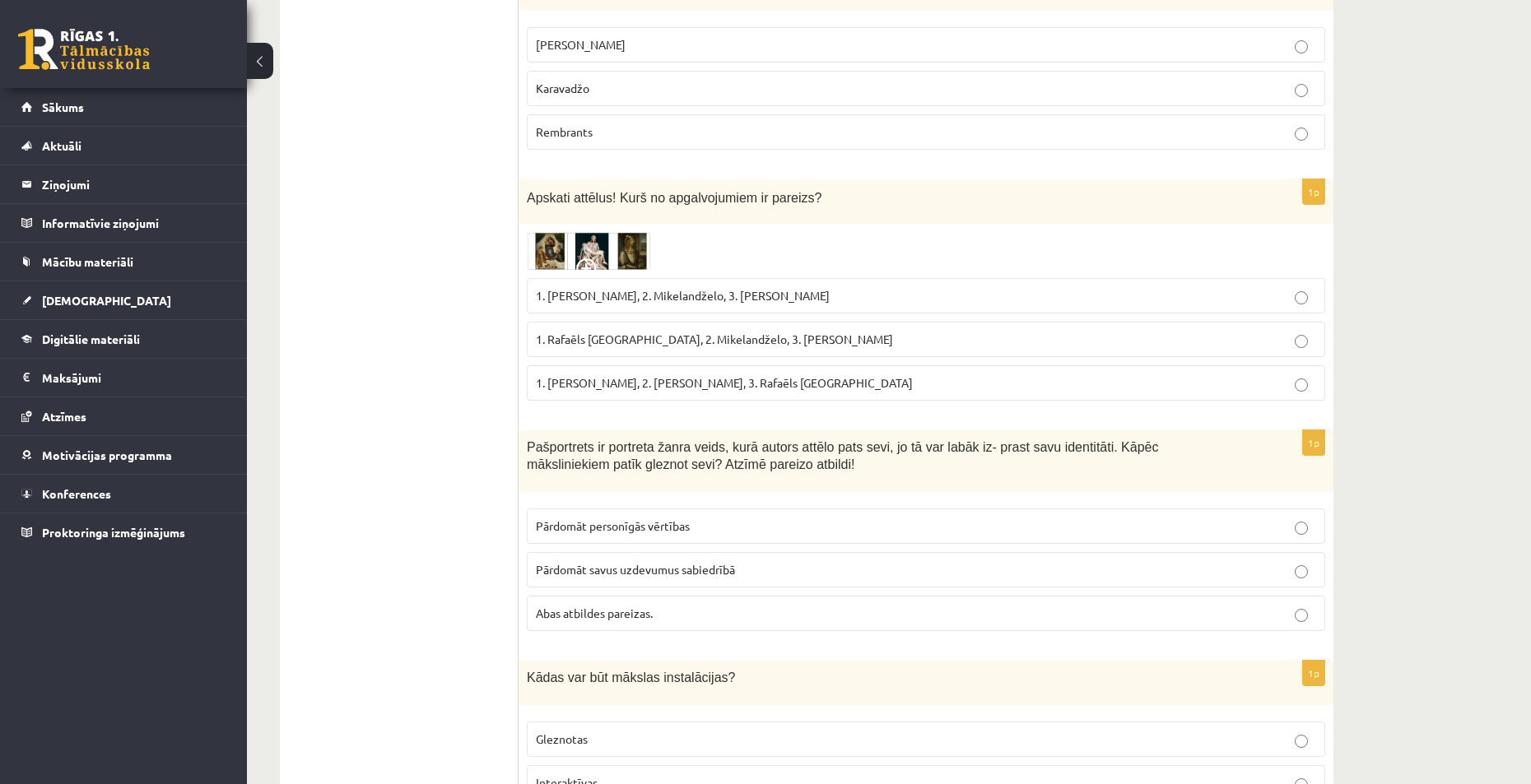
click at [626, 606] on span "Abas atbildes pareizas." at bounding box center [594, 612] width 116 height 15
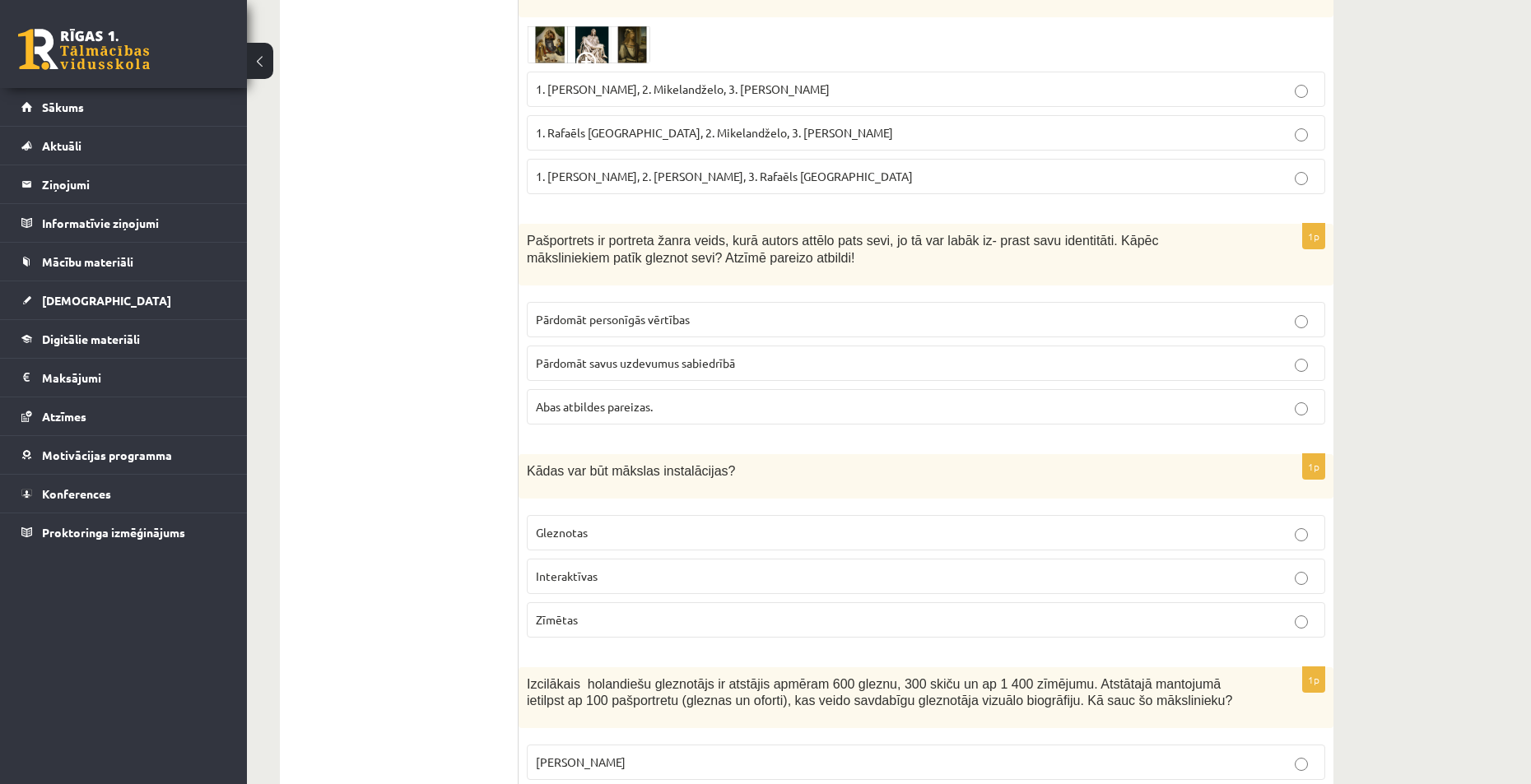
scroll to position [3313, 0]
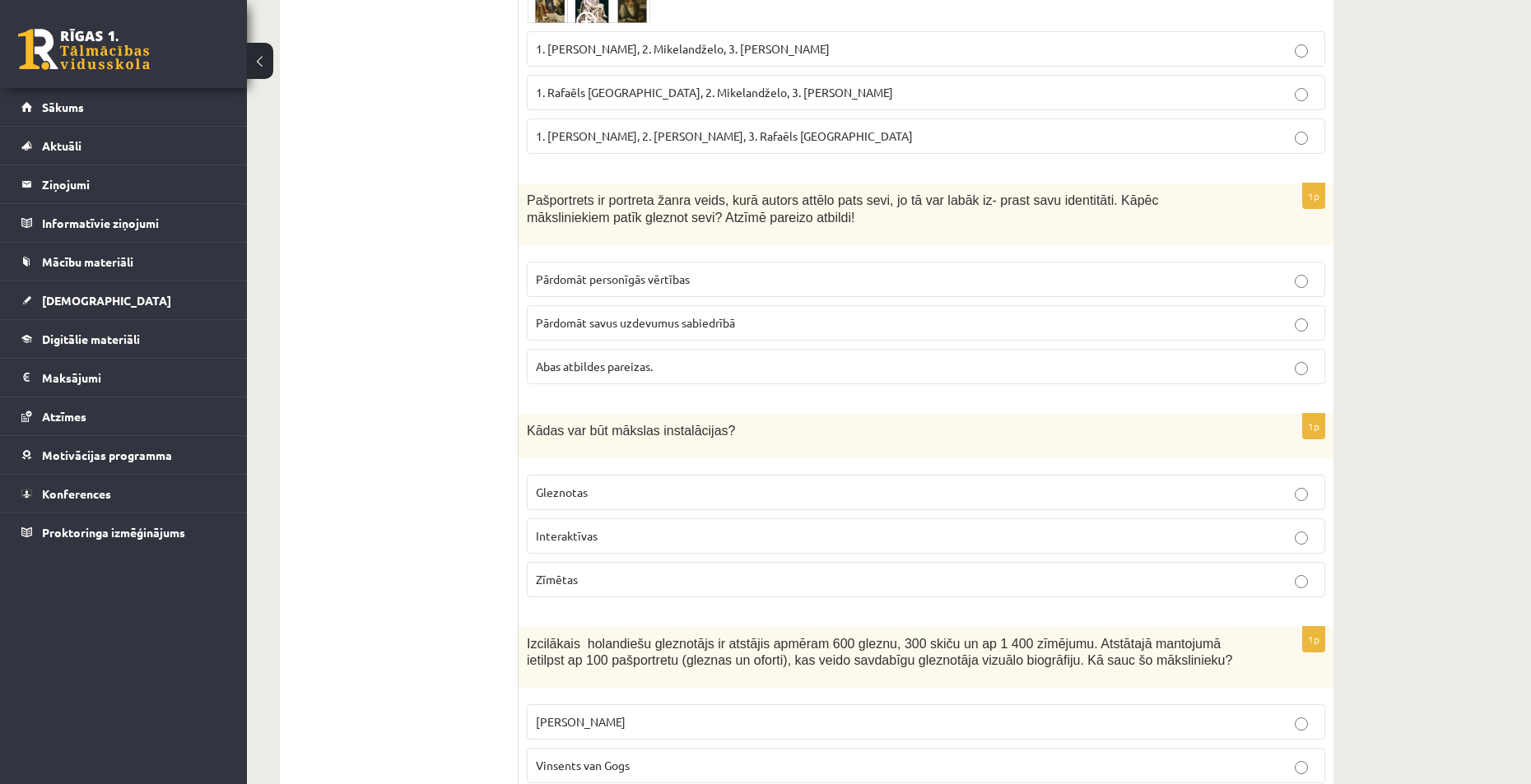
click at [609, 571] on p "Zīmētas" at bounding box center [925, 580] width 780 height 18
click at [604, 528] on p "Interaktīvas" at bounding box center [925, 536] width 780 height 18
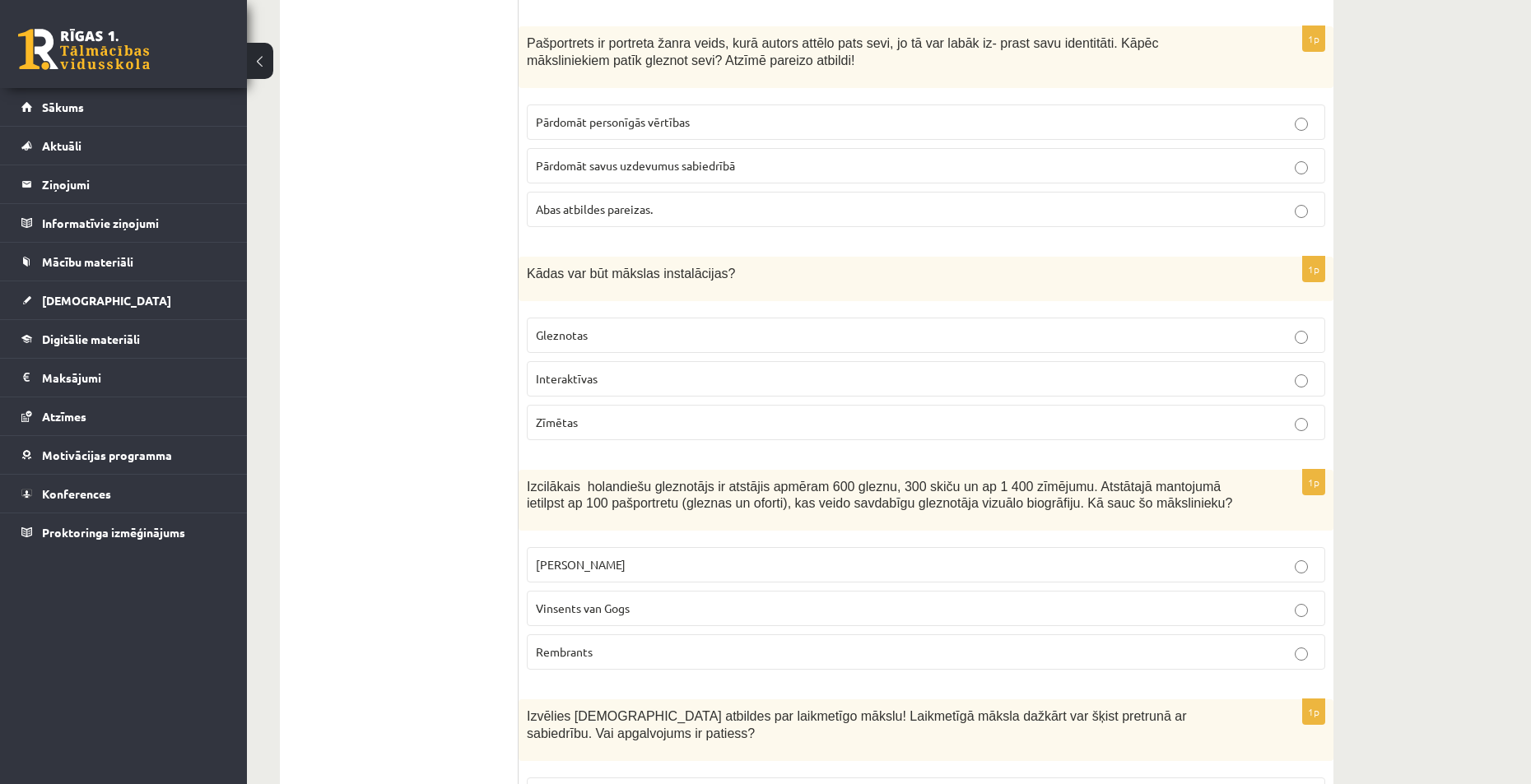
scroll to position [3477, 0]
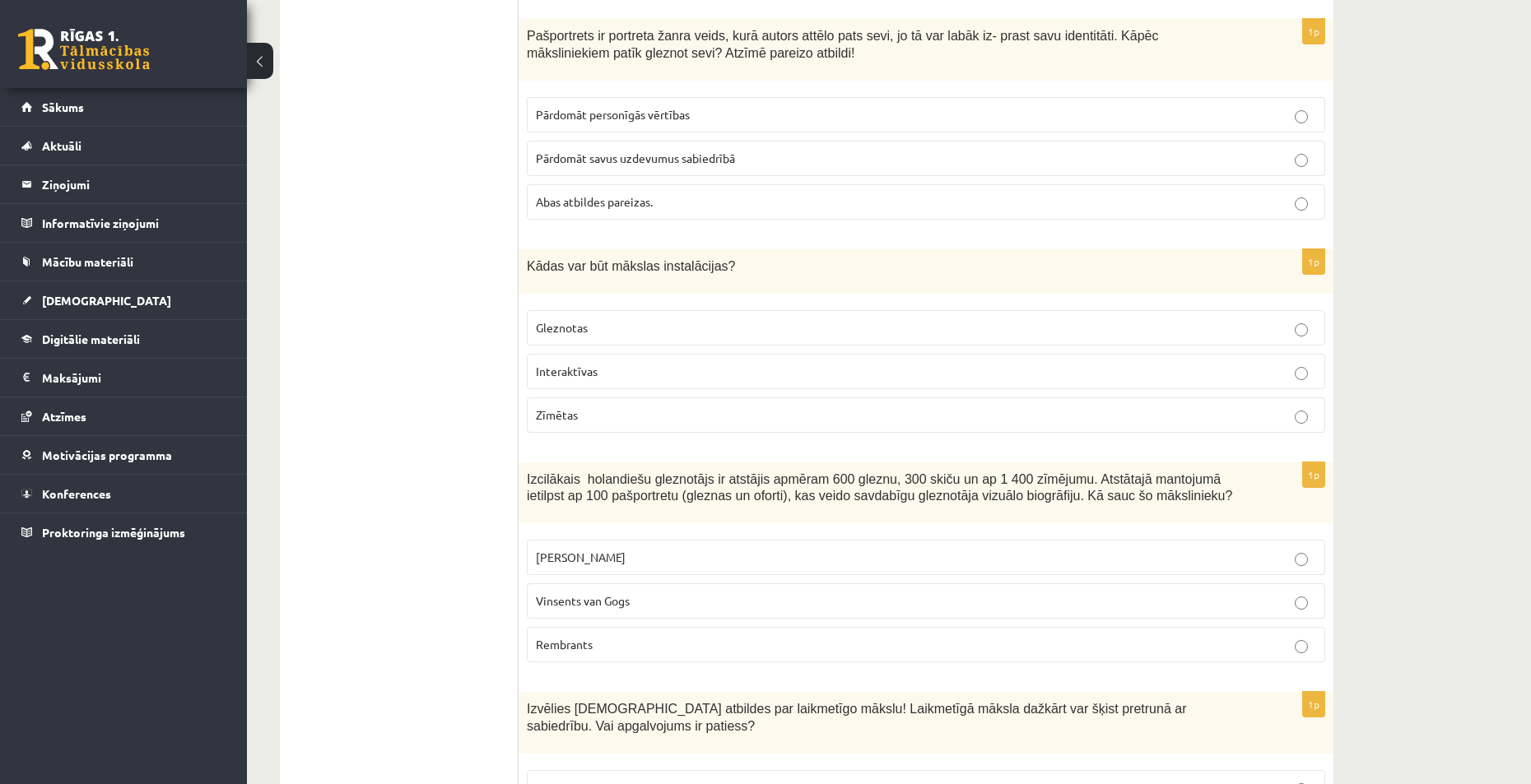
click at [642, 593] on p "Vinsents van Gogs" at bounding box center [925, 602] width 780 height 18
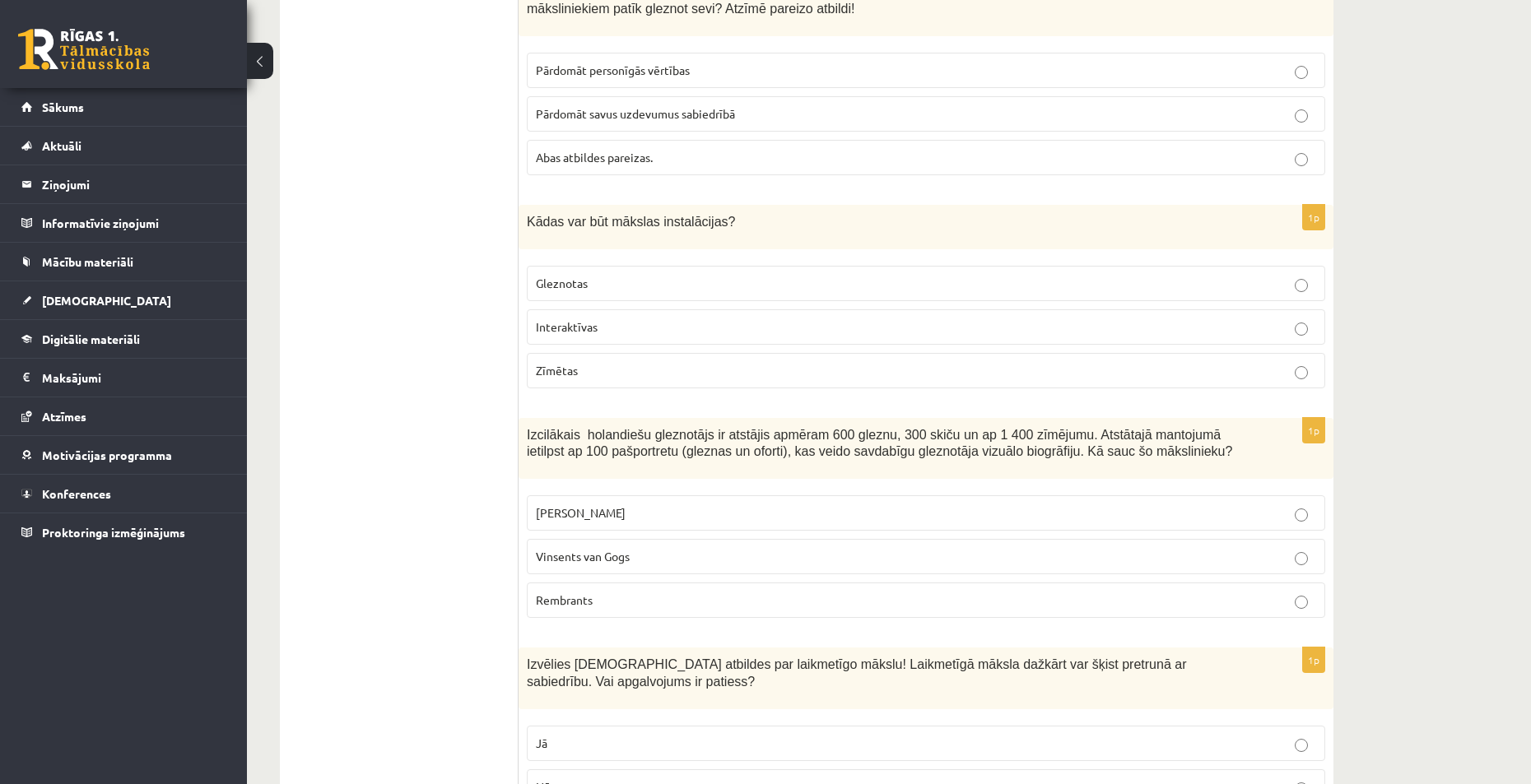
scroll to position [3724, 0]
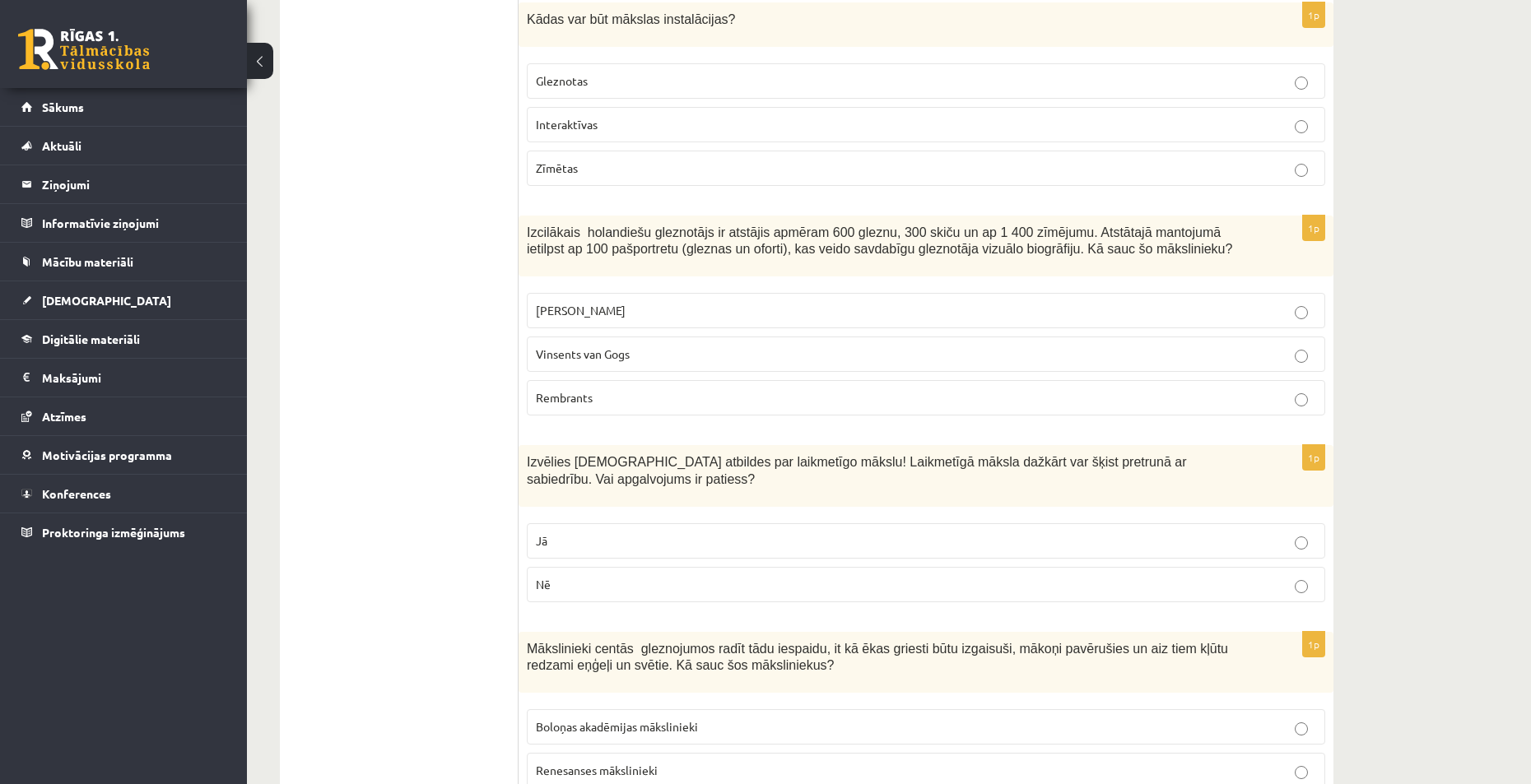
click at [589, 533] on p "Jā" at bounding box center [925, 541] width 780 height 18
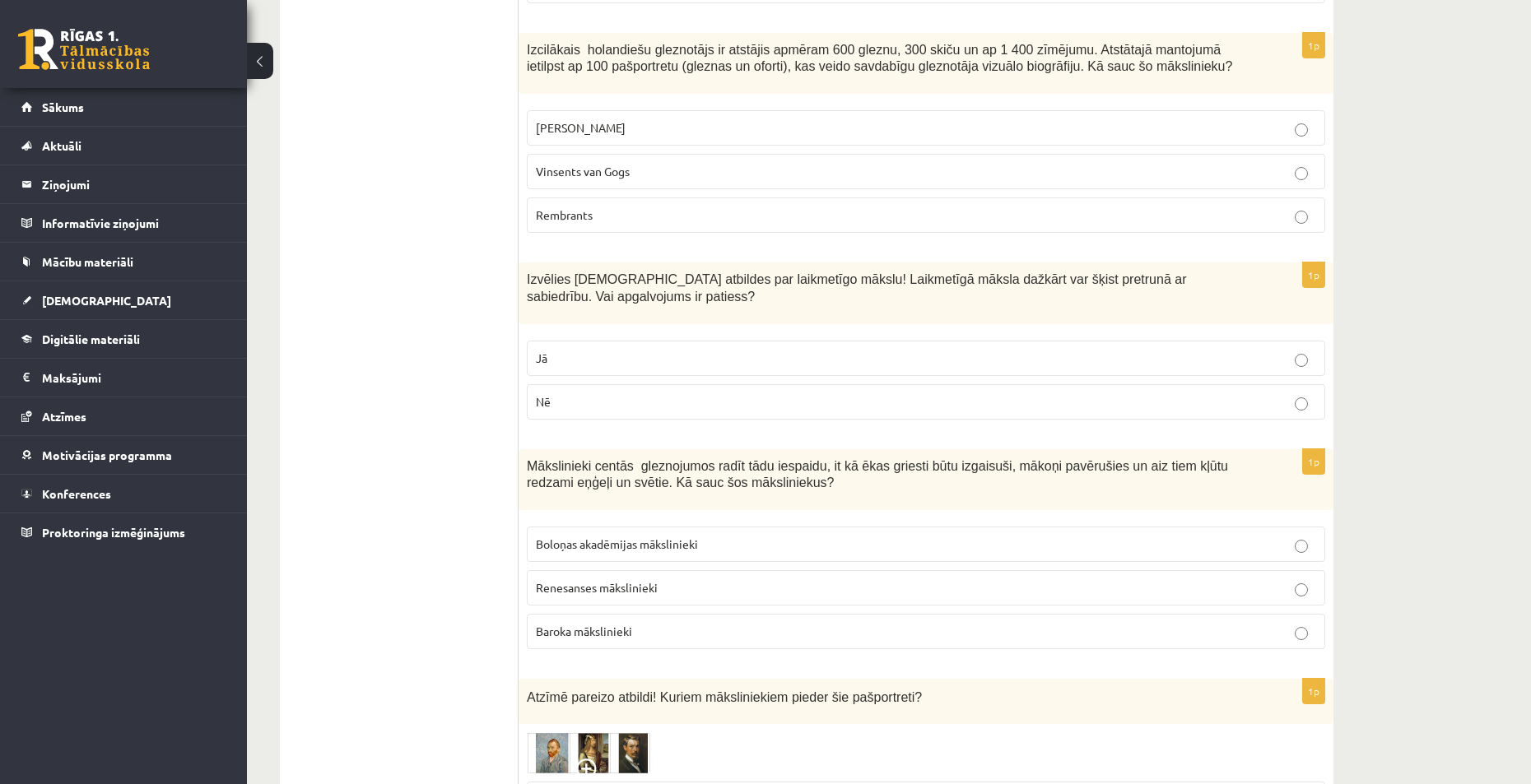
scroll to position [4053, 0]
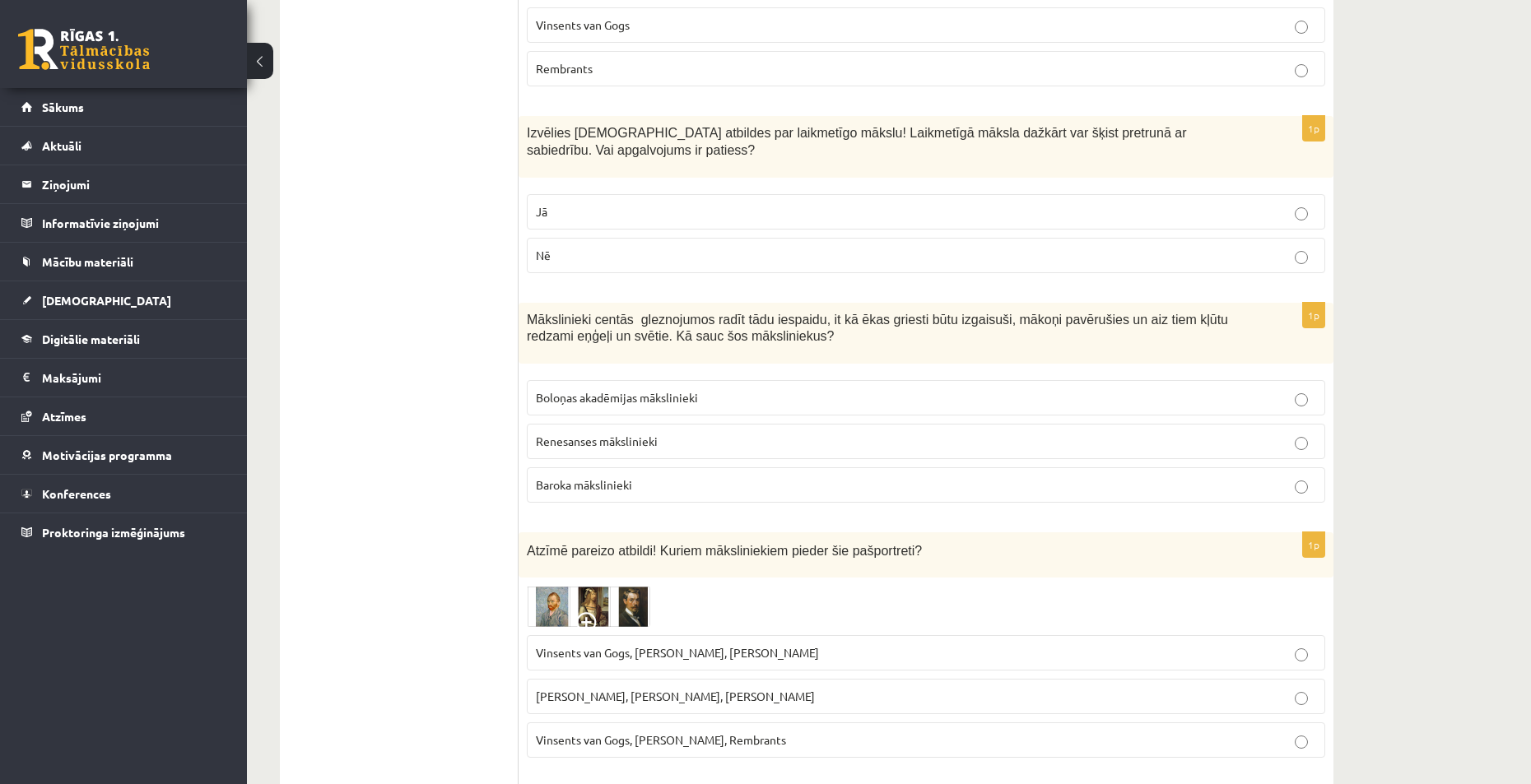
click at [659, 476] on p "Baroka mākslinieki" at bounding box center [925, 485] width 780 height 18
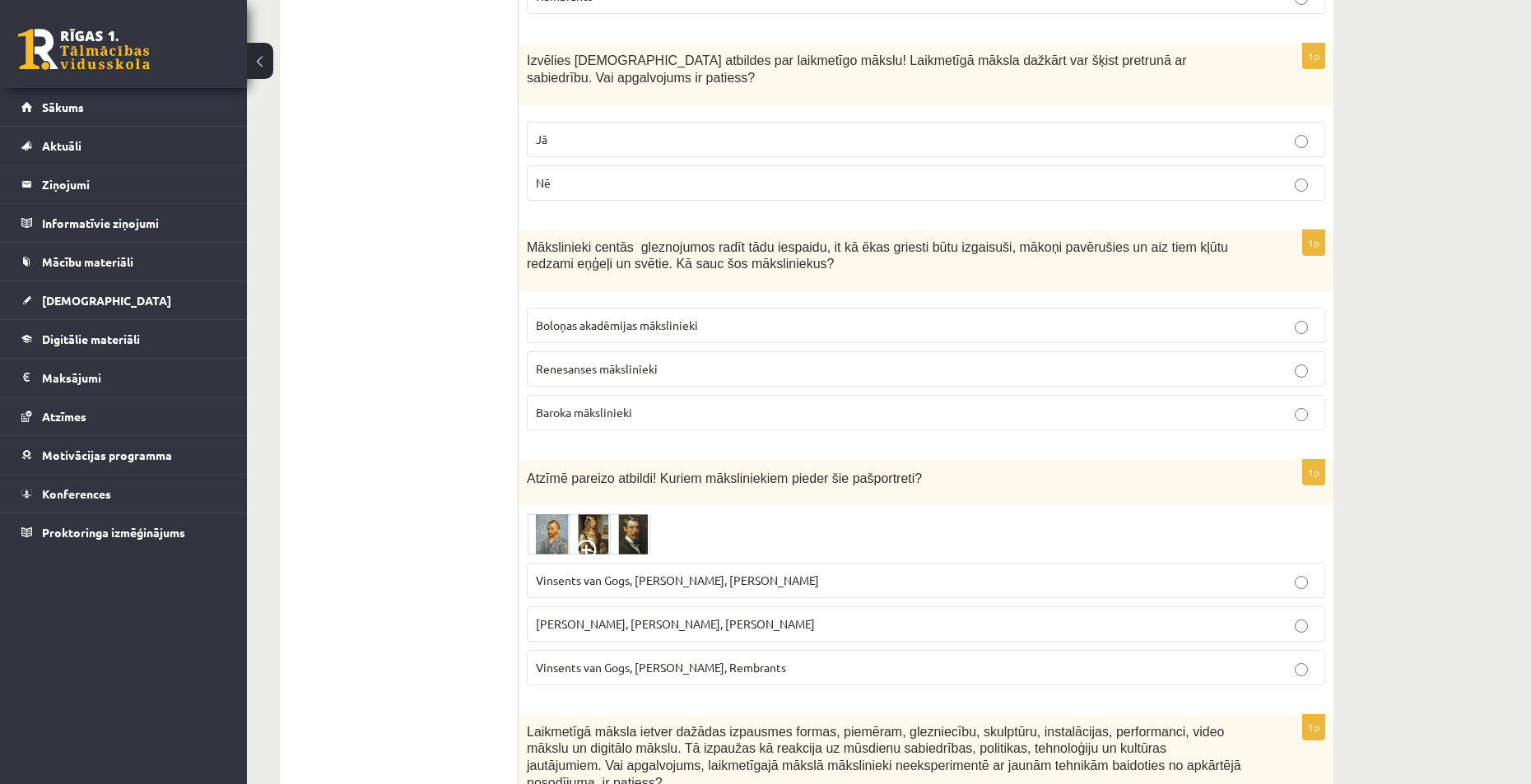
scroll to position [4218, 0]
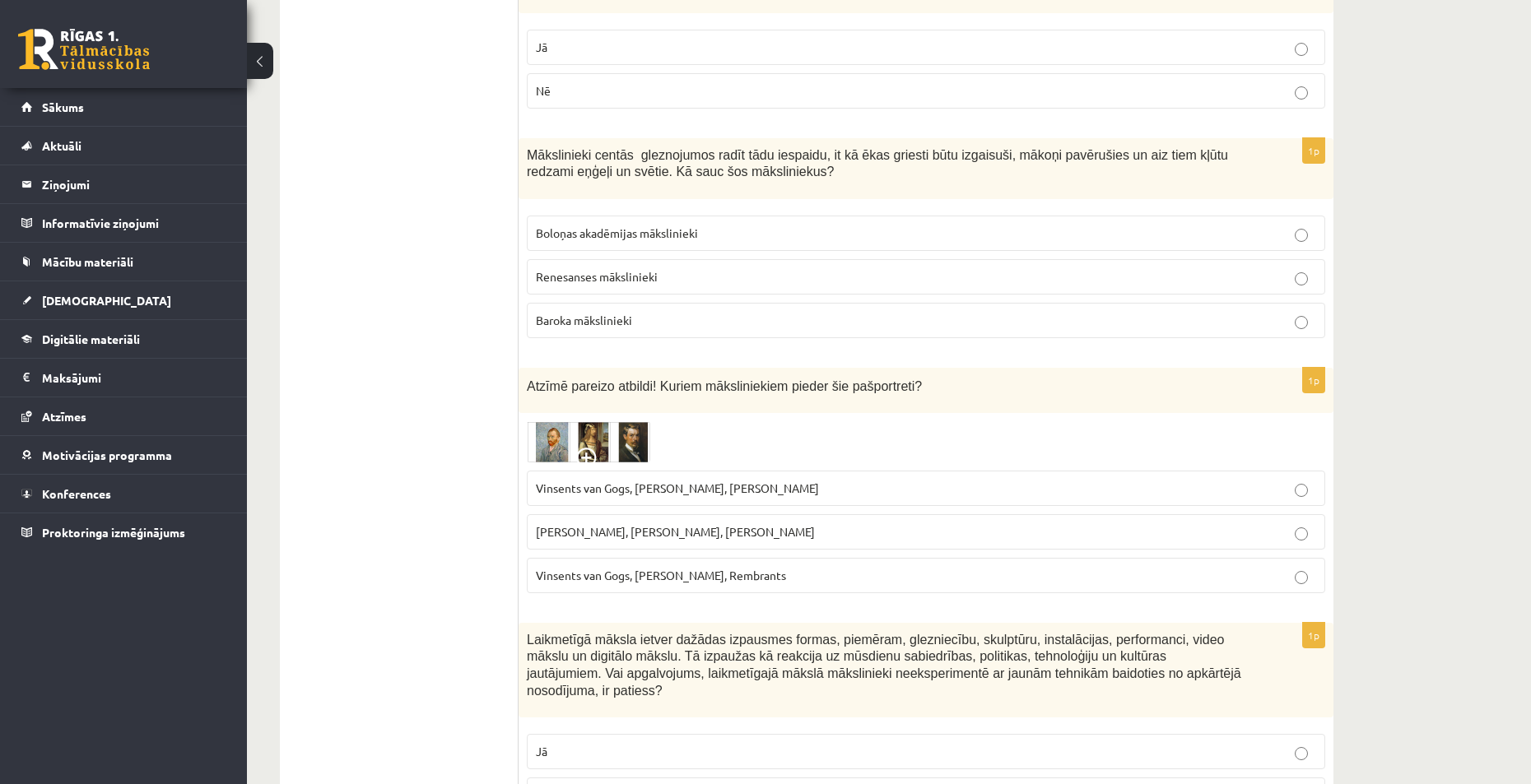
click at [682, 480] on span "Vinsents van Gogs, Albrehts Dīrers, Janis Rozentāls" at bounding box center [677, 487] width 283 height 15
click at [638, 567] on p "Vinsents van Gogs, [PERSON_NAME], Rembrants" at bounding box center [925, 576] width 780 height 18
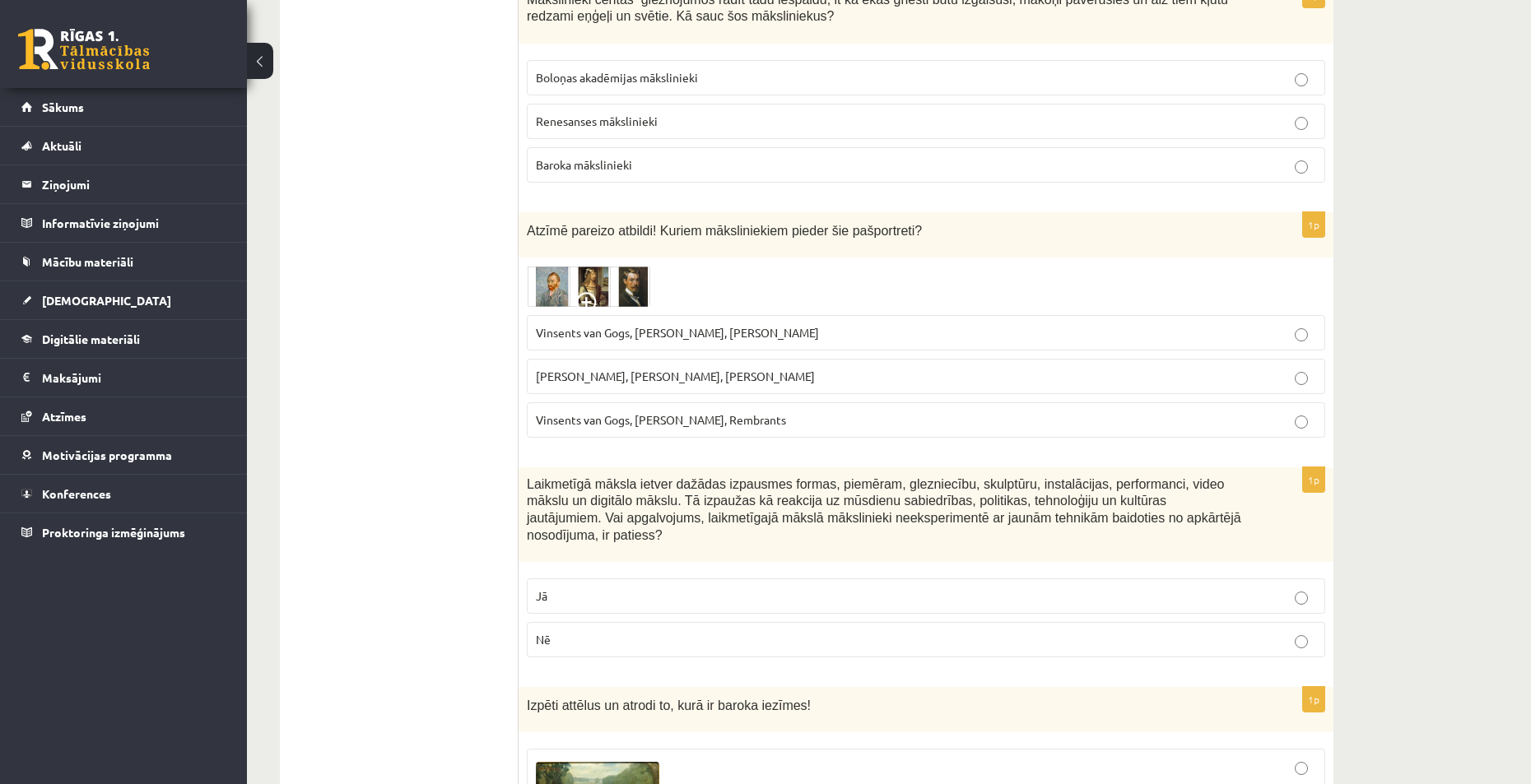
scroll to position [4464, 0]
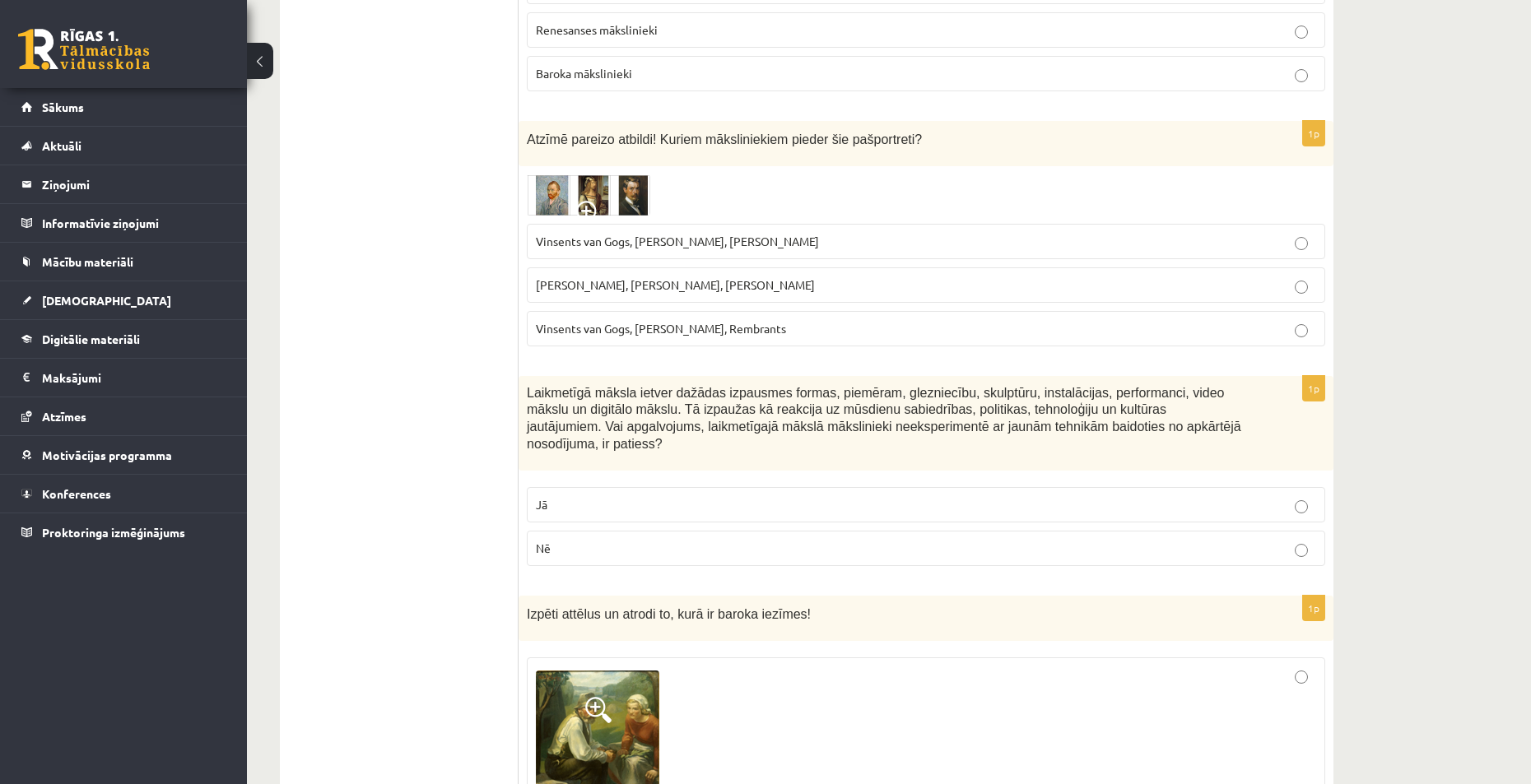
click at [609, 531] on label "Nē" at bounding box center [925, 548] width 798 height 36
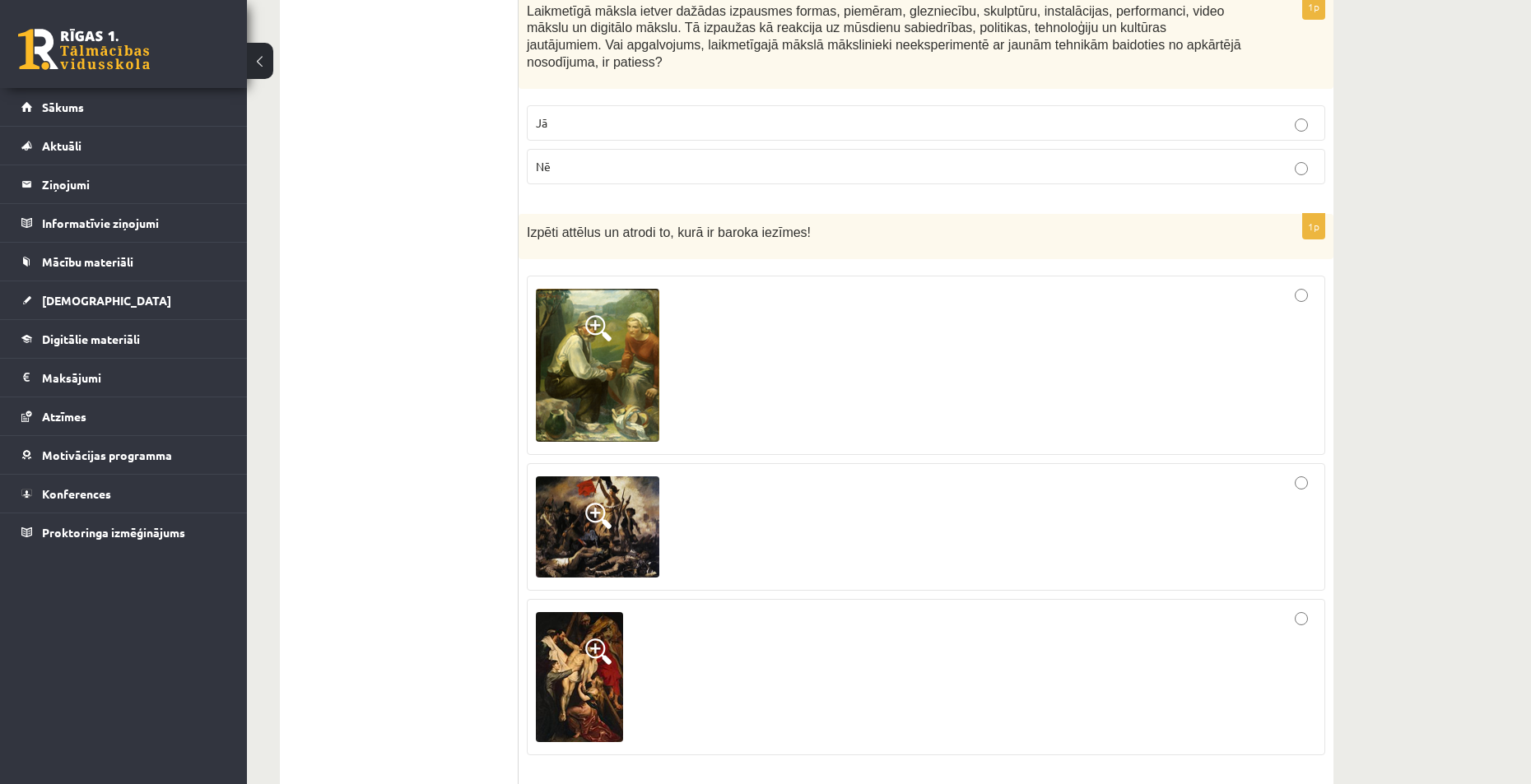
scroll to position [4877, 0]
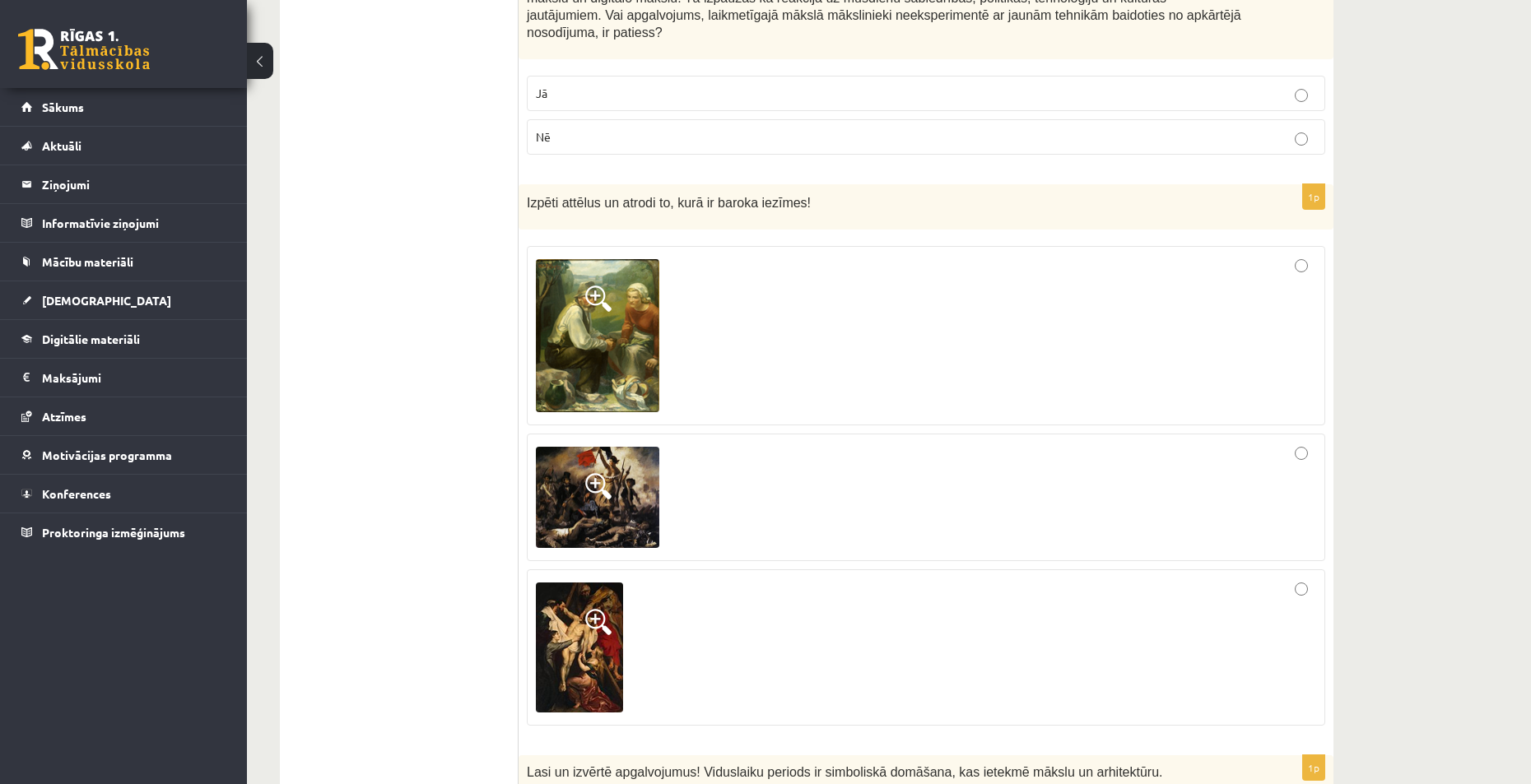
click at [977, 443] on div at bounding box center [925, 498] width 780 height 110
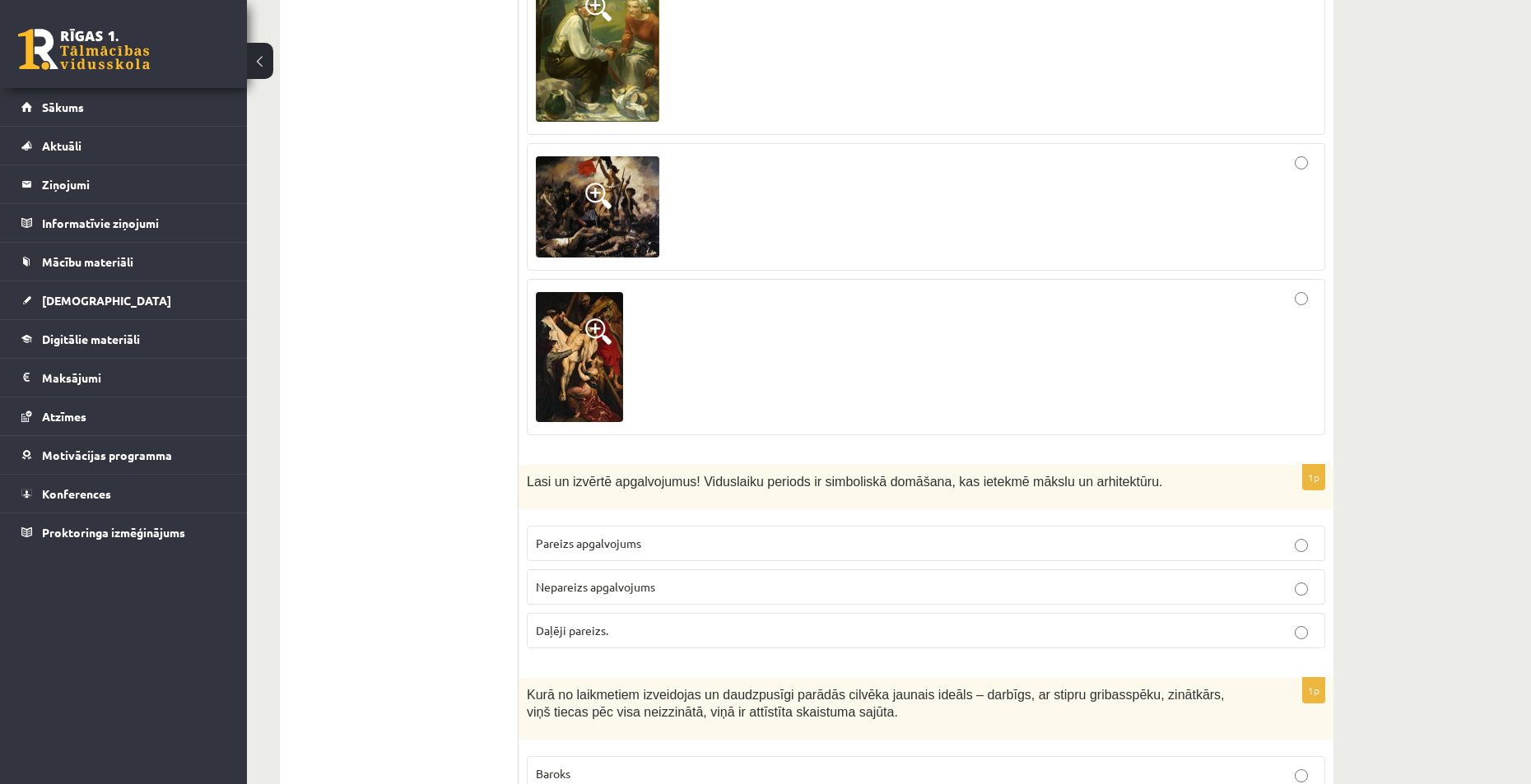
scroll to position [5288, 0]
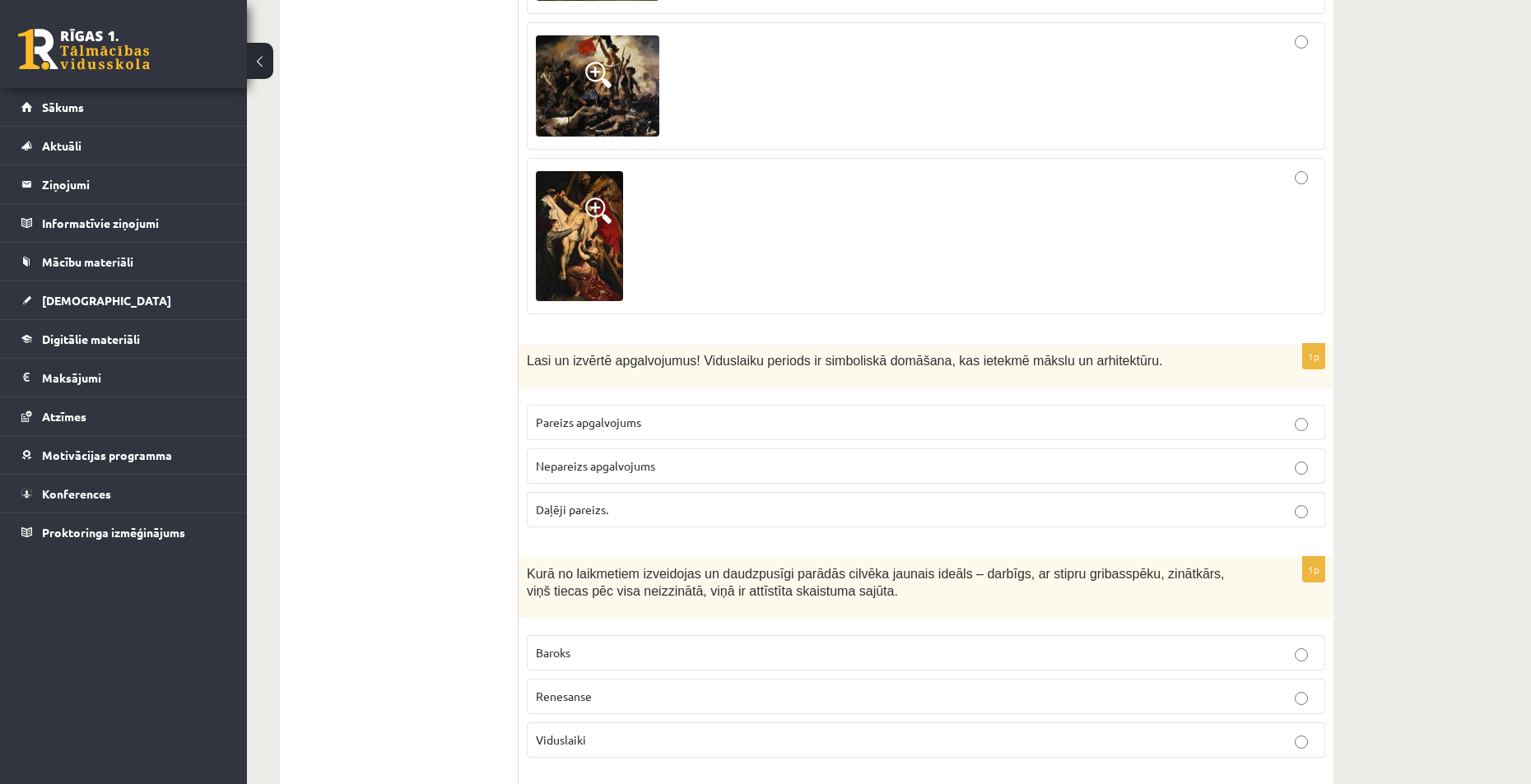
click at [660, 414] on p "Pareizs apgalvojums" at bounding box center [925, 423] width 780 height 18
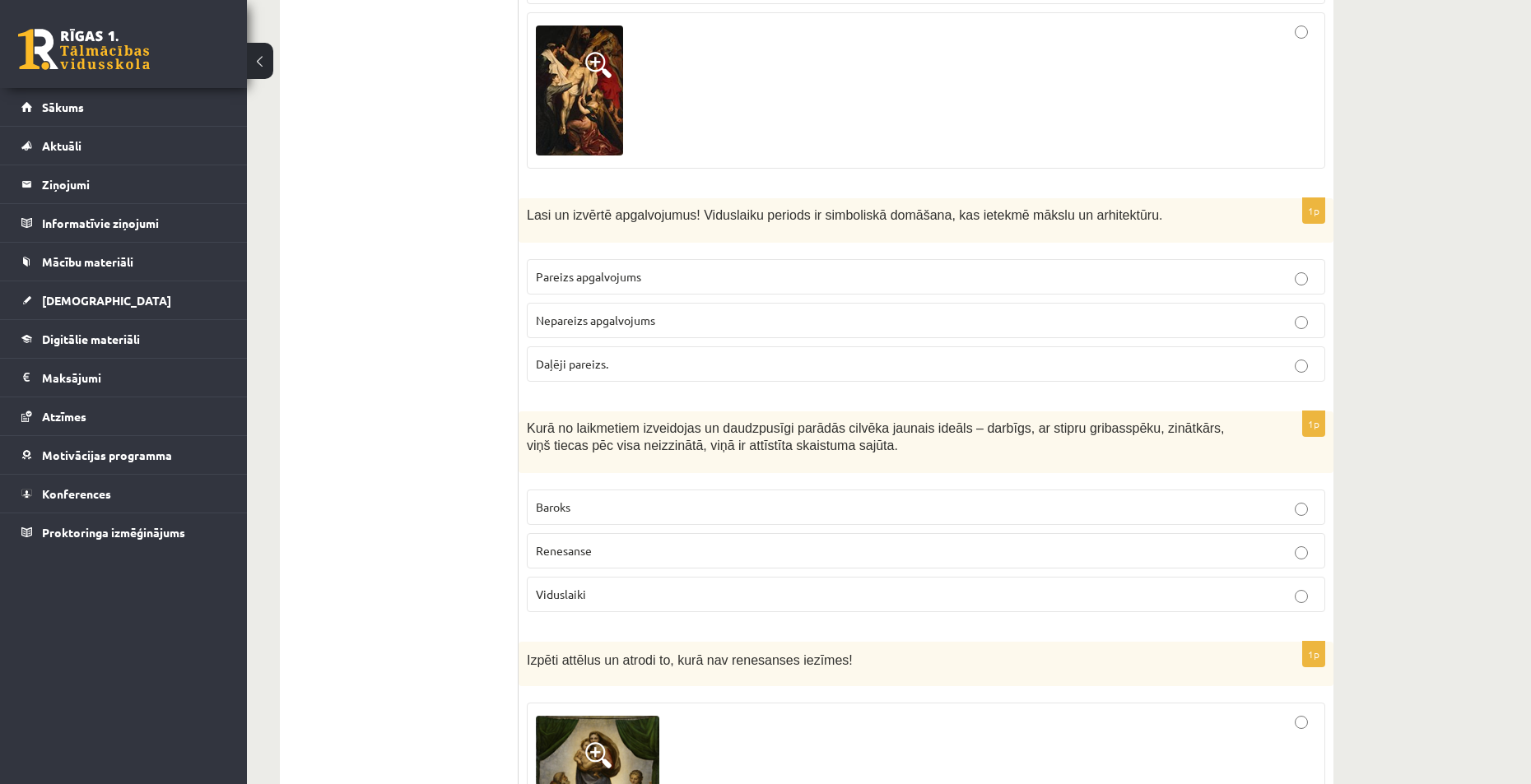
scroll to position [5452, 0]
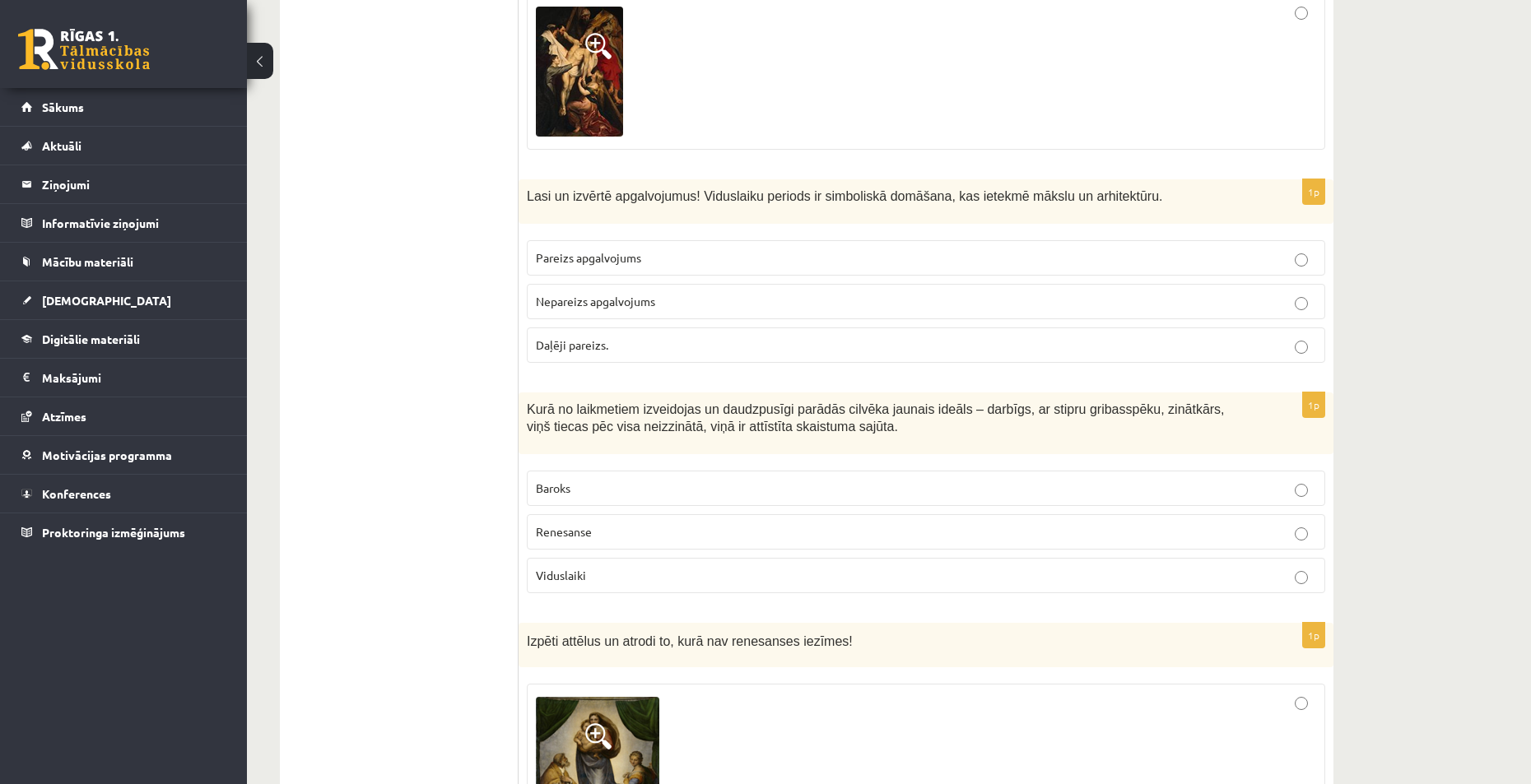
click at [638, 524] on p "Renesanse" at bounding box center [925, 533] width 780 height 18
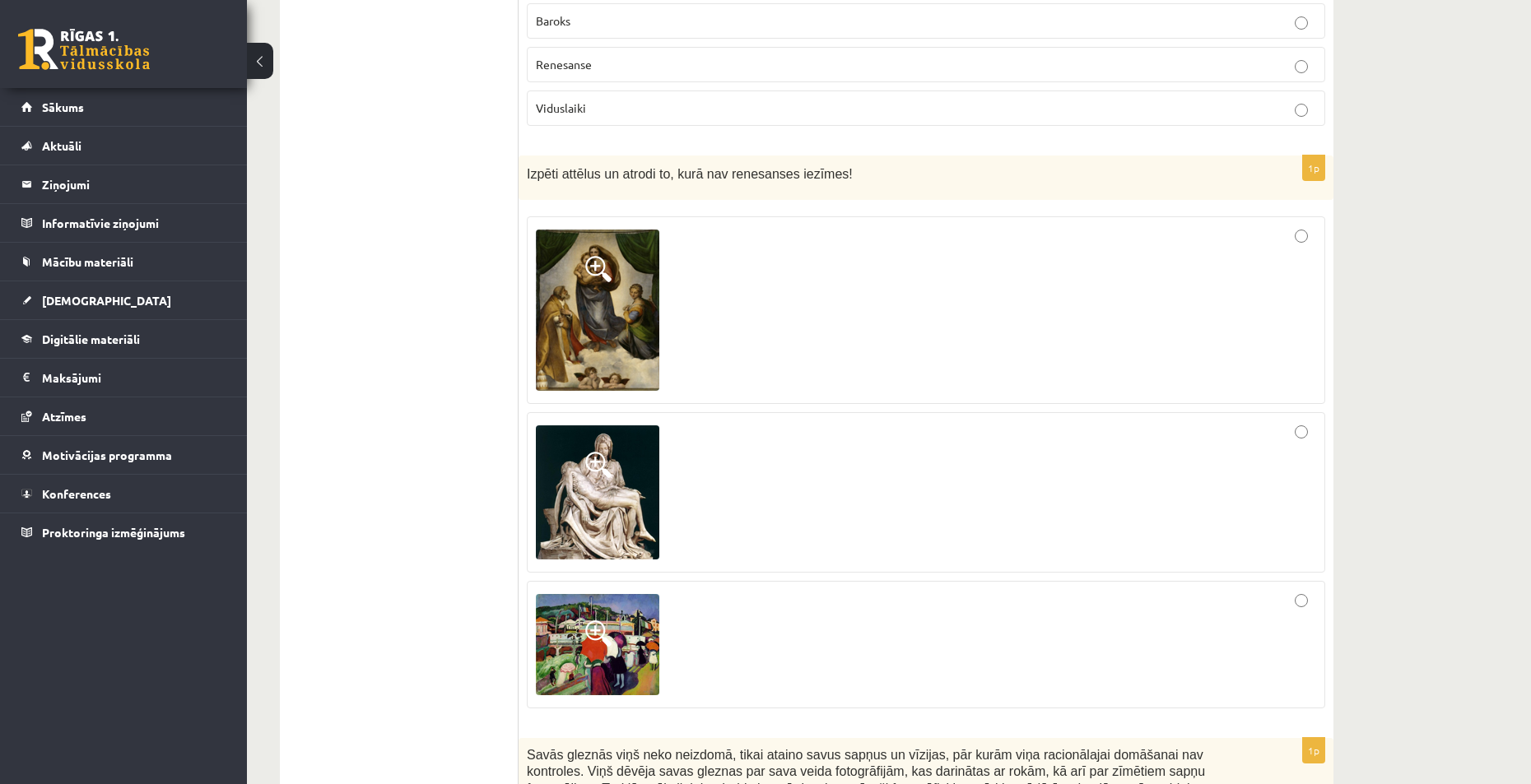
scroll to position [5864, 0]
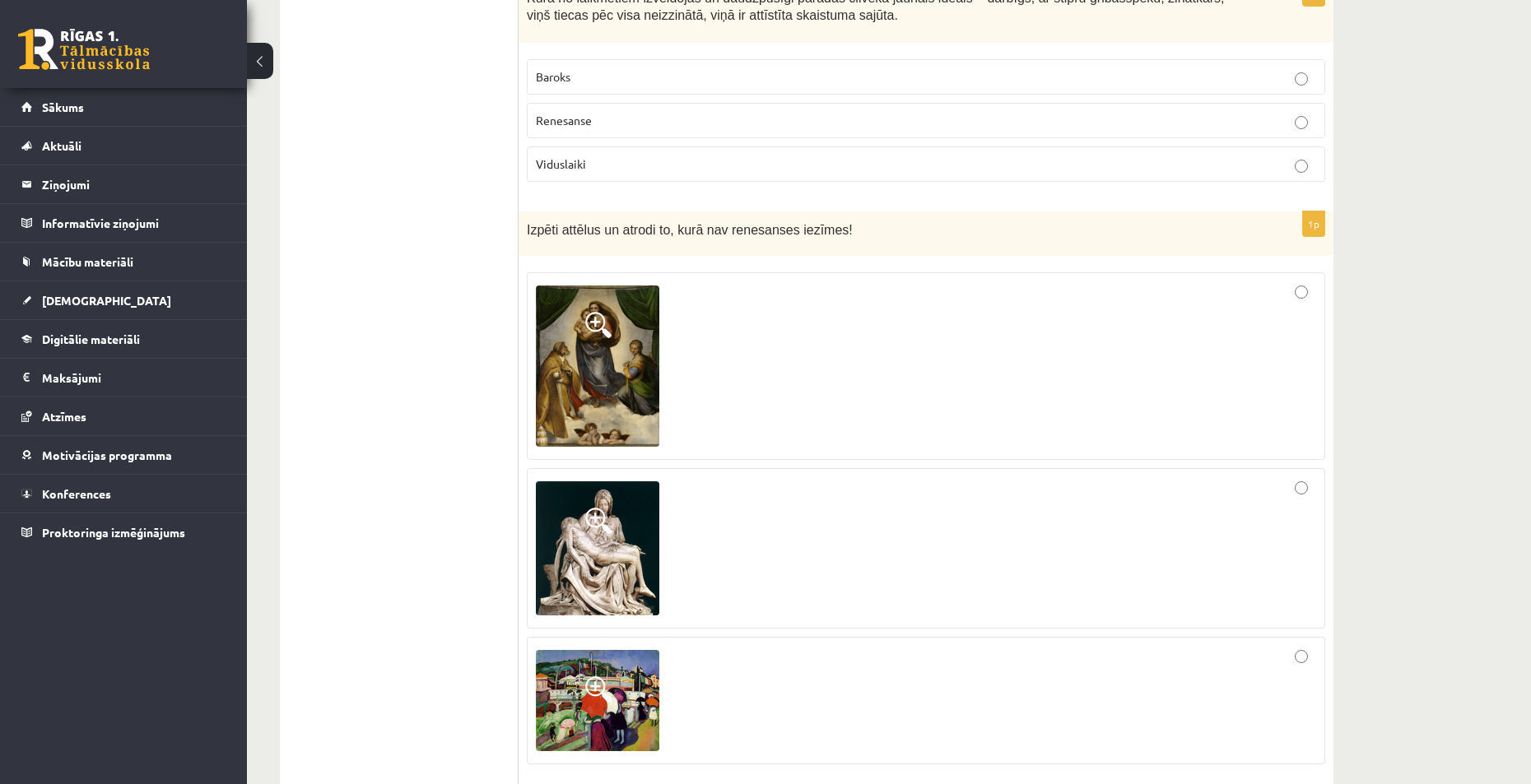
click at [1121, 477] on div at bounding box center [925, 548] width 780 height 142
click at [1057, 646] on div at bounding box center [925, 700] width 780 height 109
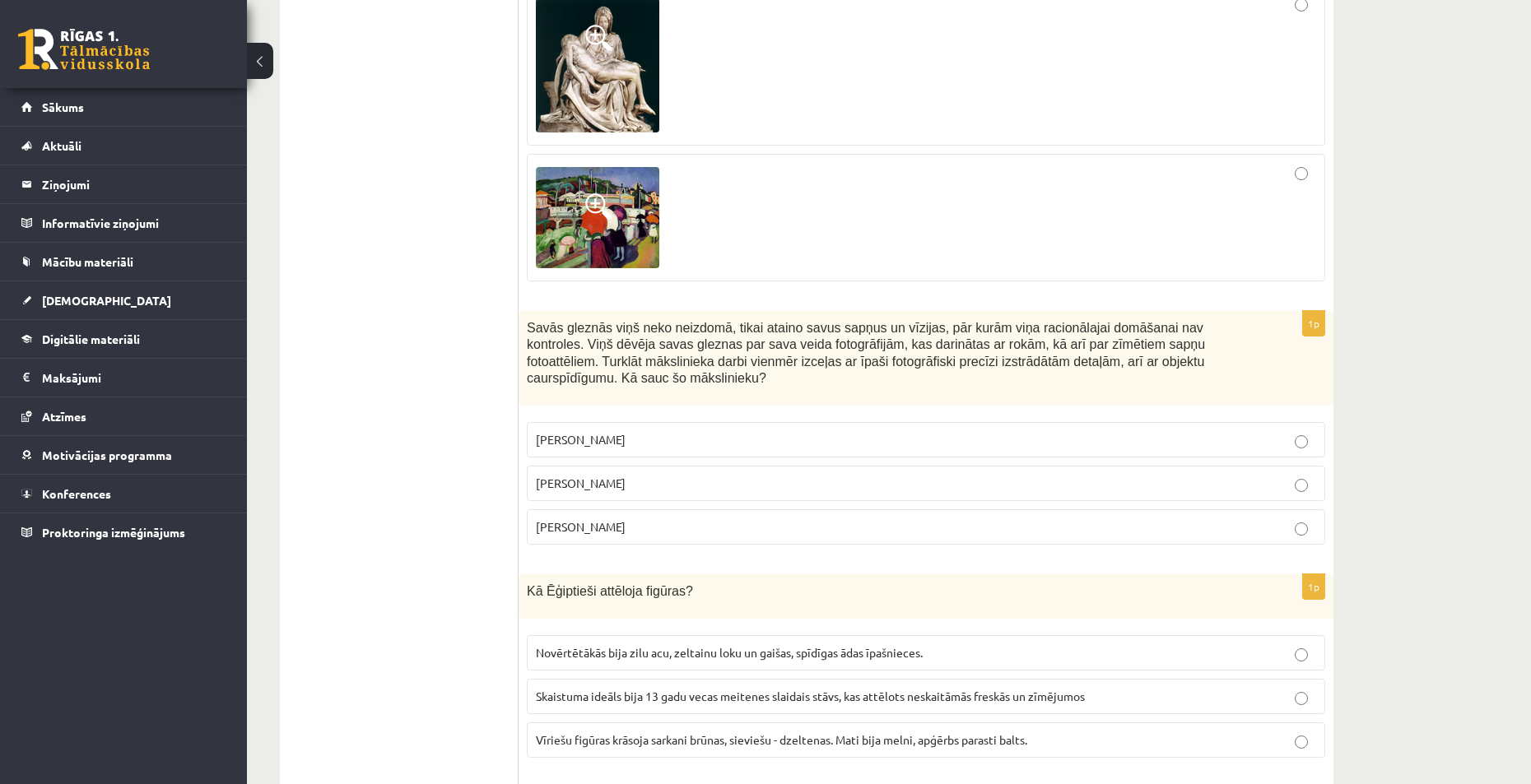
scroll to position [6357, 0]
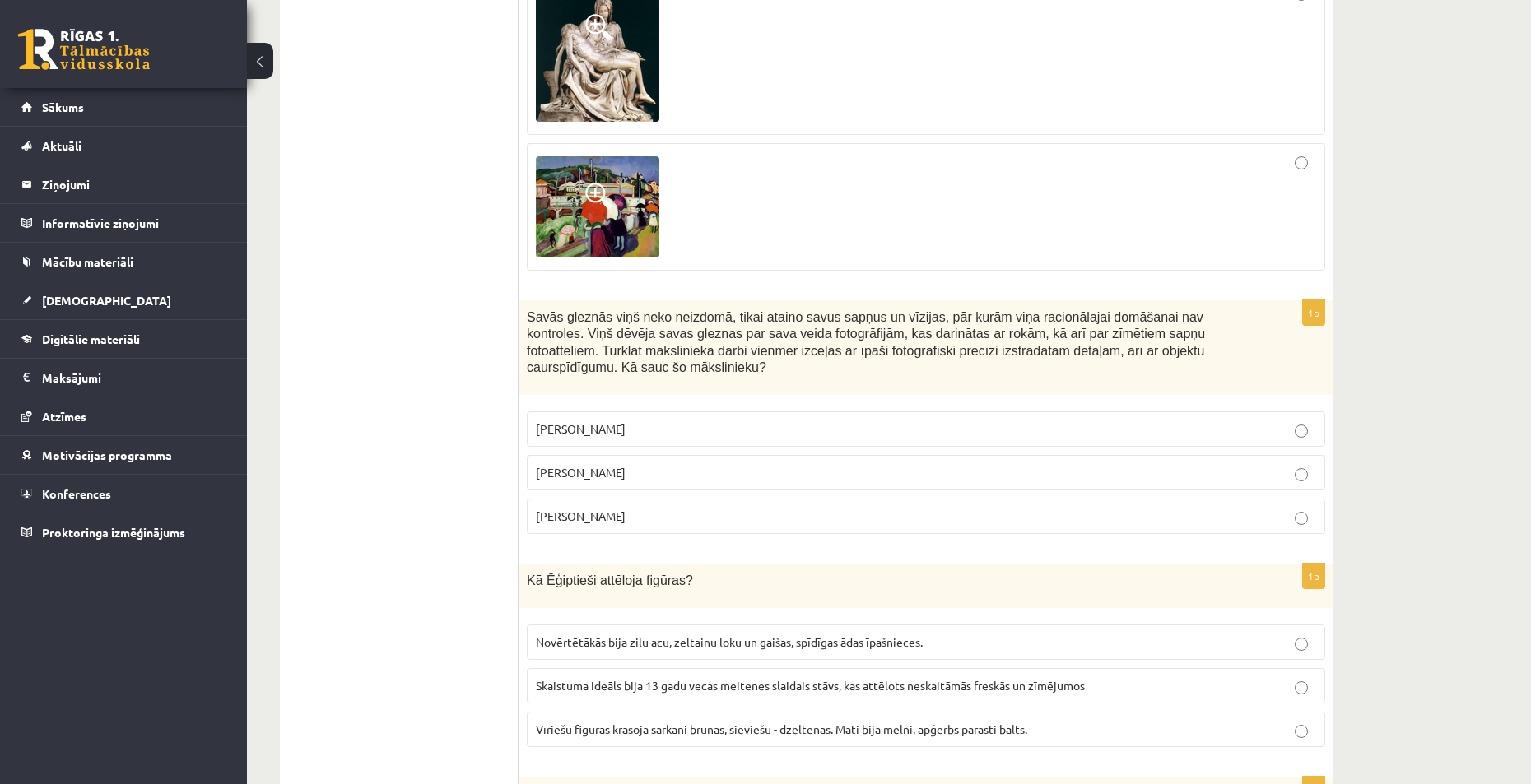
click at [681, 464] on p "Salvadors Dalī" at bounding box center [925, 473] width 780 height 18
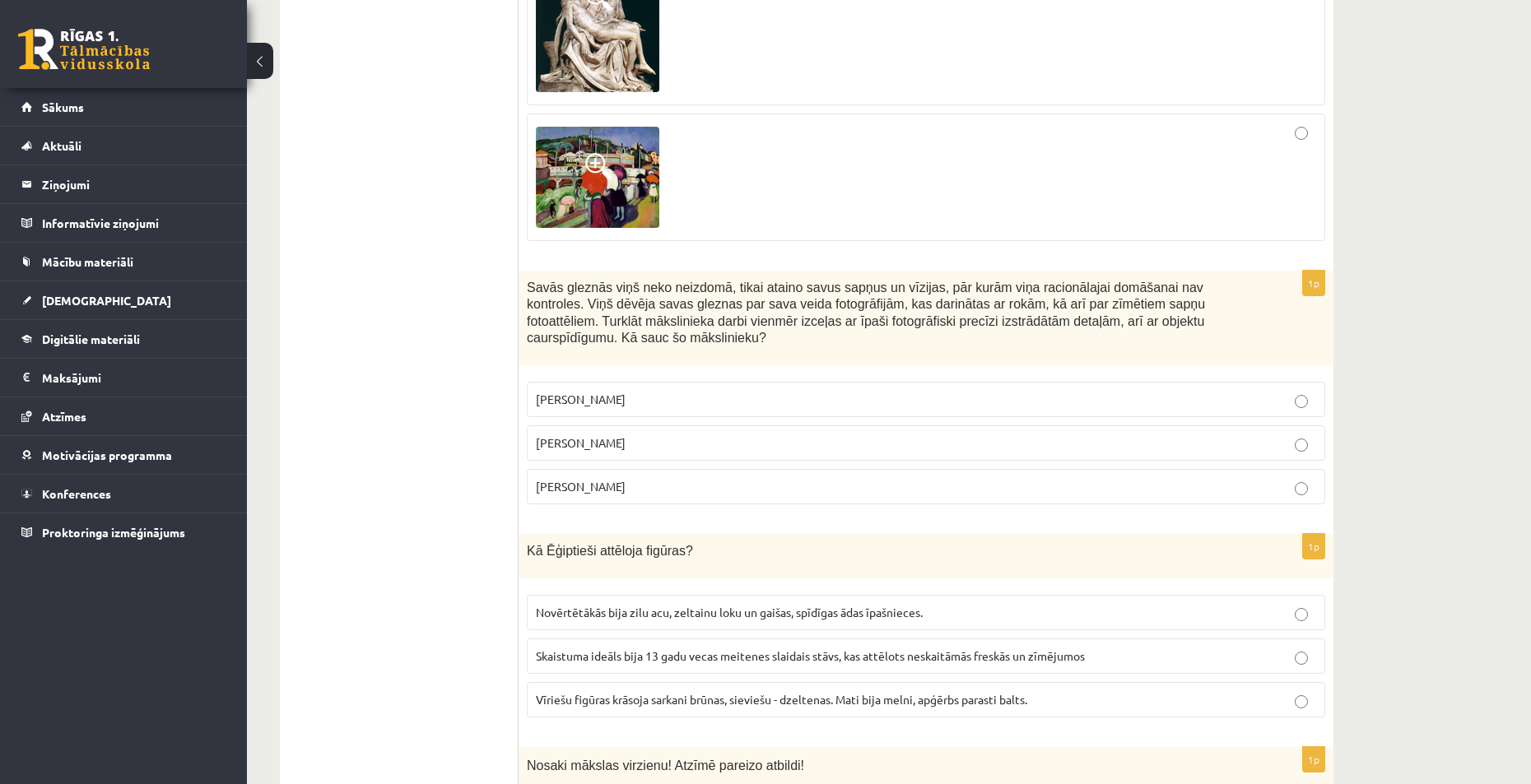
scroll to position [6440, 0]
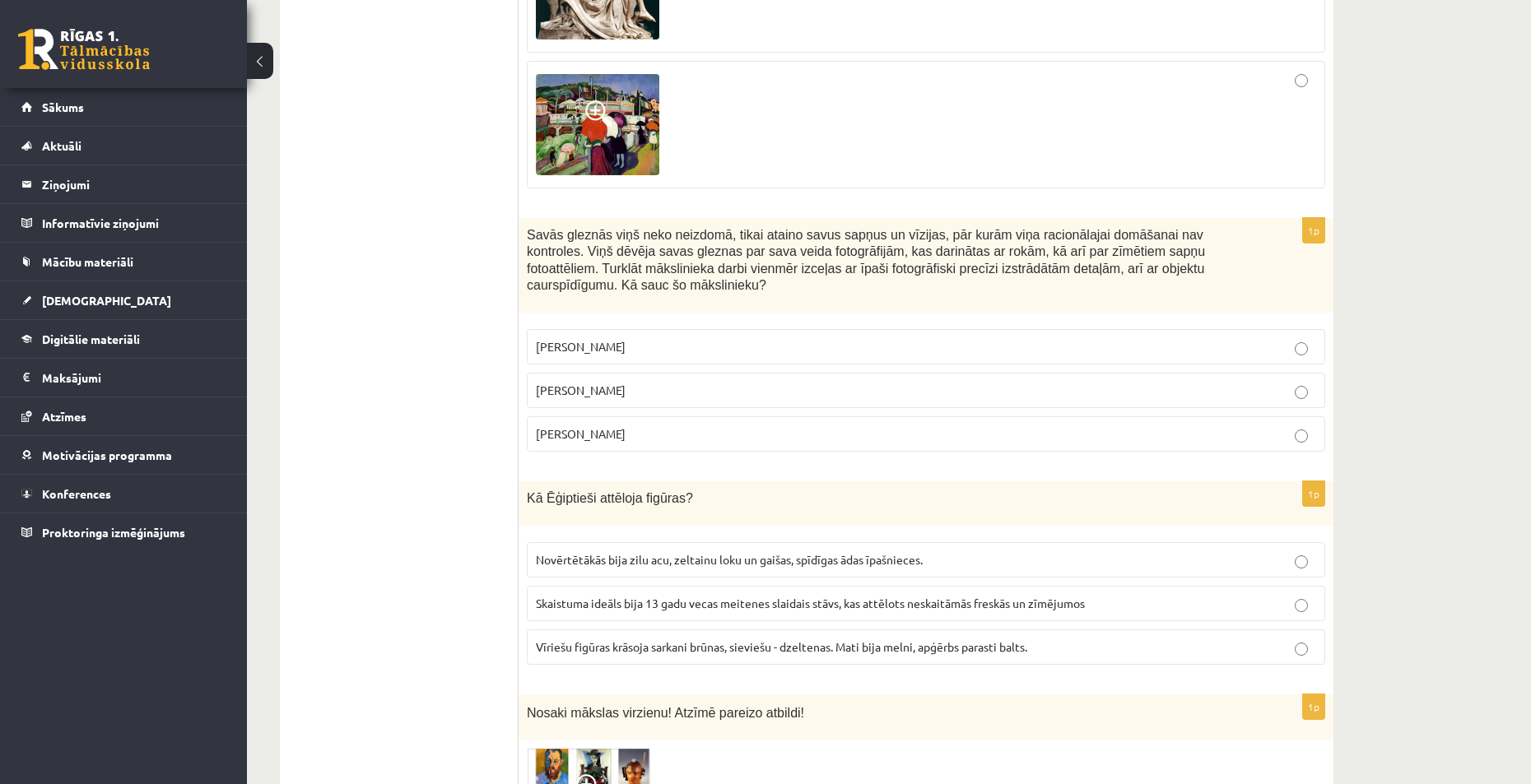
click at [638, 639] on span "Vīriešu figūras krāsoja sarkani brūnas, sieviešu - dzeltenas. Mati bija melni, …" at bounding box center [781, 646] width 491 height 15
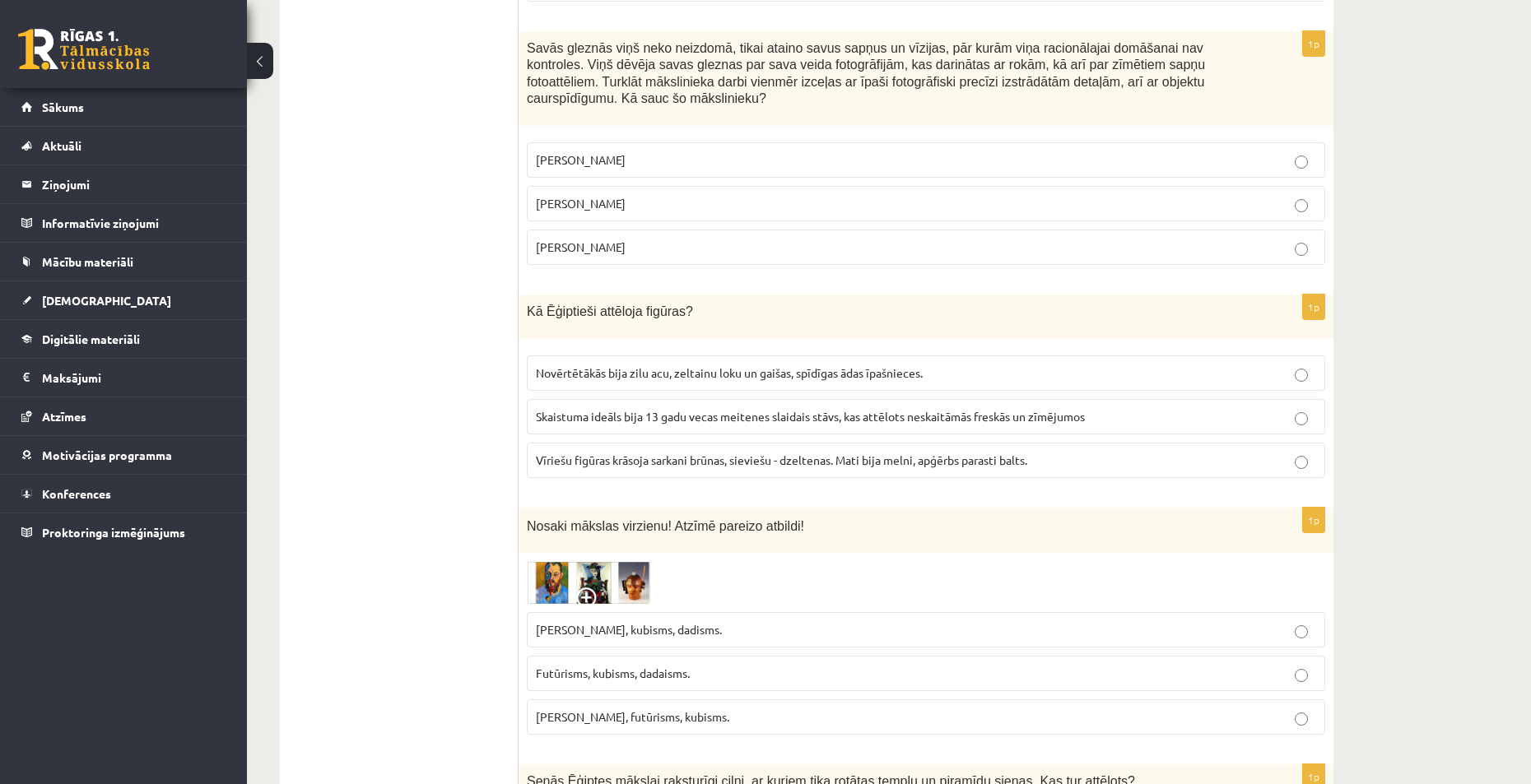
scroll to position [6686, 0]
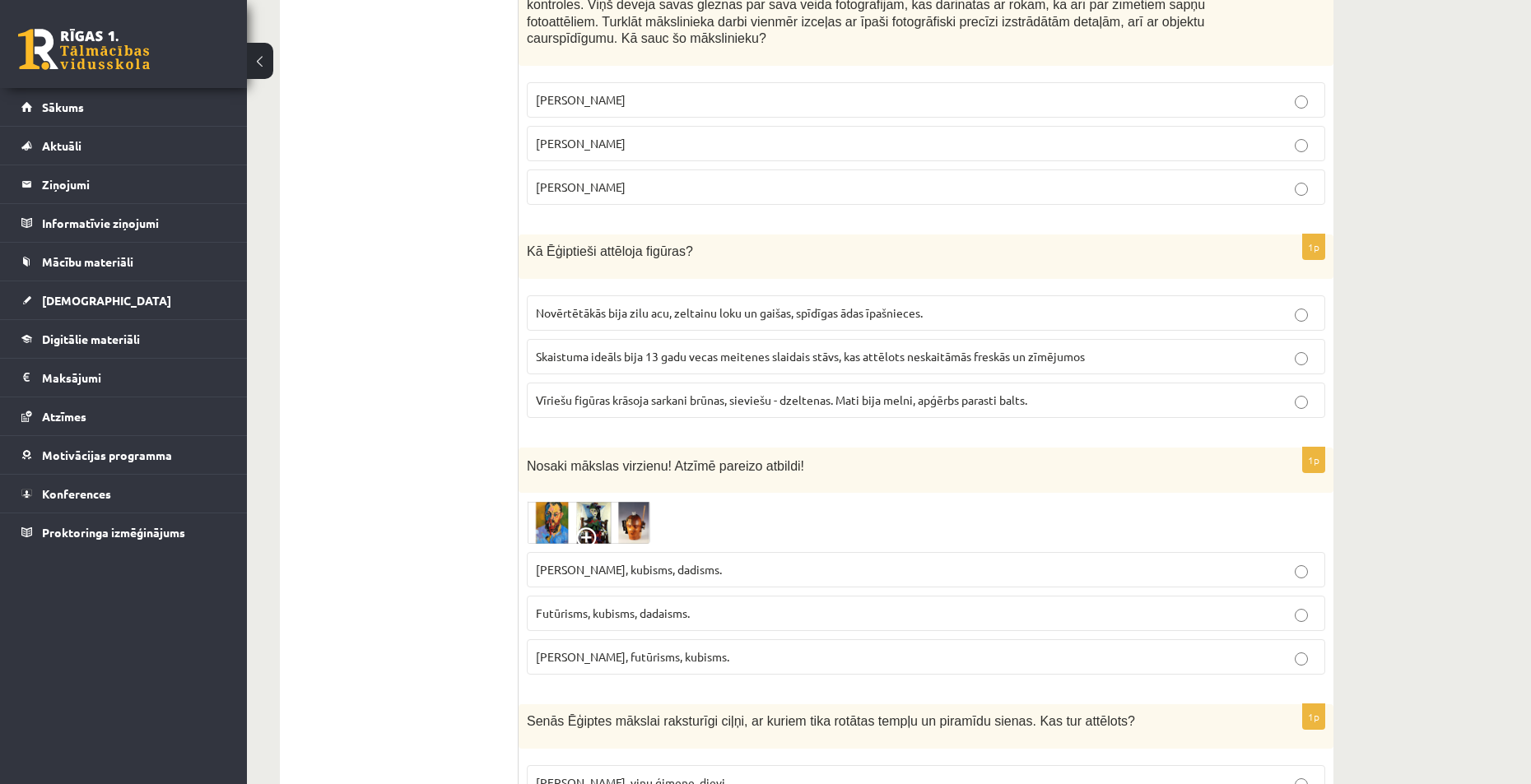
click at [664, 562] on span "Fovisms, kubisms, dadisms." at bounding box center [628, 569] width 186 height 15
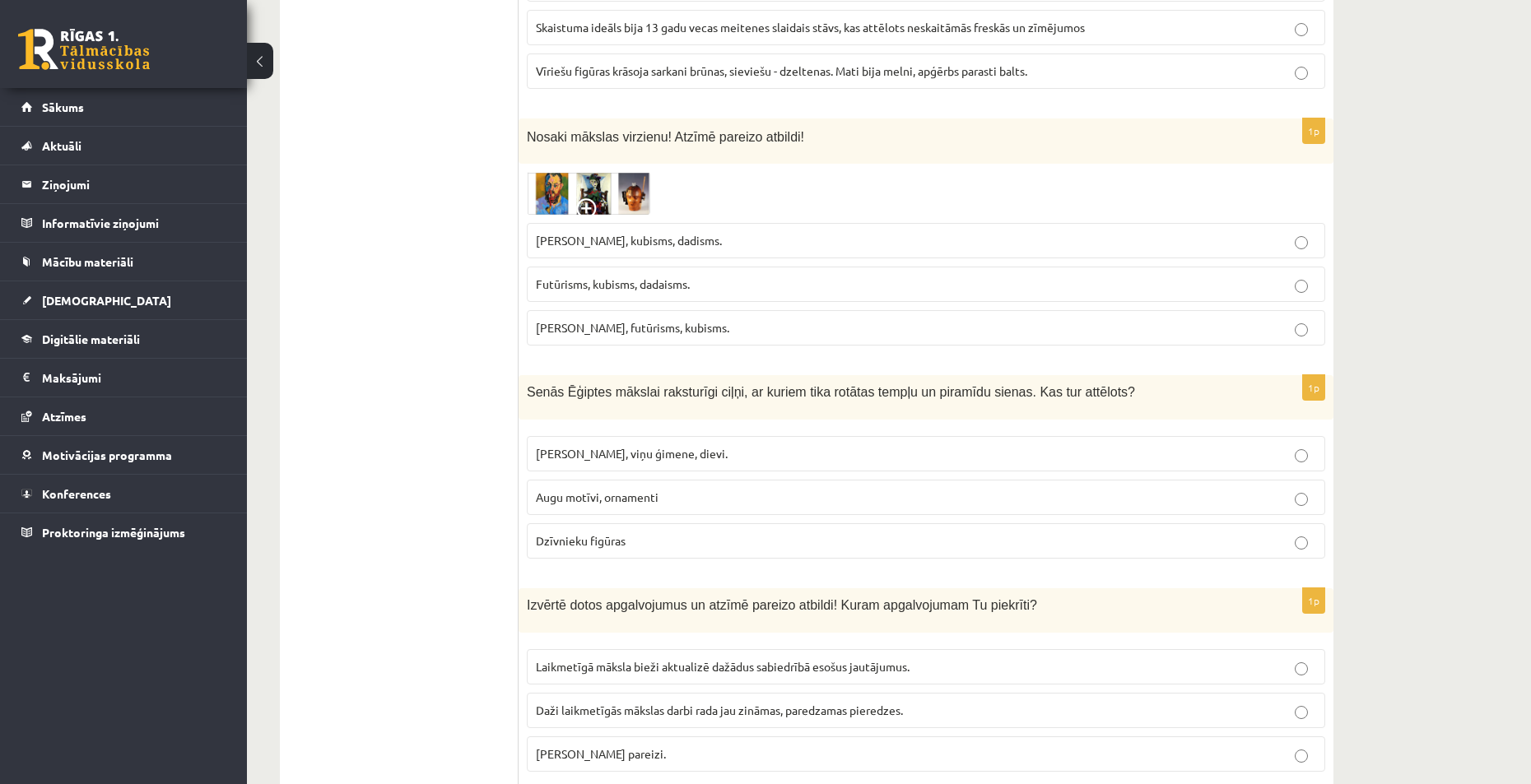
click at [669, 489] on p "Augu motīvi, ornamenti" at bounding box center [925, 498] width 780 height 18
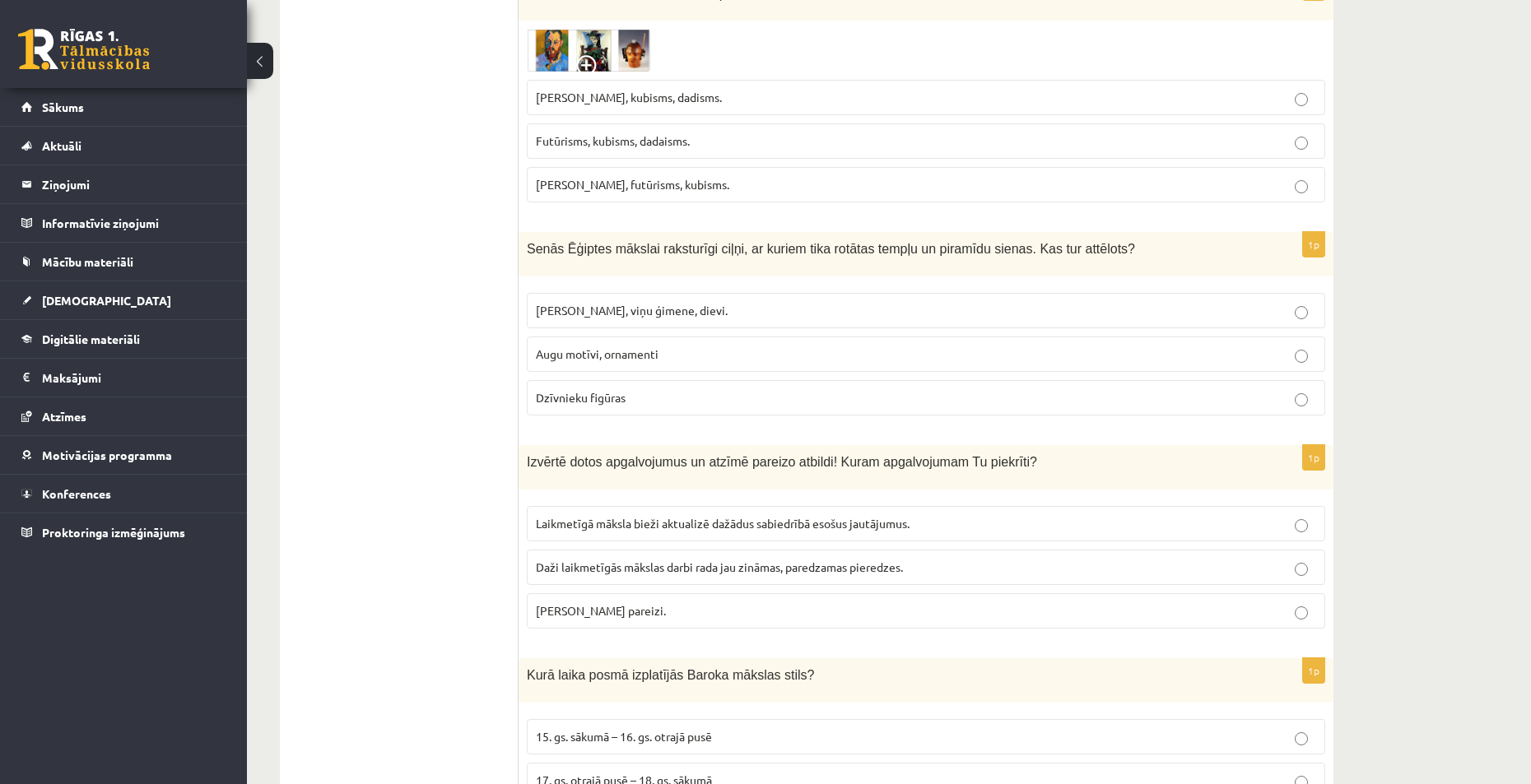
scroll to position [7178, 0]
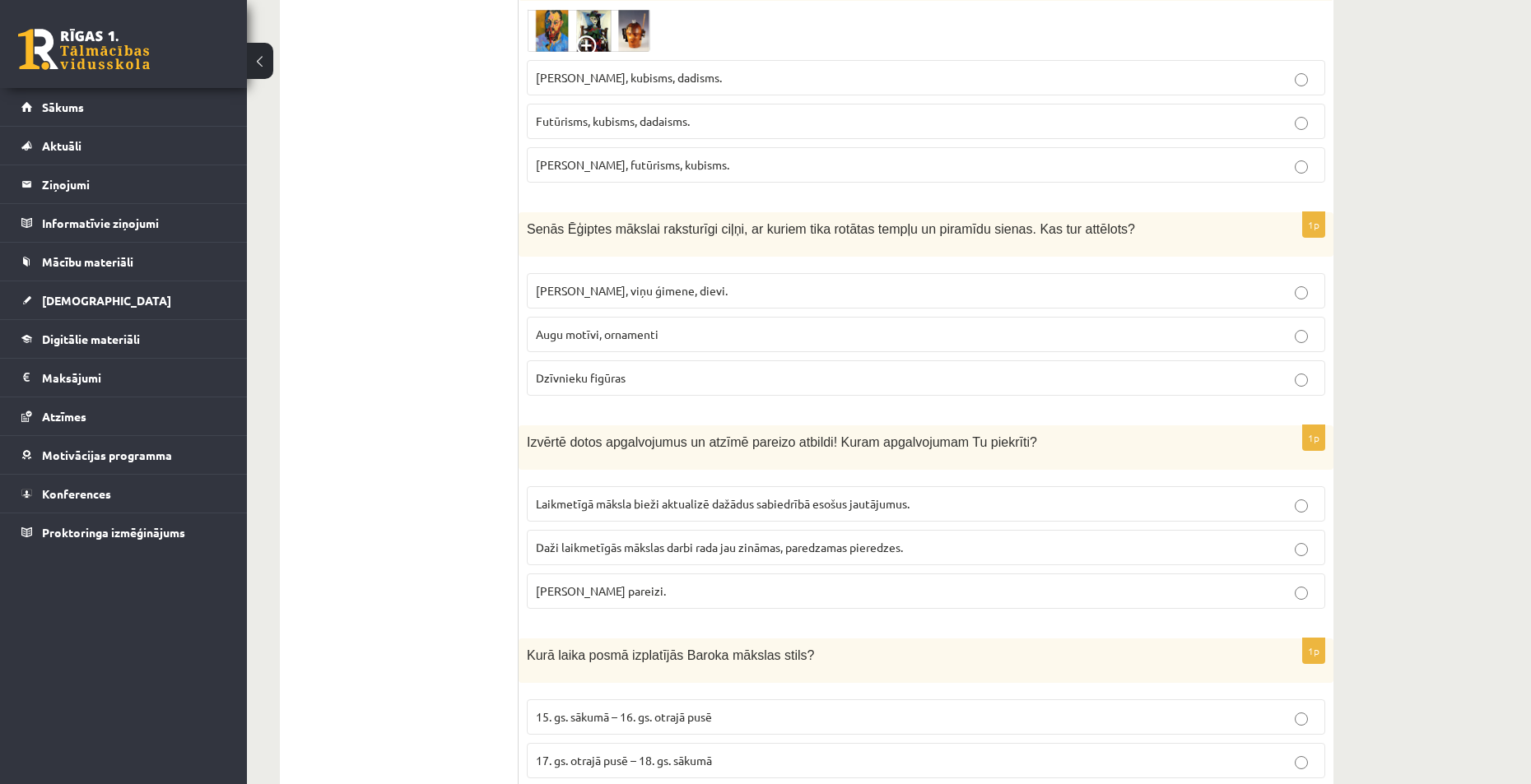
click at [665, 495] on p "Laikmetīgā māksla bieži aktualizē dažādus sabiedrībā esošus jautājumus." at bounding box center [925, 504] width 780 height 18
click at [697, 752] on span "17. gs. otrajā pusē – 18. gs. sākumā" at bounding box center [623, 759] width 177 height 15
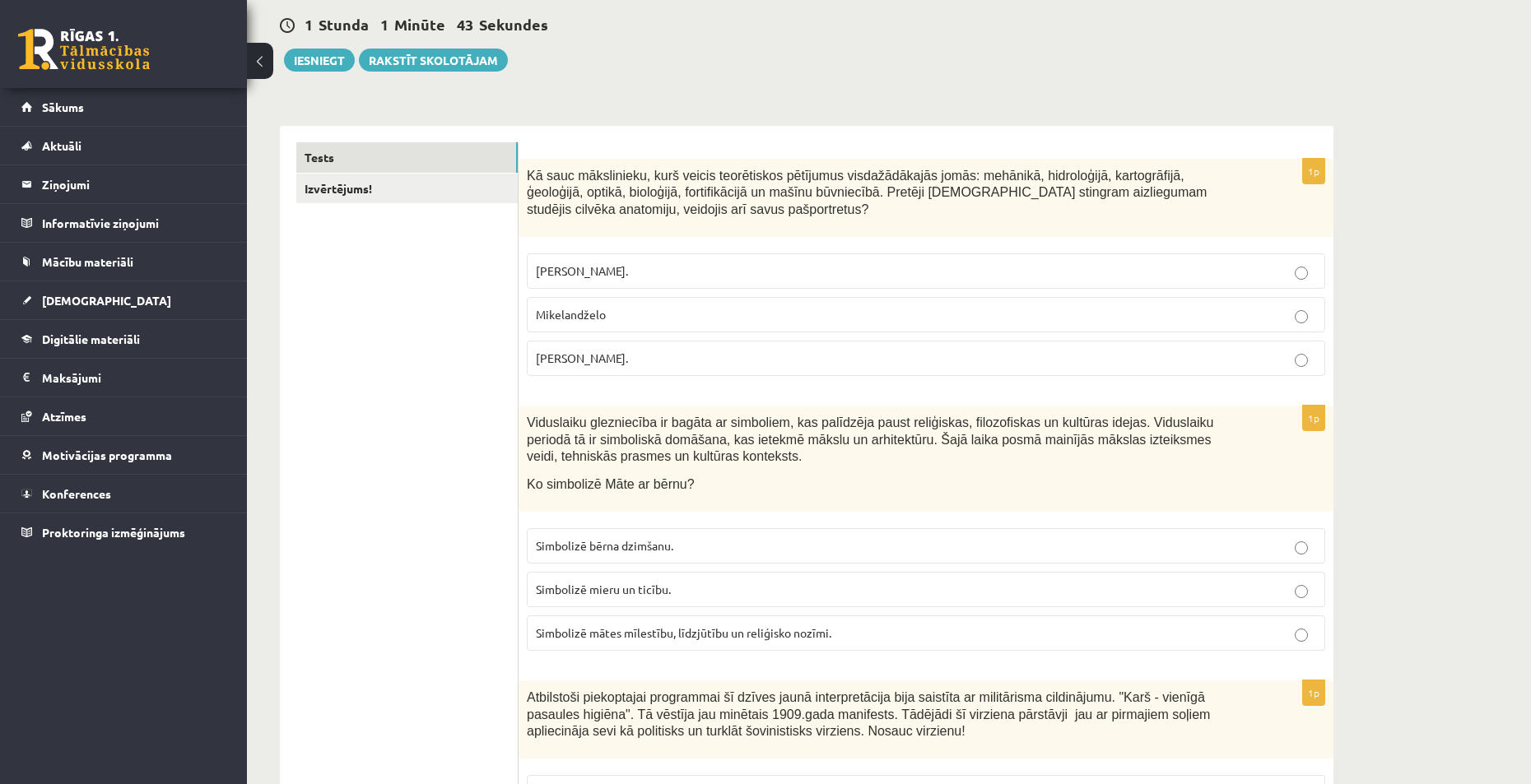
scroll to position [0, 0]
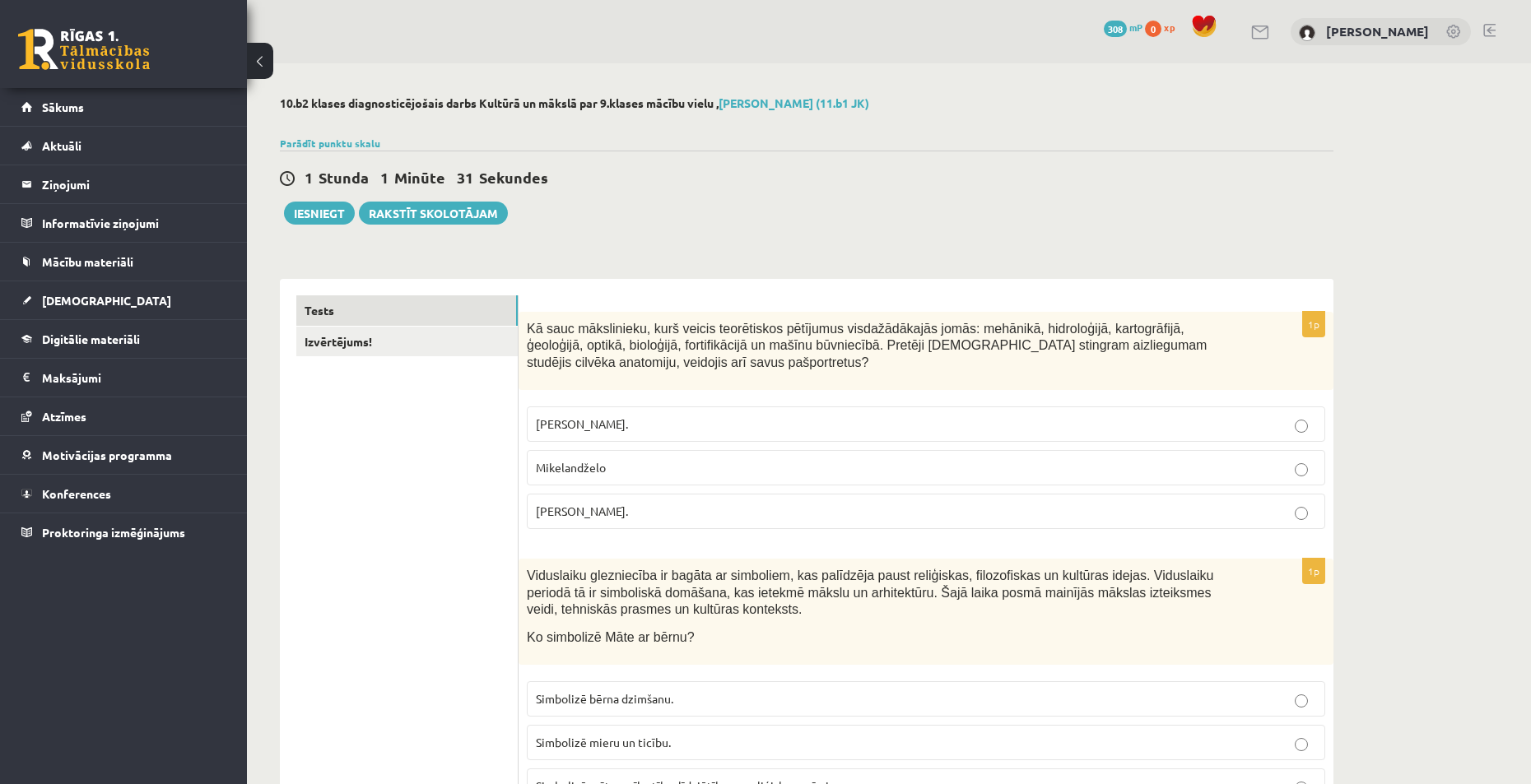
click at [1215, 25] on span at bounding box center [1203, 26] width 25 height 25
click at [327, 214] on button "Iesniegt" at bounding box center [320, 212] width 71 height 23
click at [334, 217] on button "Iesniegt" at bounding box center [320, 212] width 71 height 23
click at [310, 203] on button "Iesniegt" at bounding box center [320, 212] width 71 height 23
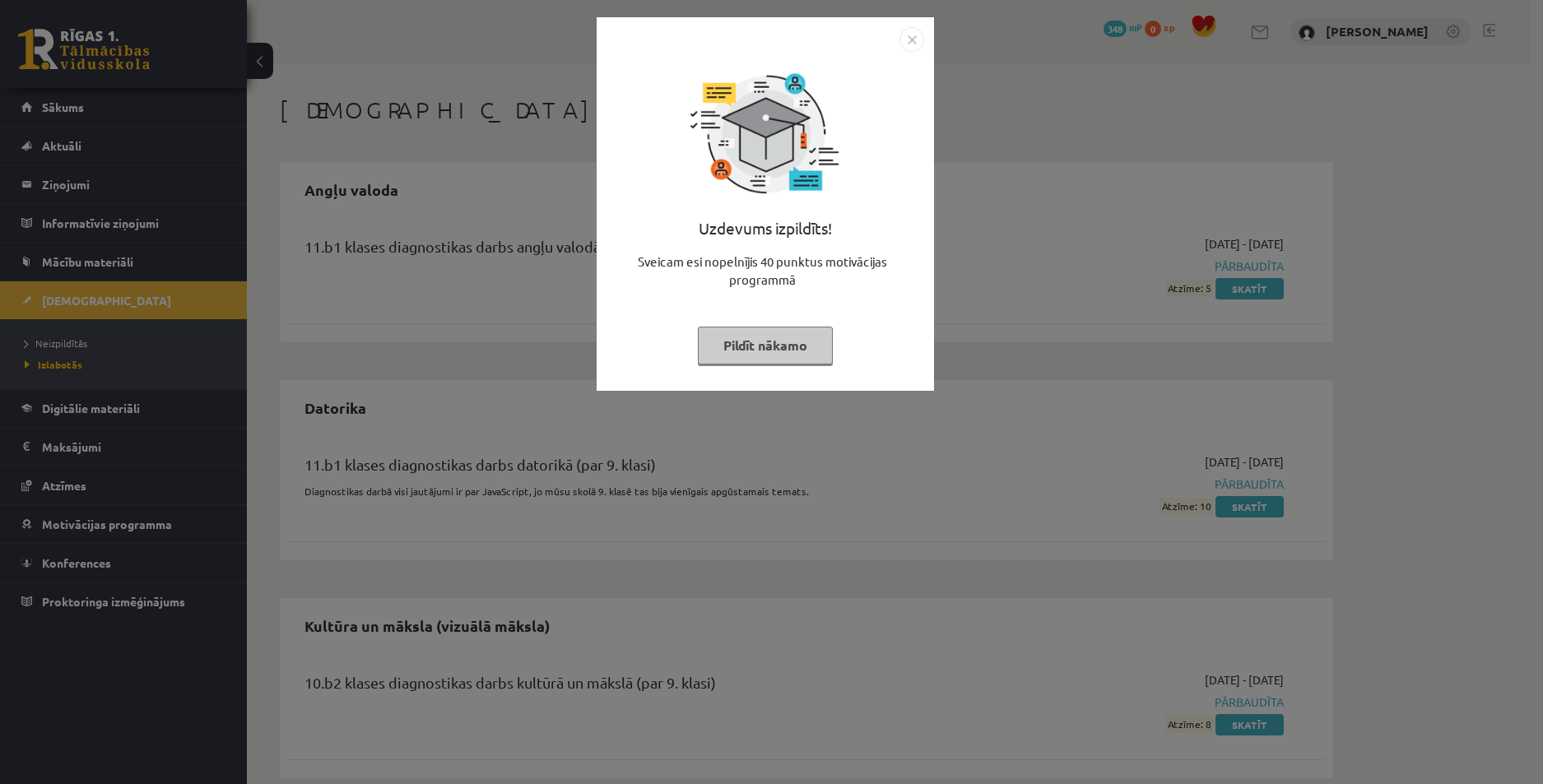
click at [919, 38] on img "Close" at bounding box center [912, 39] width 25 height 25
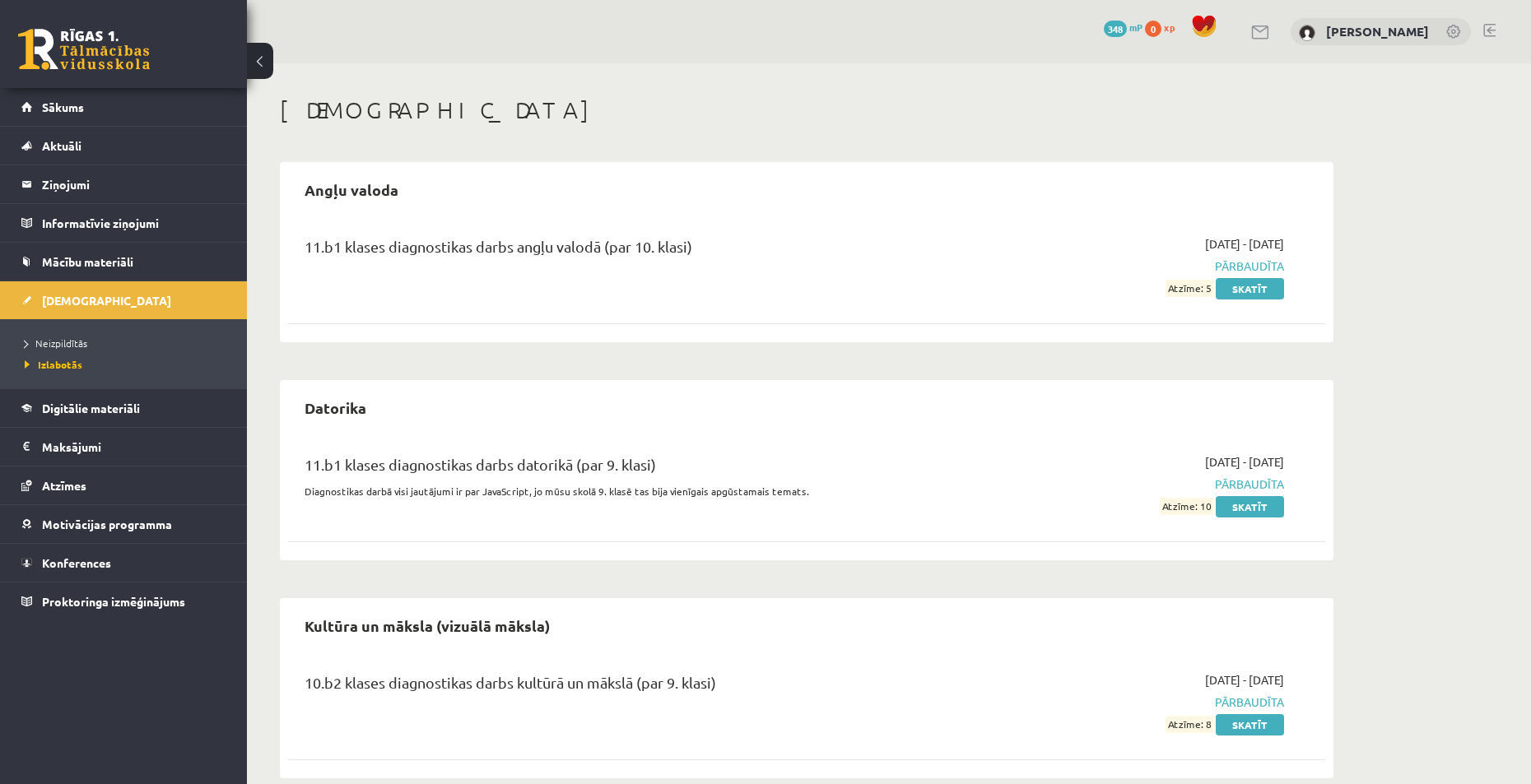
click at [1216, 23] on span at bounding box center [1203, 26] width 25 height 25
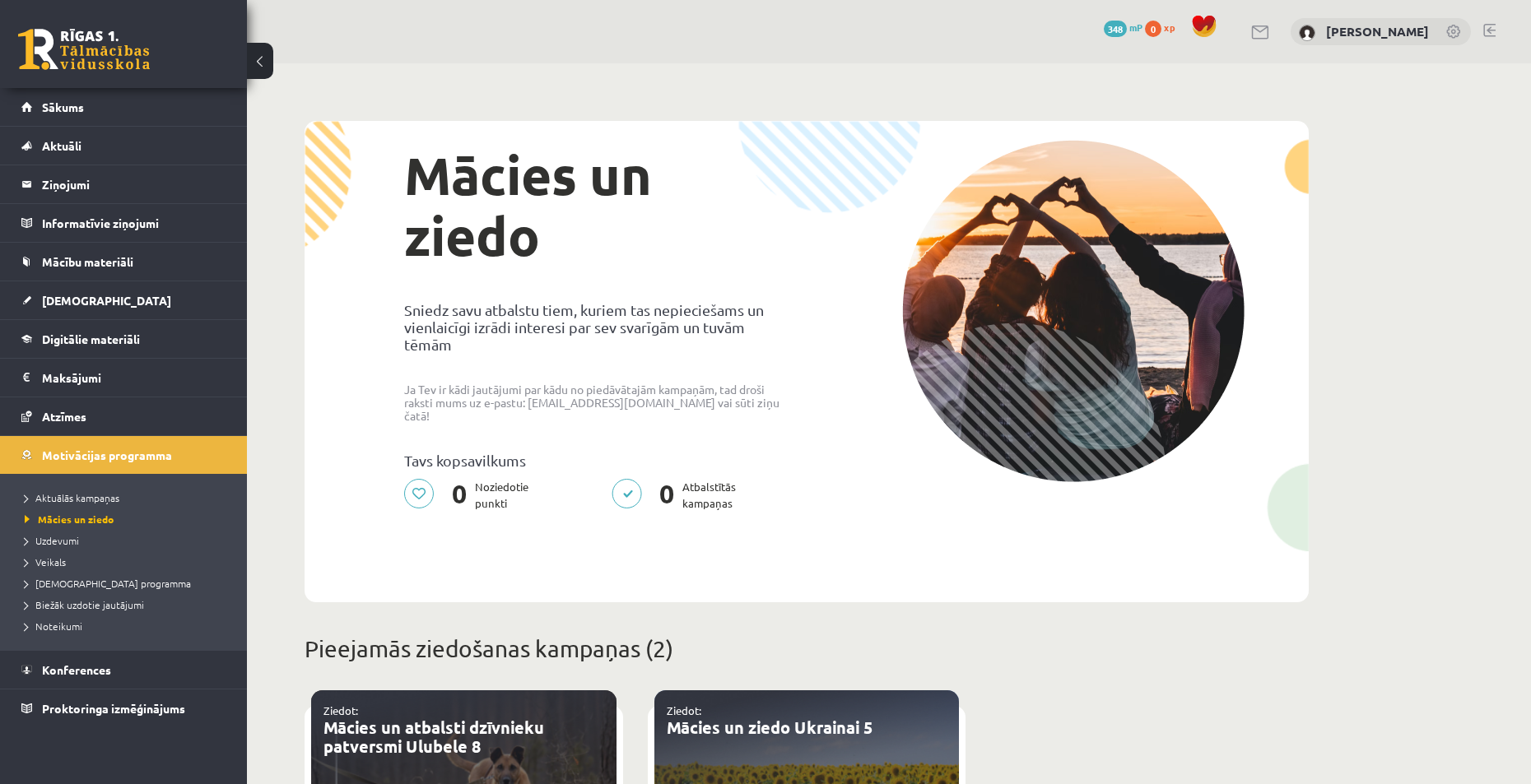
click at [1127, 28] on span "348" at bounding box center [1115, 29] width 23 height 17
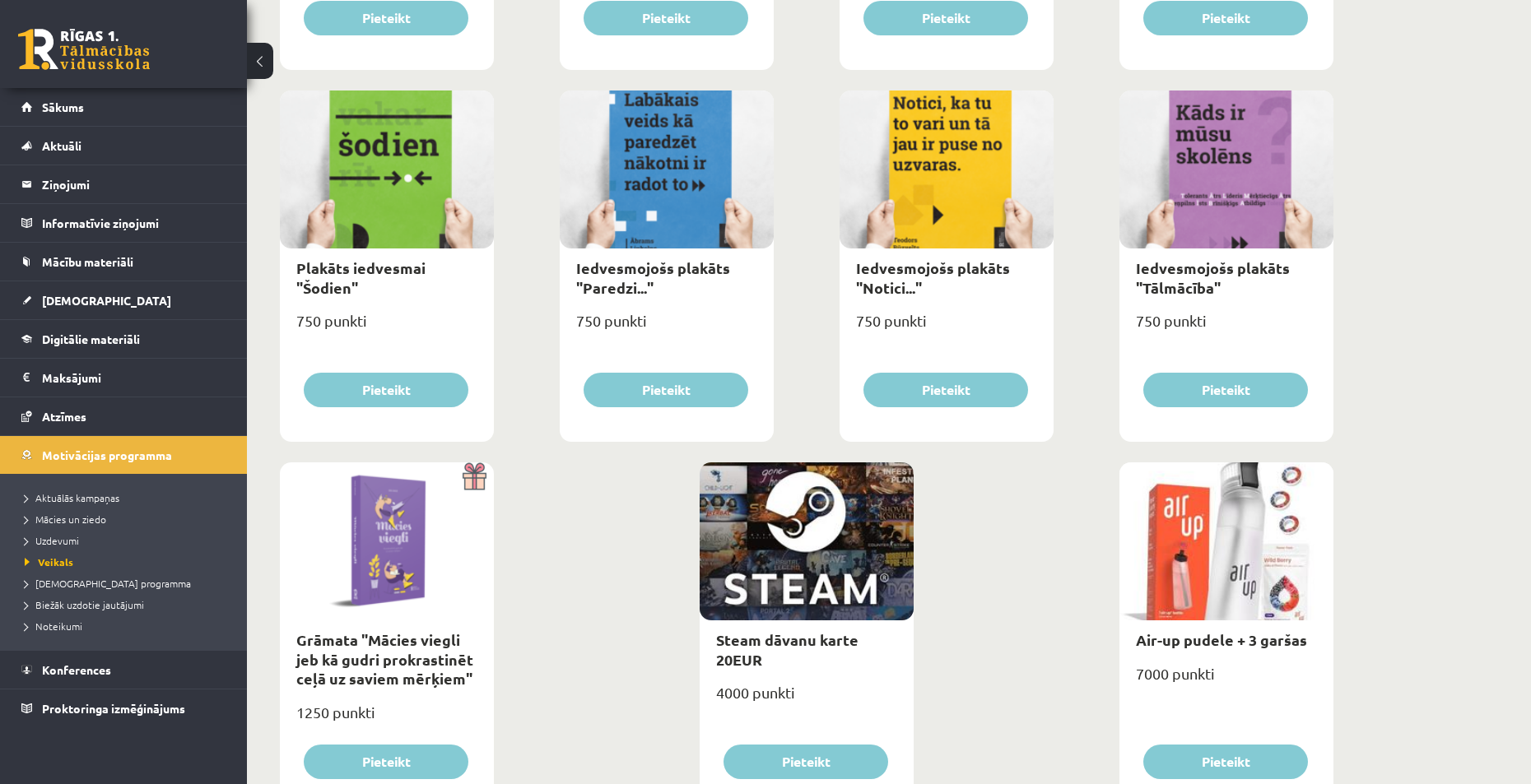
scroll to position [1744, 0]
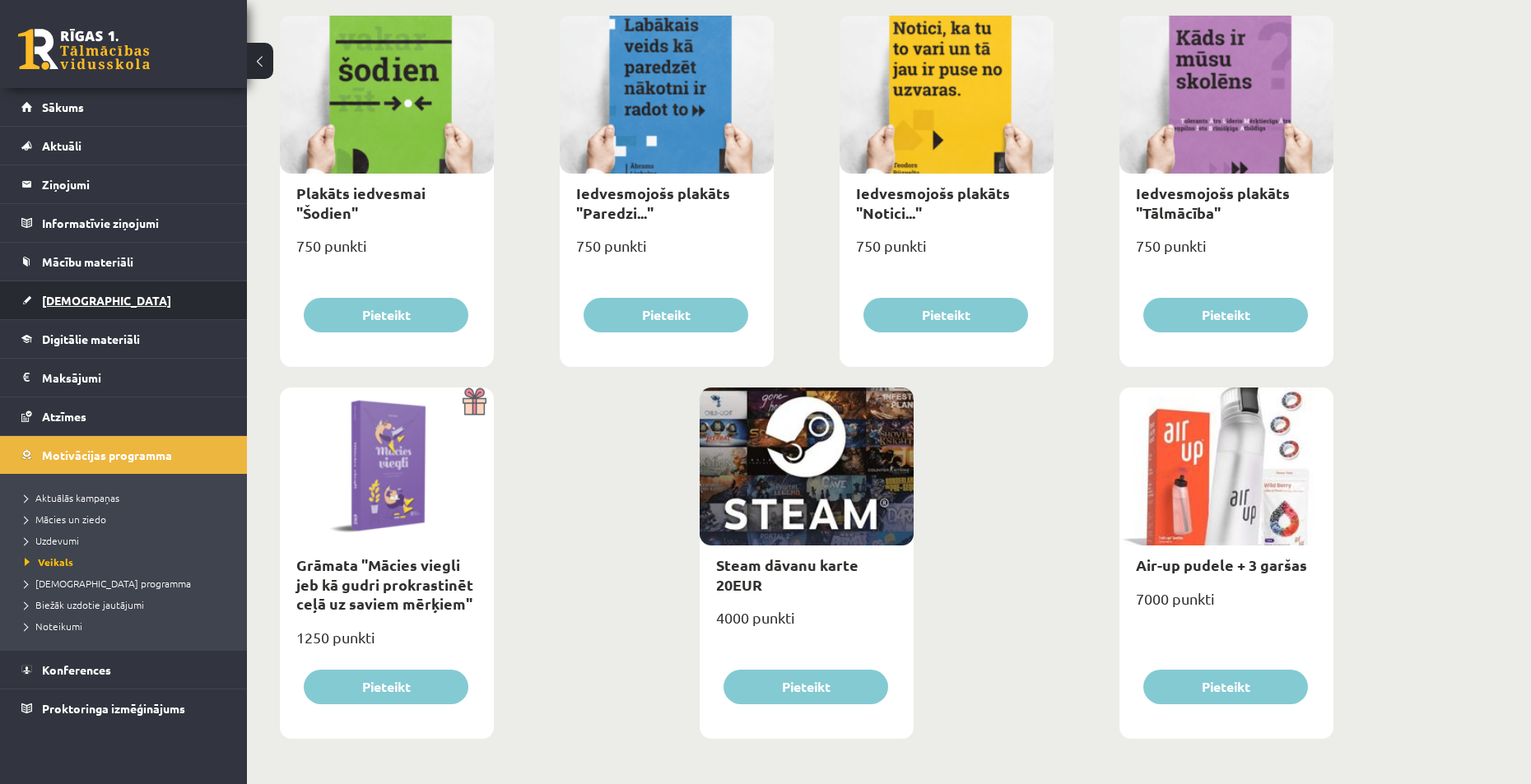
click at [69, 303] on span "[DEMOGRAPHIC_DATA]" at bounding box center [107, 300] width 129 height 15
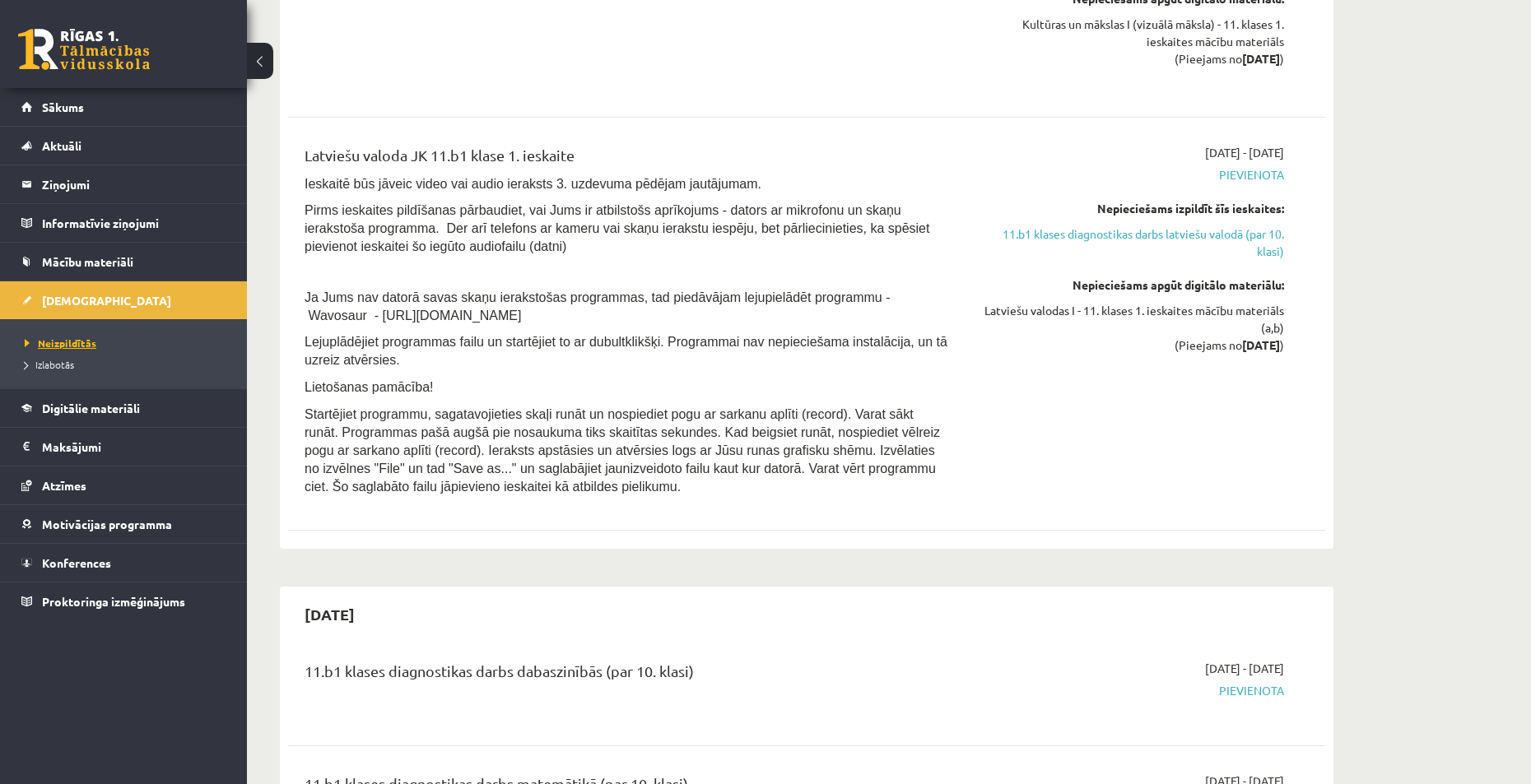
click at [66, 345] on span "Neizpildītās" at bounding box center [60, 342] width 72 height 13
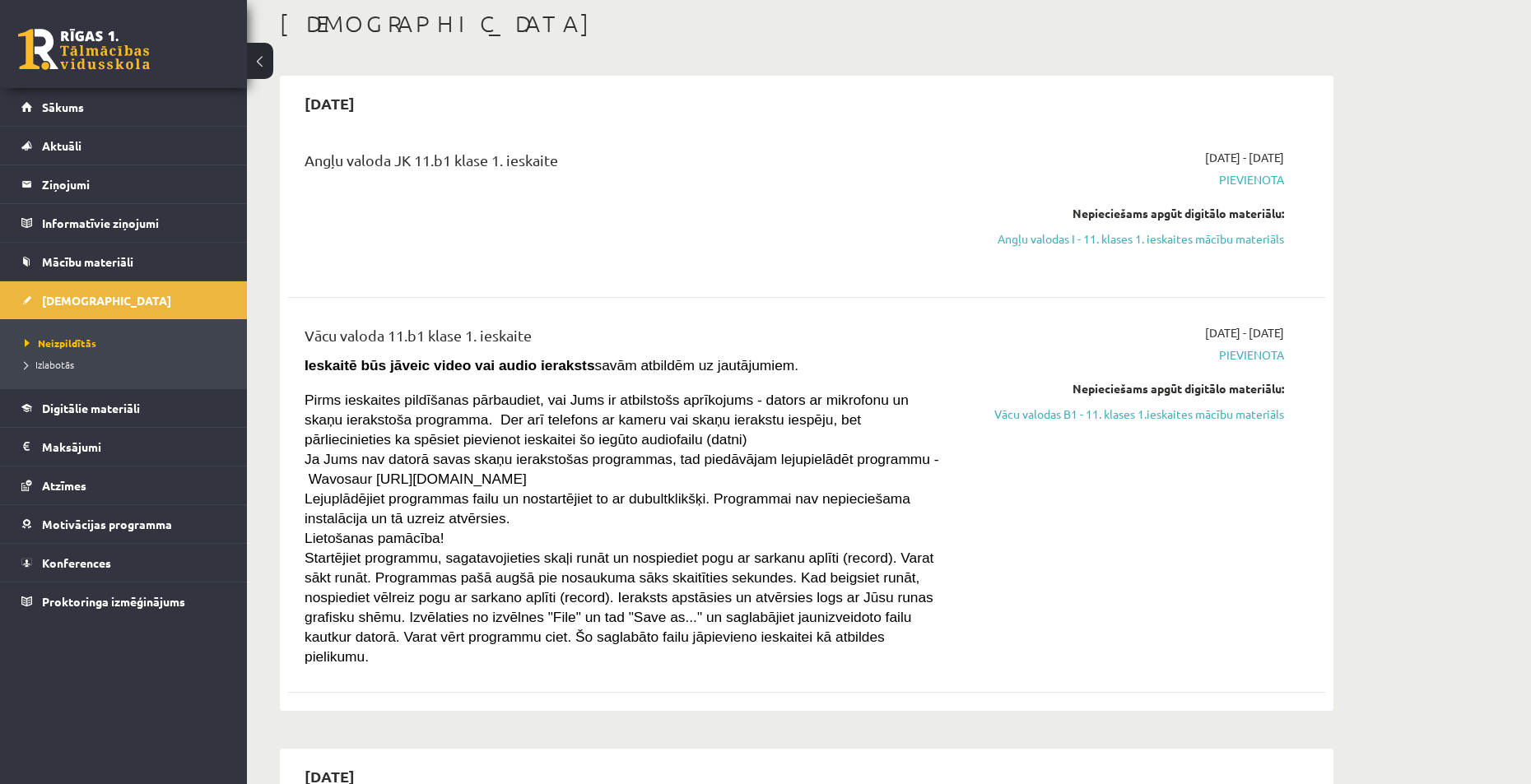
scroll to position [60, 0]
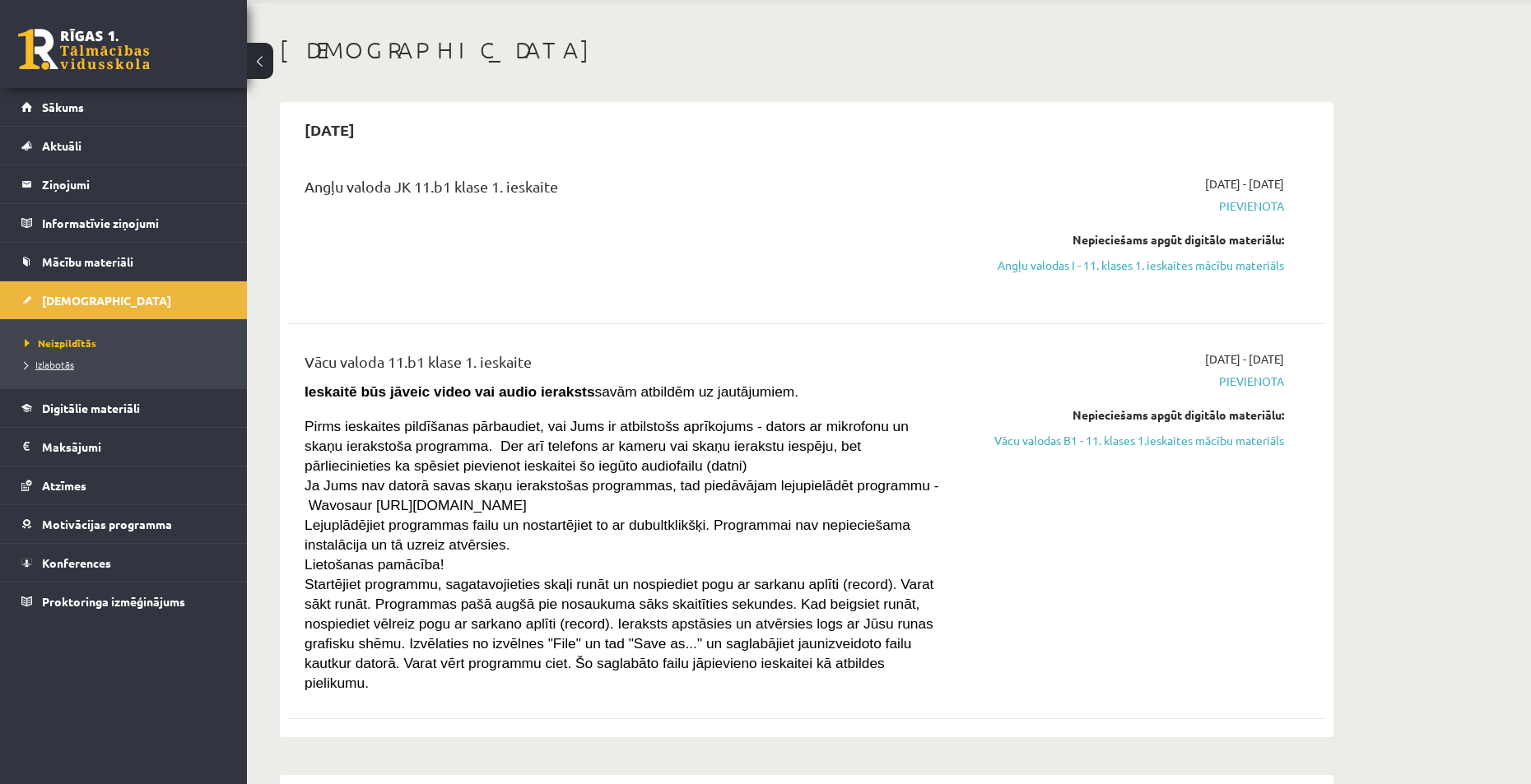
click at [64, 367] on span "Izlabotās" at bounding box center [49, 364] width 49 height 13
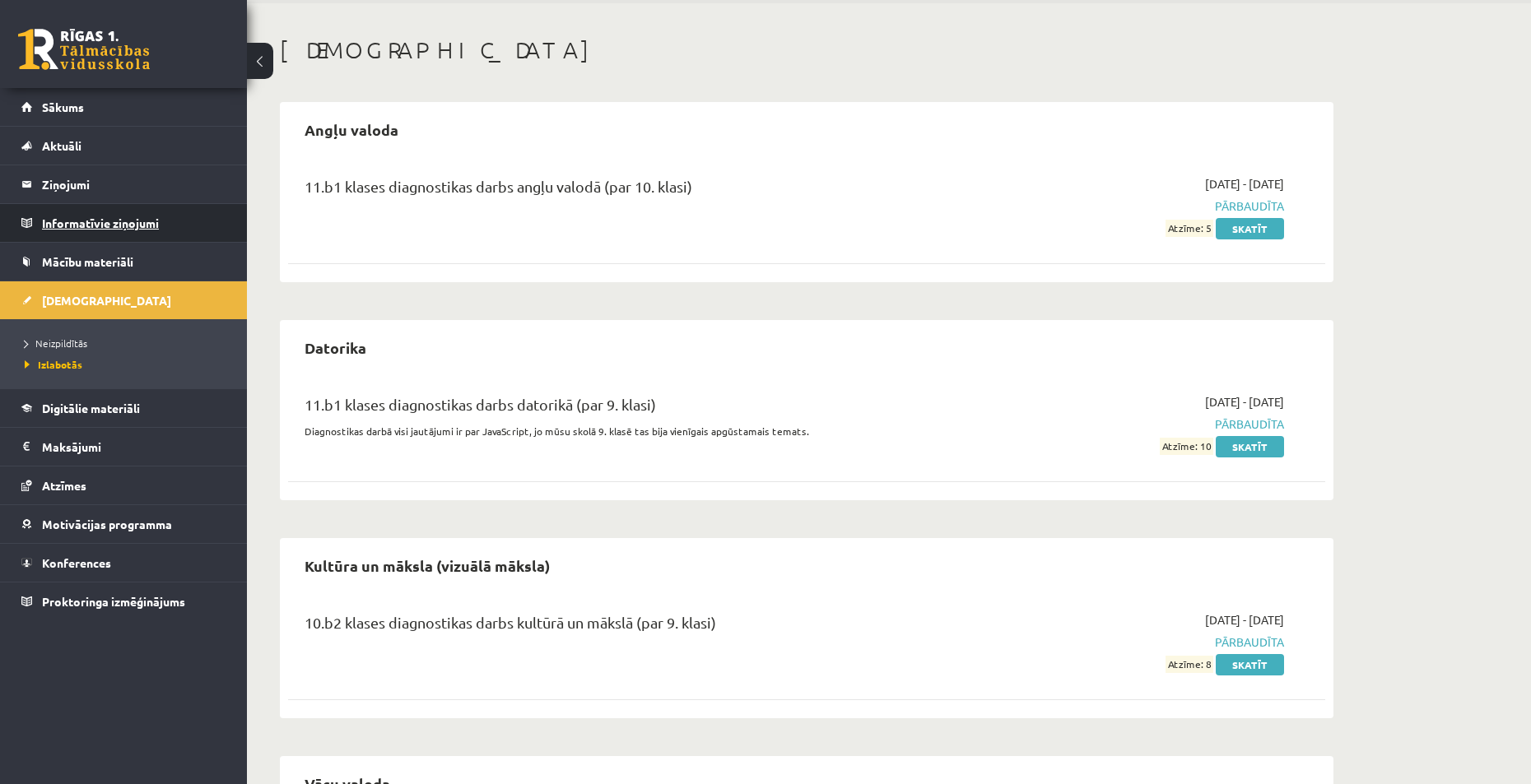
click at [108, 223] on legend "Informatīvie ziņojumi 0" at bounding box center [134, 223] width 184 height 37
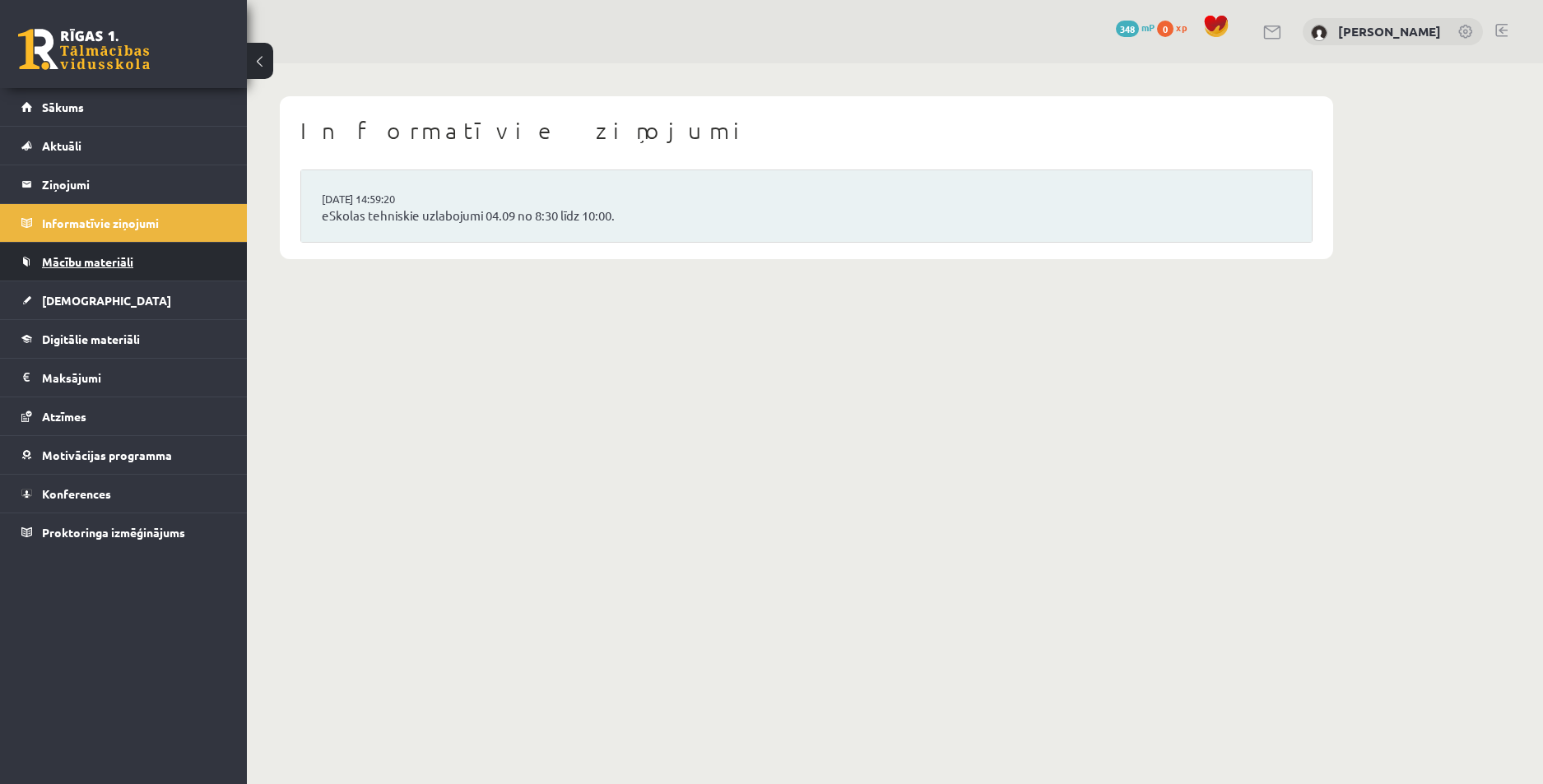
click at [103, 259] on span "Mācību materiāli" at bounding box center [88, 261] width 92 height 15
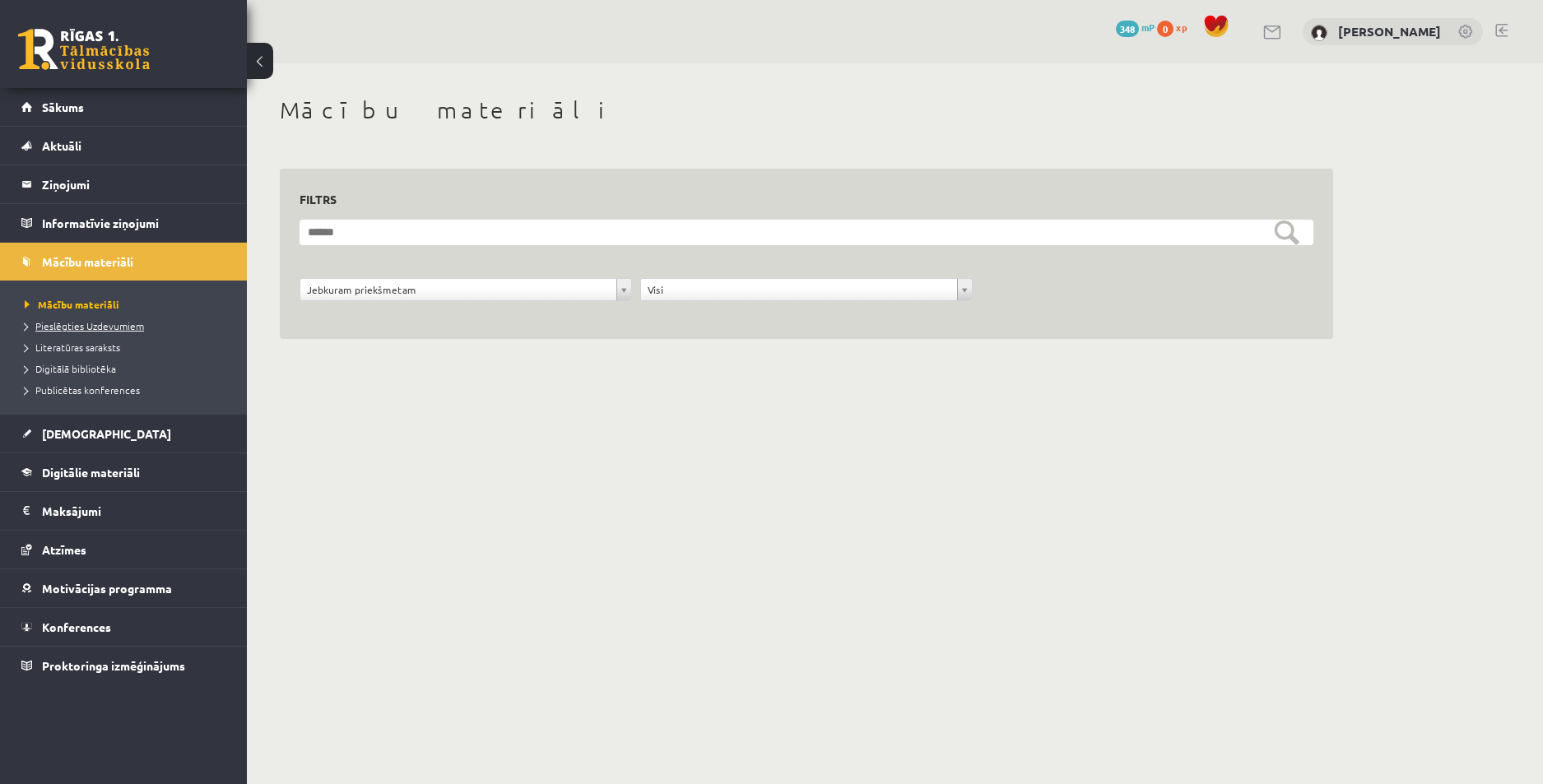
click at [101, 325] on span "Pieslēgties Uzdevumiem" at bounding box center [84, 325] width 119 height 13
click at [73, 544] on span "Atzīmes" at bounding box center [64, 549] width 44 height 15
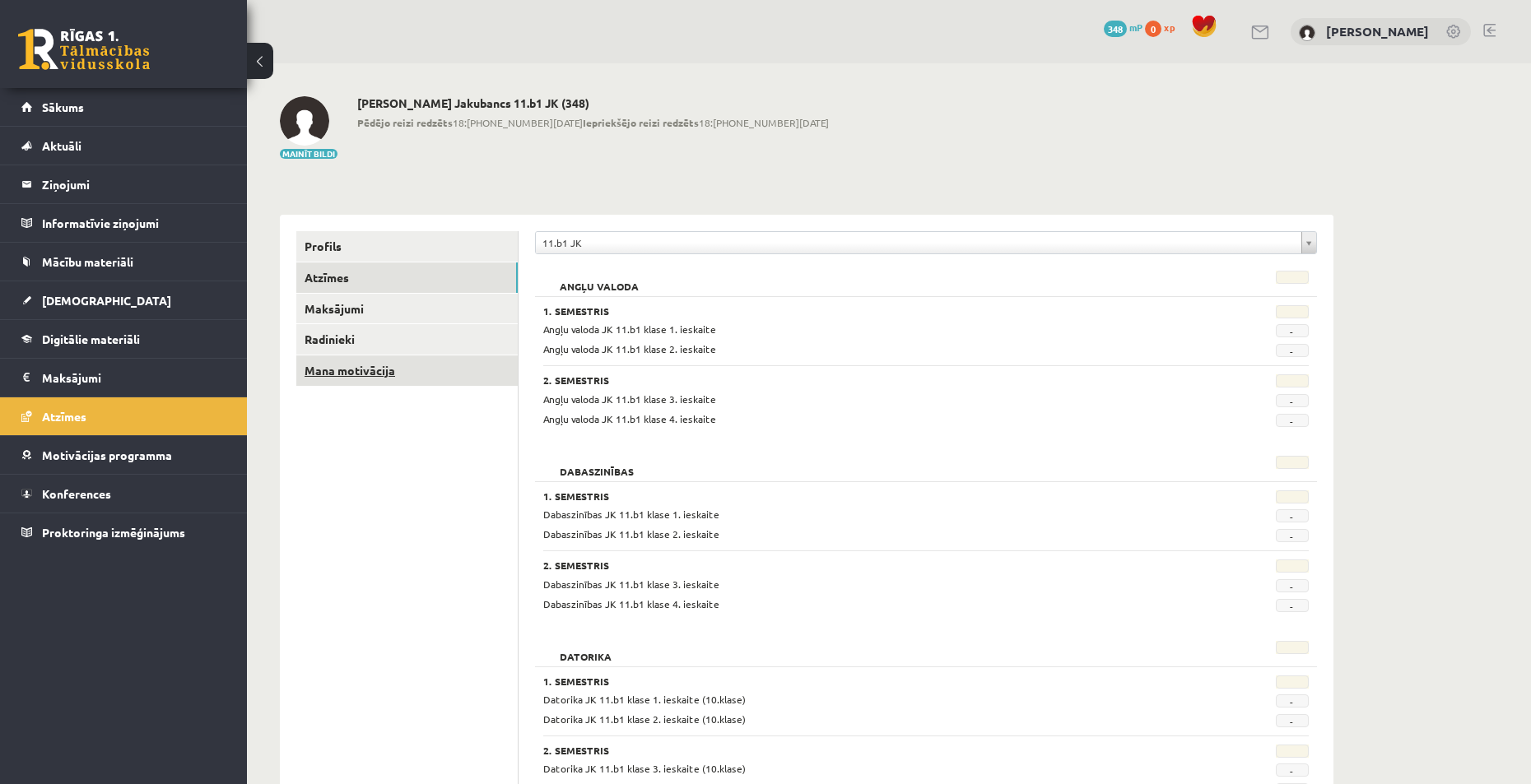
click at [350, 370] on link "Mana motivācija" at bounding box center [406, 370] width 221 height 31
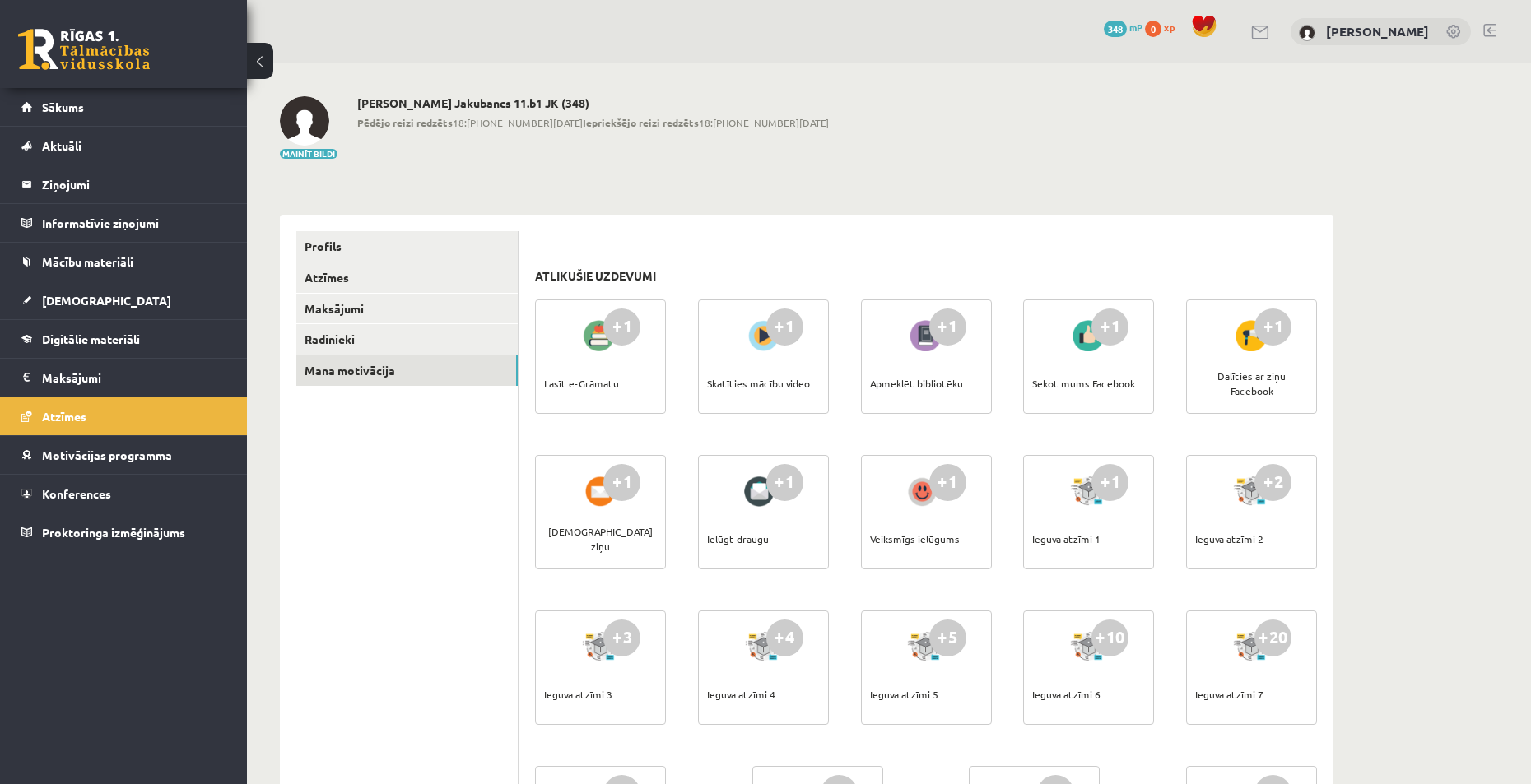
click at [601, 342] on div at bounding box center [601, 335] width 47 height 37
click at [783, 322] on div "+1" at bounding box center [785, 327] width 37 height 37
click at [355, 341] on link "Radinieki" at bounding box center [406, 339] width 221 height 31
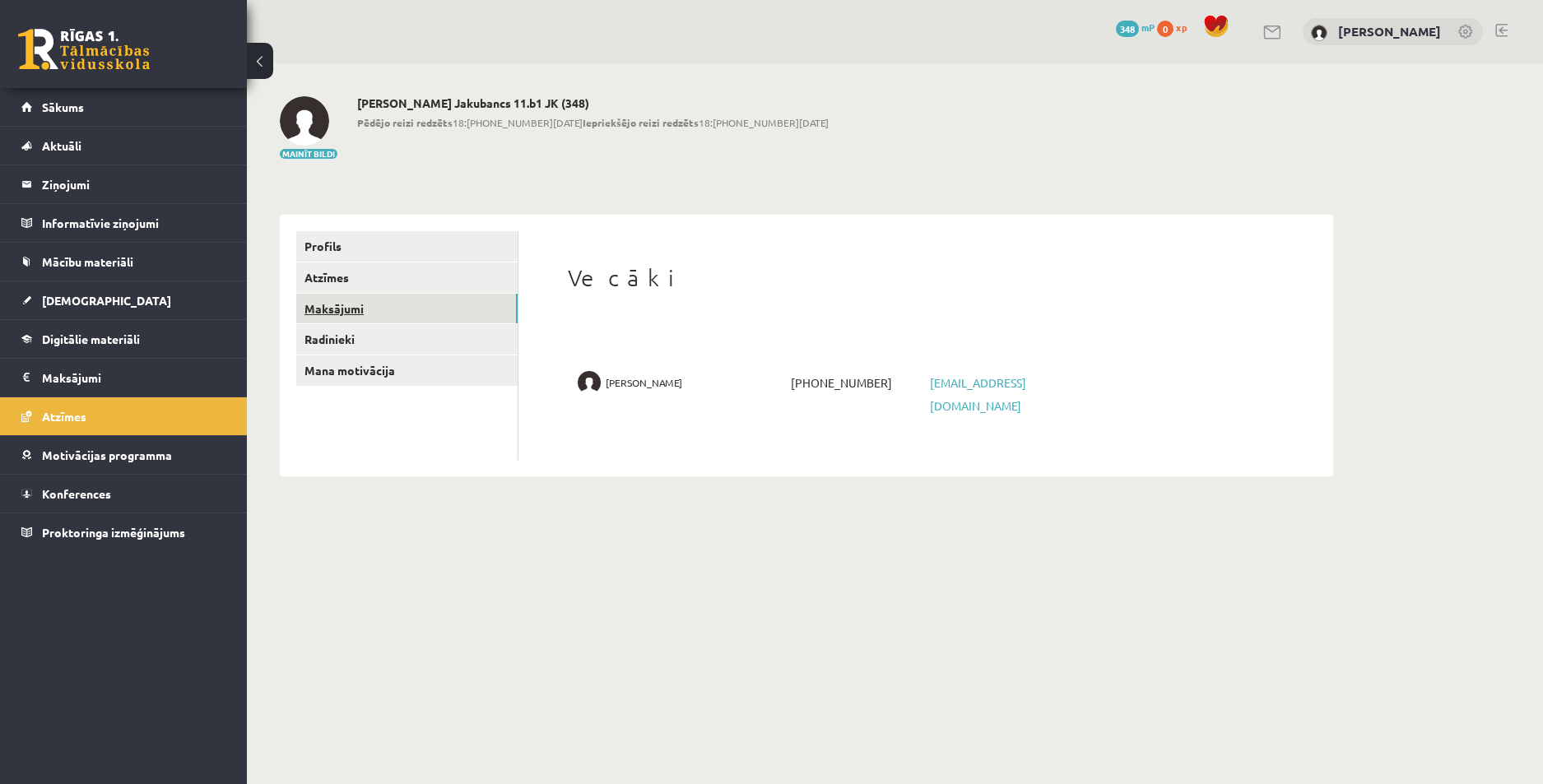
click at [343, 310] on link "Maksājumi" at bounding box center [406, 309] width 221 height 31
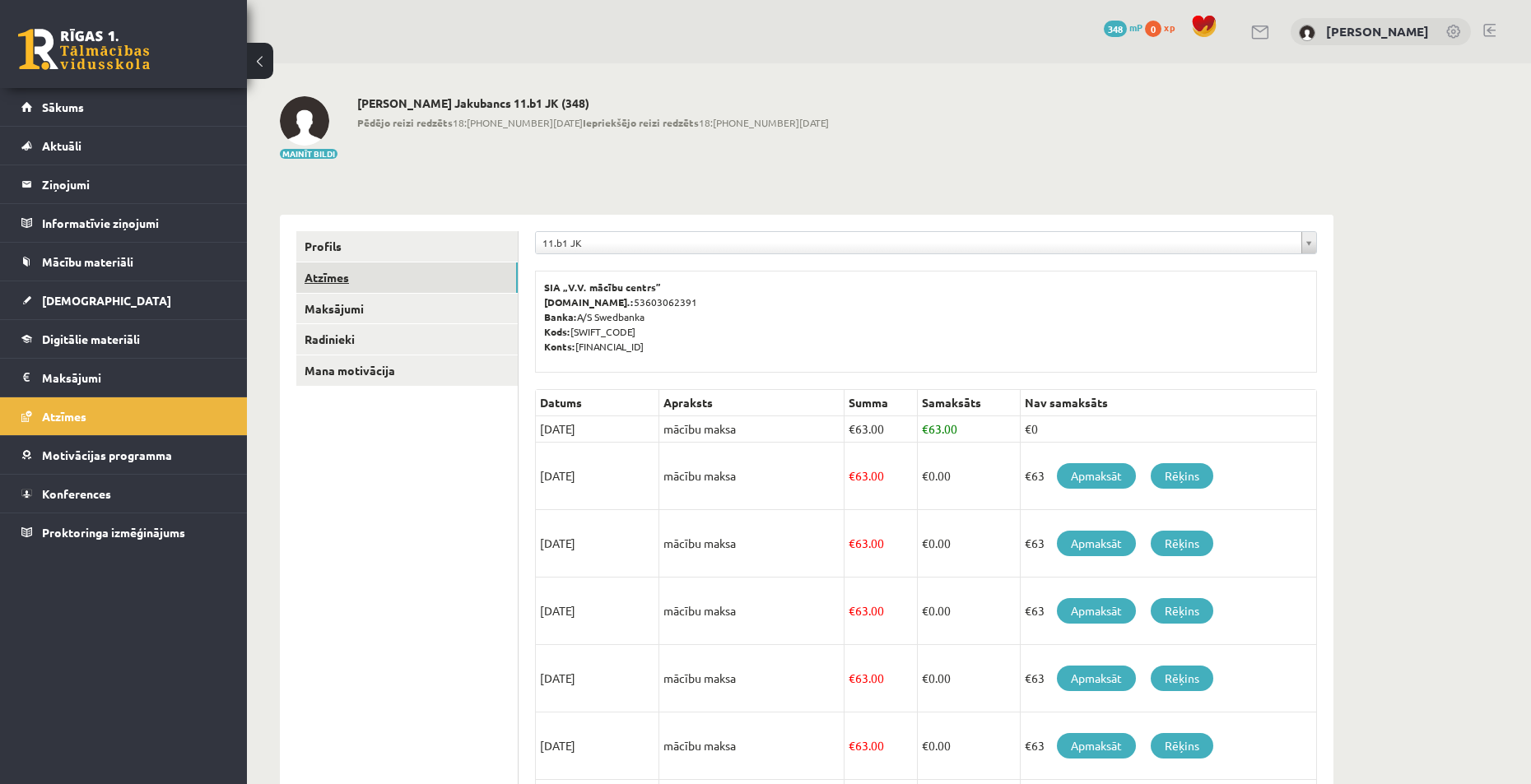
click at [335, 283] on link "Atzīmes" at bounding box center [406, 277] width 221 height 31
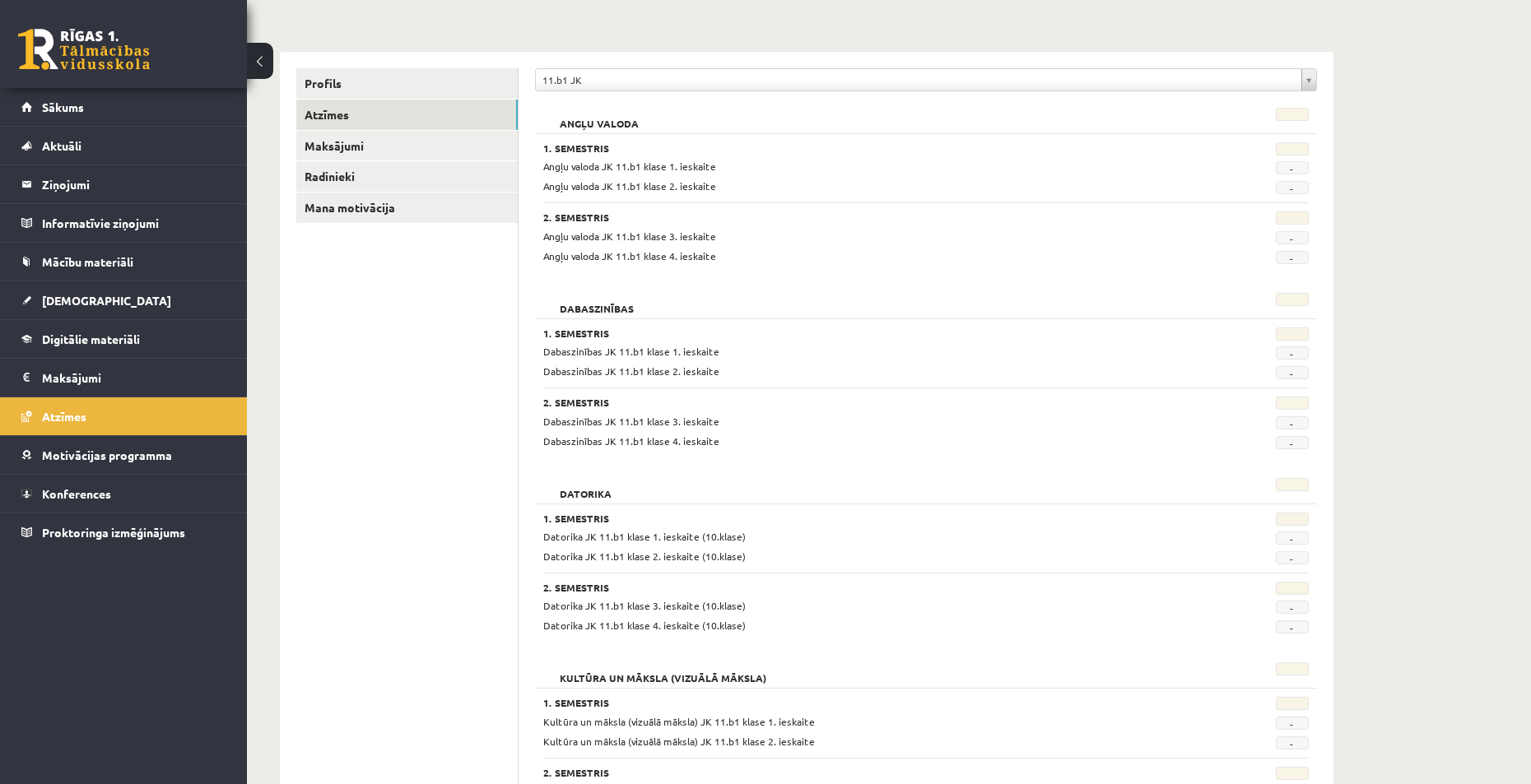
scroll to position [143, 0]
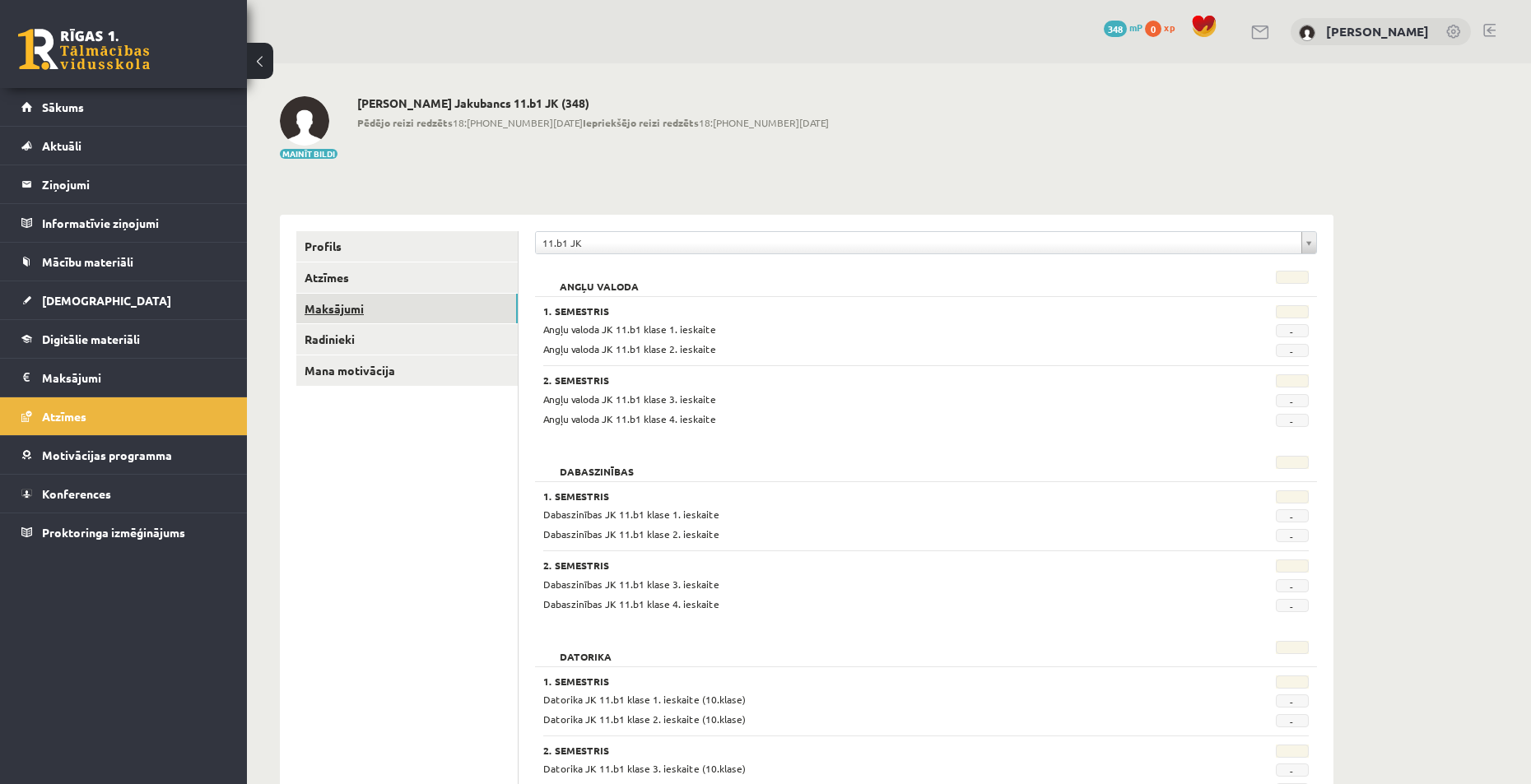
click at [355, 309] on link "Maksājumi" at bounding box center [406, 309] width 221 height 31
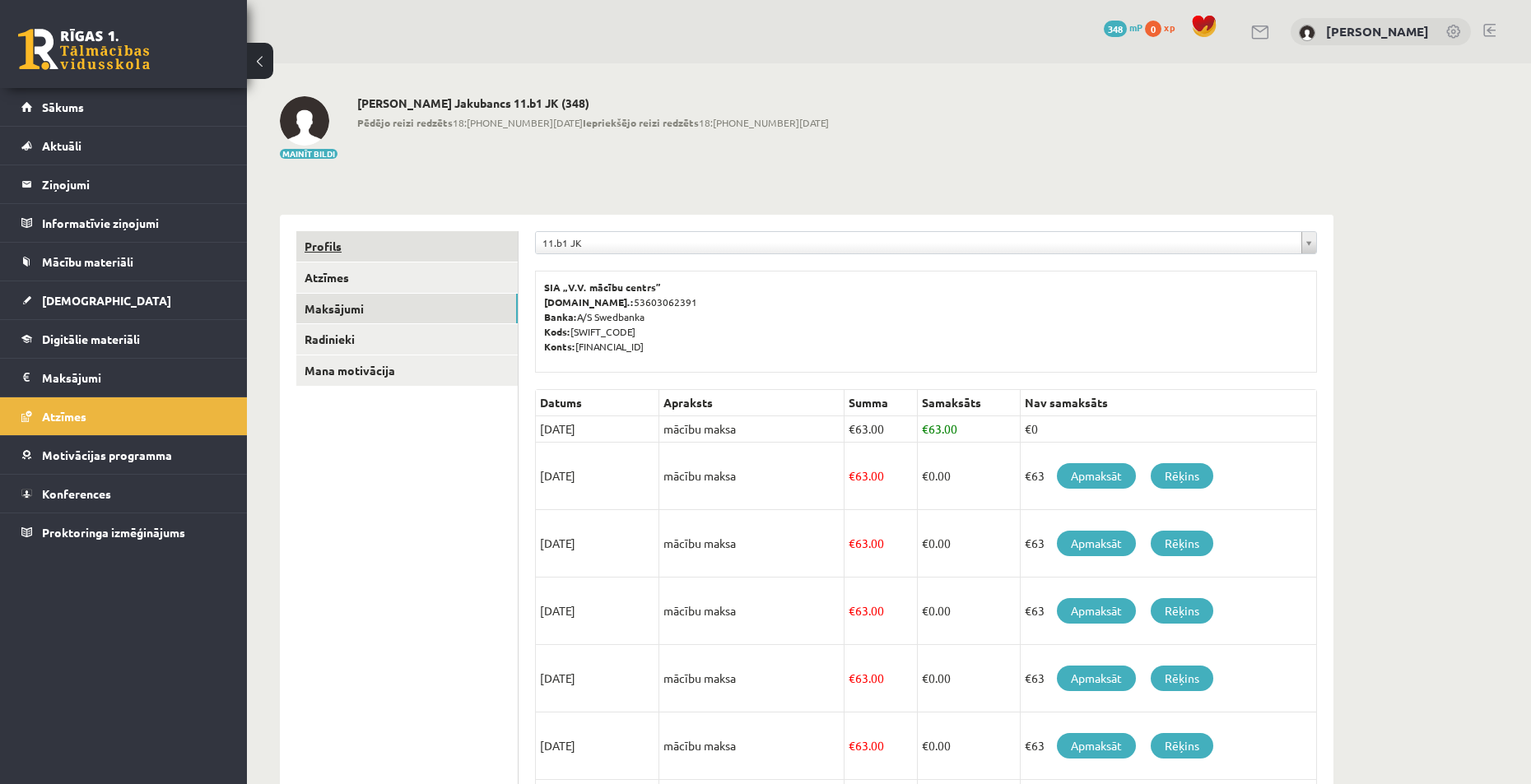
click at [346, 248] on link "Profils" at bounding box center [406, 246] width 221 height 31
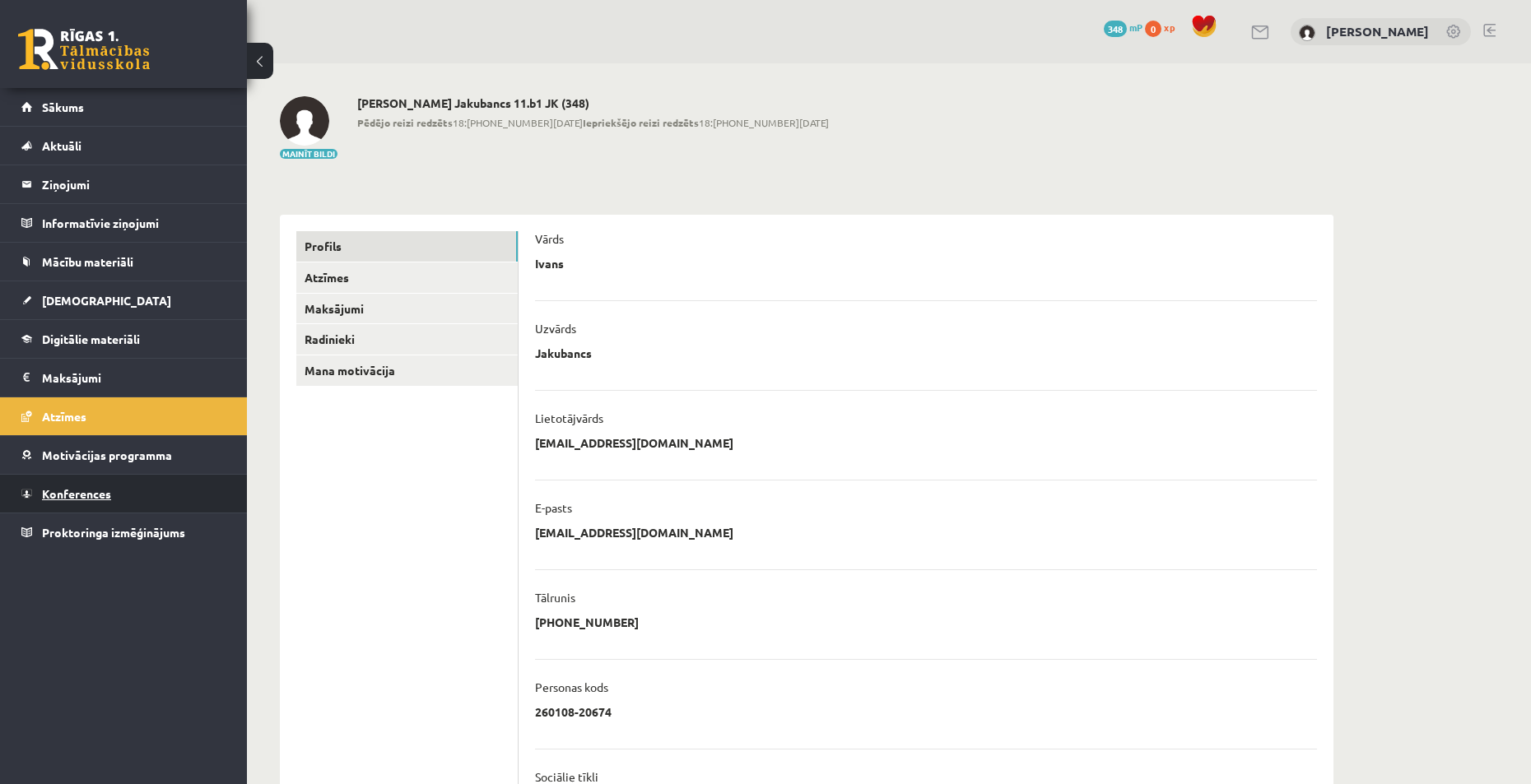
click at [81, 496] on span "Konferences" at bounding box center [77, 493] width 69 height 15
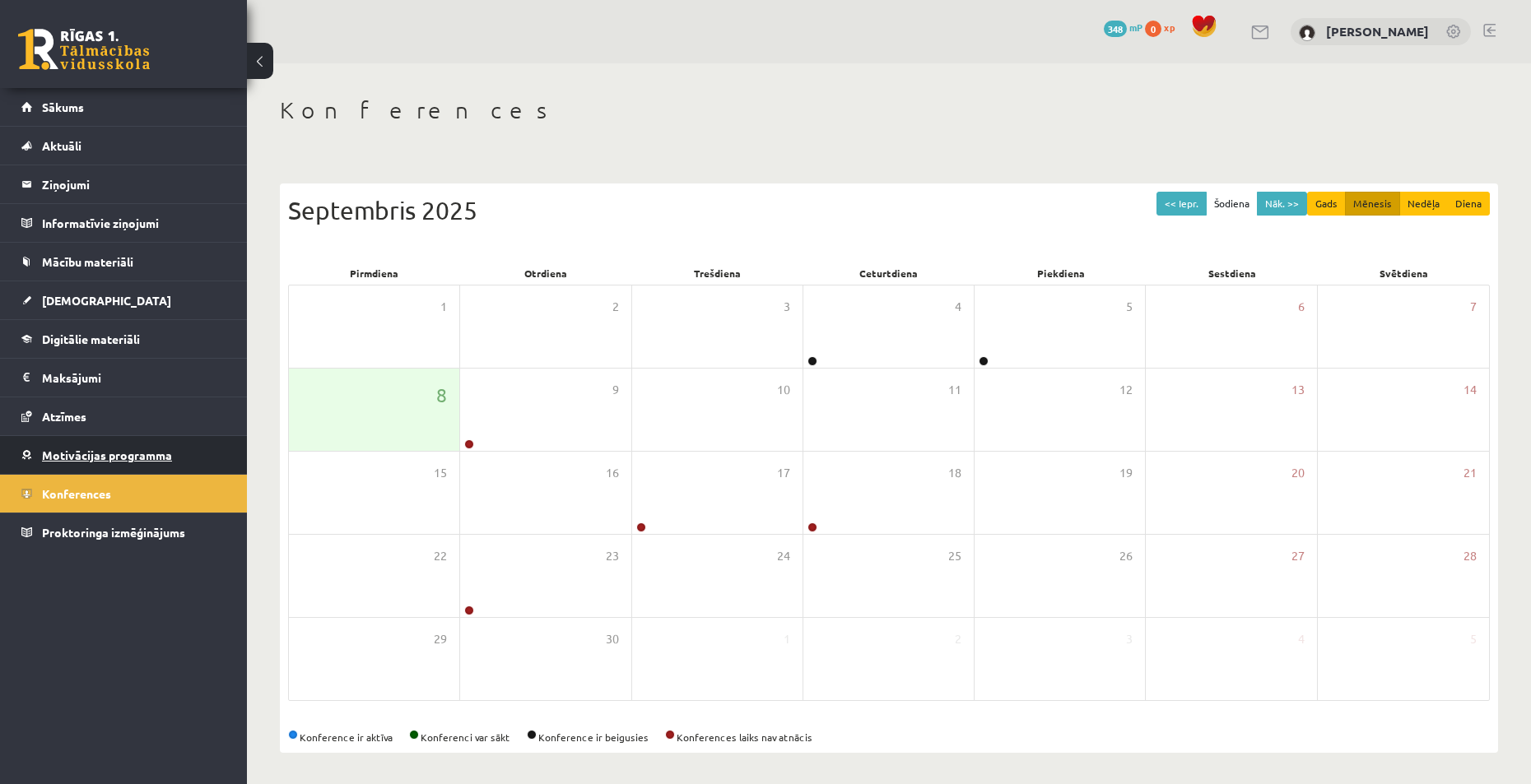
click at [109, 457] on span "Motivācijas programma" at bounding box center [108, 455] width 130 height 15
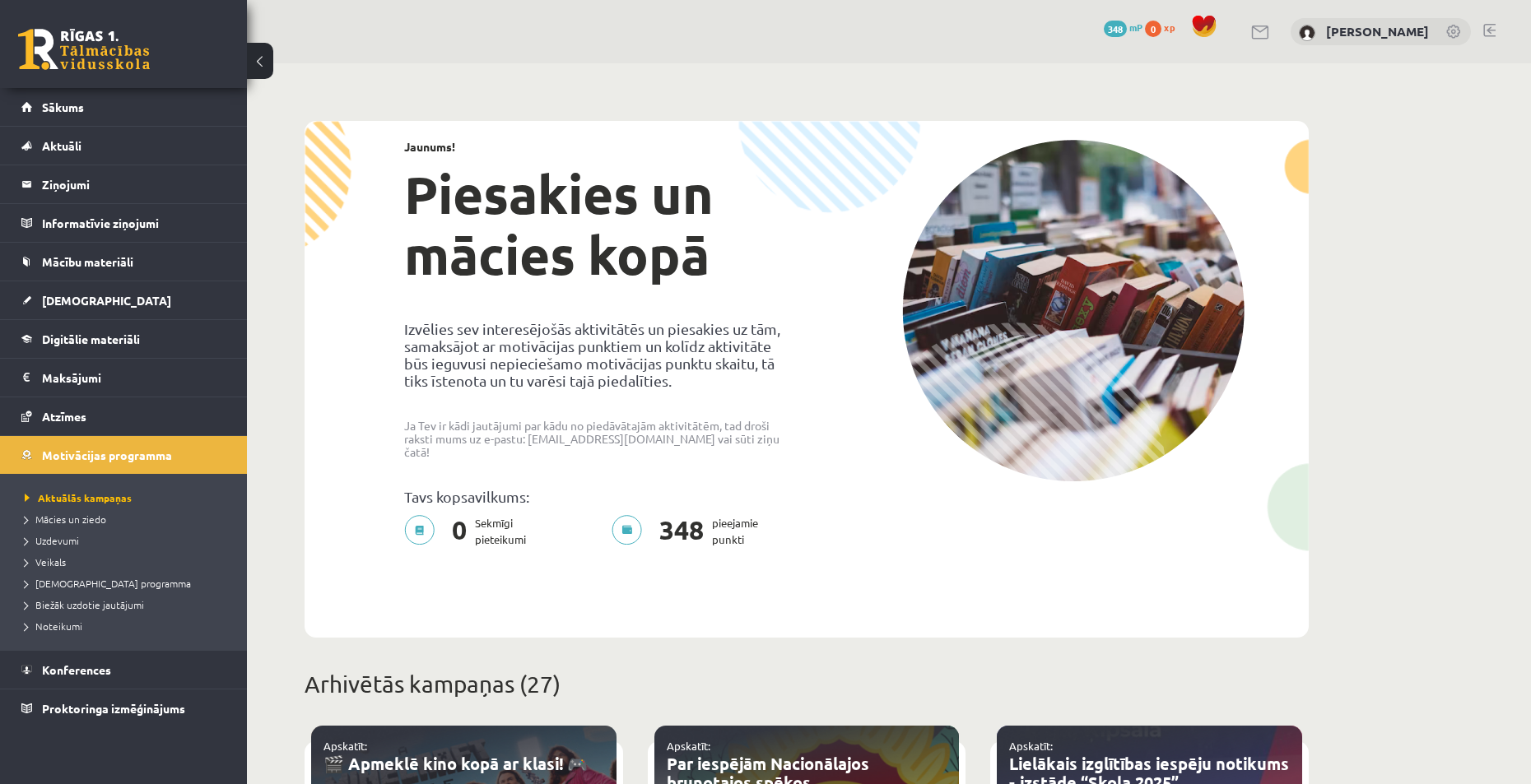
click at [420, 519] on p "0 Sekmīgi pieteikumi" at bounding box center [471, 531] width 132 height 33
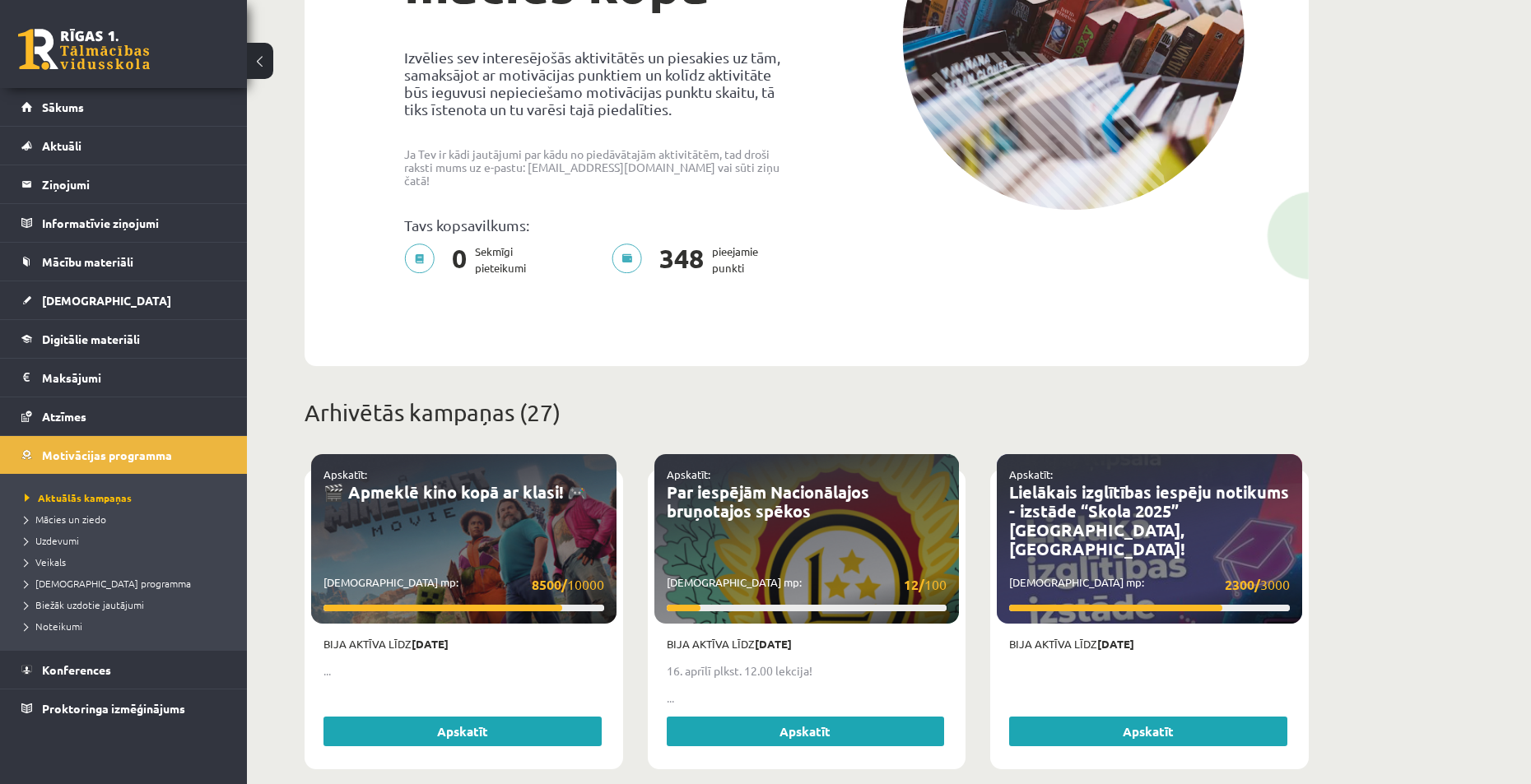
scroll to position [329, 0]
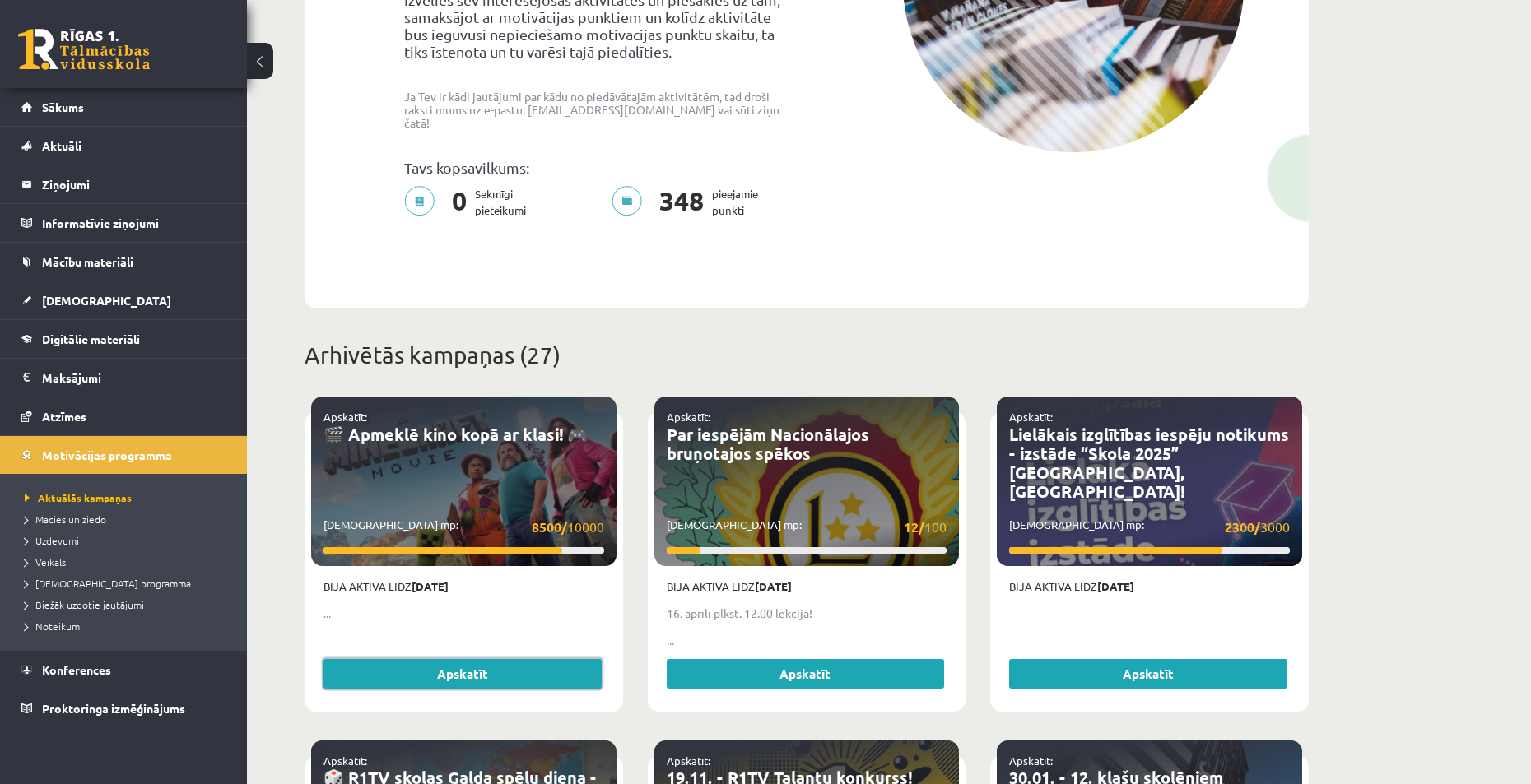
click at [437, 664] on link "Apskatīt" at bounding box center [463, 674] width 278 height 30
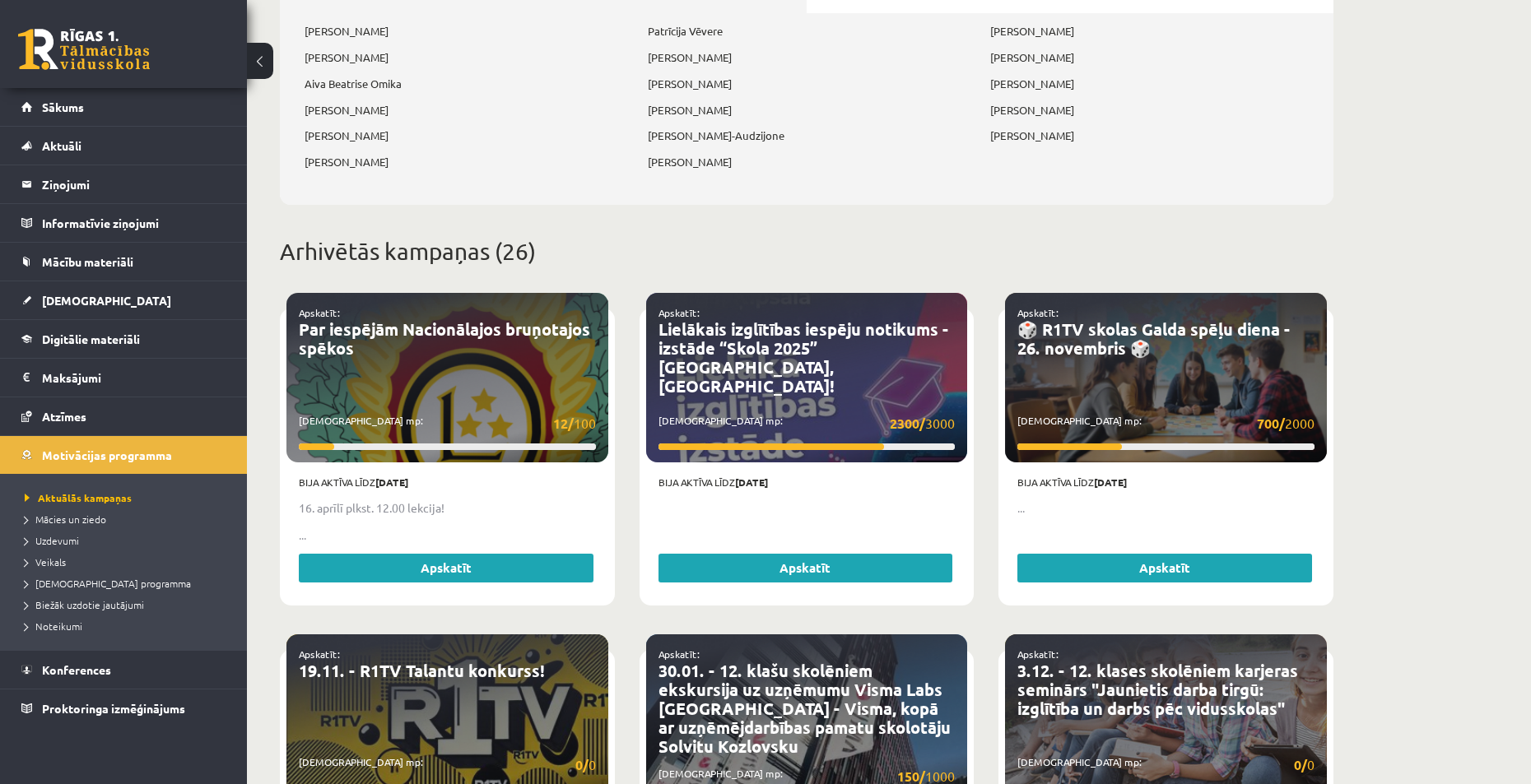
scroll to position [741, 0]
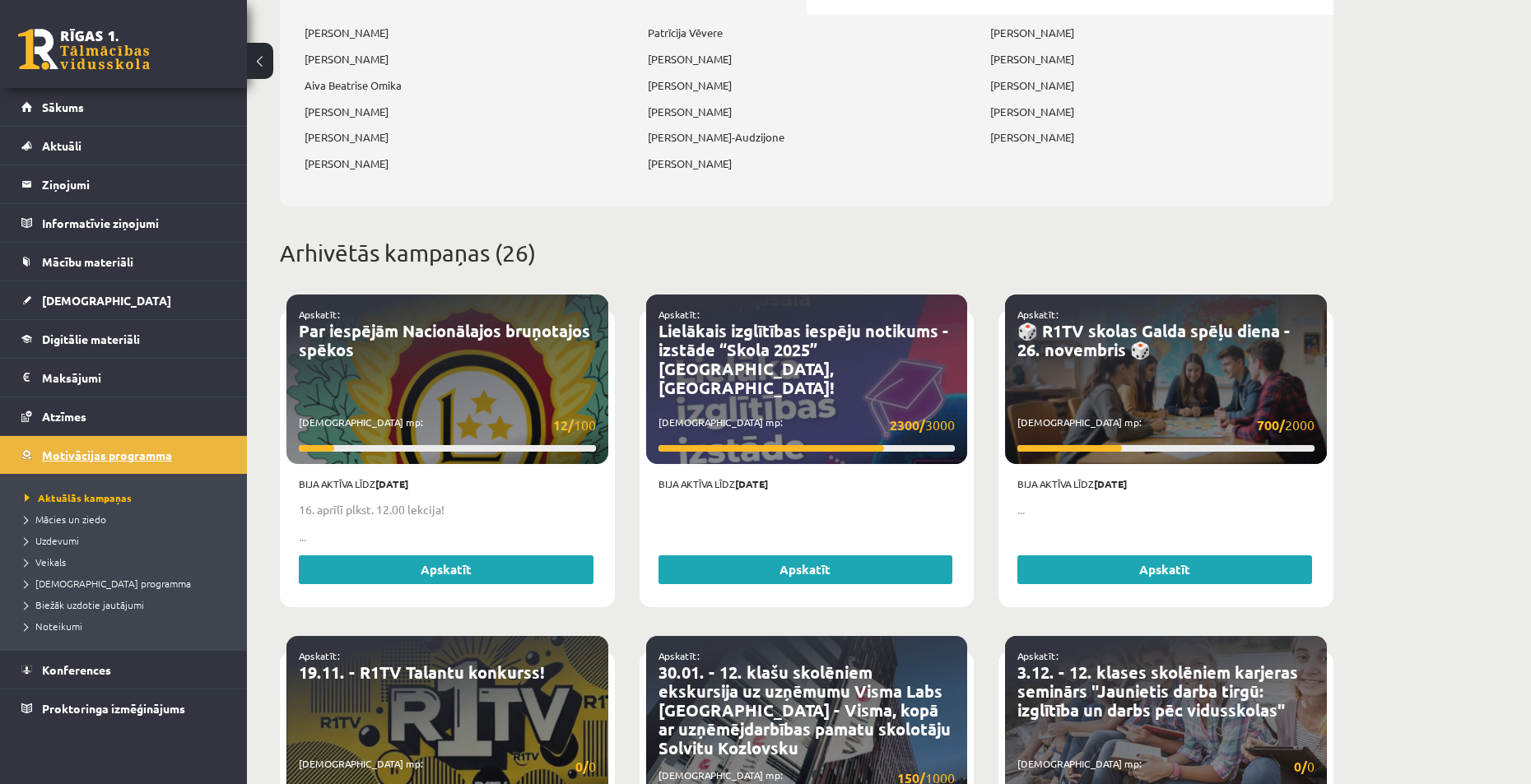
click at [125, 453] on span "Motivācijas programma" at bounding box center [108, 455] width 130 height 15
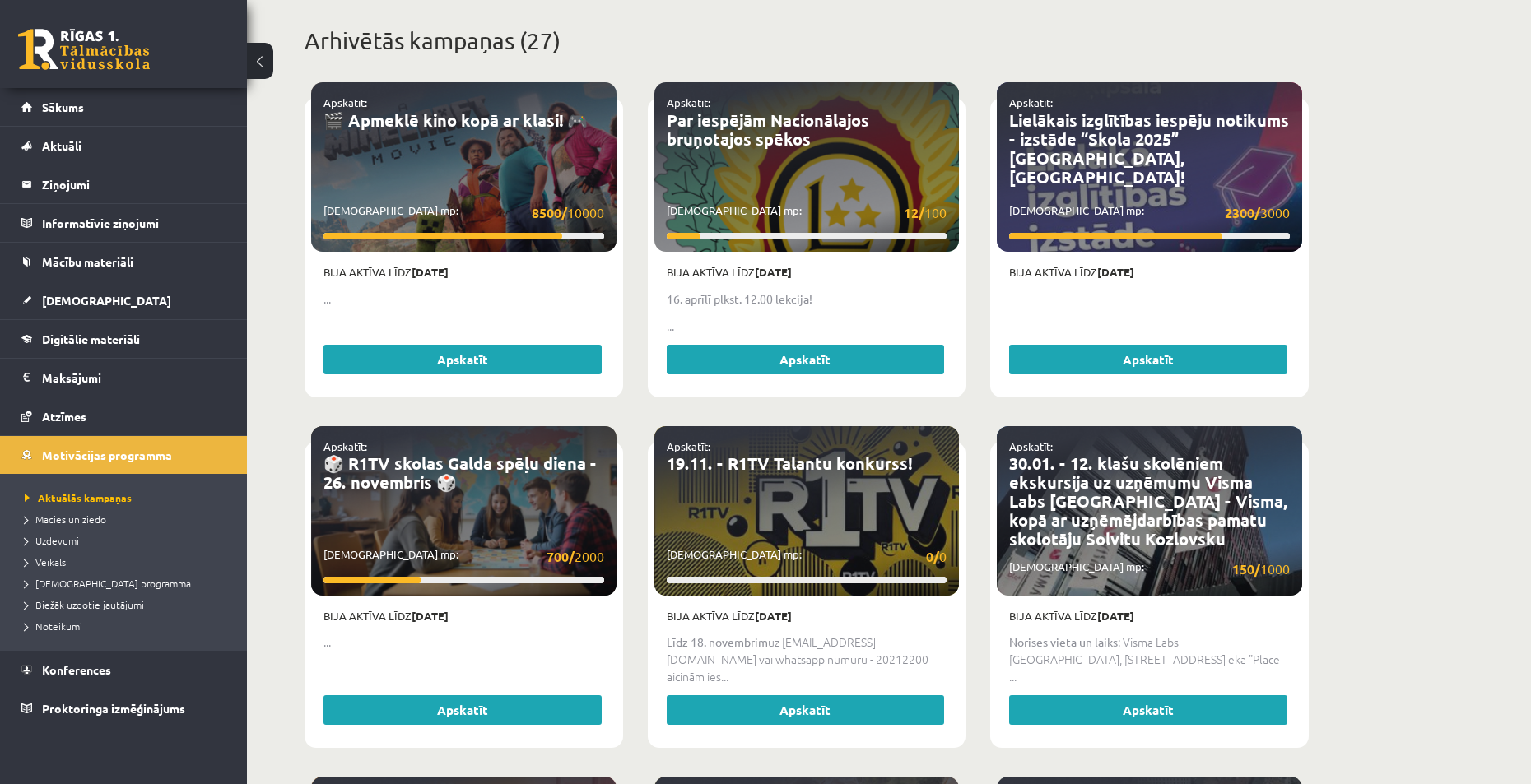
scroll to position [576, 0]
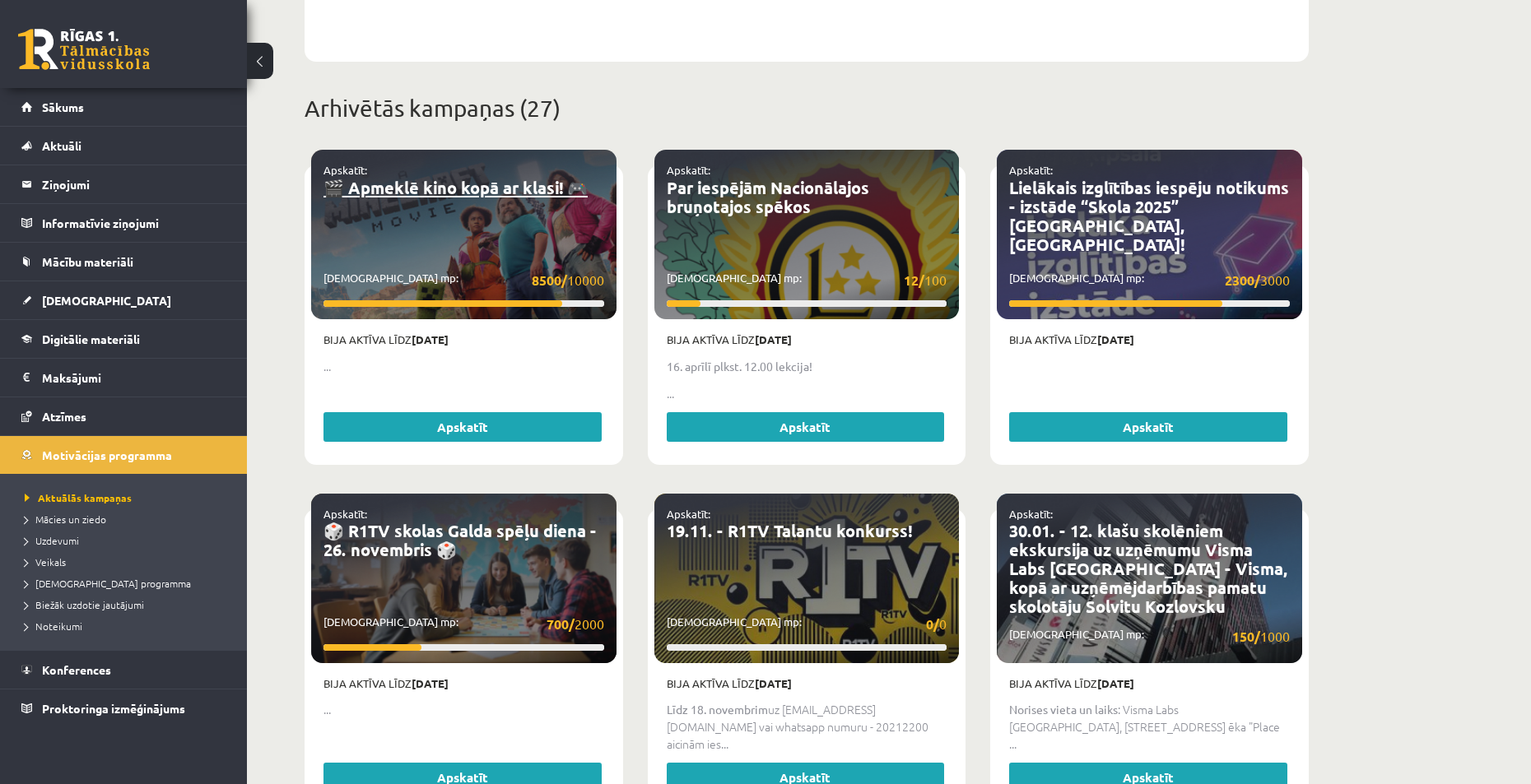
click at [436, 180] on link "🎬 Apmeklē kino kopā ar klasi! 🎮" at bounding box center [456, 187] width 264 height 22
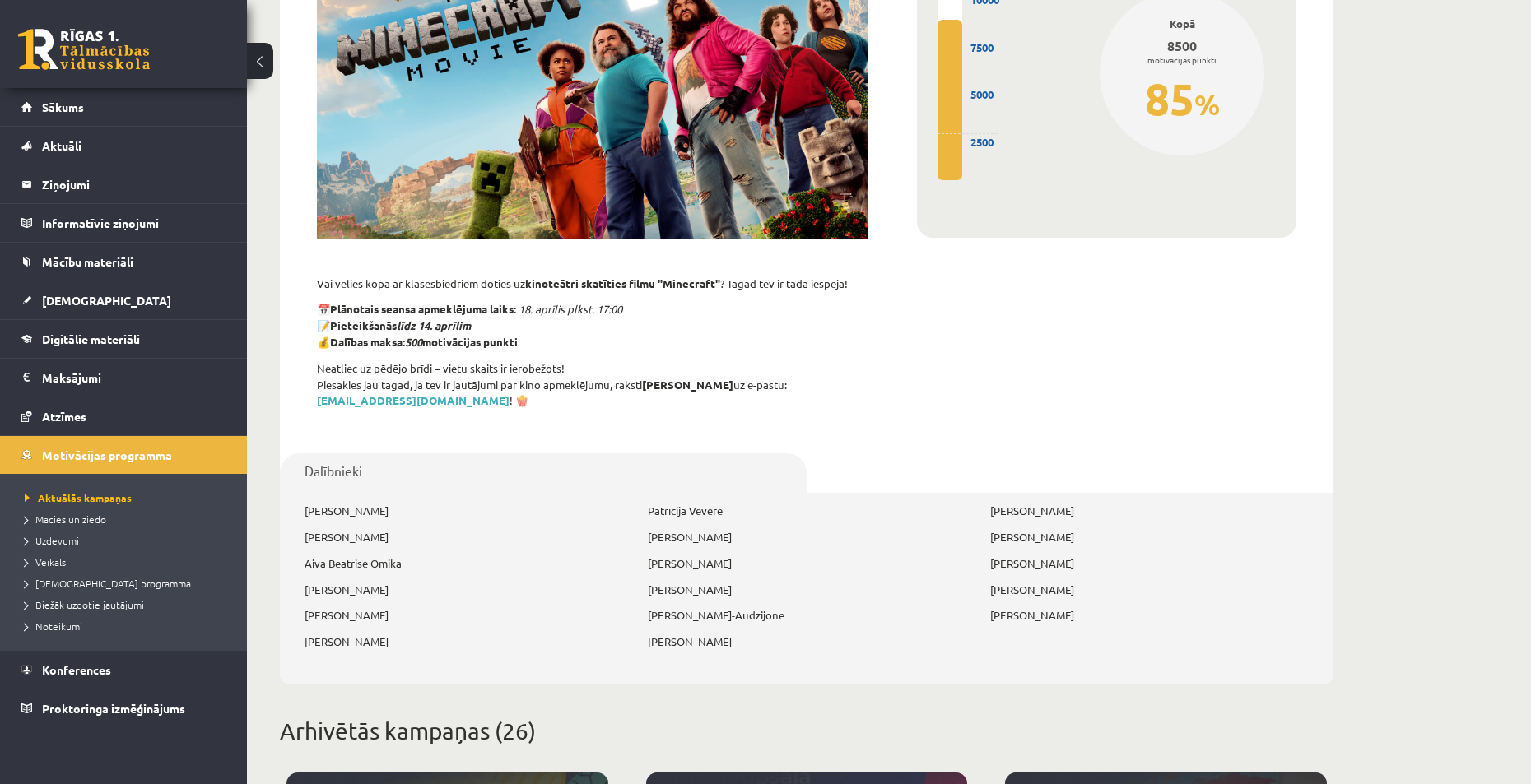
scroll to position [165, 0]
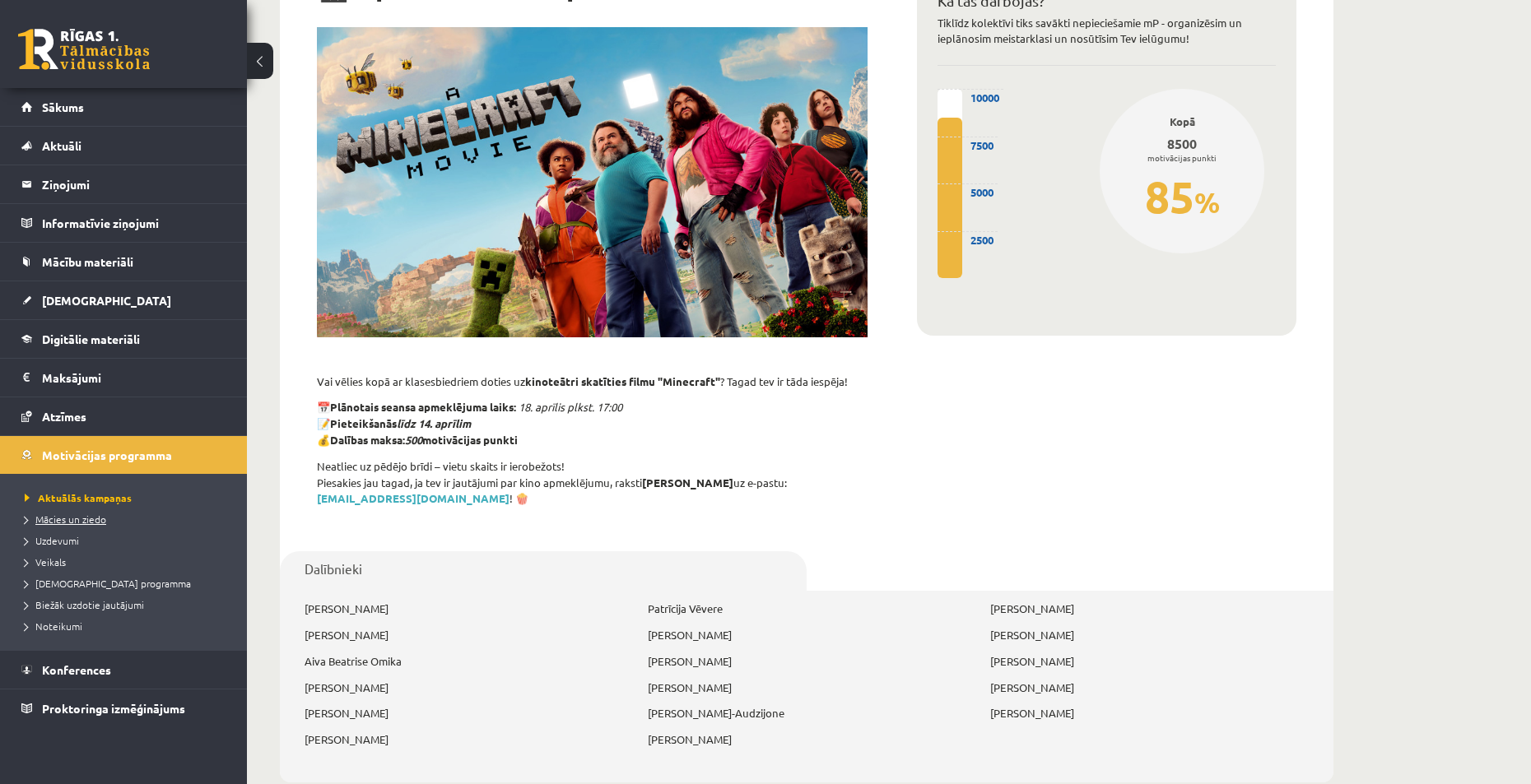
click at [88, 519] on span "Mācies un ziedo" at bounding box center [65, 519] width 82 height 13
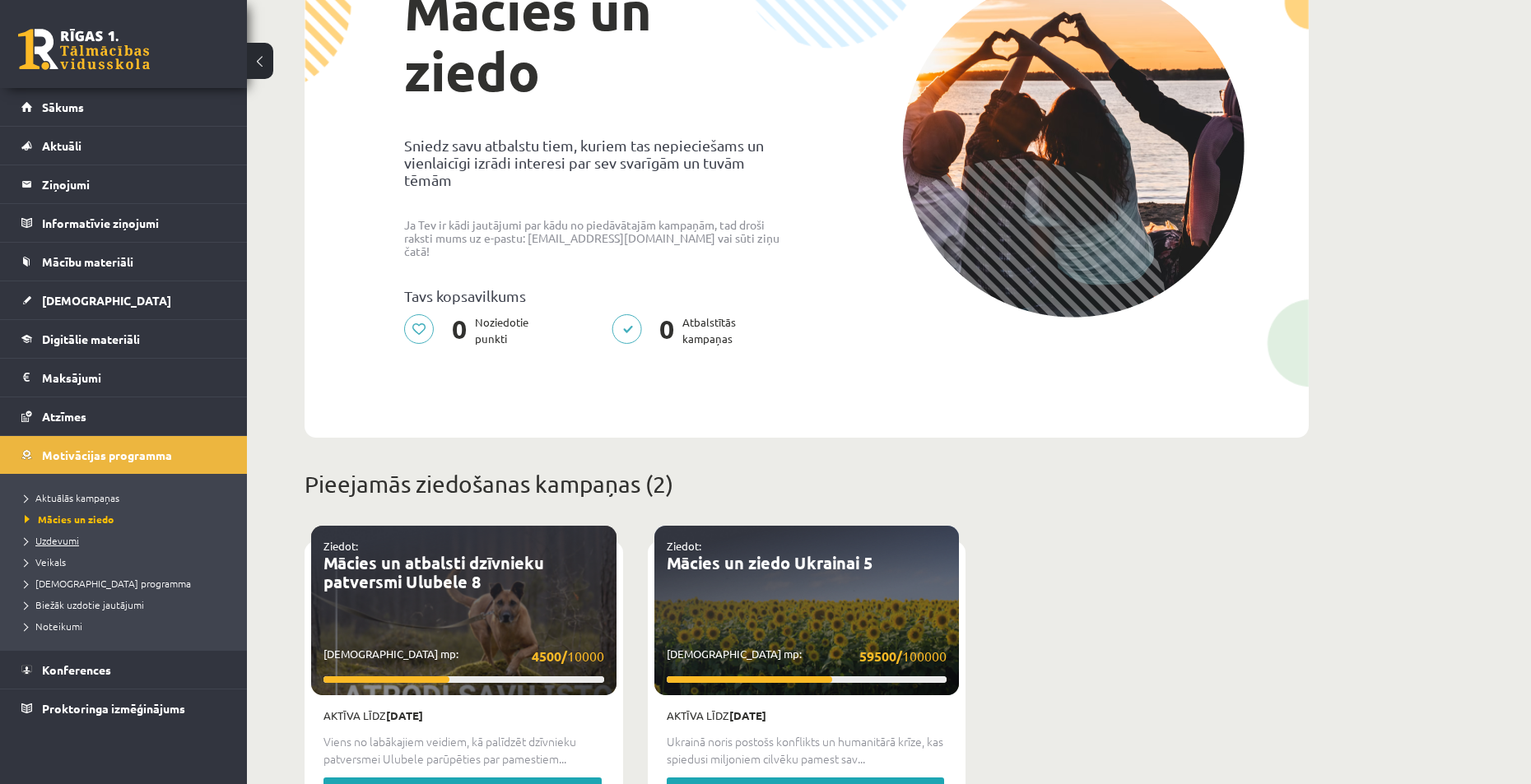
click at [67, 542] on span "Uzdevumi" at bounding box center [51, 540] width 54 height 13
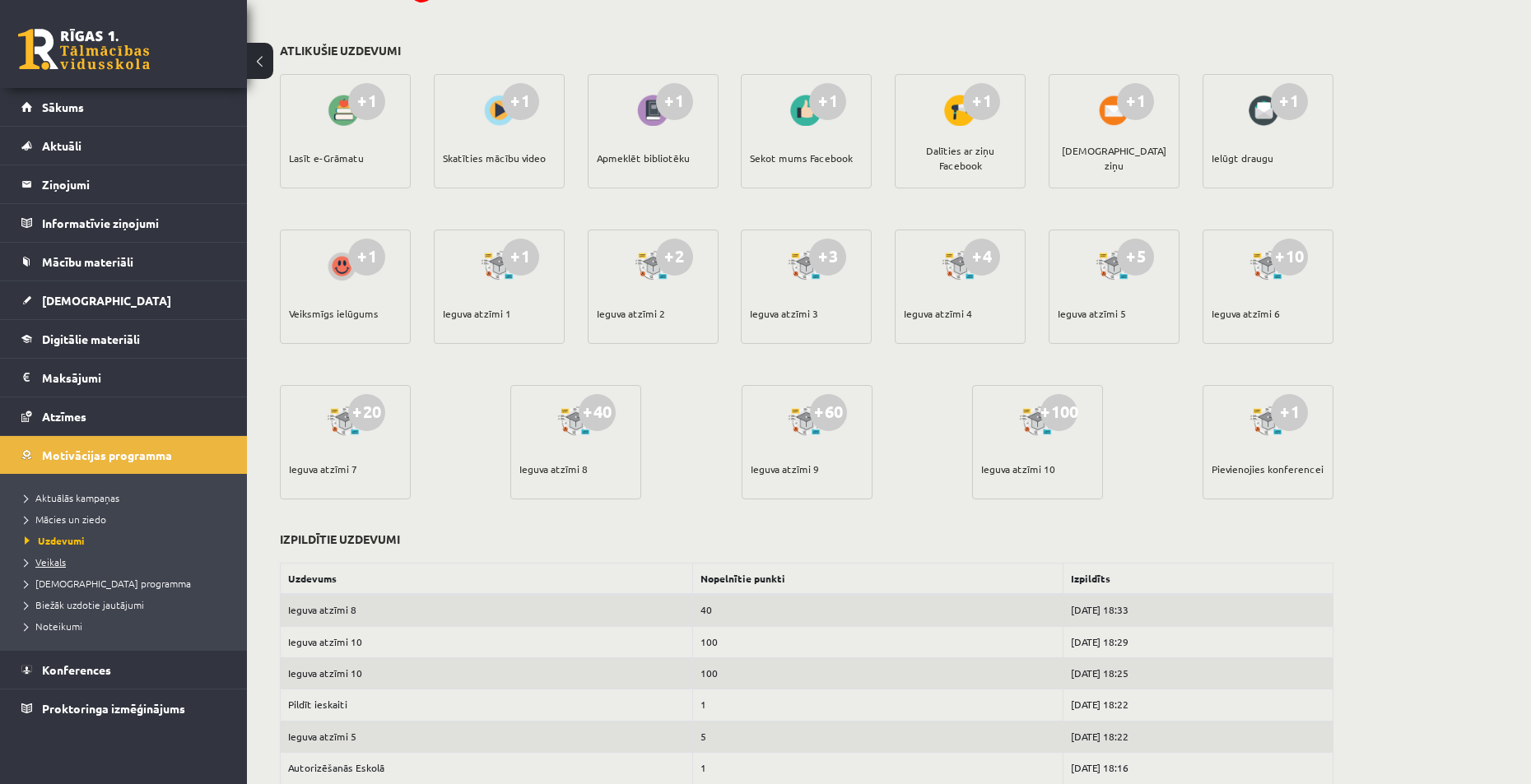
click at [51, 564] on span "Veikals" at bounding box center [45, 561] width 41 height 13
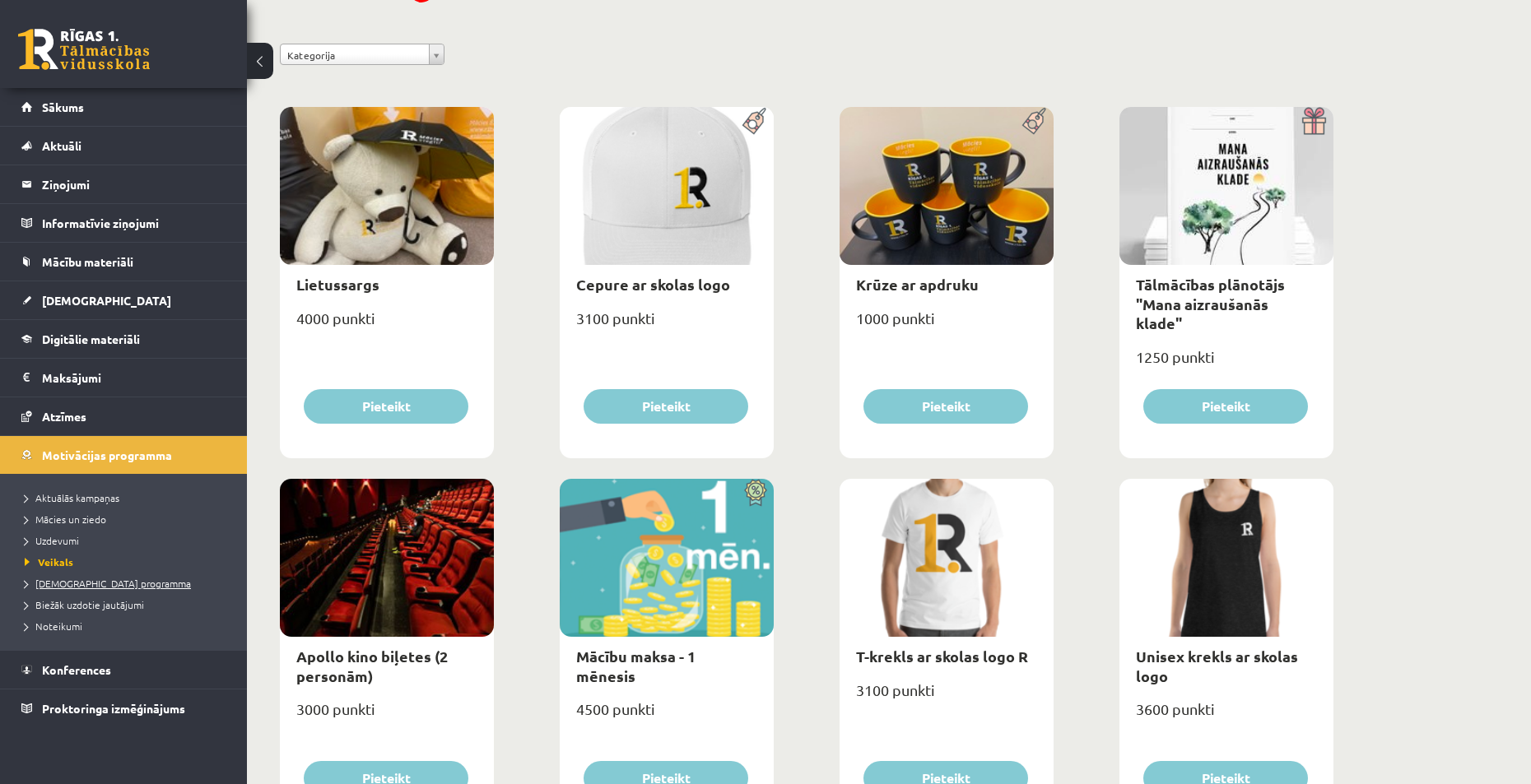
click at [57, 582] on span "[DEMOGRAPHIC_DATA] programma" at bounding box center [108, 583] width 167 height 13
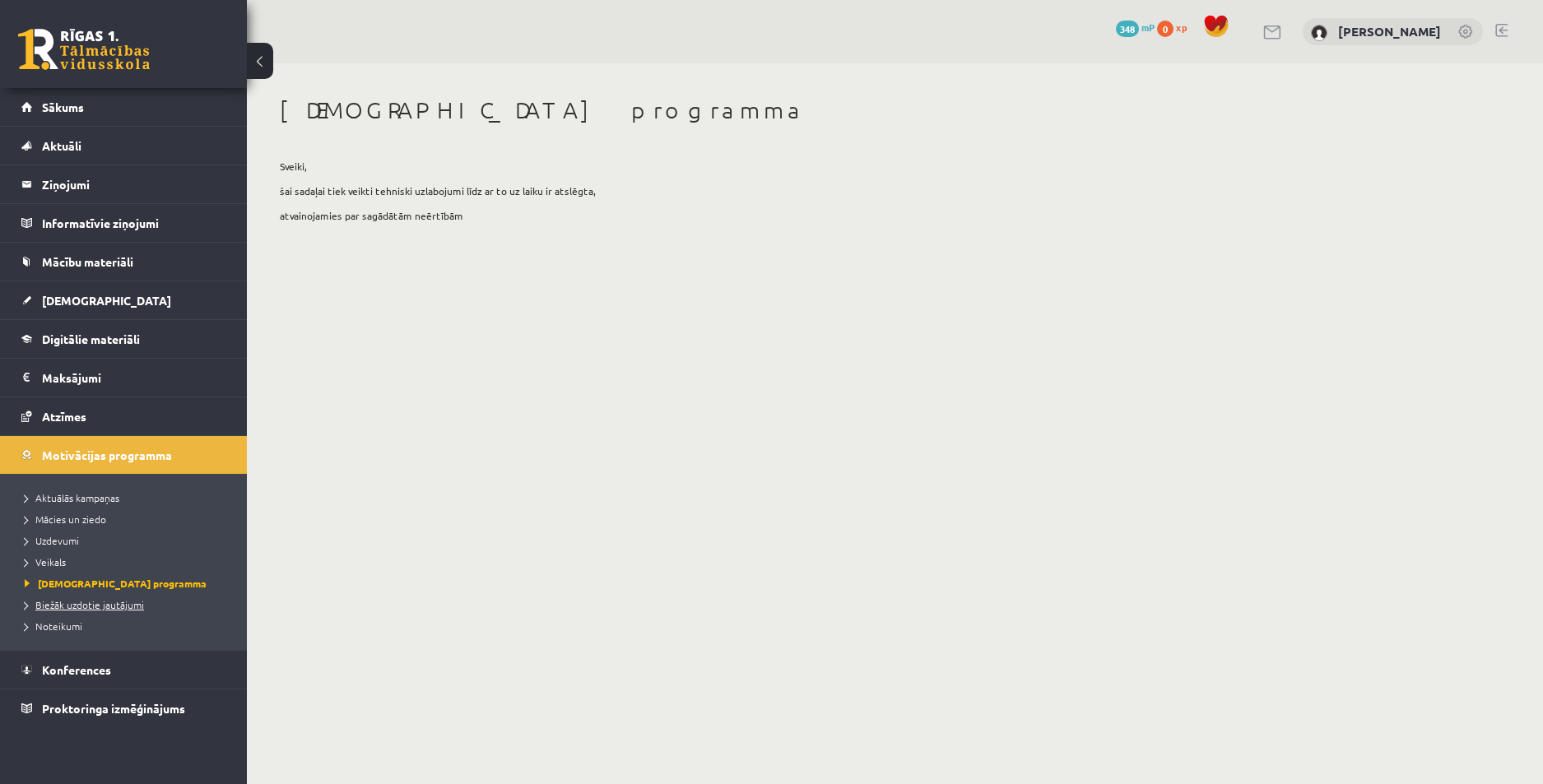
click at [80, 604] on span "Biežāk uzdotie jautājumi" at bounding box center [84, 605] width 119 height 13
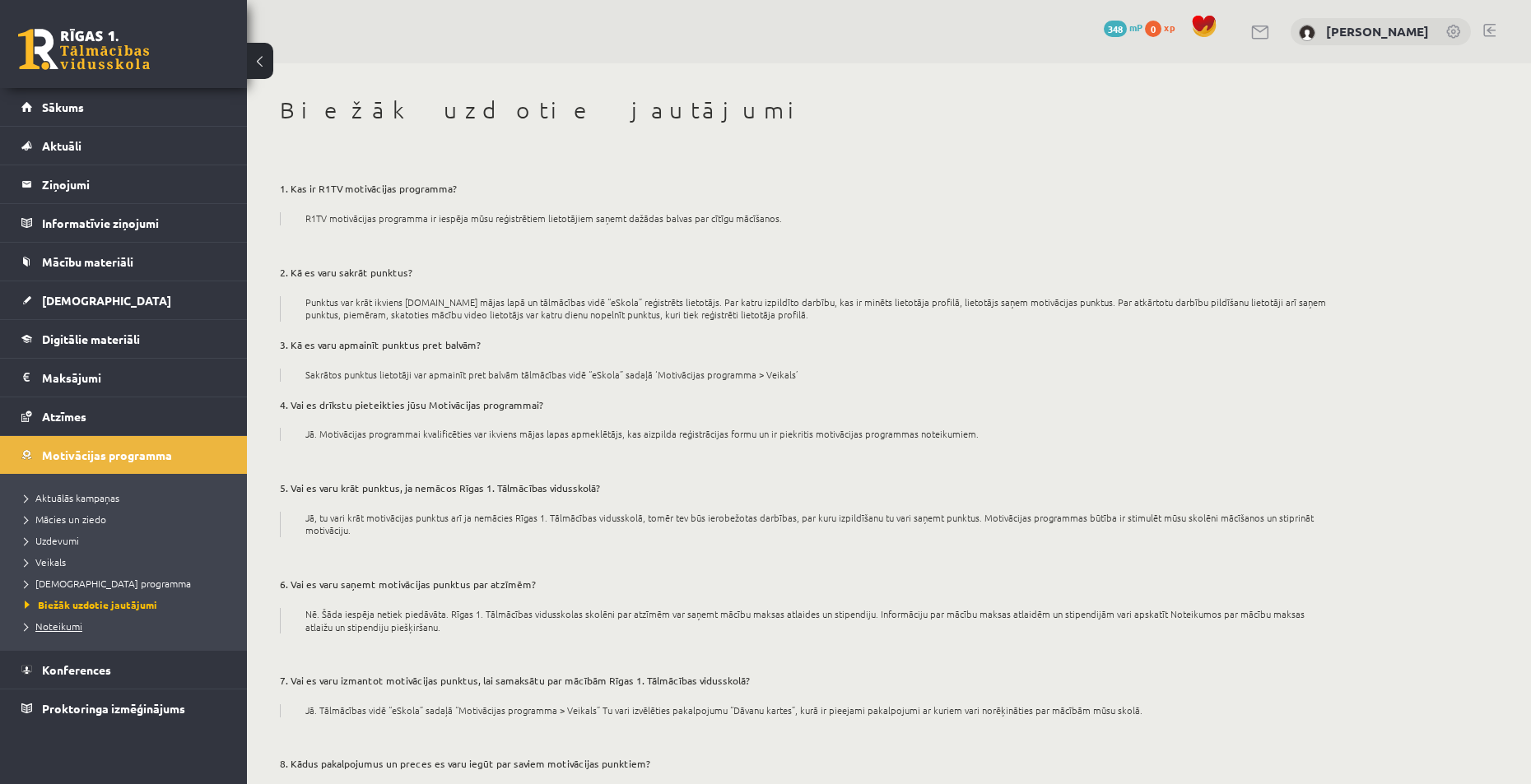
click at [69, 628] on span "Noteikumi" at bounding box center [53, 625] width 57 height 13
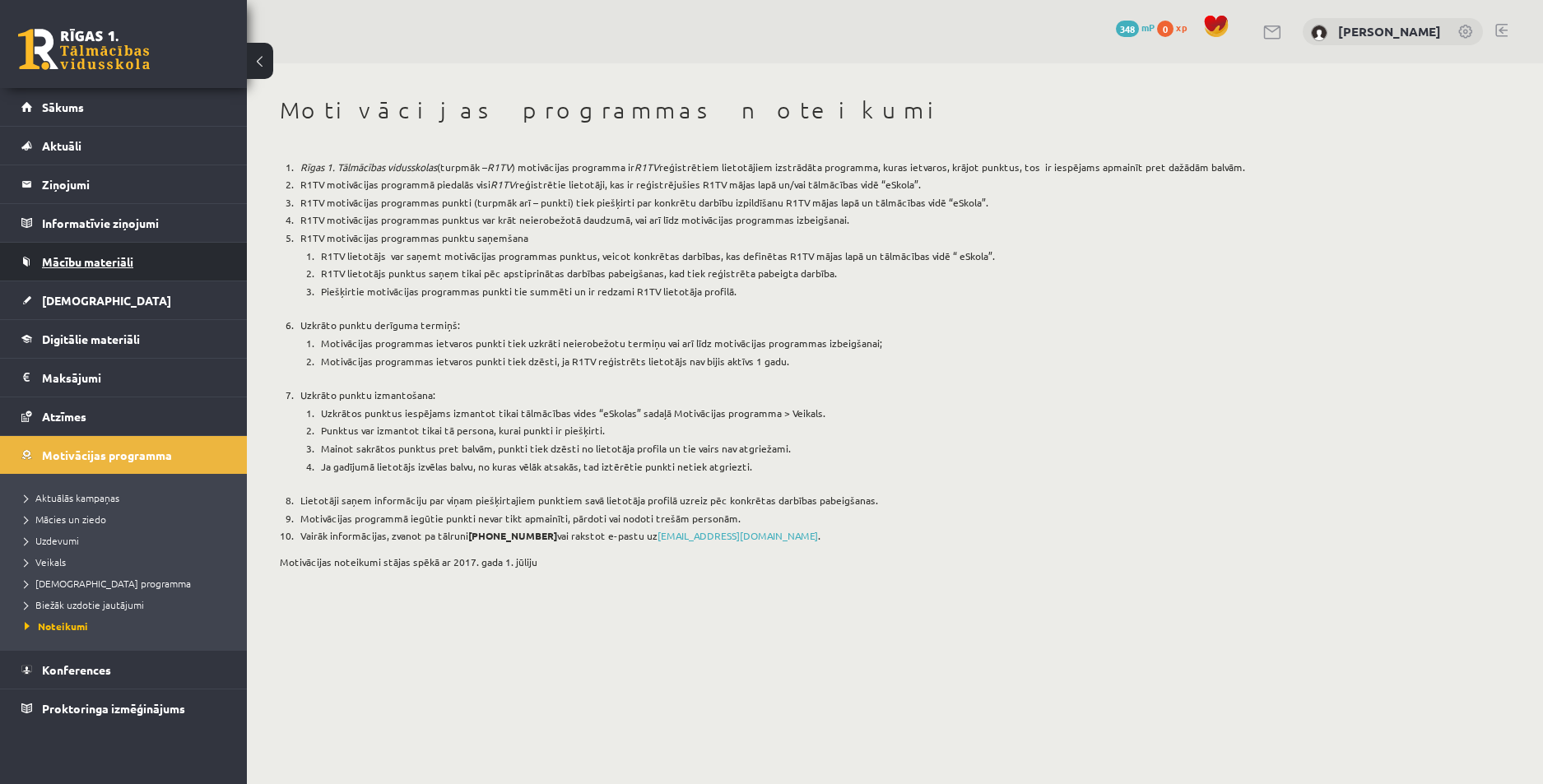
click at [87, 260] on span "Mācību materiāli" at bounding box center [88, 261] width 92 height 15
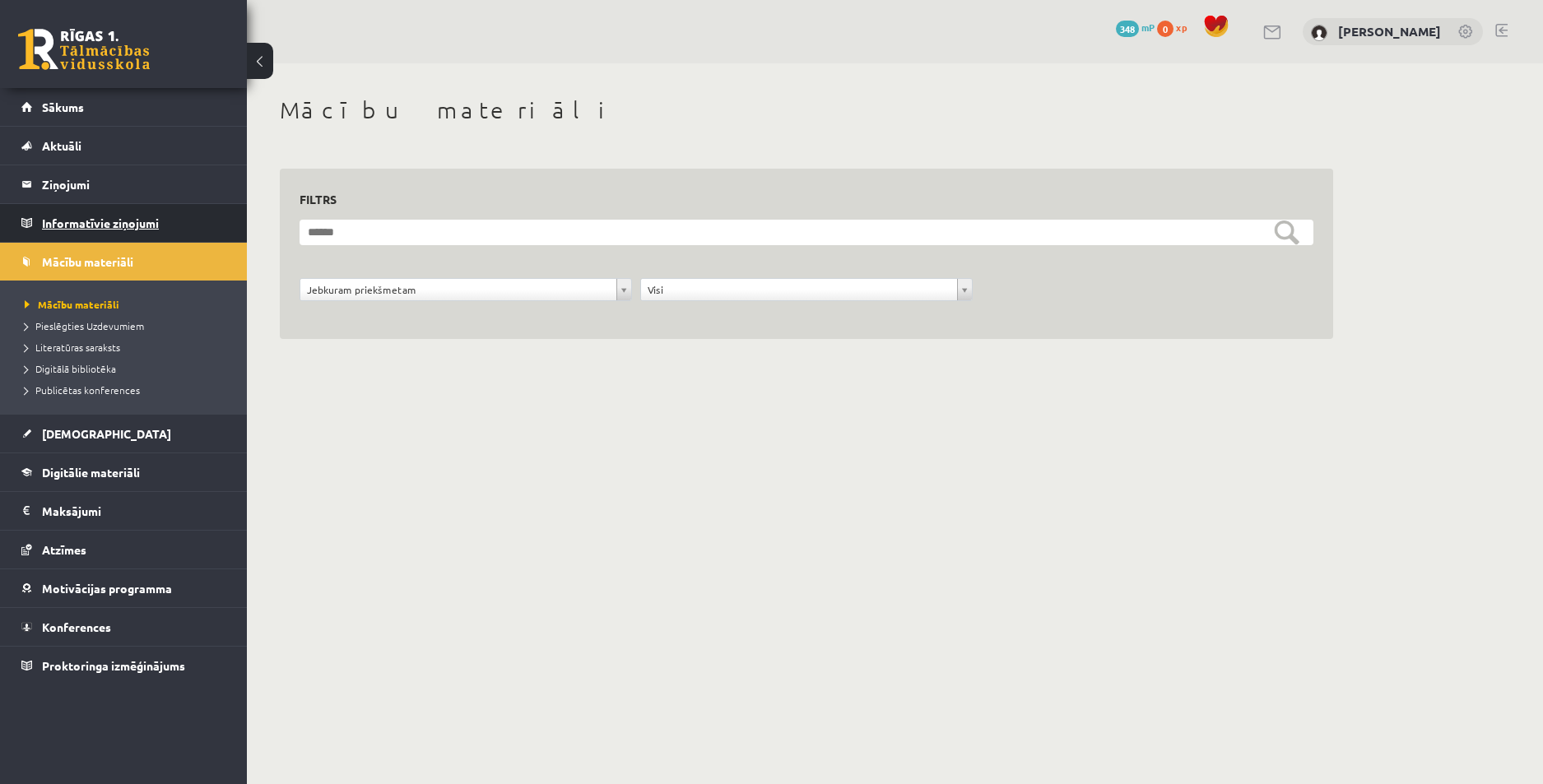
click at [104, 220] on legend "Informatīvie ziņojumi 0" at bounding box center [134, 223] width 184 height 37
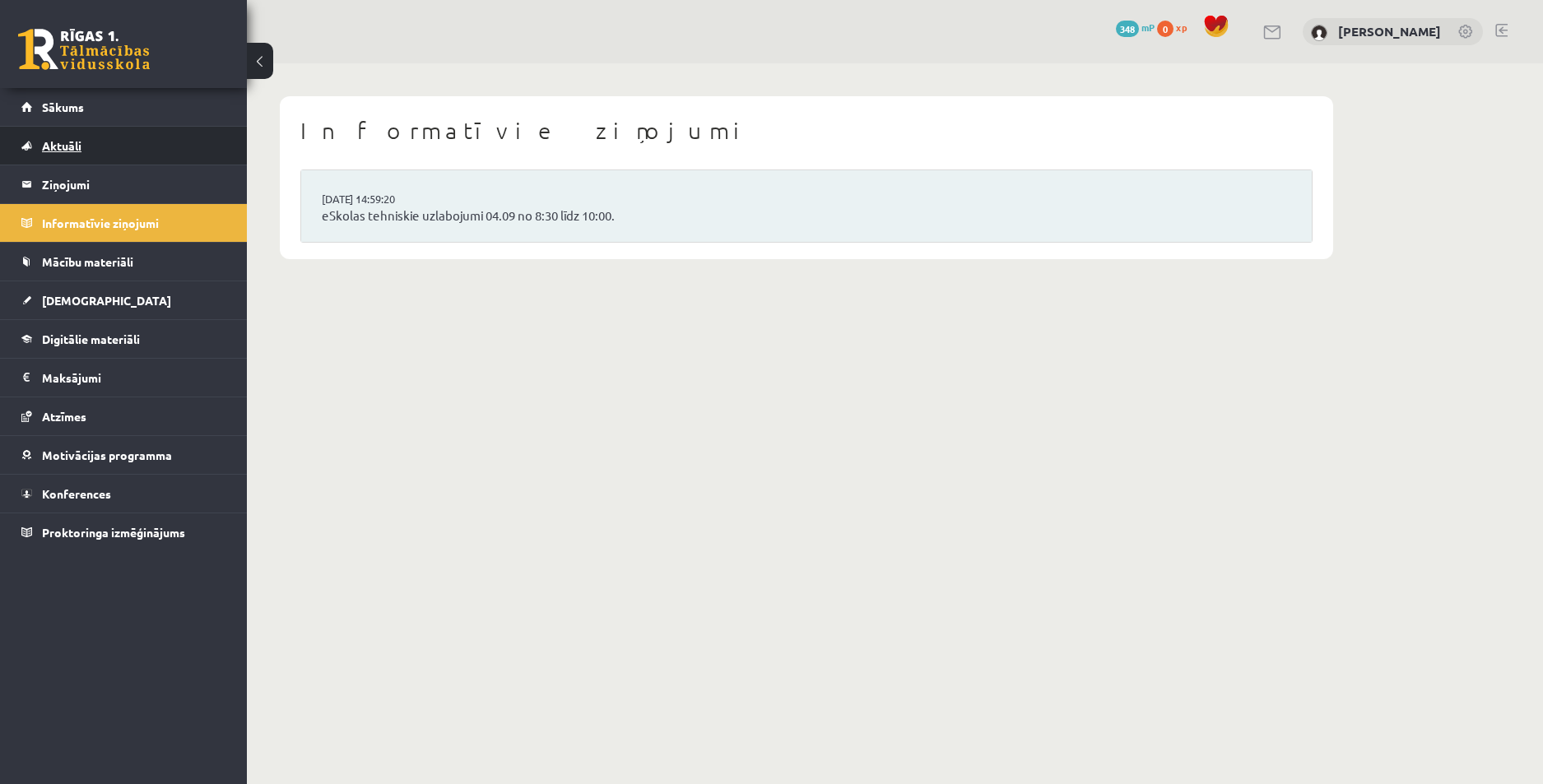
click at [85, 147] on link "Aktuāli" at bounding box center [124, 145] width 205 height 37
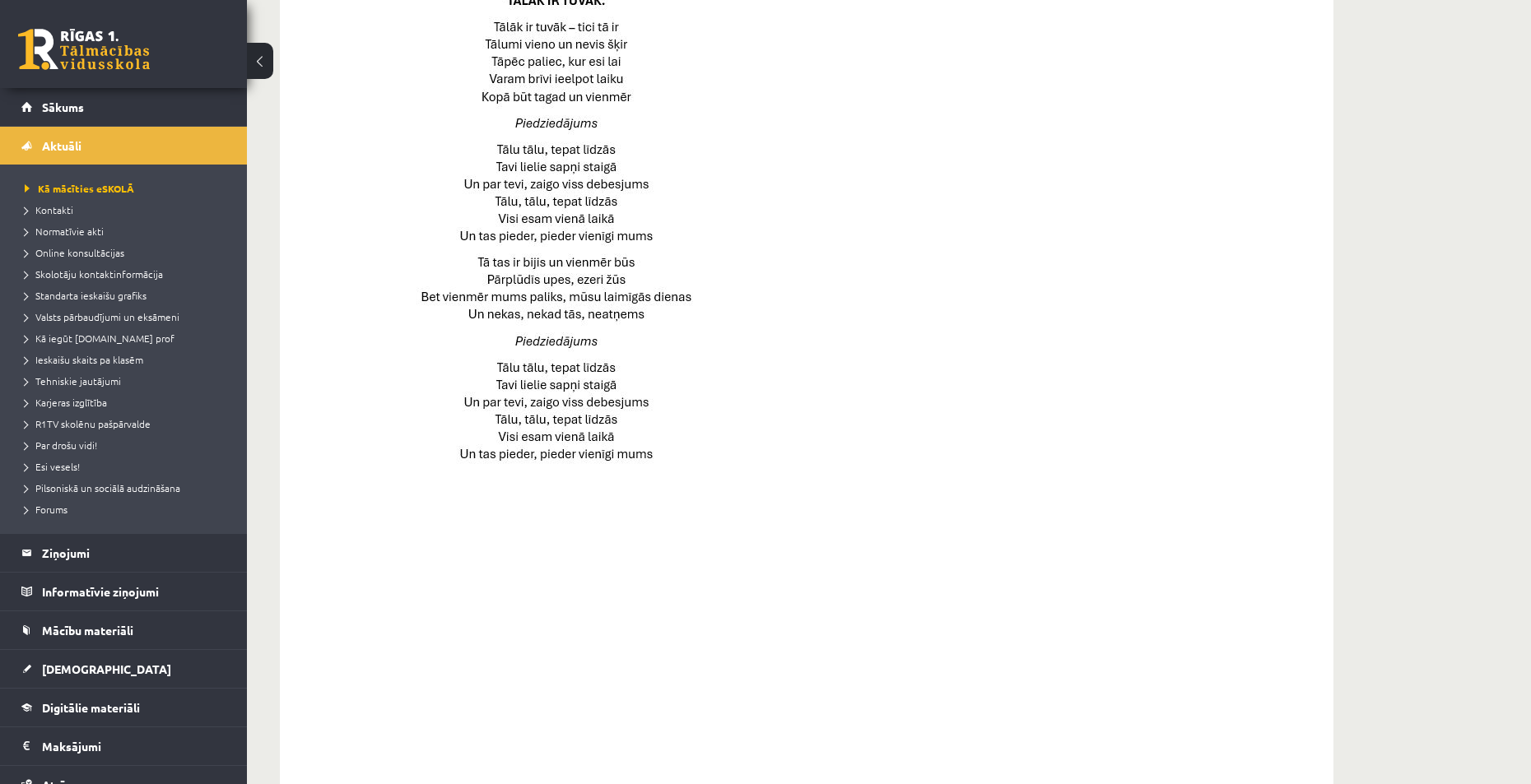
scroll to position [1009, 0]
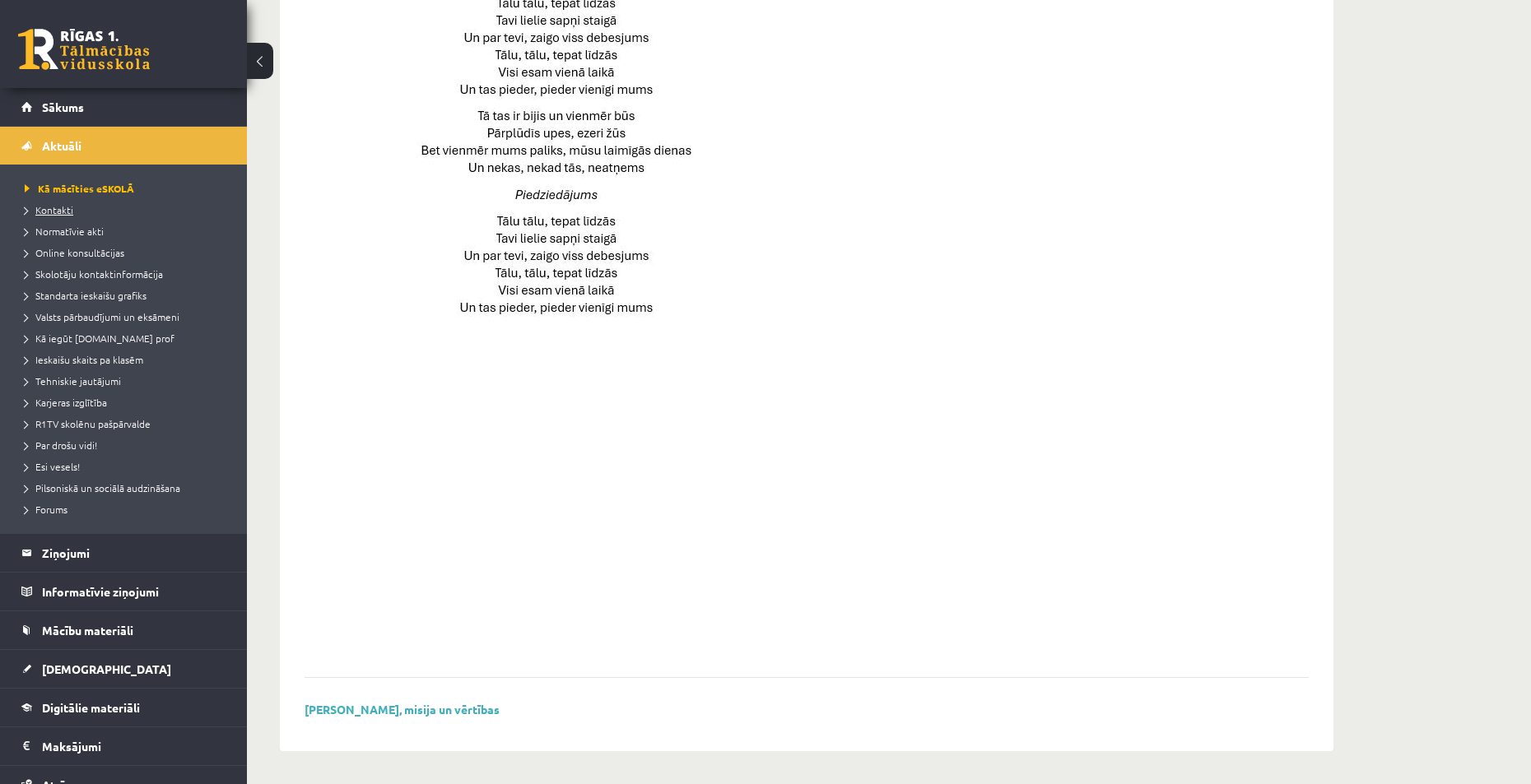
click at [72, 214] on span "Kontakti" at bounding box center [48, 209] width 48 height 13
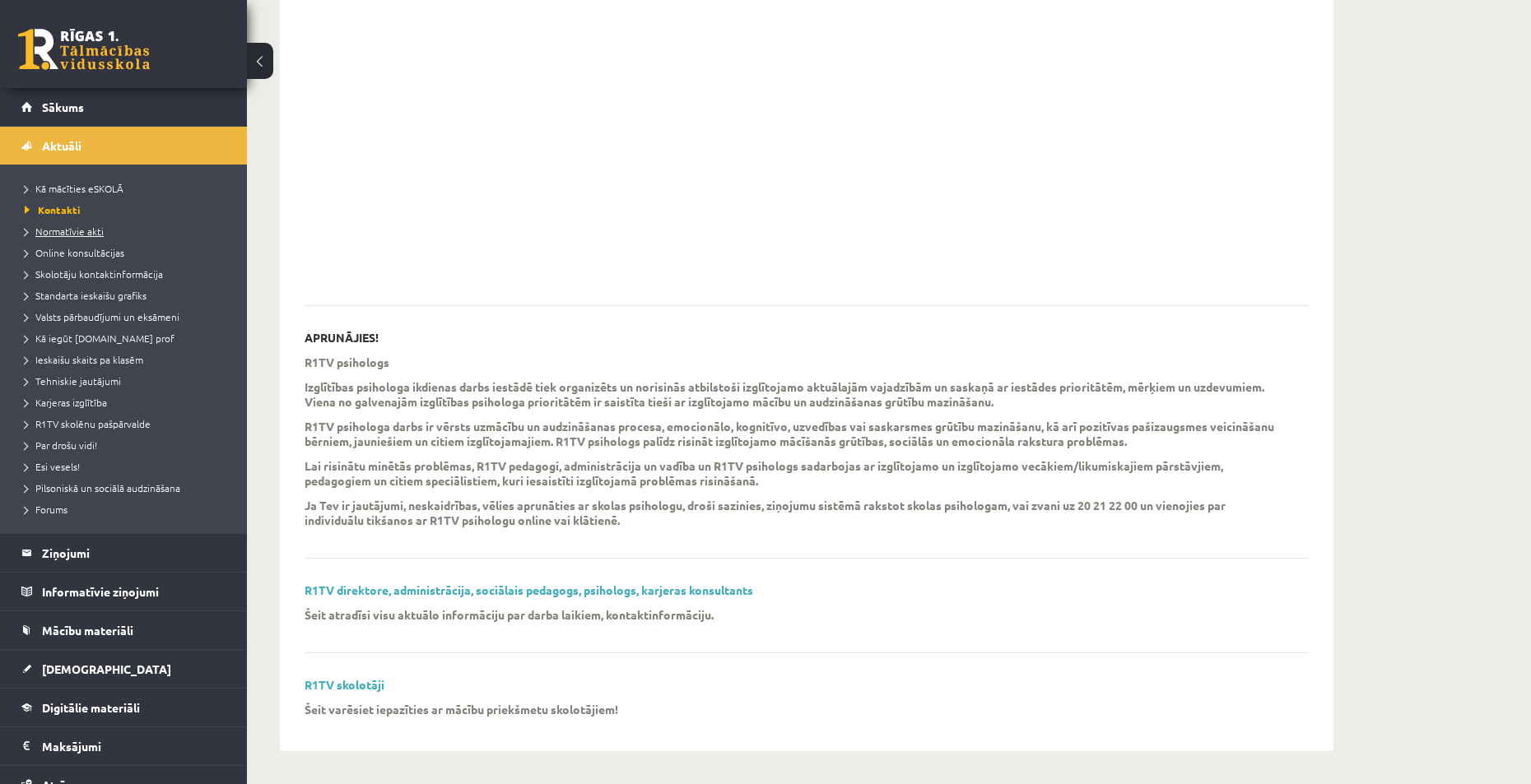
click at [78, 232] on span "Normatīvie akti" at bounding box center [64, 231] width 79 height 13
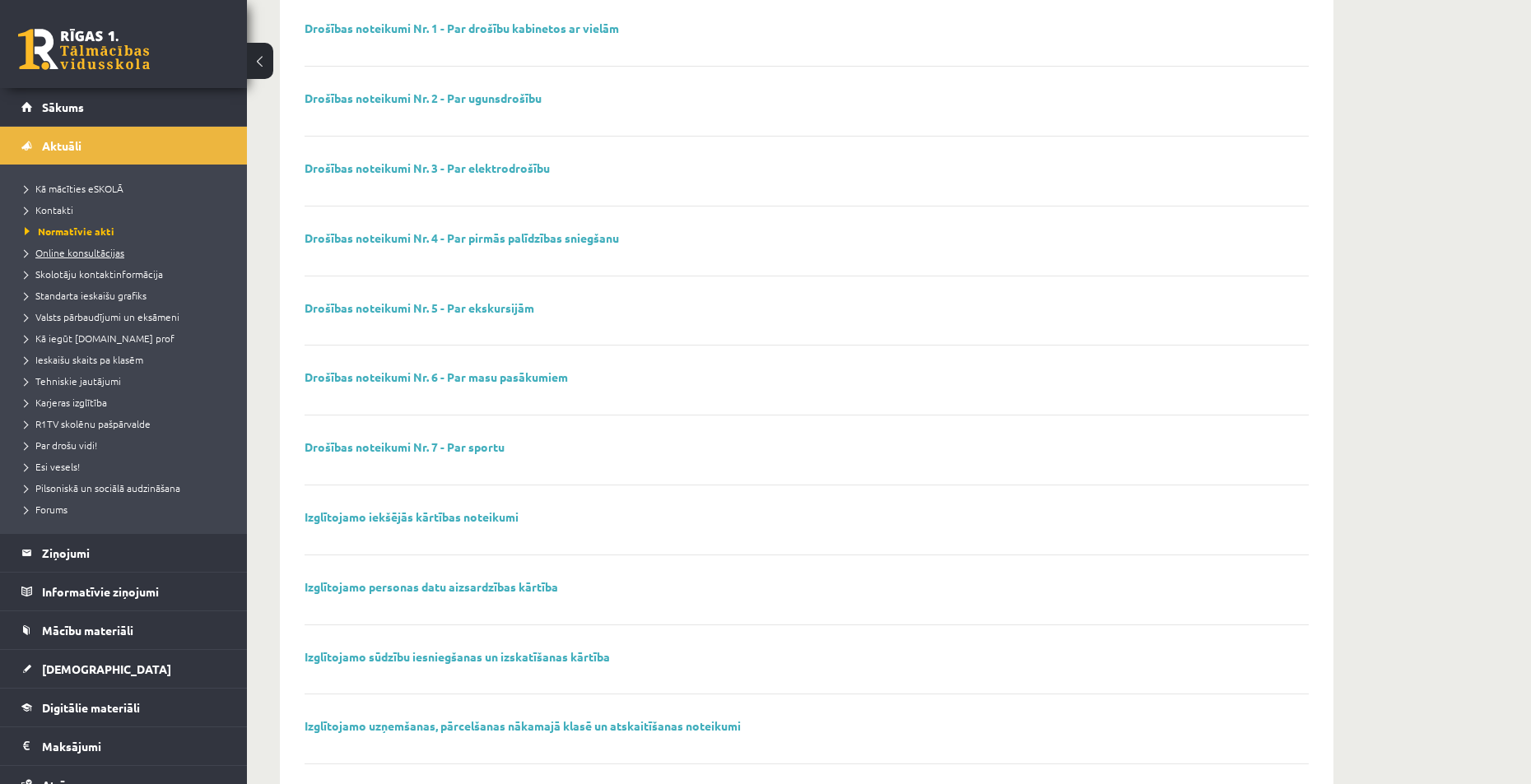
click at [92, 257] on link "Online konsultācijas" at bounding box center [127, 252] width 206 height 15
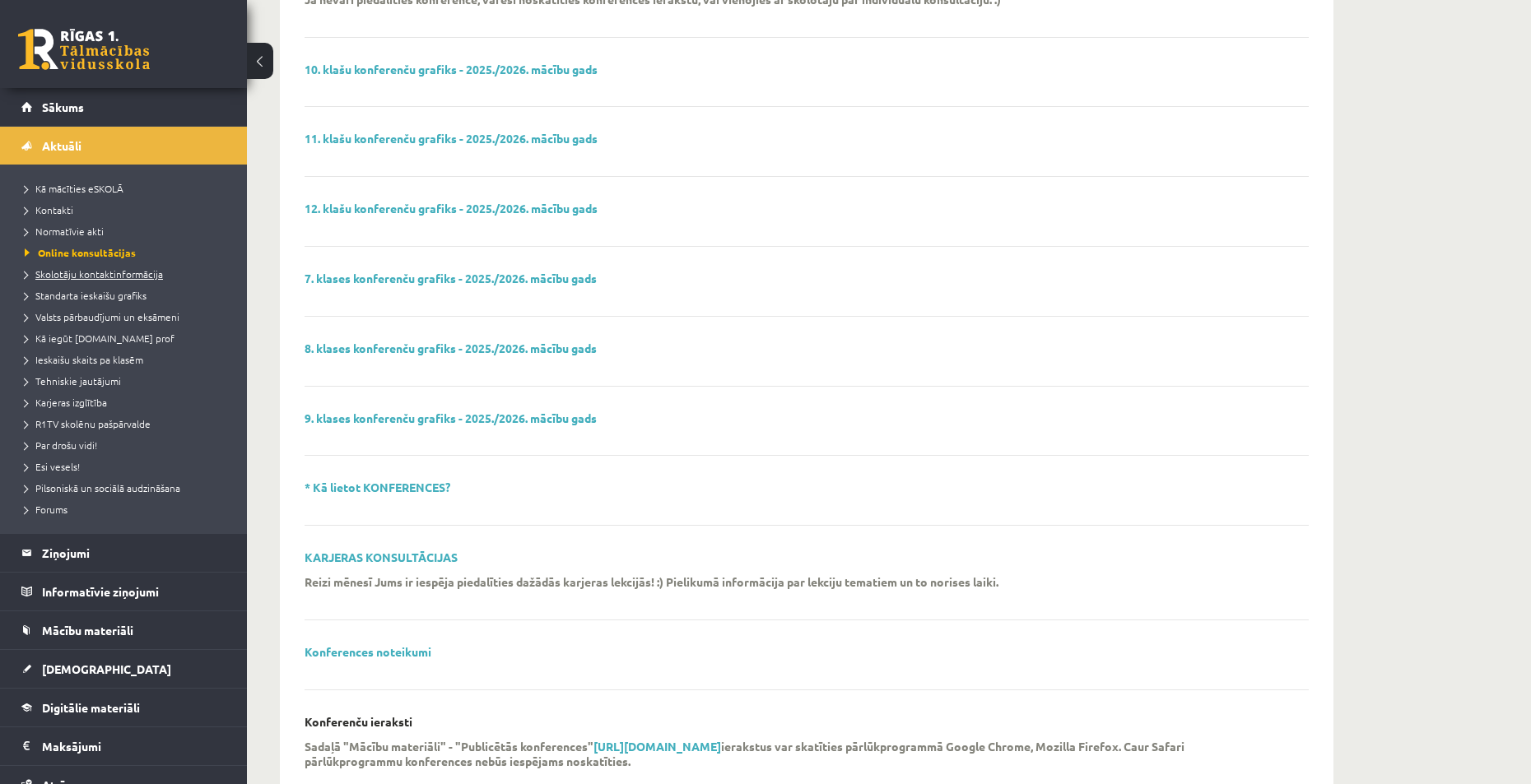
click at [95, 275] on span "Skolotāju kontaktinformācija" at bounding box center [94, 273] width 138 height 13
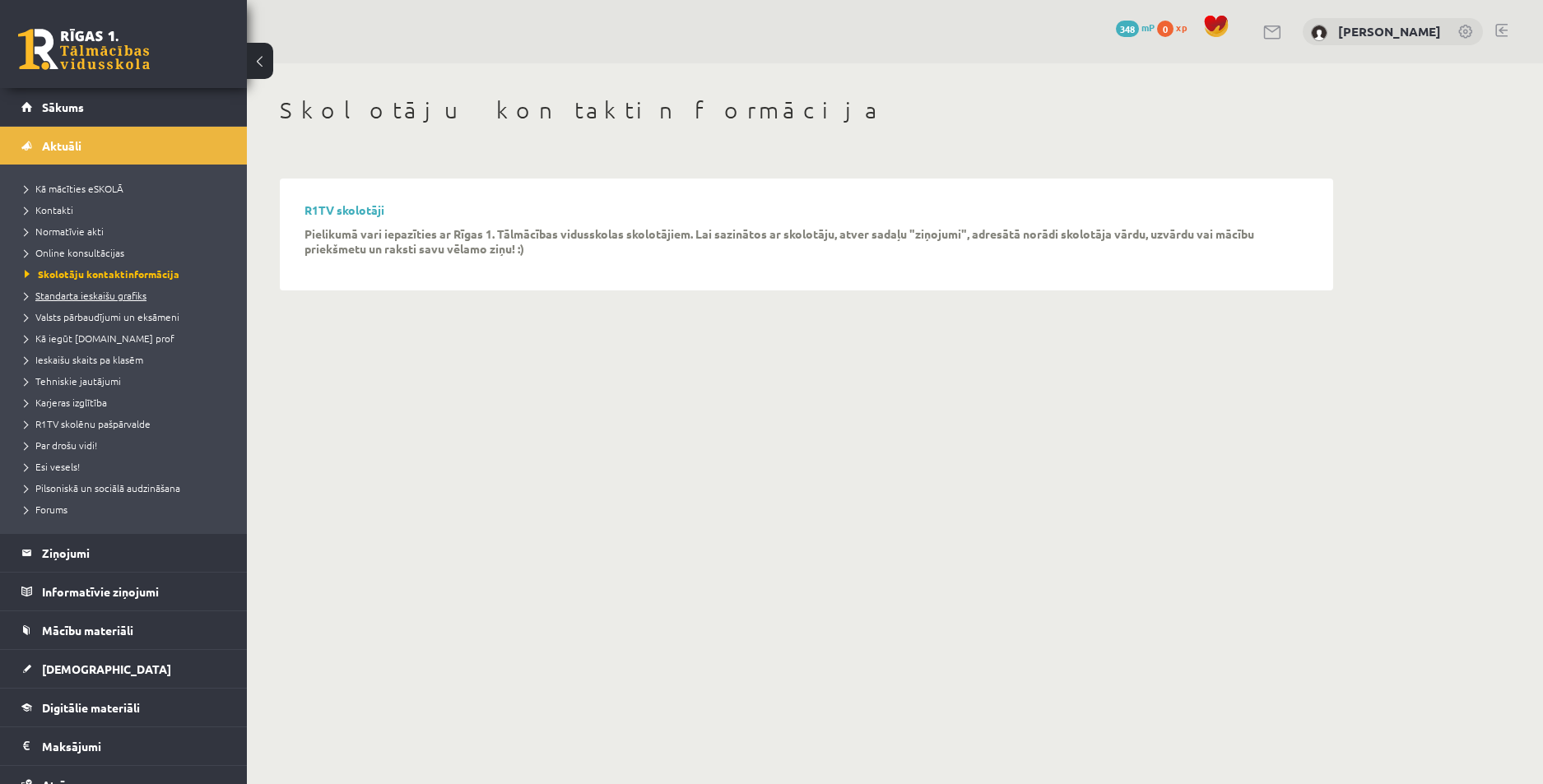
click at [92, 295] on span "Standarta ieskaišu grafiks" at bounding box center [85, 295] width 121 height 13
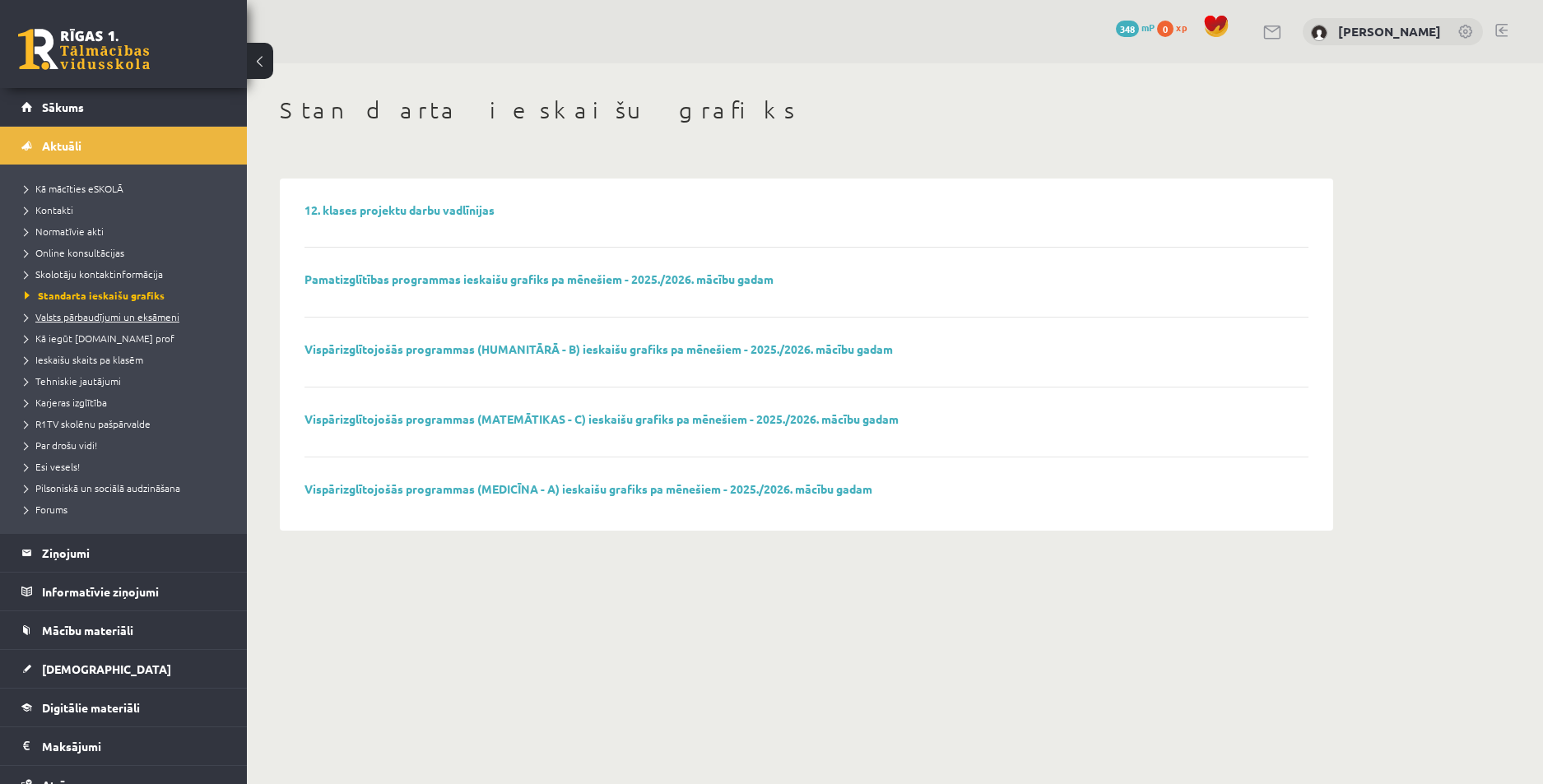
click at [77, 311] on span "Valsts pārbaudījumi un eksāmeni" at bounding box center [102, 317] width 155 height 13
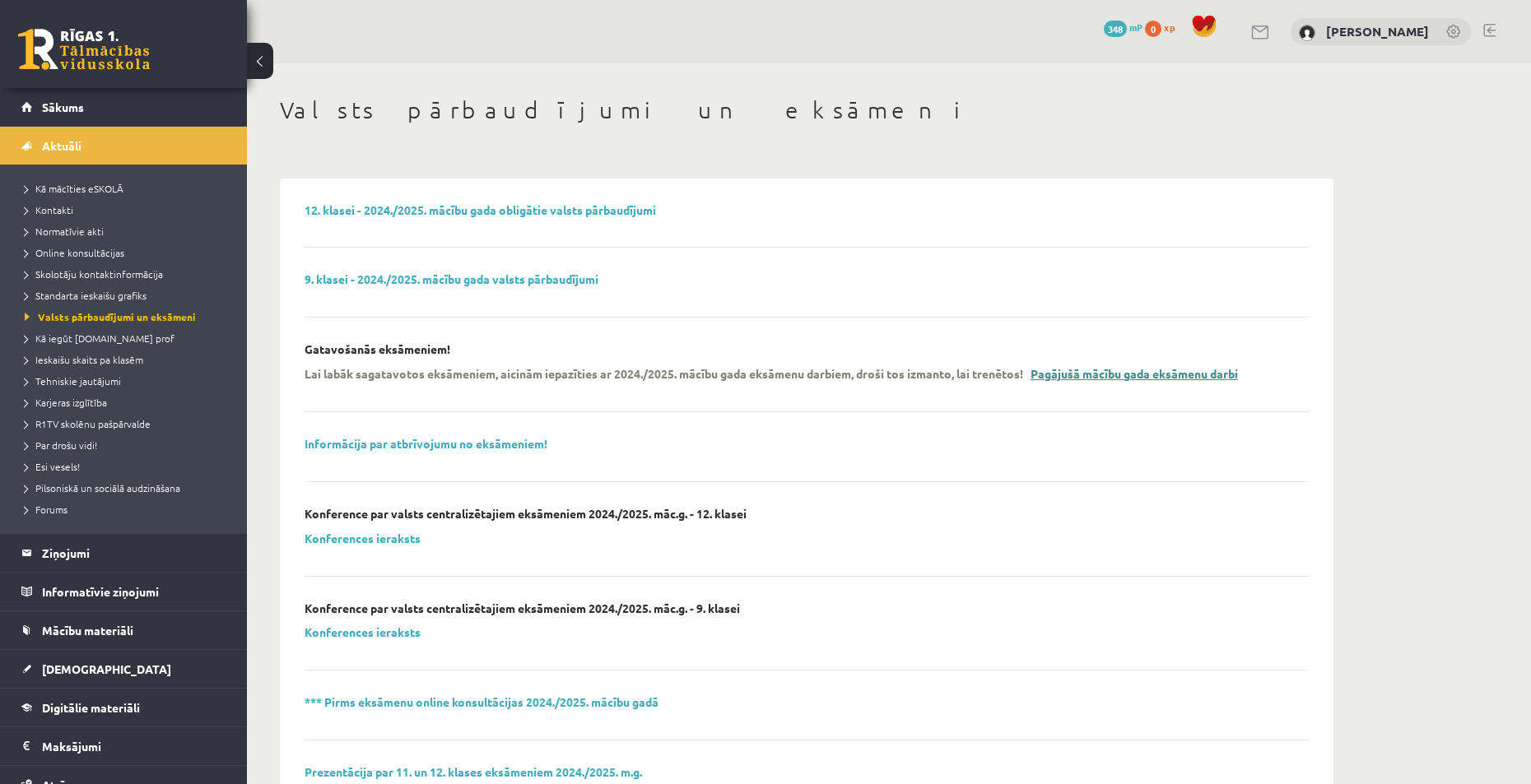
click at [1122, 378] on link "Pagājušā mācību gada eksāmenu darbi" at bounding box center [1134, 373] width 207 height 15
